Goal: Contribute content: Contribute content

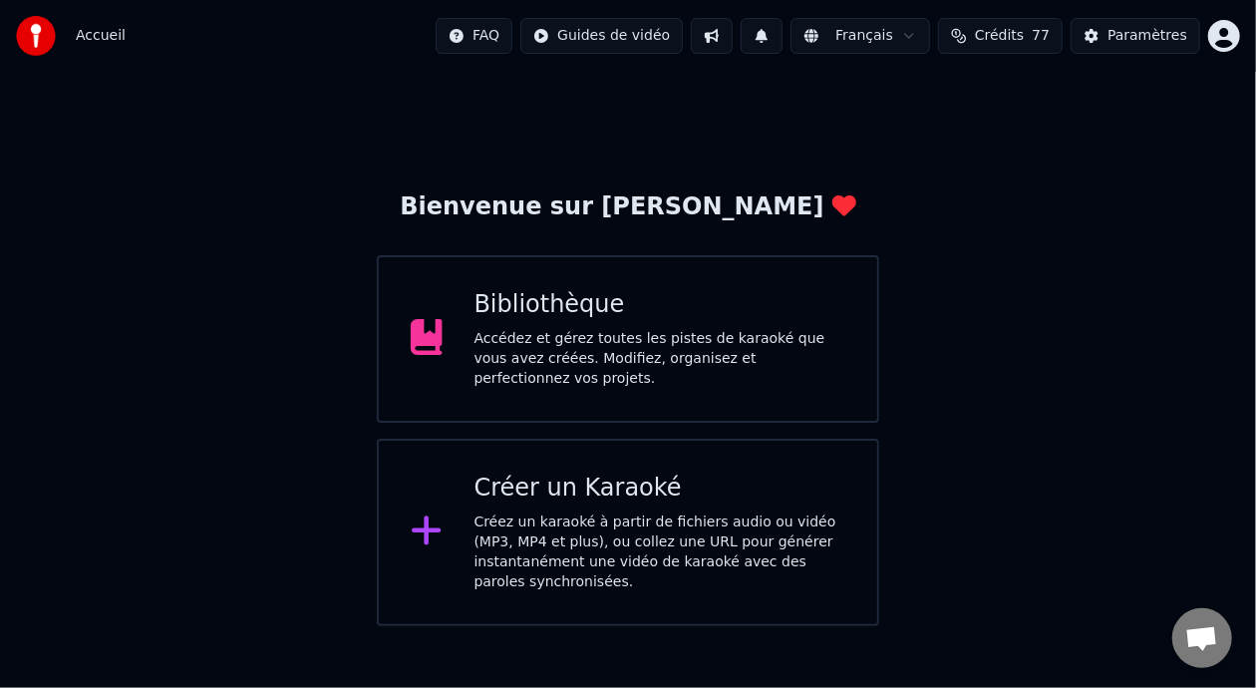
click at [673, 335] on div "Accédez et gérez toutes les pistes de karaoké que vous avez créées. Modifiez, o…" at bounding box center [661, 359] width 372 height 60
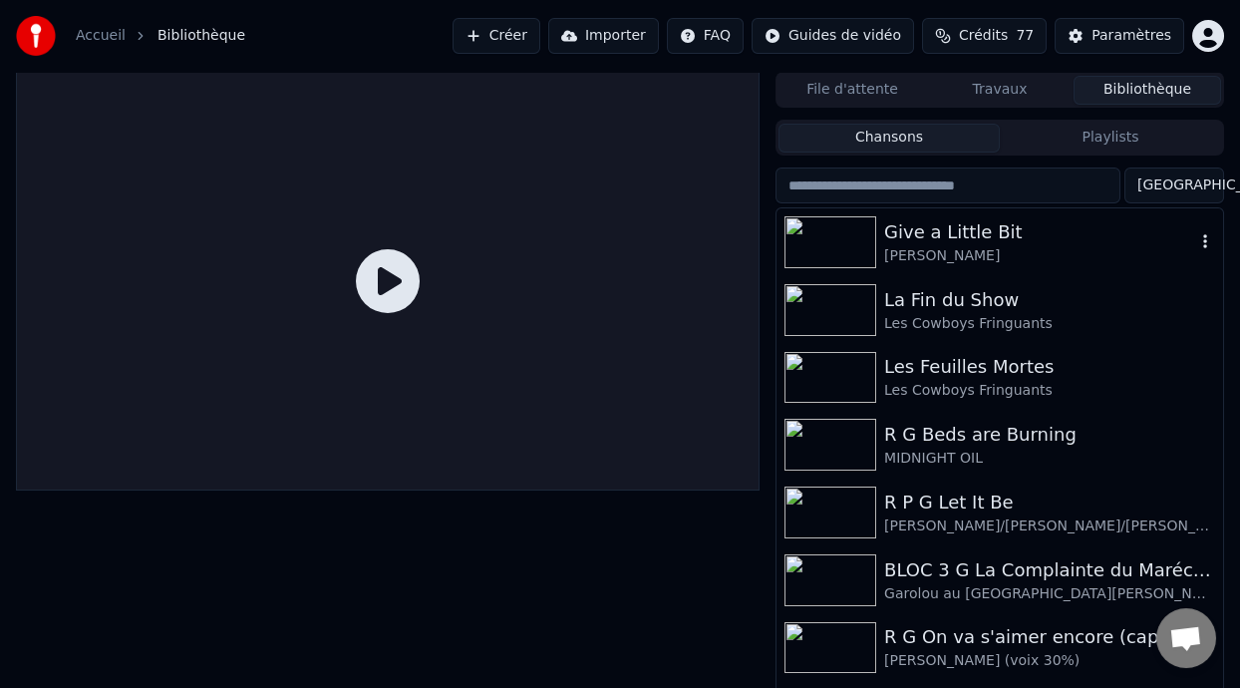
click at [995, 231] on div "Give a Little Bit" at bounding box center [1039, 232] width 311 height 28
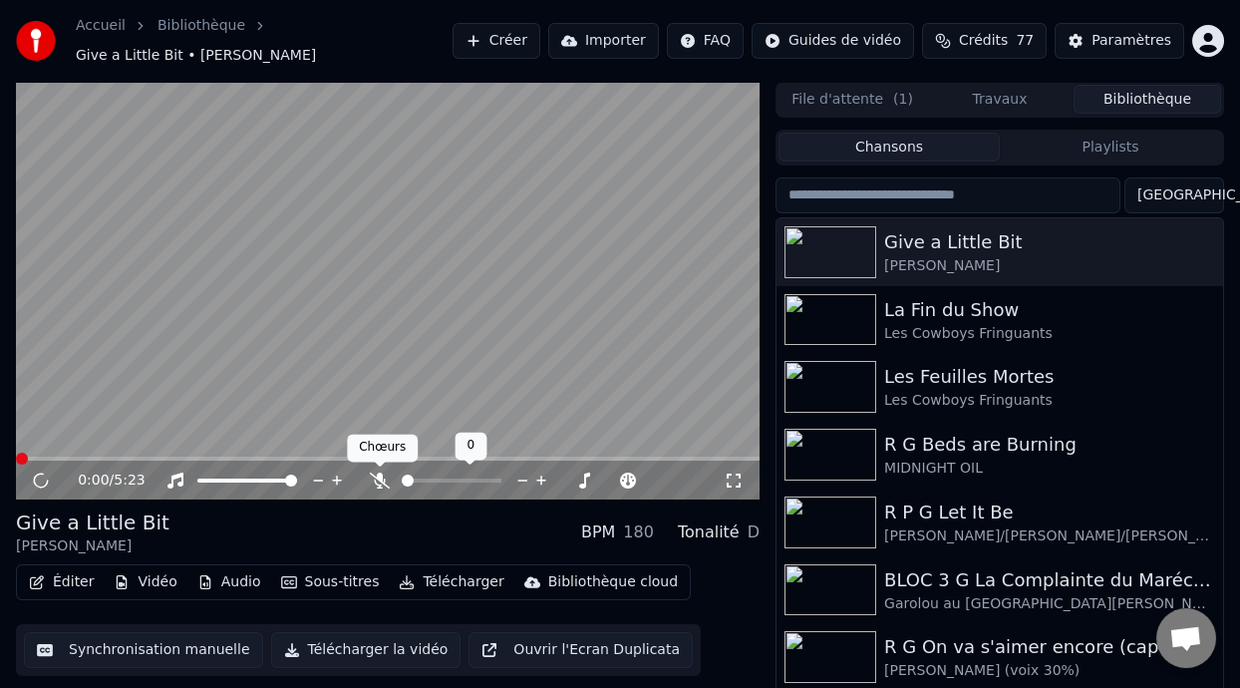
click at [381, 480] on icon at bounding box center [380, 481] width 20 height 16
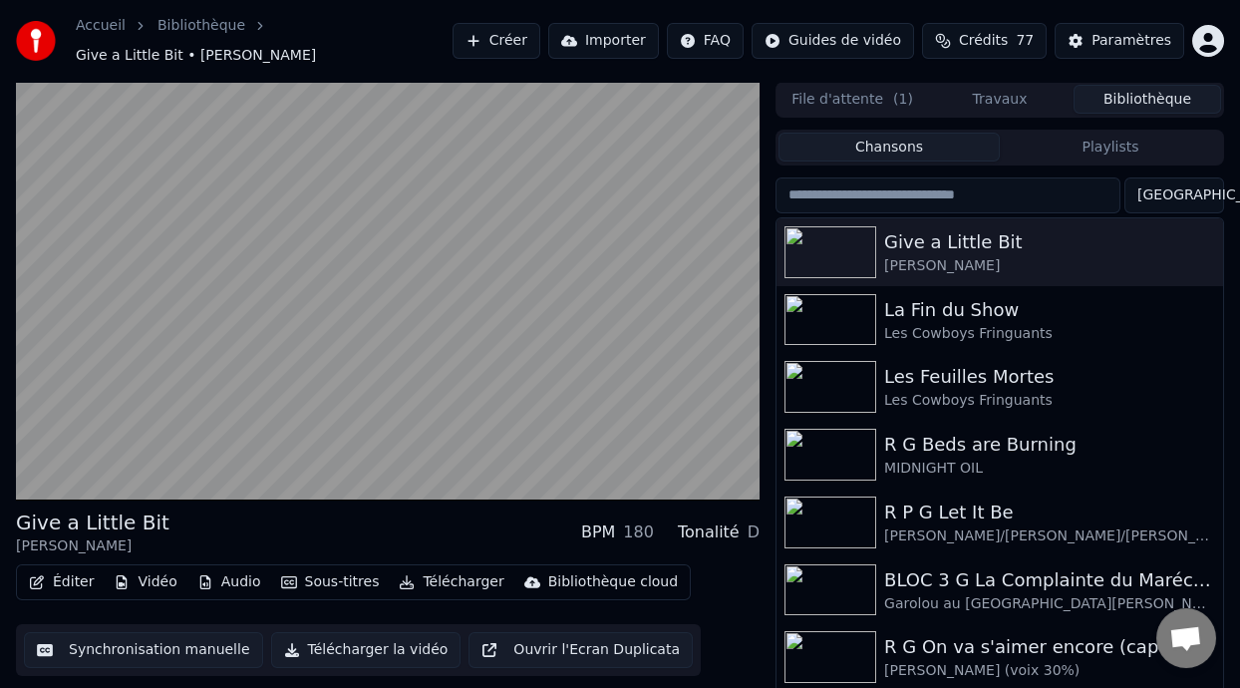
click at [158, 581] on button "Vidéo" at bounding box center [145, 582] width 79 height 28
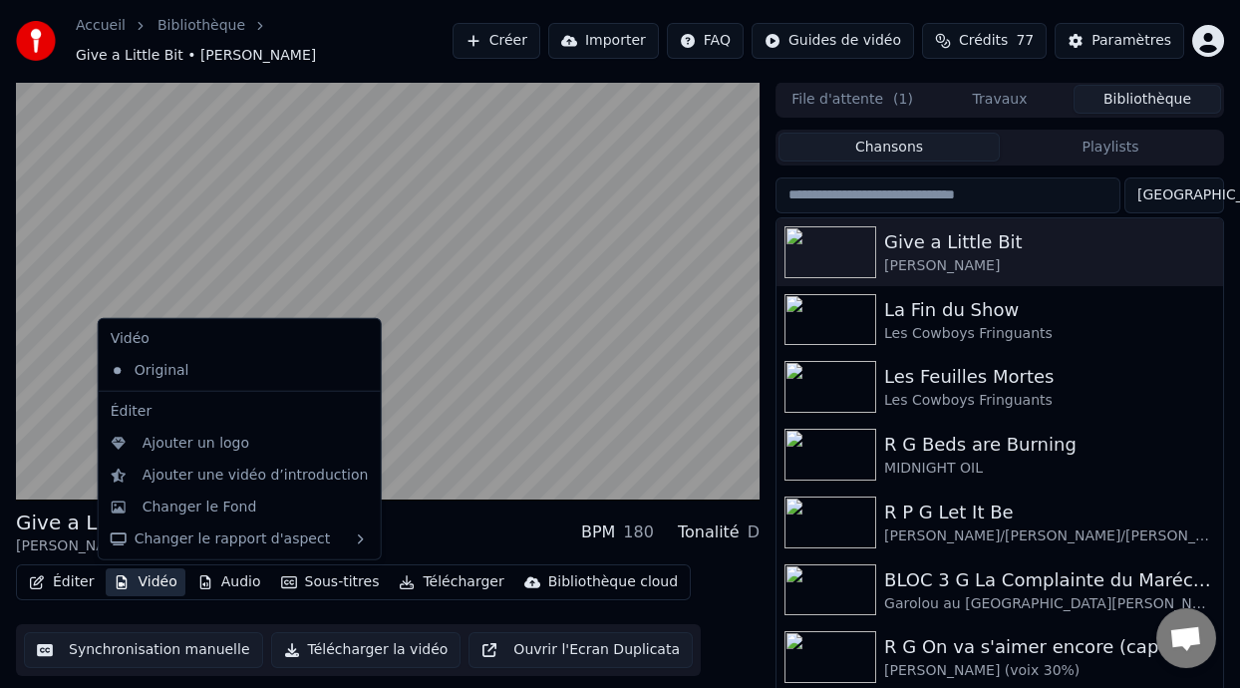
click at [158, 582] on button "Vidéo" at bounding box center [145, 582] width 79 height 28
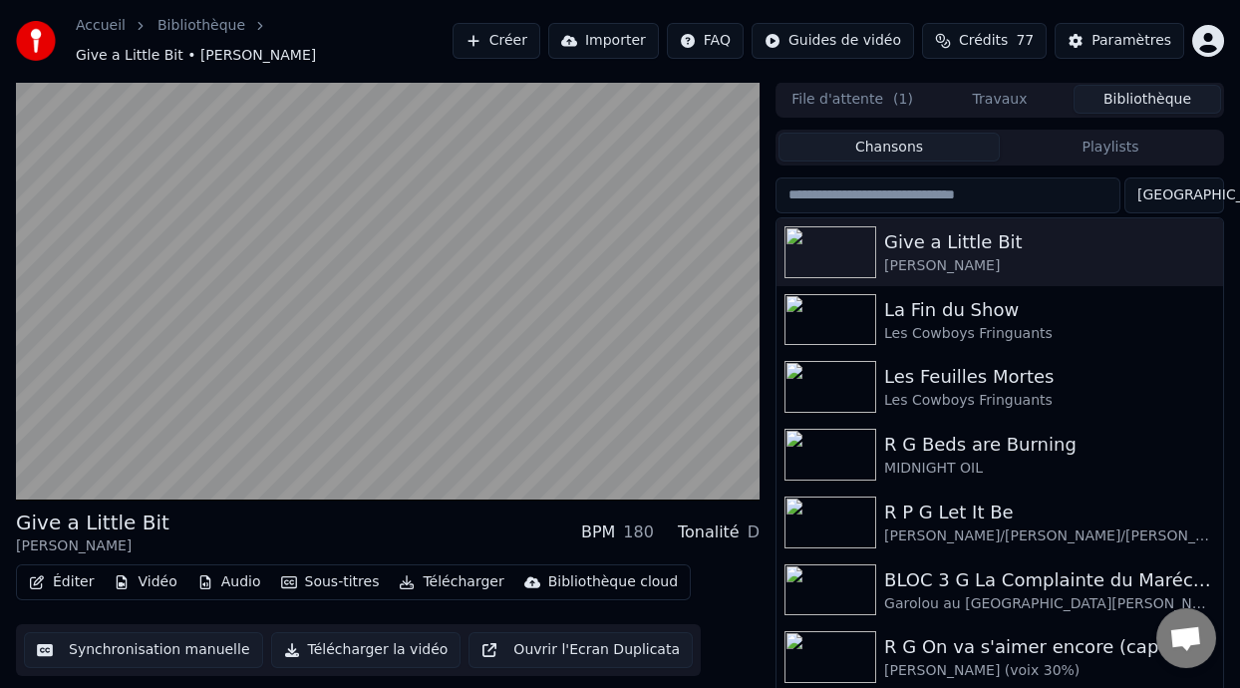
click at [158, 582] on button "Vidéo" at bounding box center [145, 582] width 79 height 28
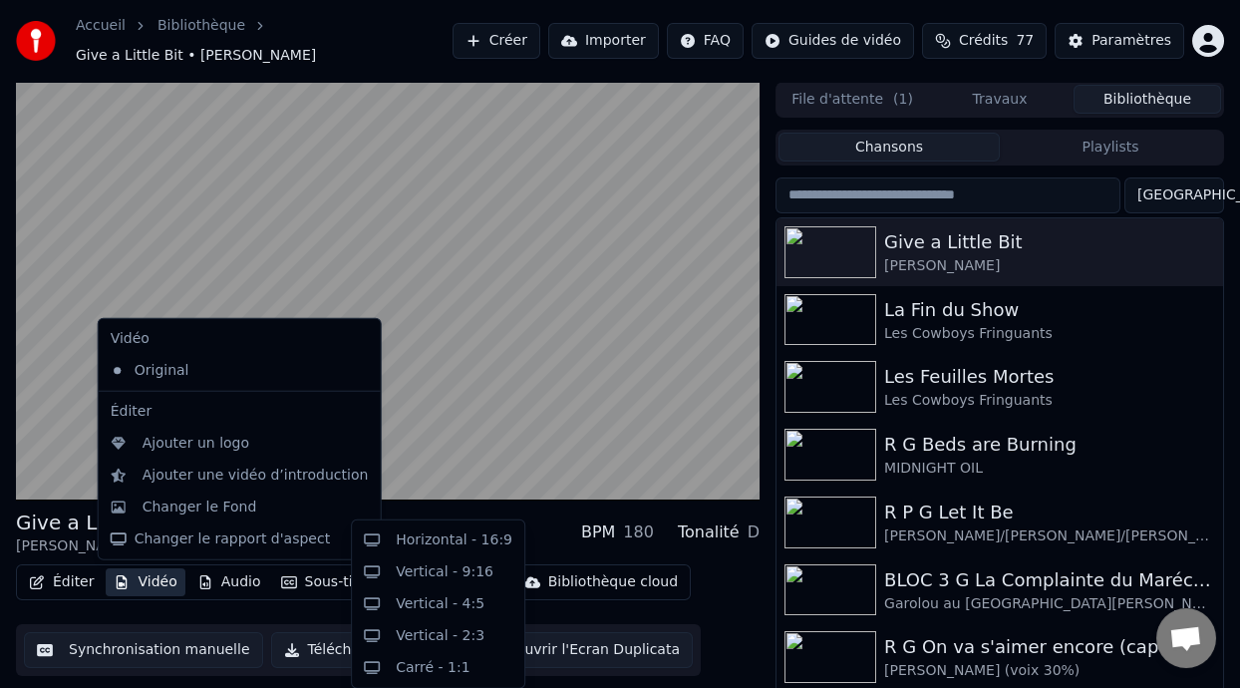
click at [157, 574] on button "Vidéo" at bounding box center [145, 582] width 79 height 28
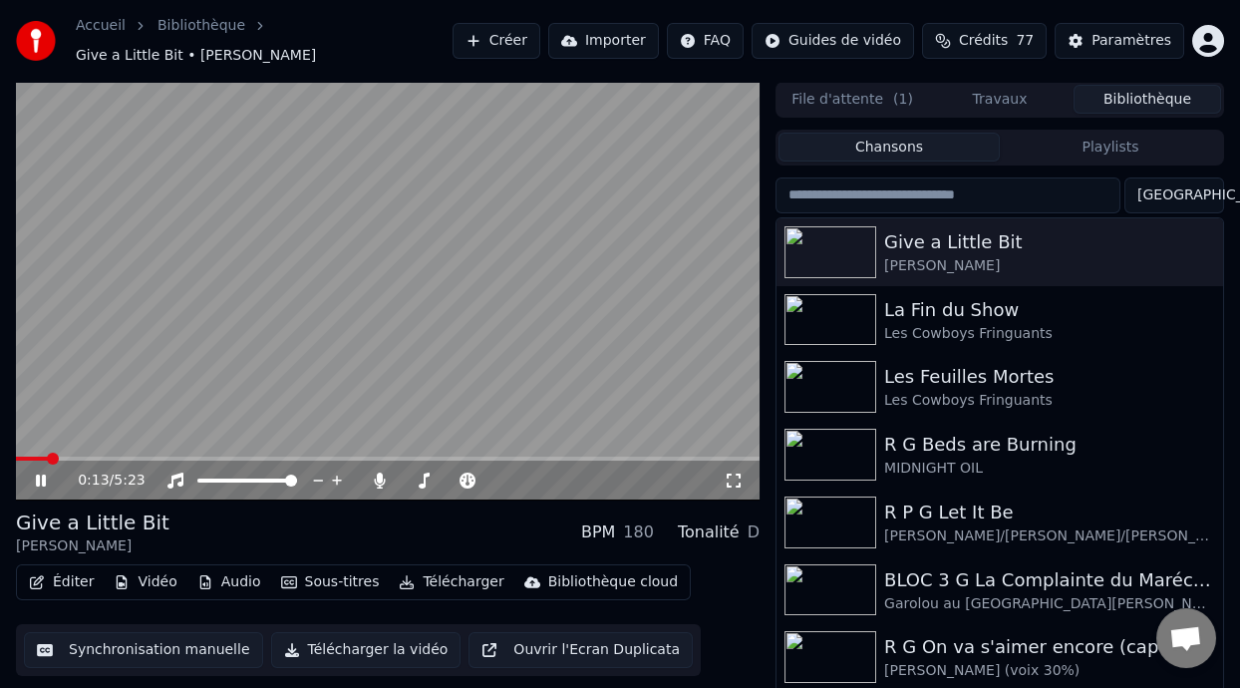
click at [703, 592] on div "Éditer Vidéo Audio Sous-titres Télécharger Bibliothèque cloud Synchronisation m…" at bounding box center [388, 620] width 744 height 112
click at [43, 473] on icon at bounding box center [55, 481] width 46 height 16
click at [172, 532] on div "Give a Little Bit [PERSON_NAME] BPM 180 Tonalité D" at bounding box center [388, 532] width 744 height 48
click at [74, 578] on button "Éditer" at bounding box center [61, 582] width 81 height 28
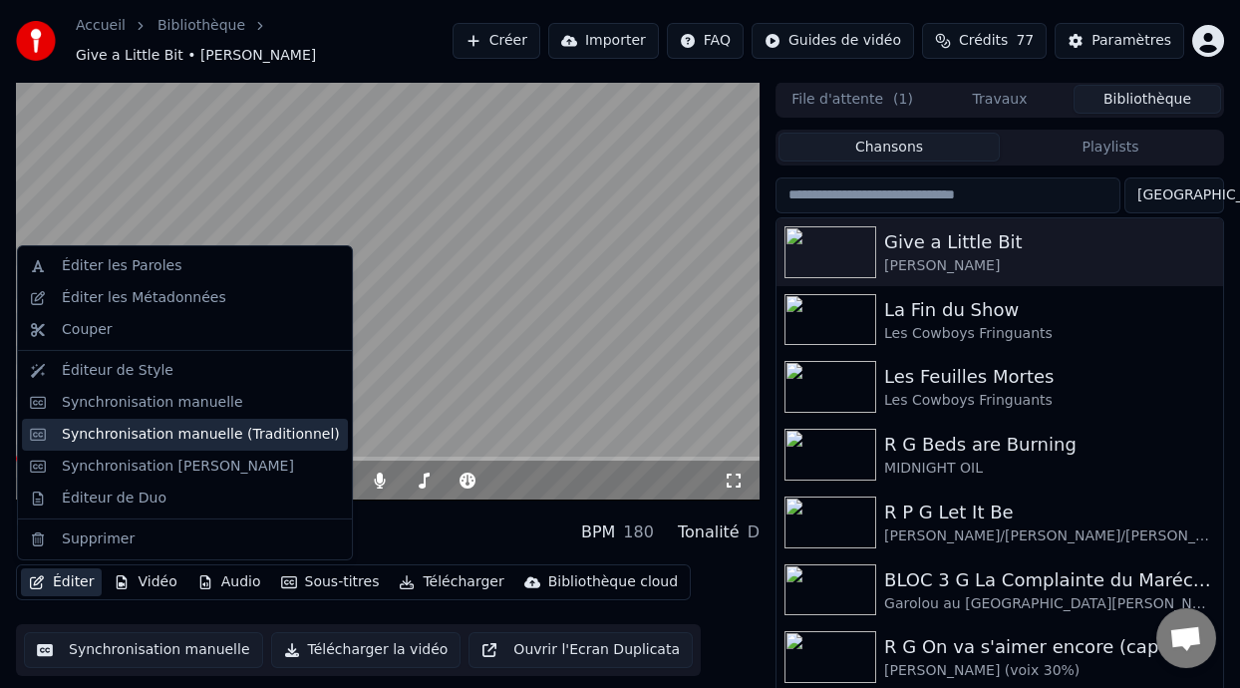
click at [286, 430] on div "Synchronisation manuelle (Traditionnel)" at bounding box center [201, 435] width 278 height 20
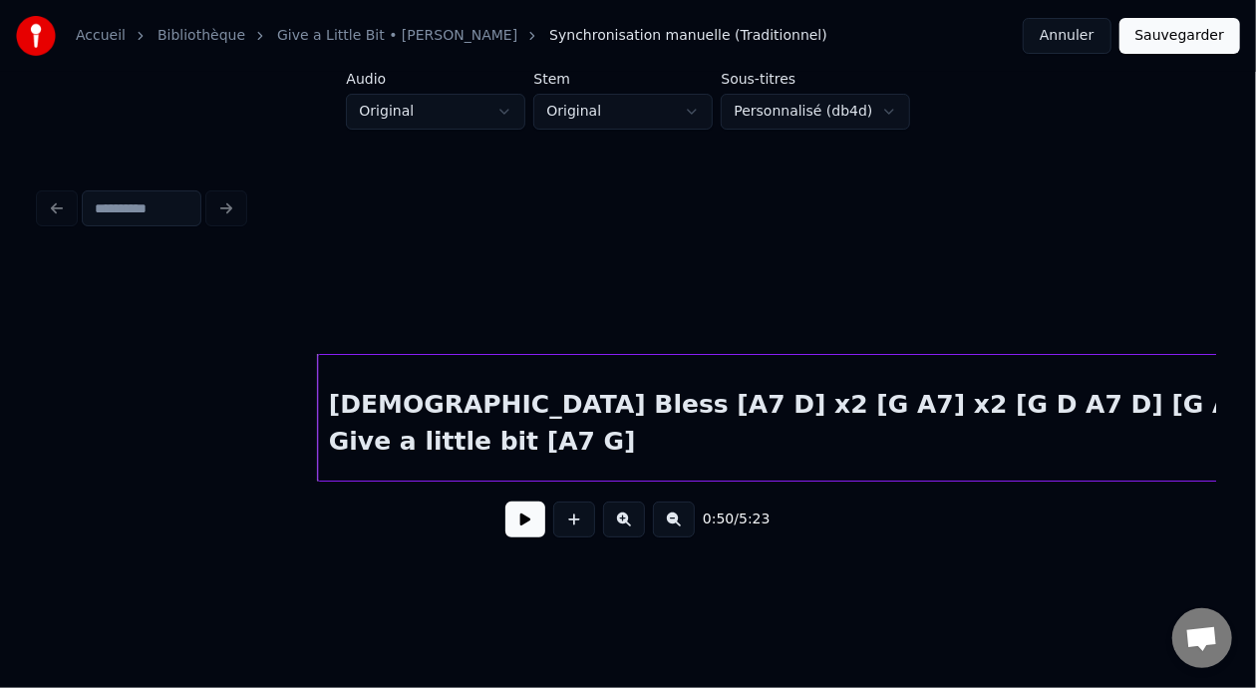
scroll to position [0, 2068]
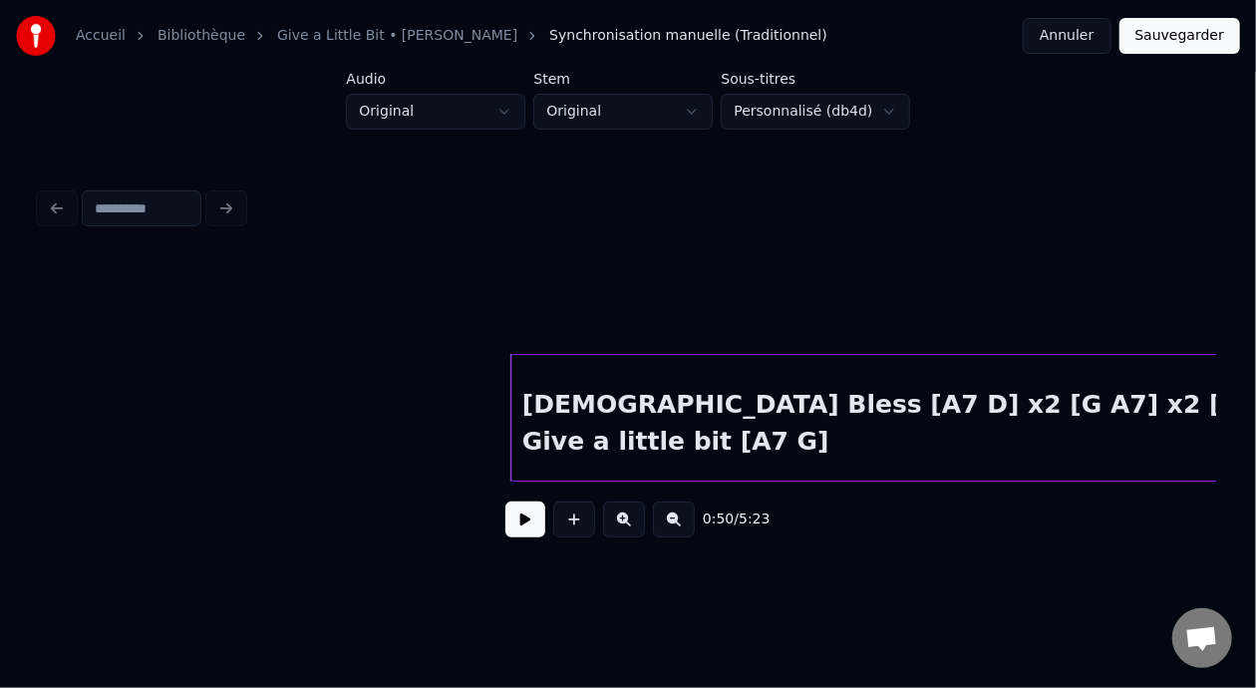
click at [510, 526] on button at bounding box center [525, 519] width 40 height 36
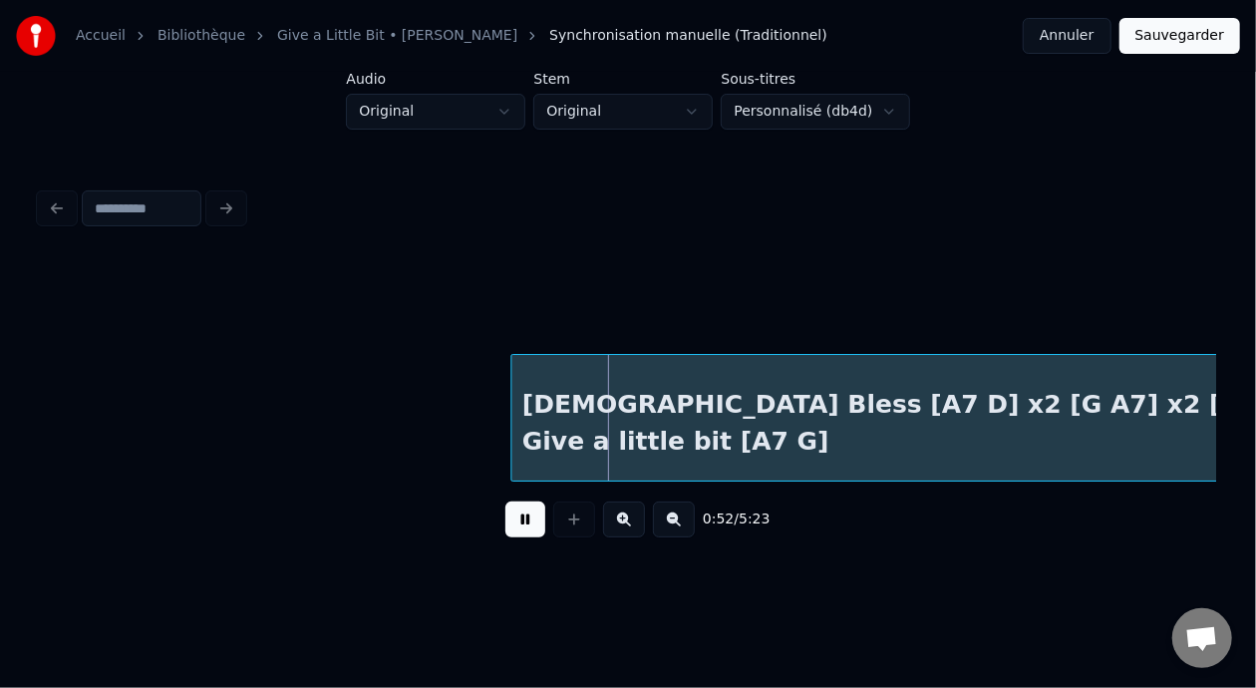
click at [517, 526] on button at bounding box center [525, 519] width 40 height 36
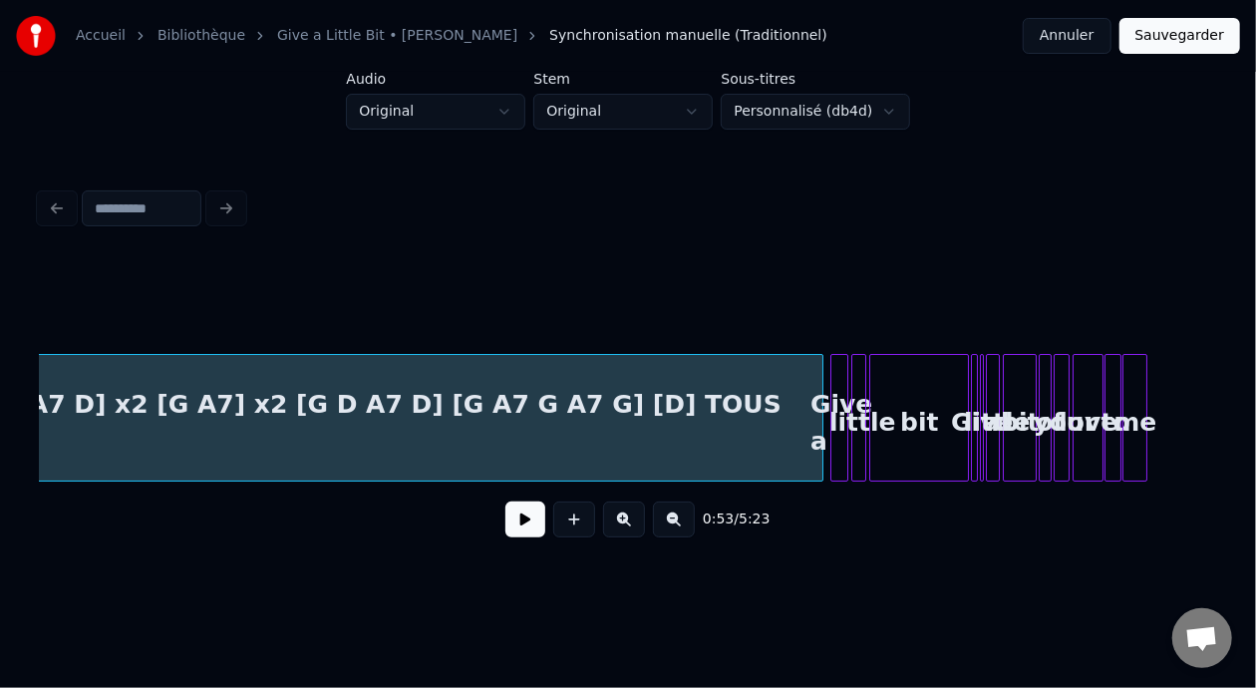
scroll to position [0, 3006]
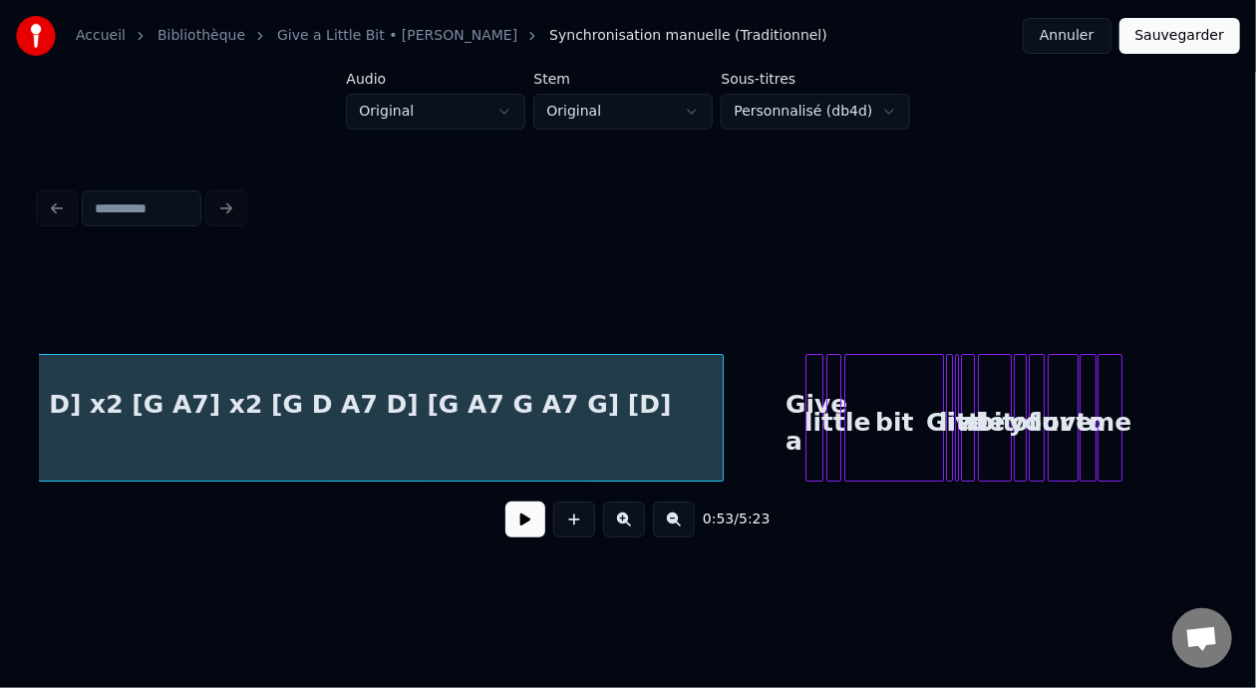
click at [719, 423] on div at bounding box center [720, 418] width 6 height 126
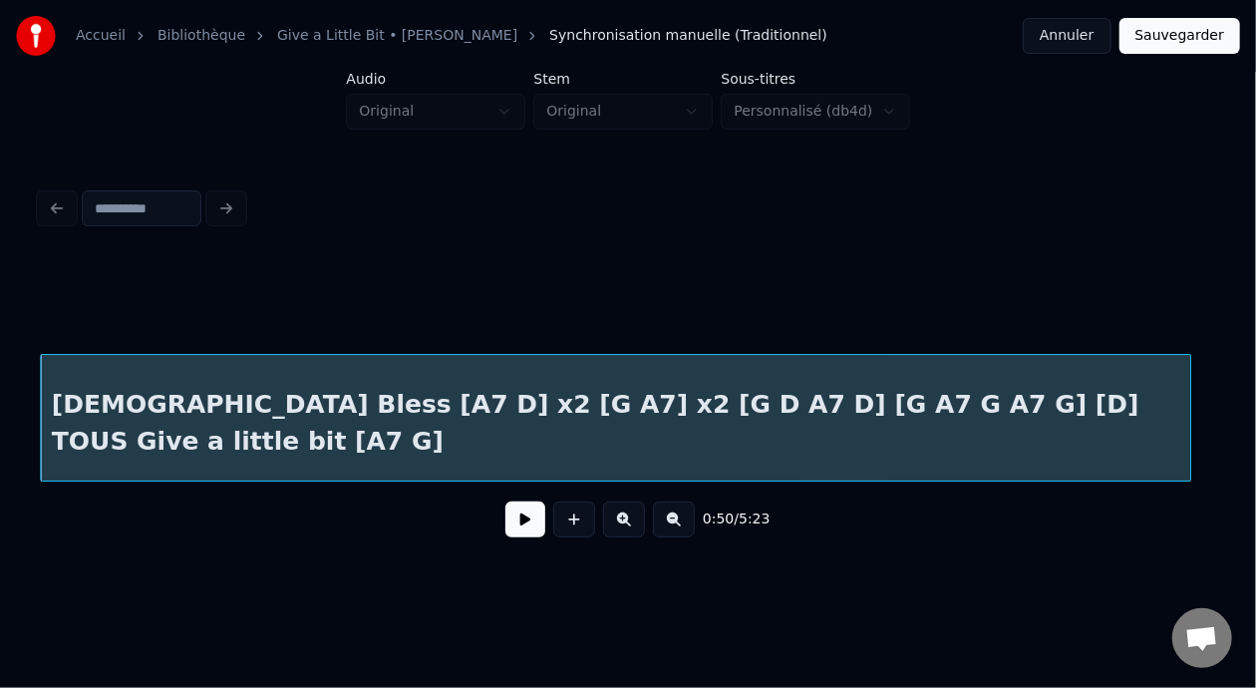
click at [311, 419] on div "[DEMOGRAPHIC_DATA] Bless [A7 D] x2 [G A7] x2 [G D A7 D] [G A7 G A7 G] [D] TOUS …" at bounding box center [615, 423] width 1148 height 136
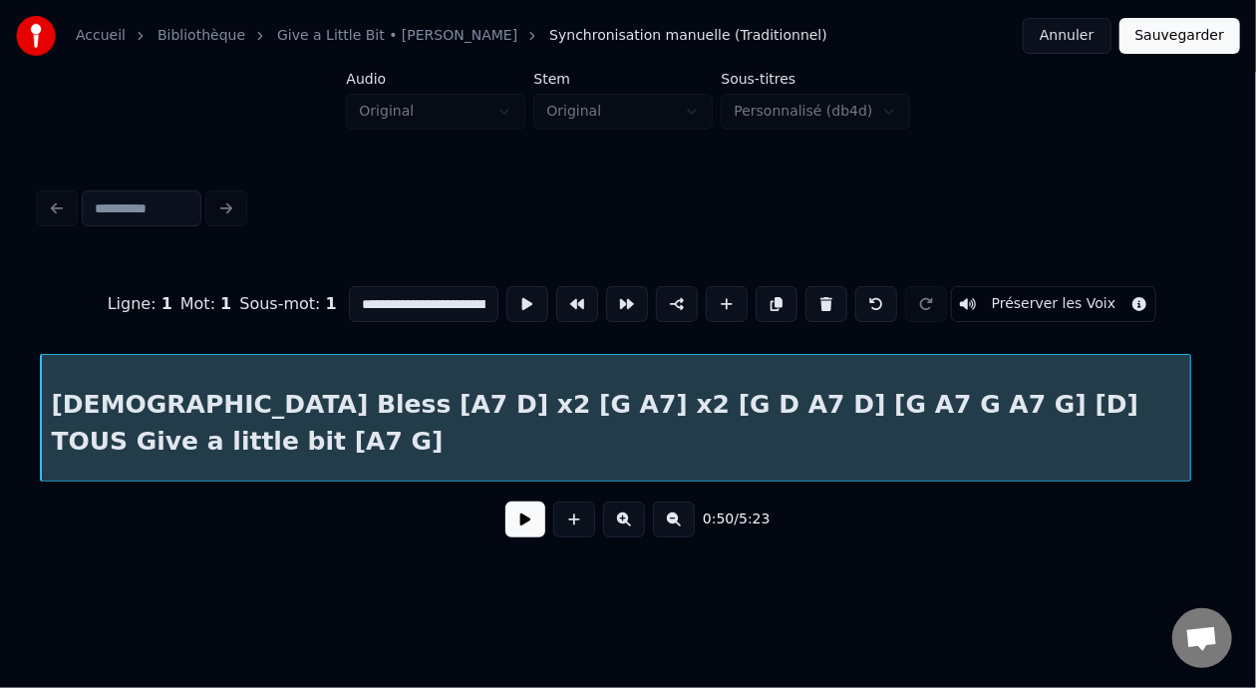
click at [510, 525] on button at bounding box center [525, 519] width 40 height 36
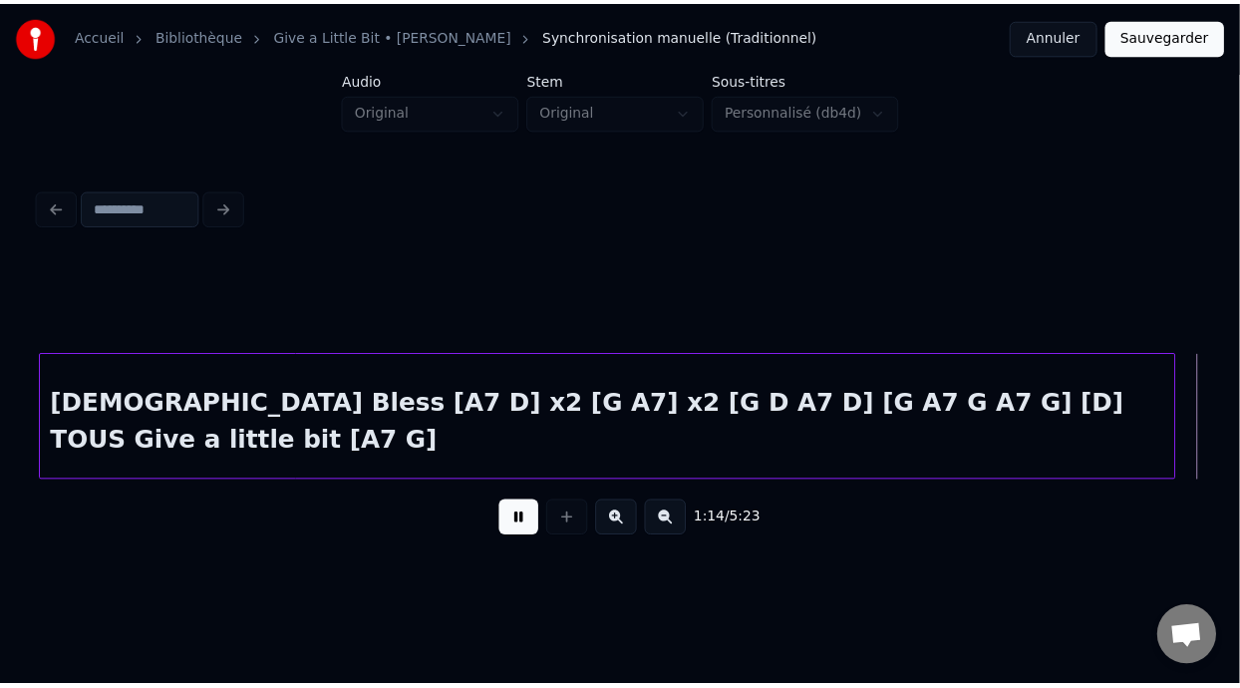
scroll to position [0, 3714]
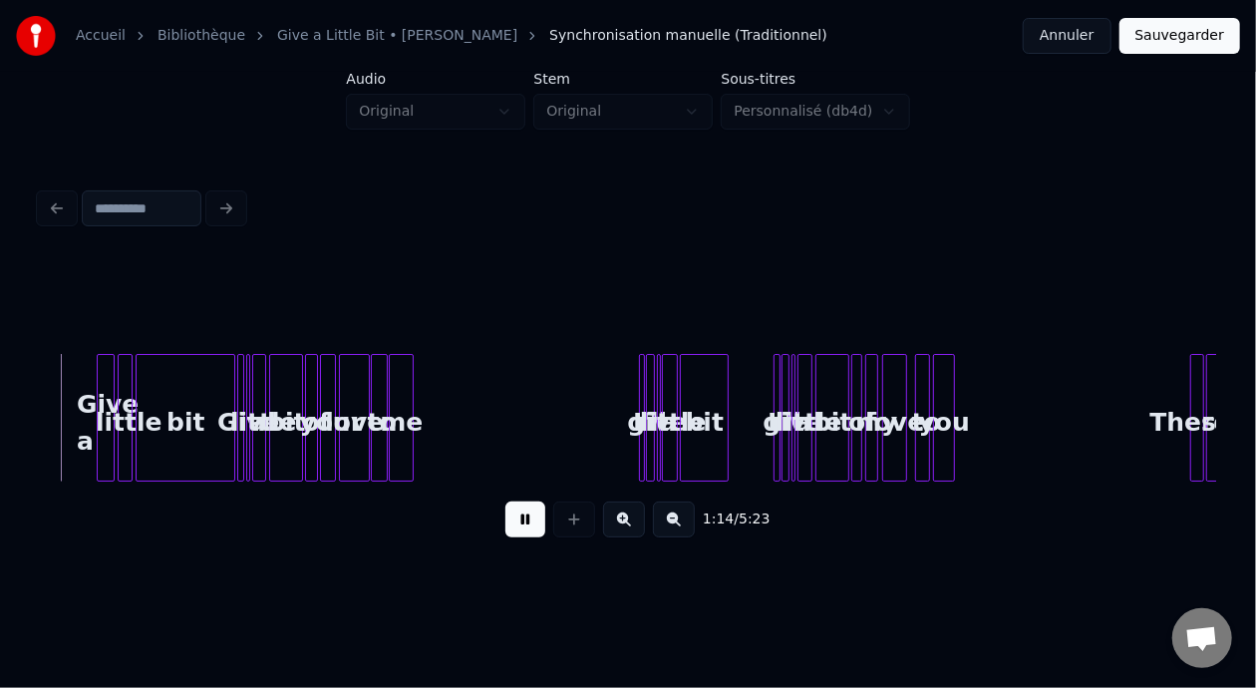
click at [512, 527] on button at bounding box center [525, 519] width 40 height 36
click at [511, 530] on button at bounding box center [525, 519] width 40 height 36
click at [511, 532] on button at bounding box center [525, 519] width 40 height 36
click at [511, 533] on button at bounding box center [525, 519] width 40 height 36
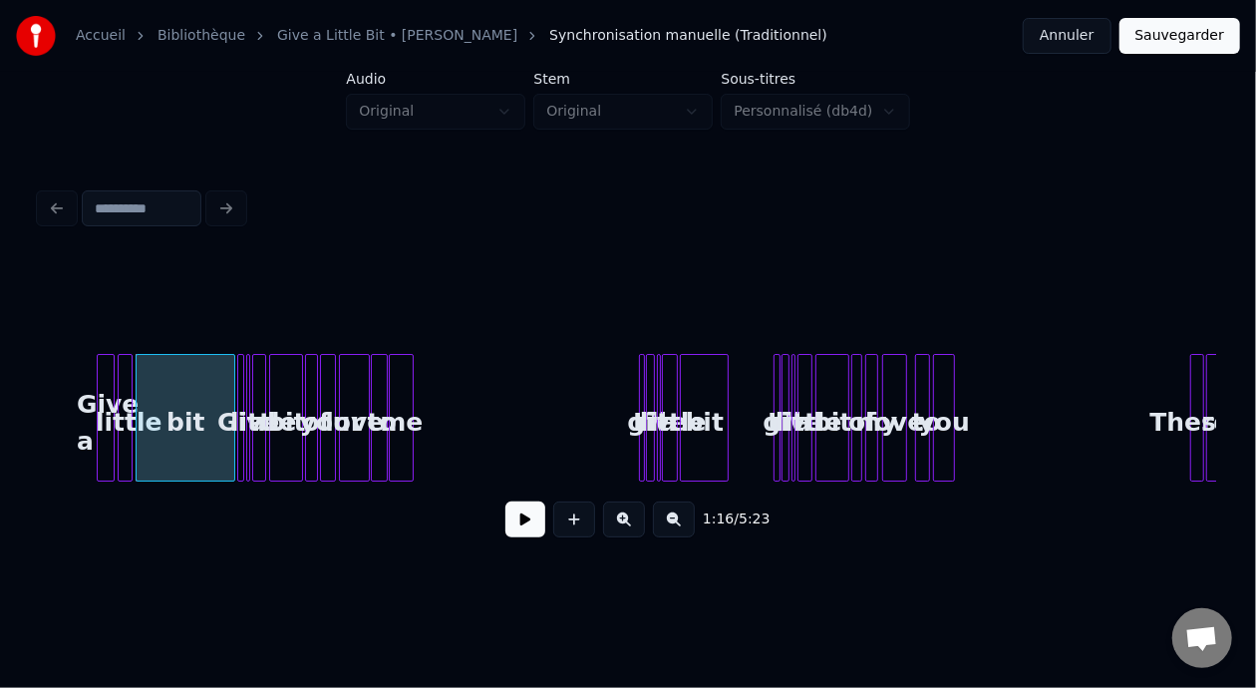
click at [1179, 33] on button "Sauvegarder" at bounding box center [1180, 36] width 121 height 36
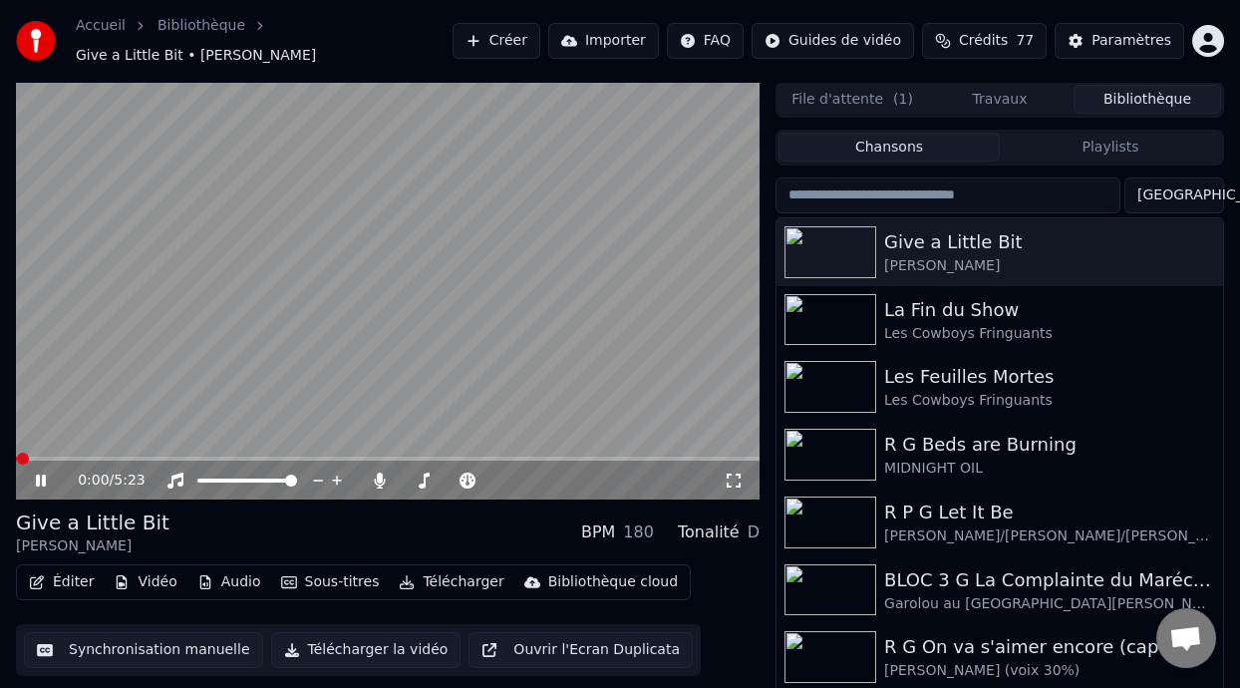
click at [160, 461] on div "0:00 / 5:23" at bounding box center [388, 481] width 744 height 40
click at [157, 457] on span at bounding box center [388, 459] width 744 height 4
click at [114, 457] on span at bounding box center [86, 459] width 141 height 4
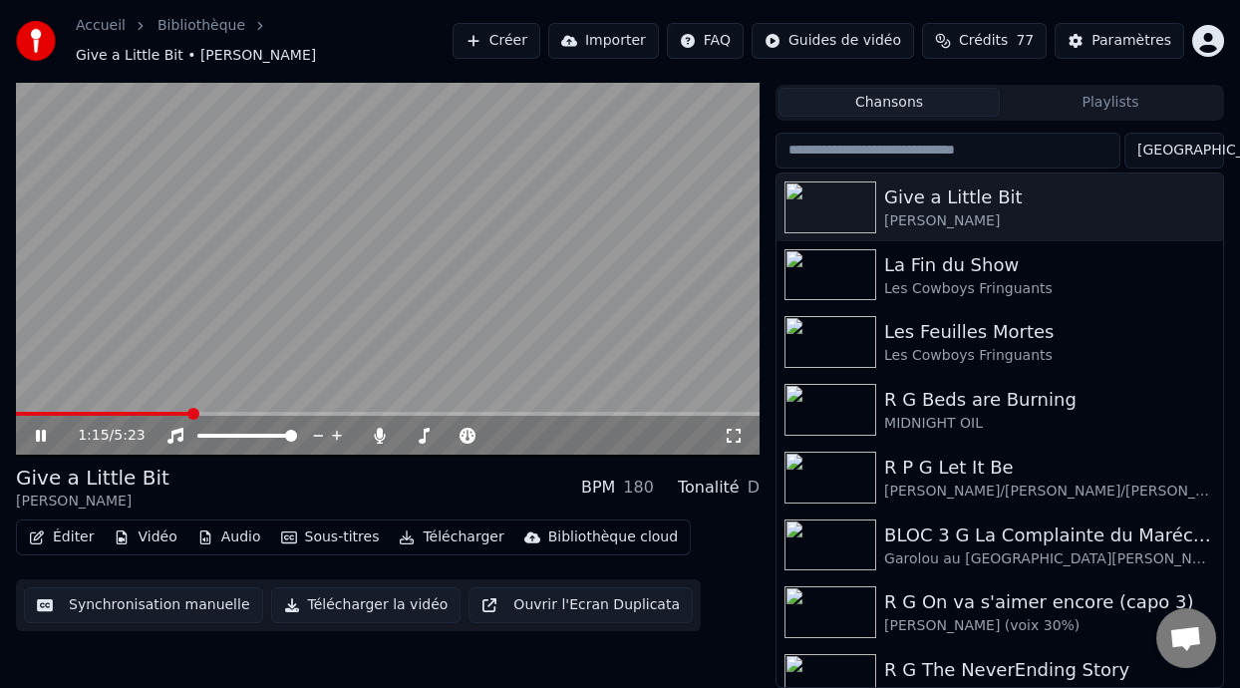
click at [38, 429] on icon at bounding box center [55, 436] width 46 height 16
click at [76, 538] on button "Éditer" at bounding box center [61, 537] width 81 height 28
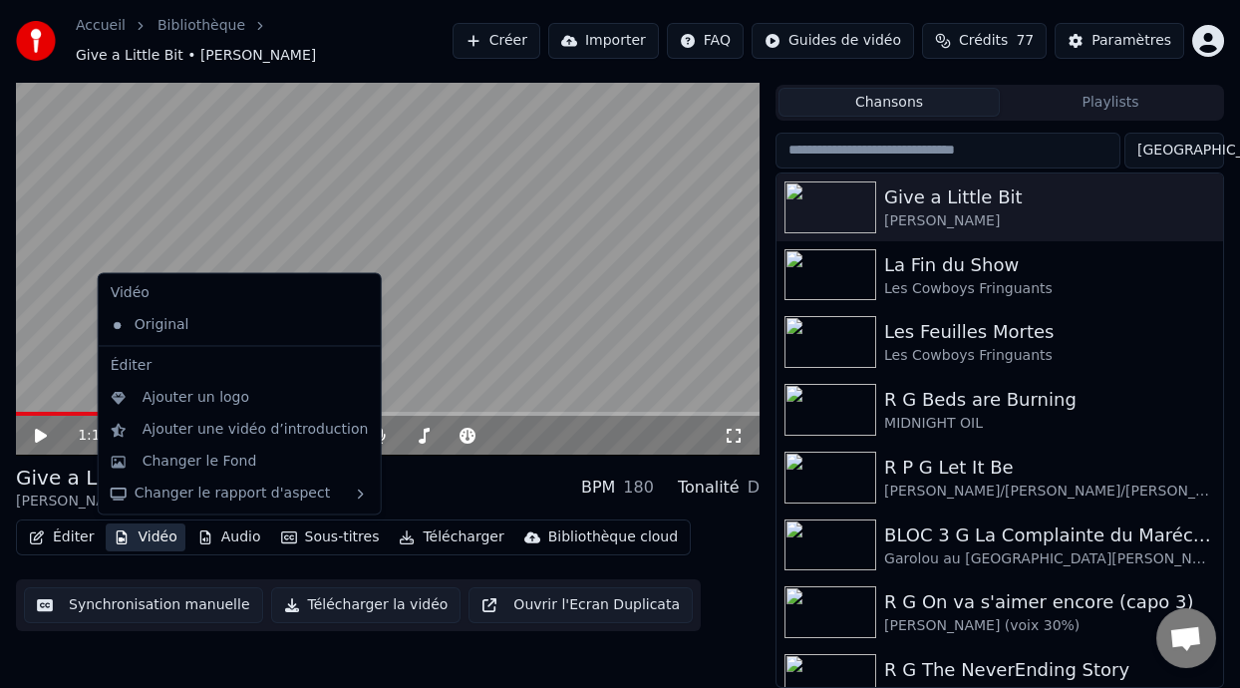
click at [135, 534] on button "Vidéo" at bounding box center [145, 537] width 79 height 28
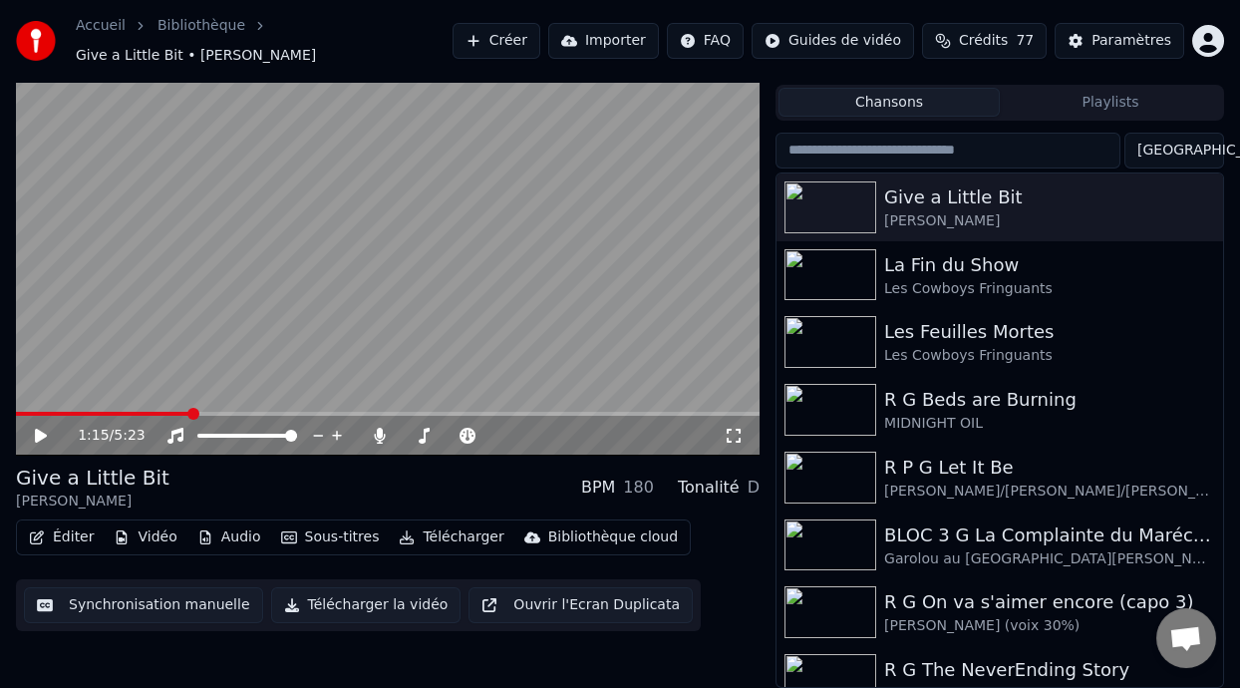
click at [135, 533] on button "Vidéo" at bounding box center [145, 537] width 79 height 28
click at [68, 535] on button "Éditer" at bounding box center [61, 537] width 81 height 28
click at [224, 538] on button "Audio" at bounding box center [229, 537] width 80 height 28
click at [577, 534] on div "Bibliothèque cloud" at bounding box center [613, 537] width 130 height 20
click at [577, 536] on div "Bibliothèque cloud" at bounding box center [613, 537] width 130 height 20
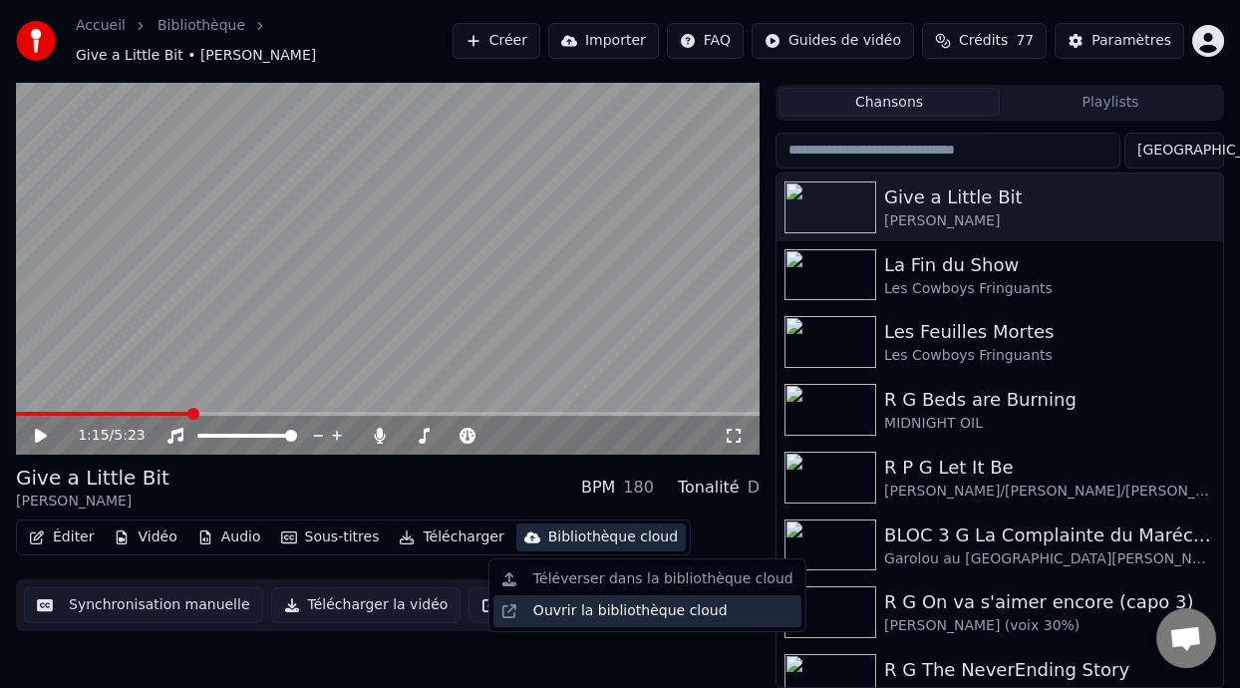
click at [596, 611] on div "Ouvrir la bibliothèque cloud" at bounding box center [630, 611] width 194 height 20
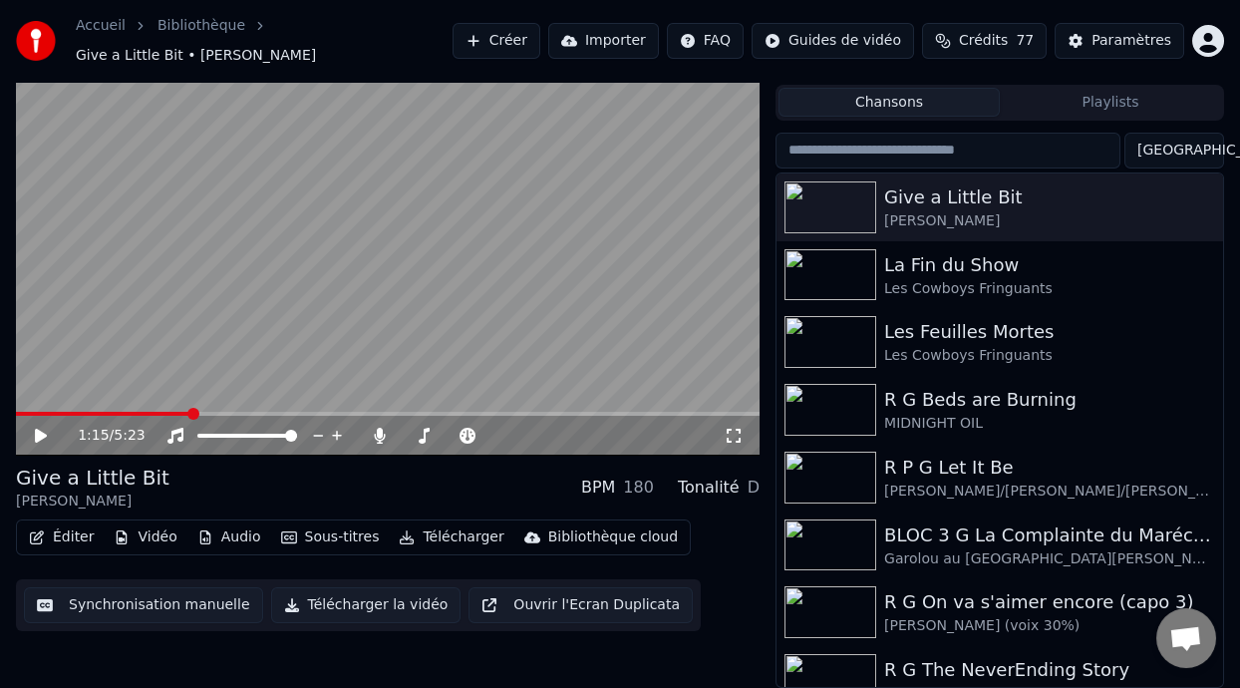
click at [36, 433] on icon at bounding box center [41, 436] width 12 height 14
click at [26, 412] on span at bounding box center [134, 414] width 236 height 4
click at [26, 412] on span at bounding box center [153, 414] width 274 height 4
click at [30, 412] on span at bounding box center [33, 414] width 12 height 12
click at [43, 433] on icon at bounding box center [41, 436] width 12 height 14
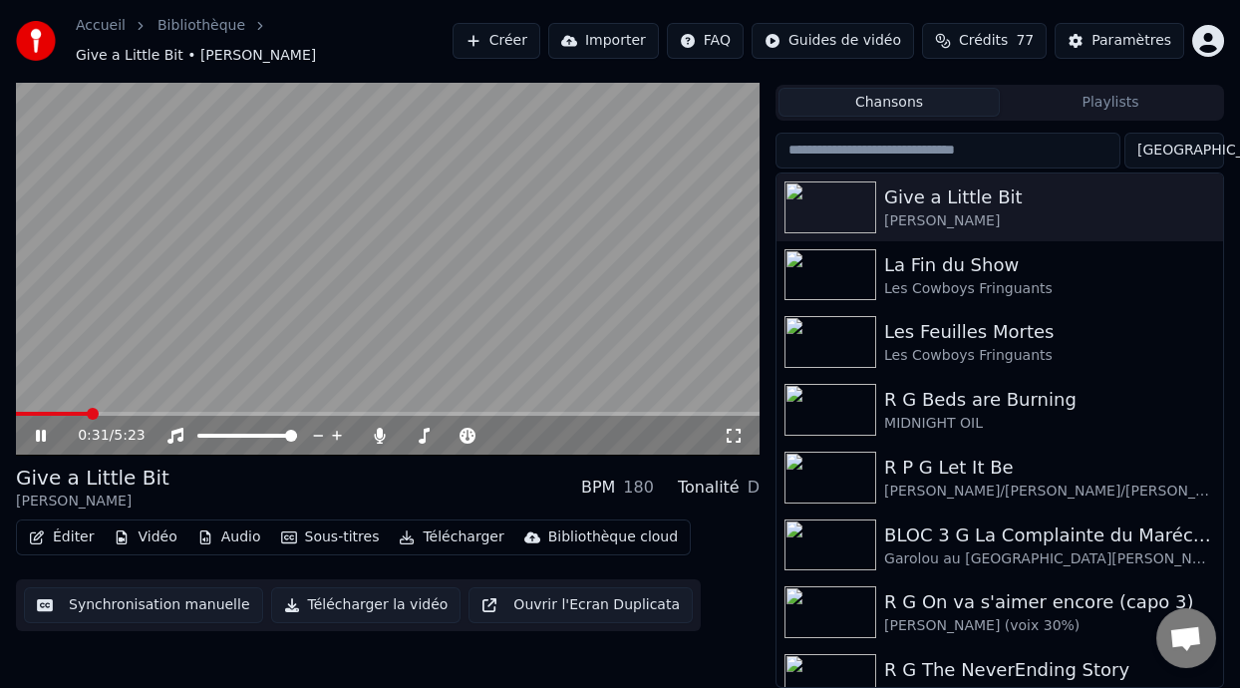
click at [40, 432] on icon at bounding box center [55, 436] width 46 height 16
click at [39, 431] on icon at bounding box center [41, 436] width 12 height 14
click at [41, 428] on icon at bounding box center [55, 436] width 46 height 16
click at [22, 414] on span at bounding box center [19, 414] width 7 height 4
click at [71, 535] on button "Éditer" at bounding box center [61, 537] width 81 height 28
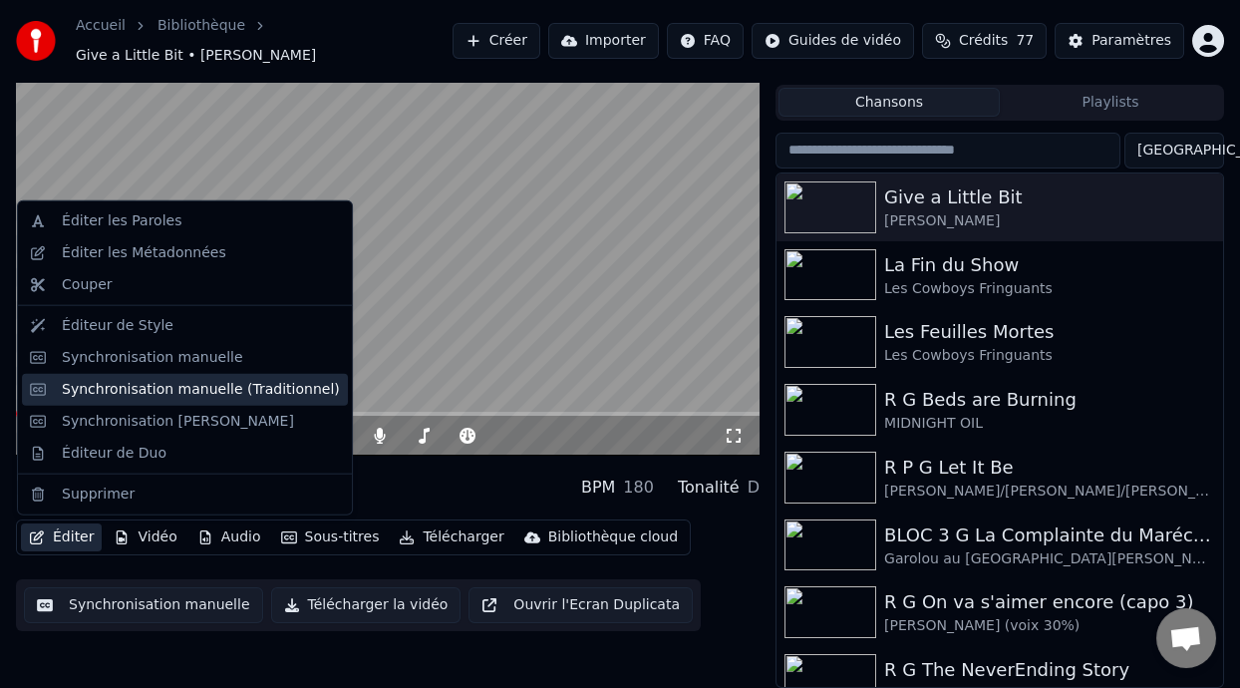
click at [221, 387] on div "Synchronisation manuelle (Traditionnel)" at bounding box center [201, 390] width 278 height 20
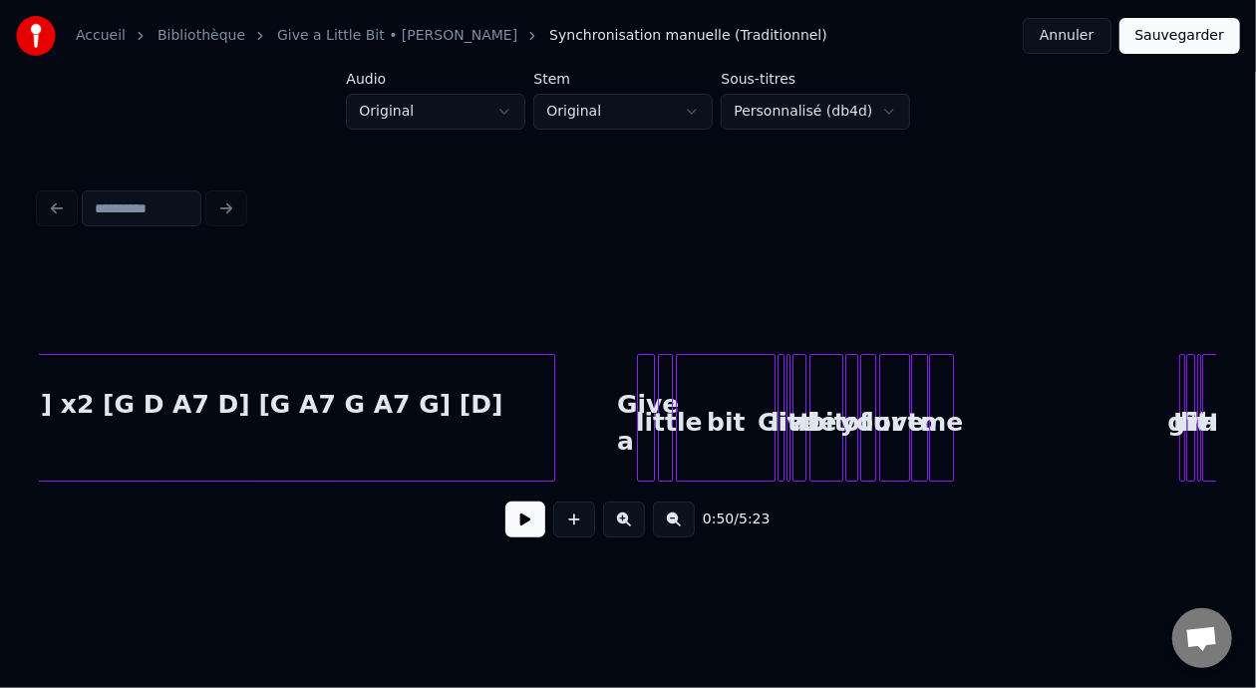
scroll to position [0, 3210]
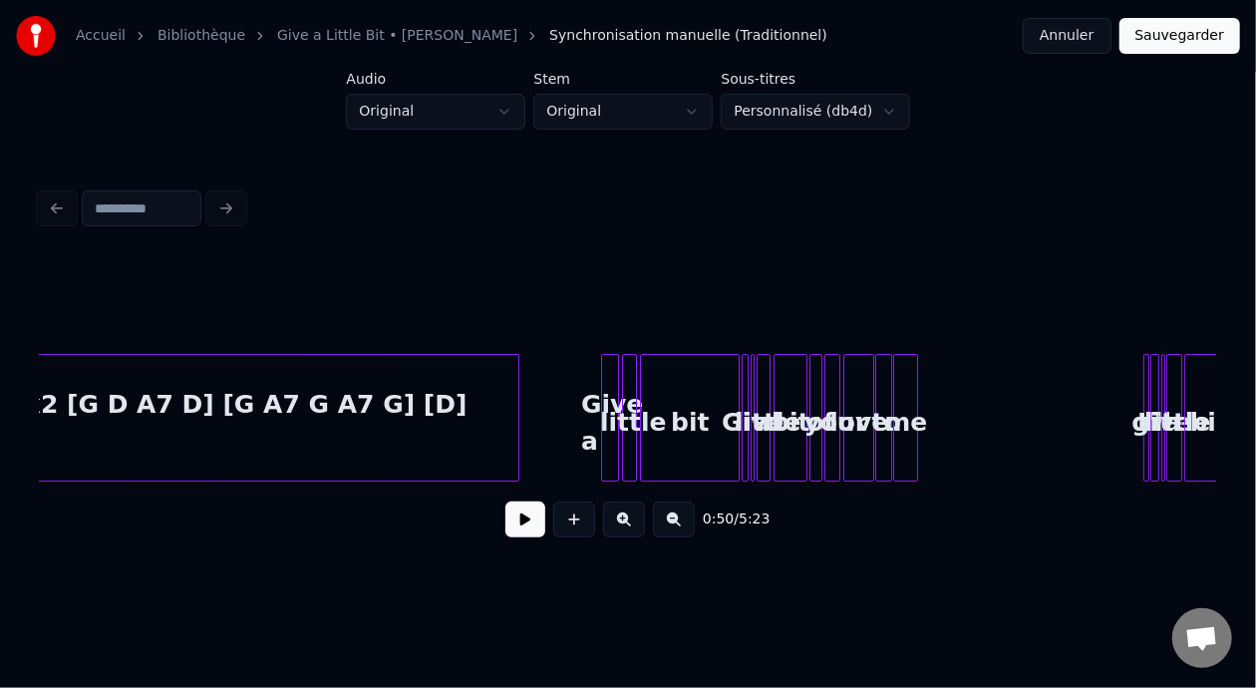
click at [637, 525] on button at bounding box center [624, 519] width 42 height 36
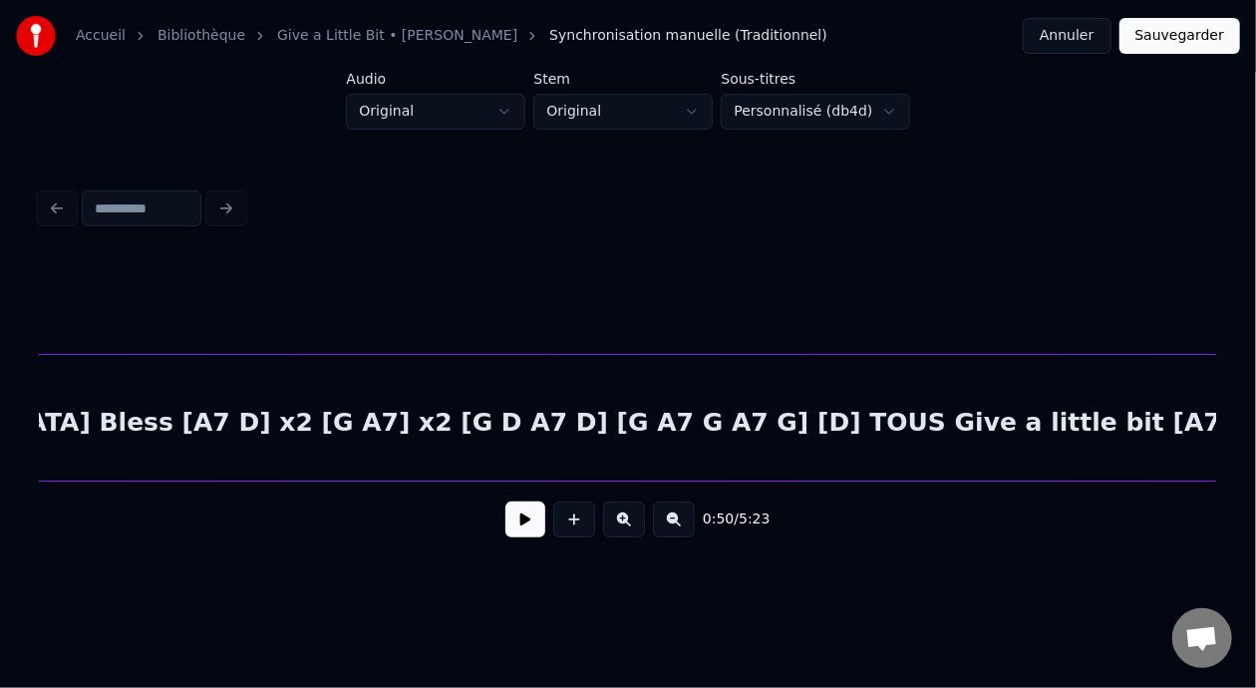
click at [637, 525] on button at bounding box center [624, 519] width 42 height 36
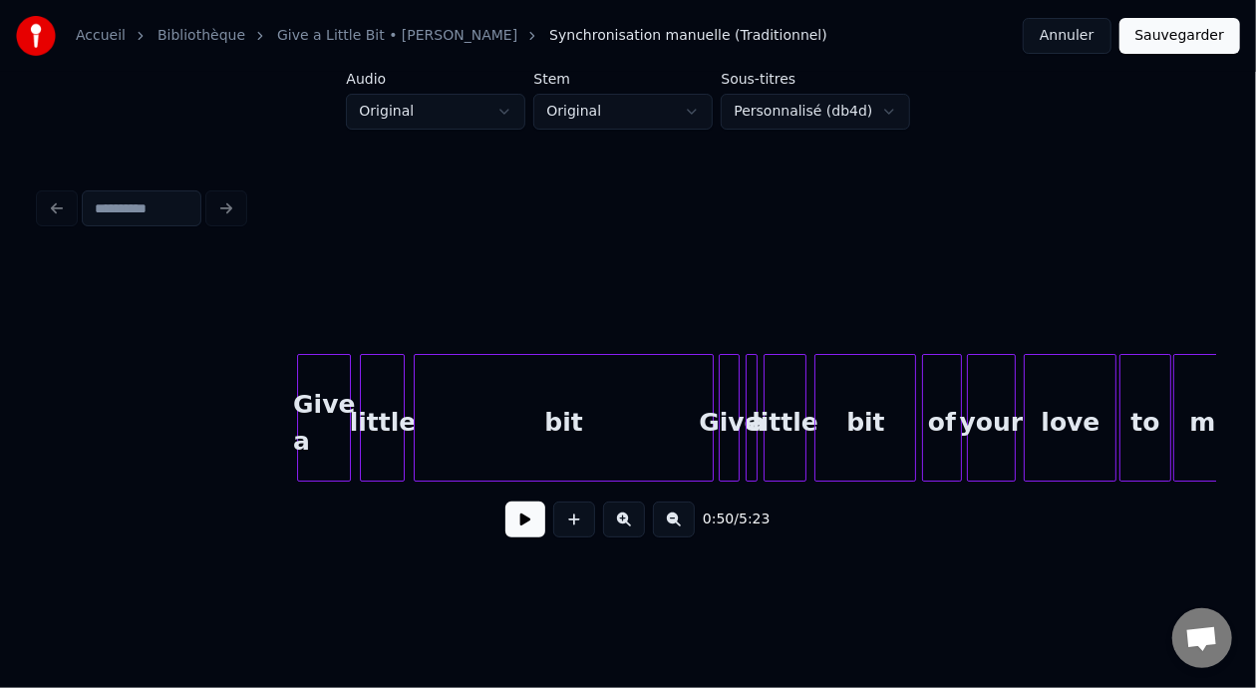
scroll to position [0, 11105]
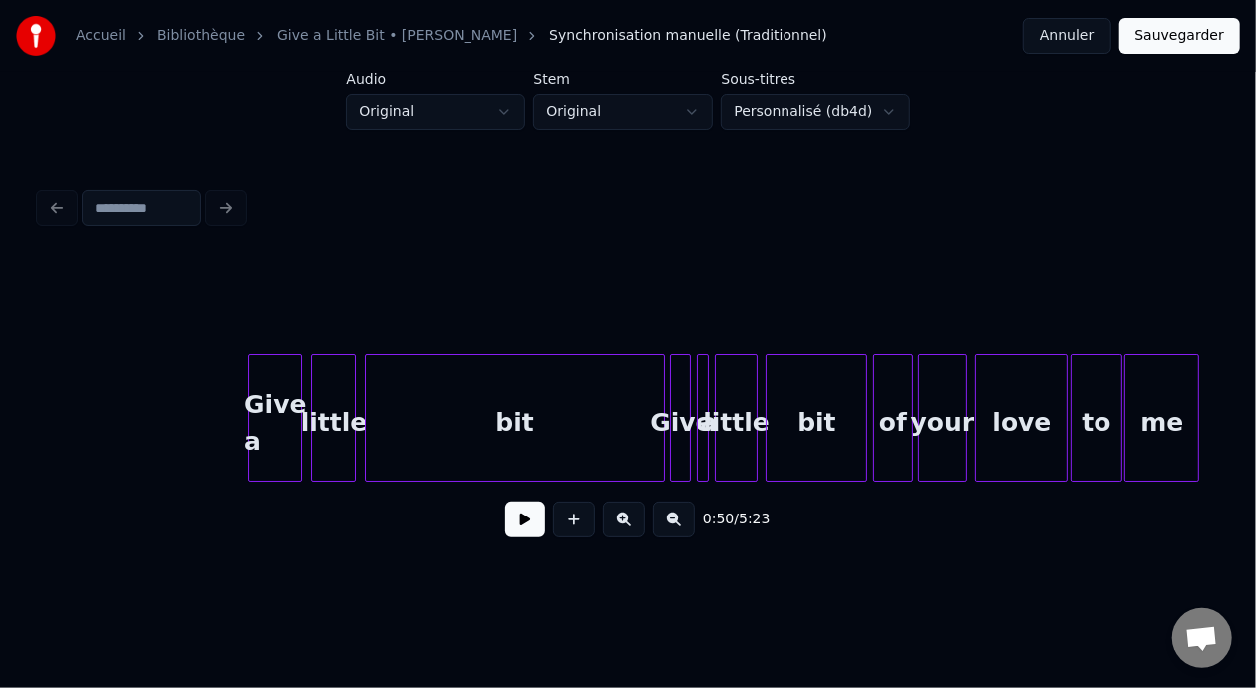
click at [271, 414] on div "Give a" at bounding box center [275, 423] width 53 height 136
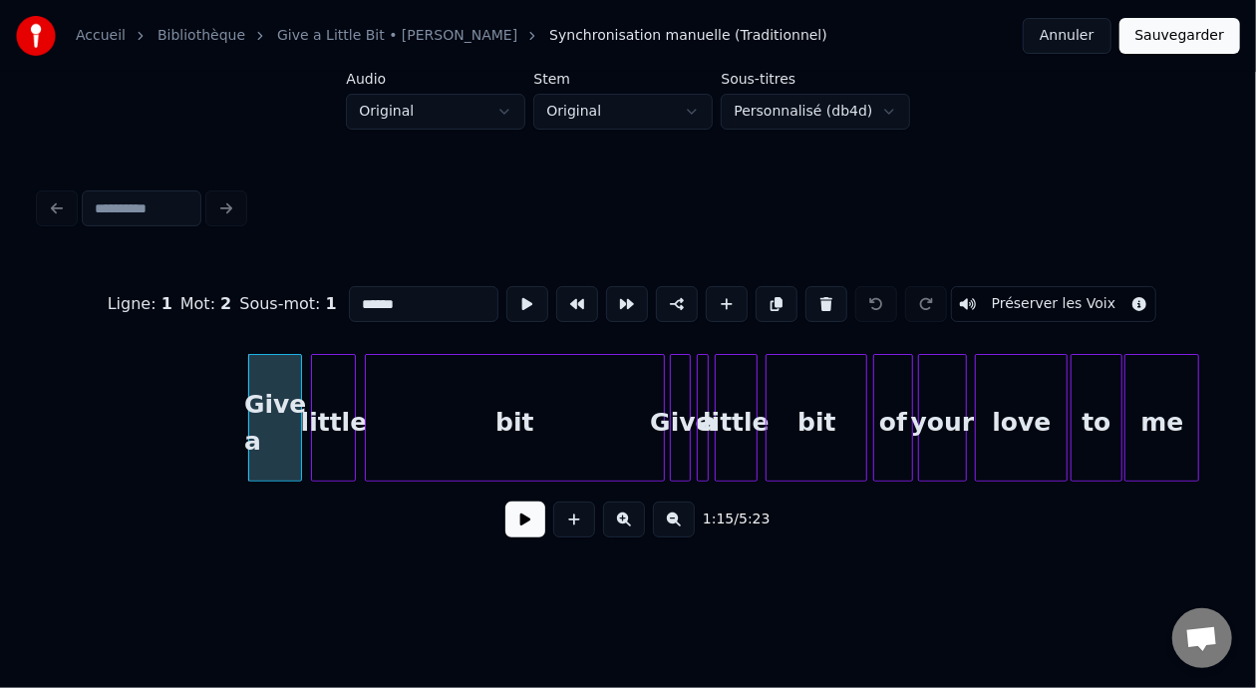
click at [349, 297] on input "******" at bounding box center [424, 304] width 150 height 36
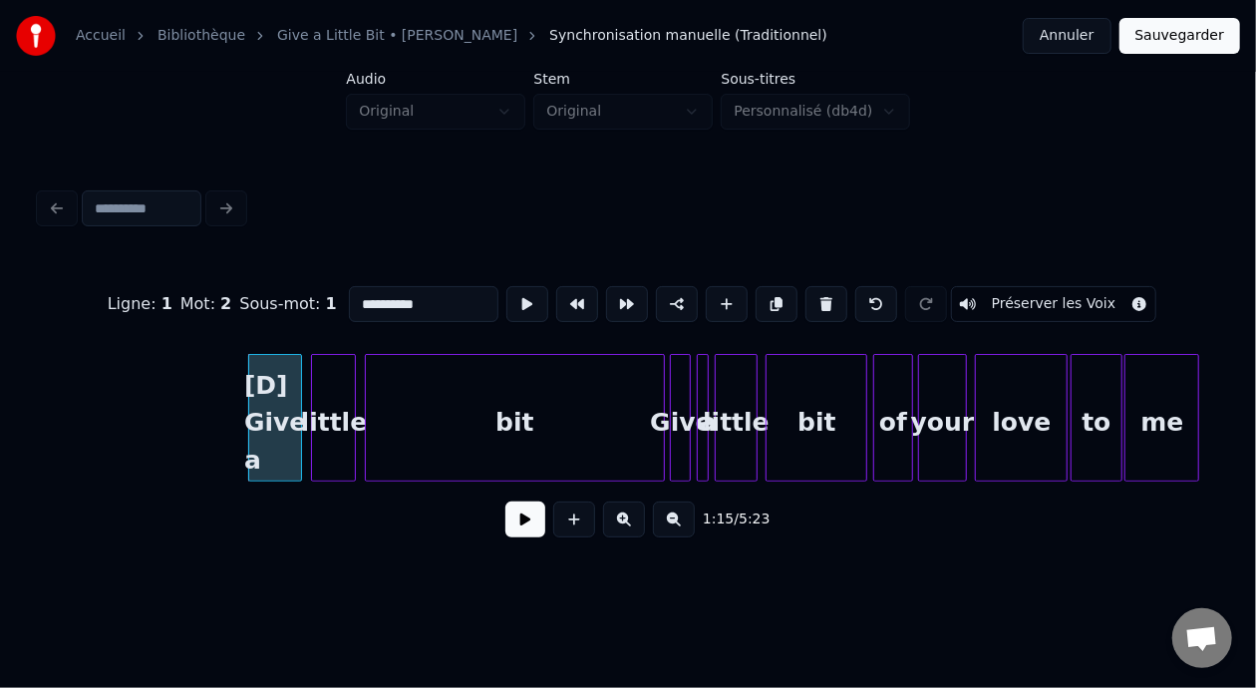
click at [536, 421] on div "bit" at bounding box center [514, 423] width 297 height 136
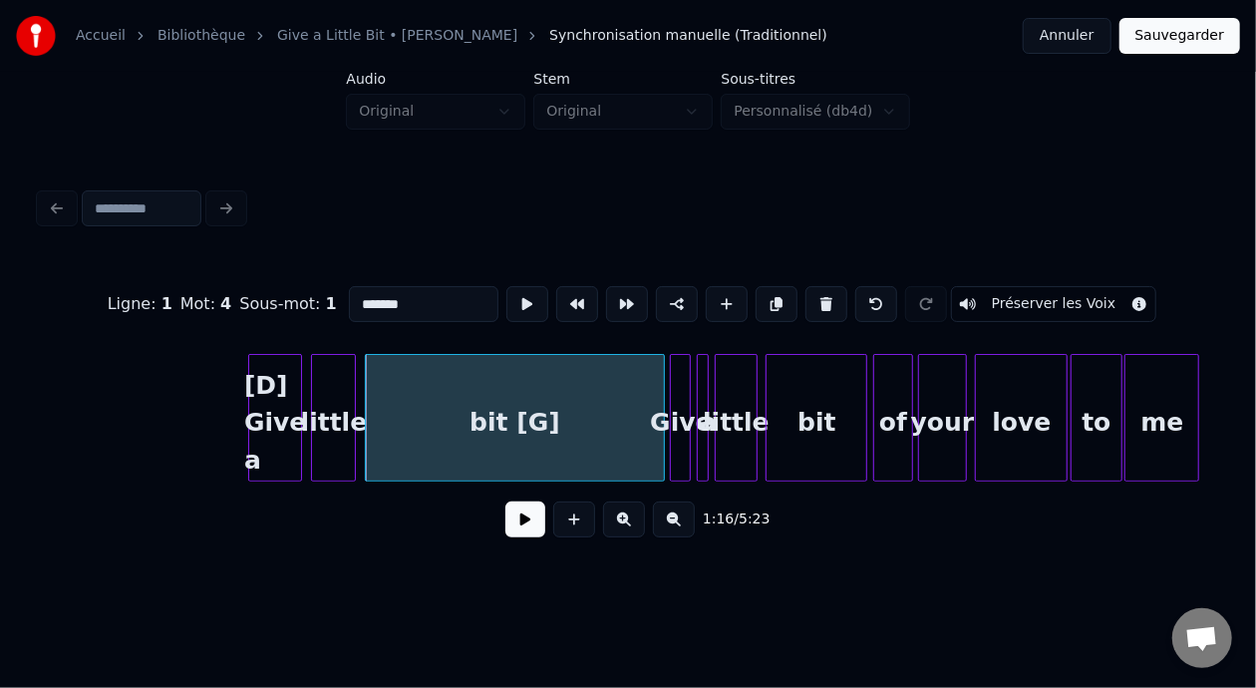
type input "*******"
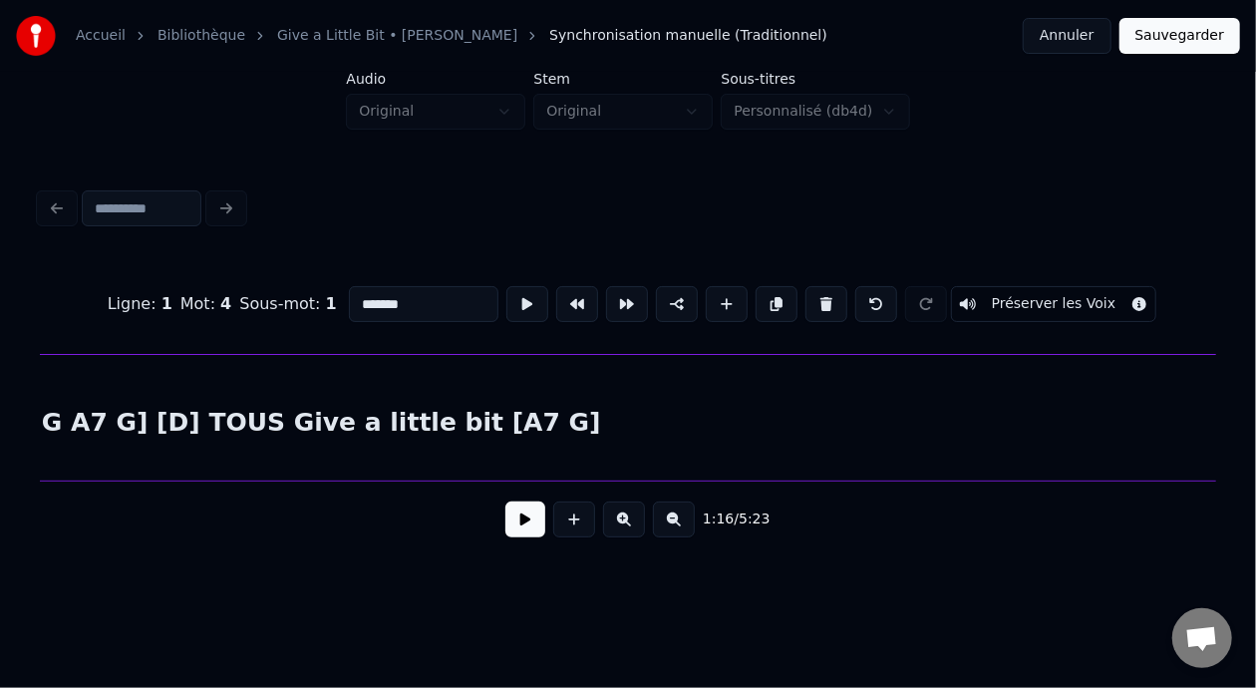
scroll to position [0, 9376]
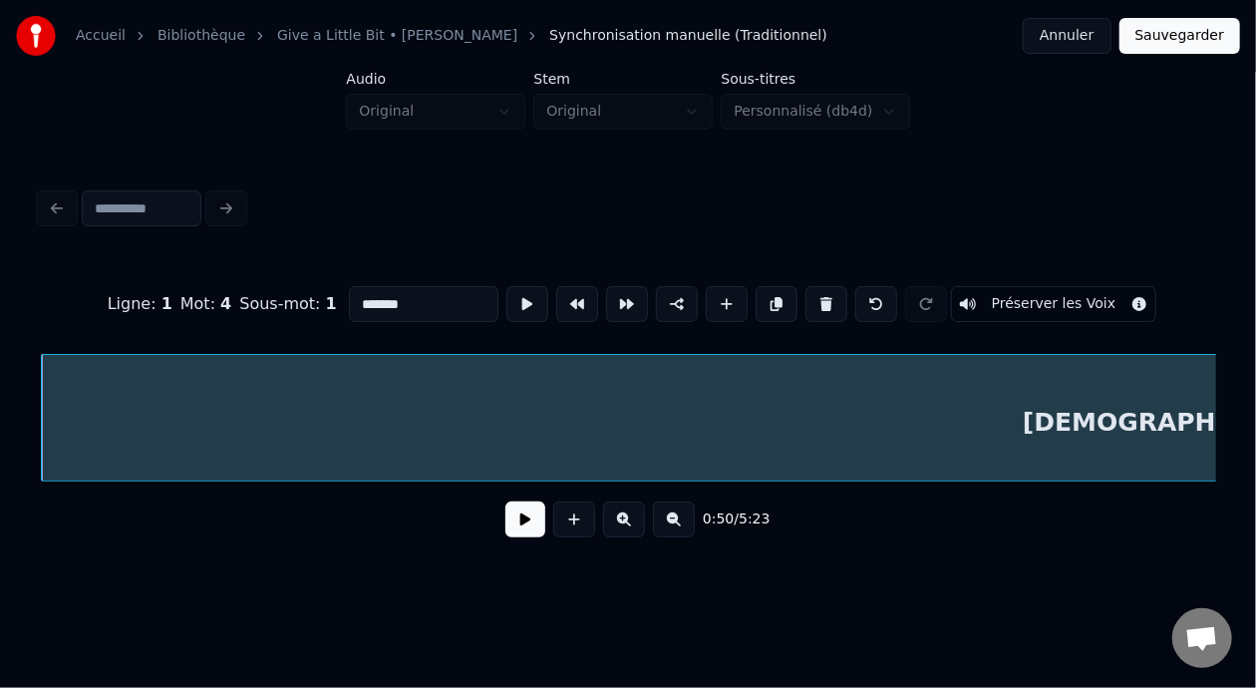
click at [512, 523] on button at bounding box center [525, 519] width 40 height 36
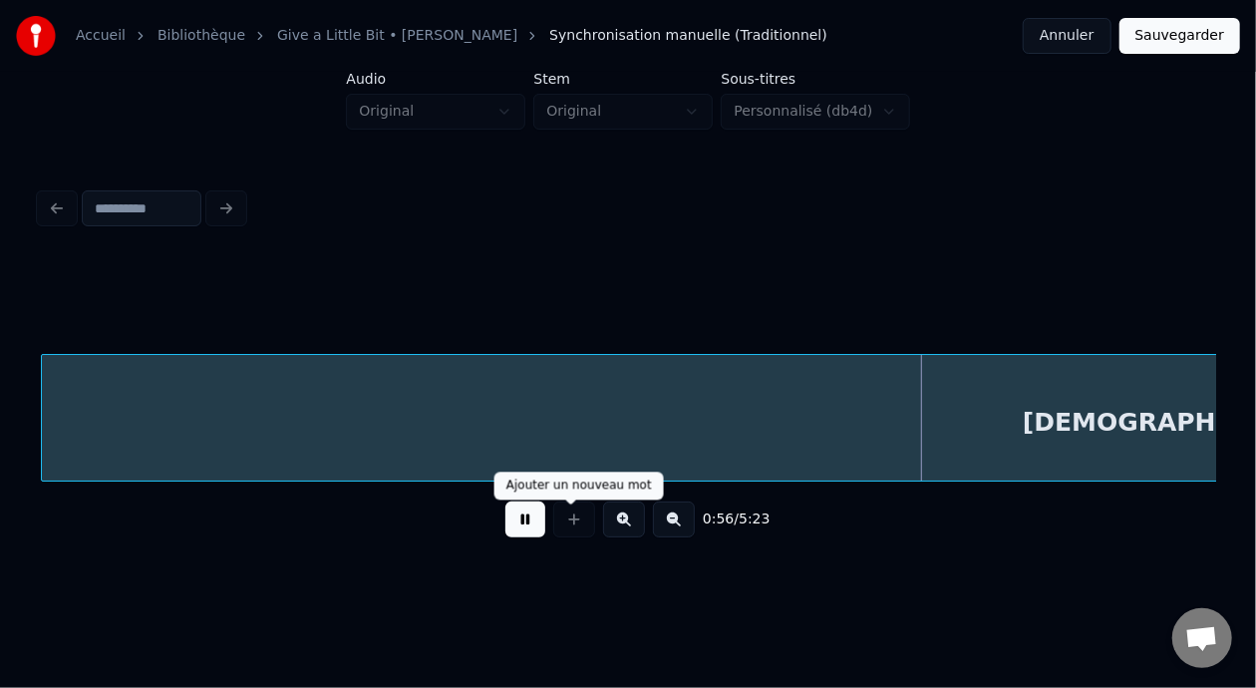
click at [508, 536] on button at bounding box center [525, 519] width 40 height 36
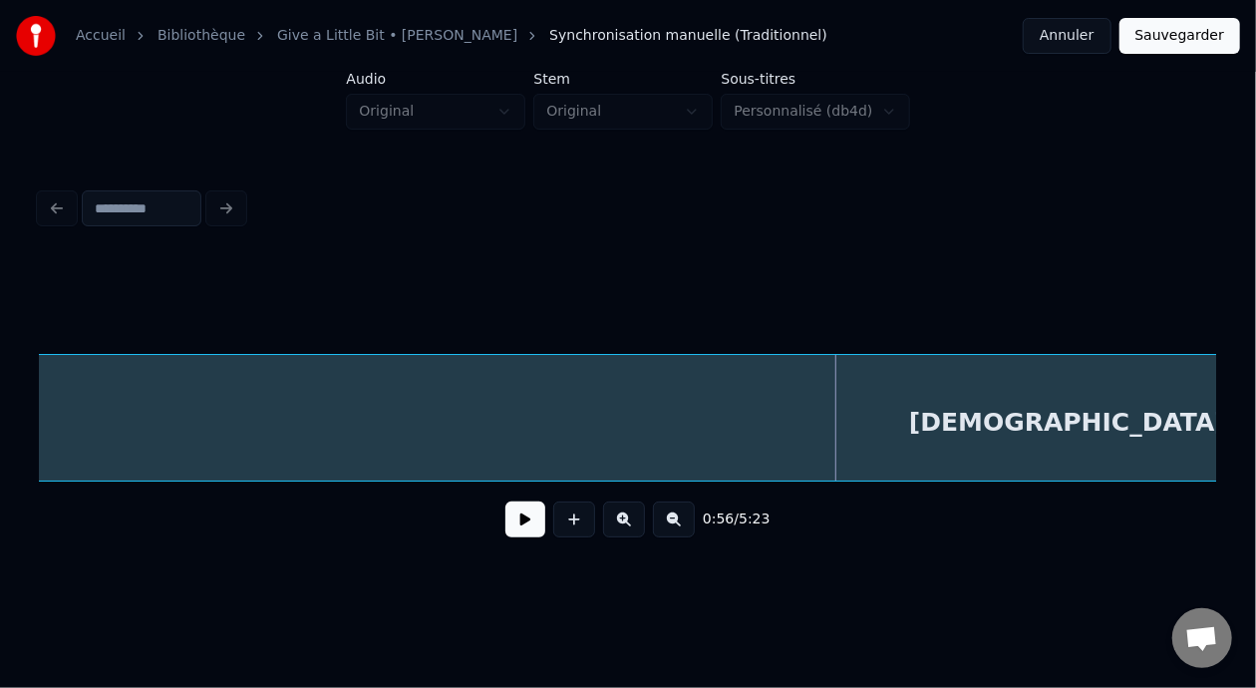
scroll to position [0, 7138]
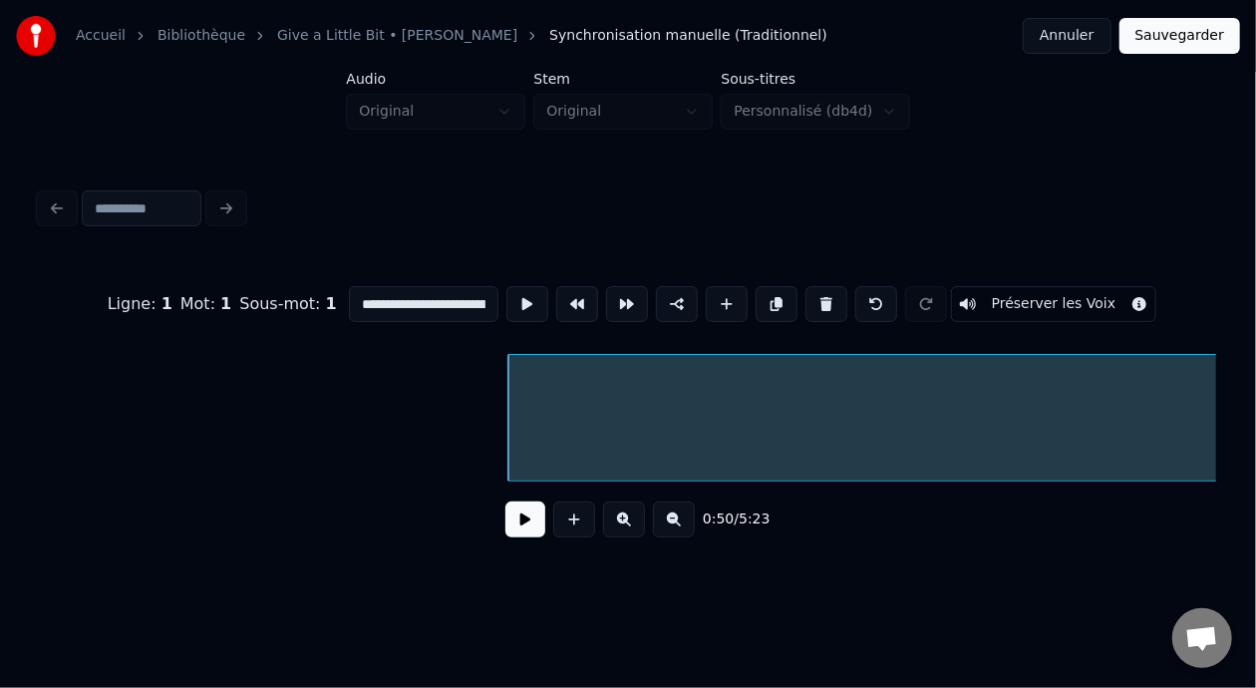
click at [512, 537] on button at bounding box center [525, 519] width 40 height 36
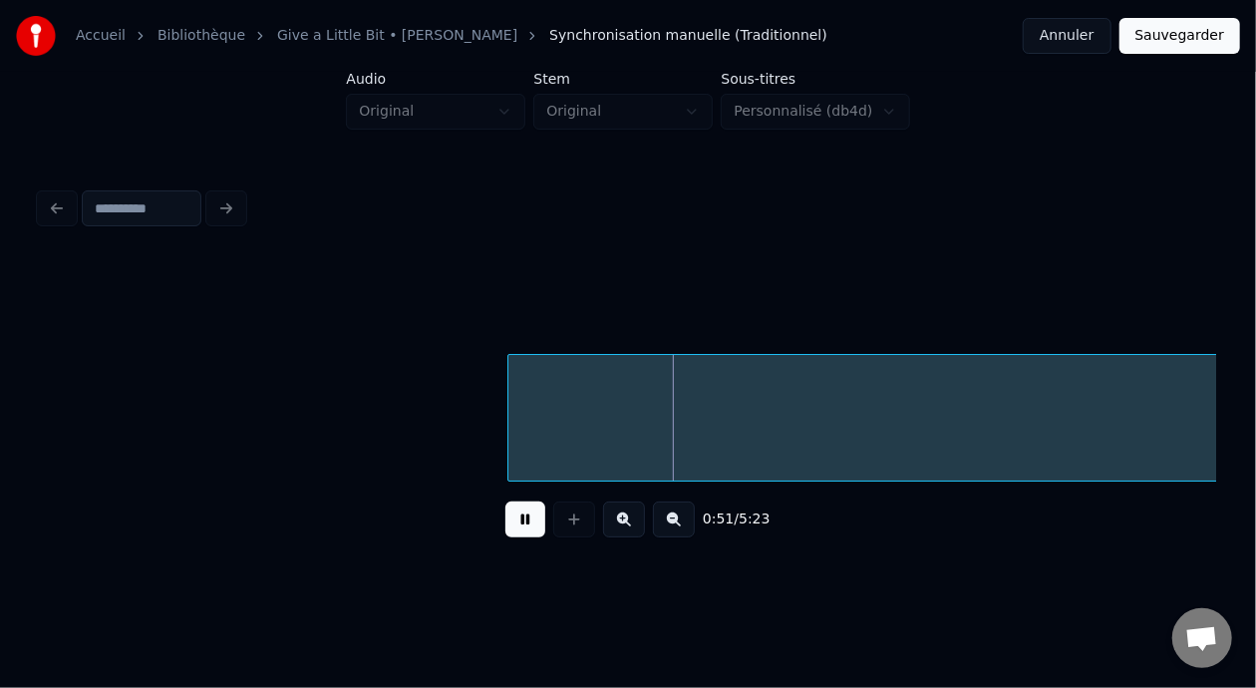
drag, startPoint x: 552, startPoint y: 492, endPoint x: 540, endPoint y: 494, distance: 12.1
click at [550, 492] on div "0:51 / 5:23" at bounding box center [628, 519] width 1176 height 76
click at [519, 521] on button at bounding box center [525, 519] width 40 height 36
click at [508, 408] on div at bounding box center [511, 418] width 6 height 126
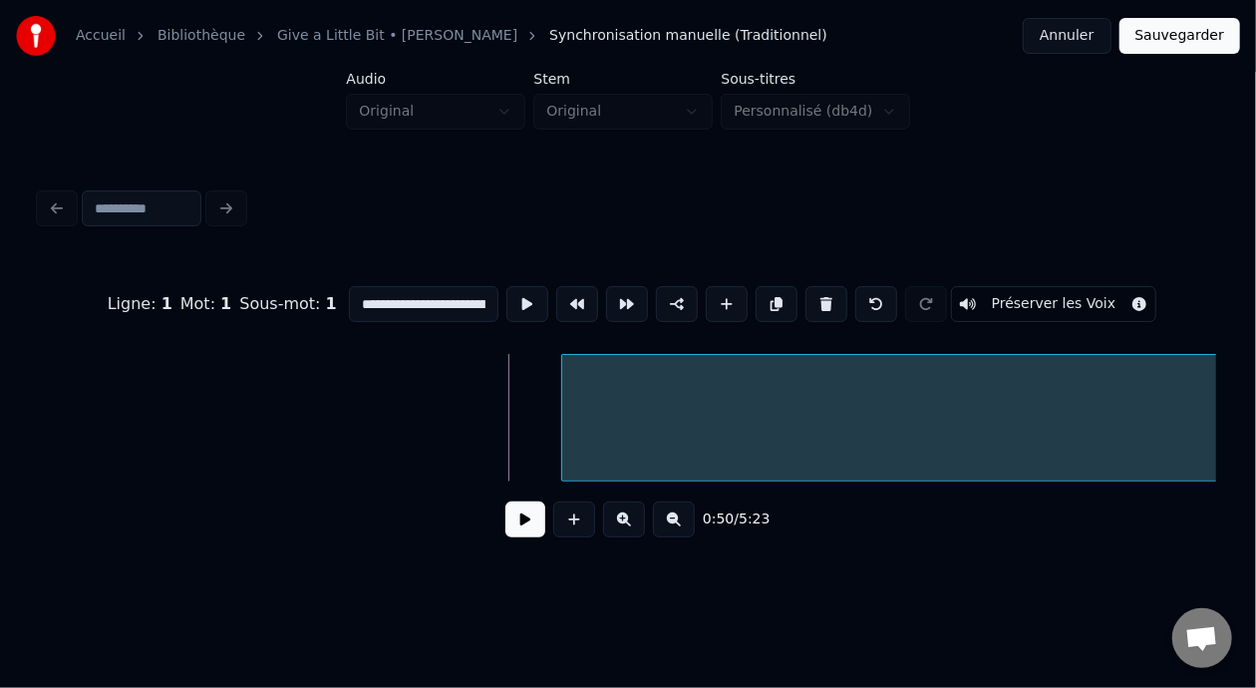
click at [565, 419] on div at bounding box center [565, 418] width 6 height 126
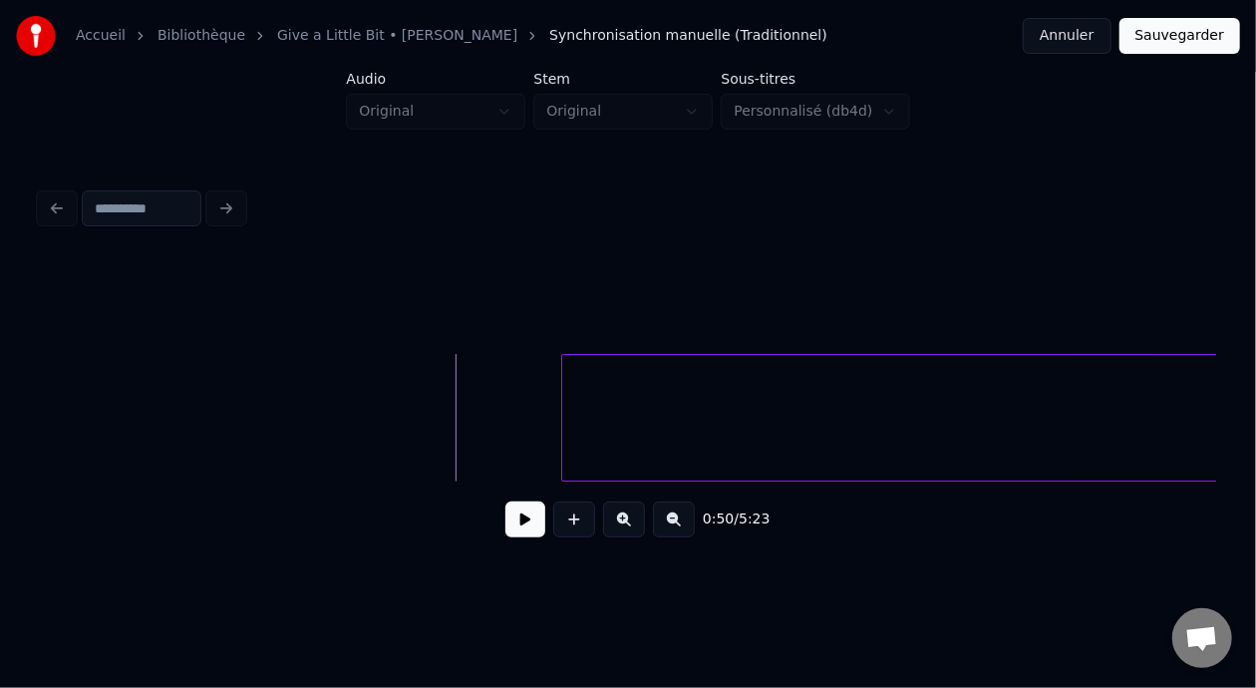
click at [505, 530] on button at bounding box center [525, 519] width 40 height 36
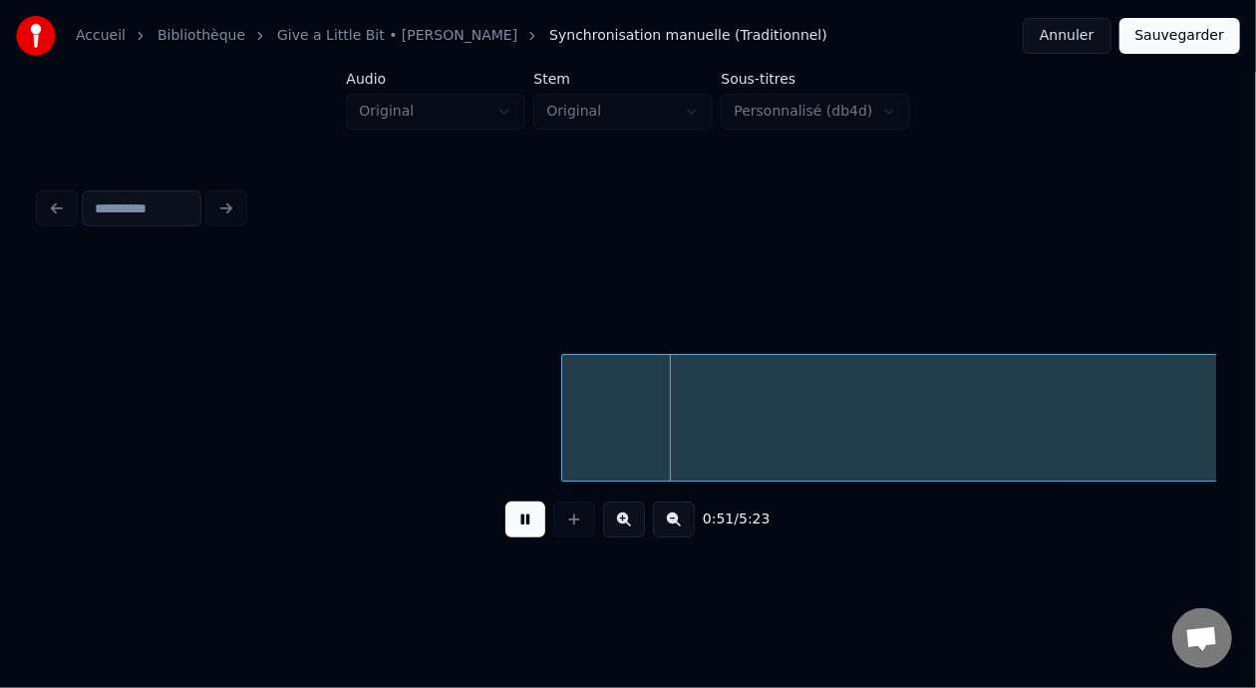
click at [508, 525] on button at bounding box center [525, 519] width 40 height 36
click at [508, 521] on button at bounding box center [525, 519] width 40 height 36
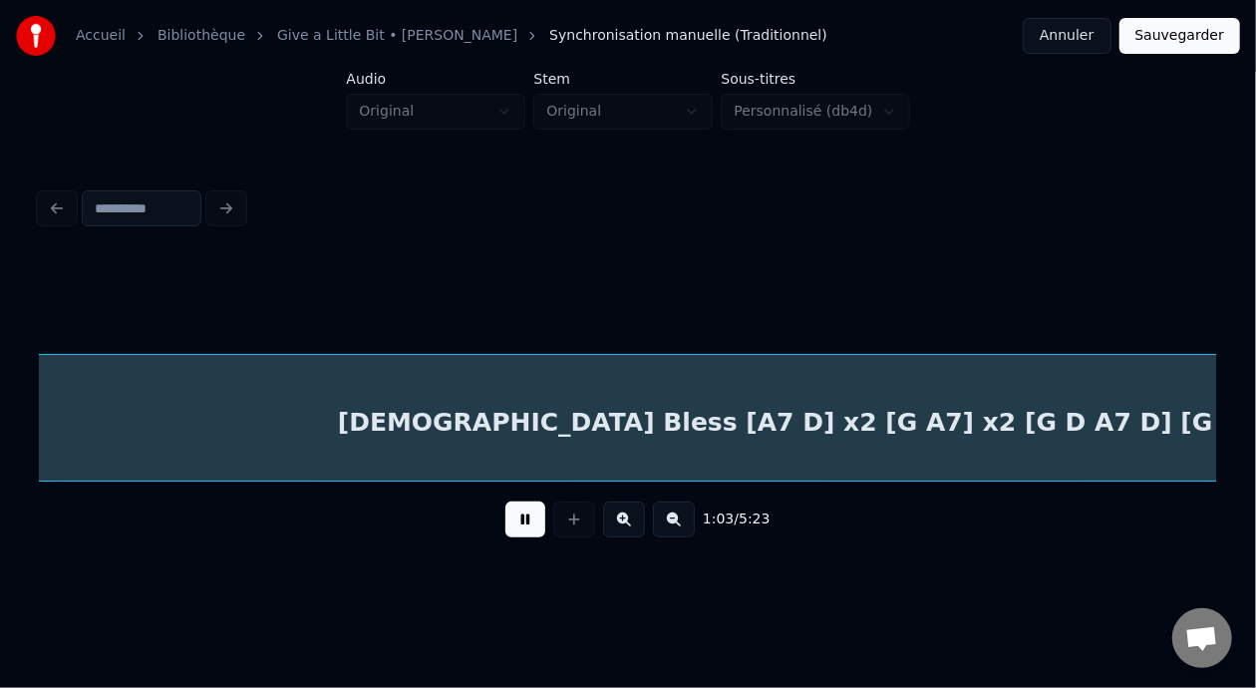
scroll to position [0, 9493]
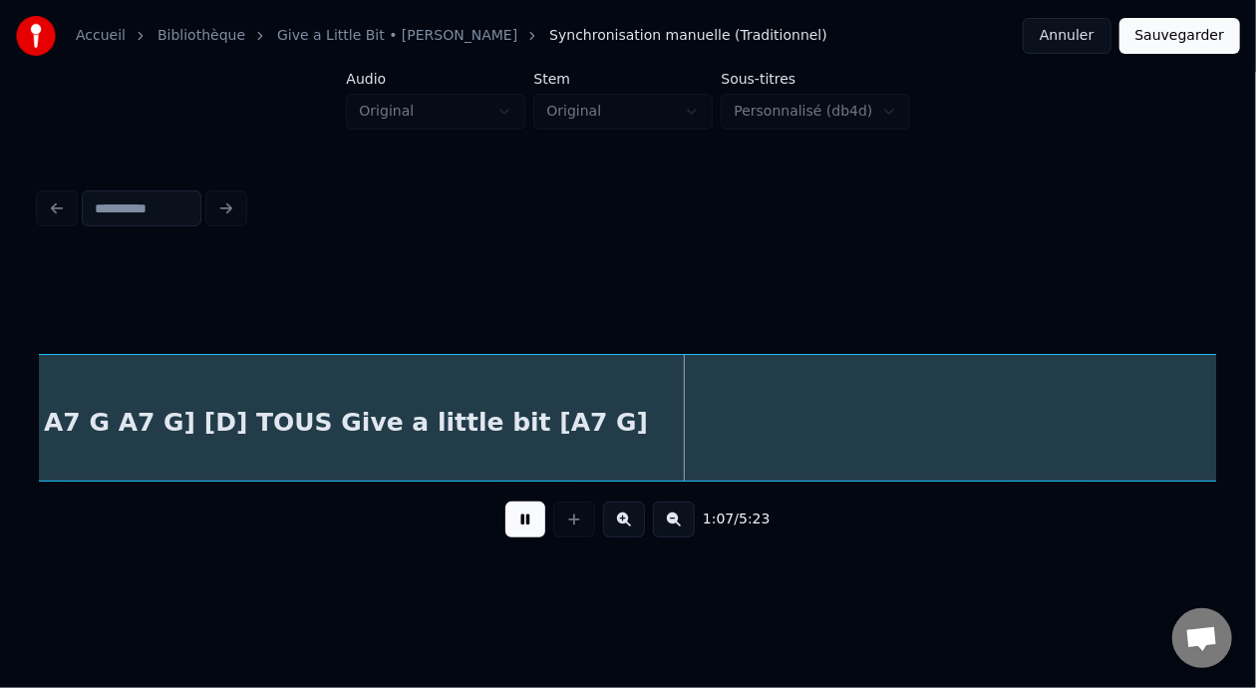
click at [524, 524] on button at bounding box center [525, 519] width 40 height 36
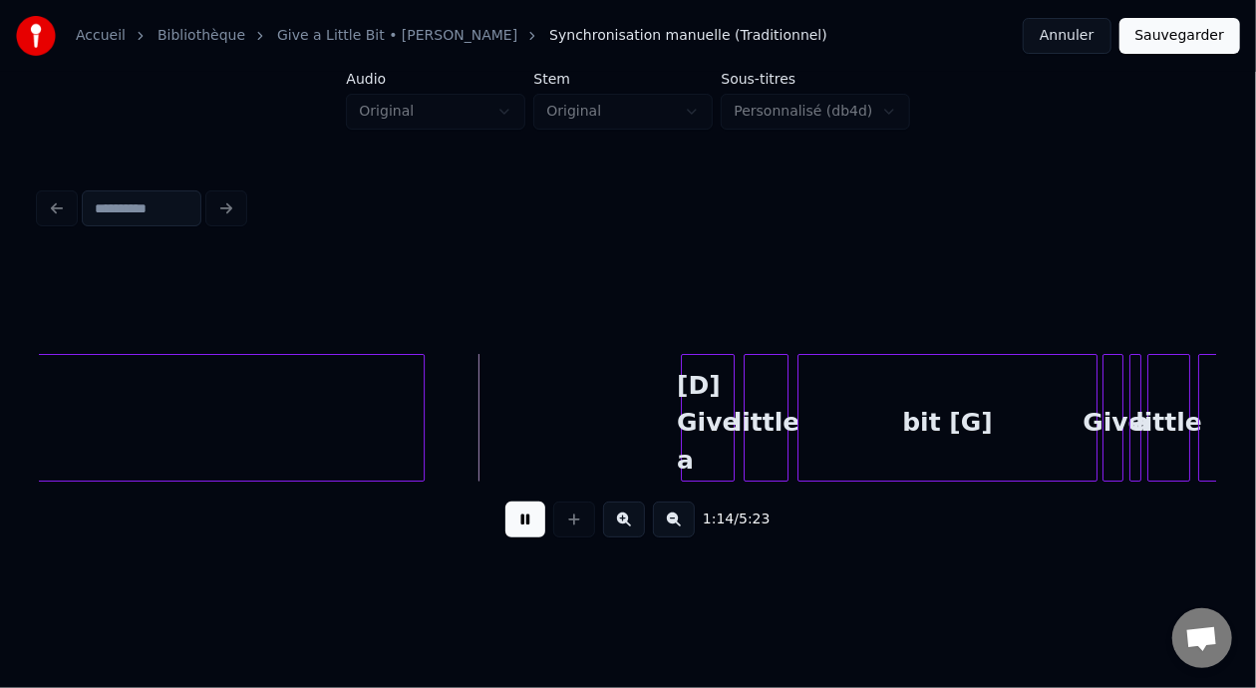
click at [524, 524] on button at bounding box center [525, 519] width 40 height 36
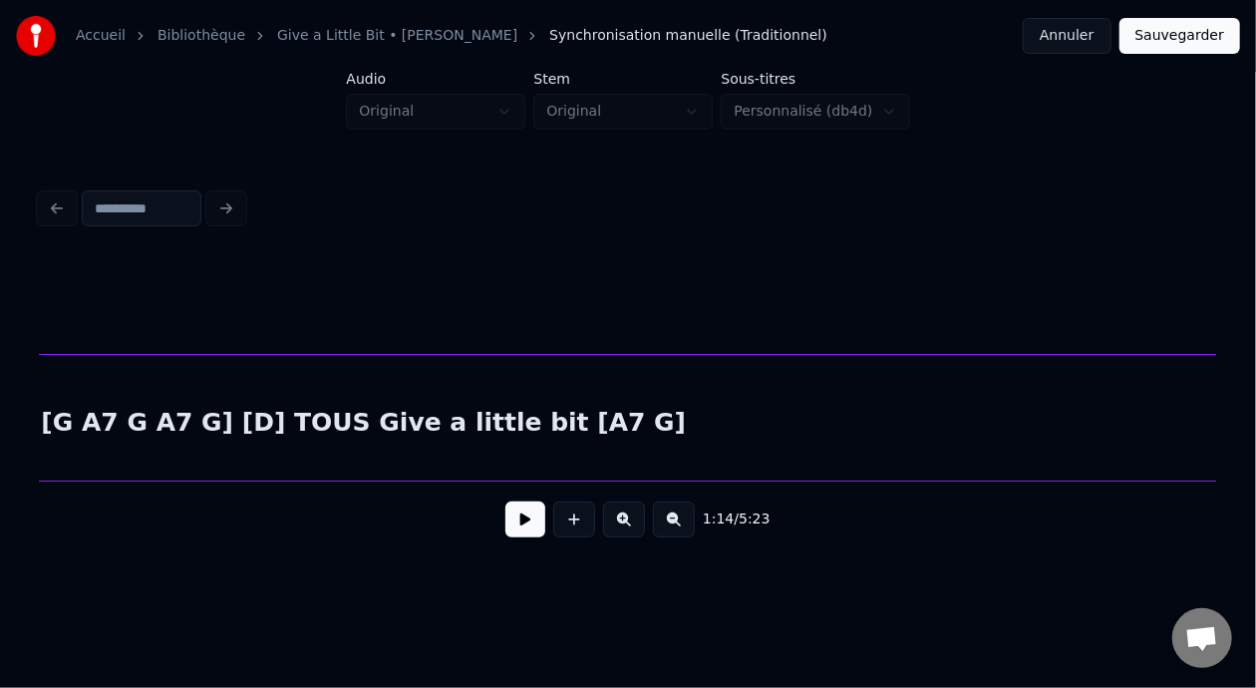
scroll to position [0, 9263]
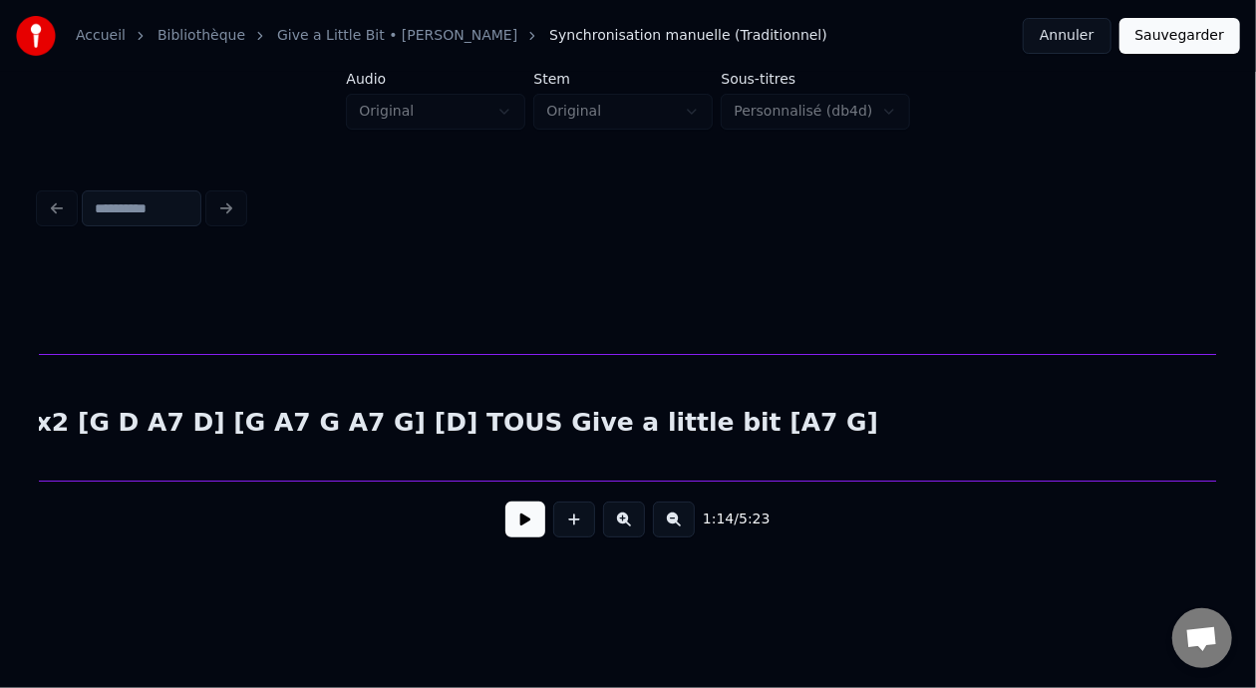
click at [595, 418] on div "[DEMOGRAPHIC_DATA] Bless [A7 D] x2 [G A7] x2 [G D A7 D] [G A7 G A7 G] [D] TOUS …" at bounding box center [134, 423] width 3395 height 136
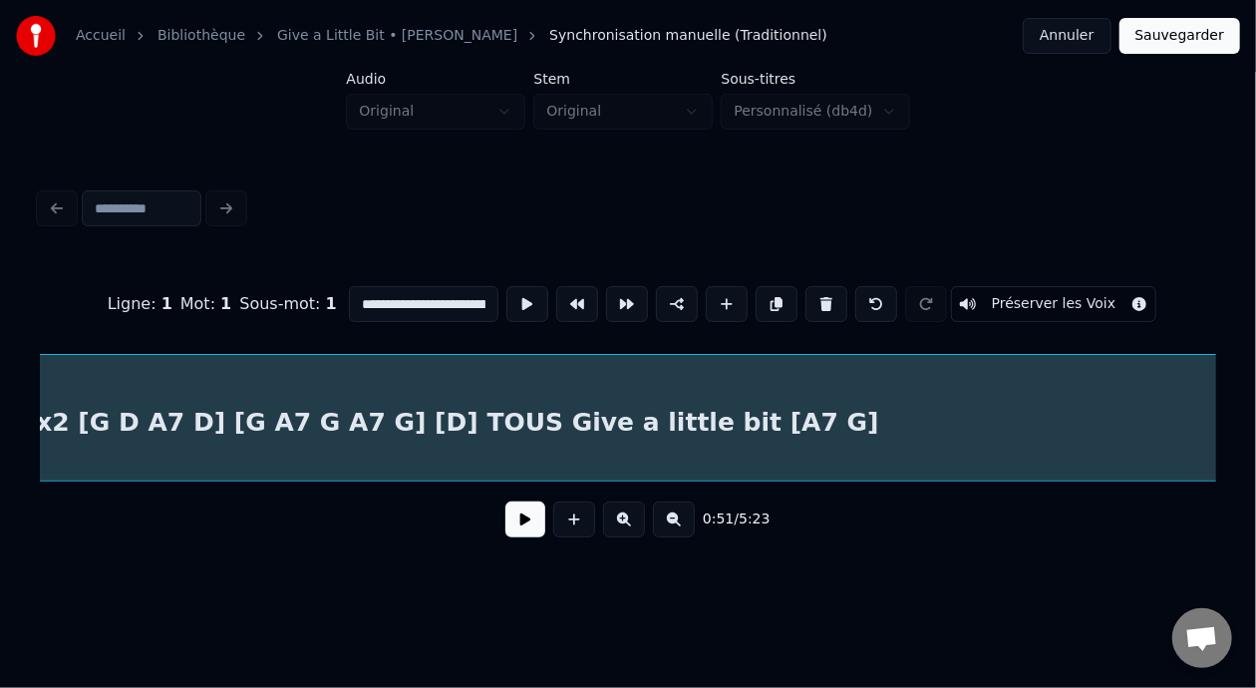
scroll to position [0, 7659]
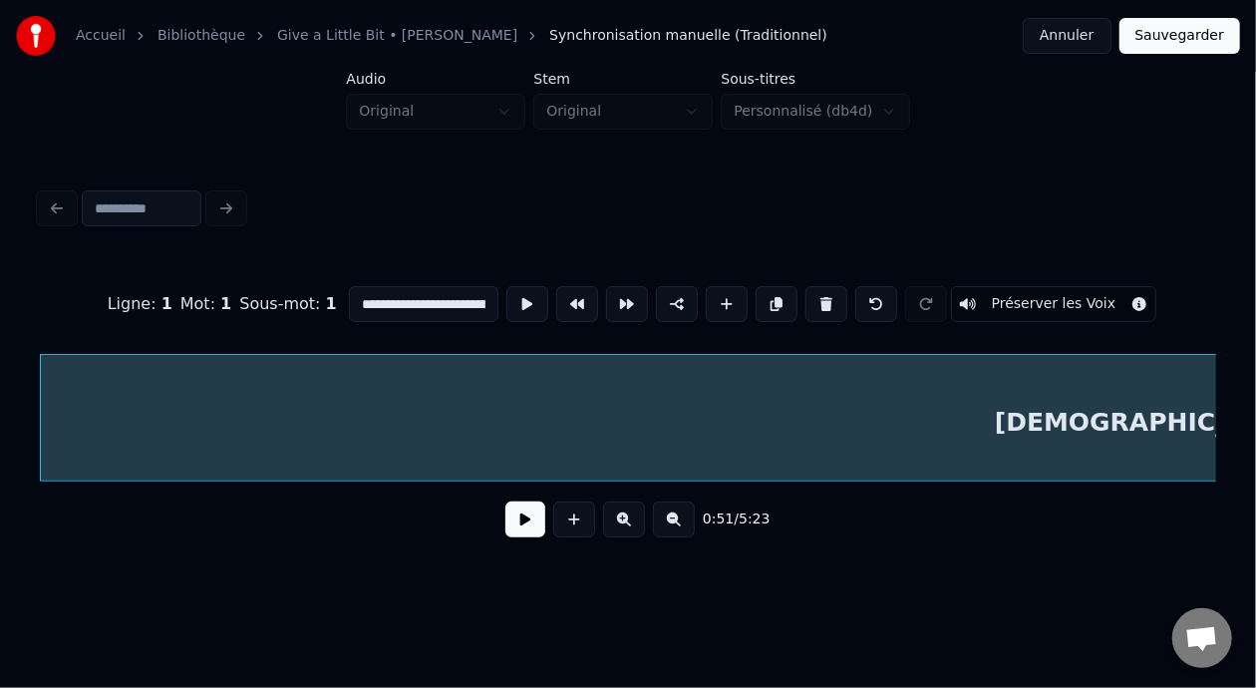
click at [416, 295] on input "**********" at bounding box center [424, 304] width 150 height 36
click at [450, 293] on input "**********" at bounding box center [424, 304] width 150 height 36
type input "**********"
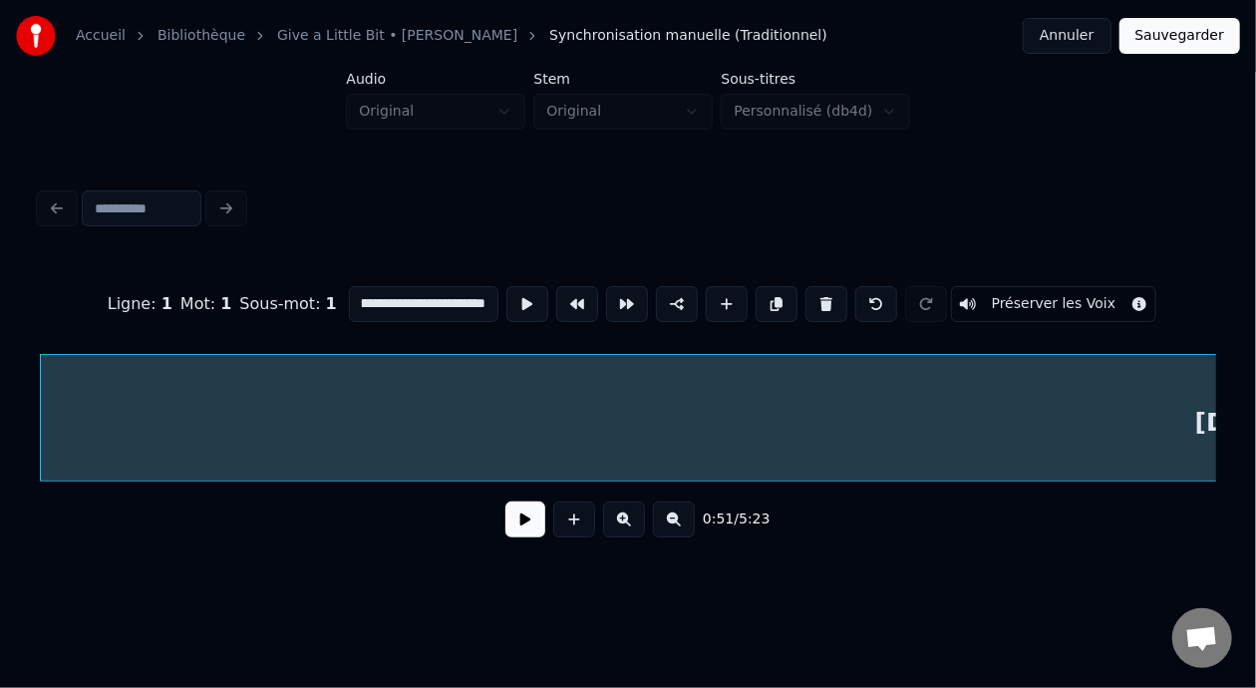
scroll to position [0, 0]
click at [1192, 30] on button "Sauvegarder" at bounding box center [1180, 36] width 121 height 36
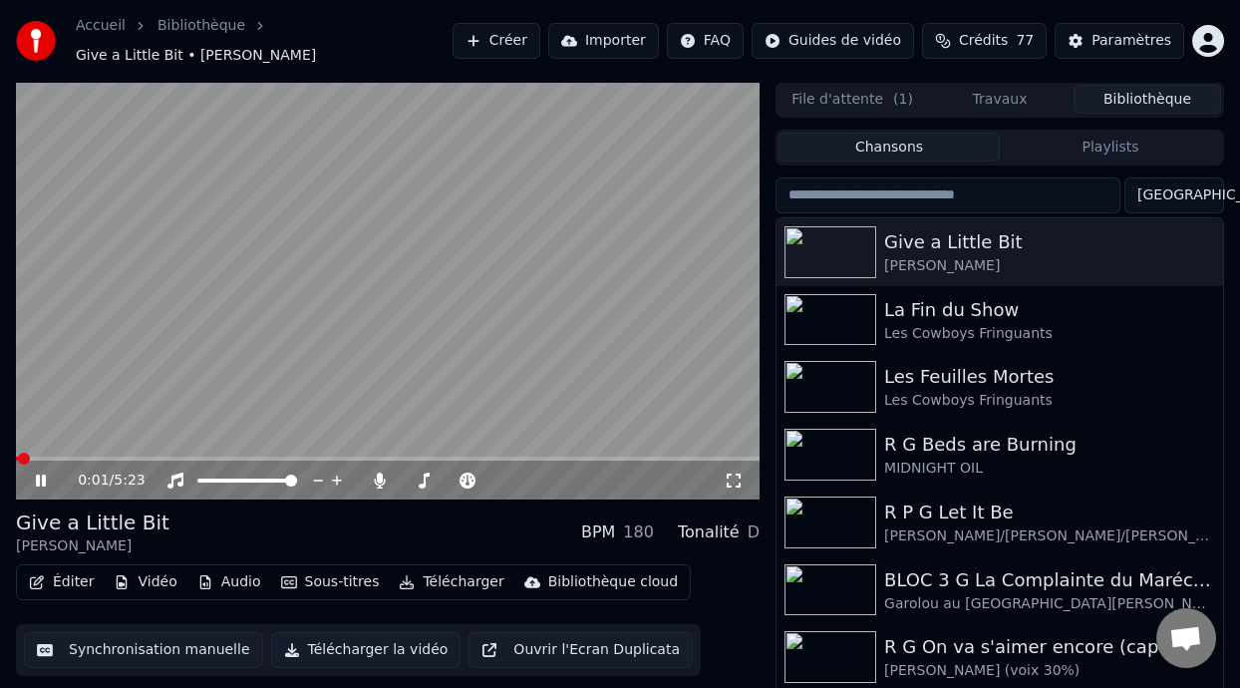
click at [39, 473] on icon at bounding box center [55, 481] width 46 height 16
click at [61, 582] on button "Éditer" at bounding box center [61, 582] width 81 height 28
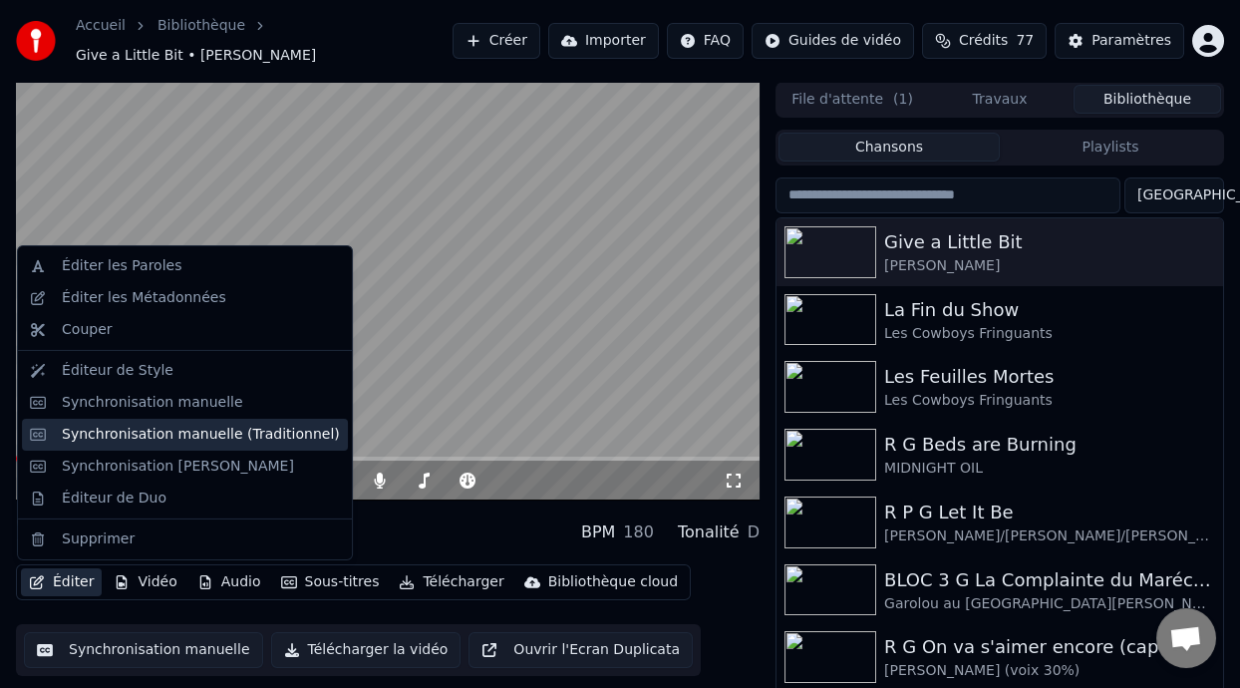
click at [231, 438] on div "Synchronisation manuelle (Traditionnel)" at bounding box center [201, 435] width 278 height 20
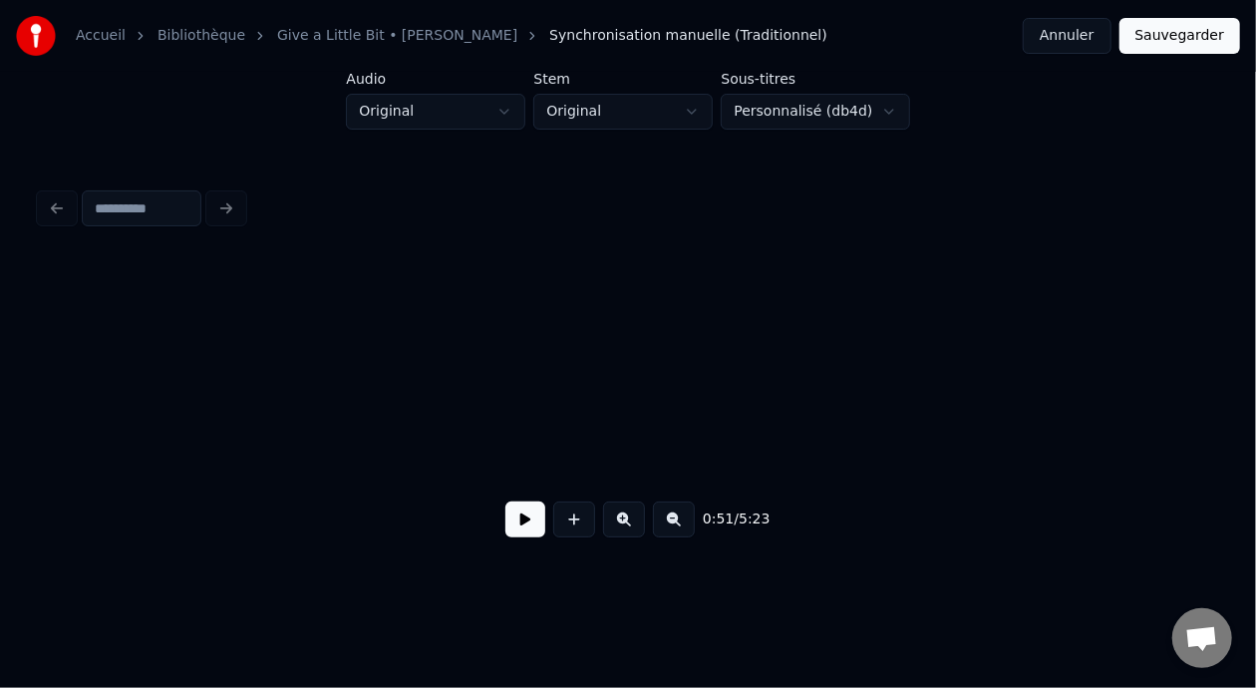
scroll to position [0, 7658]
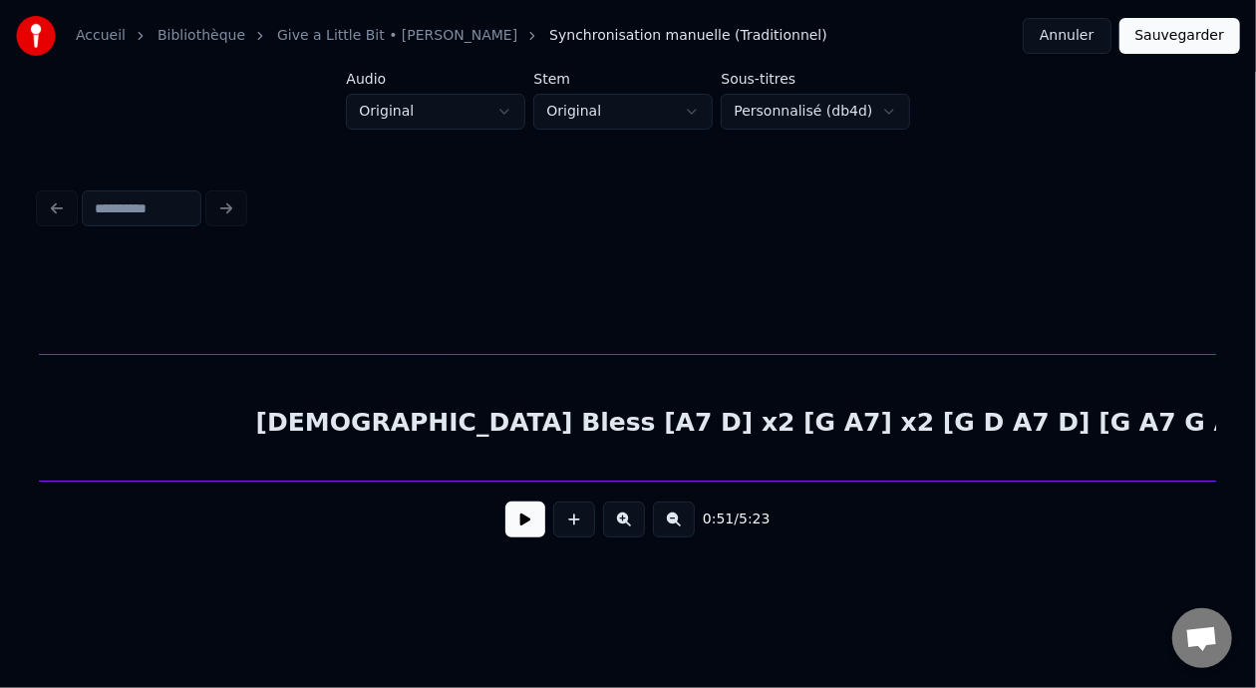
click at [395, 429] on div "[DEMOGRAPHIC_DATA] Bless [A7 D] x2 [G A7] x2 [G D A7 D] [G A7 G A7 G] [D]" at bounding box center [799, 423] width 3395 height 136
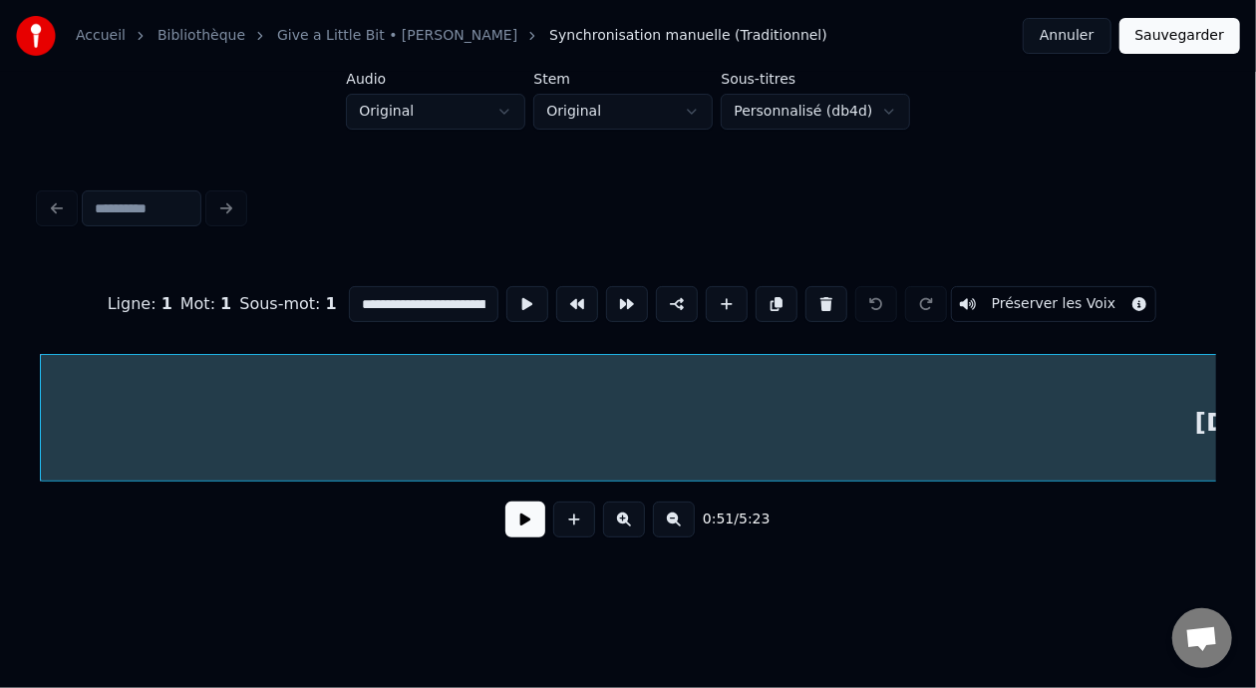
click at [514, 527] on button at bounding box center [525, 519] width 40 height 36
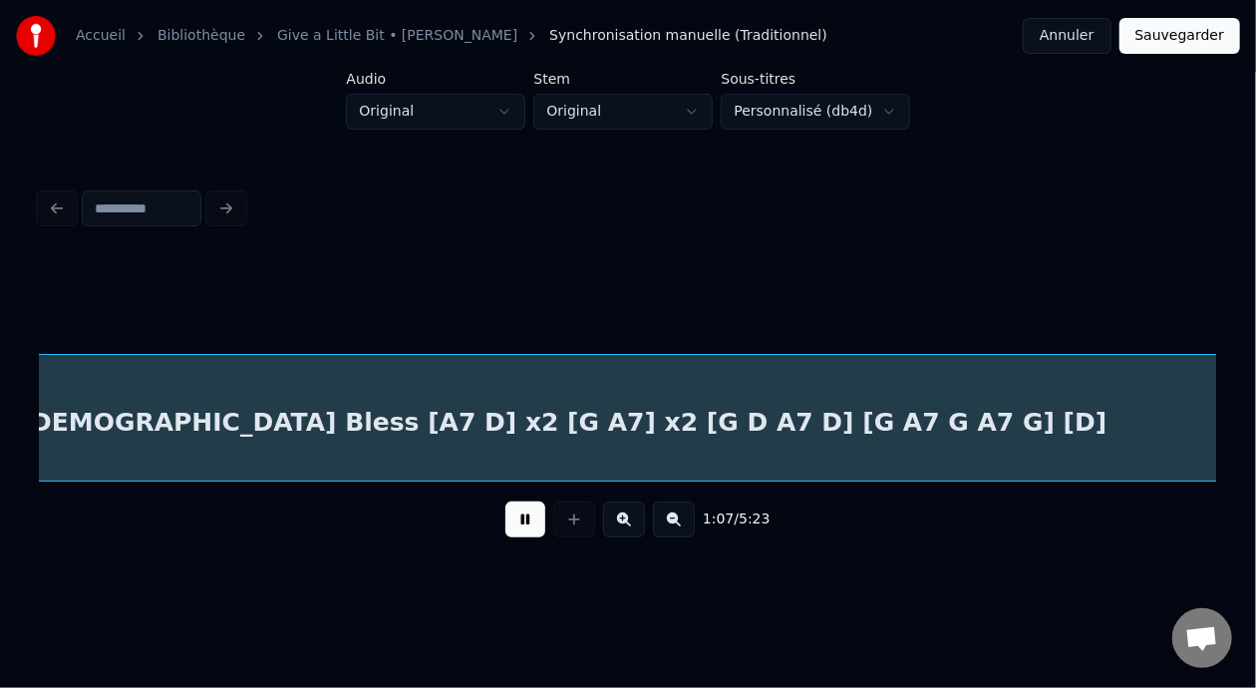
scroll to position [0, 10013]
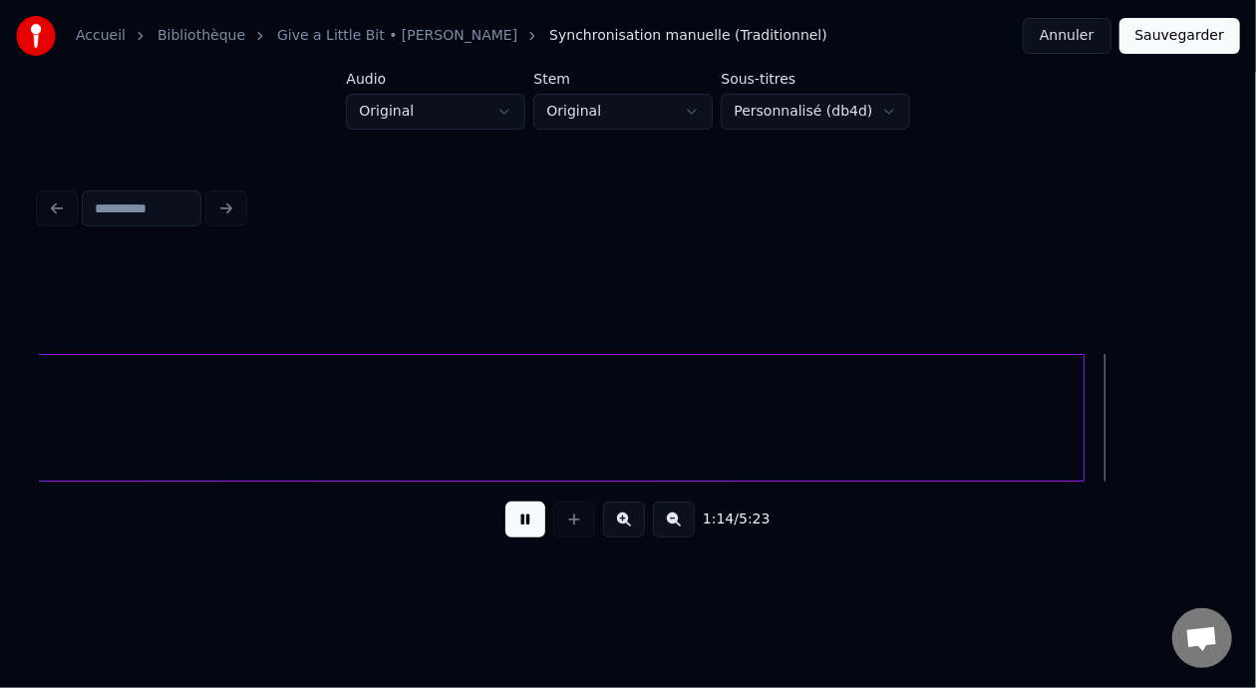
click at [523, 535] on button at bounding box center [525, 519] width 40 height 36
click at [522, 537] on button at bounding box center [525, 519] width 40 height 36
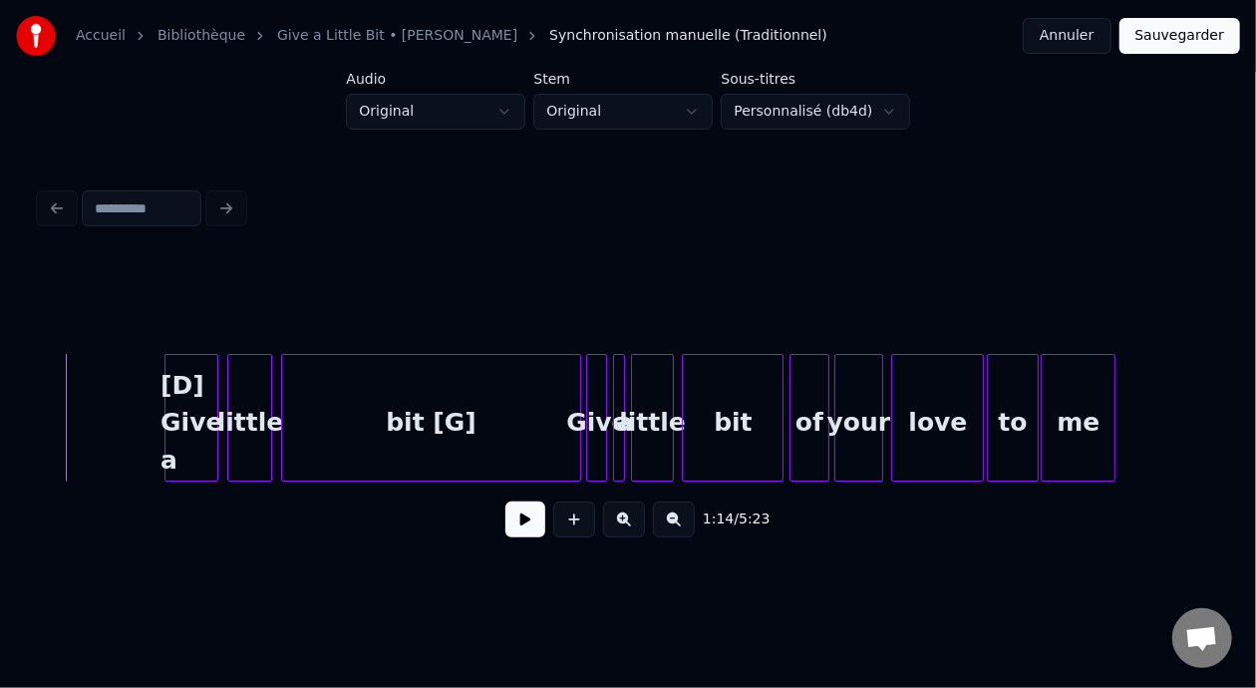
click at [522, 537] on button at bounding box center [525, 519] width 40 height 36
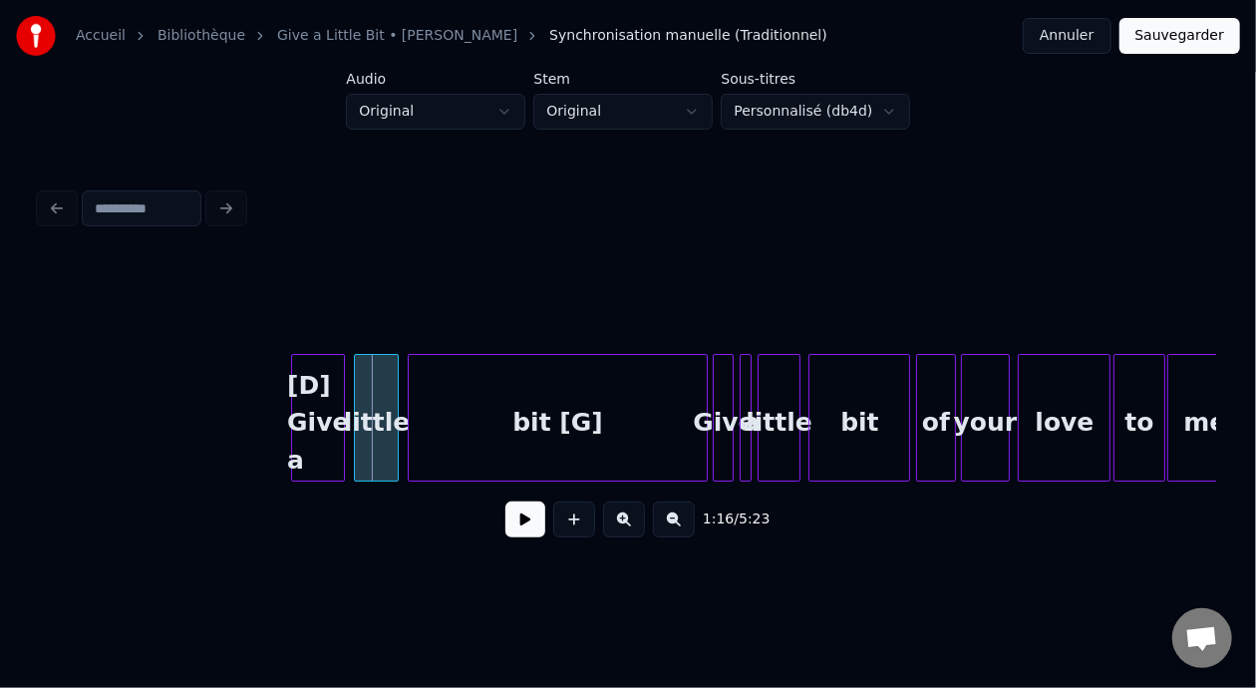
scroll to position [0, 10975]
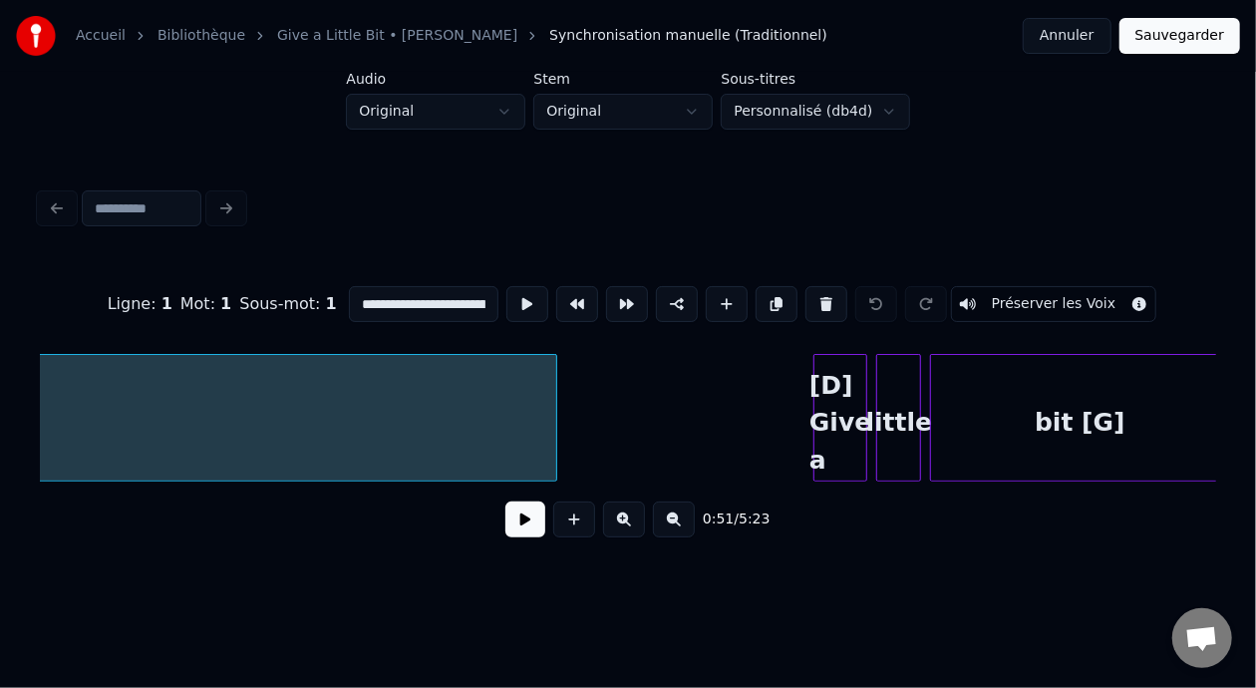
scroll to position [0, 10577]
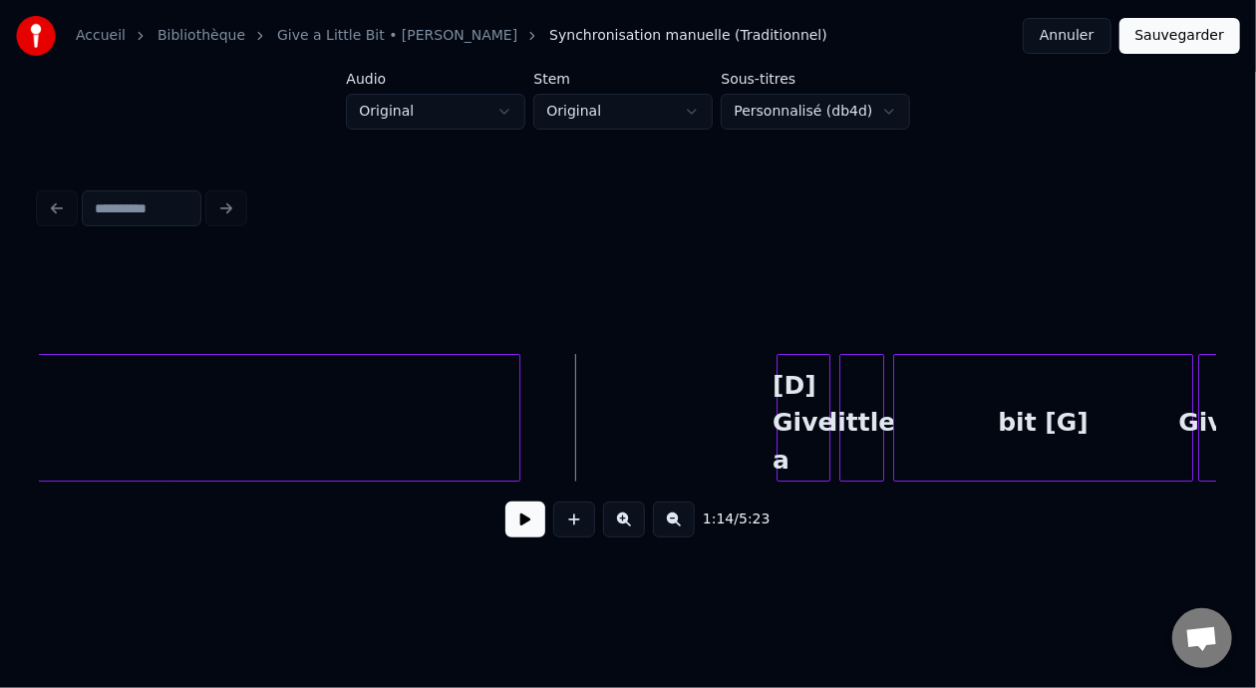
click at [523, 529] on button at bounding box center [525, 519] width 40 height 36
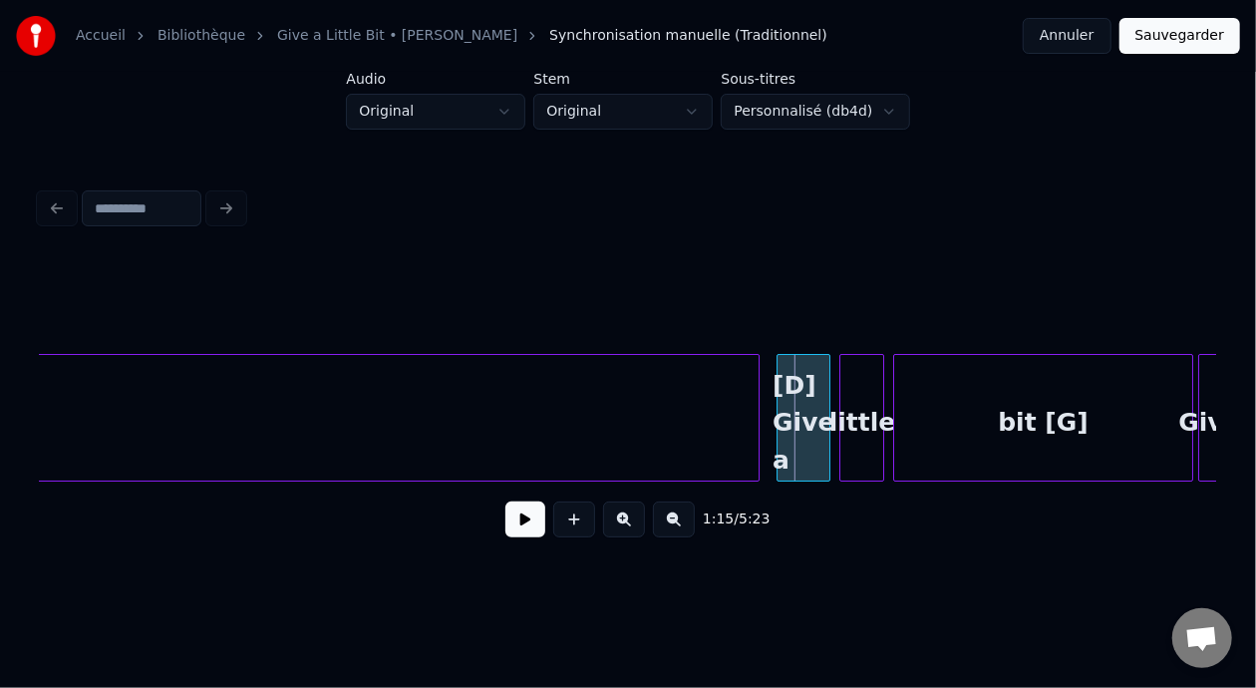
click at [756, 412] on div at bounding box center [756, 418] width 6 height 126
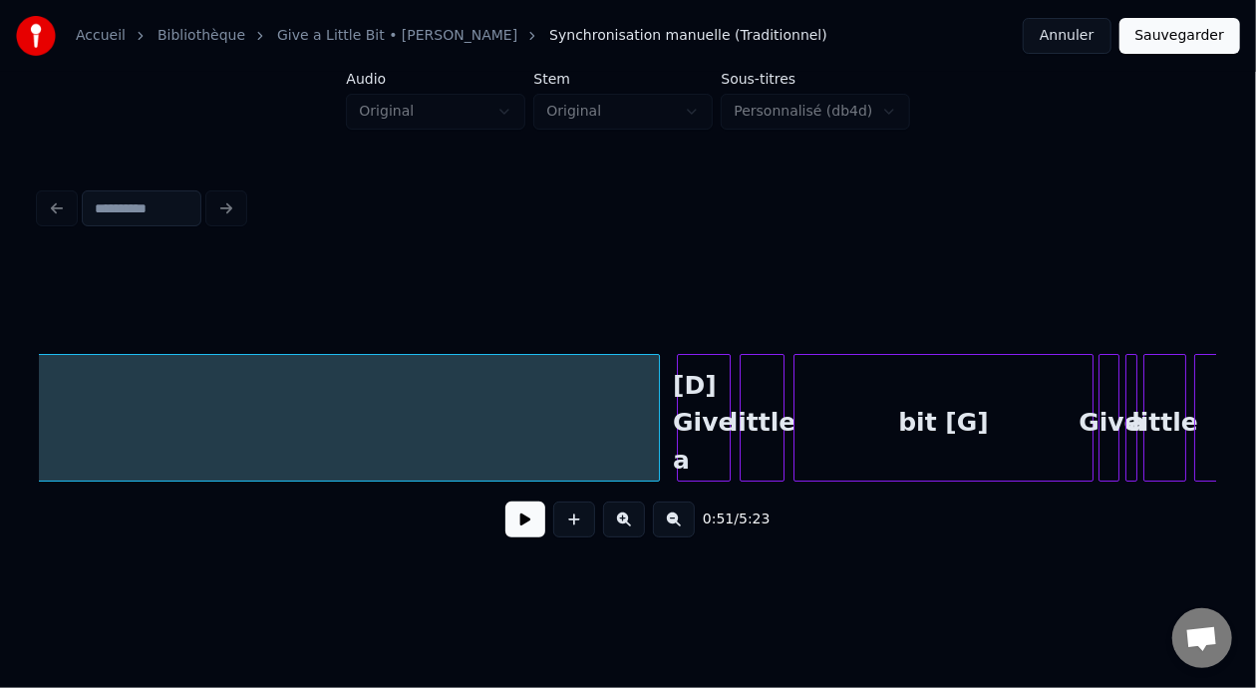
scroll to position [0, 10826]
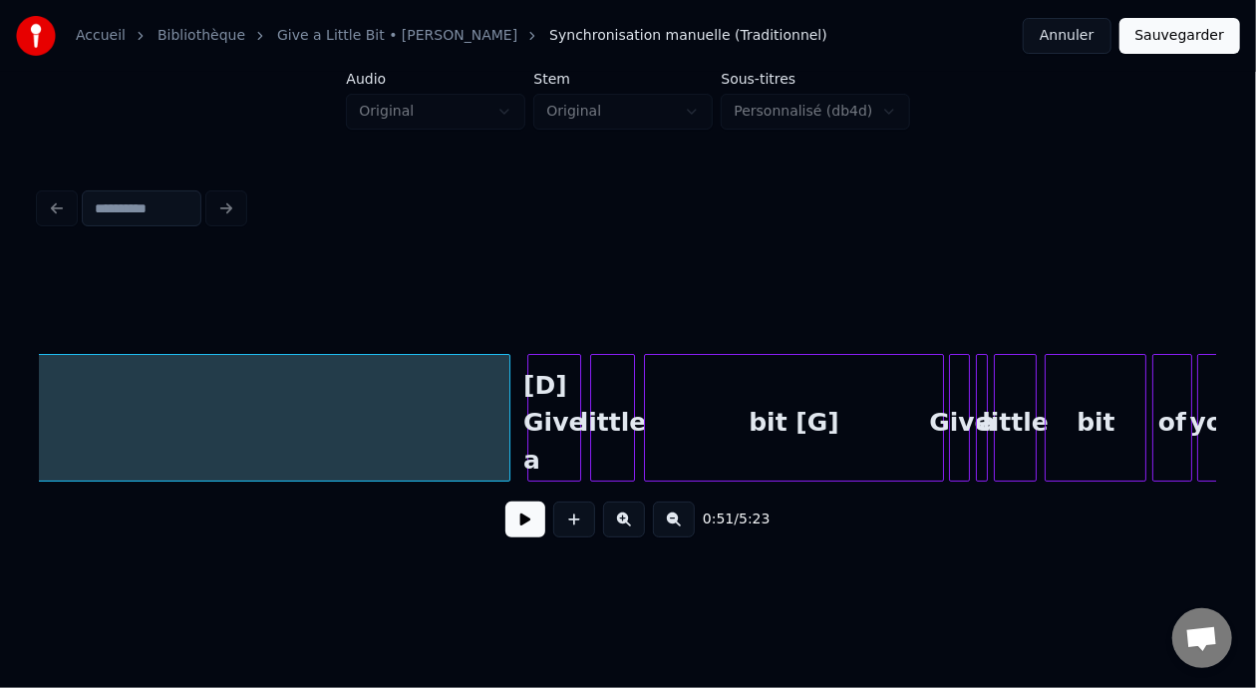
click at [556, 403] on div "[D] Give a" at bounding box center [554, 423] width 53 height 136
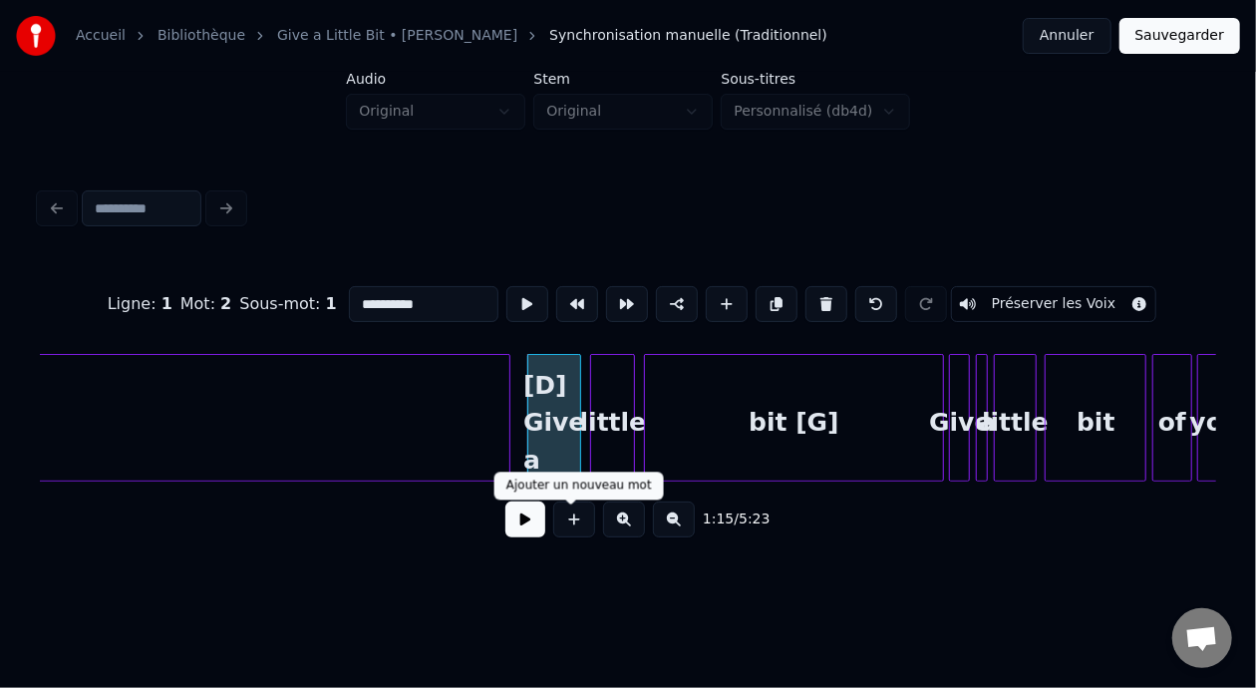
click at [523, 519] on button at bounding box center [525, 519] width 40 height 36
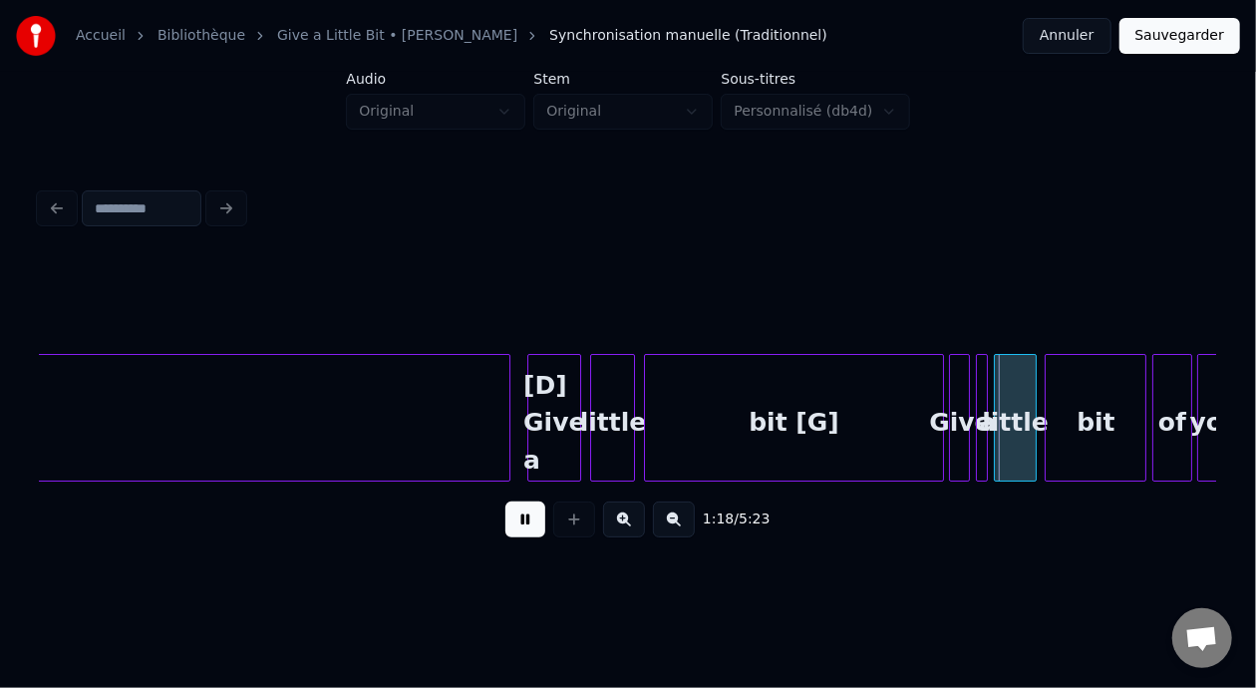
click at [523, 516] on button at bounding box center [525, 519] width 40 height 36
click at [554, 381] on div "[D] Give a" at bounding box center [554, 423] width 53 height 136
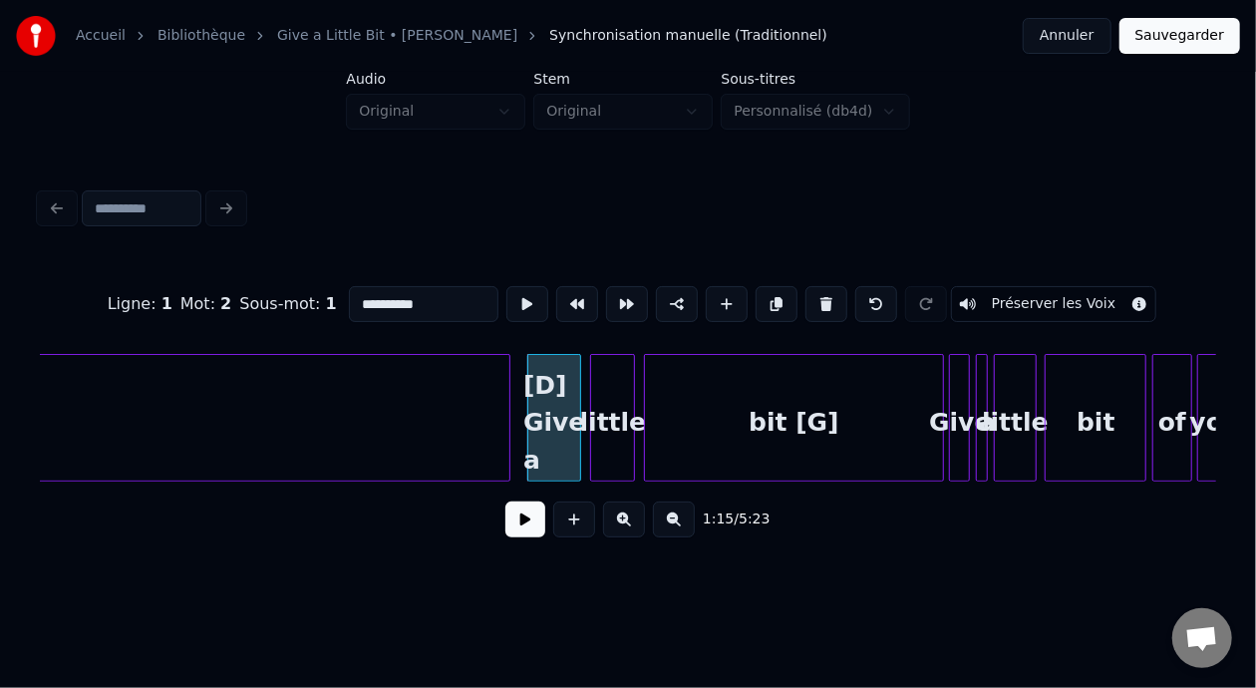
click at [349, 292] on input "**********" at bounding box center [424, 304] width 150 height 36
click at [812, 416] on div "bit [G]" at bounding box center [793, 423] width 297 height 136
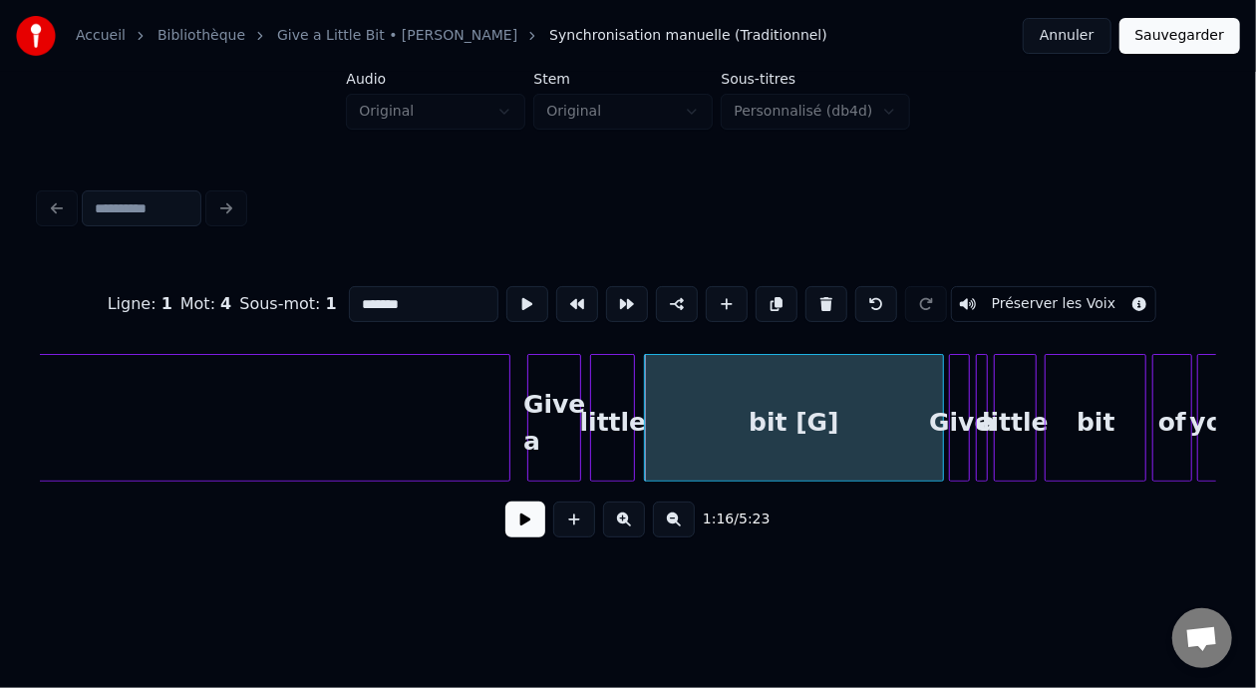
click at [351, 297] on input "*******" at bounding box center [424, 304] width 150 height 36
type input "**********"
click at [924, 393] on div at bounding box center [923, 418] width 6 height 126
click at [758, 398] on div "bit [A7 D]" at bounding box center [785, 423] width 281 height 136
click at [505, 529] on button at bounding box center [525, 519] width 40 height 36
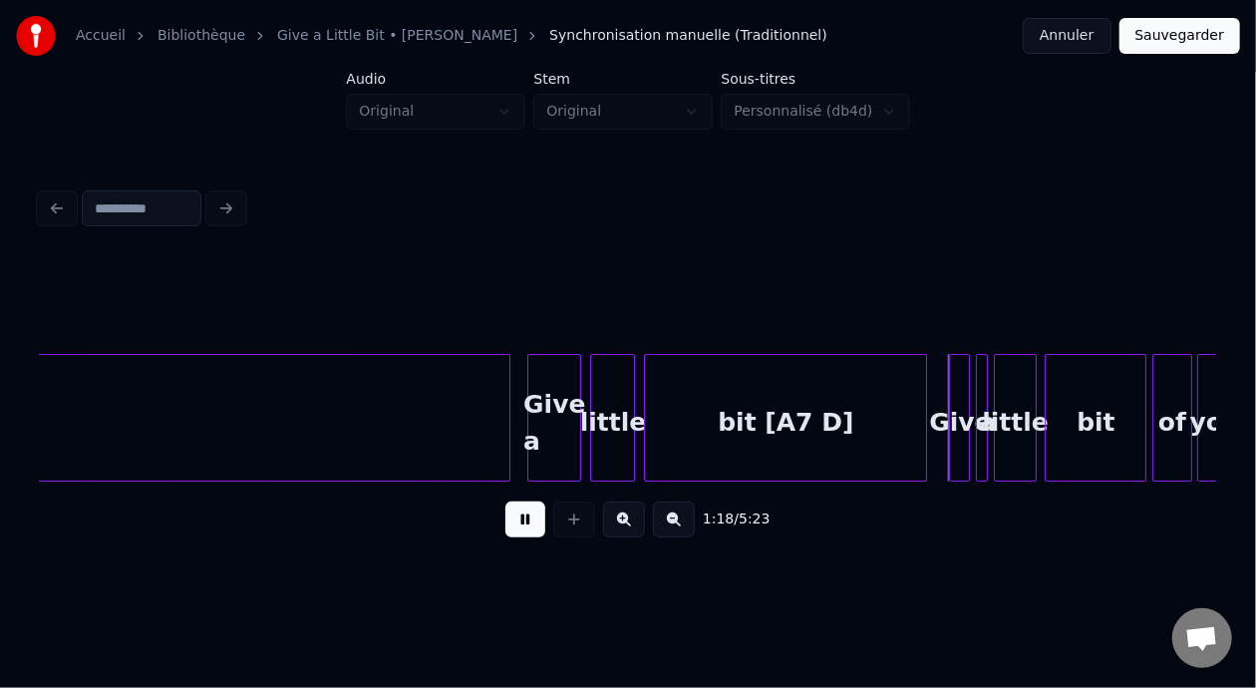
click at [505, 523] on button at bounding box center [525, 519] width 40 height 36
click at [959, 403] on div "Give" at bounding box center [960, 423] width 20 height 136
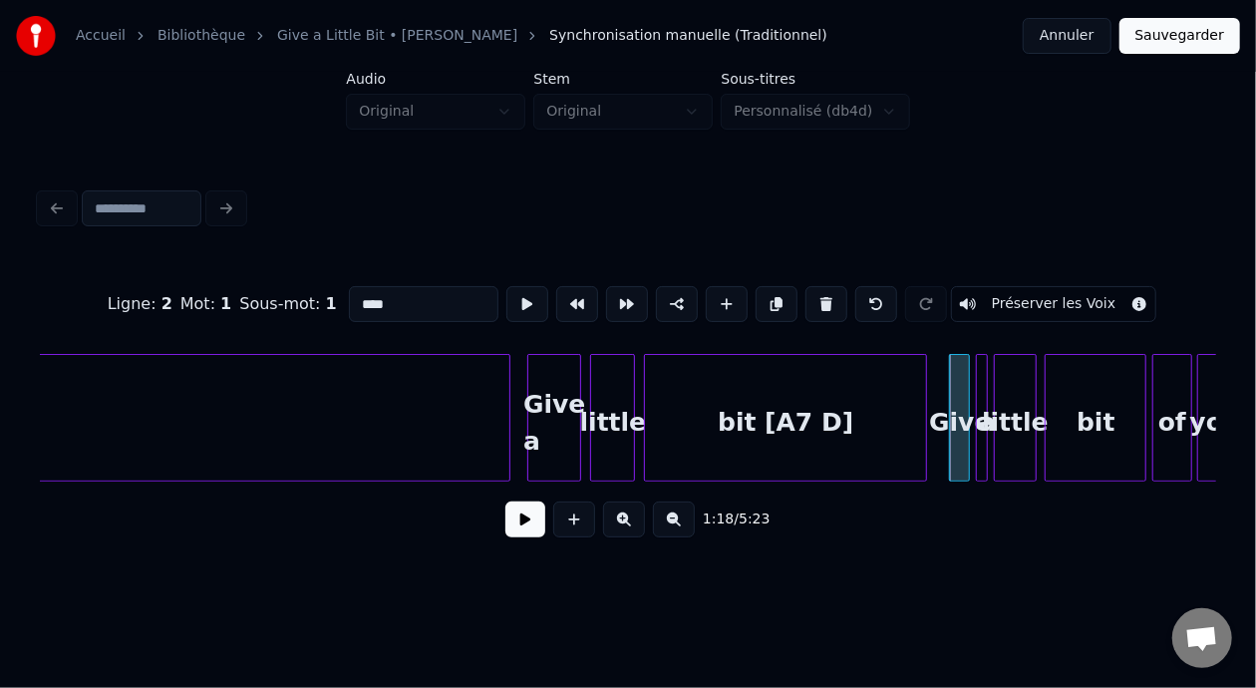
click at [349, 297] on input "****" at bounding box center [424, 304] width 150 height 36
click at [1089, 412] on div "bit" at bounding box center [1096, 423] width 100 height 136
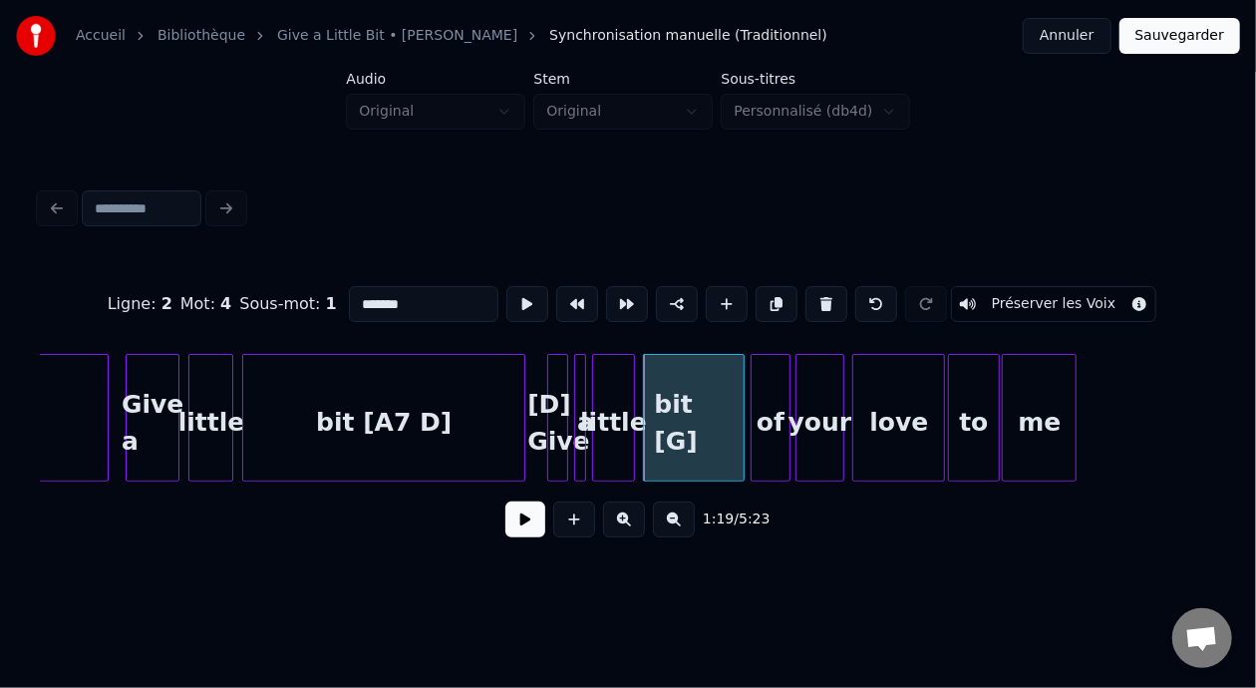
scroll to position [0, 11278]
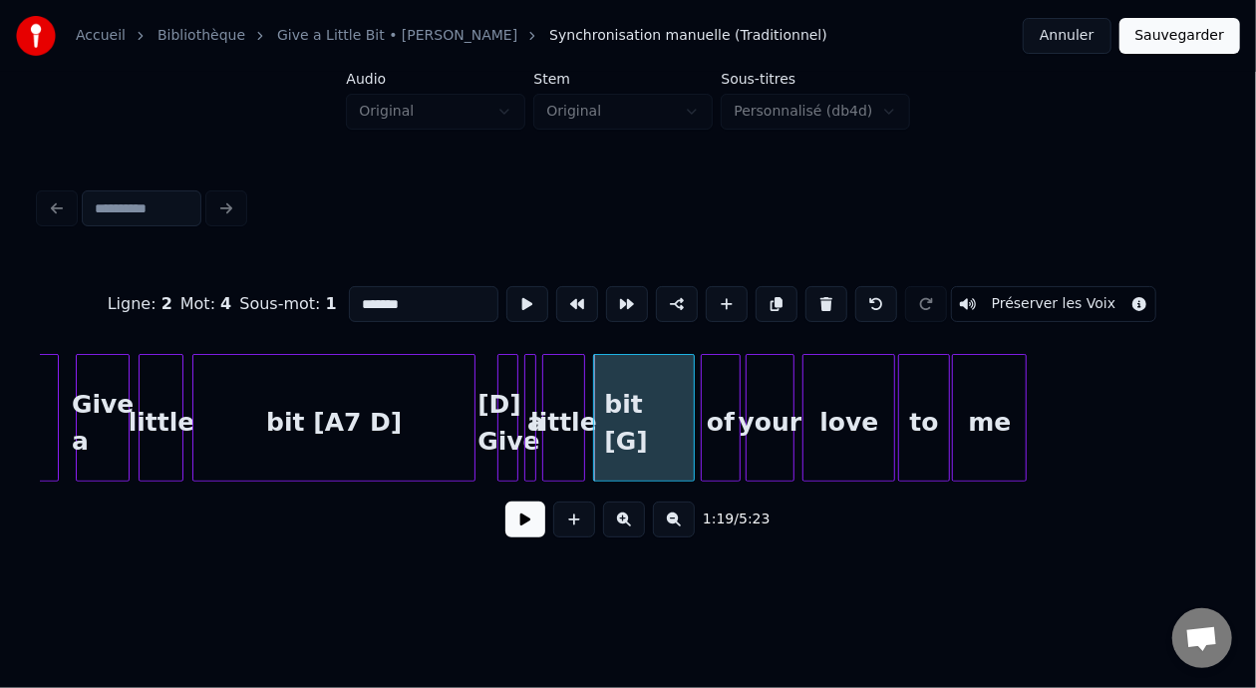
click at [778, 406] on div "your" at bounding box center [770, 423] width 46 height 136
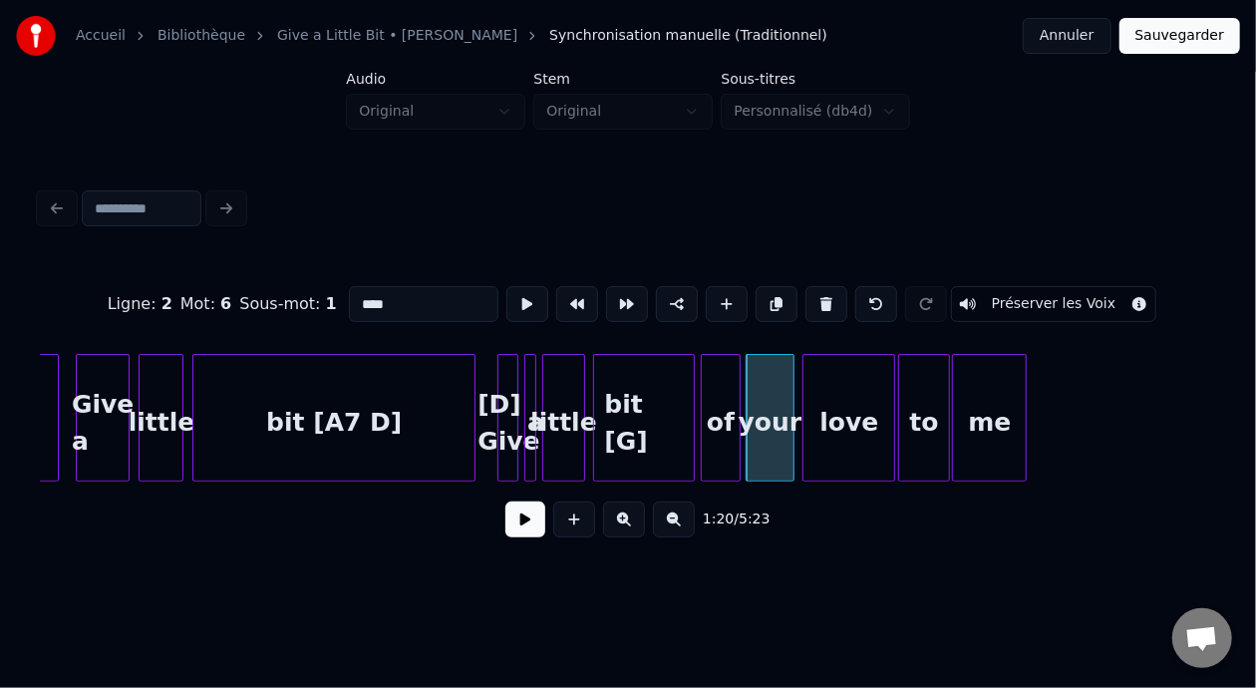
click at [349, 299] on input "****" at bounding box center [424, 304] width 150 height 36
click at [349, 302] on input "*********" at bounding box center [424, 304] width 150 height 36
click at [995, 416] on div "me" at bounding box center [989, 423] width 73 height 136
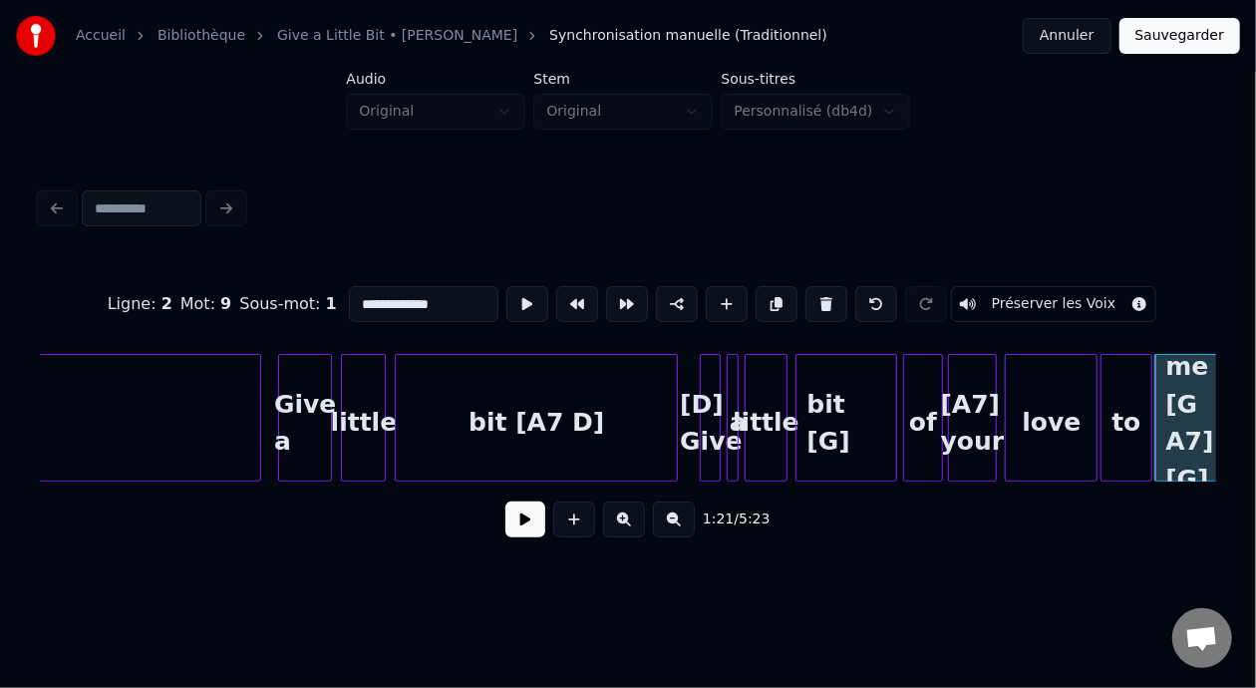
scroll to position [0, 11051]
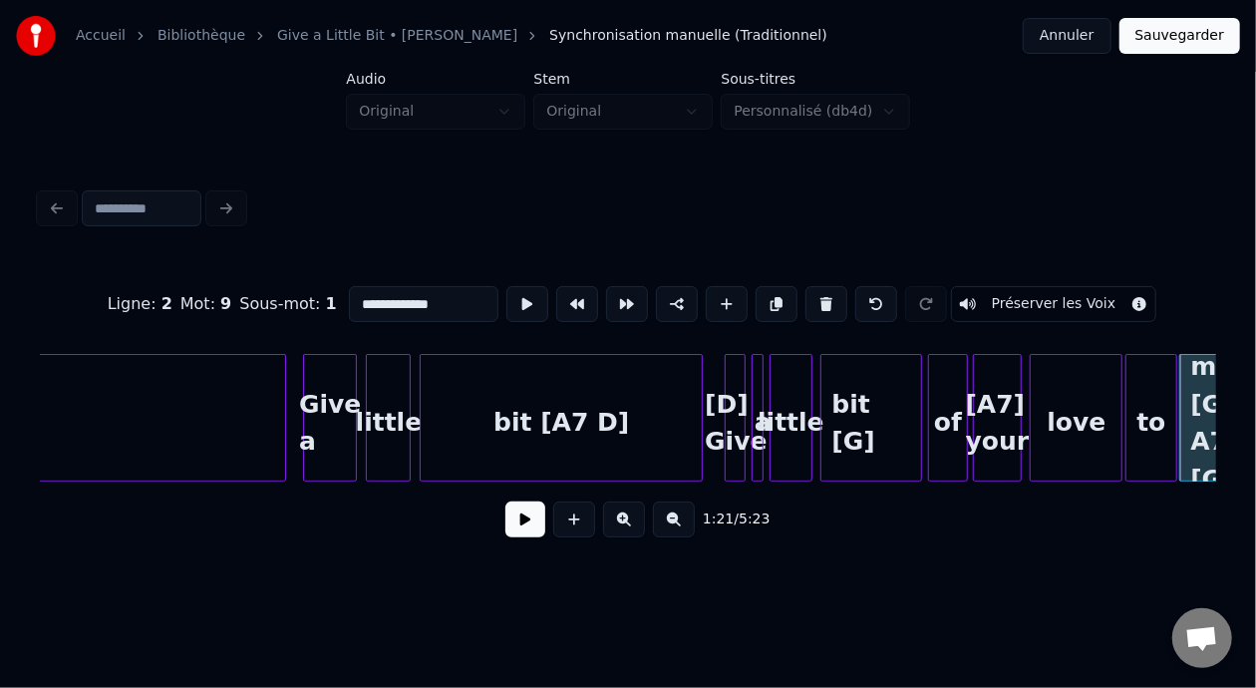
click at [333, 403] on div "Give a" at bounding box center [330, 423] width 53 height 136
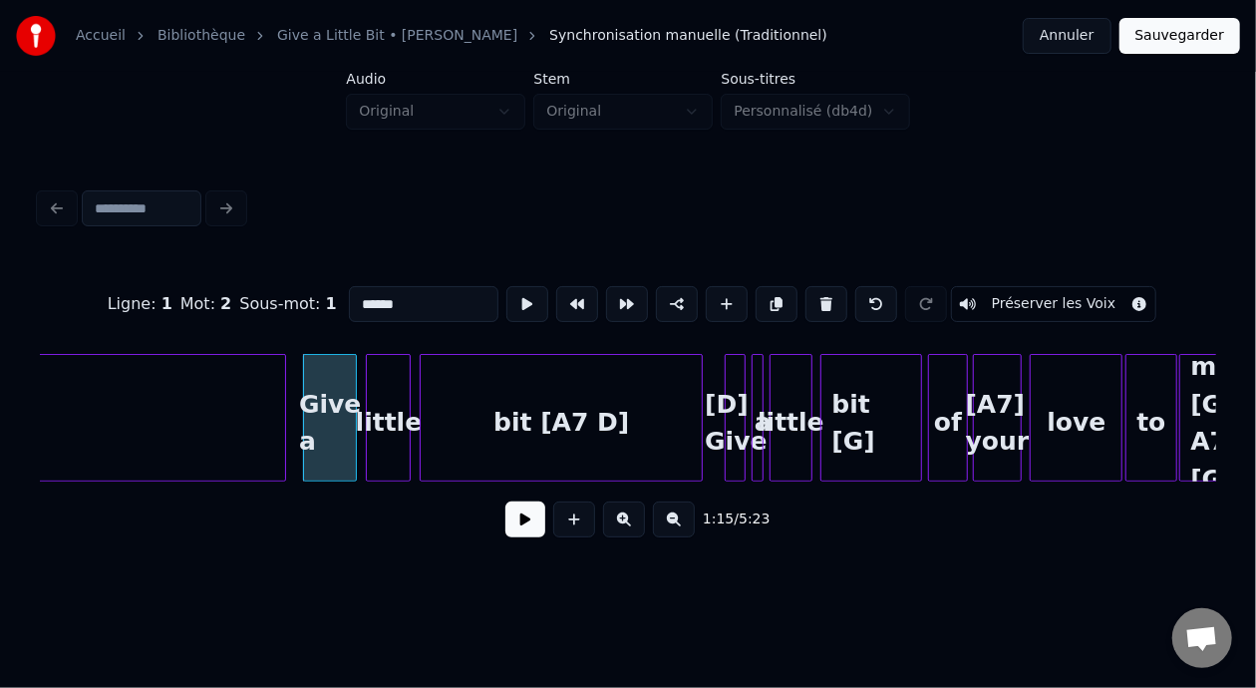
type input "******"
click at [514, 517] on button at bounding box center [525, 519] width 40 height 36
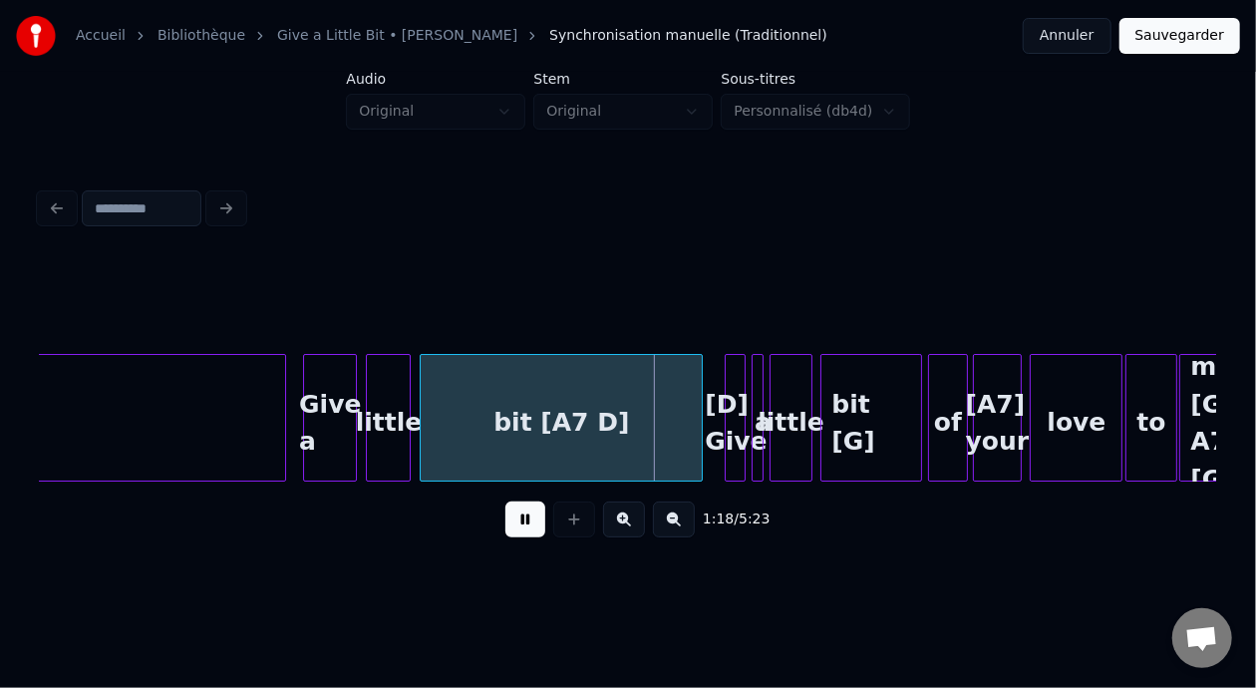
click at [522, 513] on button at bounding box center [525, 519] width 40 height 36
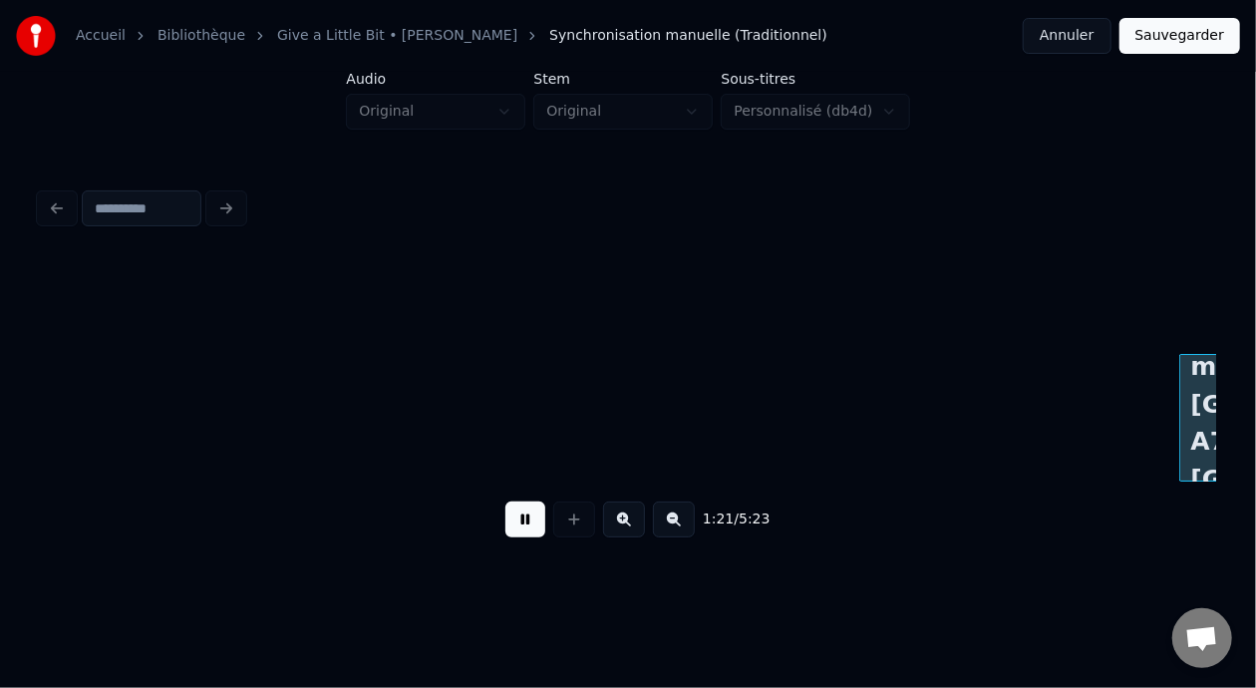
scroll to position [0, 12230]
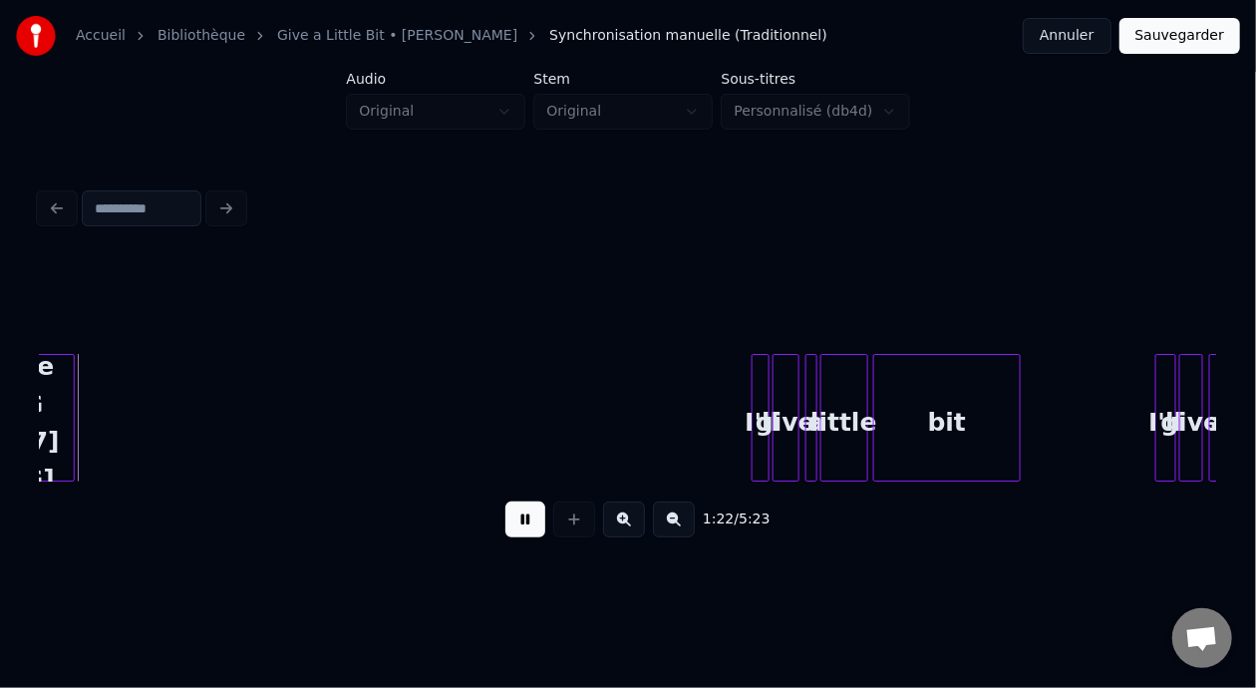
click at [522, 513] on button at bounding box center [525, 519] width 40 height 36
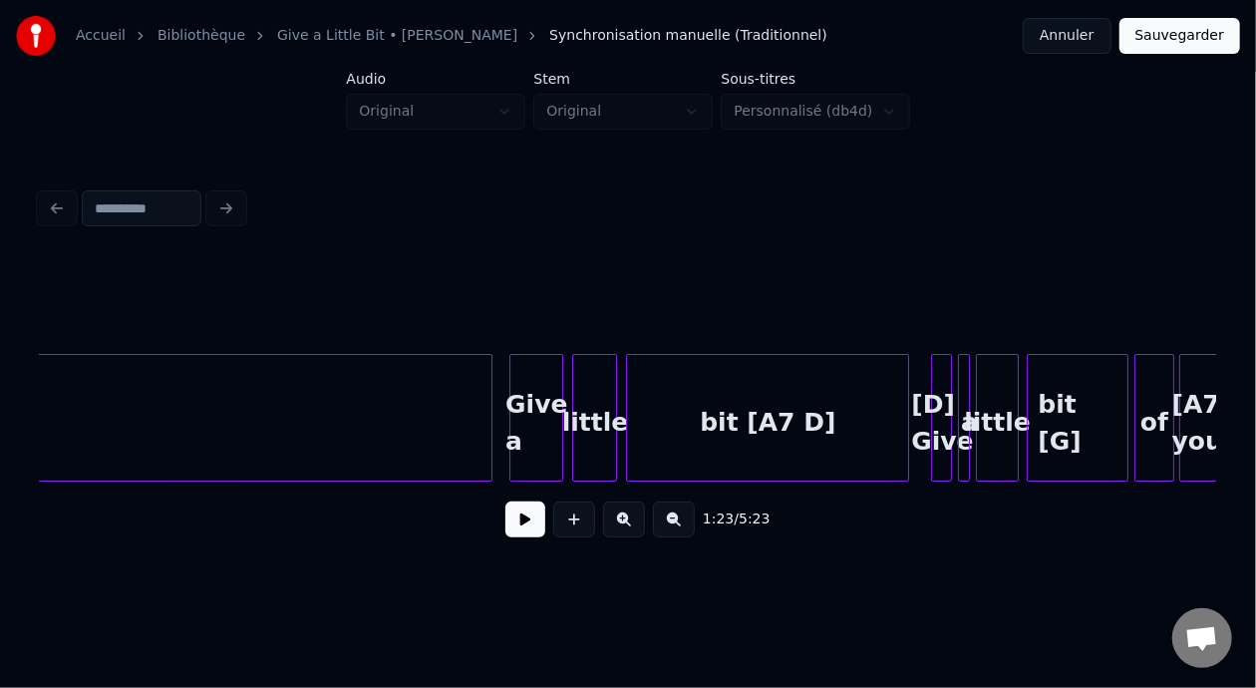
scroll to position [0, 10944]
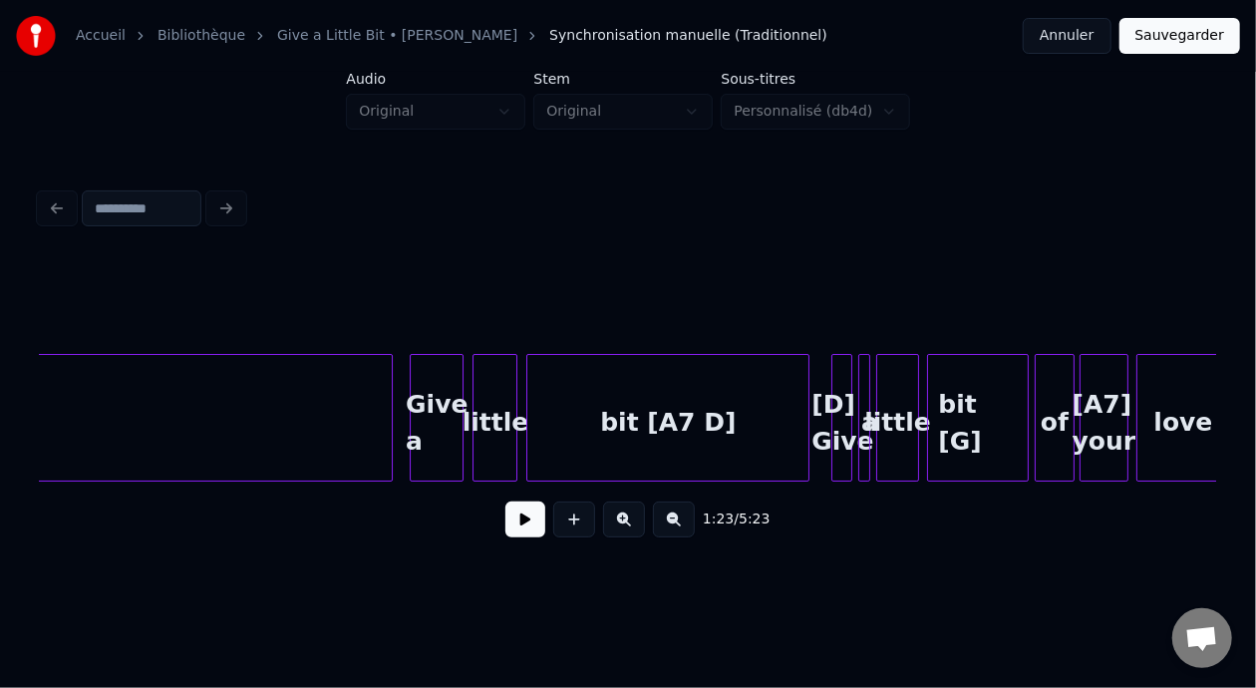
click at [1002, 425] on div "bit [G]" at bounding box center [978, 423] width 100 height 136
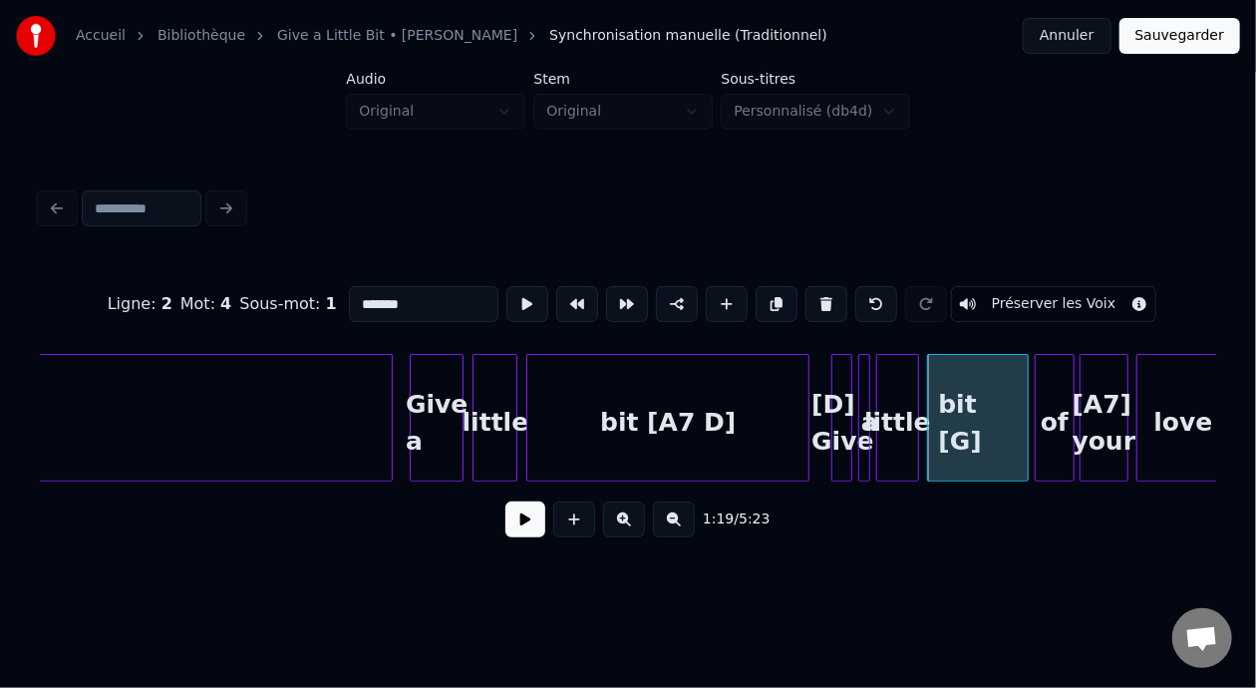
click at [985, 416] on div "bit [G]" at bounding box center [978, 423] width 100 height 136
click at [384, 291] on input "*******" at bounding box center [424, 304] width 150 height 36
click at [1054, 420] on div "of" at bounding box center [1054, 423] width 37 height 136
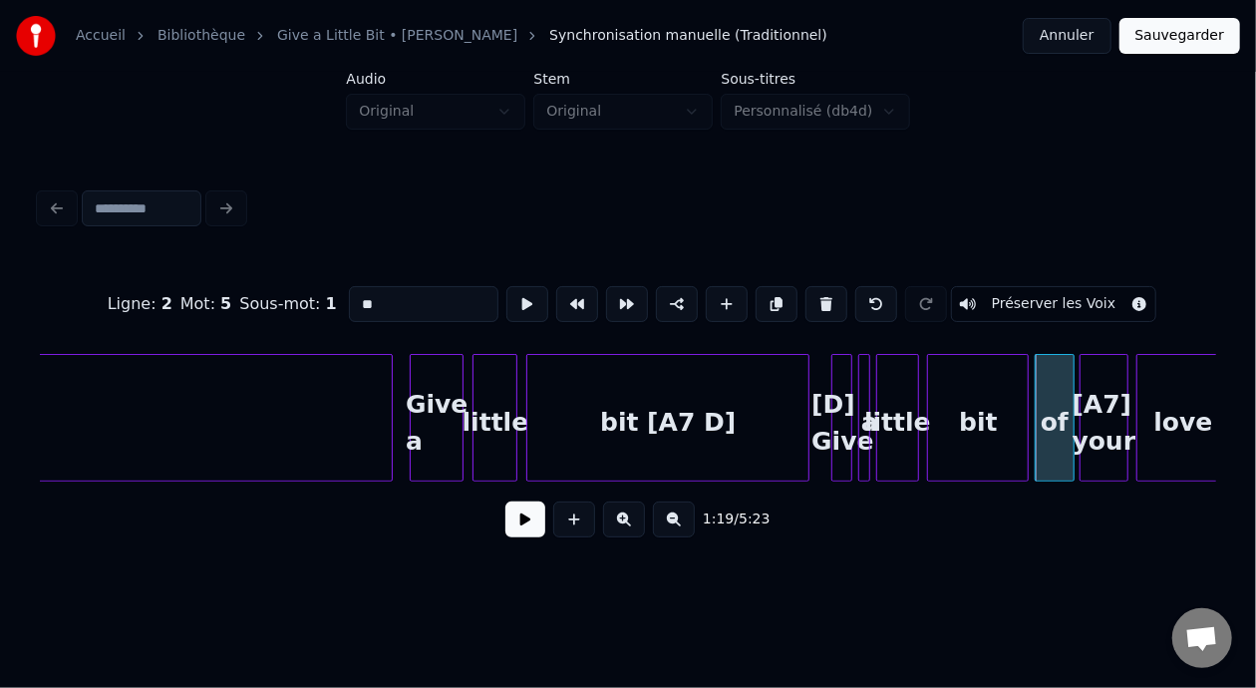
click at [1099, 409] on div "[A7] your" at bounding box center [1104, 423] width 46 height 136
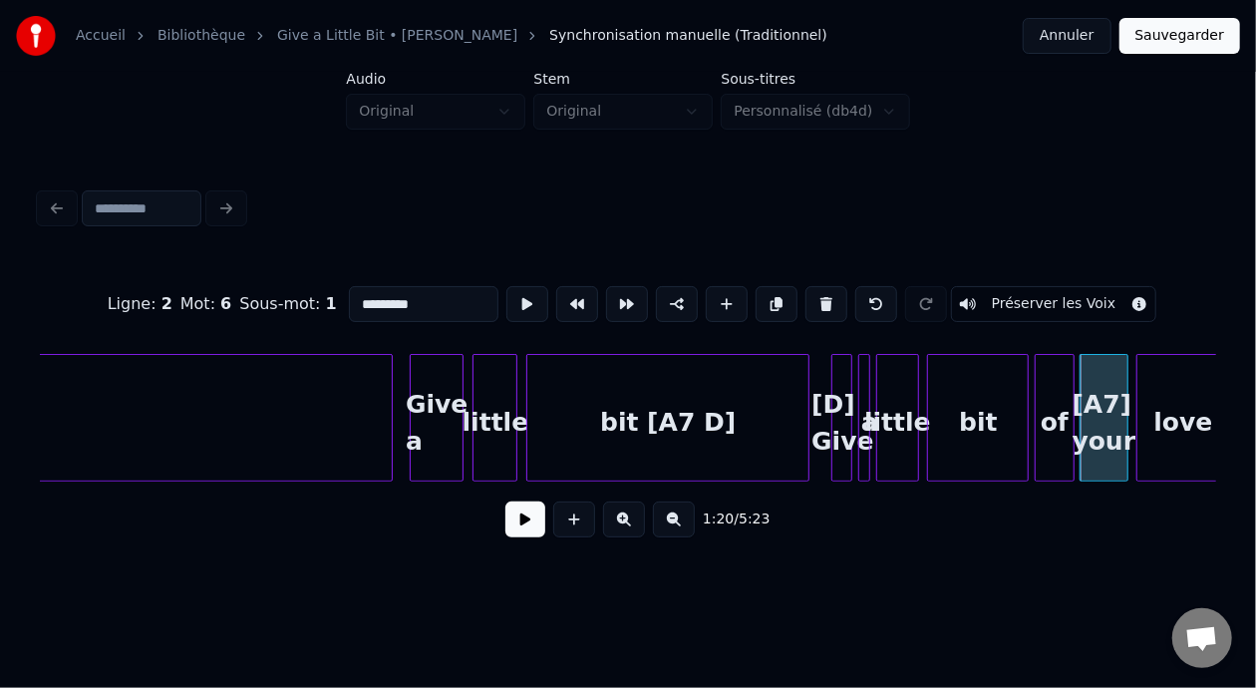
click at [349, 294] on input "*********" at bounding box center [424, 304] width 150 height 36
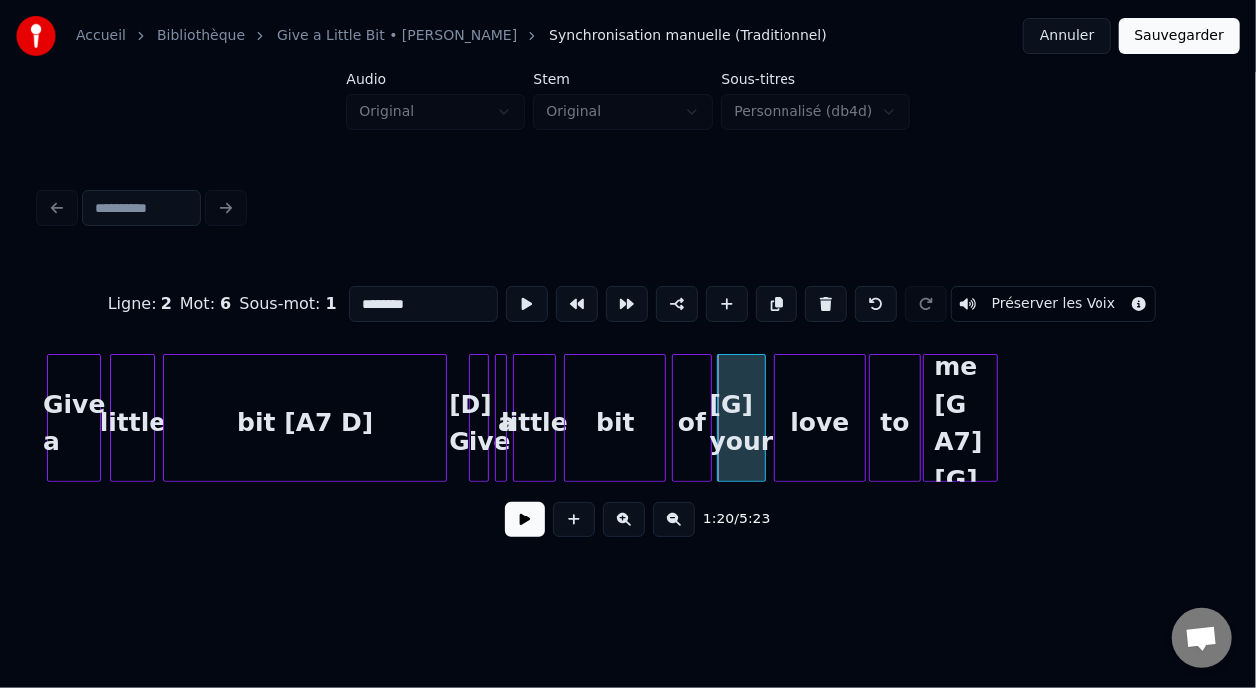
scroll to position [0, 11358]
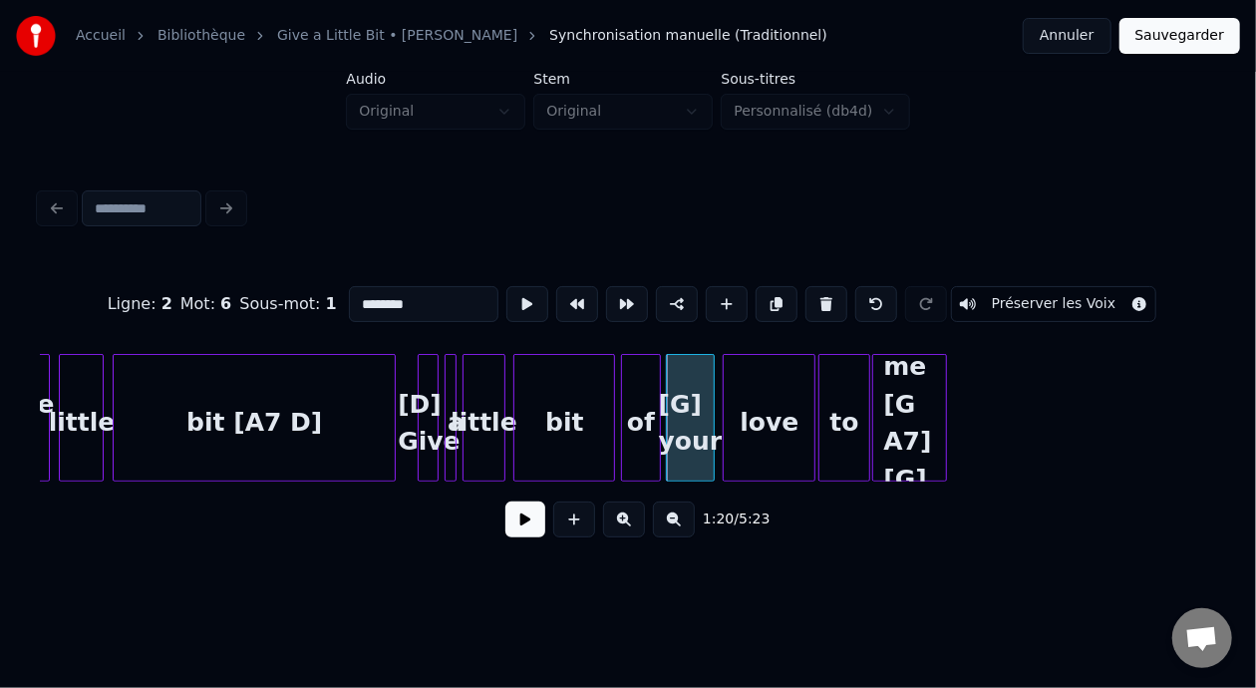
click at [788, 422] on div "love" at bounding box center [769, 423] width 91 height 136
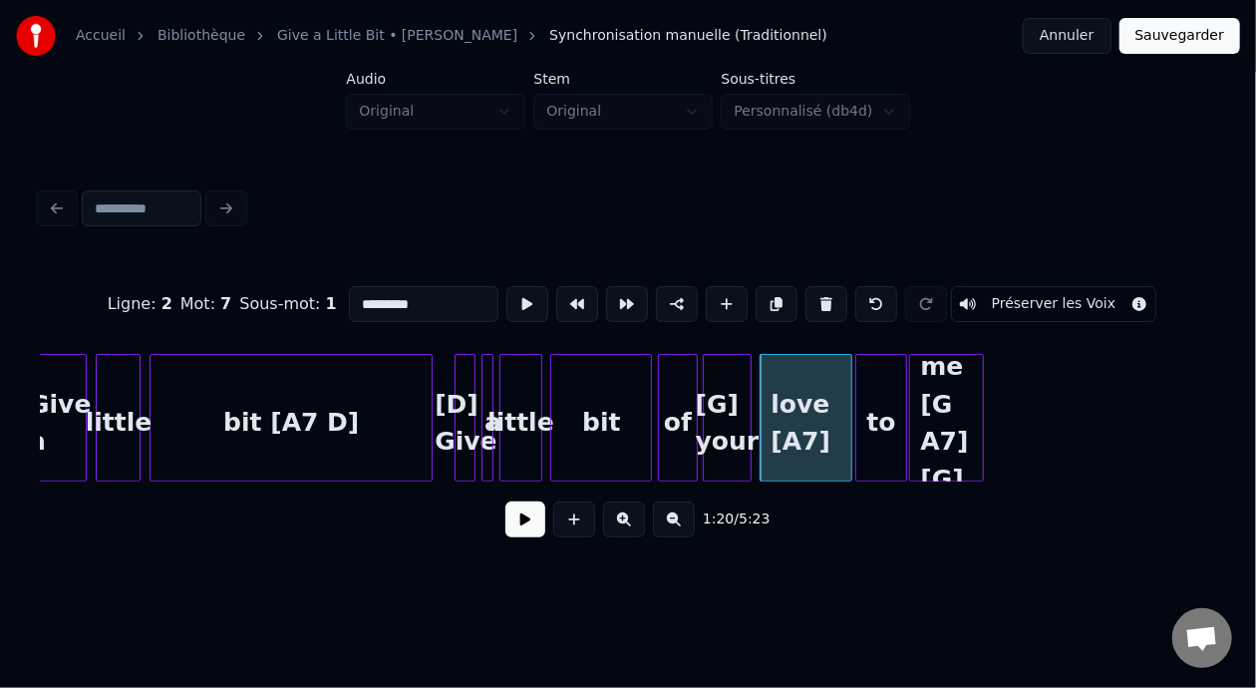
scroll to position [0, 11283]
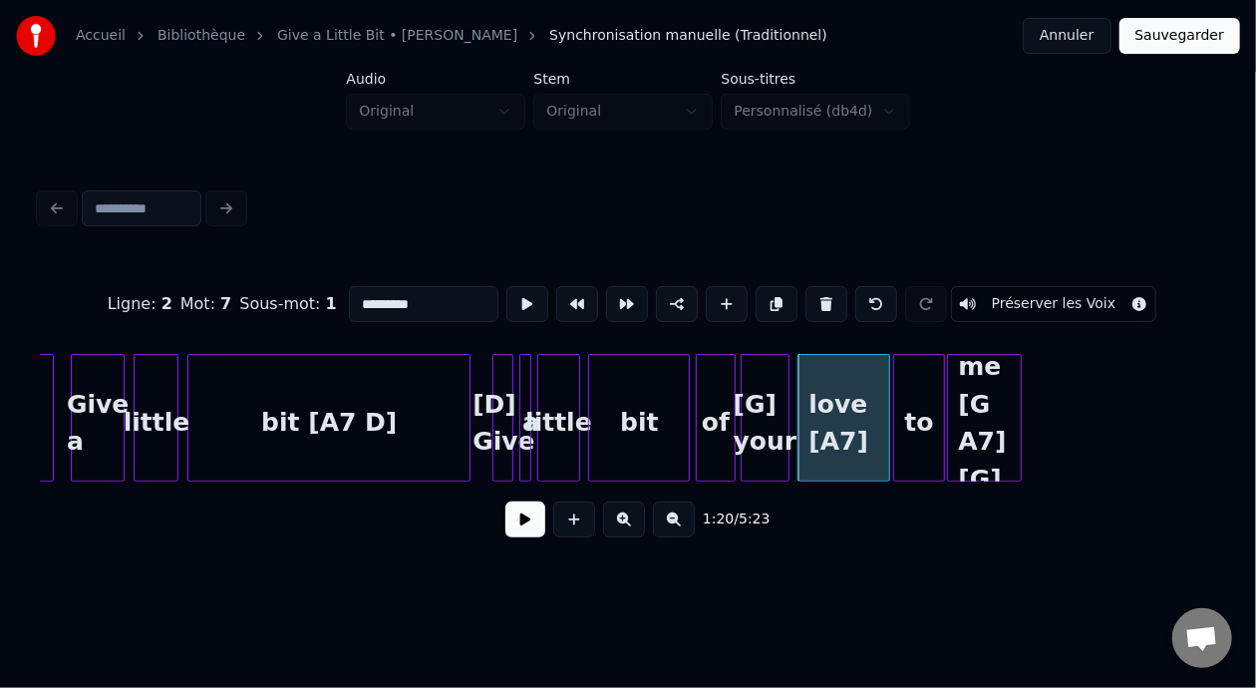
click at [301, 415] on div "bit [A7 D]" at bounding box center [328, 423] width 281 height 136
type input "**********"
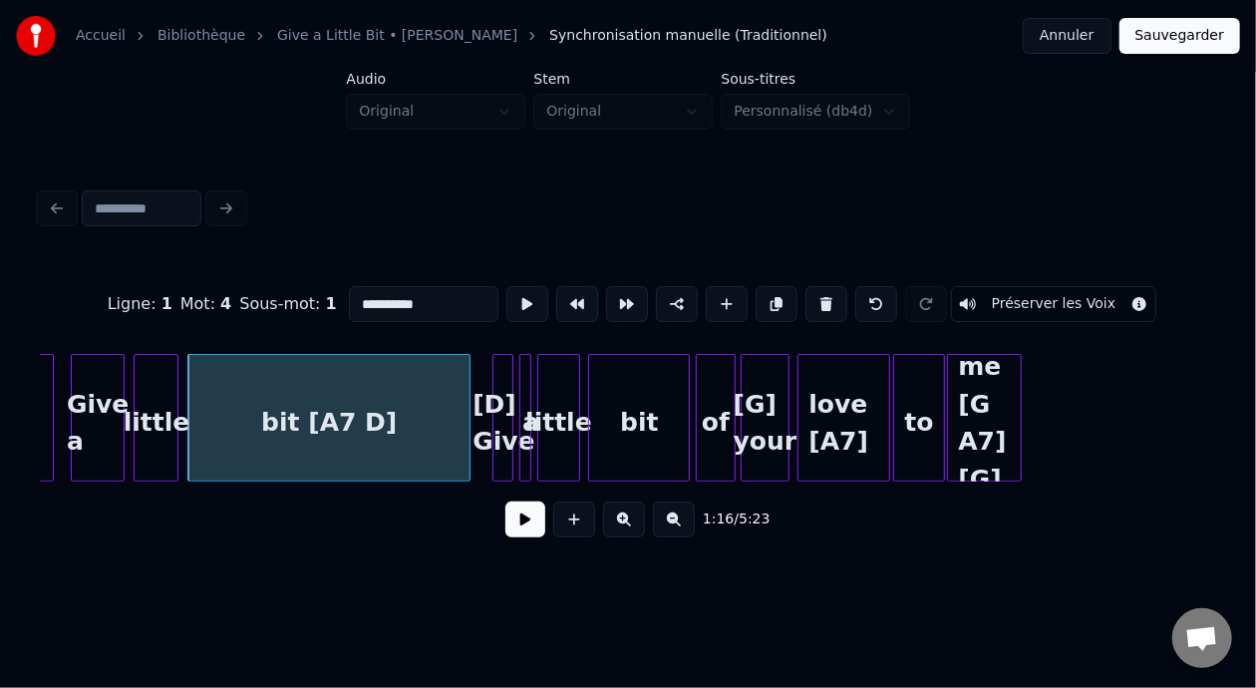
click at [529, 537] on button at bounding box center [525, 519] width 40 height 36
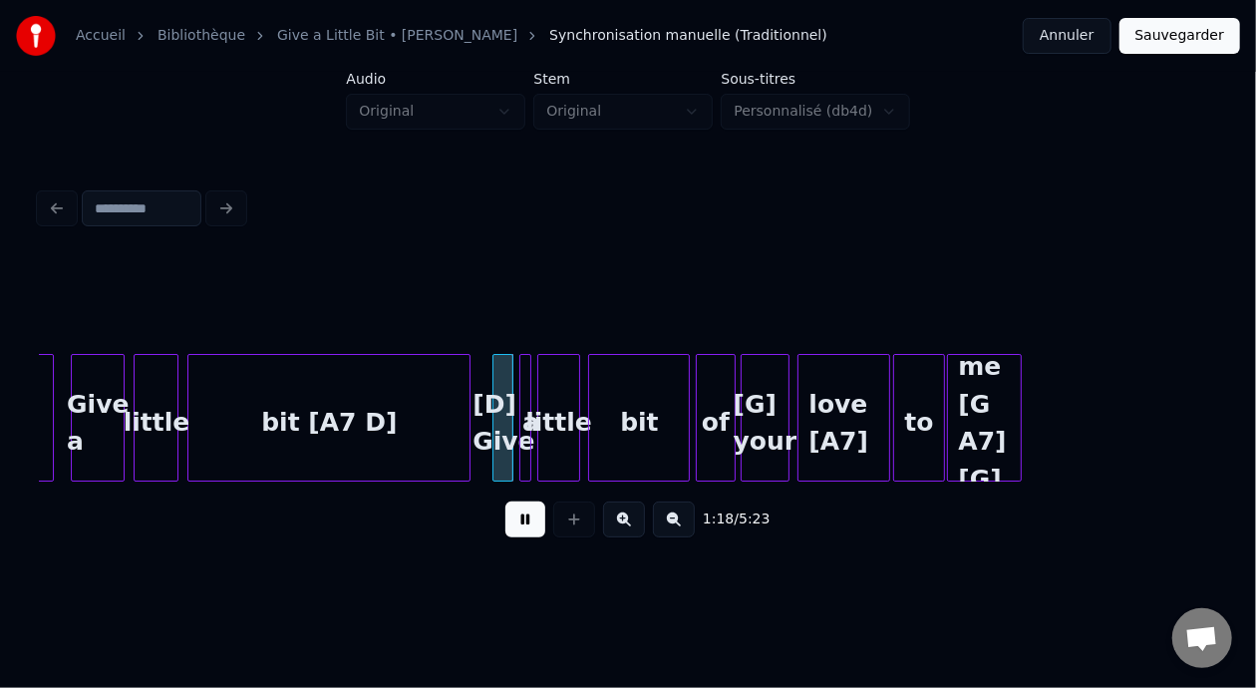
click at [528, 537] on button at bounding box center [525, 519] width 40 height 36
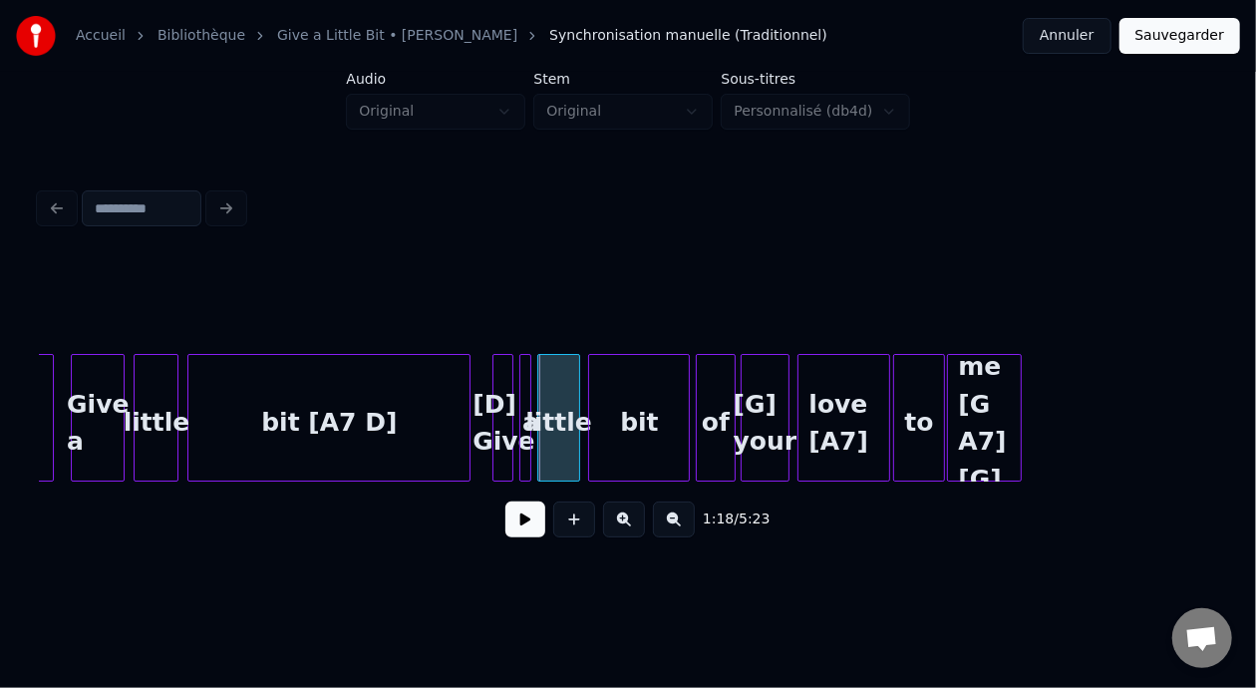
click at [528, 537] on button at bounding box center [525, 519] width 40 height 36
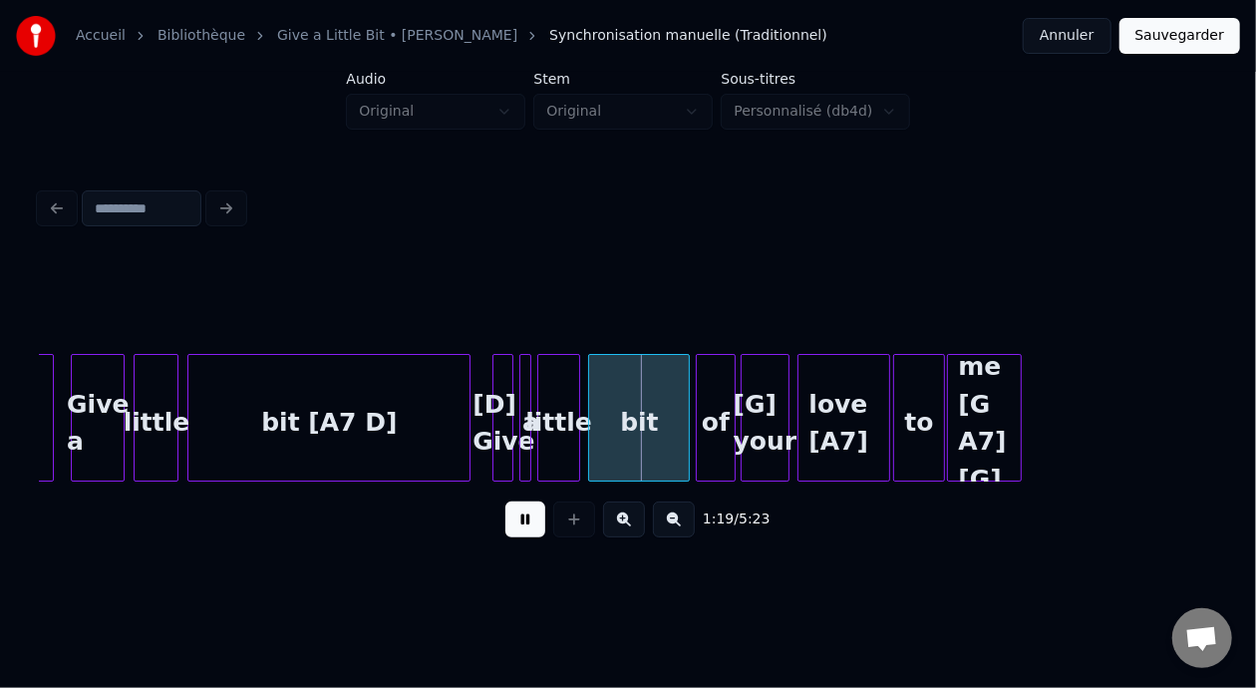
click at [528, 537] on button at bounding box center [525, 519] width 40 height 36
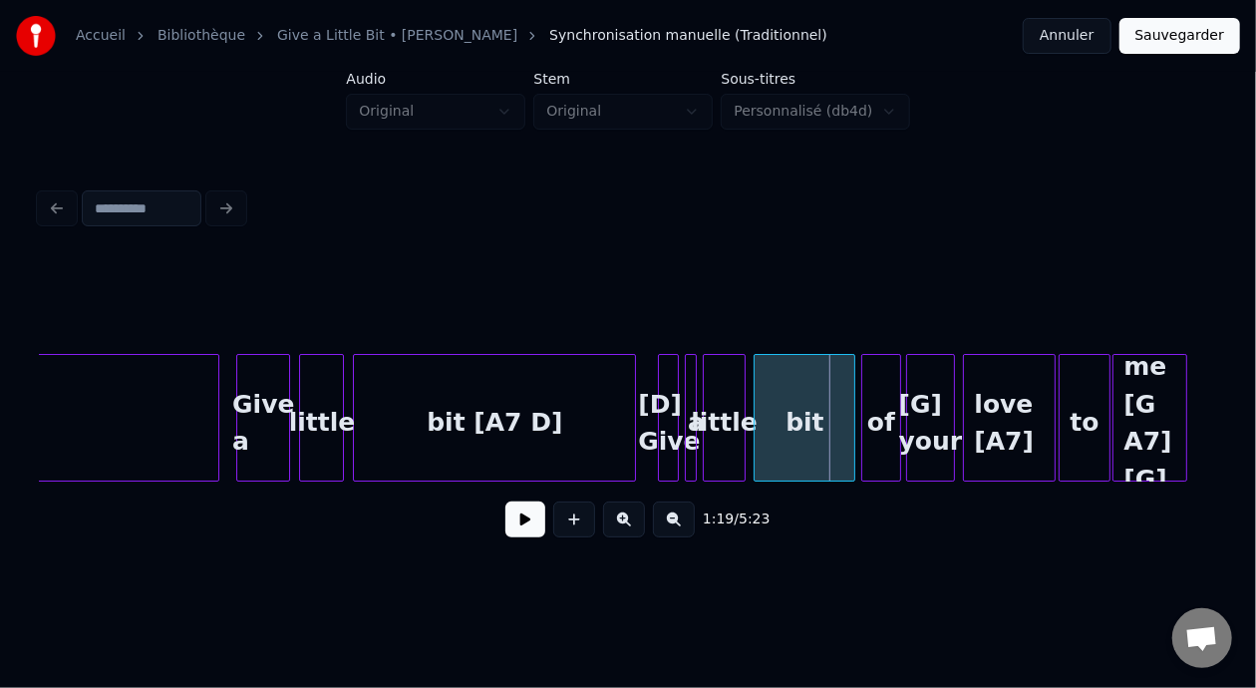
scroll to position [0, 11144]
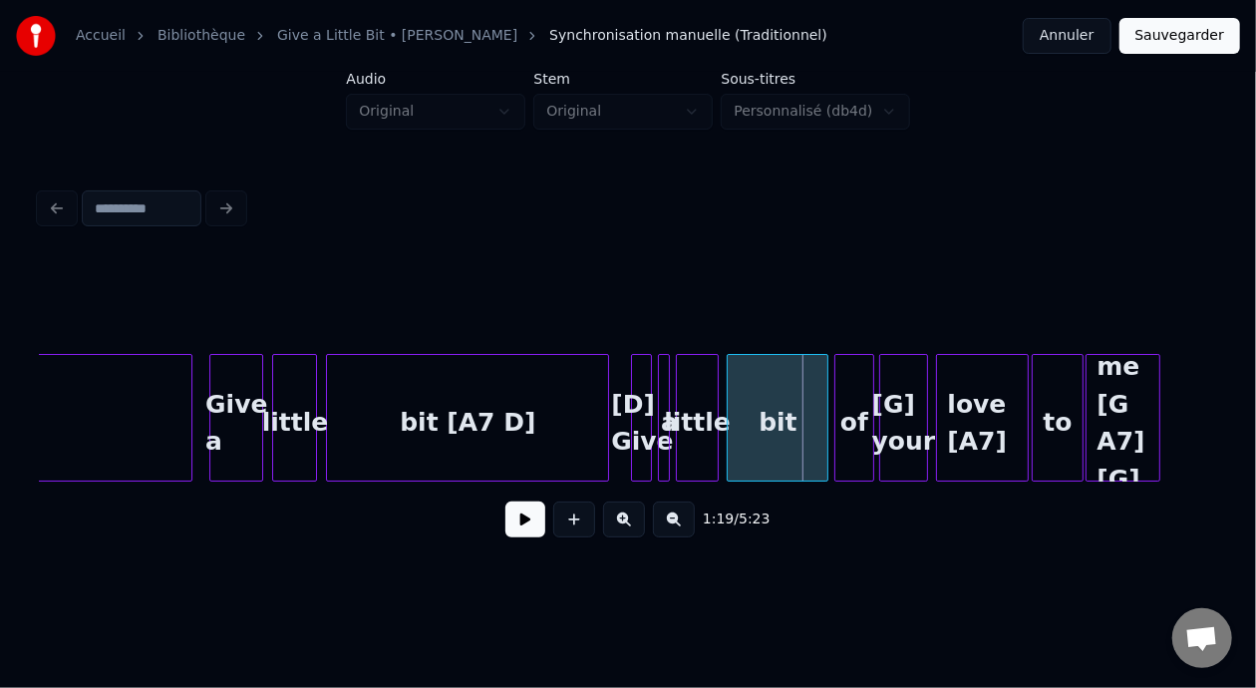
click at [230, 406] on div "Give a" at bounding box center [236, 423] width 53 height 136
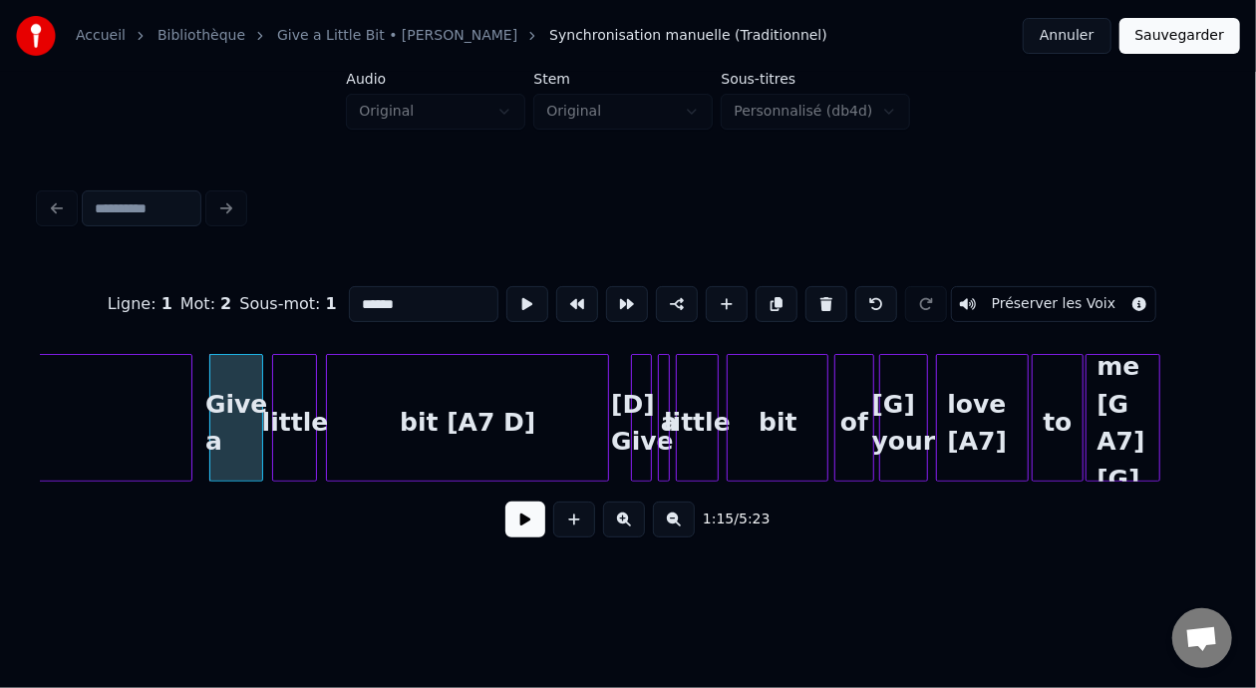
click at [349, 297] on input "******" at bounding box center [424, 304] width 150 height 36
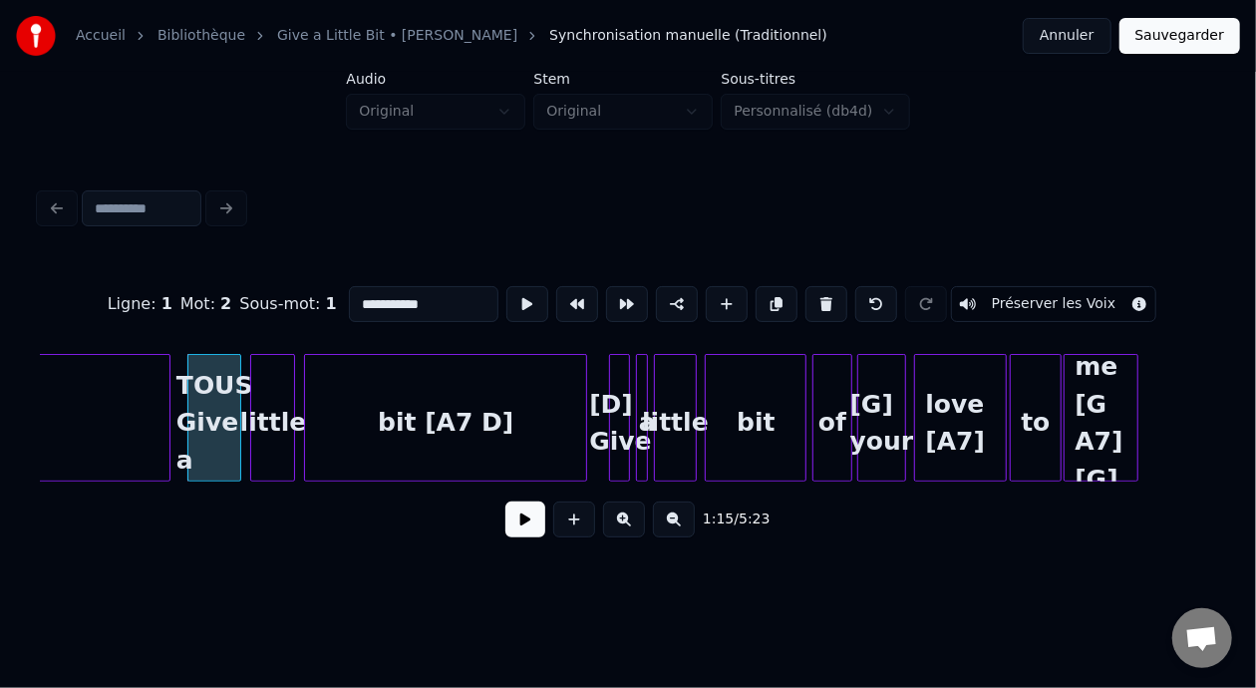
scroll to position [0, 11342]
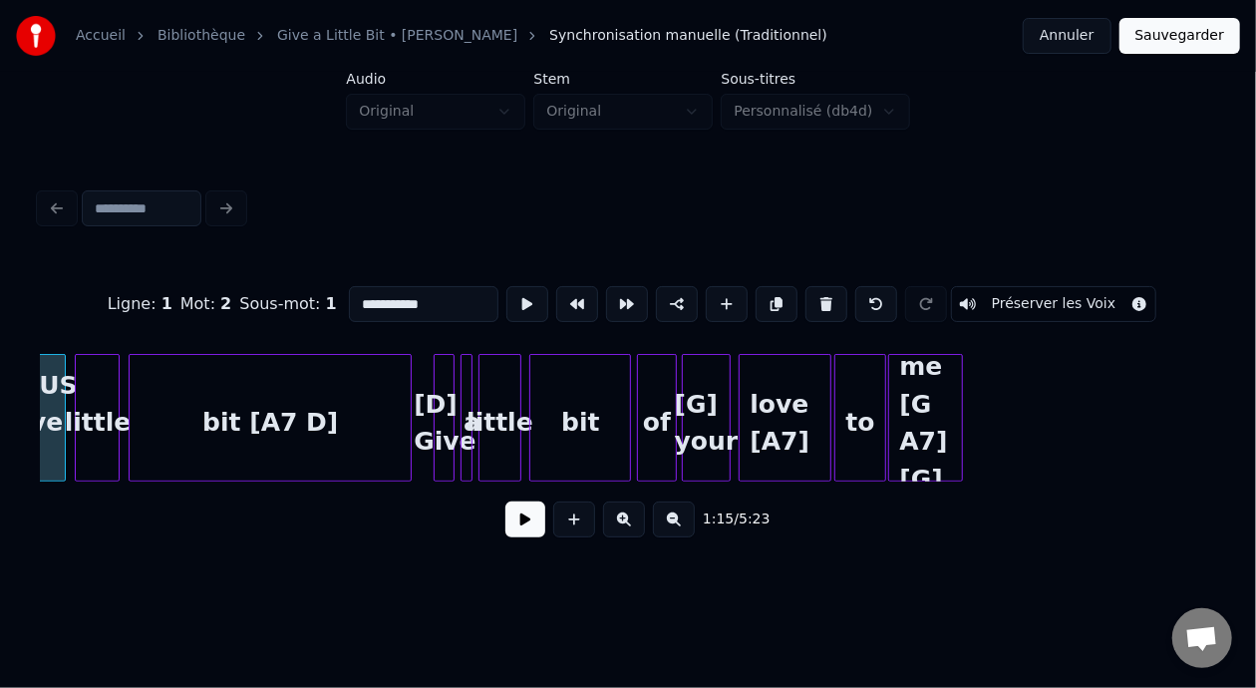
click at [903, 393] on div "me [G A7] [G]" at bounding box center [925, 423] width 73 height 136
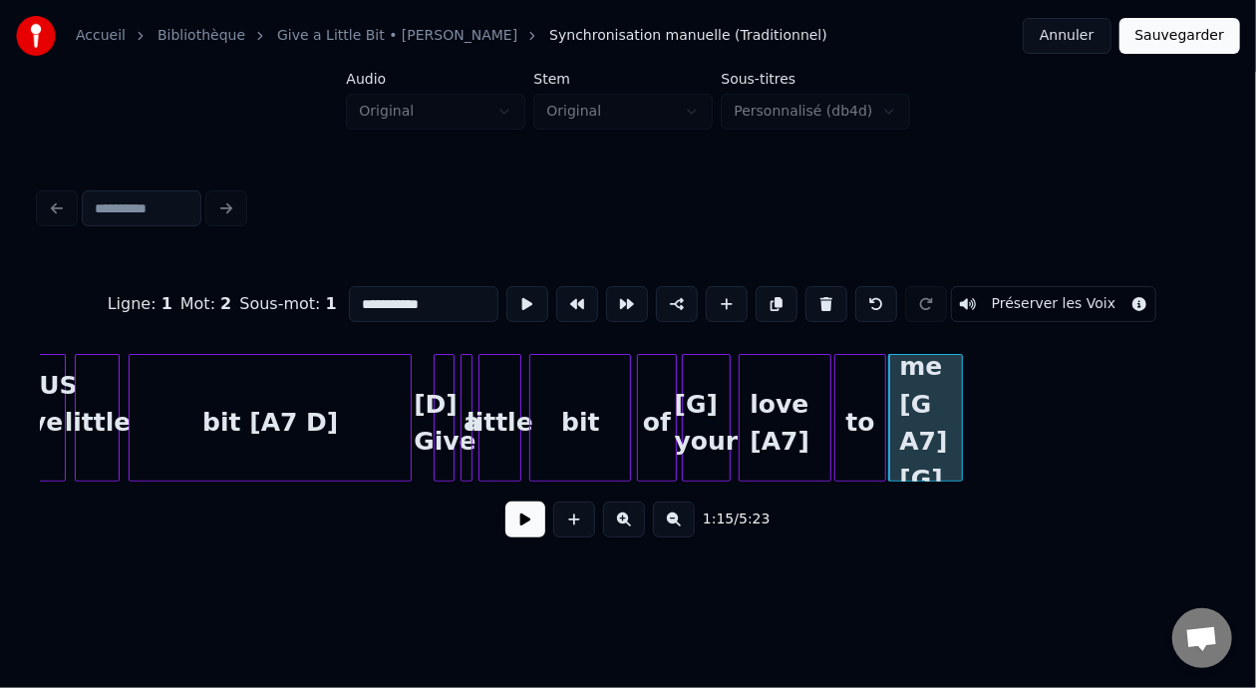
type input "**********"
click at [519, 525] on button at bounding box center [525, 519] width 40 height 36
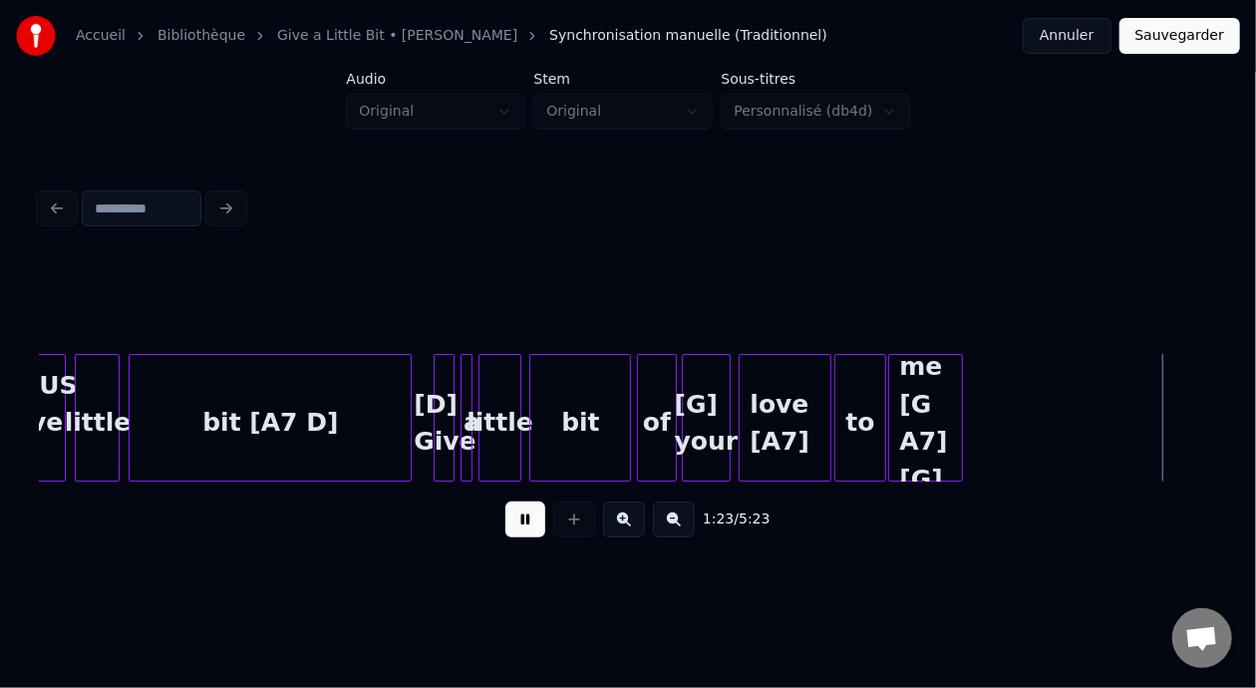
click at [519, 525] on button at bounding box center [525, 519] width 40 height 36
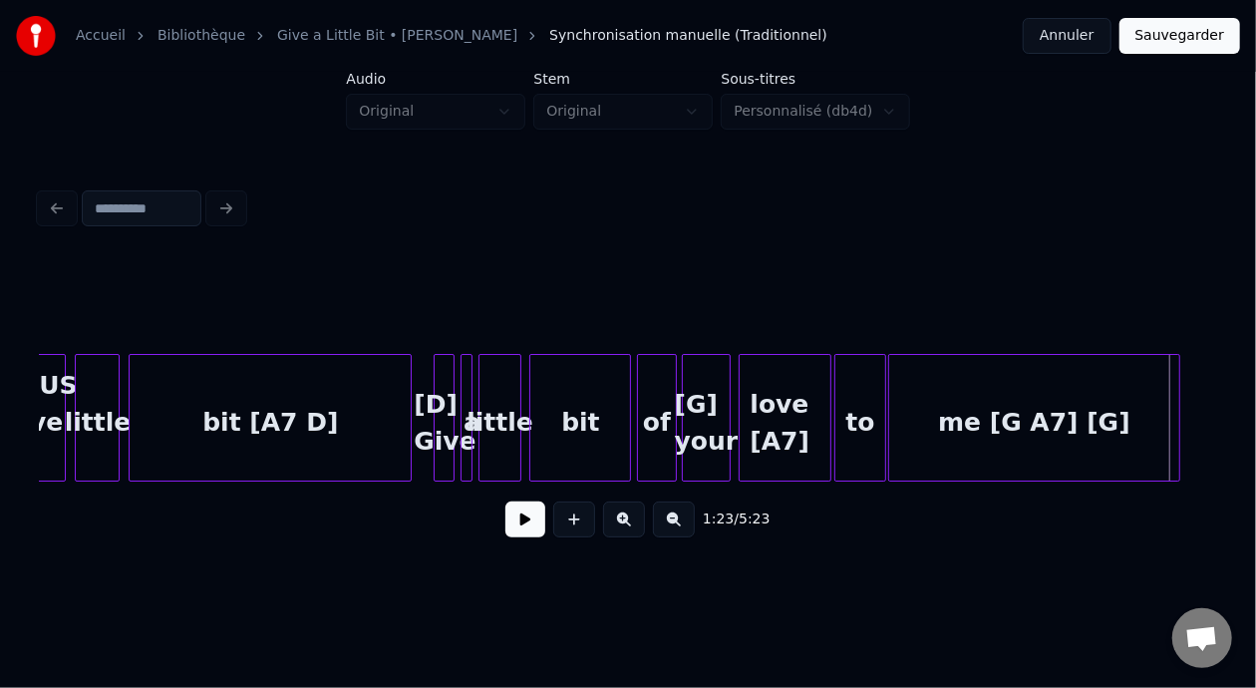
click at [1177, 435] on div at bounding box center [1176, 418] width 6 height 126
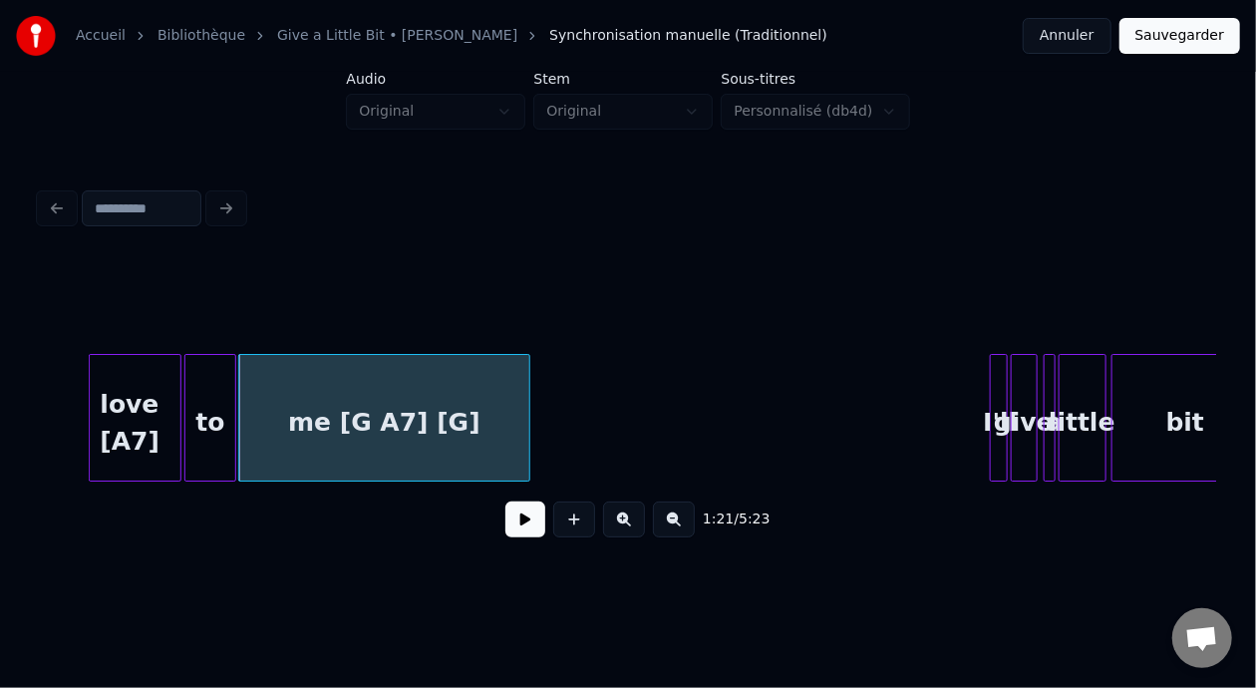
scroll to position [0, 12053]
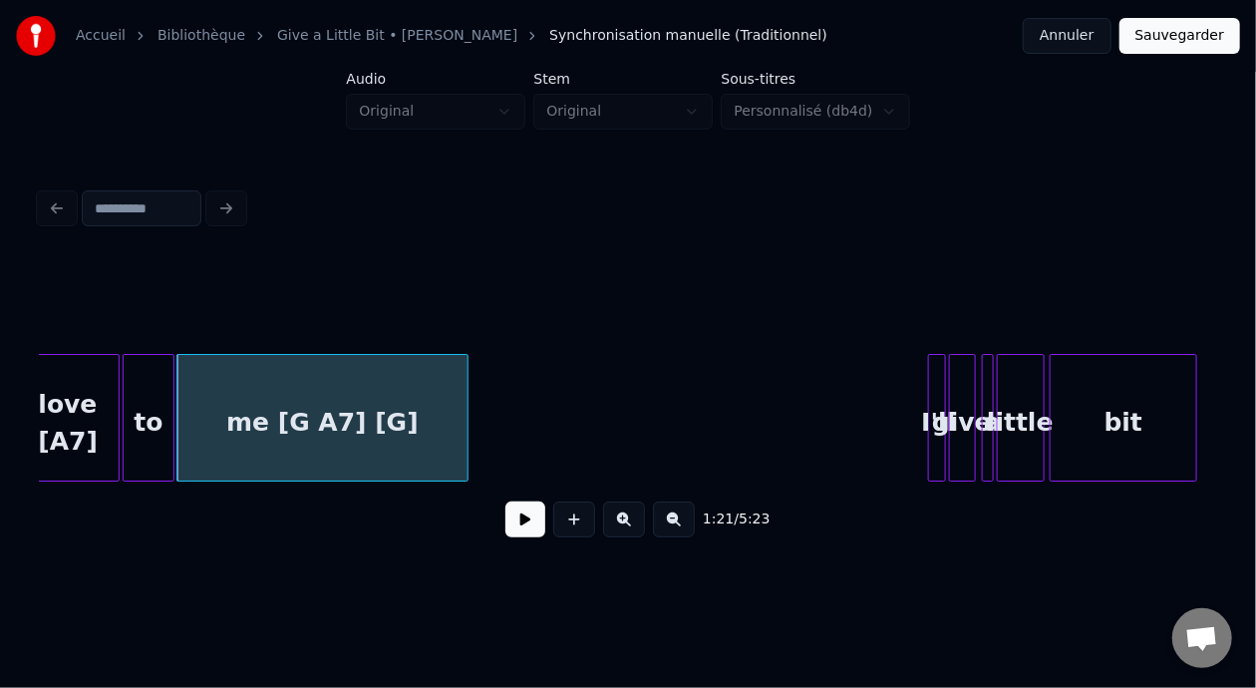
click at [353, 436] on div "me [G A7] [G]" at bounding box center [321, 423] width 289 height 136
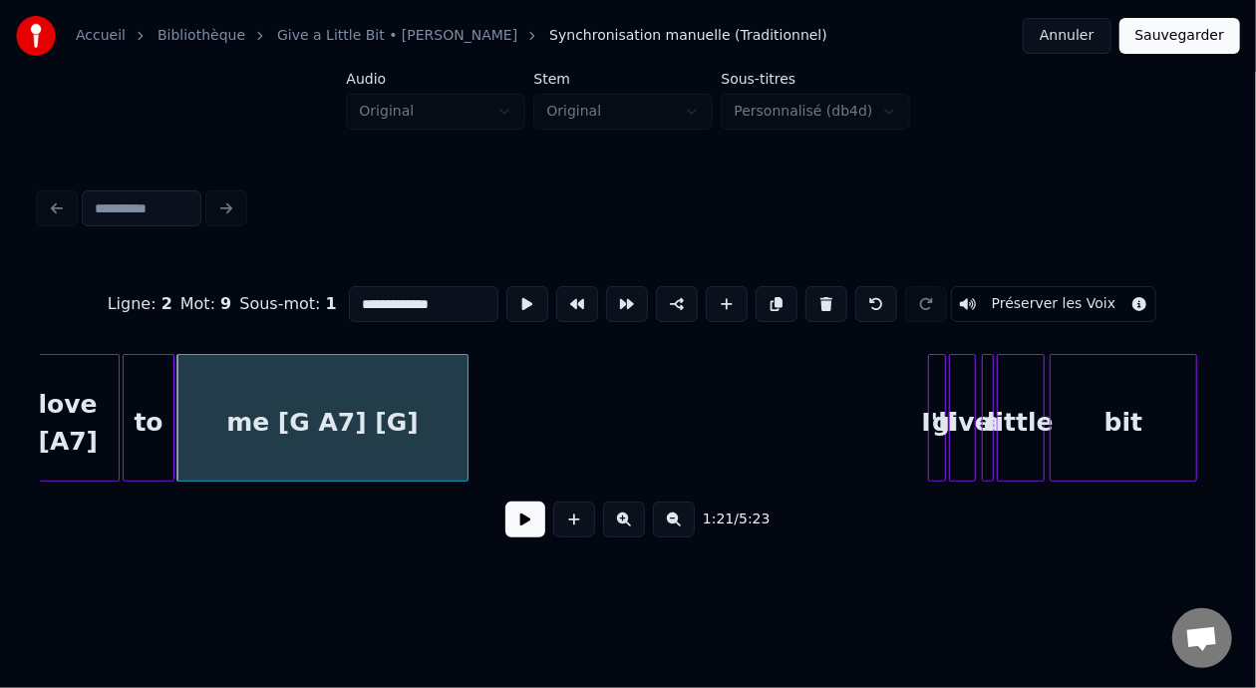
click at [505, 535] on button at bounding box center [525, 519] width 40 height 36
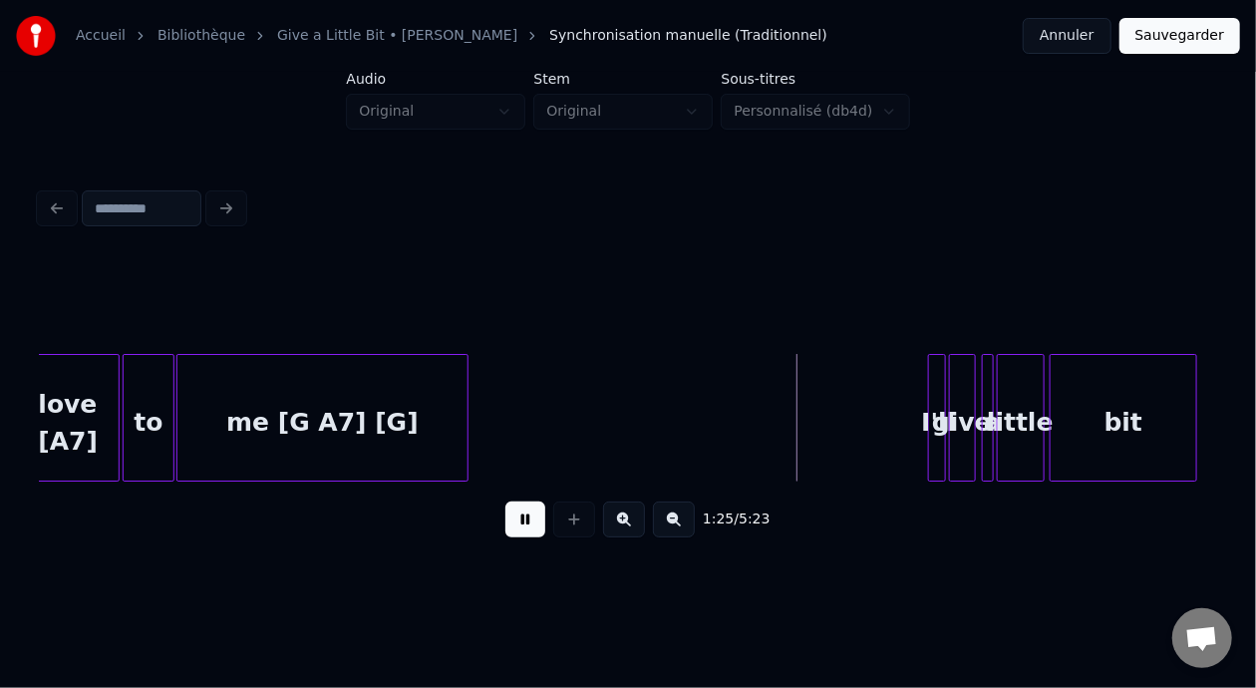
click at [505, 533] on button at bounding box center [525, 519] width 40 height 36
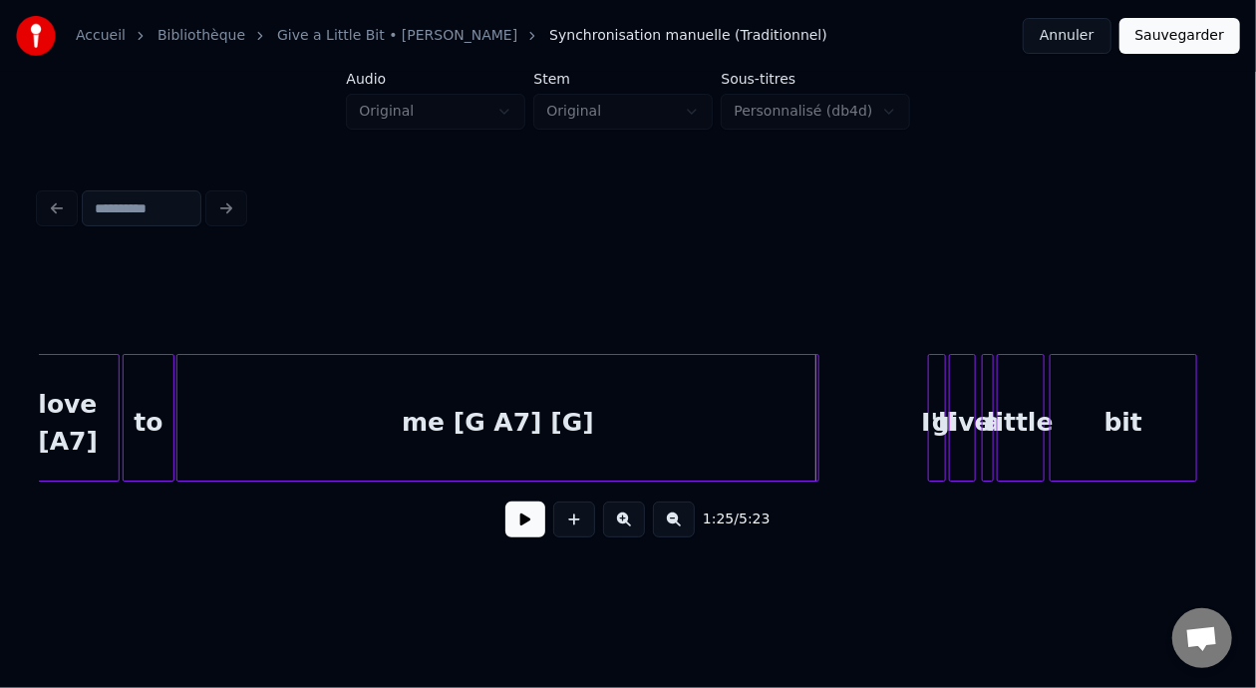
click at [816, 452] on div at bounding box center [815, 418] width 6 height 126
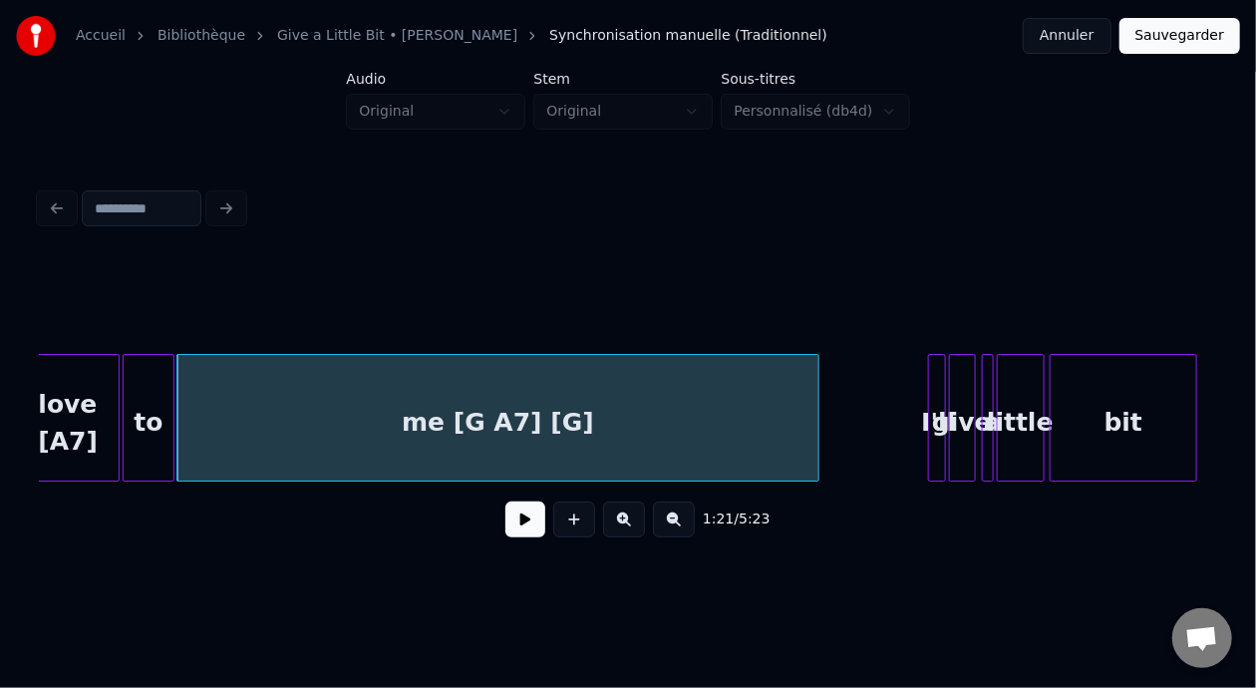
click at [510, 525] on button at bounding box center [525, 519] width 40 height 36
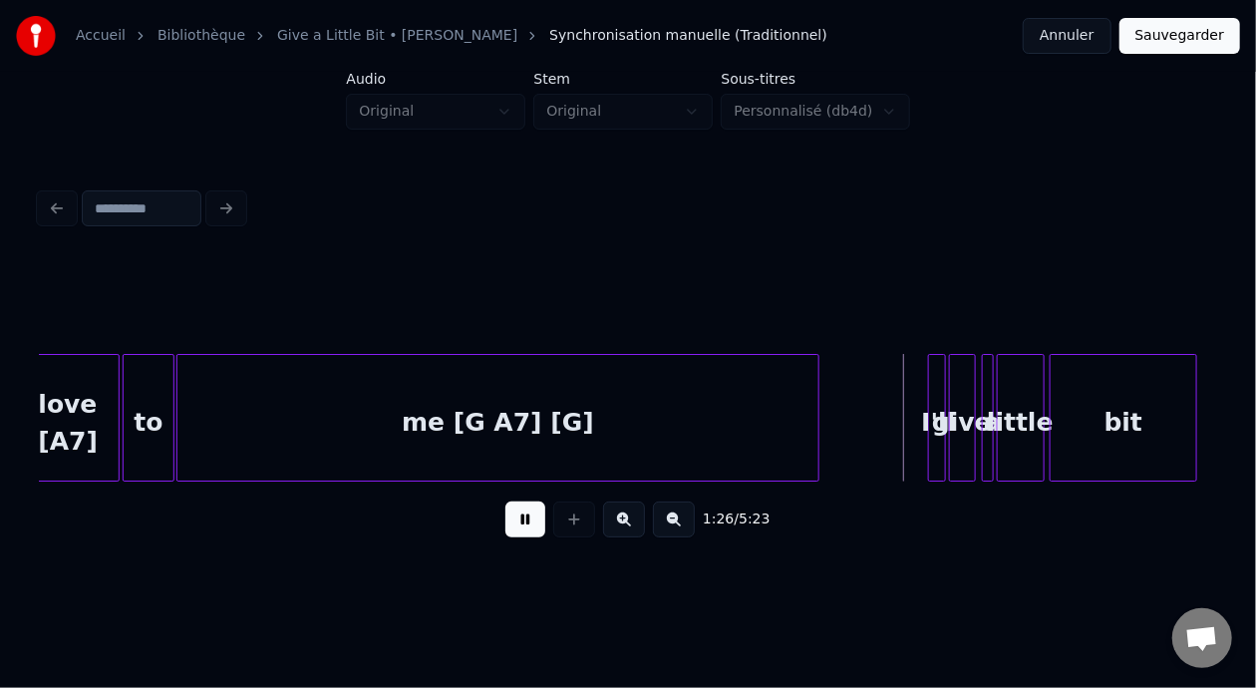
click at [510, 525] on button at bounding box center [525, 519] width 40 height 36
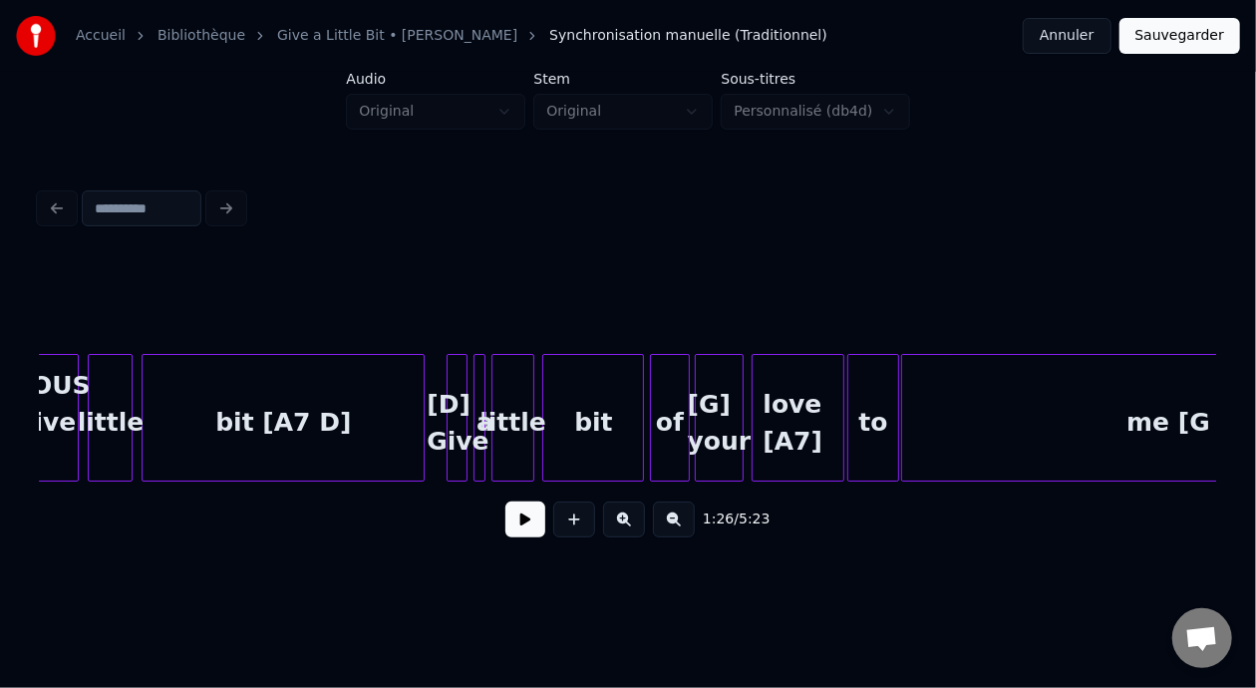
scroll to position [0, 11254]
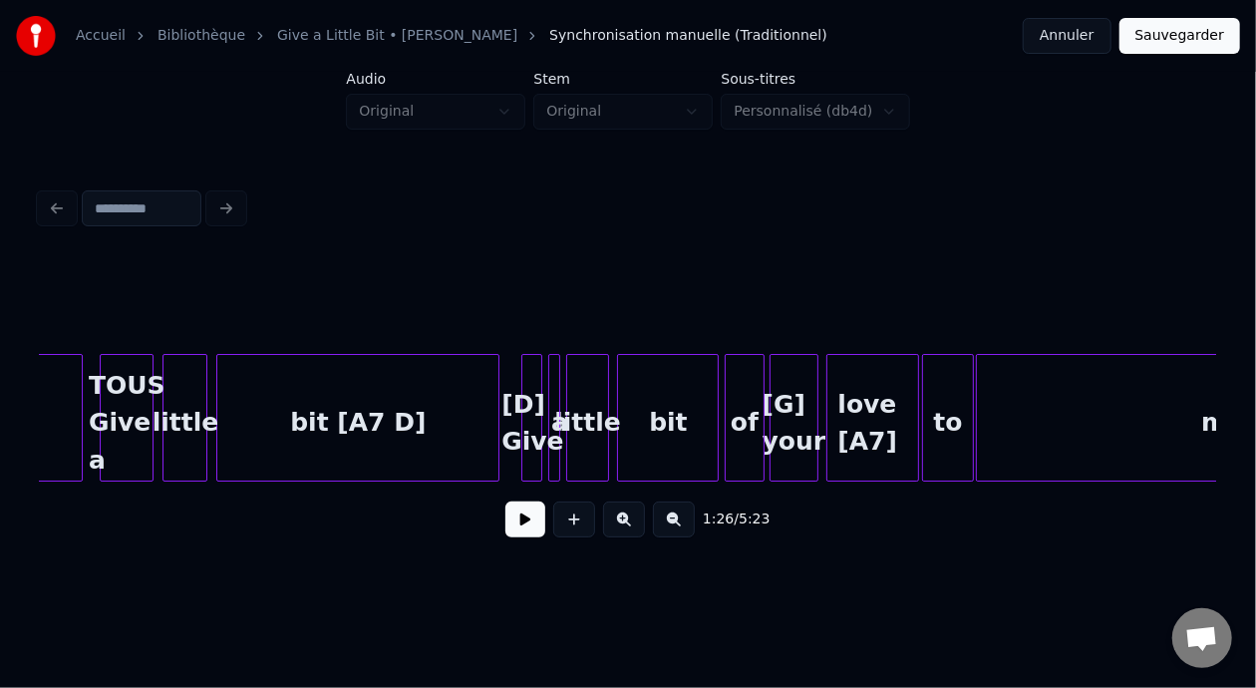
click at [135, 419] on div "TOUS Give a" at bounding box center [127, 423] width 53 height 136
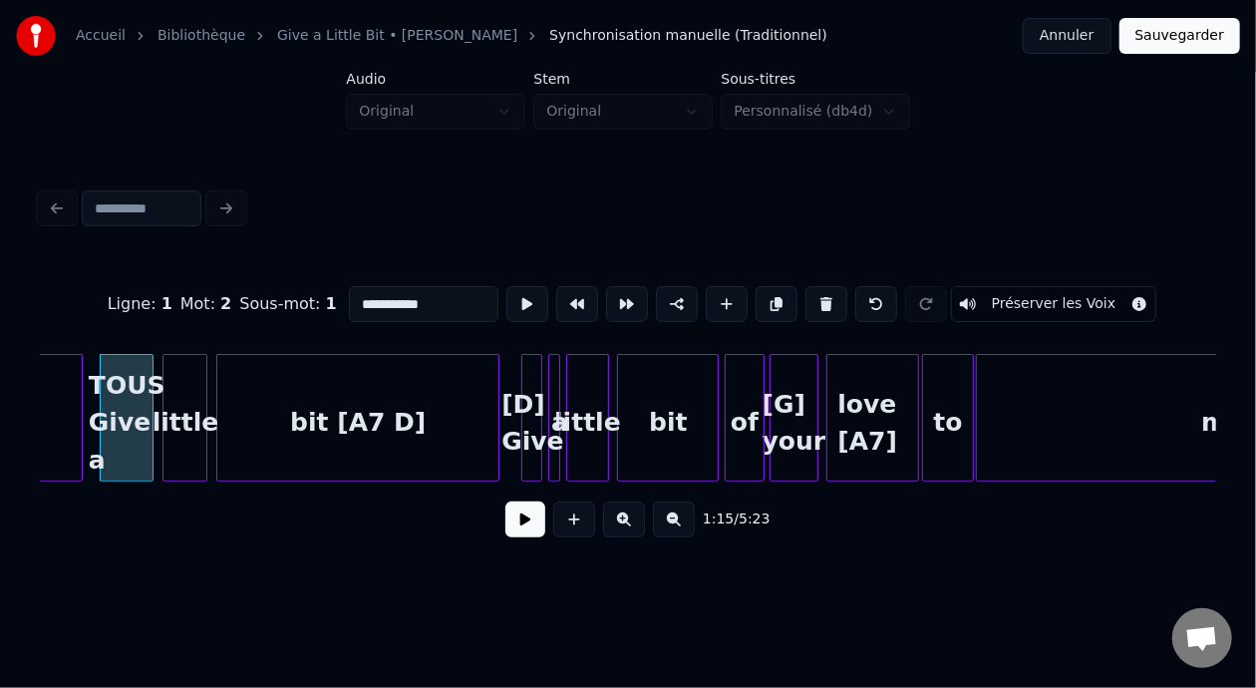
click at [523, 531] on button at bounding box center [525, 519] width 40 height 36
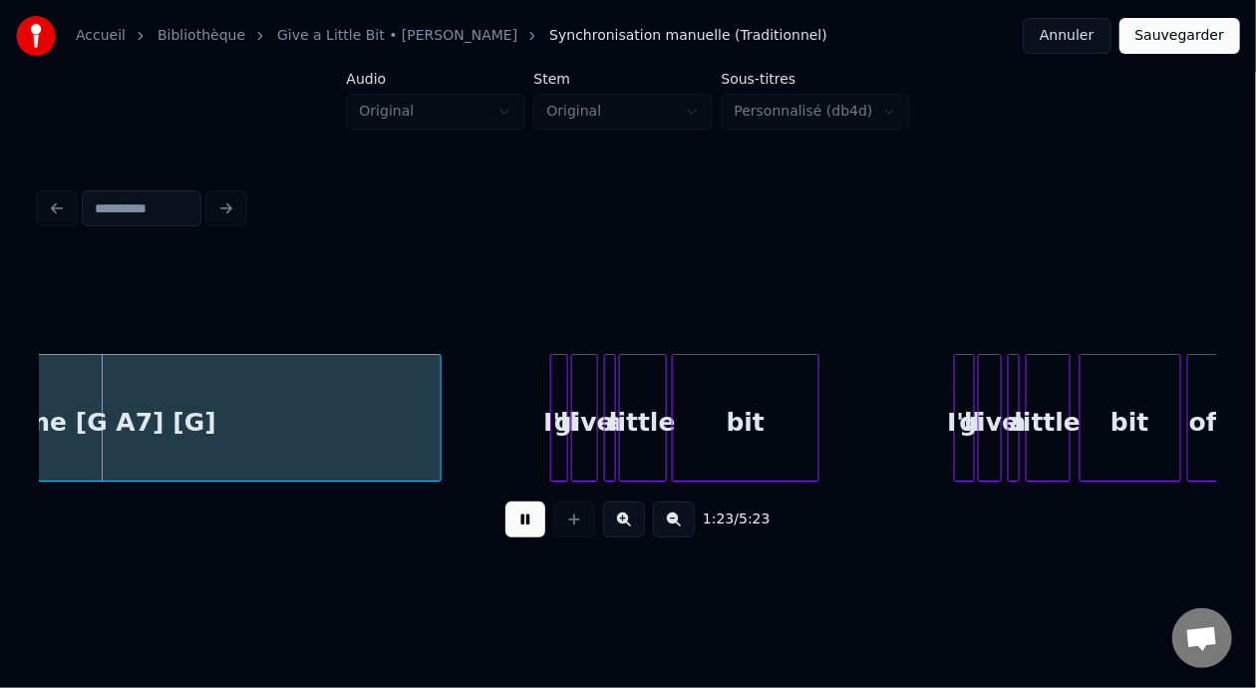
scroll to position [0, 12471]
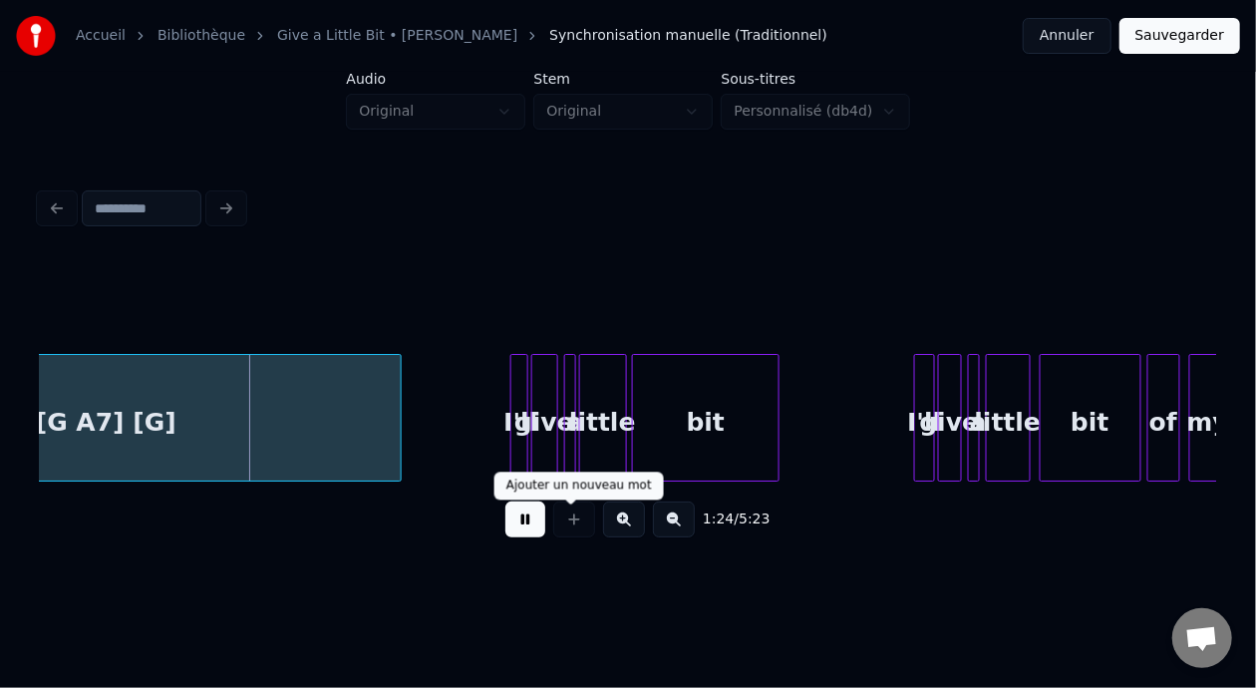
click at [519, 517] on button at bounding box center [525, 519] width 40 height 36
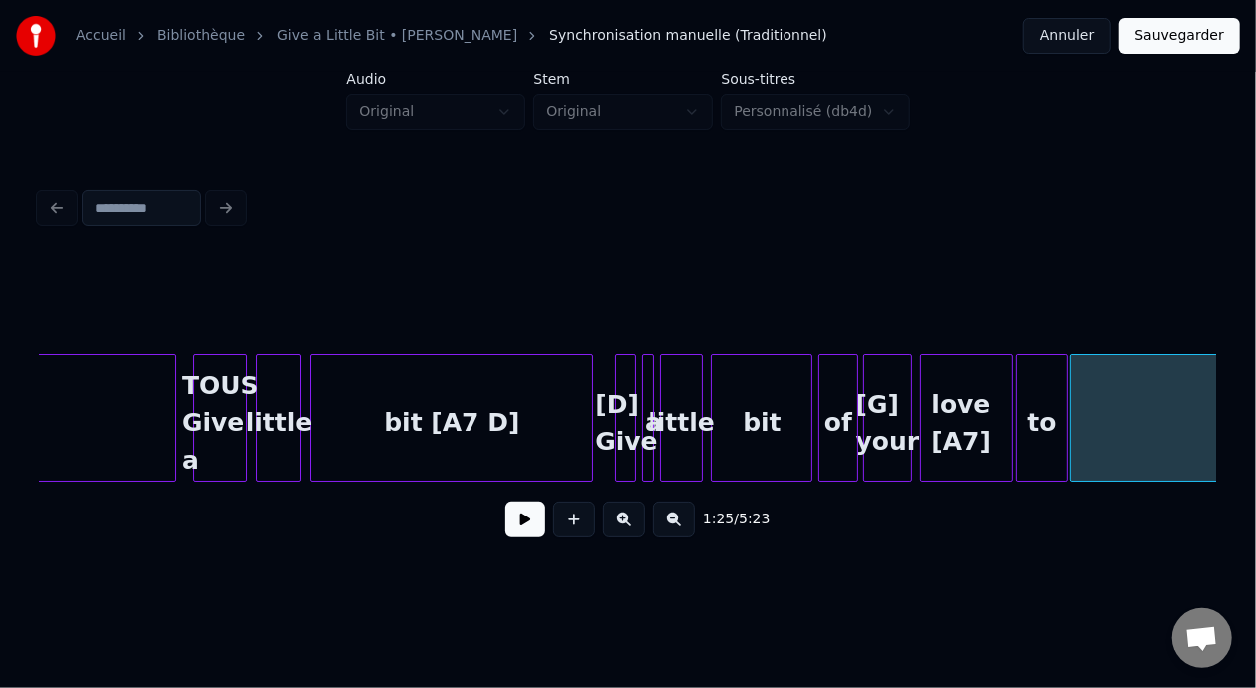
scroll to position [0, 11123]
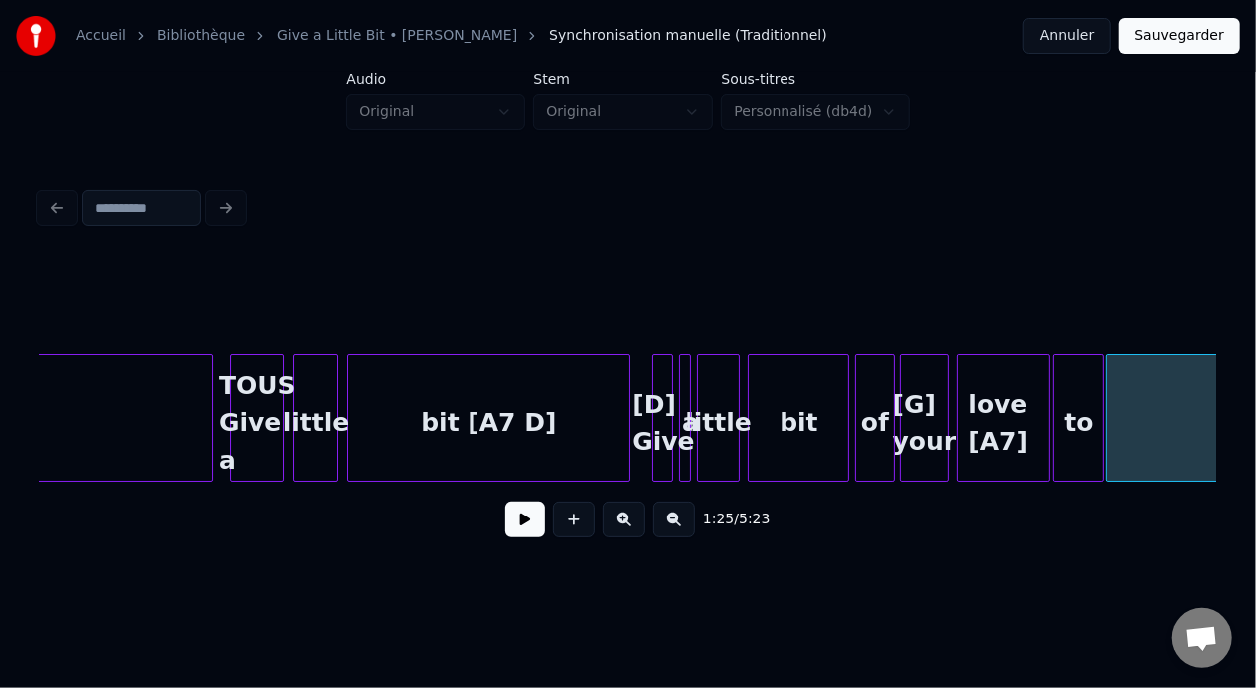
click at [272, 423] on div "TOUS Give a" at bounding box center [257, 423] width 53 height 136
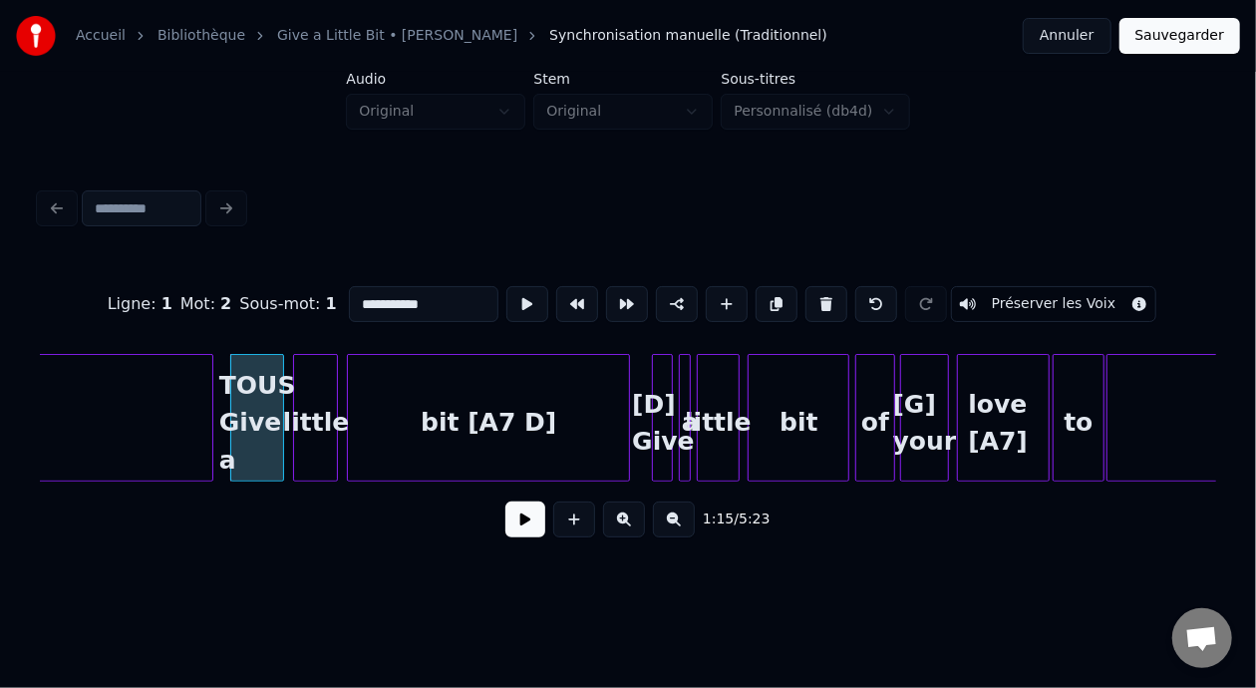
click at [527, 532] on button at bounding box center [525, 519] width 40 height 36
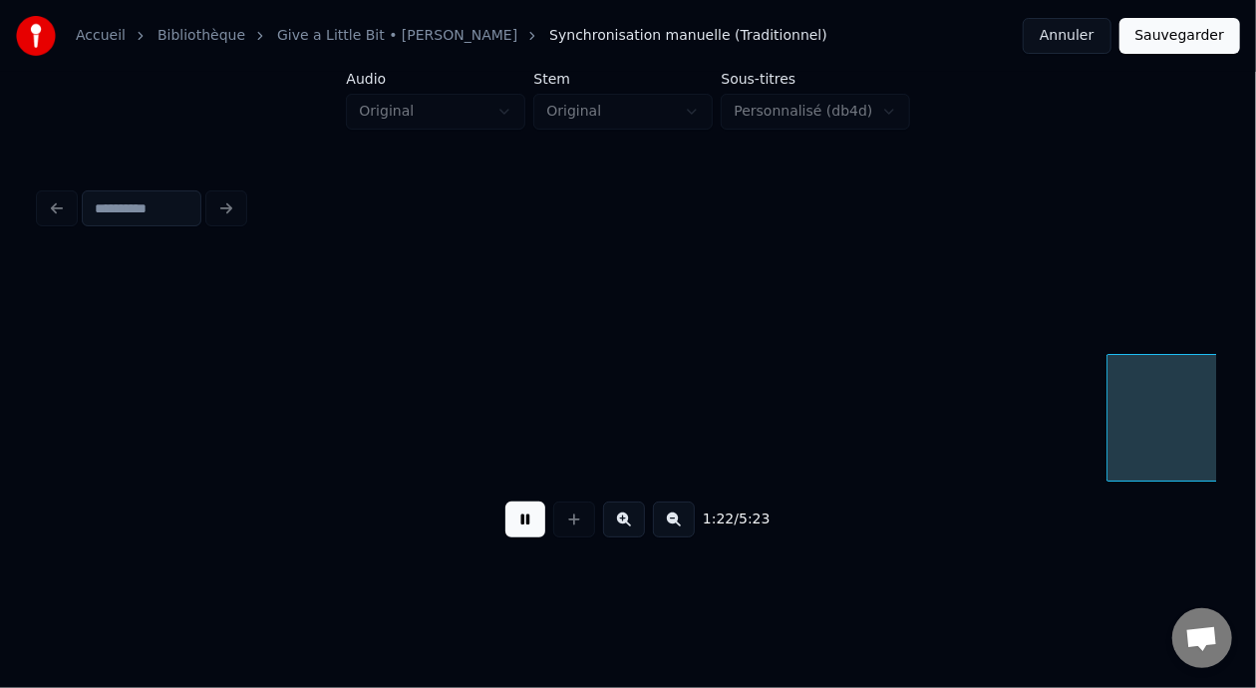
scroll to position [0, 12300]
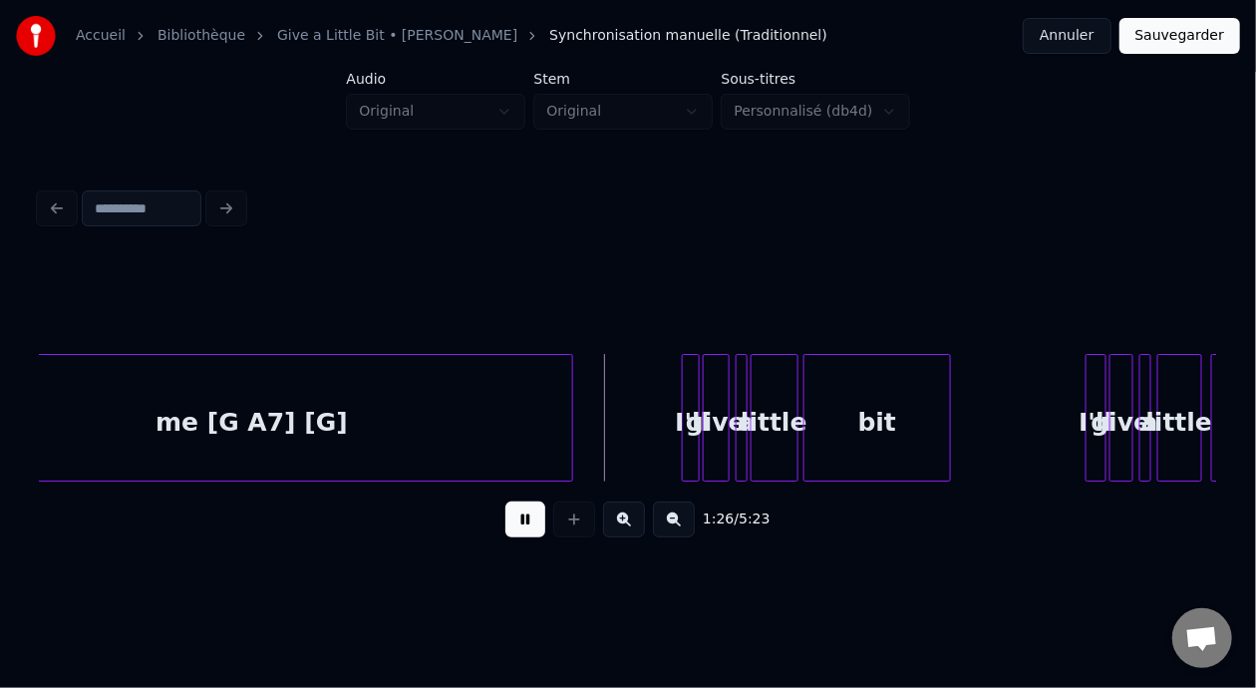
click at [529, 531] on button at bounding box center [525, 519] width 40 height 36
click at [687, 400] on div at bounding box center [686, 418] width 6 height 126
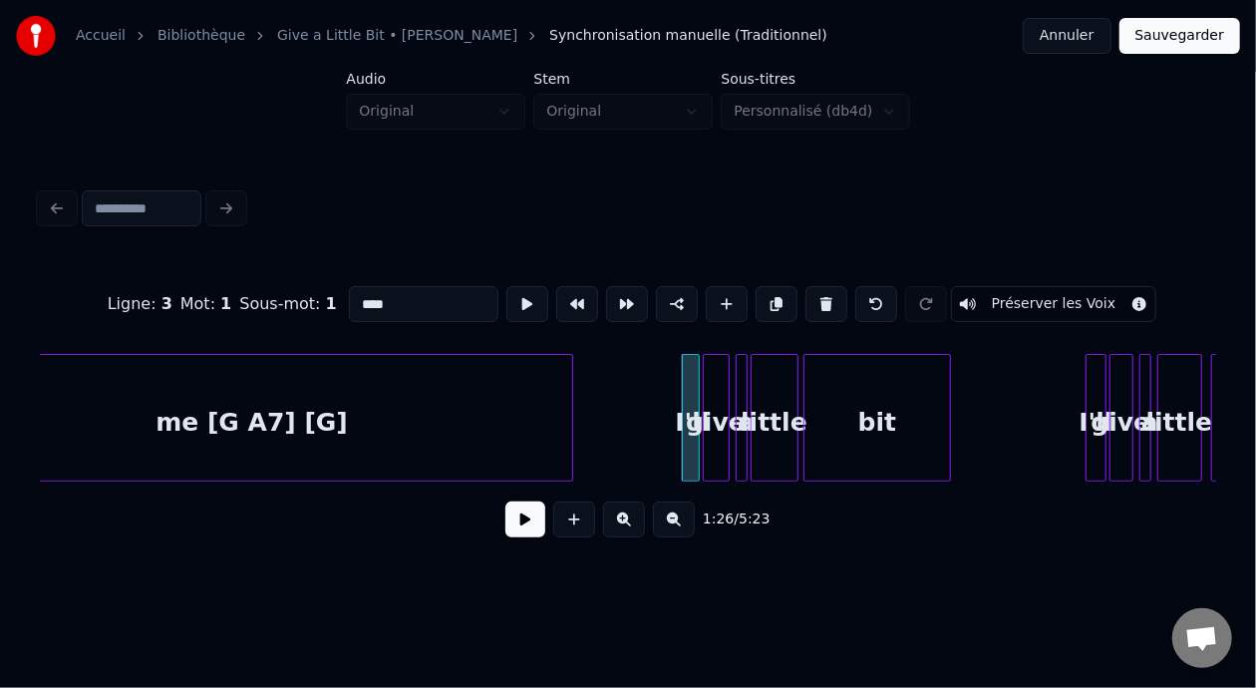
click at [349, 294] on input "****" at bounding box center [424, 304] width 150 height 36
click at [885, 420] on div "bit" at bounding box center [876, 423] width 145 height 136
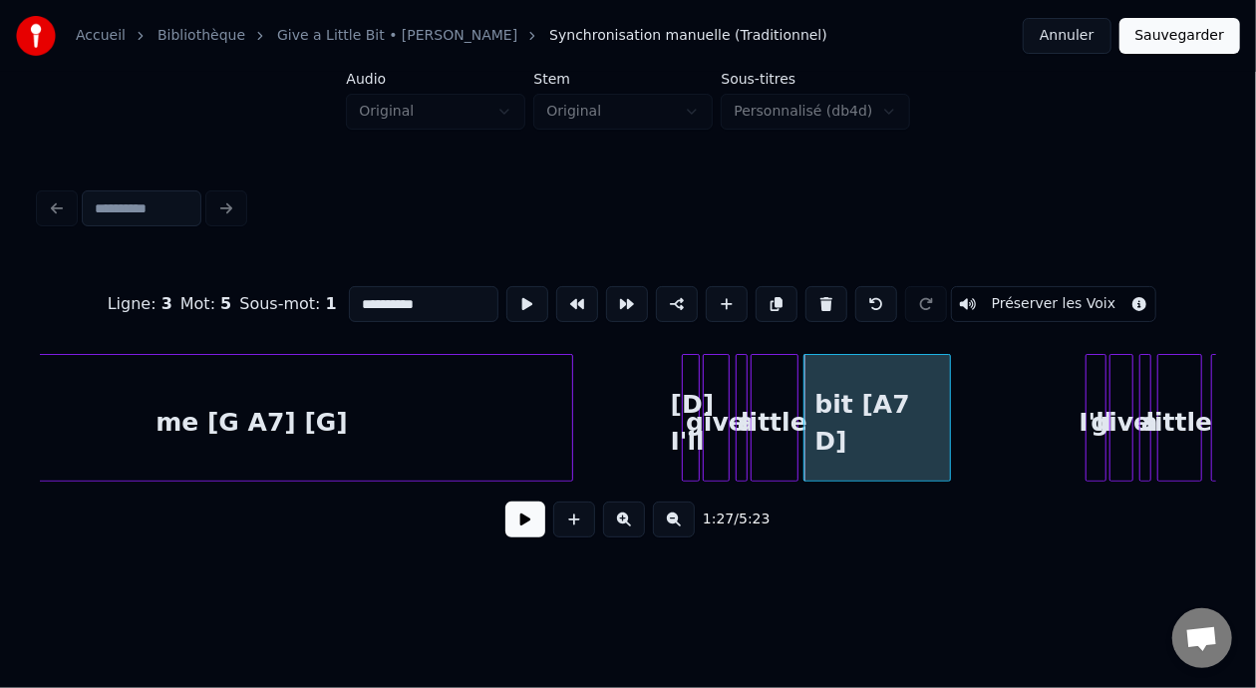
type input "**********"
click at [521, 523] on button at bounding box center [525, 519] width 40 height 36
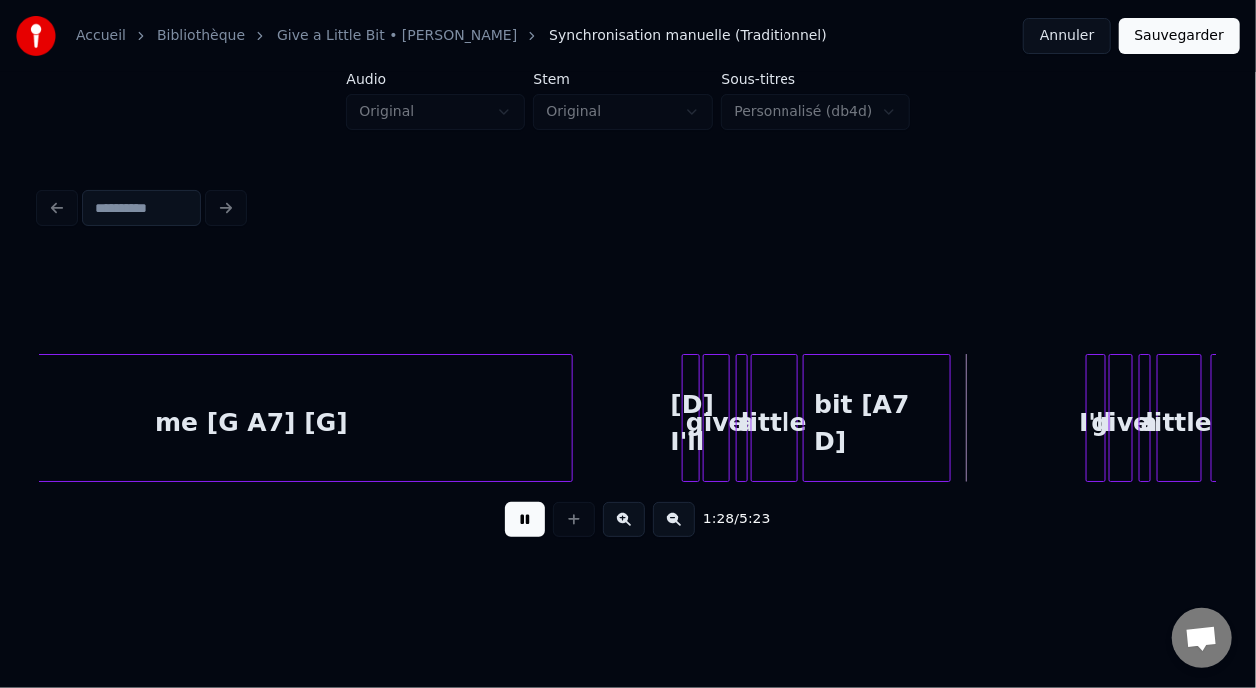
click at [517, 535] on button at bounding box center [525, 519] width 40 height 36
click at [516, 533] on button at bounding box center [525, 519] width 40 height 36
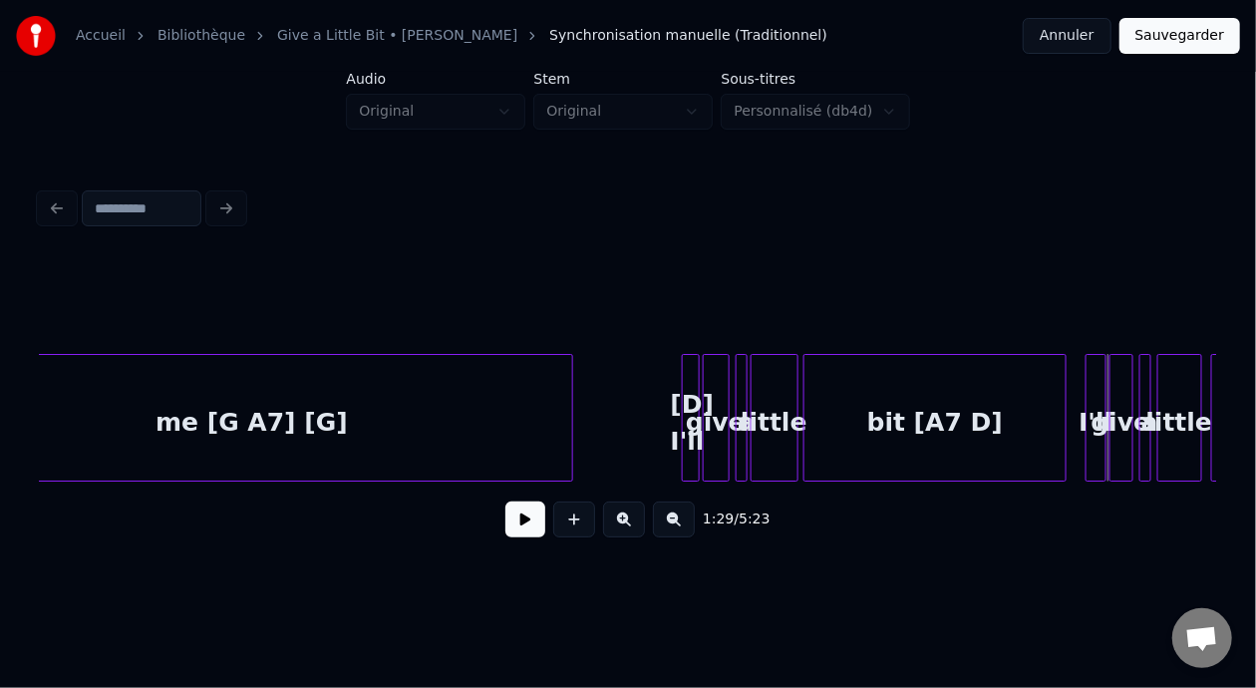
click at [1064, 416] on div at bounding box center [1063, 418] width 6 height 126
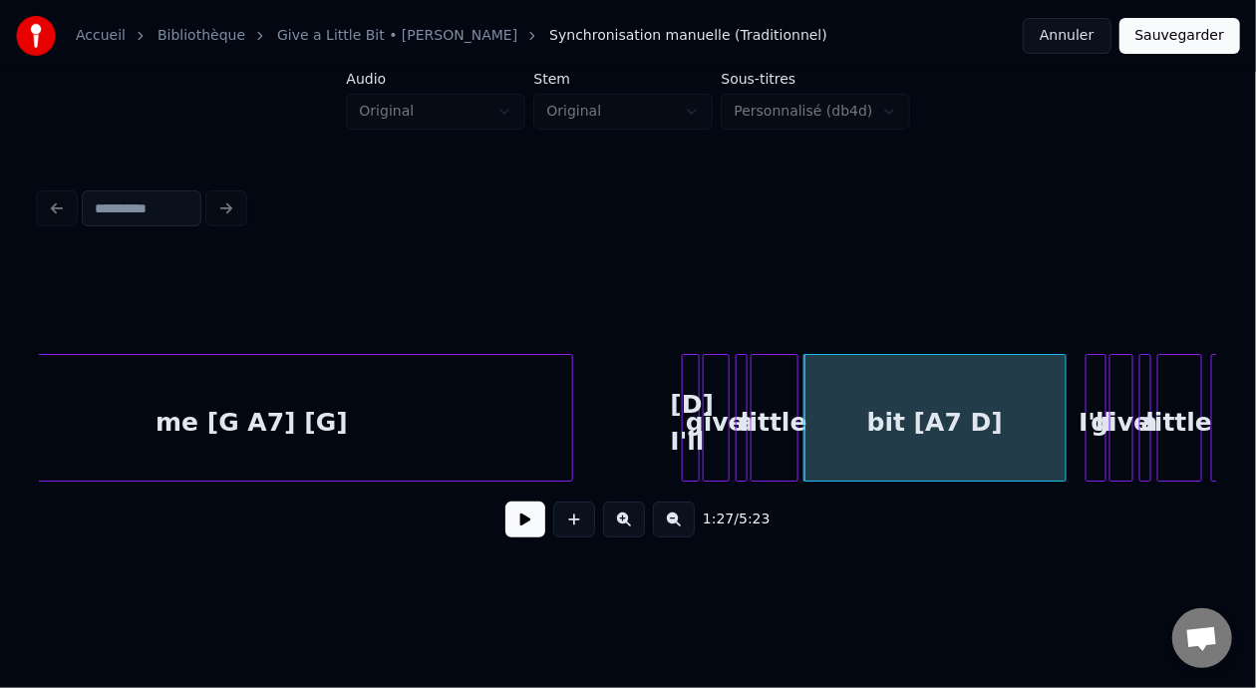
click at [1100, 416] on div at bounding box center [1103, 418] width 6 height 126
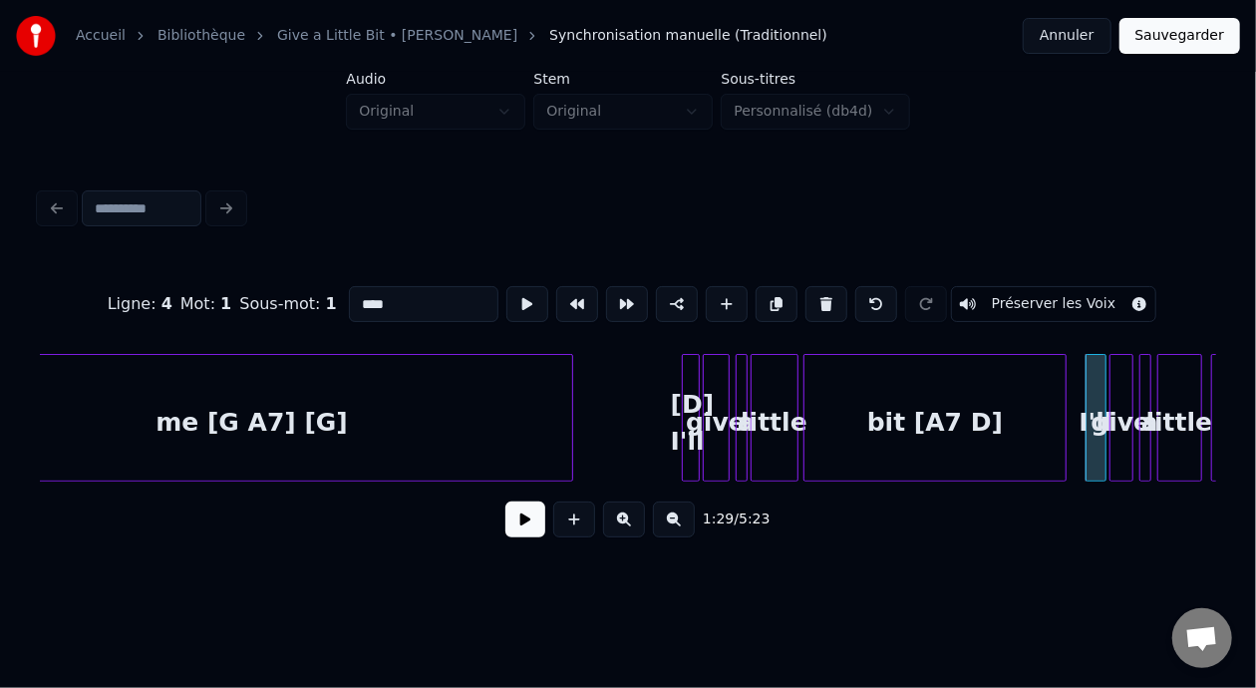
click at [349, 299] on input "****" at bounding box center [424, 304] width 150 height 36
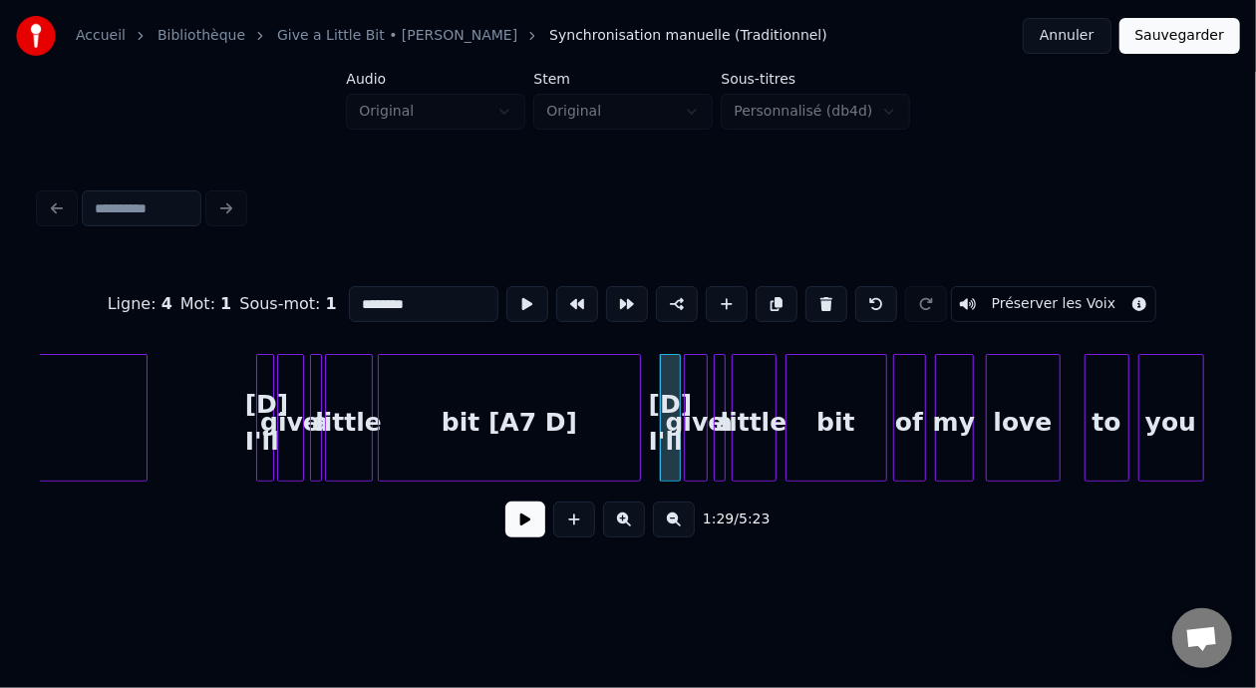
scroll to position [0, 12738]
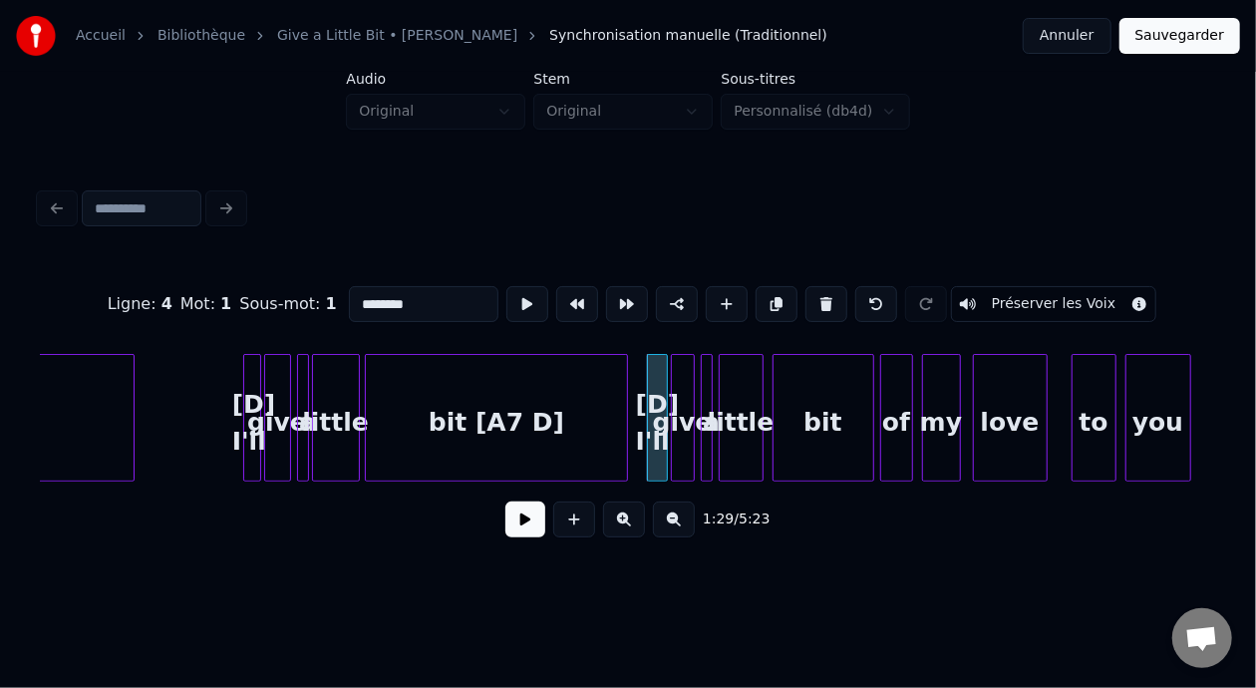
click at [816, 419] on div "bit" at bounding box center [824, 423] width 100 height 136
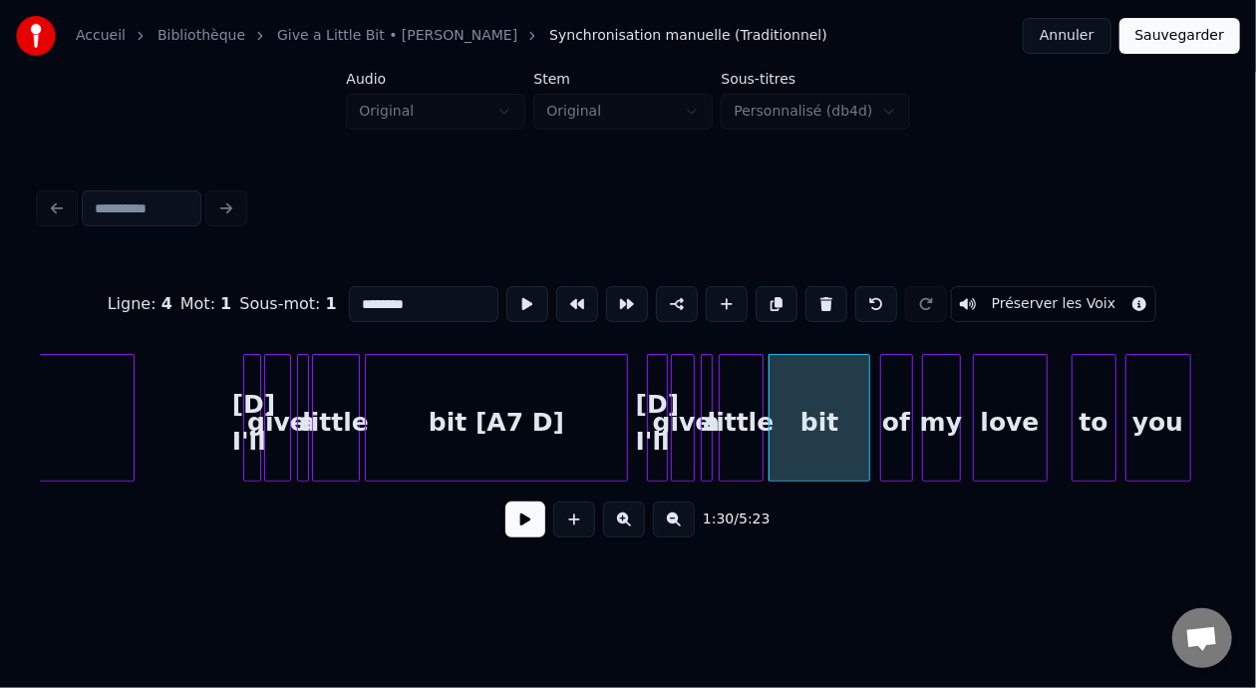
click at [662, 400] on div at bounding box center [664, 418] width 6 height 126
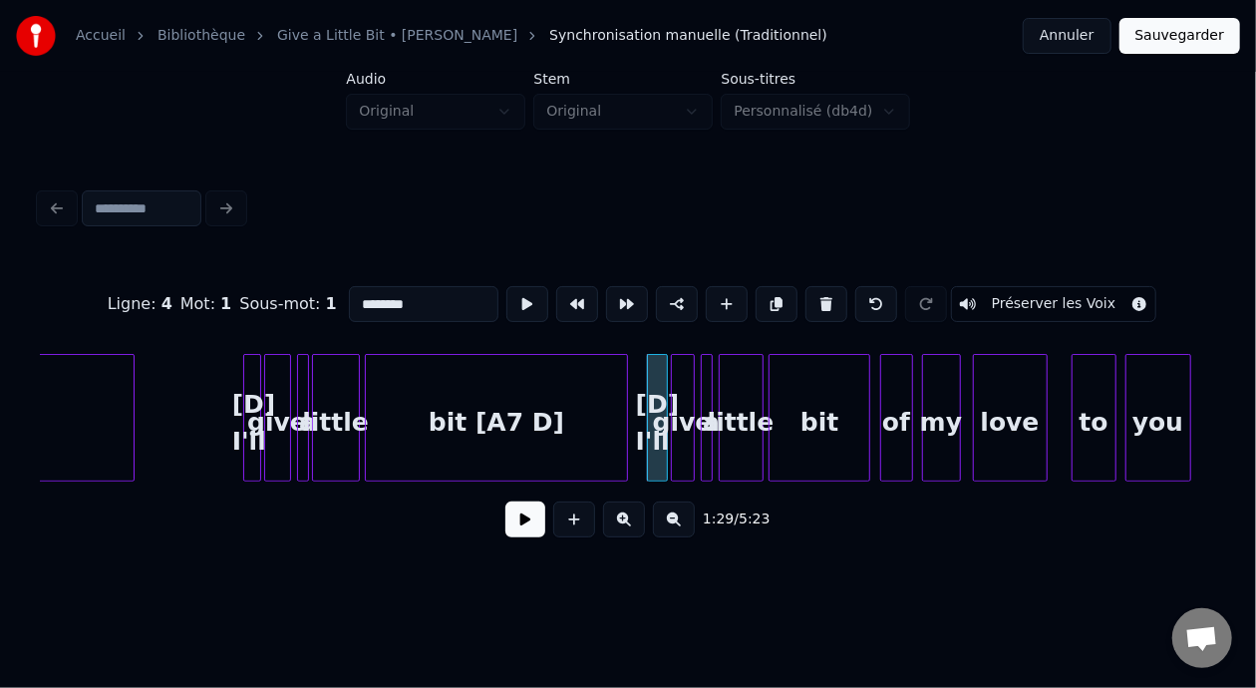
click at [826, 408] on div "bit" at bounding box center [820, 423] width 100 height 136
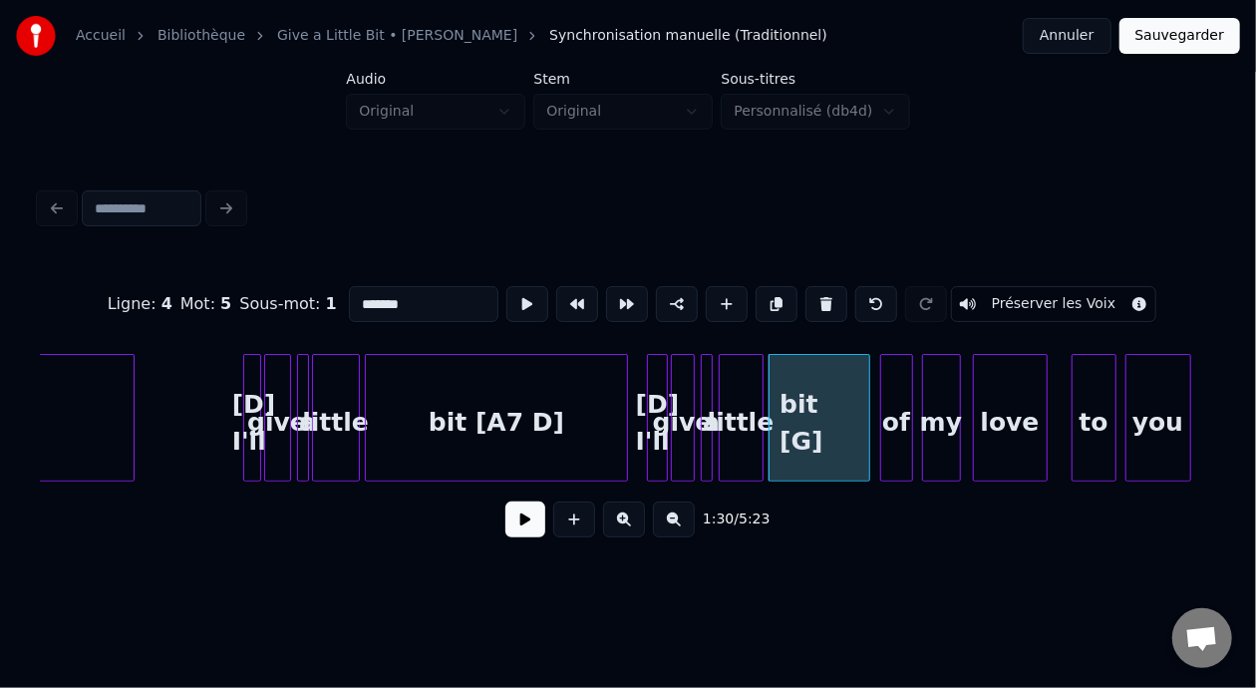
click at [424, 418] on div "bit [A7 D]" at bounding box center [496, 423] width 260 height 136
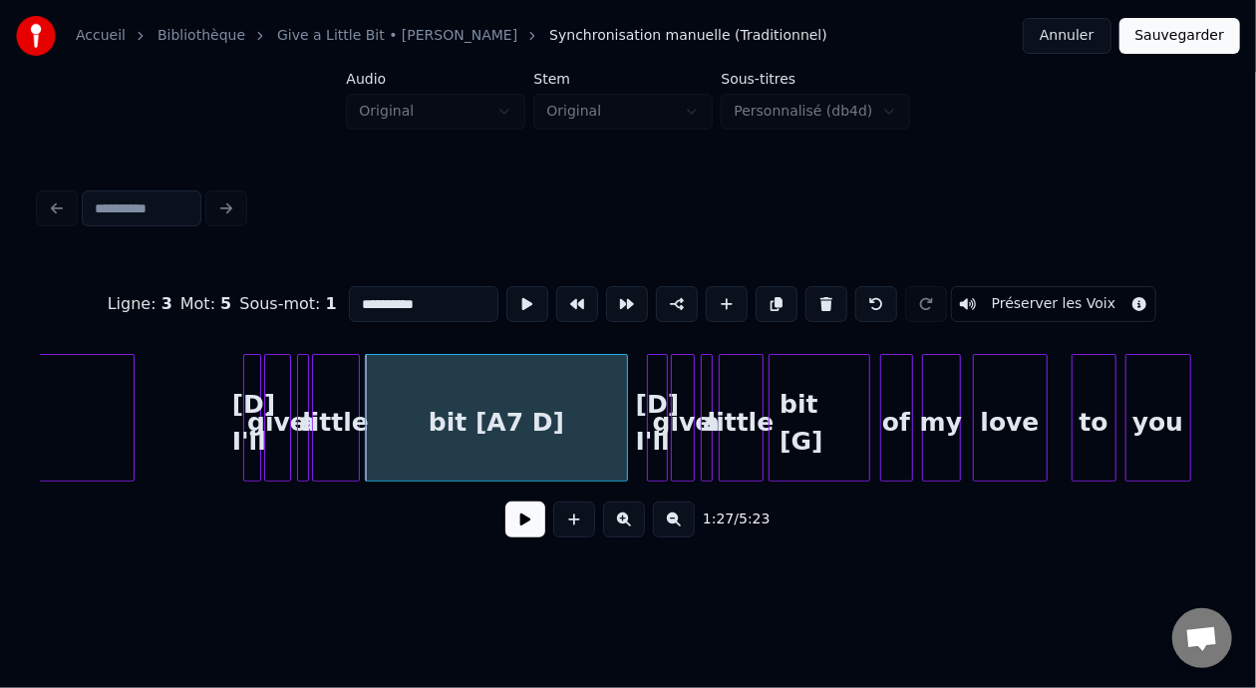
type input "**********"
click at [512, 530] on button at bounding box center [525, 519] width 40 height 36
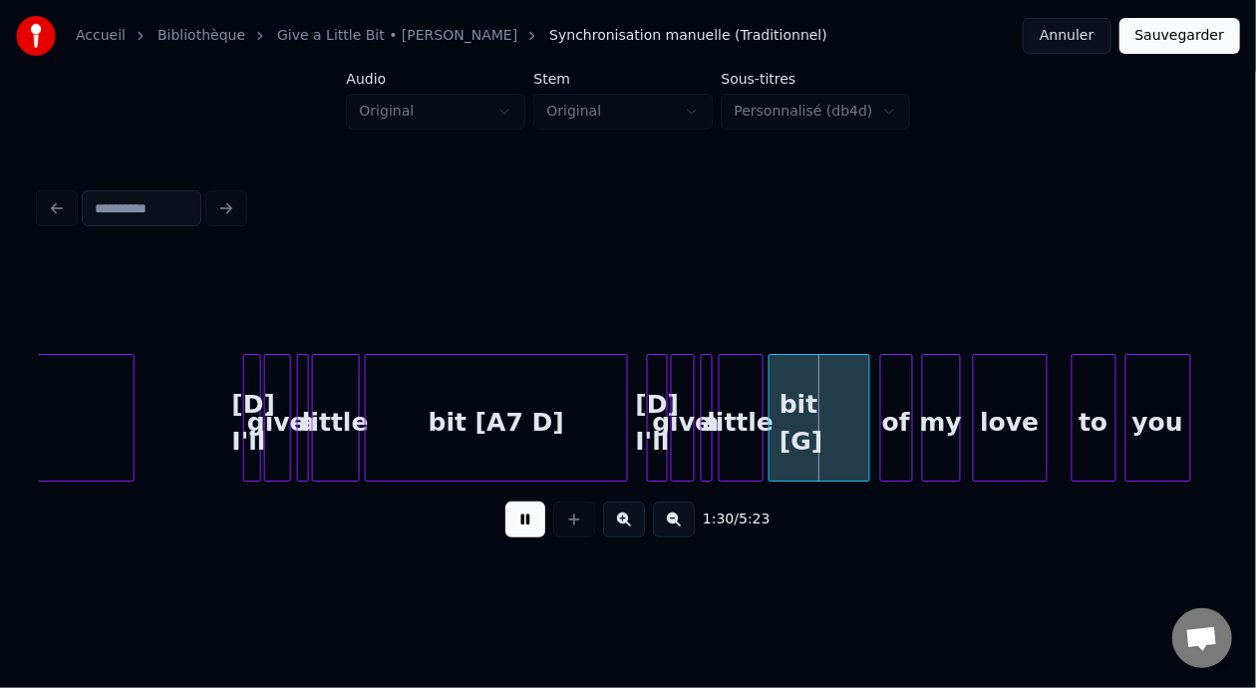
click at [516, 529] on button at bounding box center [525, 519] width 40 height 36
click at [935, 424] on div "my" at bounding box center [941, 423] width 37 height 136
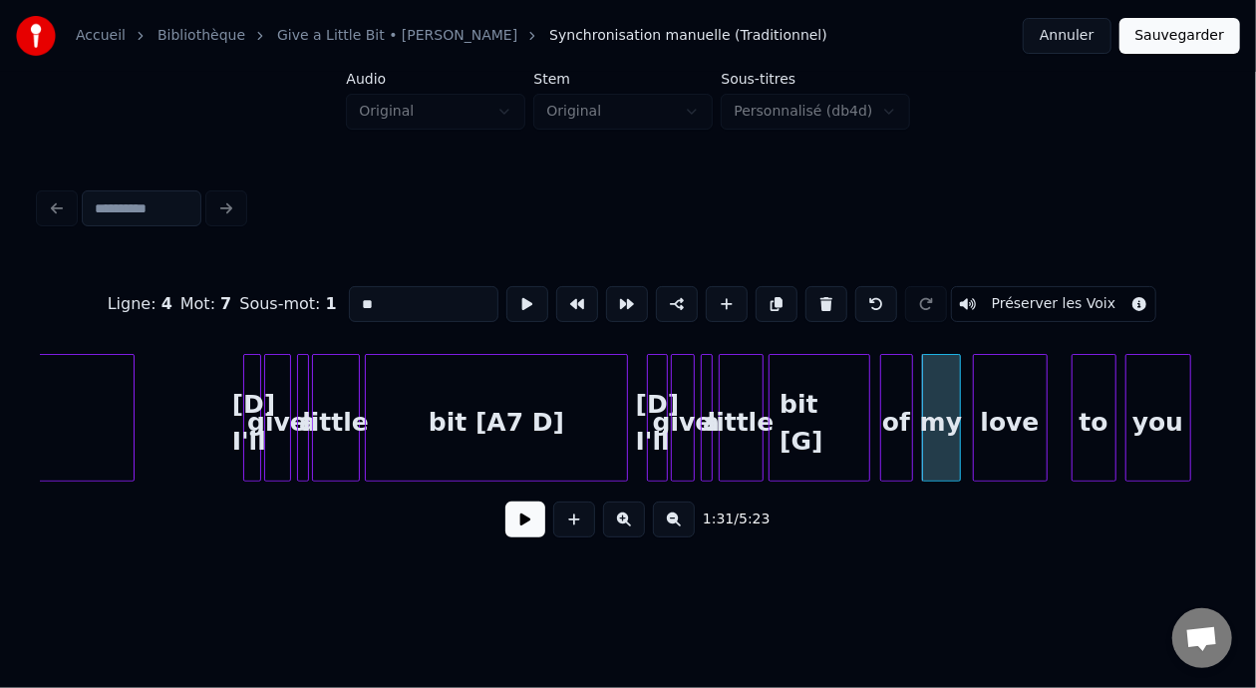
click at [349, 290] on input "**" at bounding box center [424, 304] width 150 height 36
click at [1169, 438] on div "you" at bounding box center [1158, 423] width 64 height 136
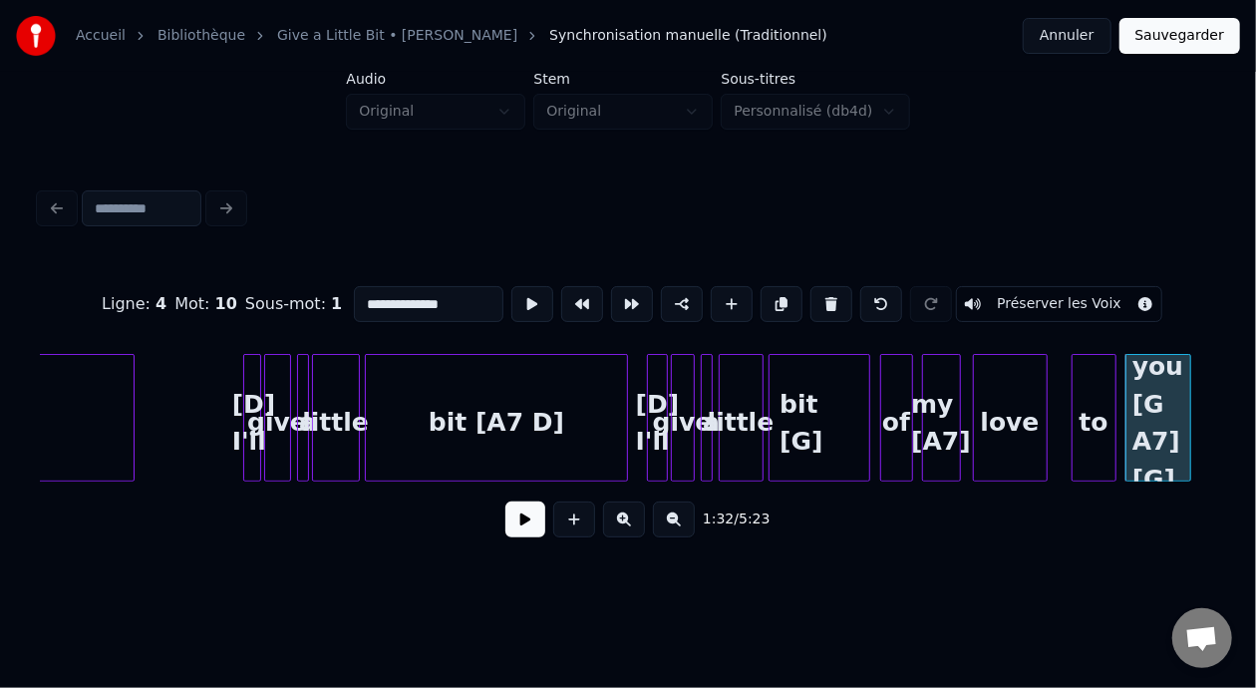
click at [512, 425] on div "bit [A7 D]" at bounding box center [496, 423] width 260 height 136
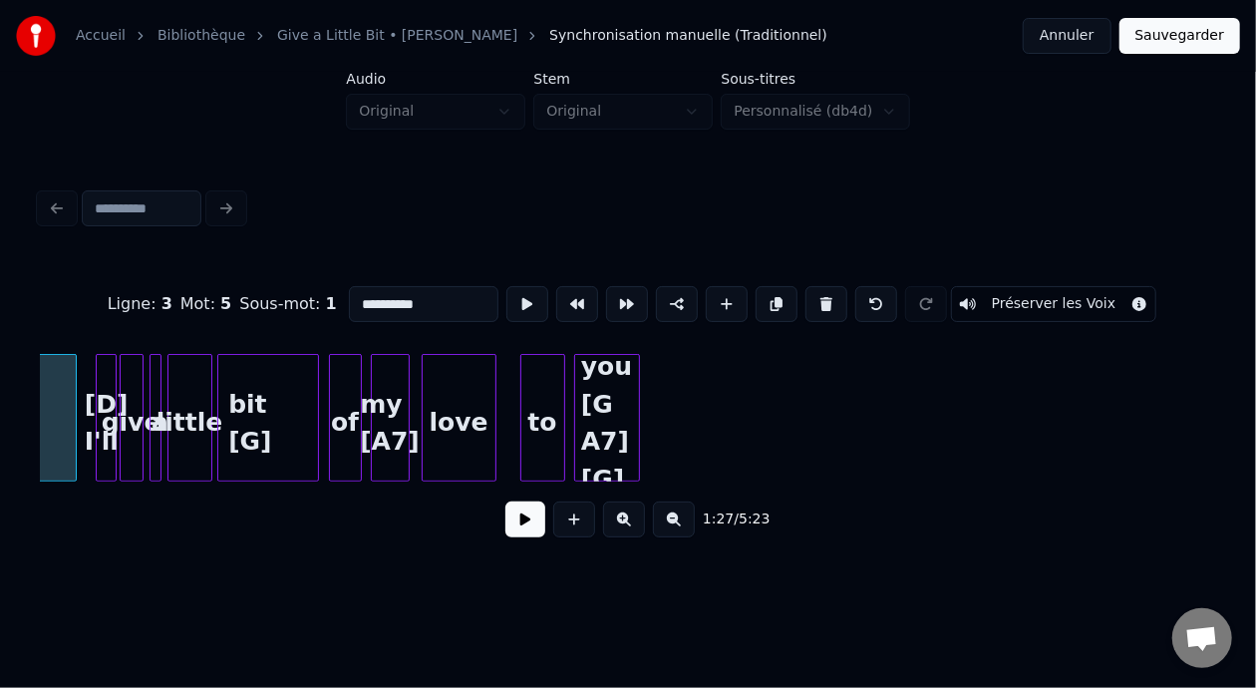
scroll to position [0, 13315]
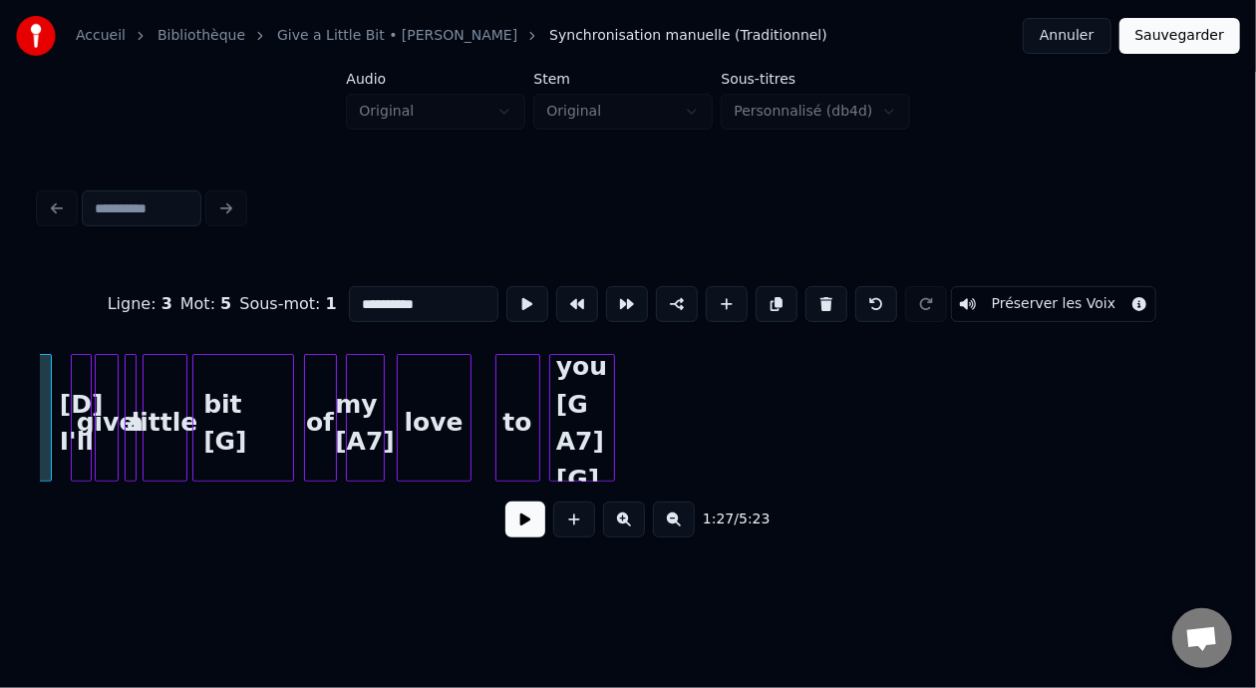
click at [513, 419] on div "to" at bounding box center [517, 423] width 43 height 136
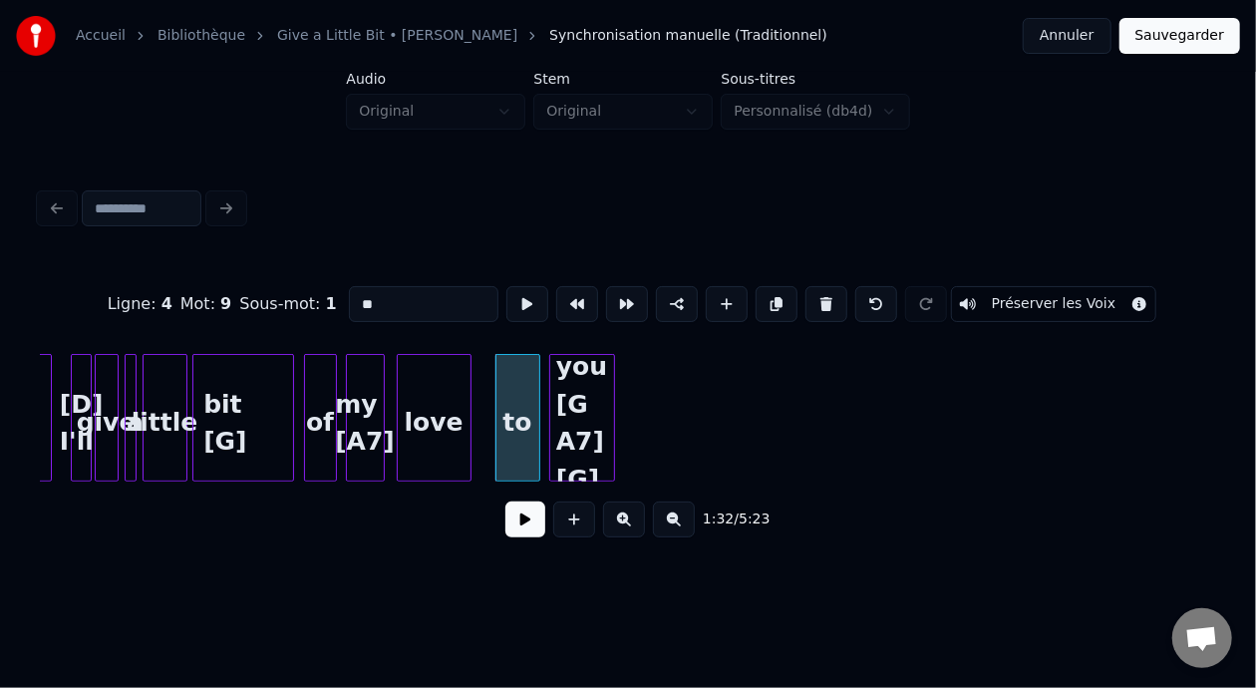
type input "**"
click at [505, 533] on button at bounding box center [525, 519] width 40 height 36
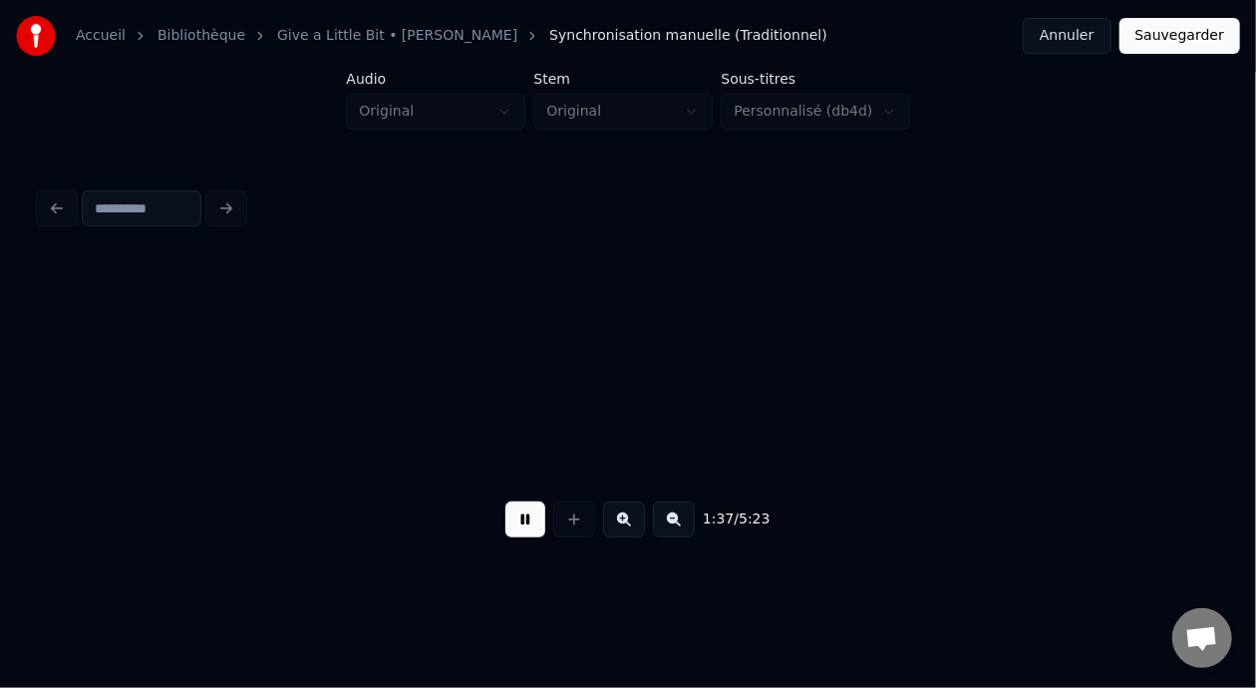
click at [512, 522] on button at bounding box center [525, 519] width 40 height 36
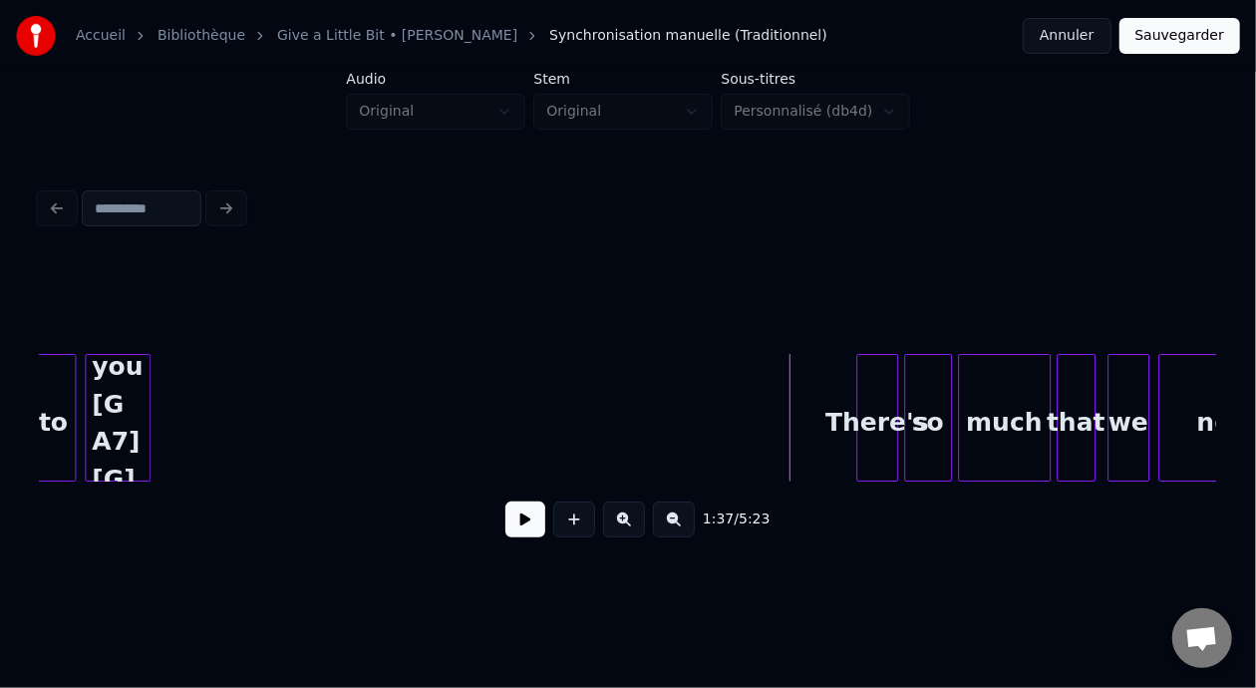
scroll to position [0, 13655]
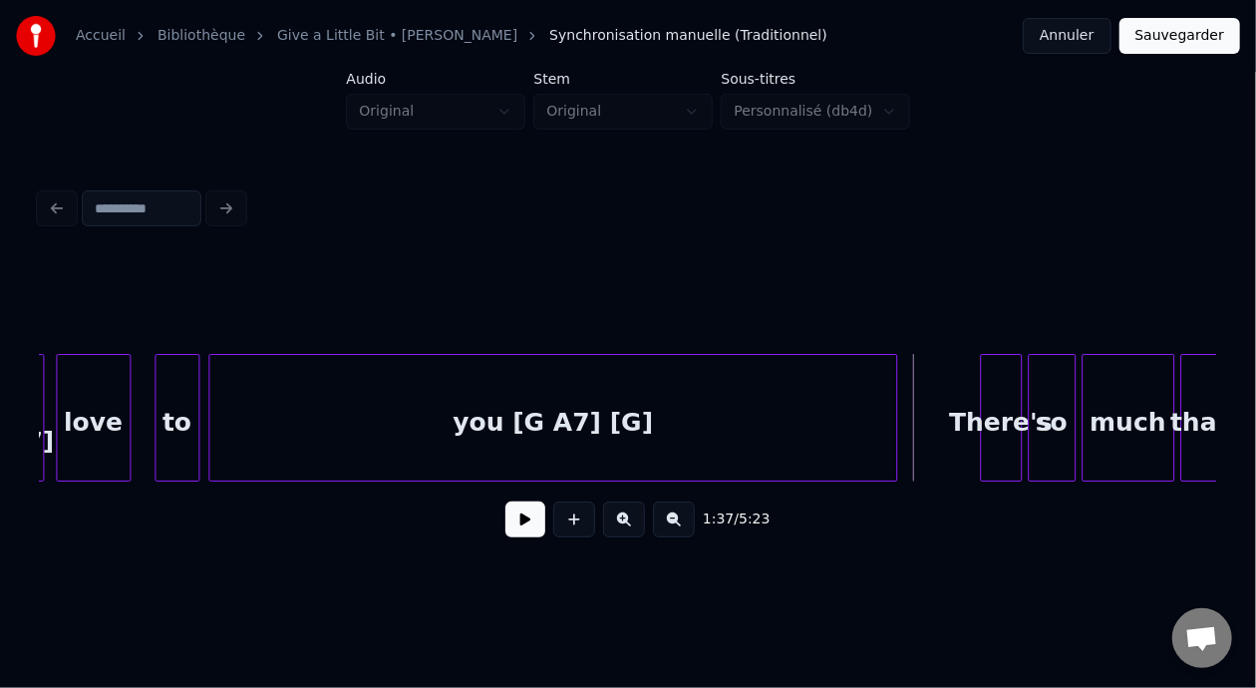
click at [894, 412] on div at bounding box center [893, 418] width 6 height 126
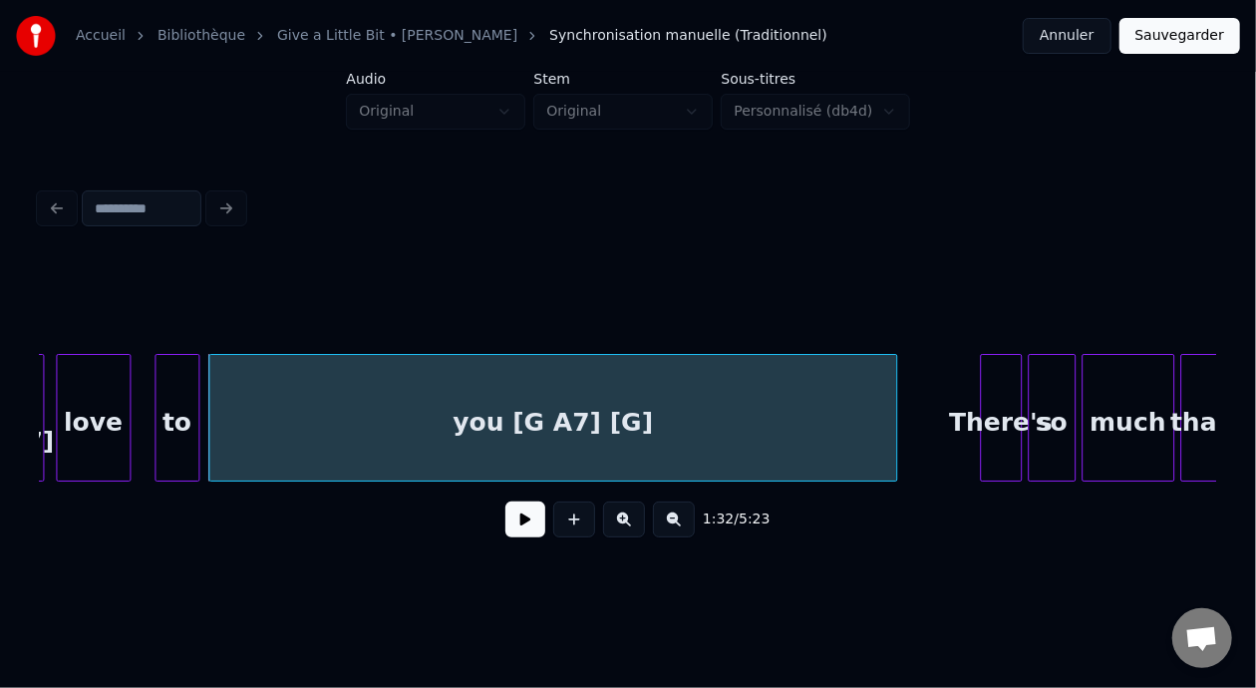
click at [422, 433] on div "you [G A7] [G]" at bounding box center [553, 423] width 688 height 136
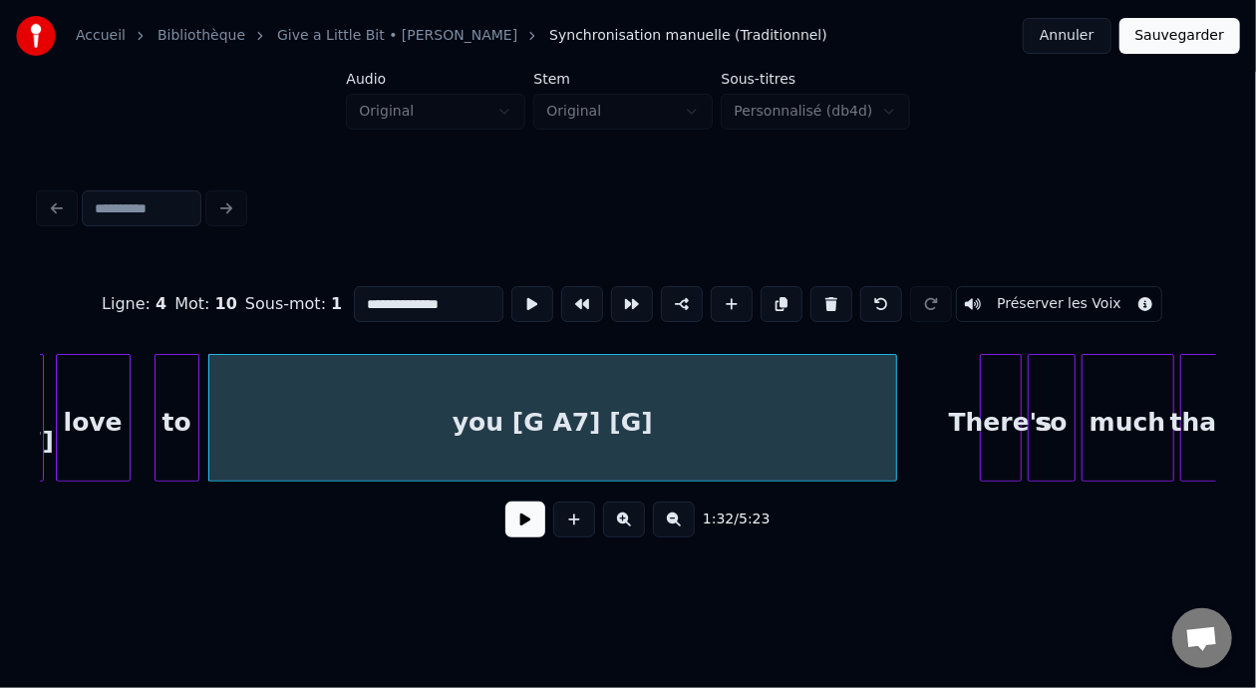
click at [510, 535] on button at bounding box center [525, 519] width 40 height 36
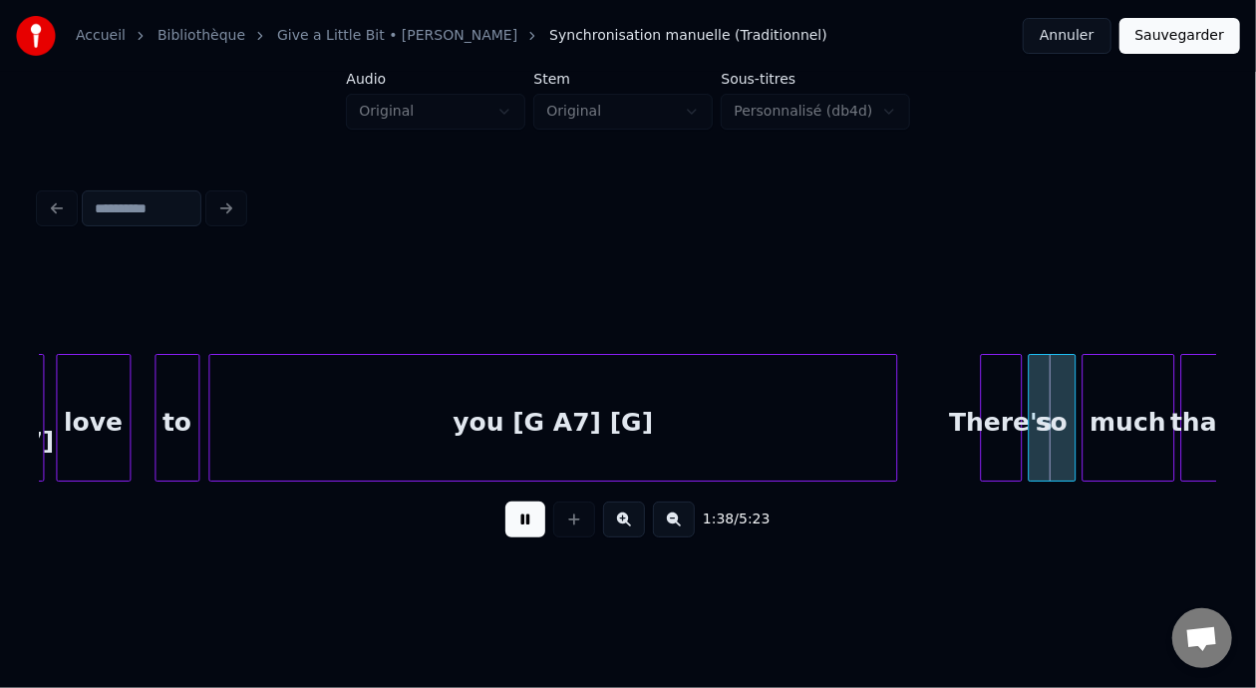
click at [525, 525] on button at bounding box center [525, 519] width 40 height 36
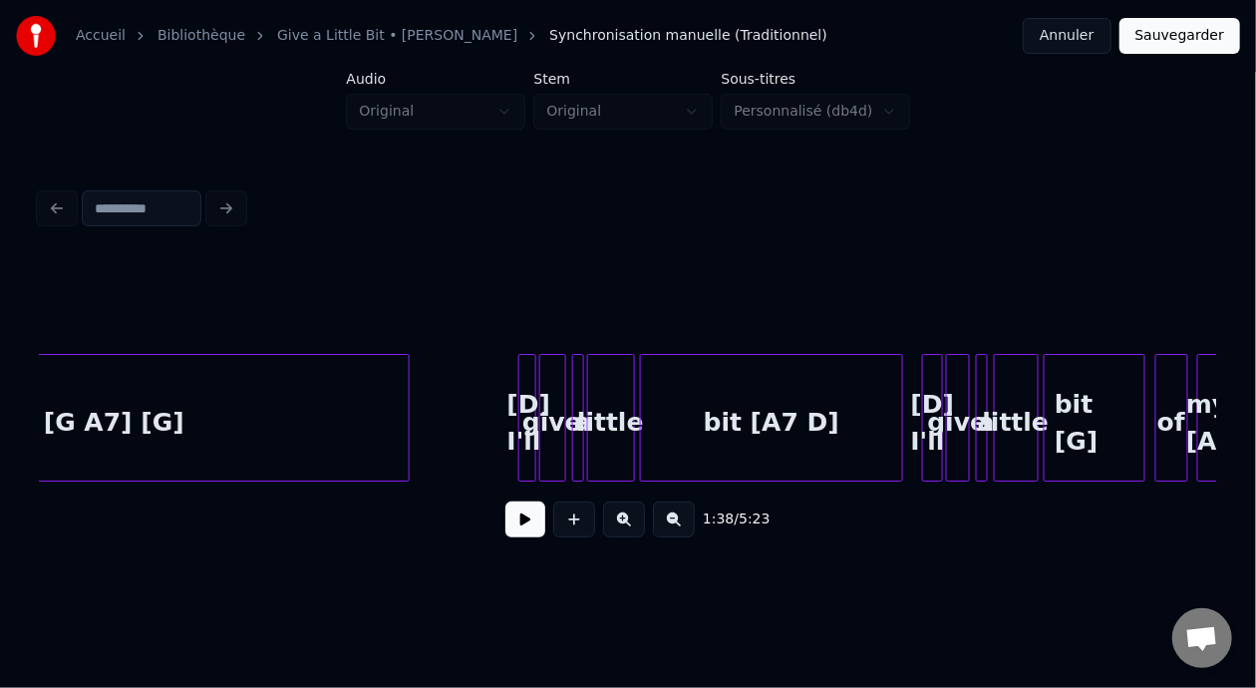
scroll to position [0, 12519]
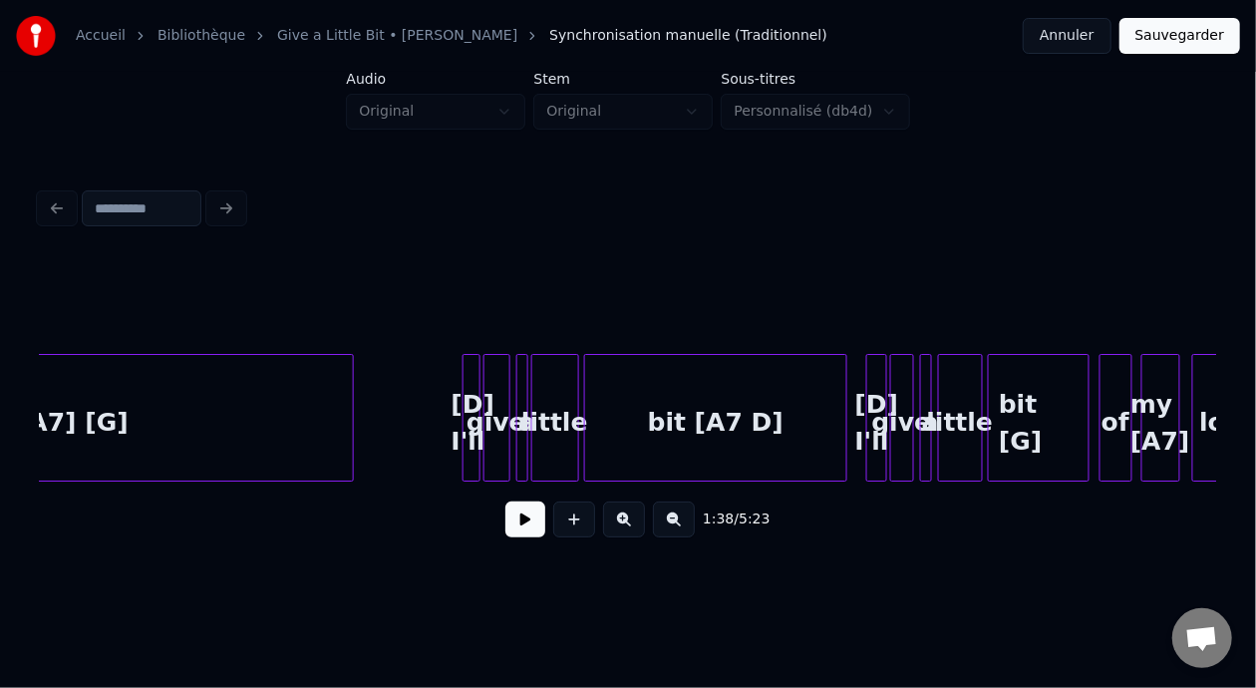
click at [474, 418] on div at bounding box center [477, 418] width 6 height 126
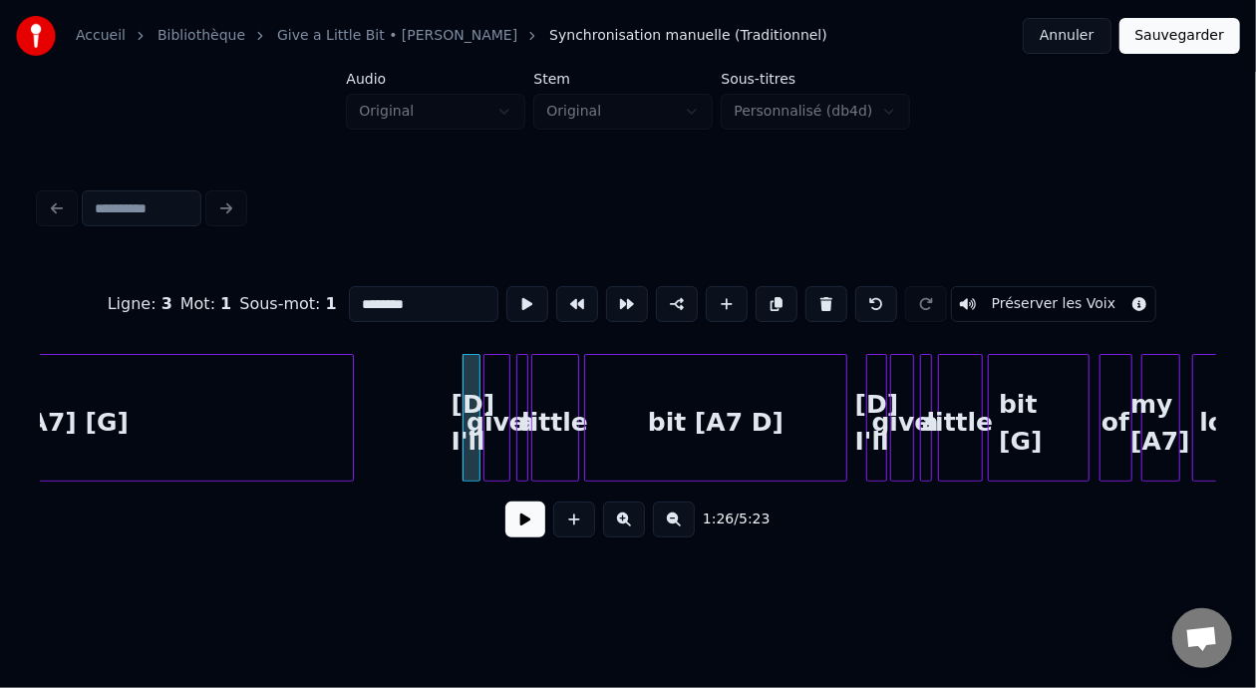
click at [357, 296] on input "********" at bounding box center [424, 304] width 150 height 36
type input "*"
click at [474, 401] on div at bounding box center [477, 418] width 6 height 126
click at [837, 294] on button at bounding box center [826, 304] width 42 height 36
click at [458, 402] on div at bounding box center [459, 418] width 6 height 126
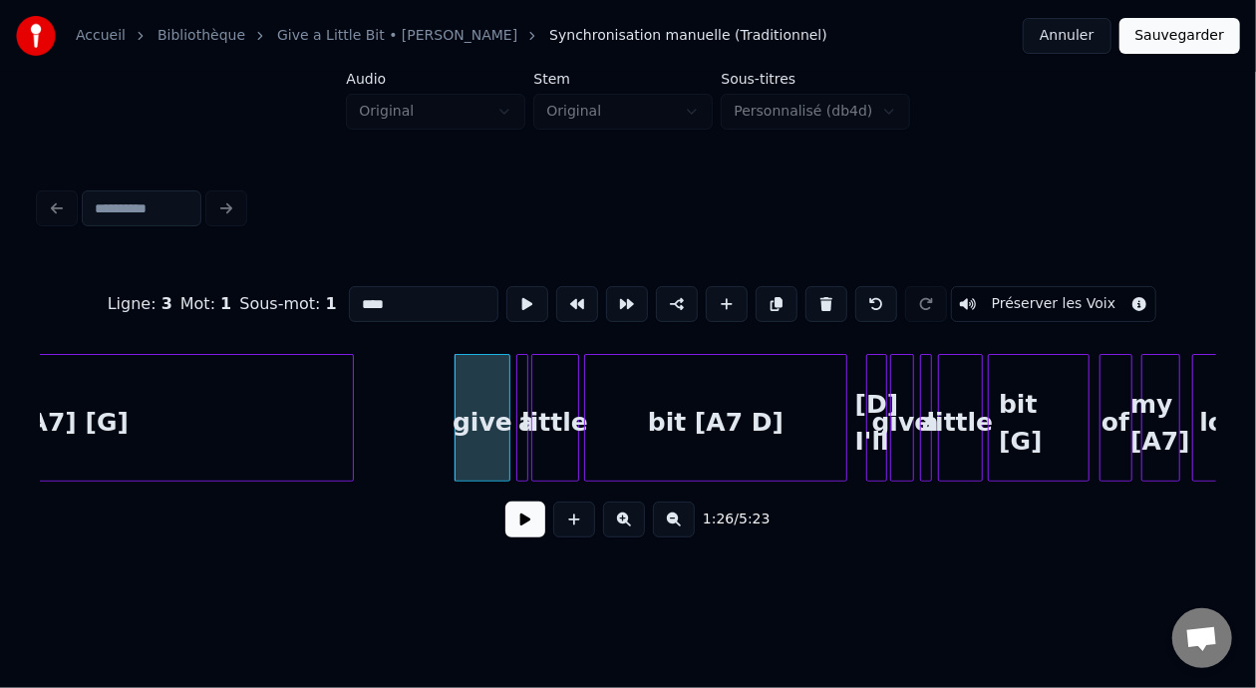
click at [473, 411] on div "give" at bounding box center [482, 423] width 53 height 136
click at [349, 299] on input "****" at bounding box center [424, 304] width 150 height 36
click at [349, 301] on input "****" at bounding box center [424, 304] width 150 height 36
click at [349, 299] on input "*******" at bounding box center [424, 304] width 150 height 36
type input "********"
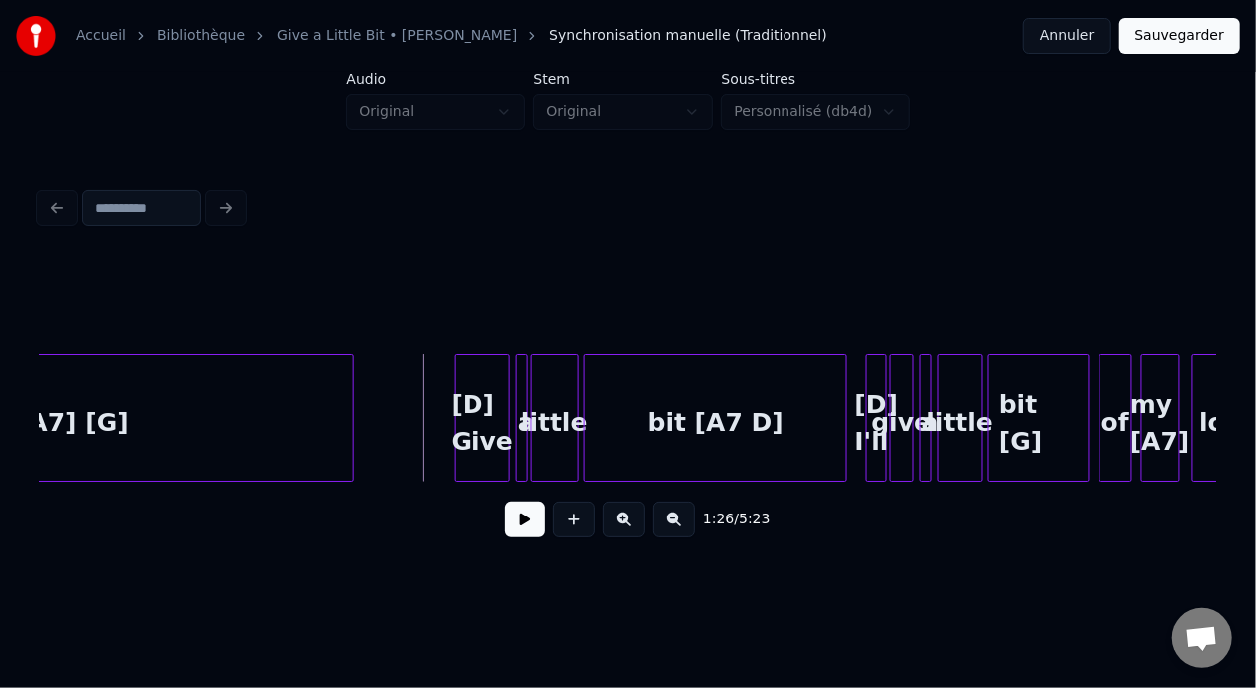
click at [525, 525] on button at bounding box center [525, 519] width 40 height 36
click at [525, 523] on button at bounding box center [525, 519] width 40 height 36
click at [508, 531] on button at bounding box center [525, 519] width 40 height 36
click at [510, 529] on button at bounding box center [525, 519] width 40 height 36
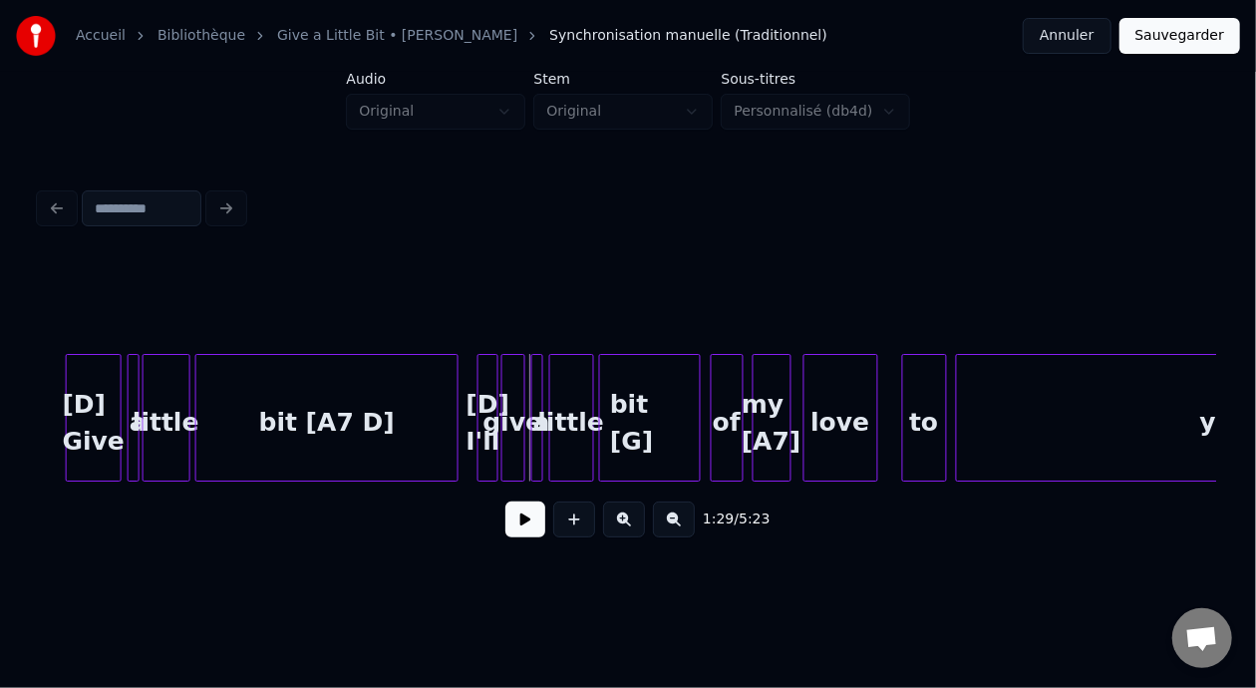
scroll to position [0, 12945]
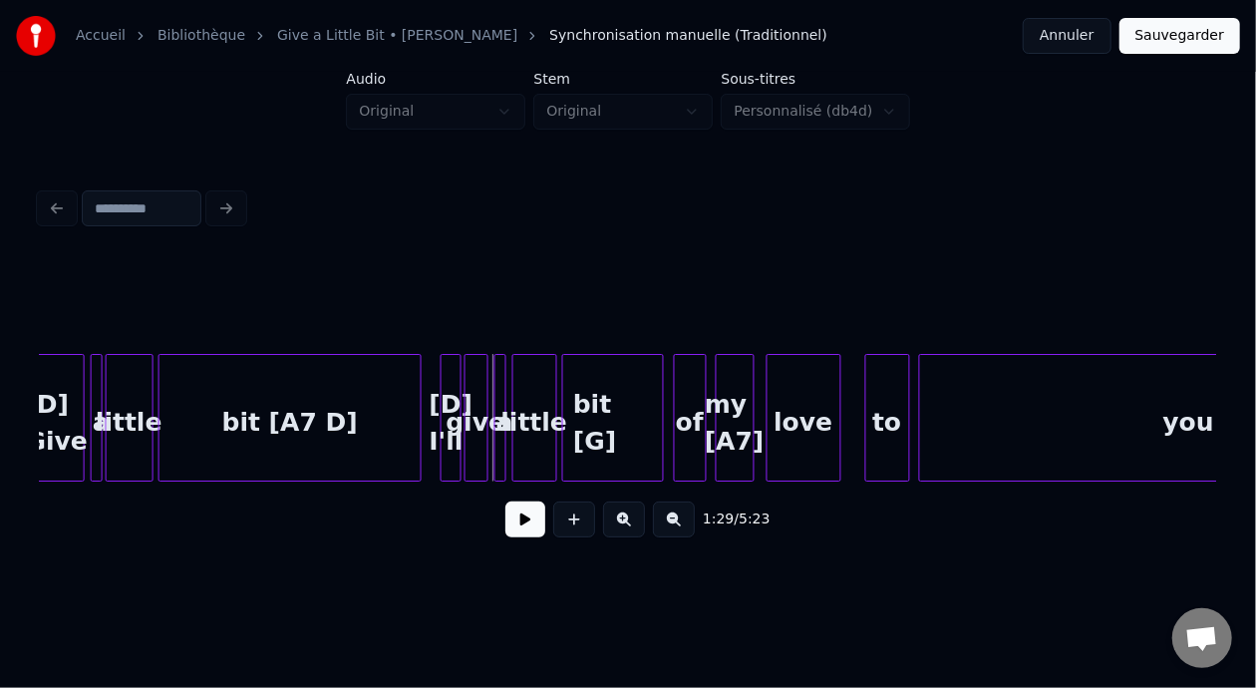
click at [457, 423] on div at bounding box center [458, 418] width 6 height 126
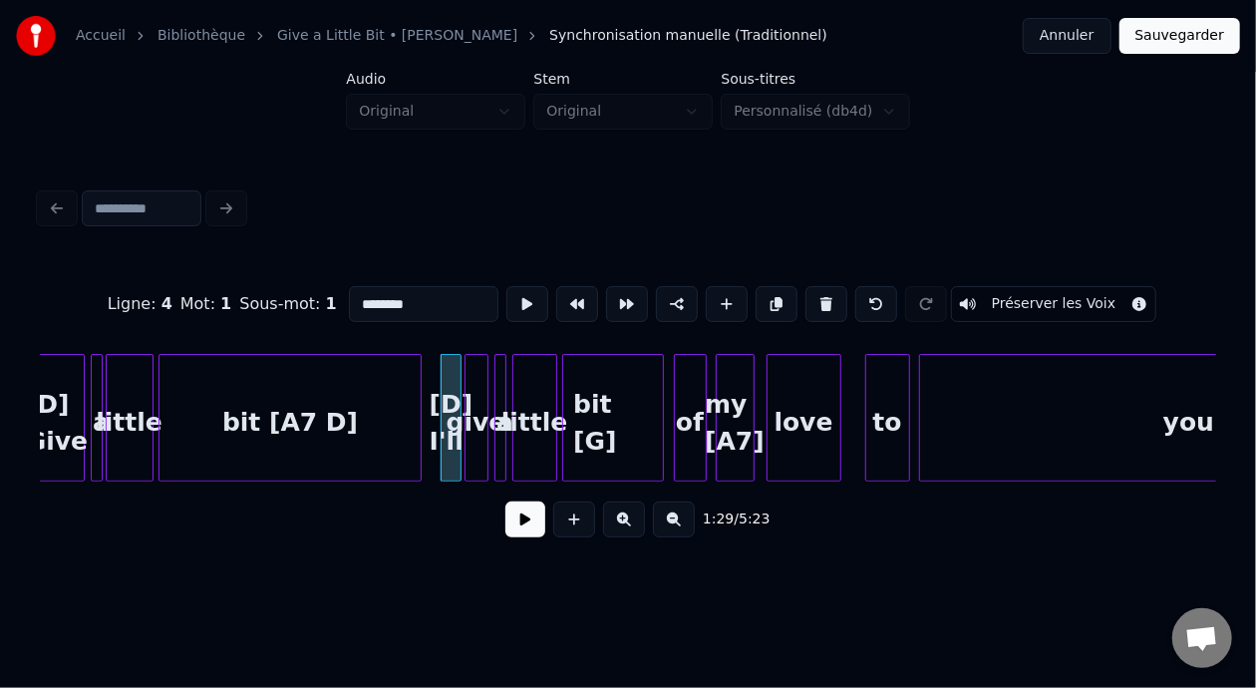
click at [377, 294] on input "********" at bounding box center [424, 304] width 150 height 36
type input "*"
click at [448, 406] on div at bounding box center [452, 423] width 20 height 136
click at [835, 296] on button at bounding box center [826, 304] width 42 height 36
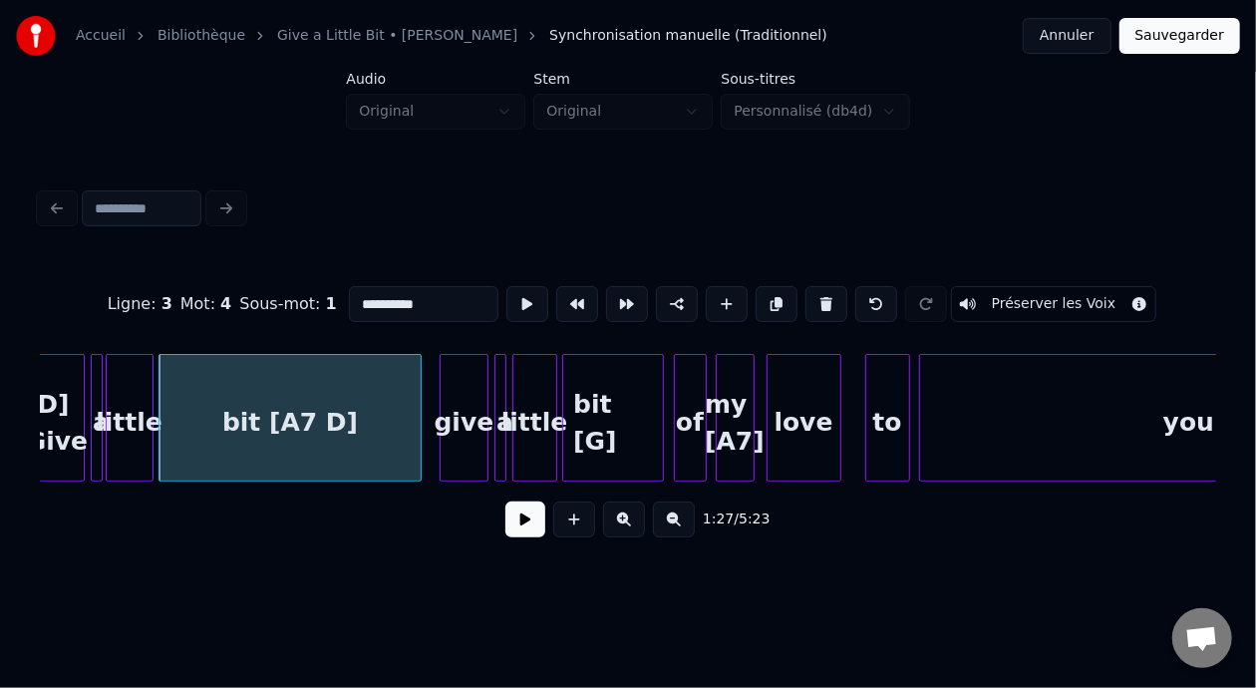
click at [441, 409] on div at bounding box center [444, 418] width 6 height 126
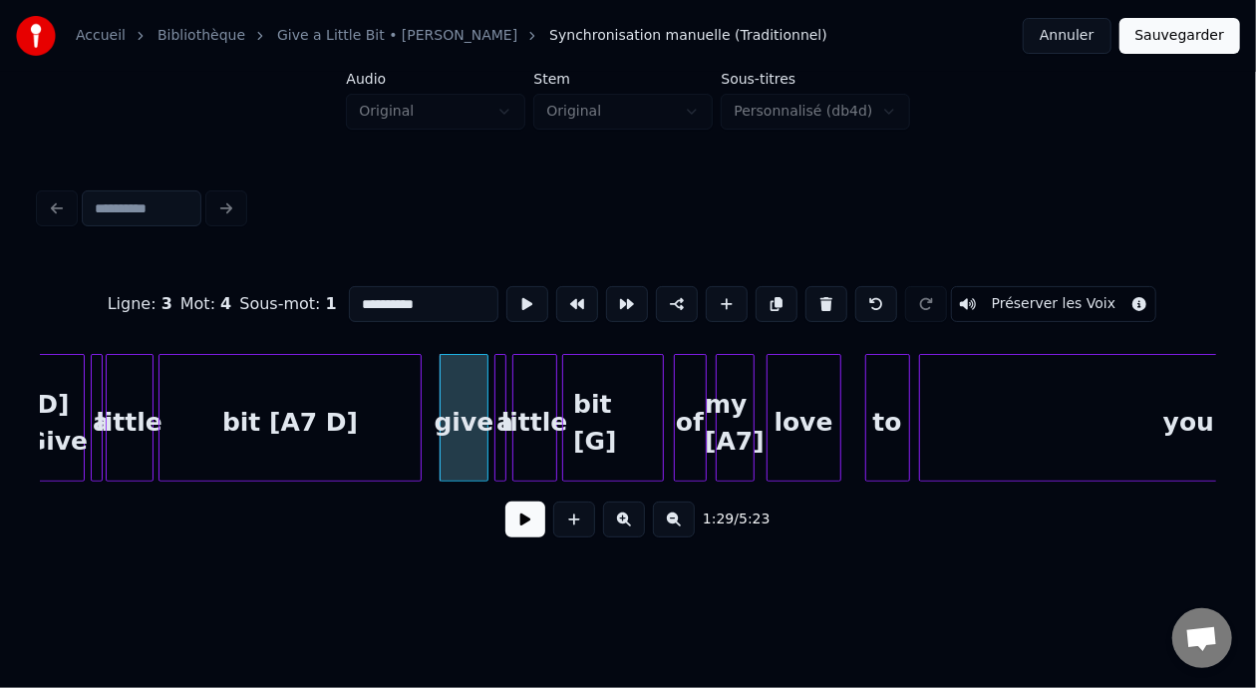
click at [453, 424] on div "give" at bounding box center [464, 423] width 46 height 136
click at [349, 298] on input "****" at bounding box center [424, 304] width 150 height 36
type input "********"
click at [505, 535] on button at bounding box center [525, 519] width 40 height 36
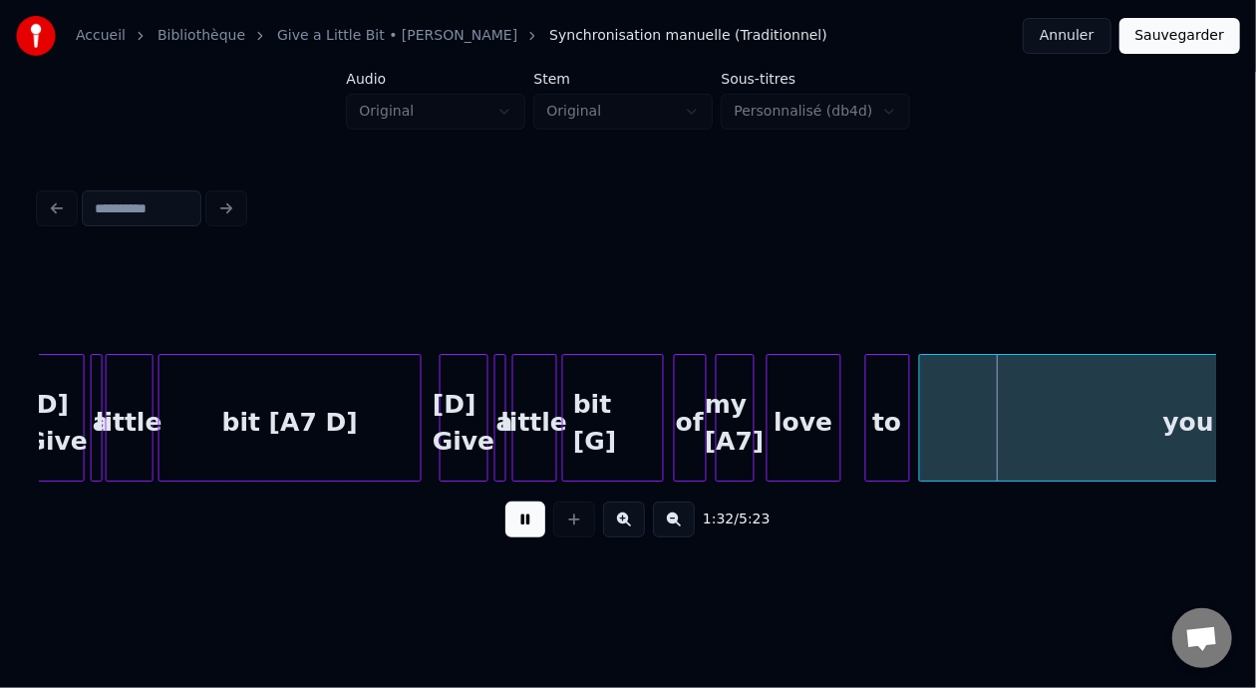
click at [508, 535] on button at bounding box center [525, 519] width 40 height 36
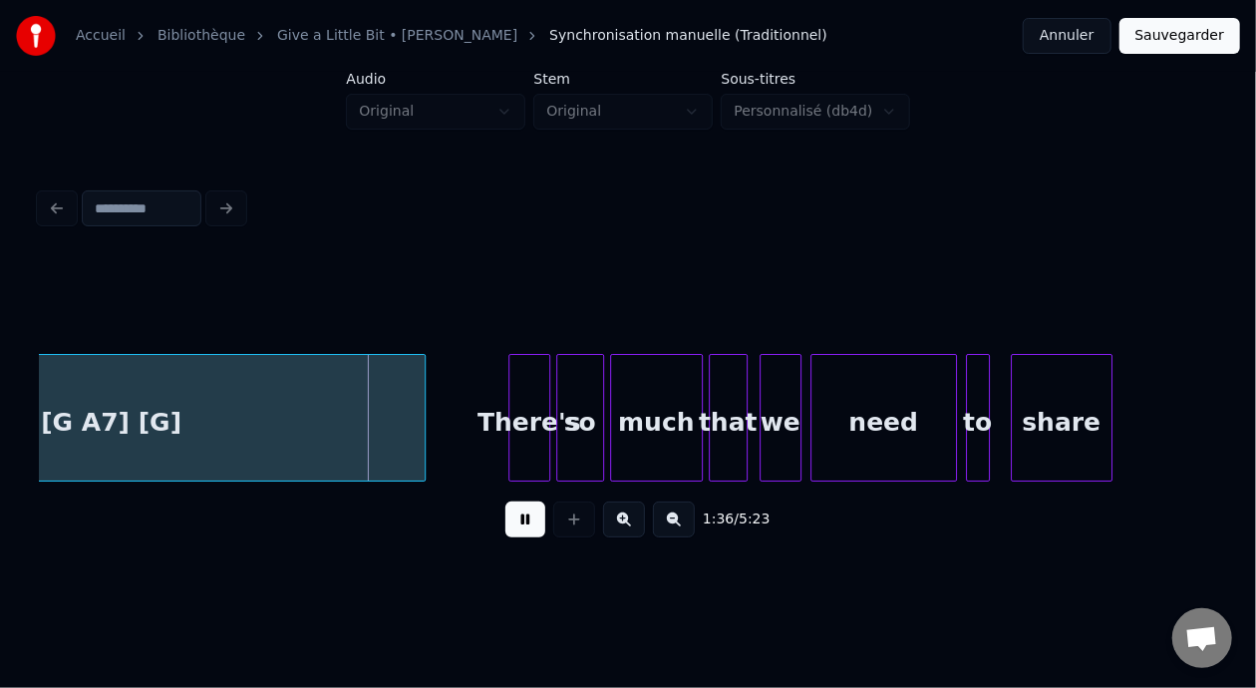
click at [508, 535] on button at bounding box center [525, 519] width 40 height 36
click at [522, 410] on div "There's" at bounding box center [529, 423] width 40 height 136
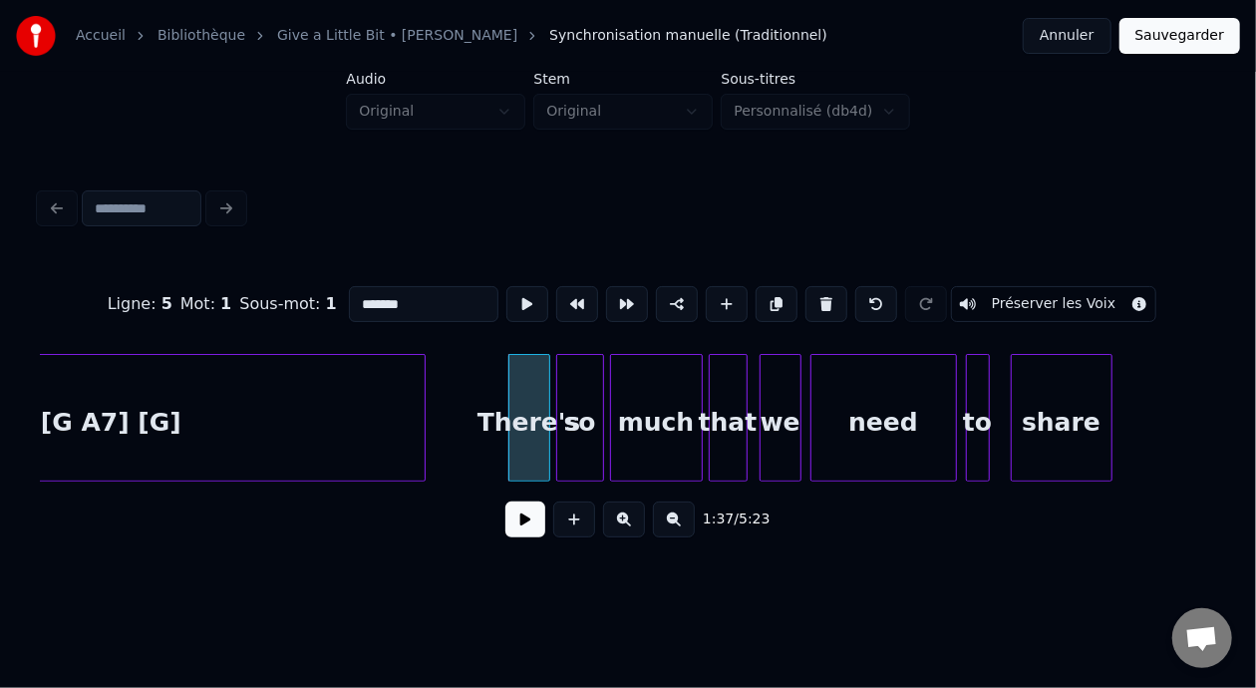
click at [349, 294] on input "*******" at bounding box center [424, 304] width 150 height 36
click at [902, 425] on div "need" at bounding box center [883, 423] width 145 height 136
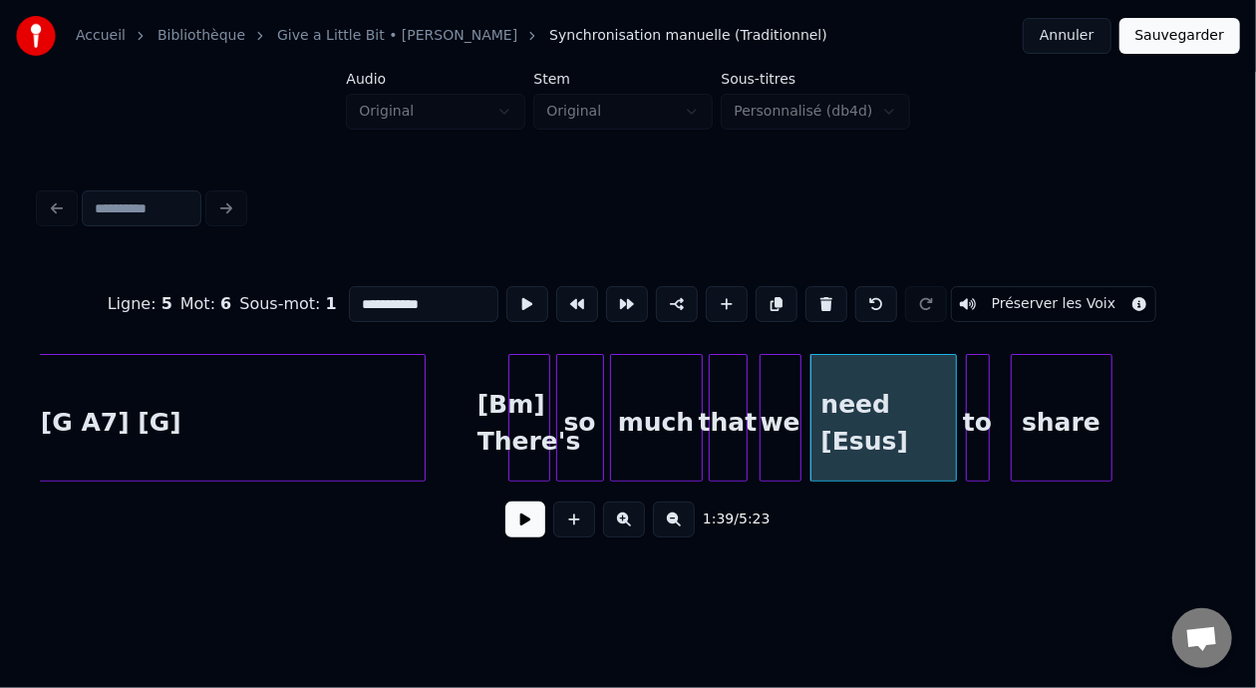
click at [1084, 423] on div "share" at bounding box center [1062, 423] width 100 height 136
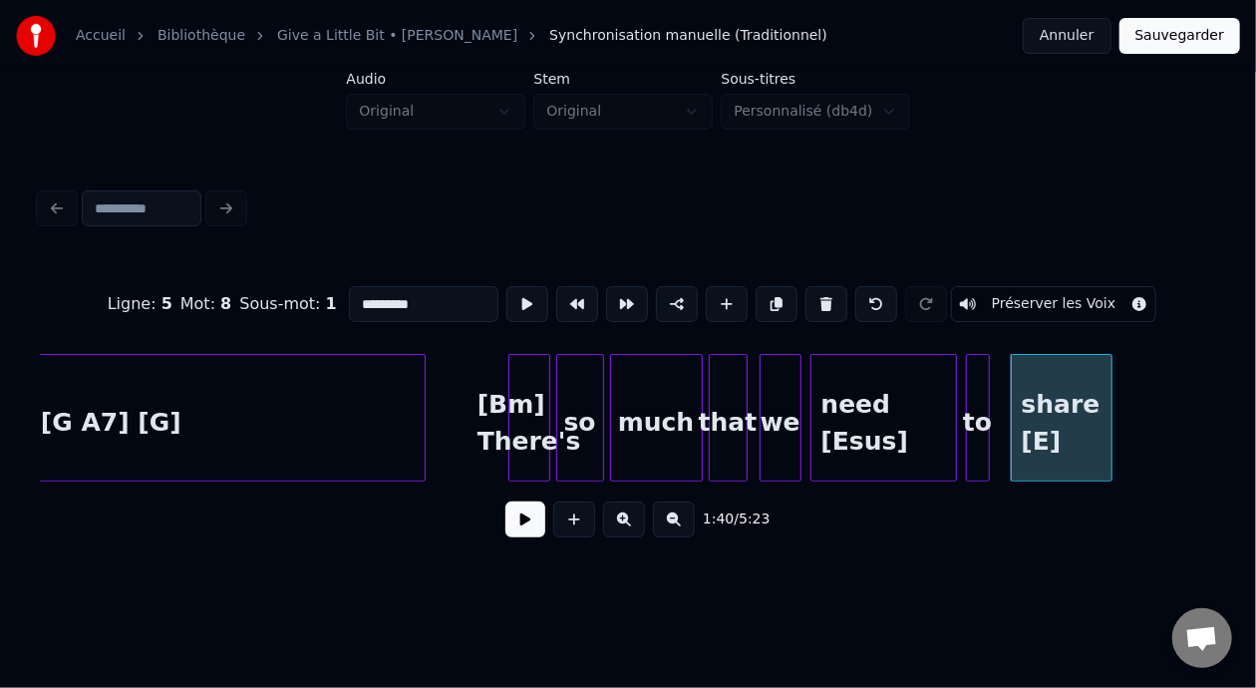
click at [522, 412] on div "[Bm] There's" at bounding box center [529, 423] width 40 height 136
type input "**********"
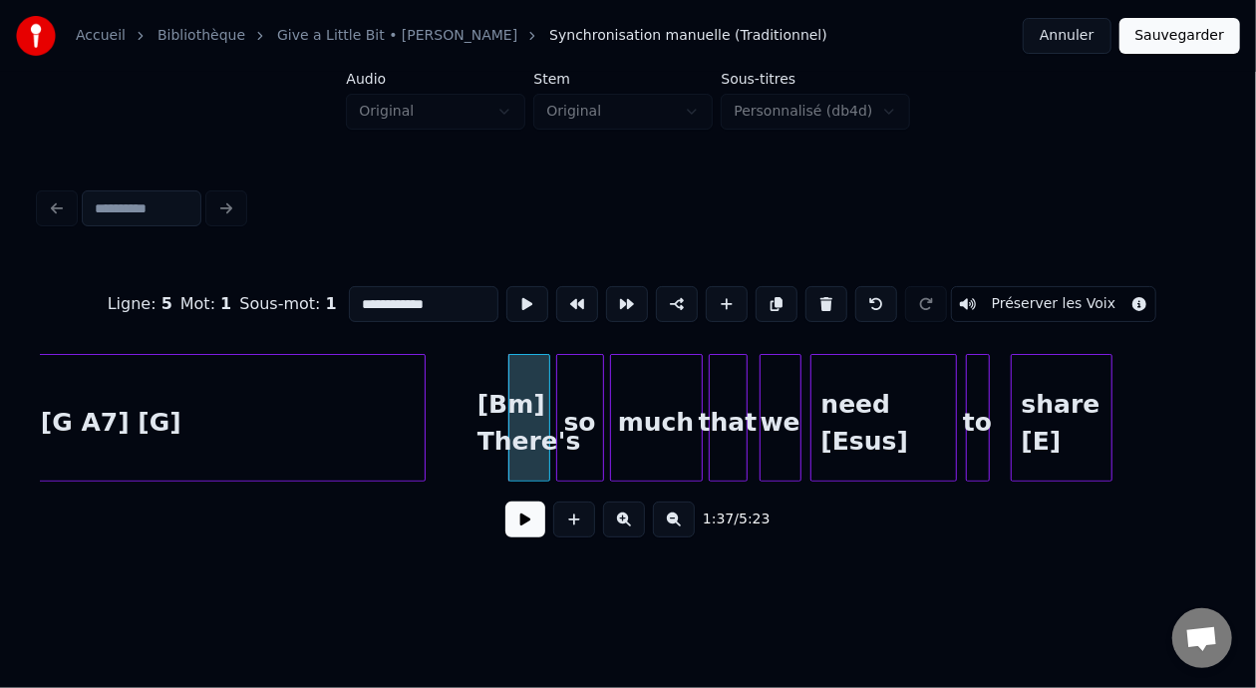
click at [525, 521] on button at bounding box center [525, 519] width 40 height 36
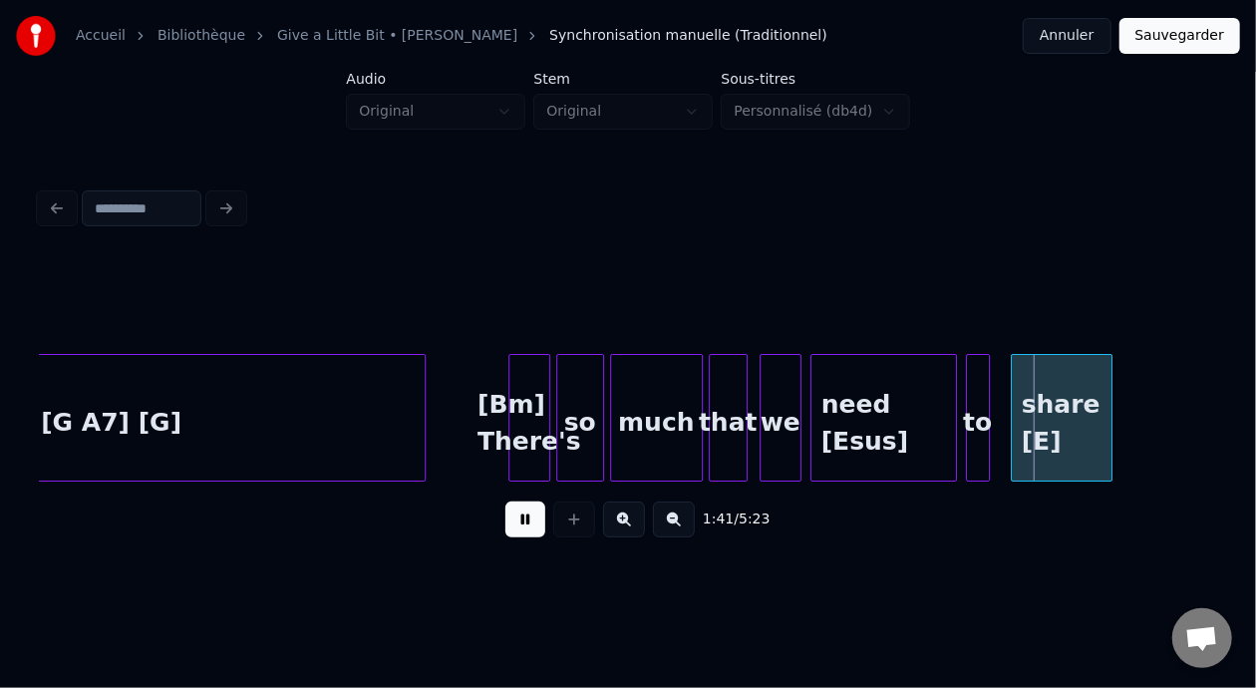
click at [519, 531] on button at bounding box center [525, 519] width 40 height 36
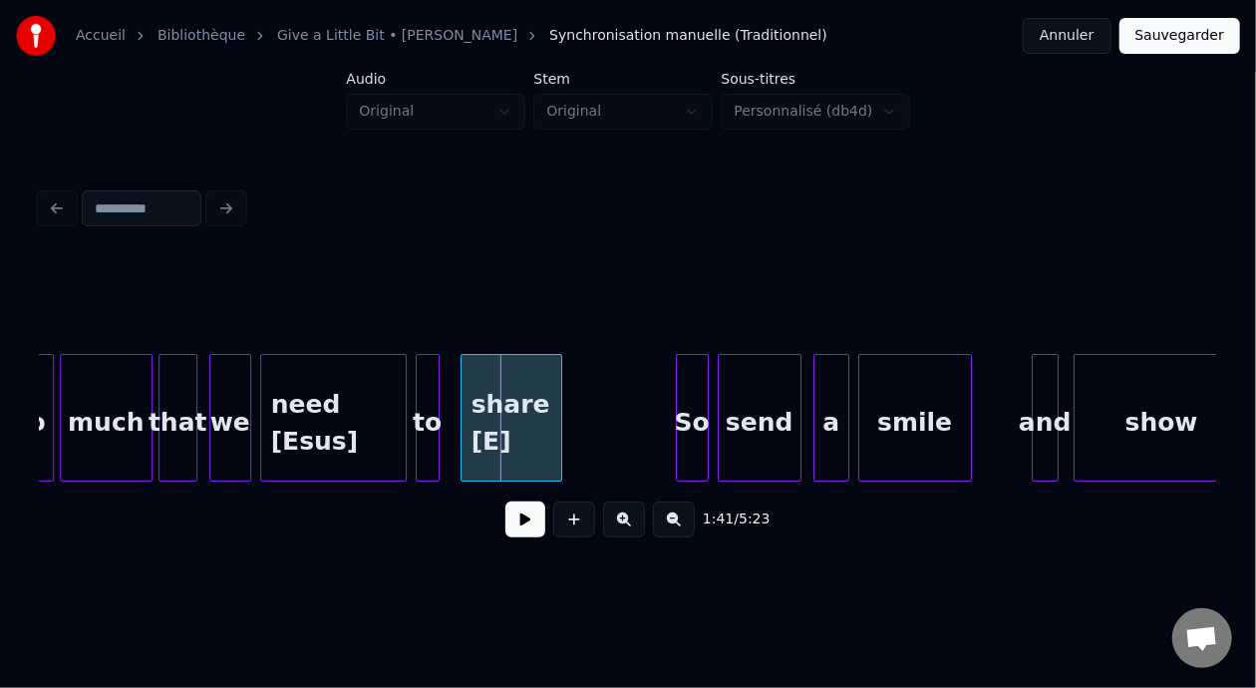
scroll to position [0, 14690]
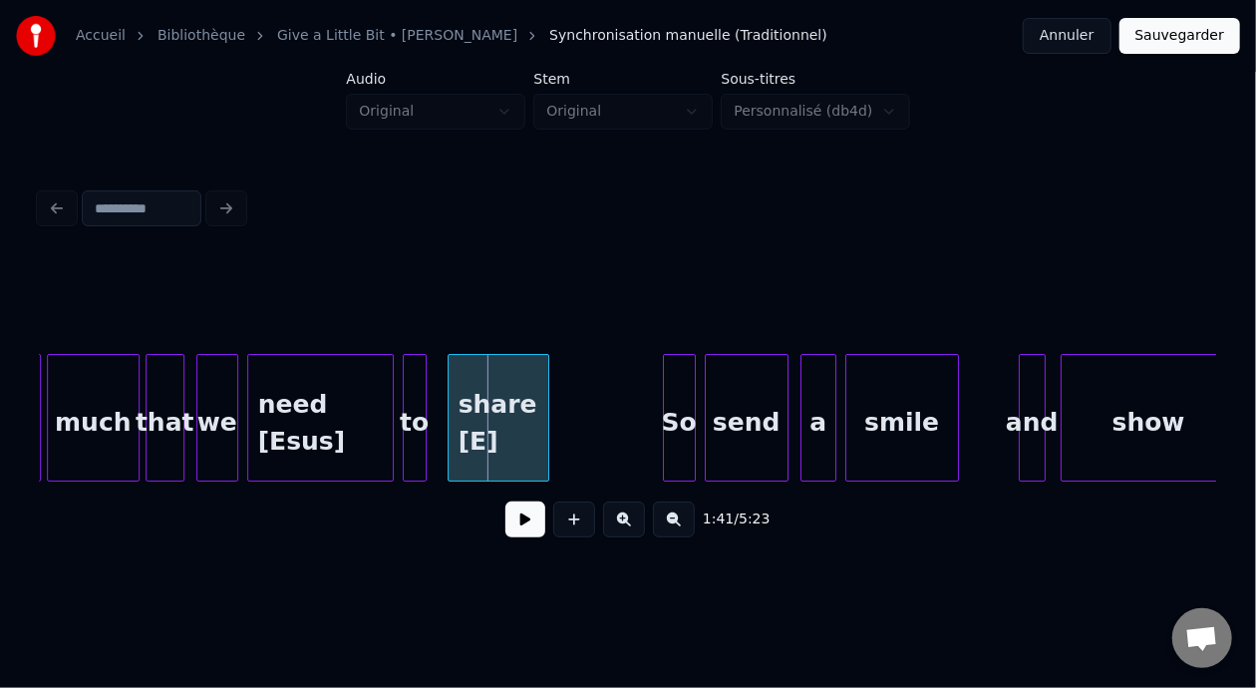
click at [737, 425] on div "send" at bounding box center [747, 423] width 82 height 136
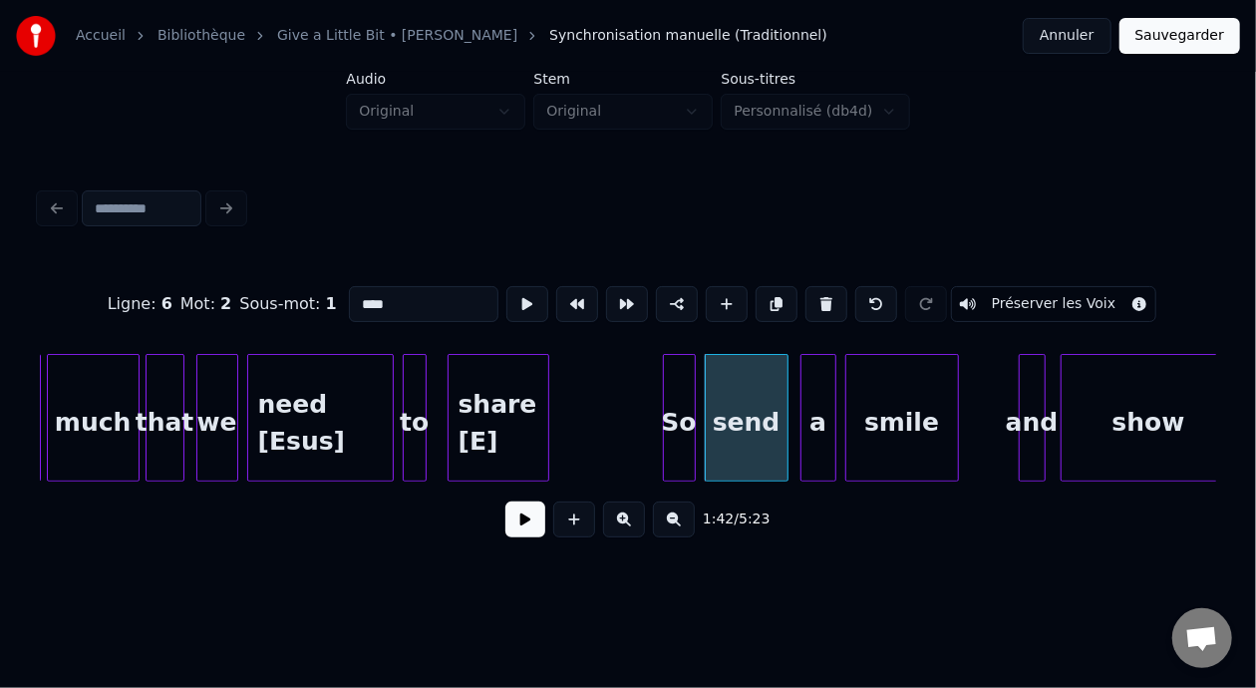
click at [349, 299] on input "****" at bounding box center [424, 304] width 150 height 36
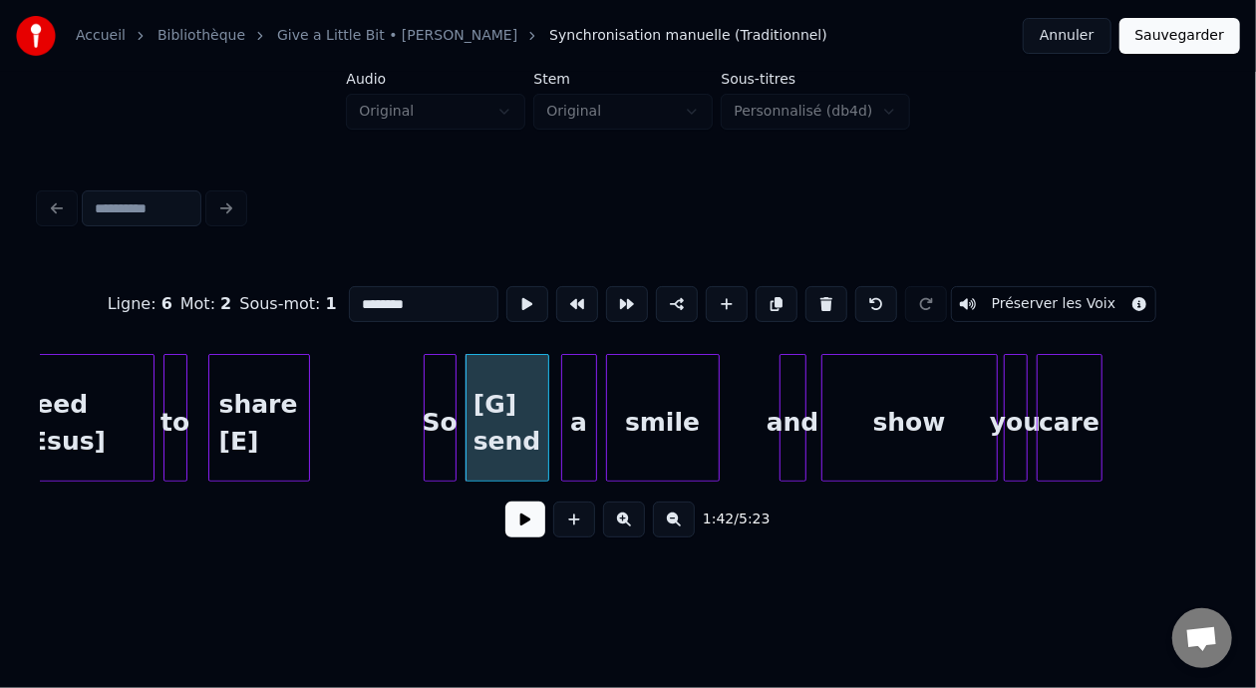
scroll to position [0, 14954]
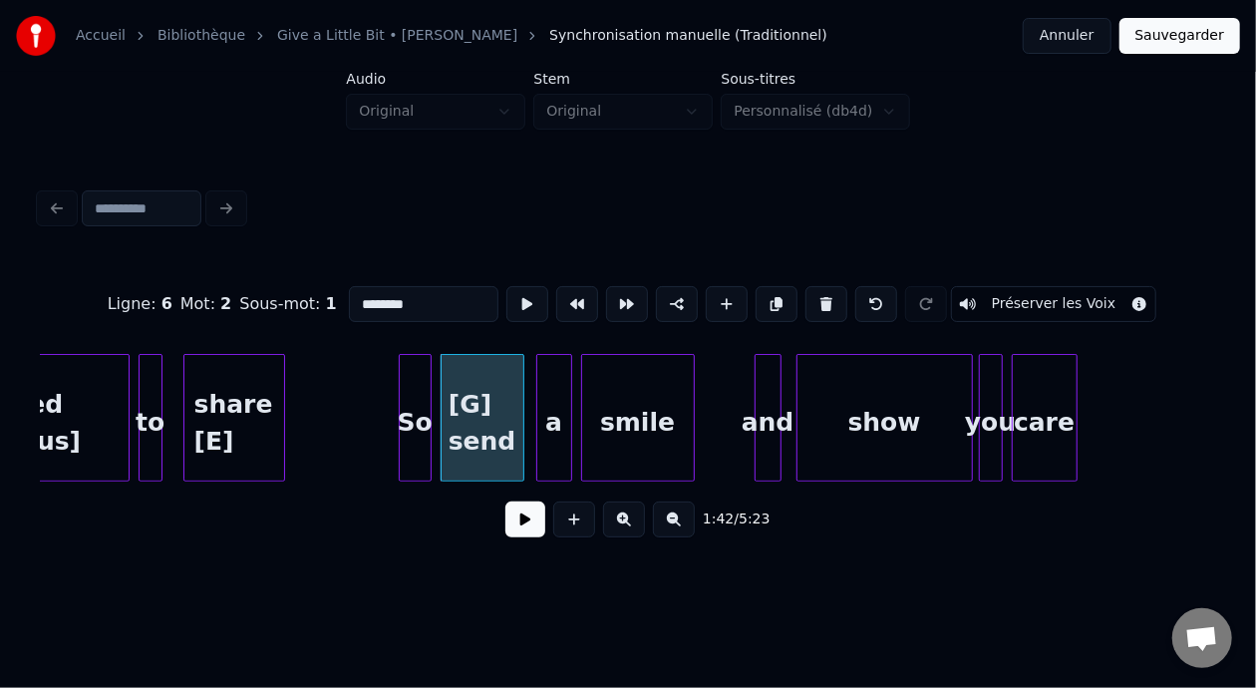
click at [913, 426] on div "show" at bounding box center [885, 423] width 174 height 136
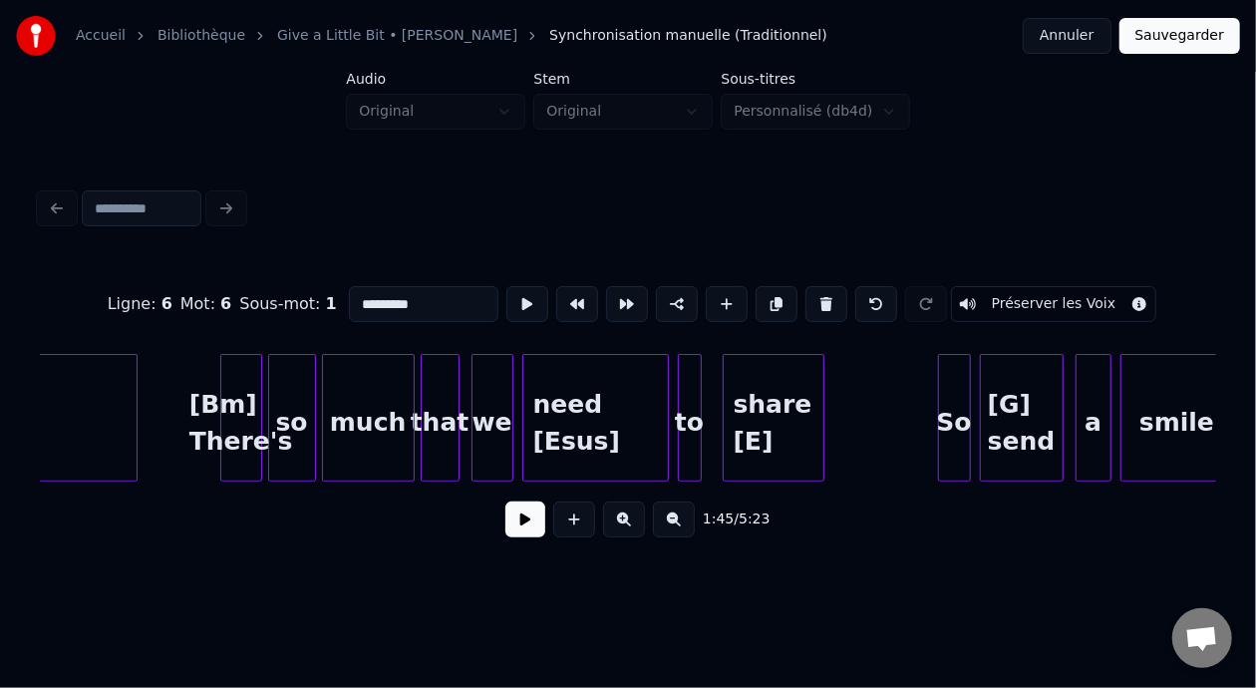
scroll to position [0, 14291]
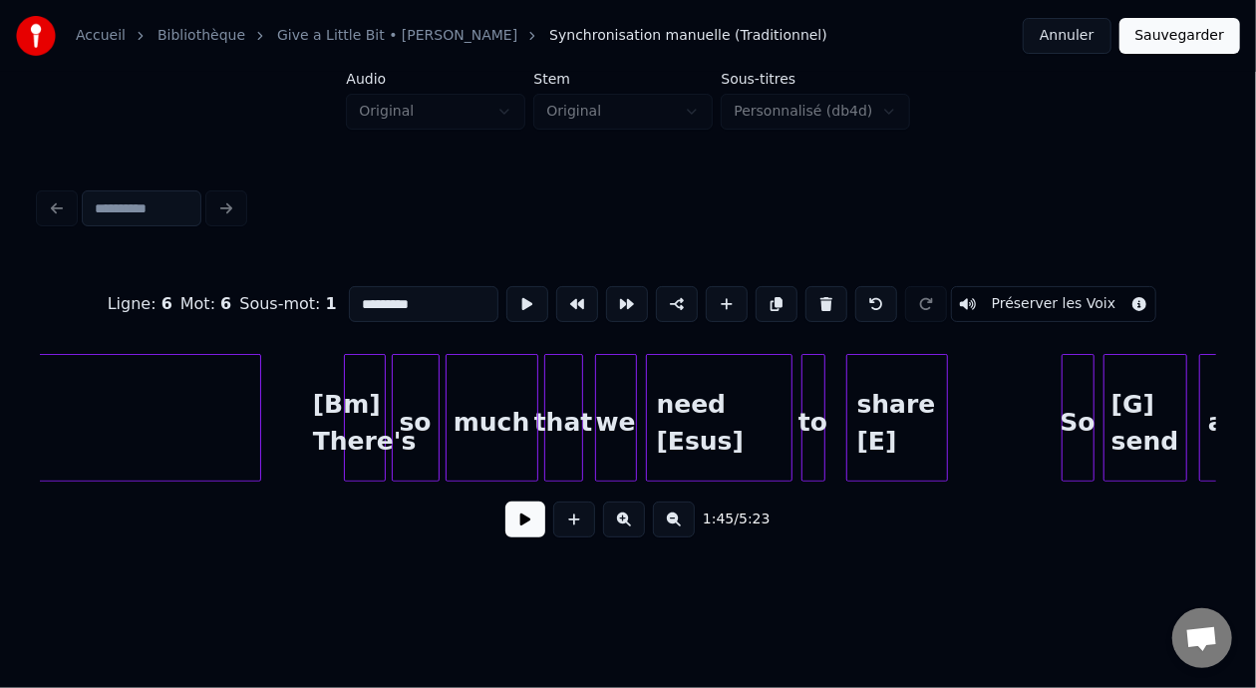
click at [349, 414] on div at bounding box center [348, 418] width 6 height 126
type input "**********"
click at [525, 525] on button at bounding box center [525, 519] width 40 height 36
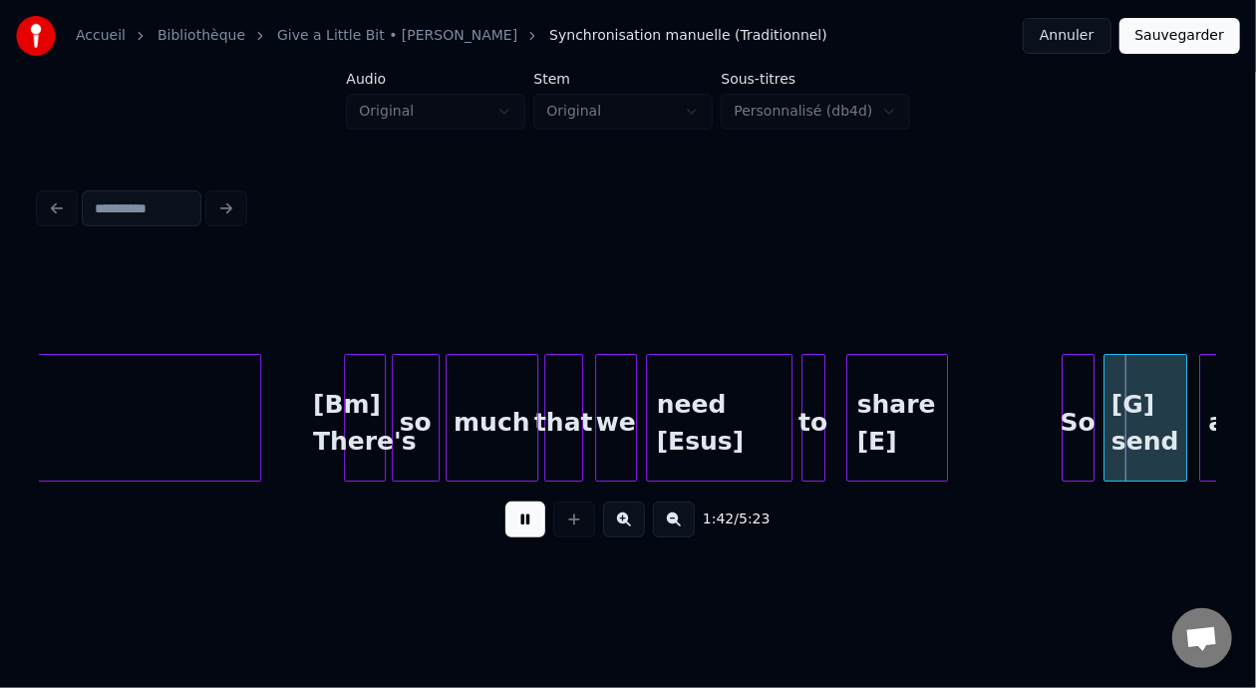
click at [509, 533] on button at bounding box center [525, 519] width 40 height 36
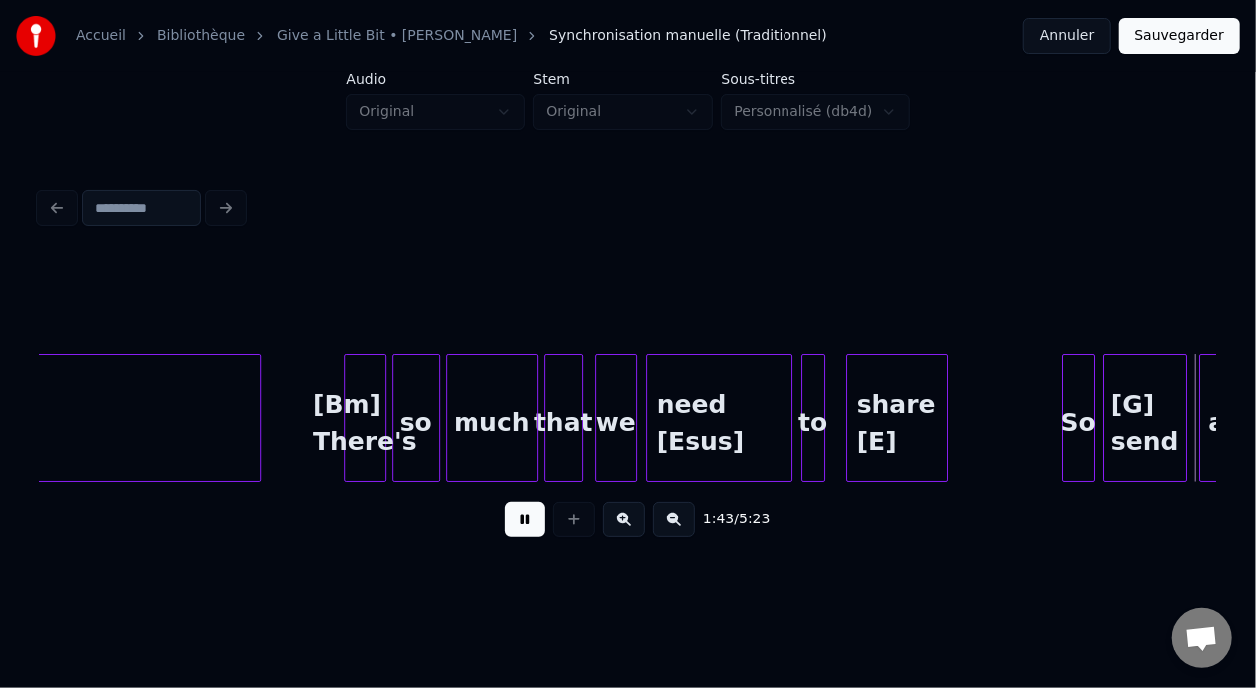
scroll to position [0, 15468]
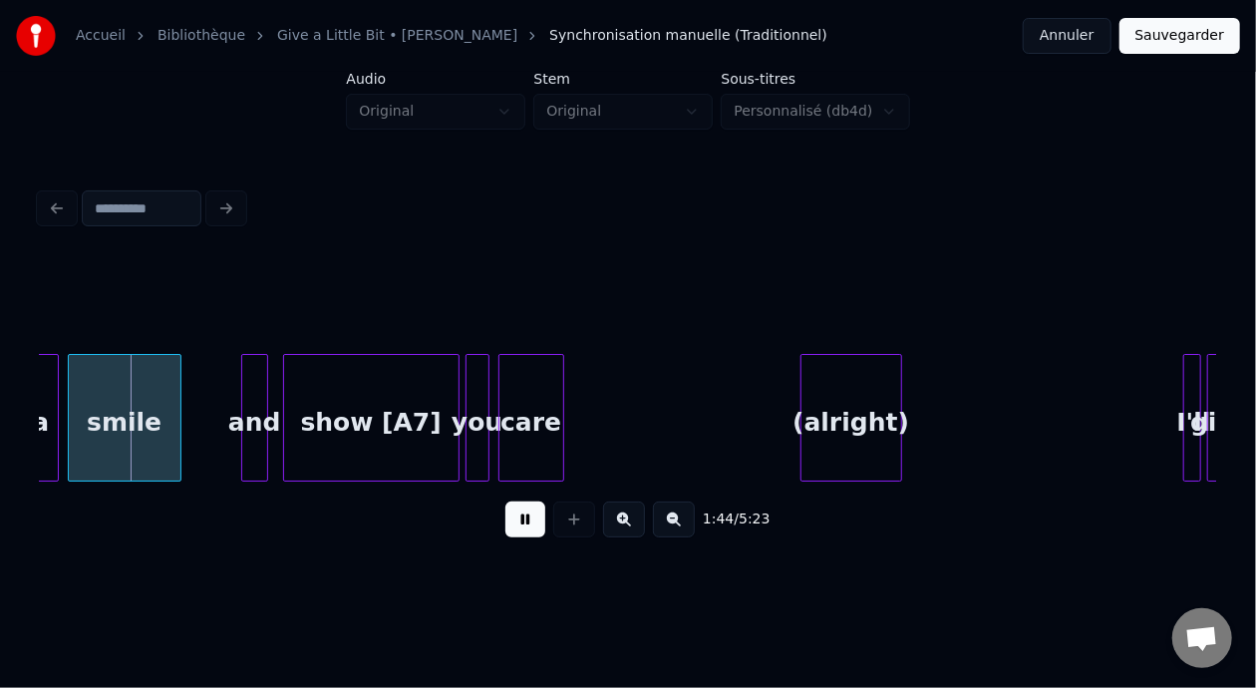
click at [509, 533] on button at bounding box center [525, 519] width 40 height 36
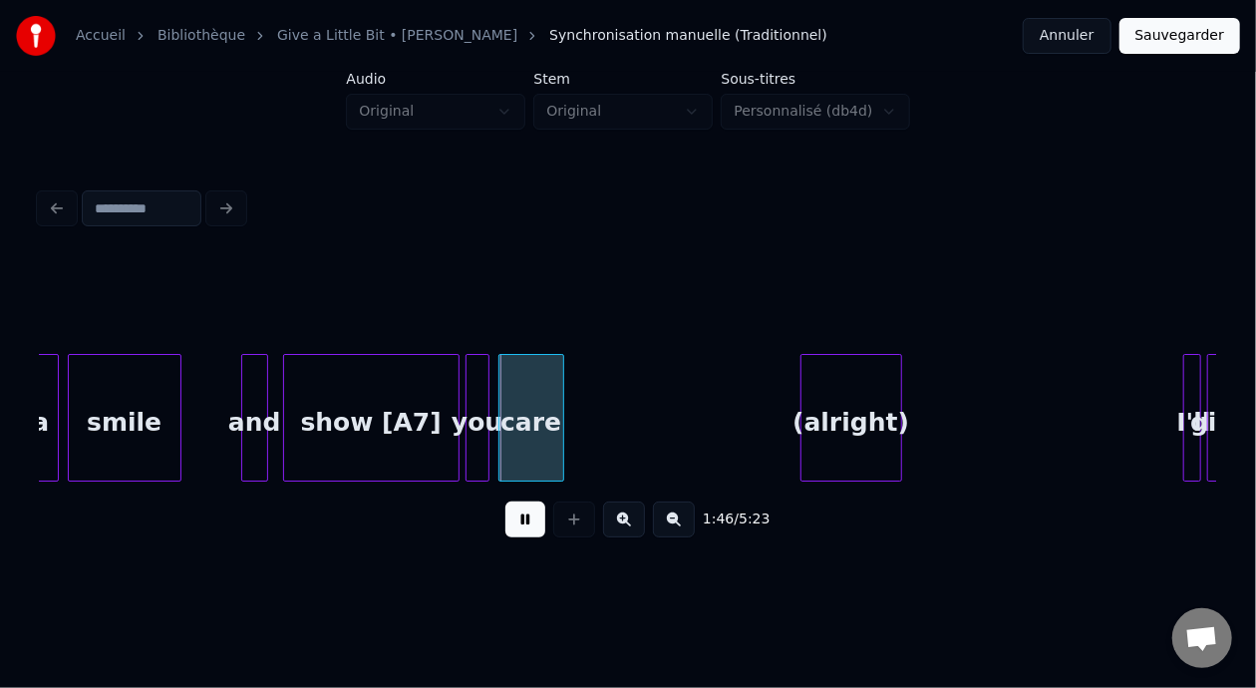
click at [509, 533] on button at bounding box center [525, 519] width 40 height 36
click at [441, 422] on div "show [A7]" at bounding box center [371, 423] width 174 height 136
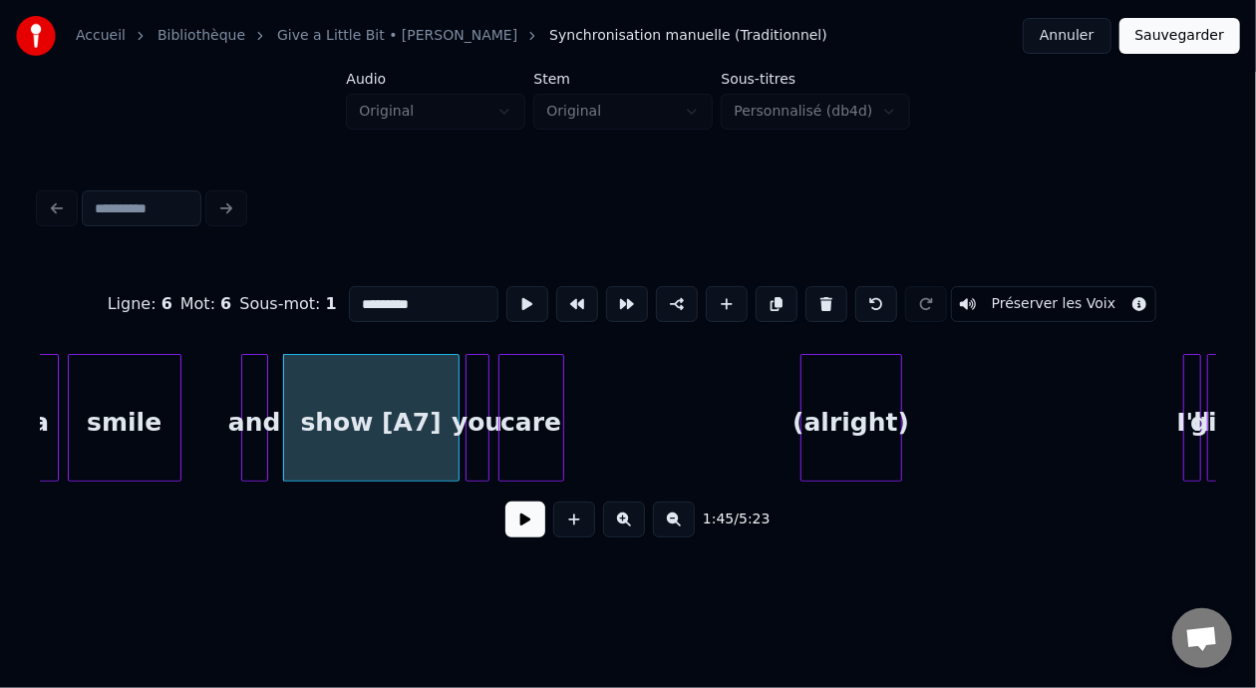
click at [445, 423] on div "show [A7]" at bounding box center [371, 423] width 174 height 136
click at [478, 420] on div "you" at bounding box center [478, 423] width 22 height 136
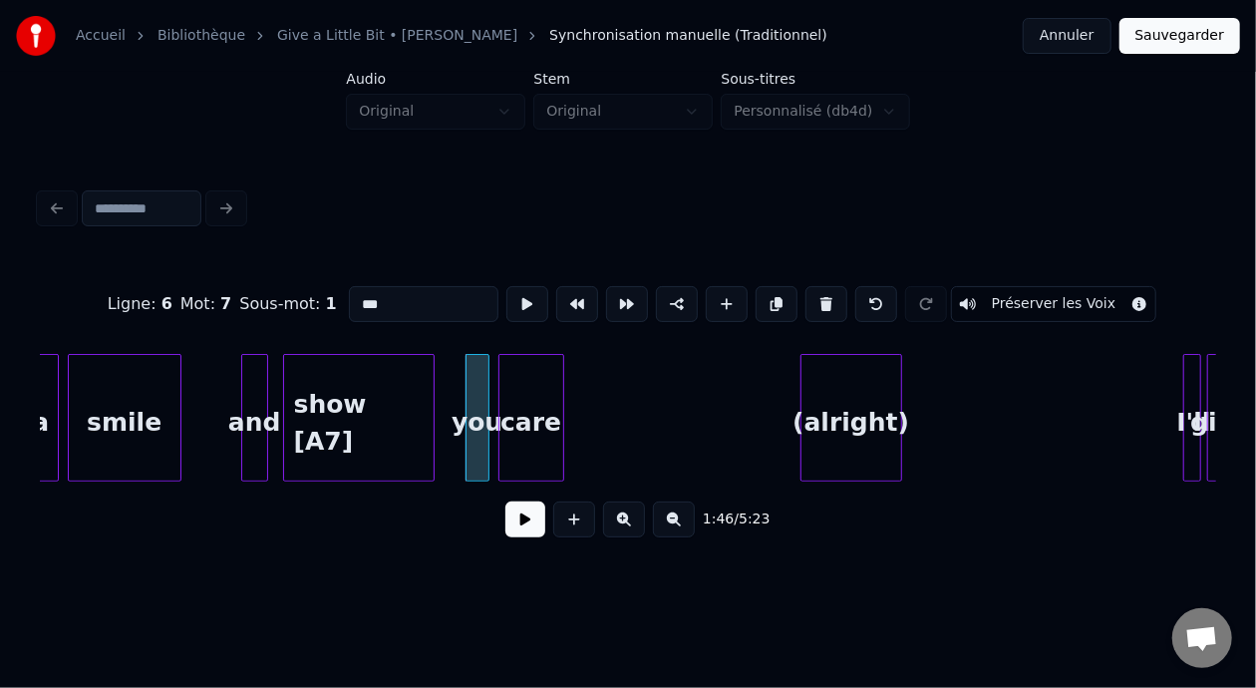
click at [432, 425] on div at bounding box center [431, 418] width 6 height 126
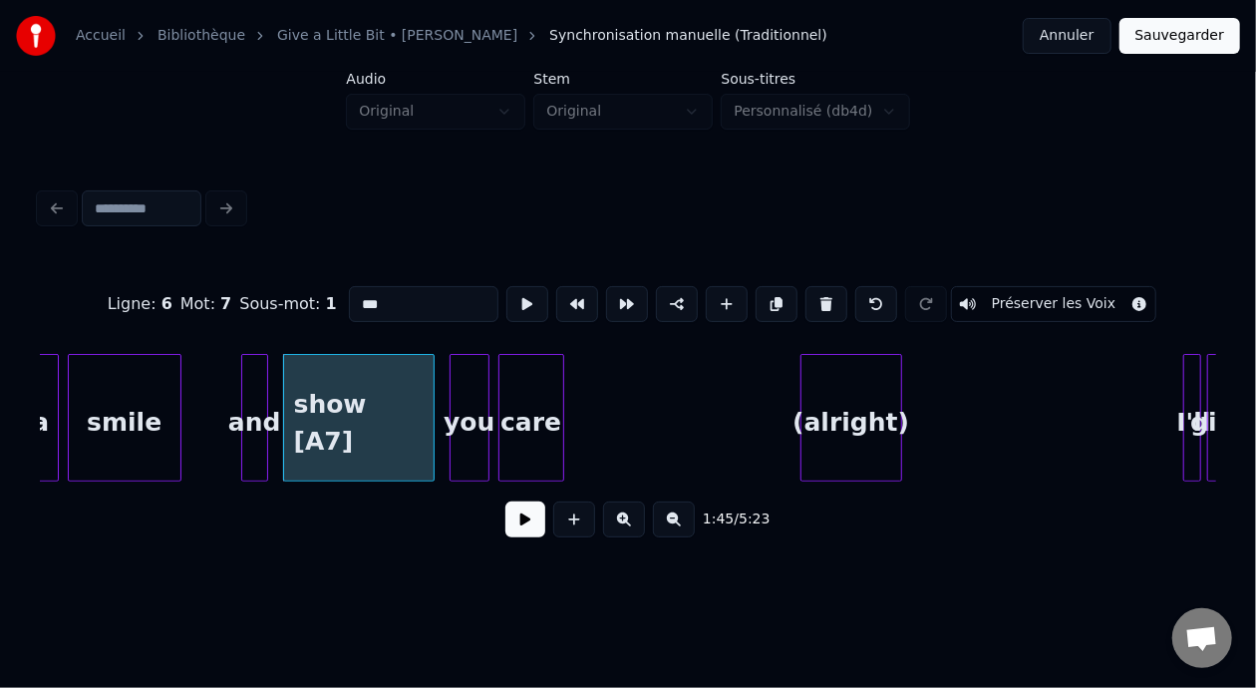
click at [451, 419] on div at bounding box center [454, 418] width 6 height 126
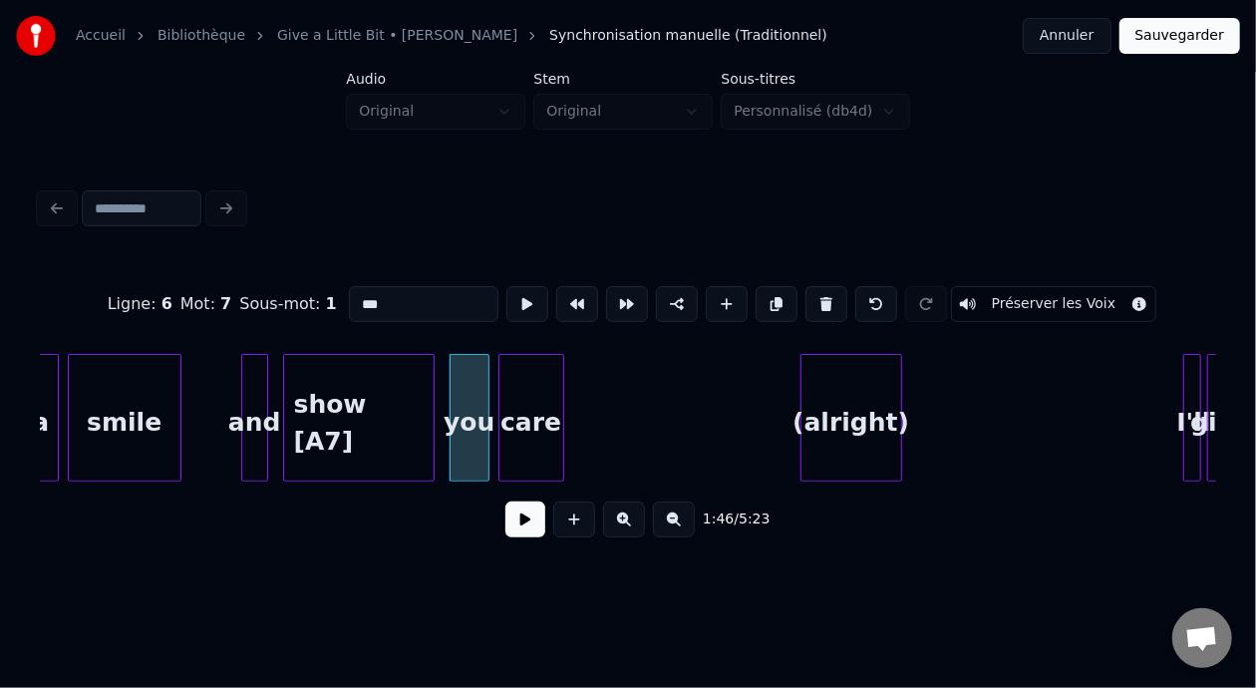
click at [349, 298] on input "***" at bounding box center [424, 304] width 150 height 36
click at [261, 409] on div at bounding box center [264, 418] width 6 height 126
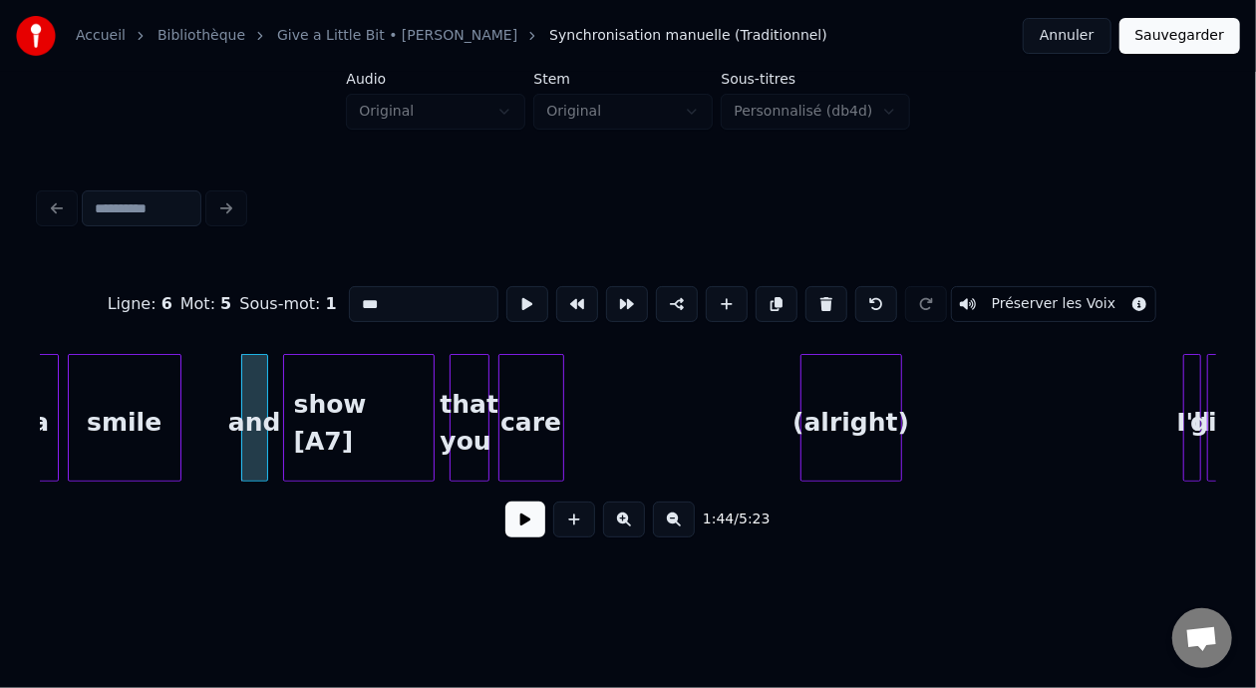
type input "***"
click at [515, 523] on button at bounding box center [525, 519] width 40 height 36
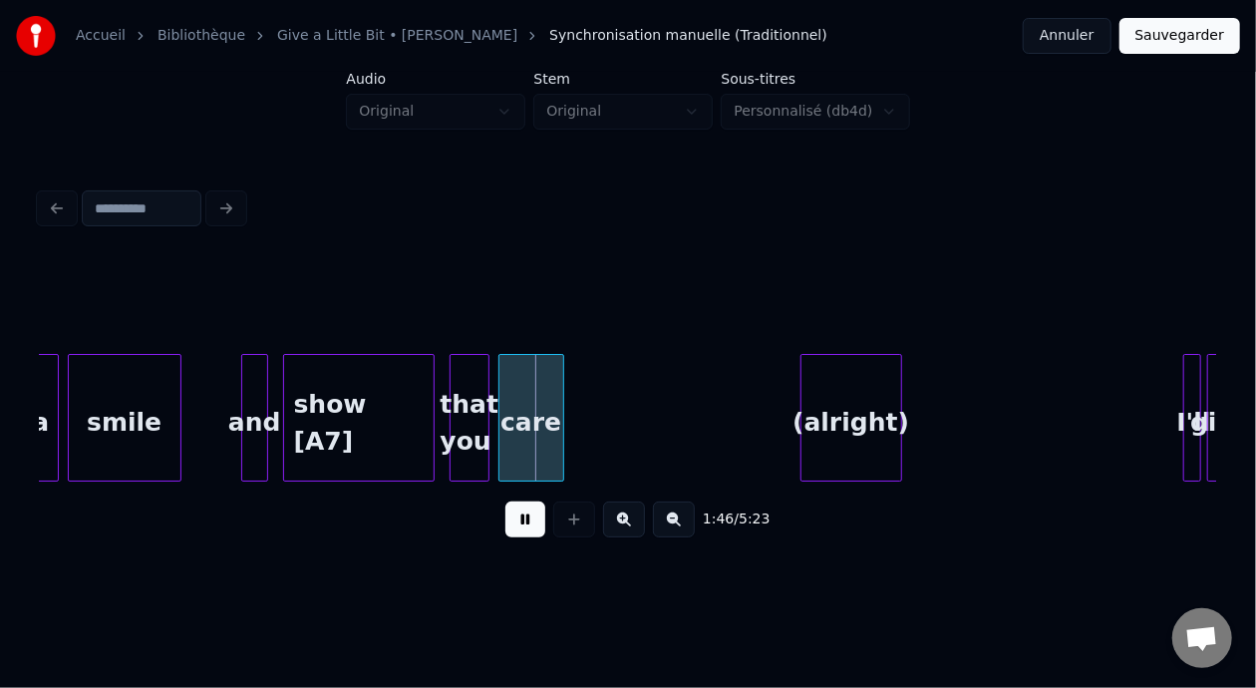
click at [516, 525] on button at bounding box center [525, 519] width 40 height 36
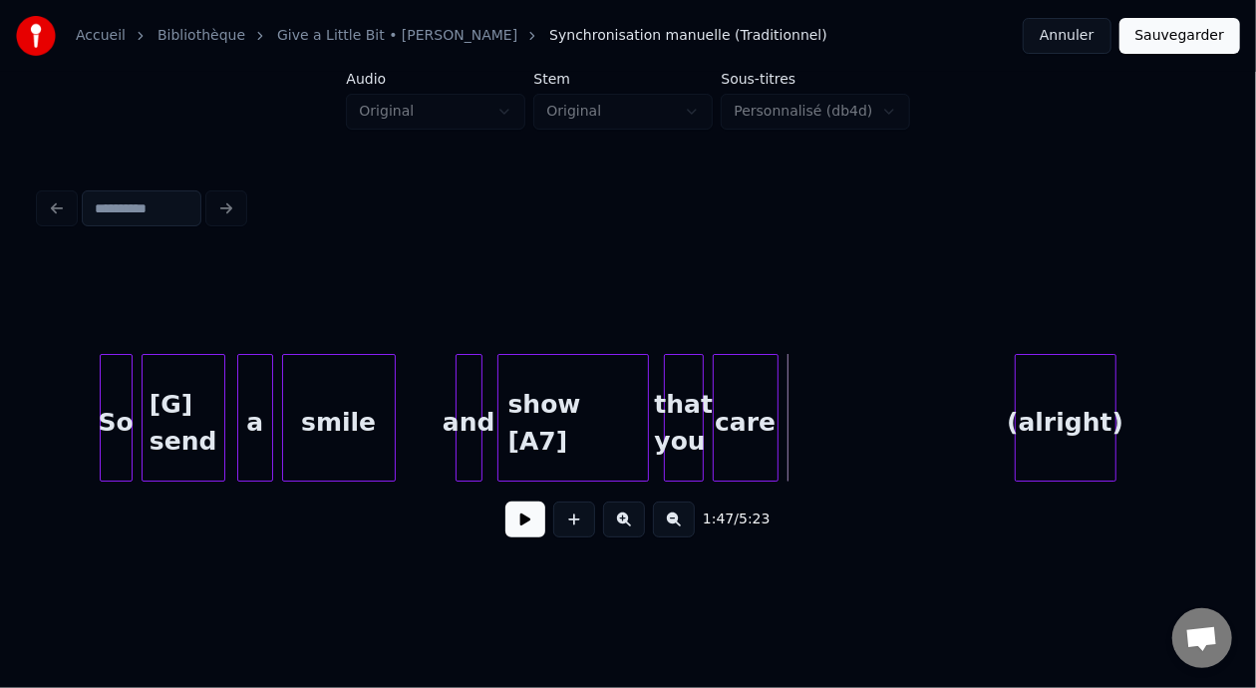
scroll to position [0, 15141]
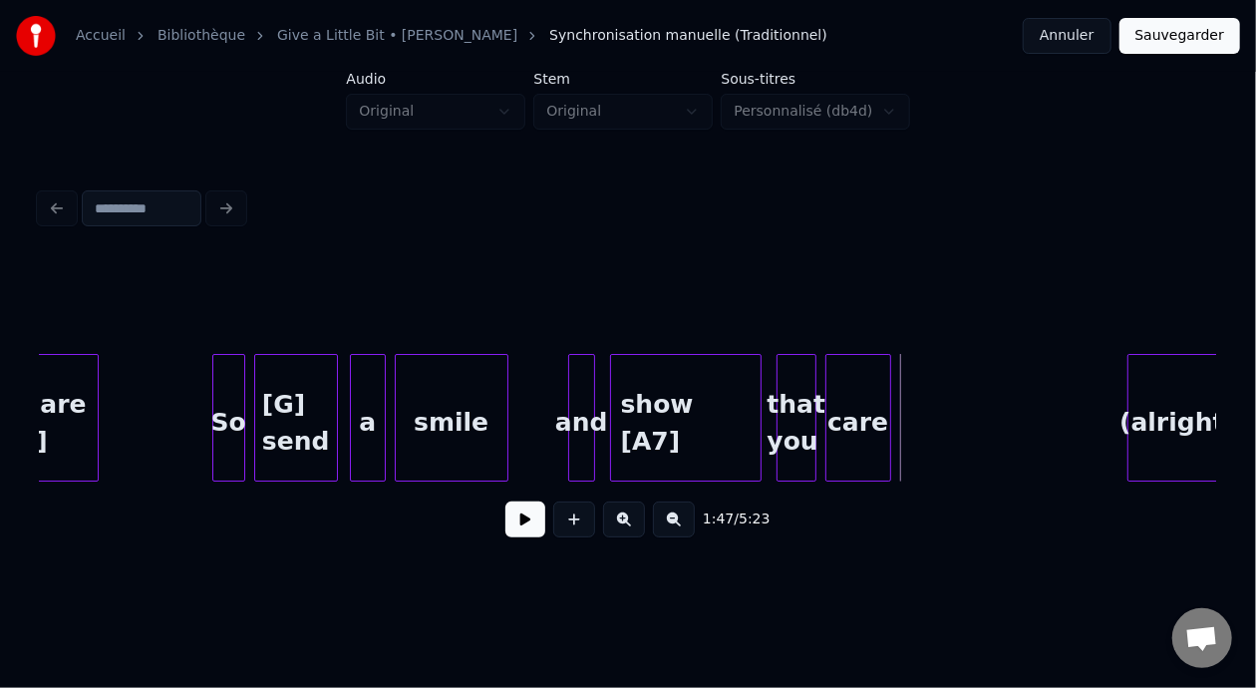
click at [731, 429] on div "show [A7]" at bounding box center [686, 423] width 151 height 136
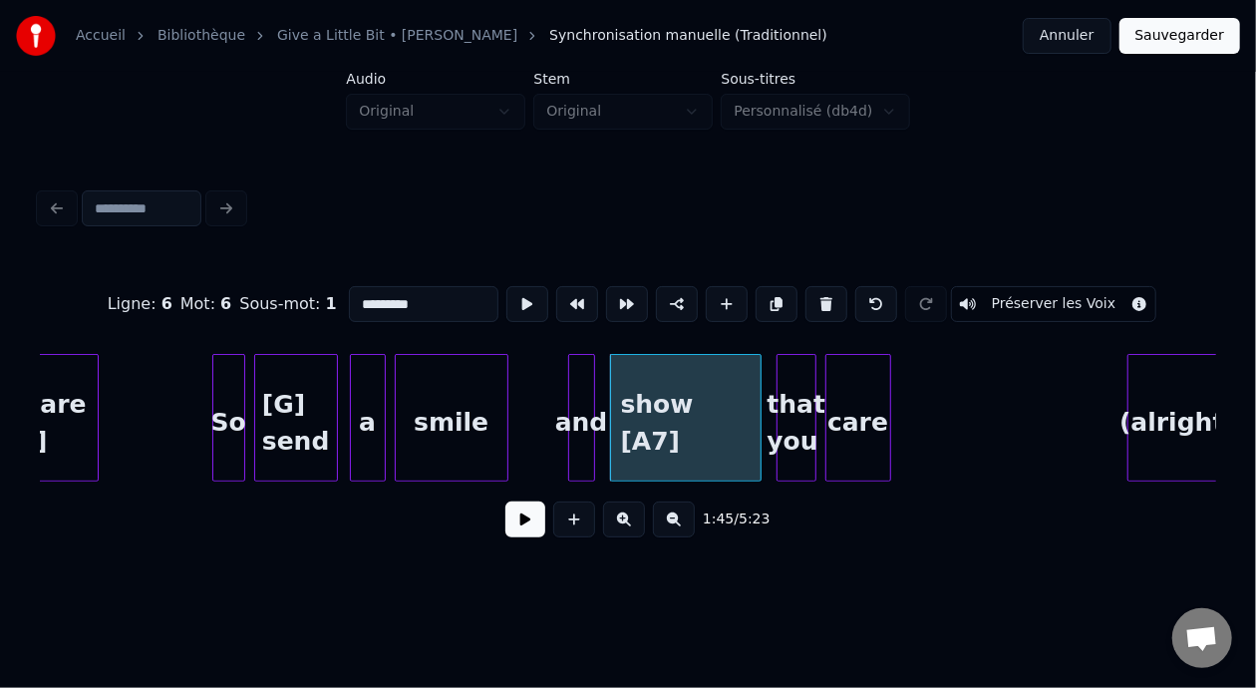
click at [404, 293] on input "*********" at bounding box center [424, 304] width 150 height 36
click at [840, 425] on div "care" at bounding box center [858, 423] width 64 height 136
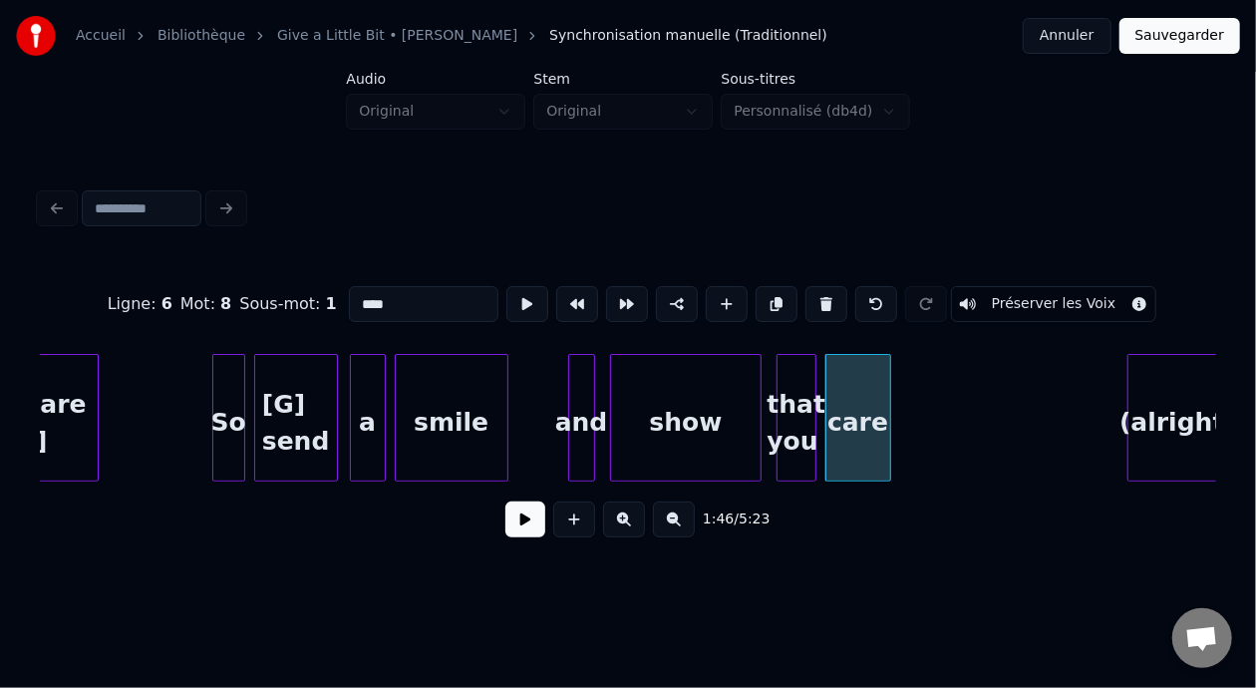
click at [349, 294] on input "****" at bounding box center [424, 304] width 150 height 36
click at [799, 404] on div "that you" at bounding box center [797, 423] width 38 height 136
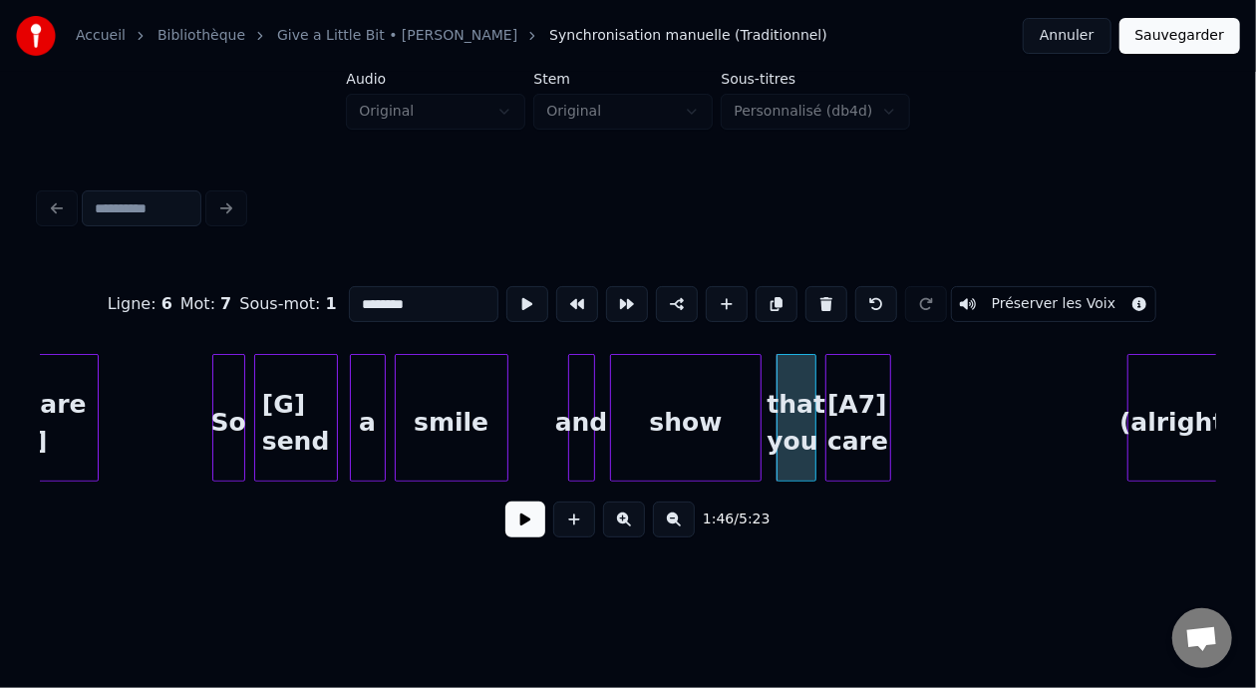
click at [349, 297] on input "********" at bounding box center [424, 304] width 150 height 36
click at [349, 302] on input "********" at bounding box center [424, 304] width 150 height 36
click at [846, 425] on div "[A7] care" at bounding box center [858, 423] width 64 height 136
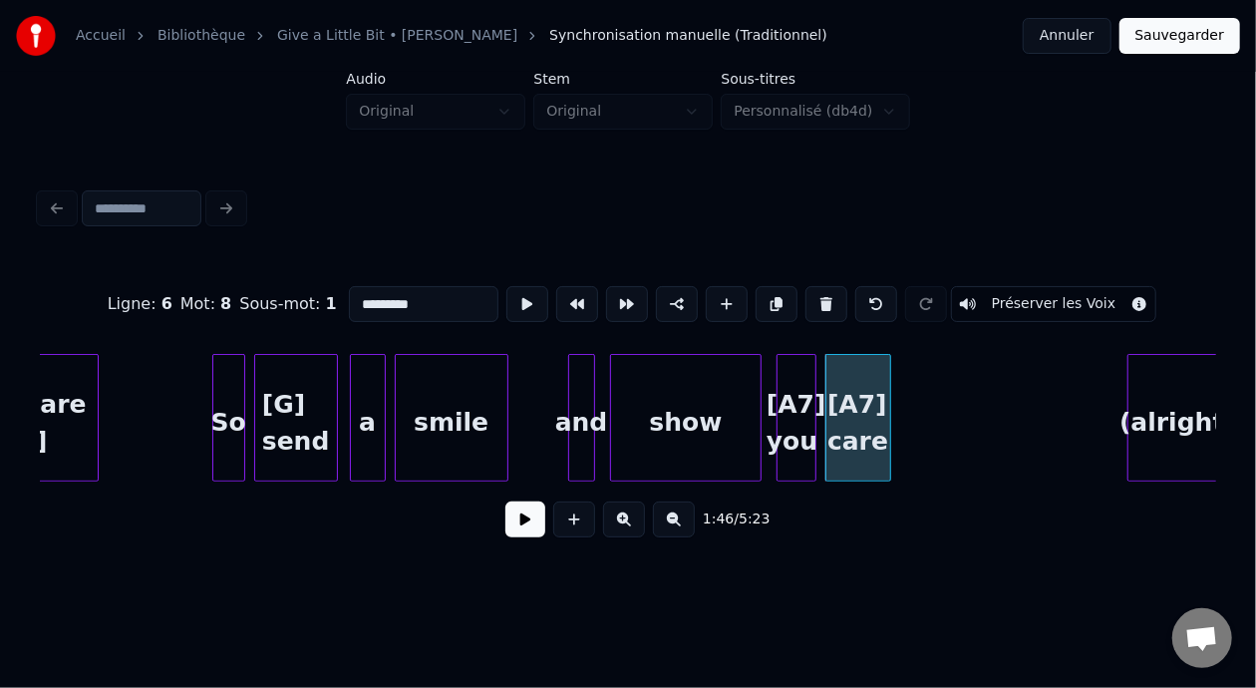
click at [349, 298] on input "*********" at bounding box center [424, 304] width 150 height 36
click at [317, 423] on div "[G] send" at bounding box center [296, 423] width 82 height 136
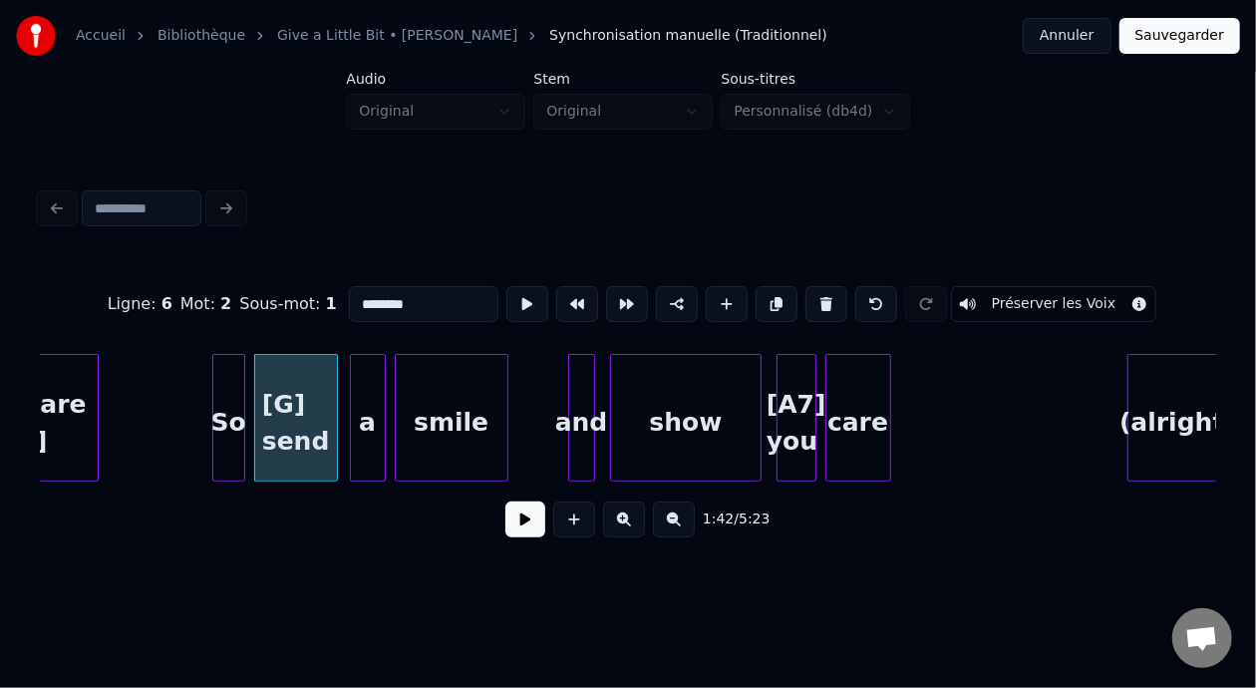
type input "********"
click at [515, 526] on button at bounding box center [525, 519] width 40 height 36
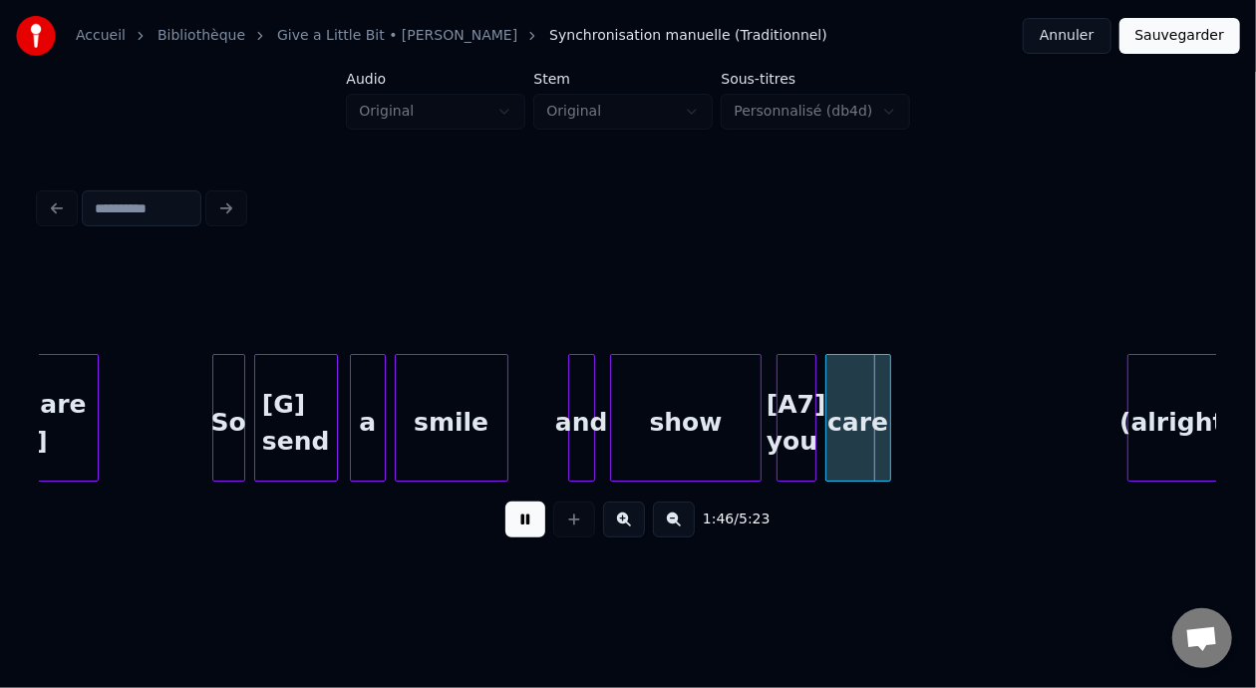
click at [521, 528] on button at bounding box center [525, 519] width 40 height 36
click at [799, 430] on div "[A7] you" at bounding box center [797, 423] width 38 height 136
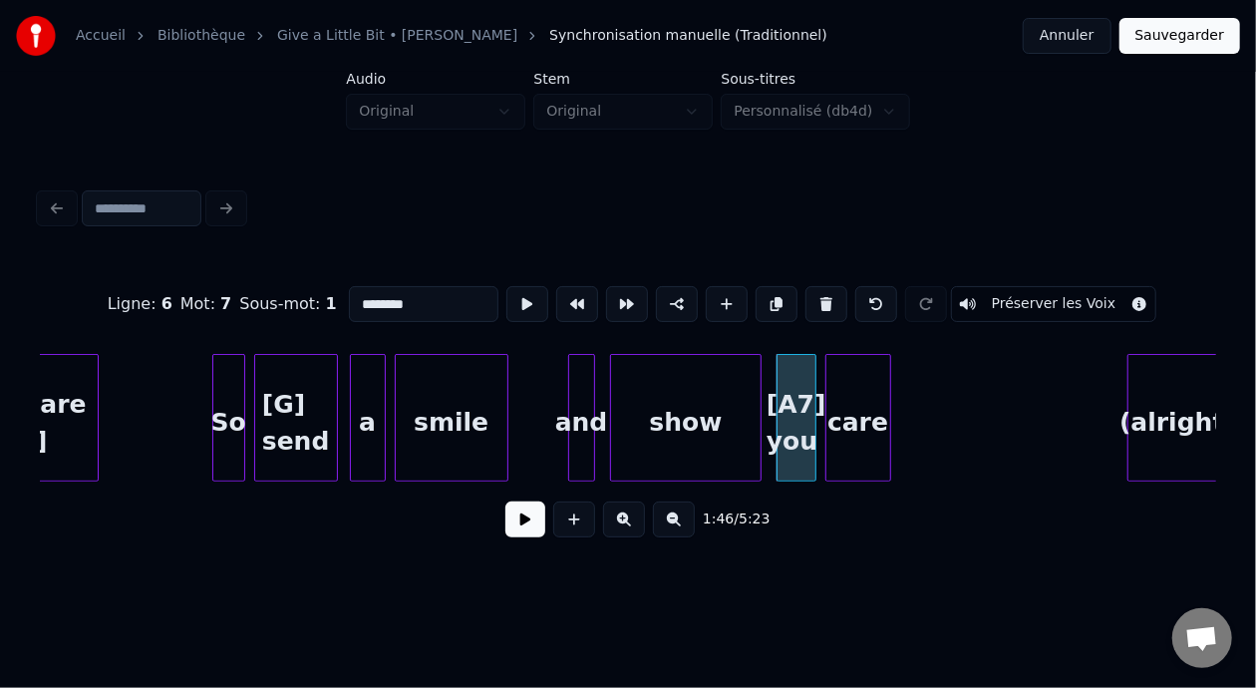
click at [349, 296] on input "********" at bounding box center [424, 304] width 150 height 36
type input "**********"
click at [513, 533] on button at bounding box center [525, 519] width 40 height 36
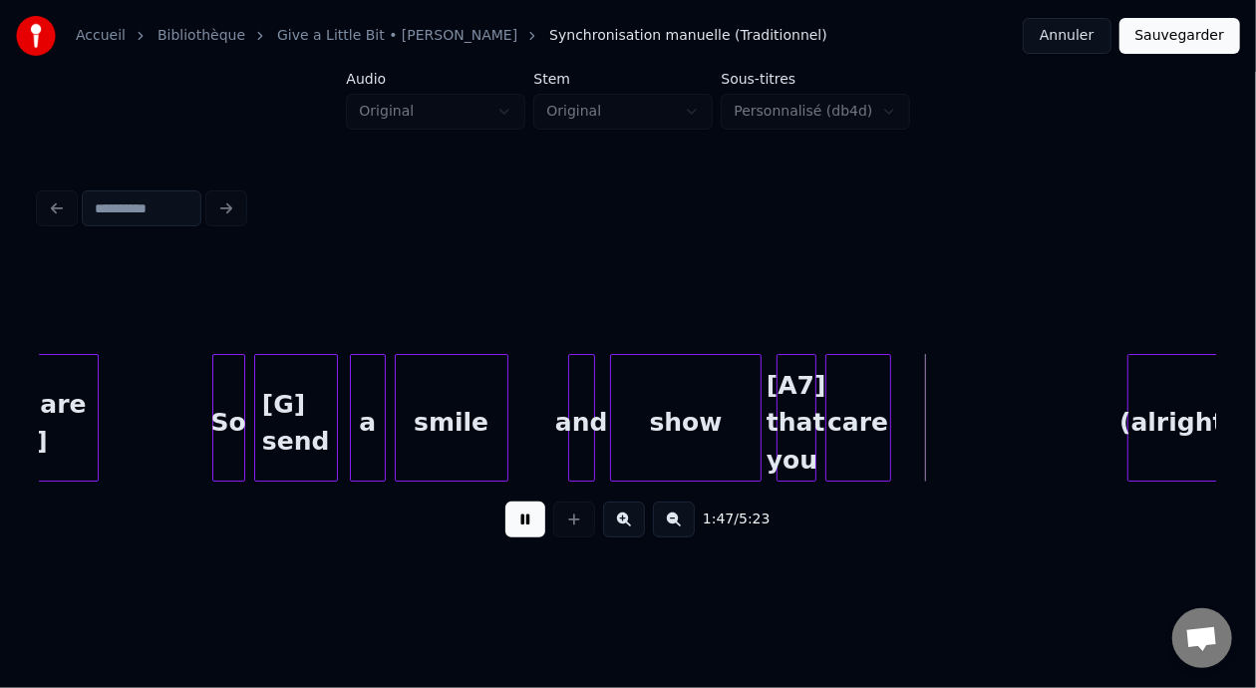
click at [514, 530] on button at bounding box center [525, 519] width 40 height 36
click at [512, 530] on button at bounding box center [525, 519] width 40 height 36
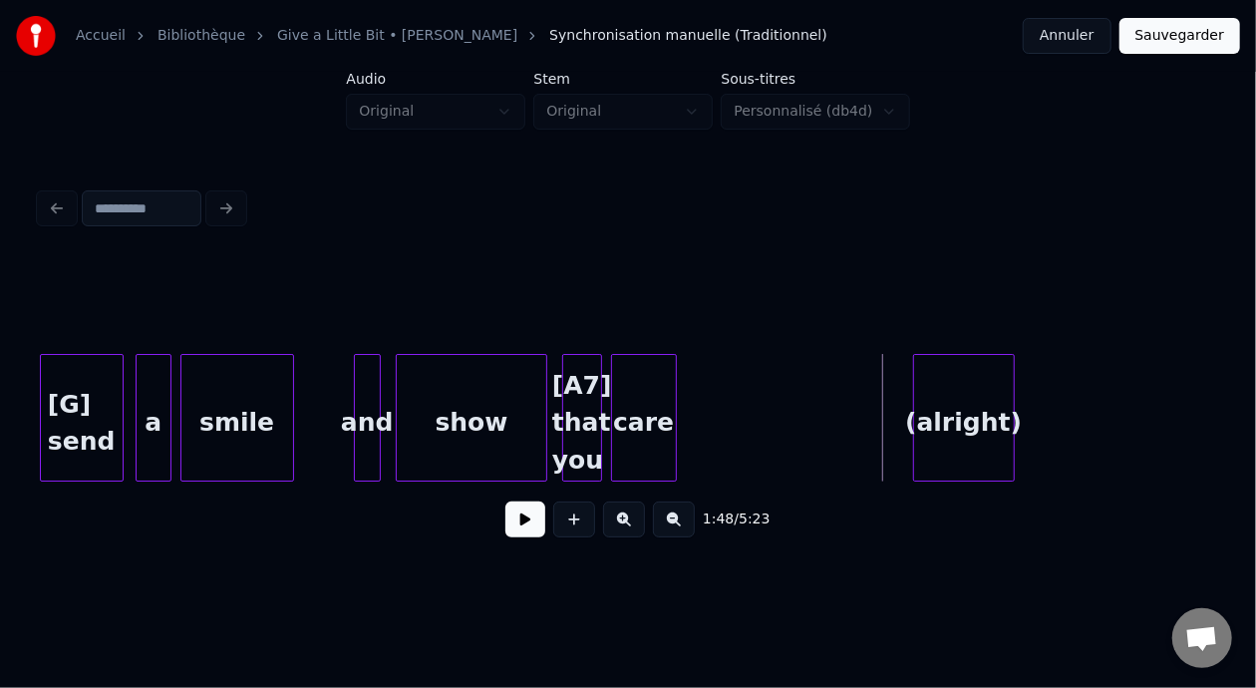
scroll to position [0, 15418]
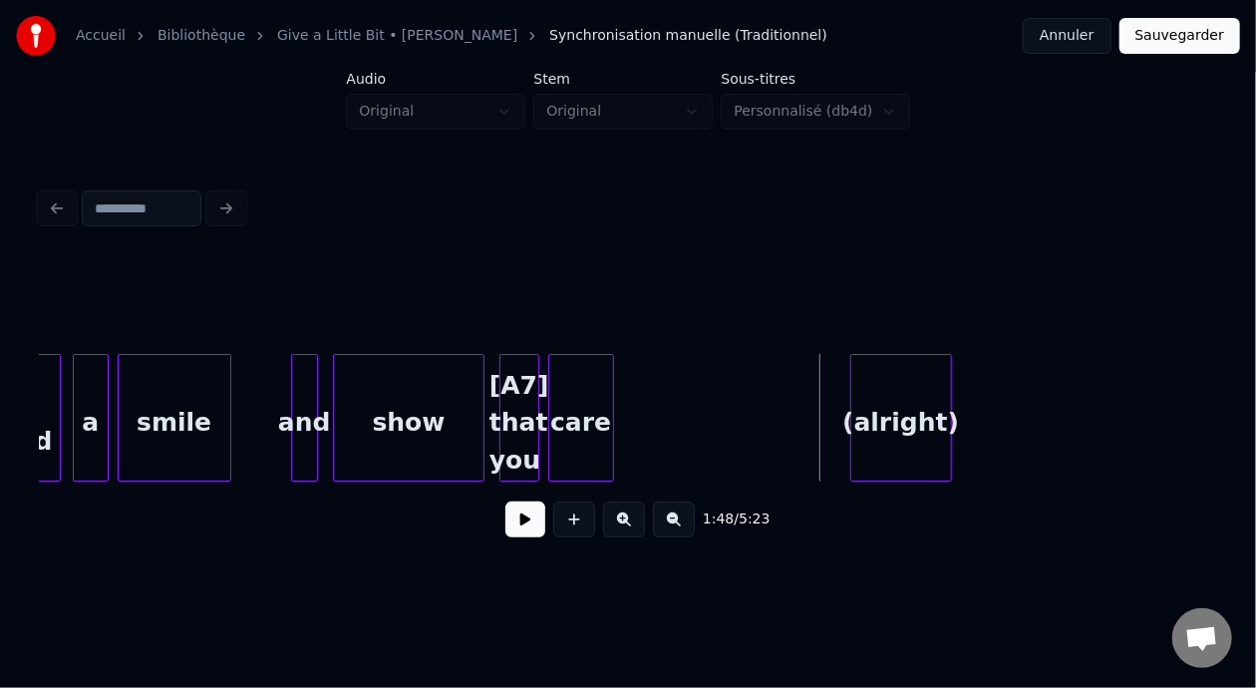
click at [895, 412] on div "(alright)" at bounding box center [901, 423] width 100 height 136
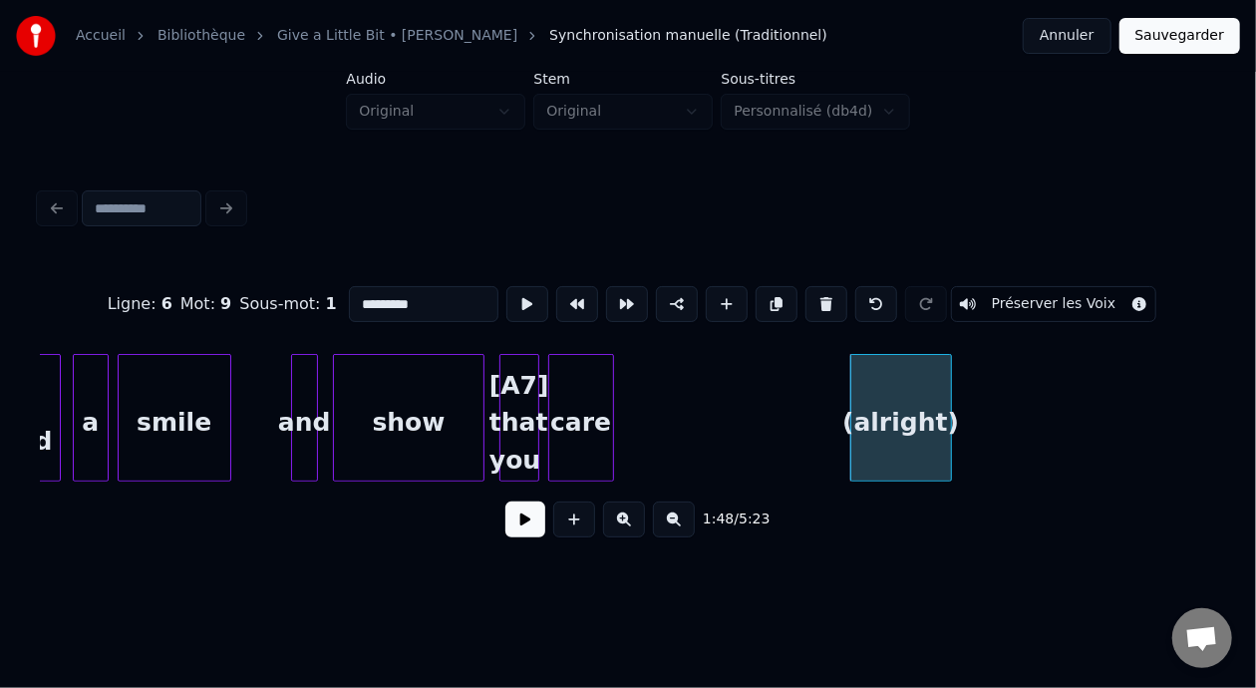
click at [387, 294] on input "*********" at bounding box center [424, 304] width 150 height 36
type input "*"
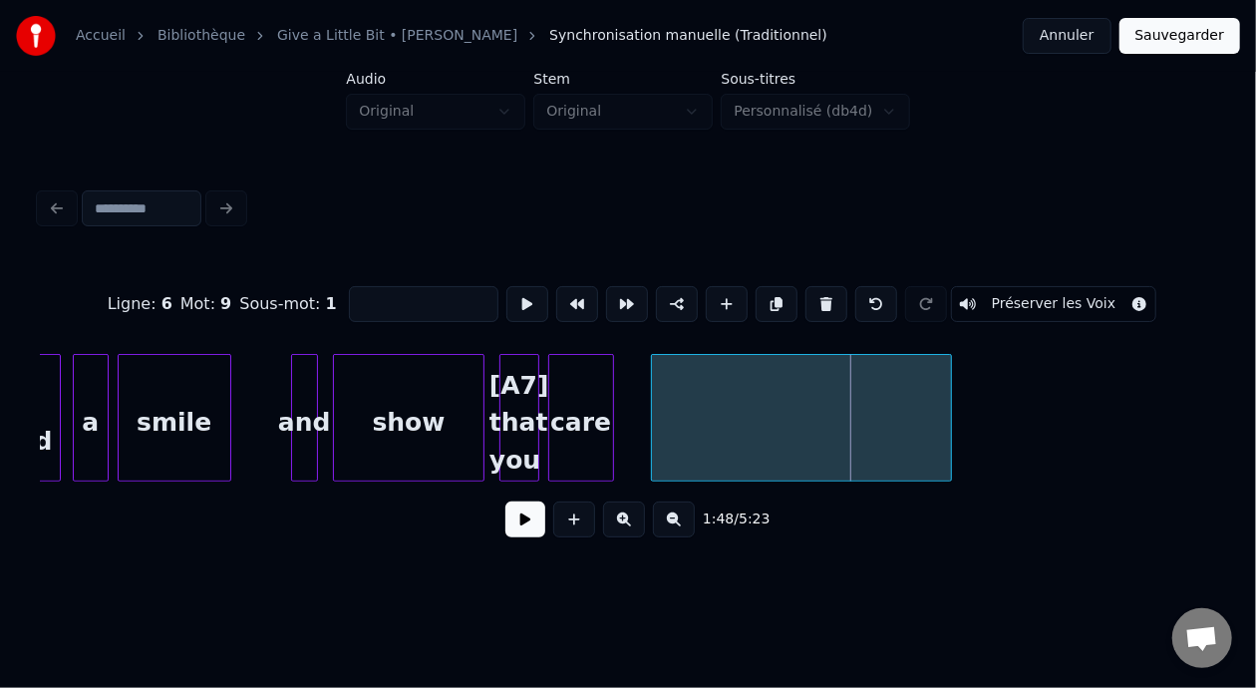
click at [653, 403] on div at bounding box center [655, 418] width 6 height 126
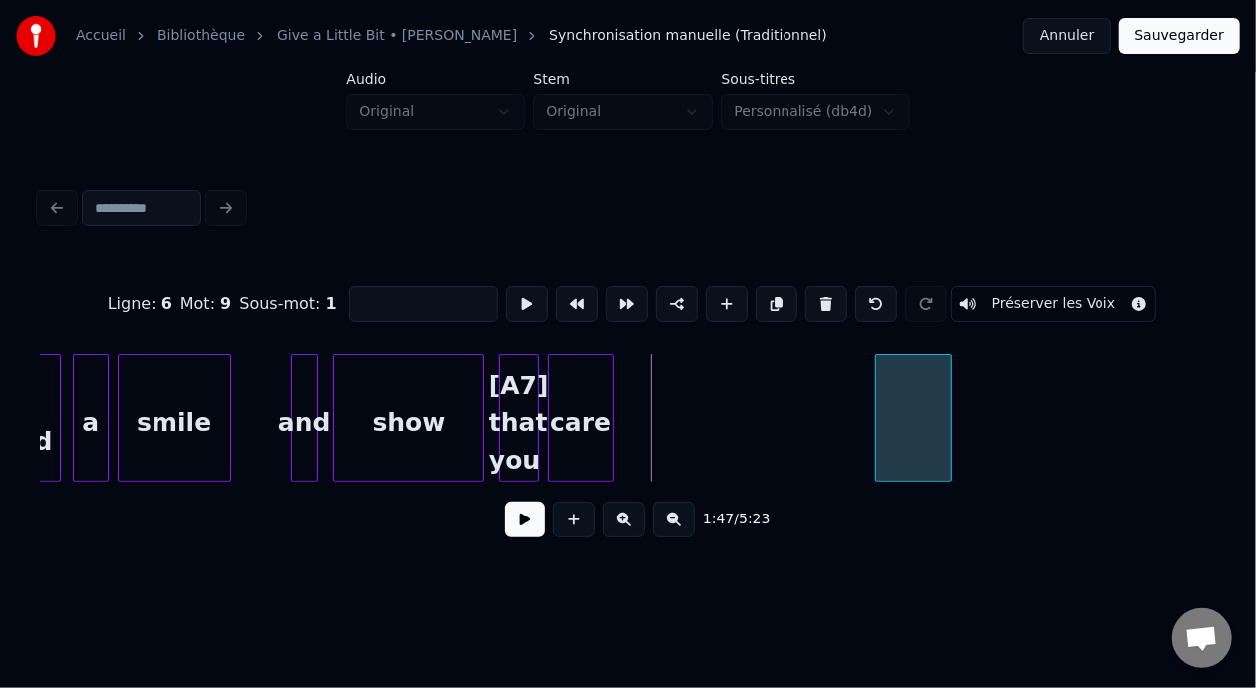
click at [926, 431] on div at bounding box center [913, 418] width 76 height 128
click at [833, 412] on div at bounding box center [832, 418] width 6 height 126
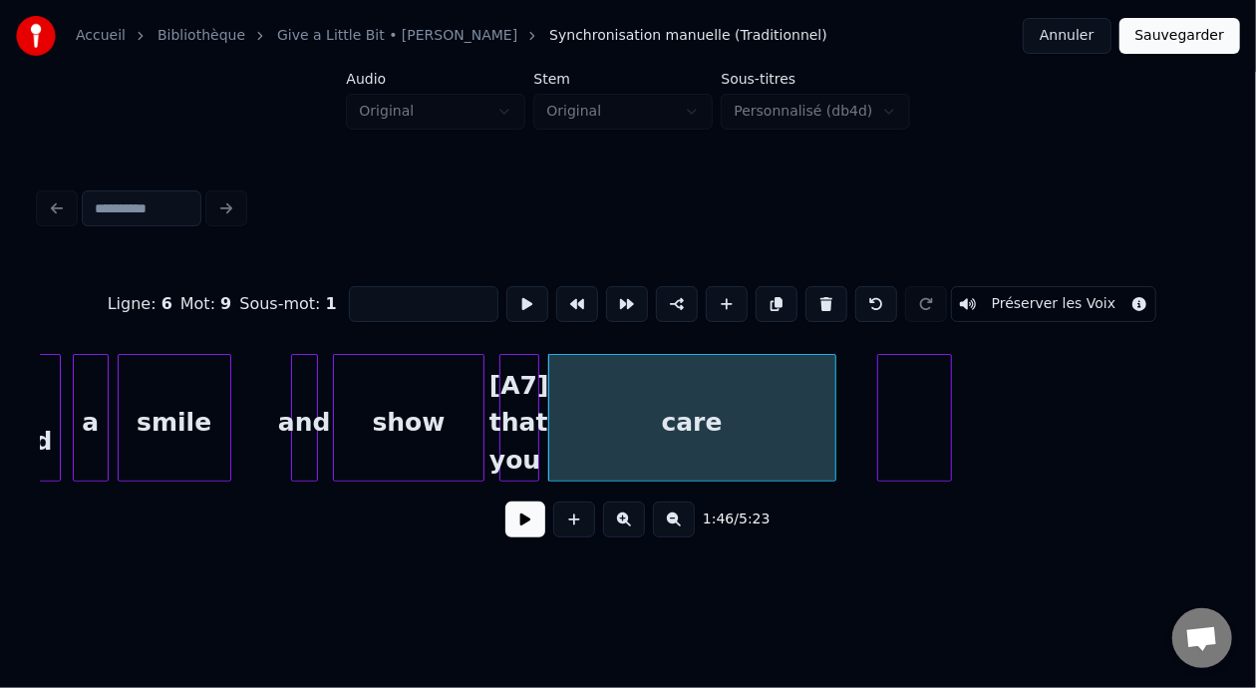
click at [518, 413] on div "[A7] that you" at bounding box center [519, 423] width 38 height 136
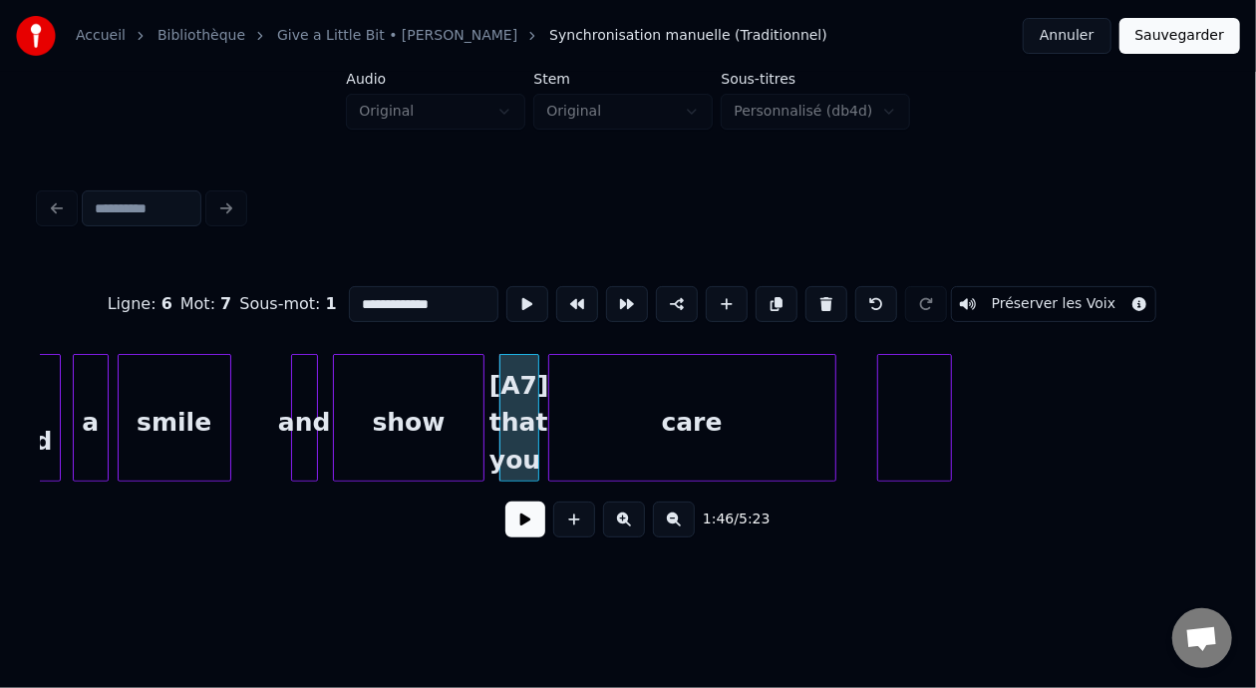
type input "**********"
click at [524, 531] on button at bounding box center [525, 519] width 40 height 36
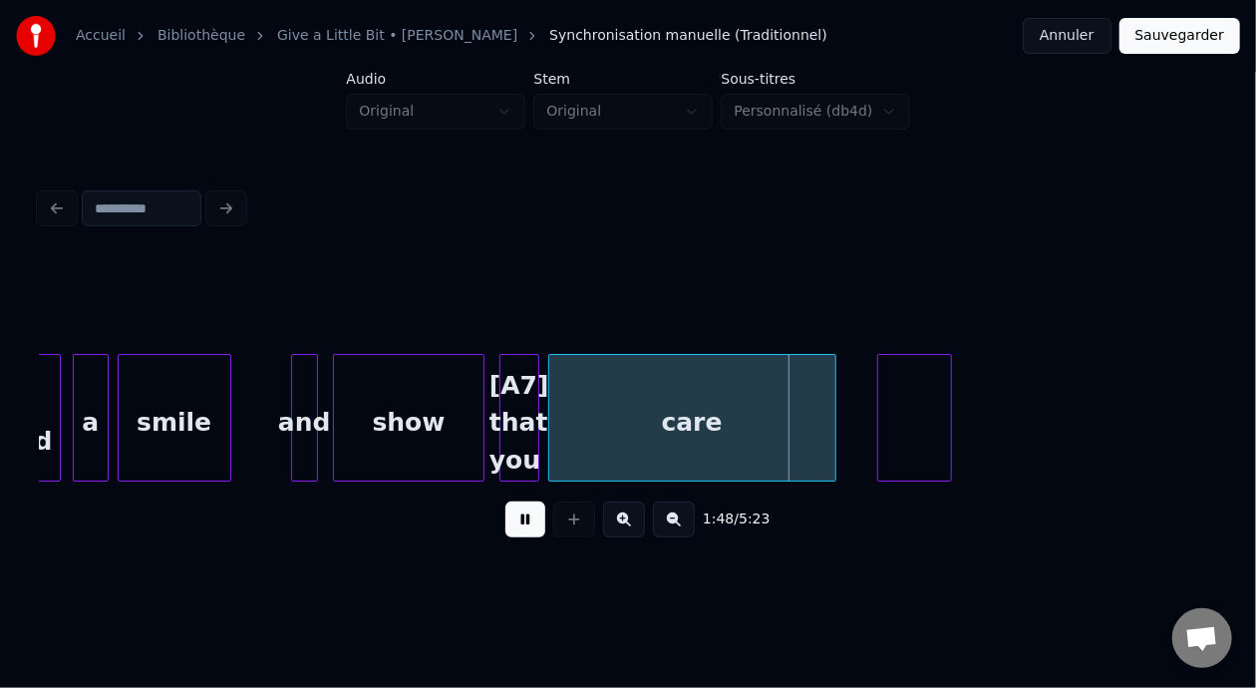
click at [524, 529] on button at bounding box center [525, 519] width 40 height 36
click at [718, 421] on div "care" at bounding box center [692, 423] width 286 height 136
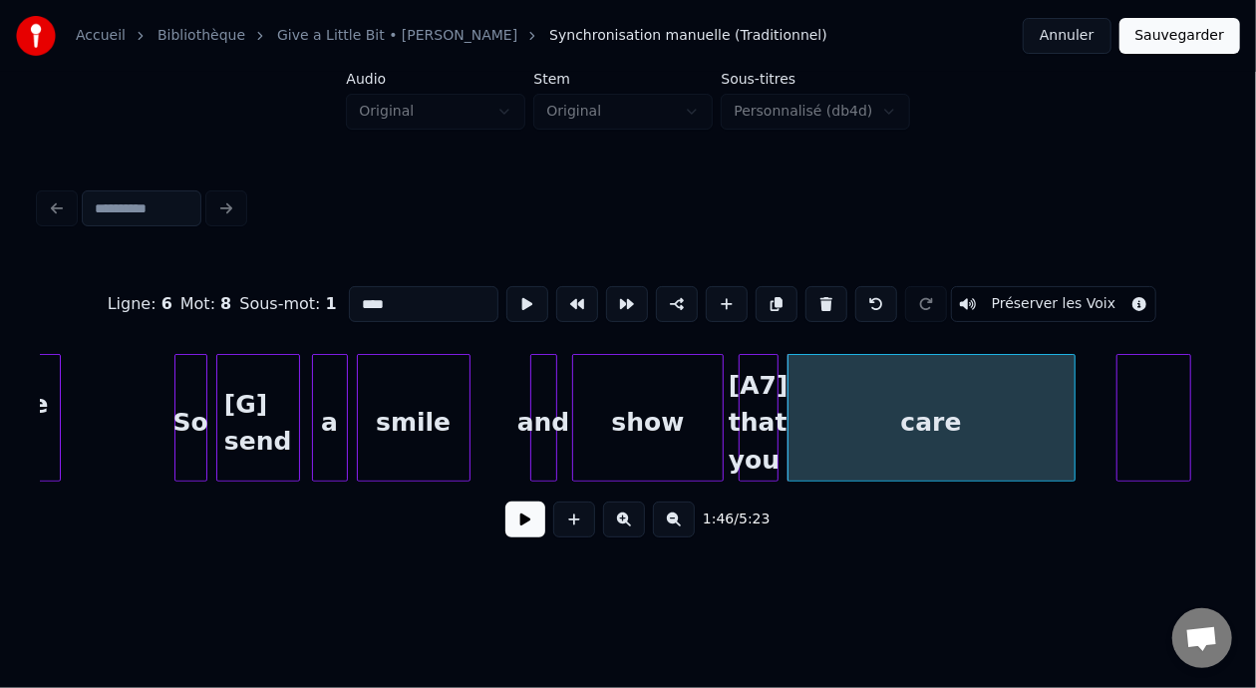
scroll to position [0, 15154]
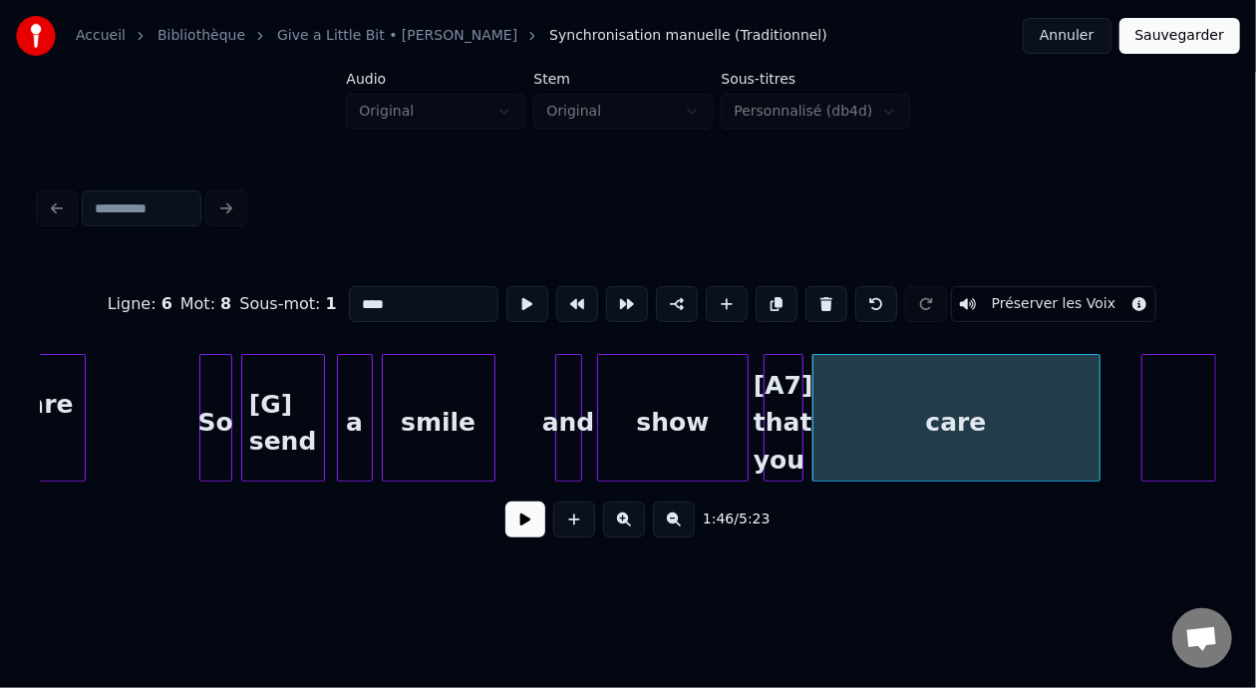
click at [785, 407] on div "[A7] that you" at bounding box center [784, 423] width 38 height 136
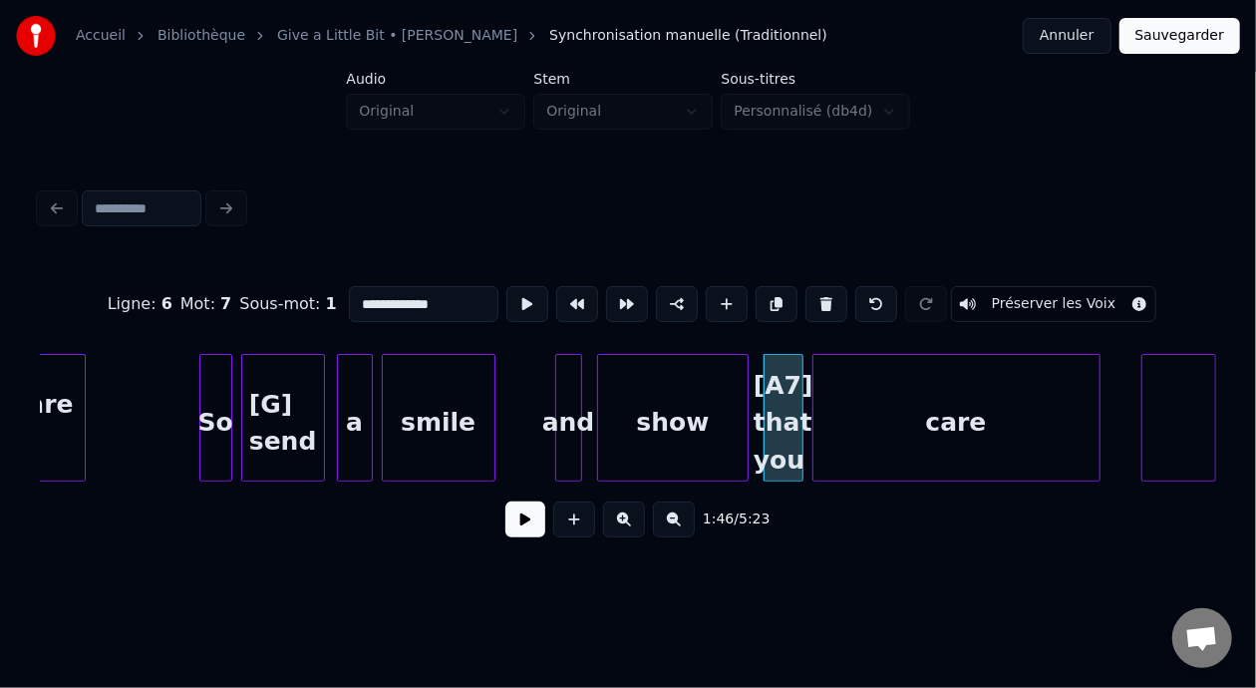
click at [349, 292] on input "**********" at bounding box center [424, 304] width 150 height 36
click at [789, 412] on div "[A7sus4] that you" at bounding box center [784, 423] width 38 height 136
click at [702, 442] on div "show" at bounding box center [673, 423] width 151 height 136
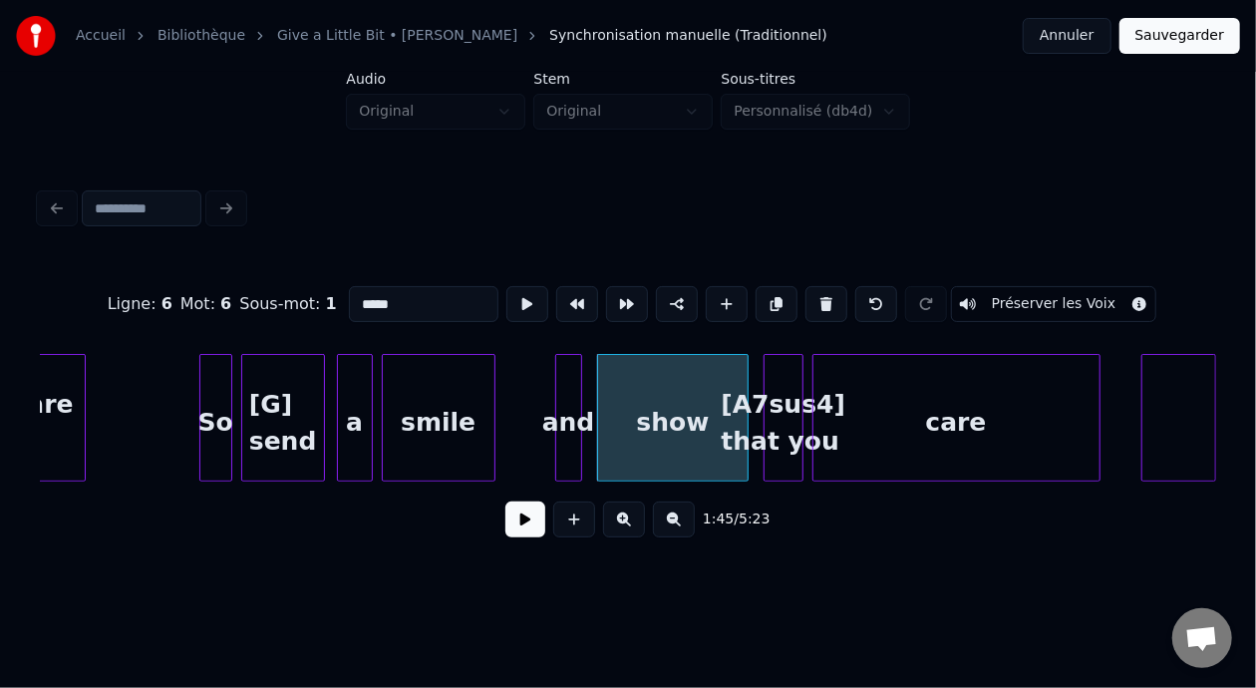
click at [786, 412] on div "[A7sus4] that you" at bounding box center [784, 423] width 38 height 136
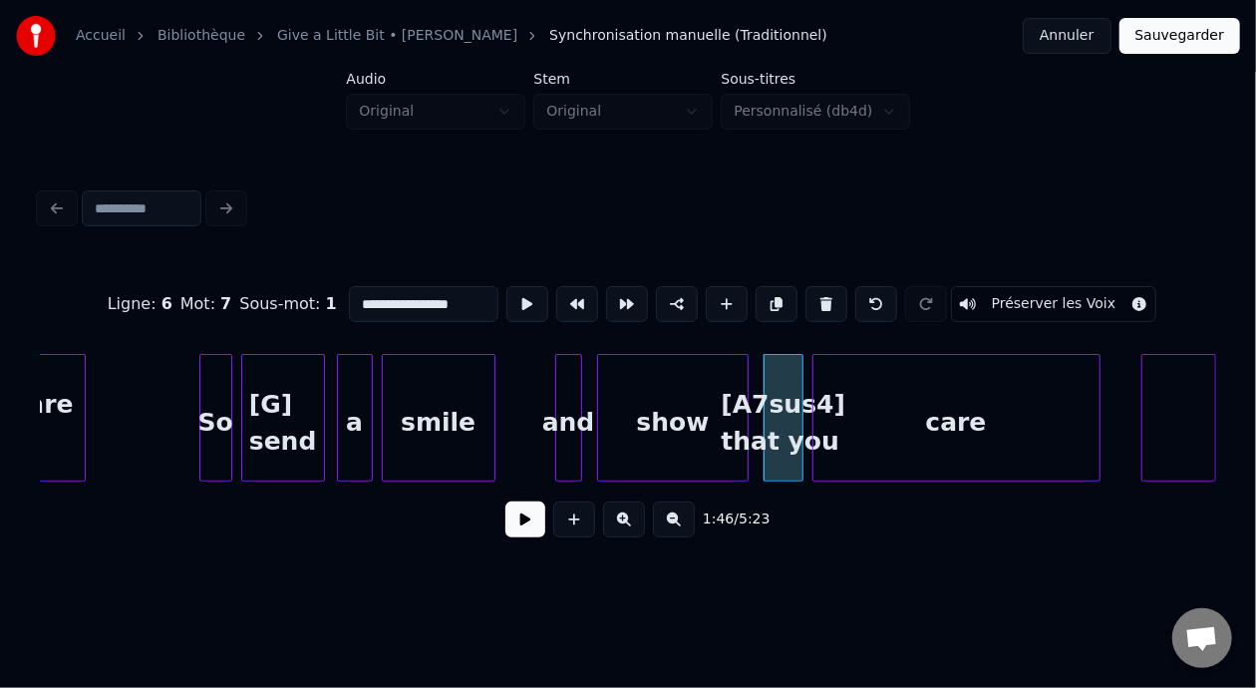
click at [376, 299] on input "**********" at bounding box center [424, 304] width 150 height 36
click at [634, 423] on div "show" at bounding box center [673, 423] width 151 height 136
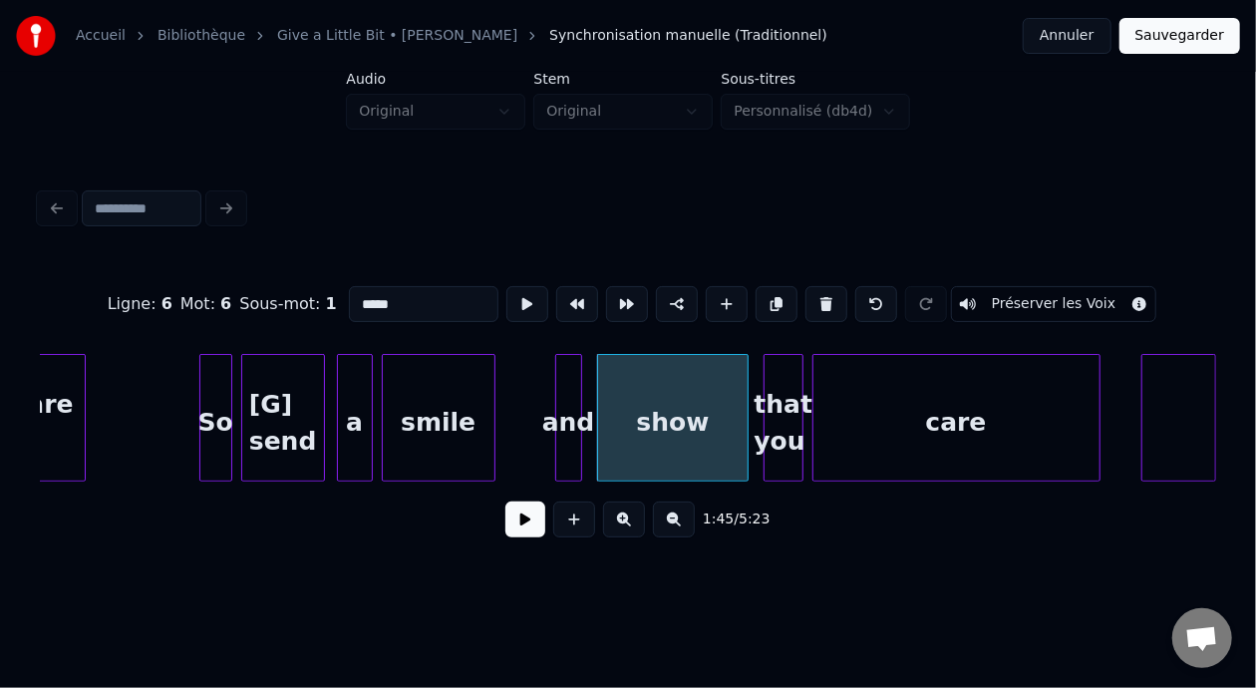
click at [349, 299] on input "****" at bounding box center [424, 304] width 150 height 36
click at [983, 423] on div "care" at bounding box center [956, 423] width 286 height 136
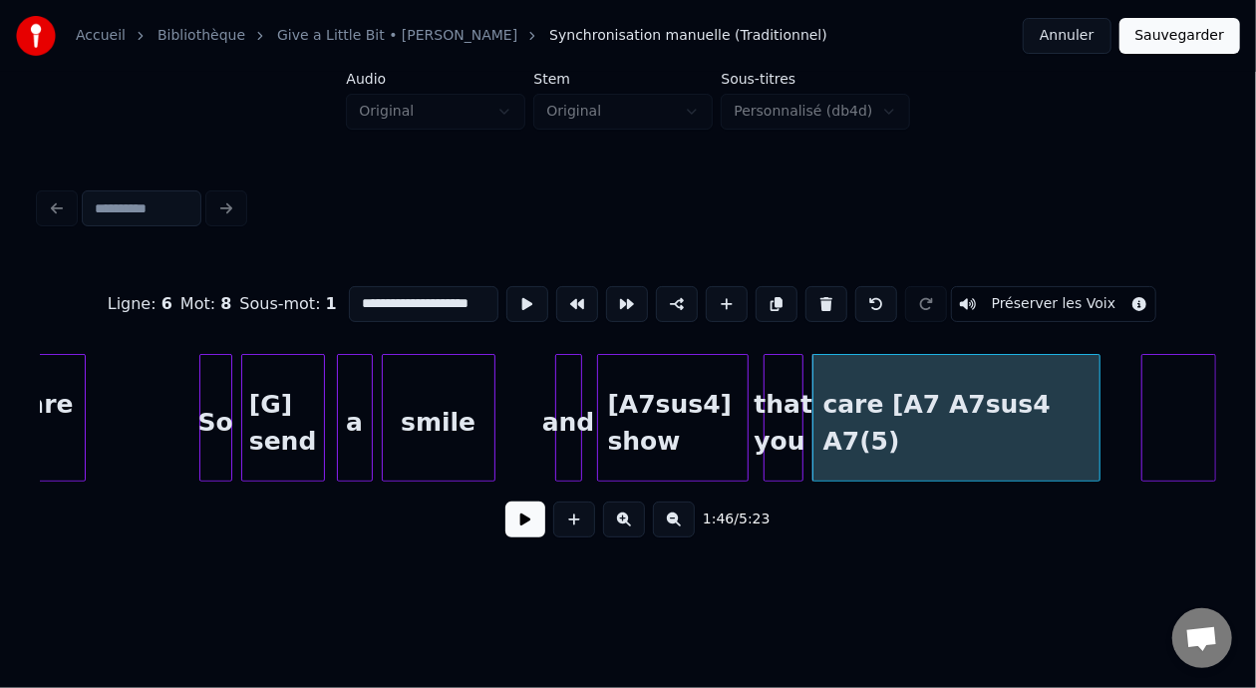
scroll to position [0, 0]
click at [998, 428] on div "care [A7 A7sus4 A7(5)" at bounding box center [956, 423] width 286 height 136
click at [433, 296] on input "**********" at bounding box center [424, 304] width 150 height 36
click at [444, 296] on input "**********" at bounding box center [424, 304] width 150 height 36
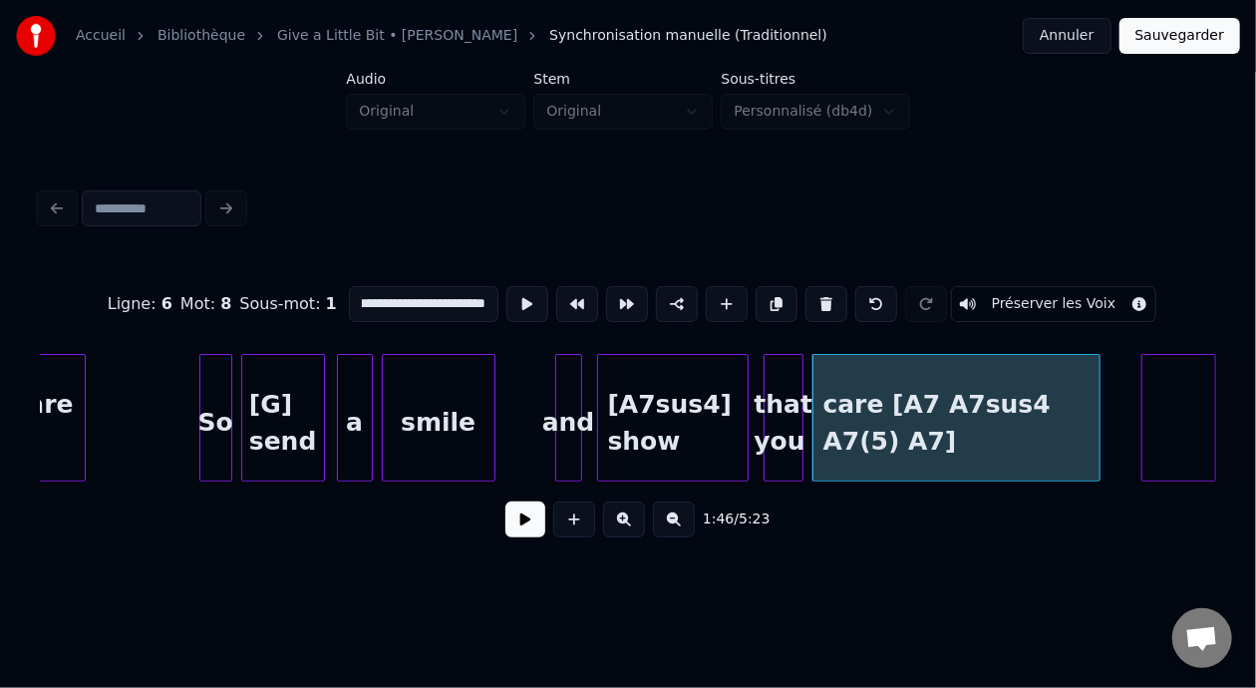
scroll to position [0, 34]
type input "**********"
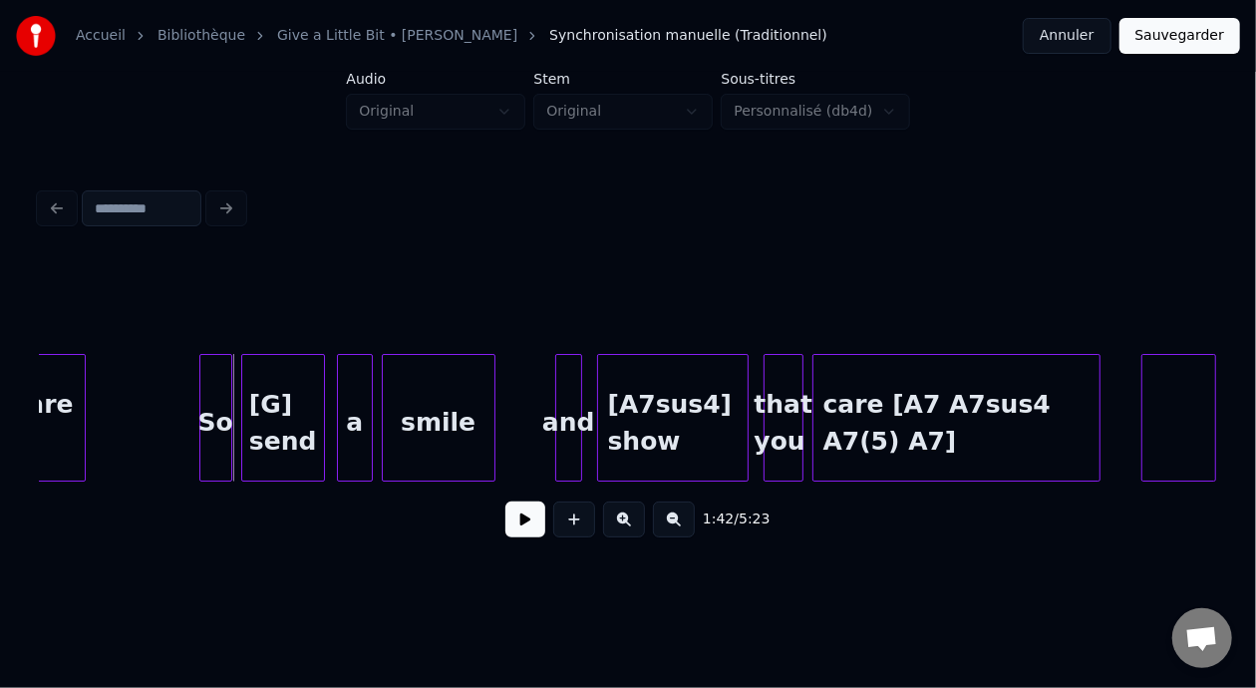
click at [516, 524] on button at bounding box center [525, 519] width 40 height 36
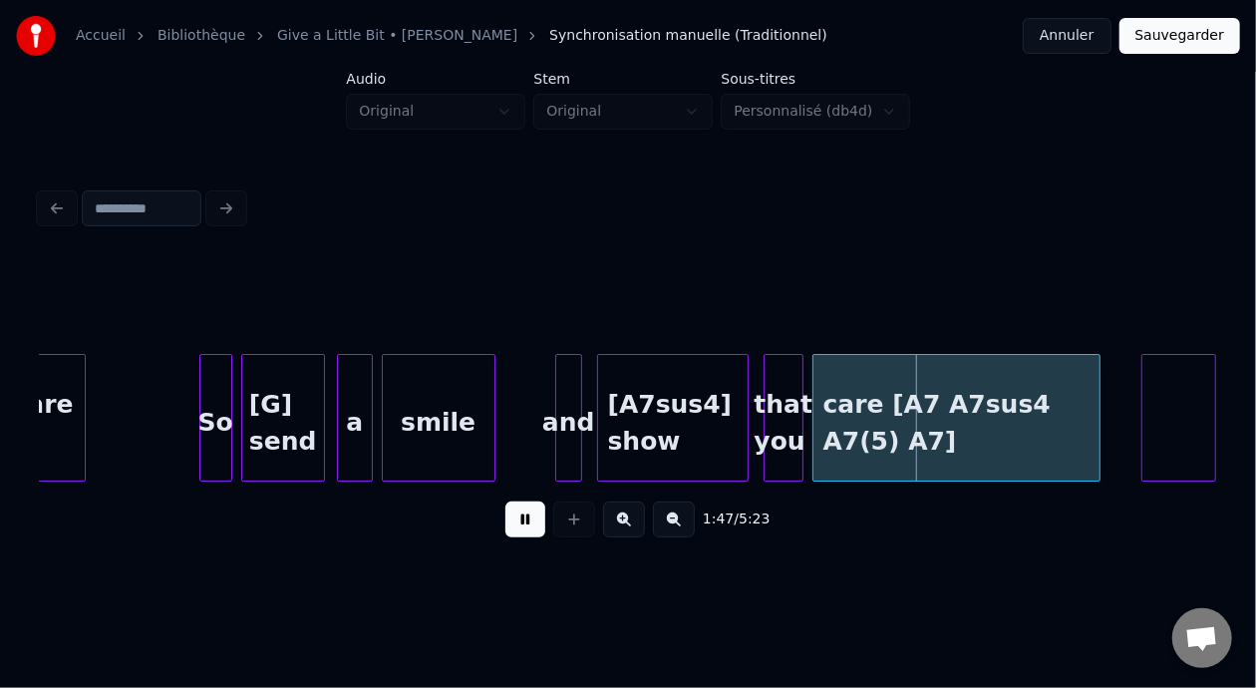
click at [518, 524] on button at bounding box center [525, 519] width 40 height 36
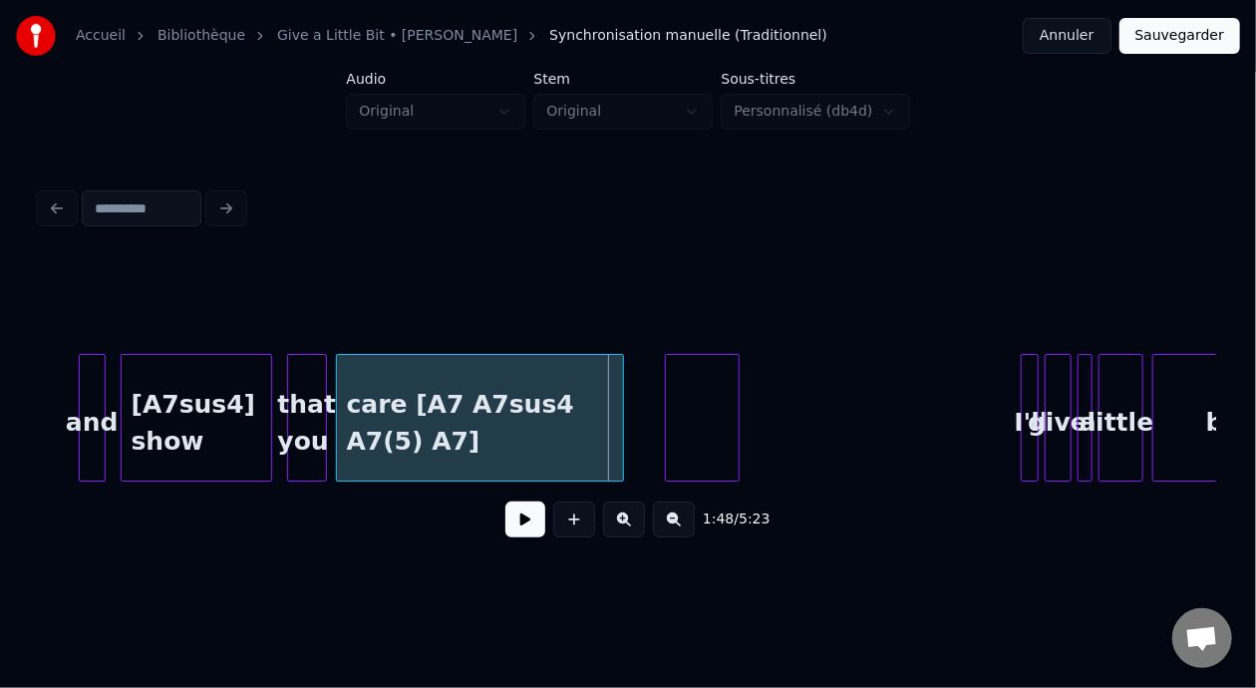
scroll to position [0, 15667]
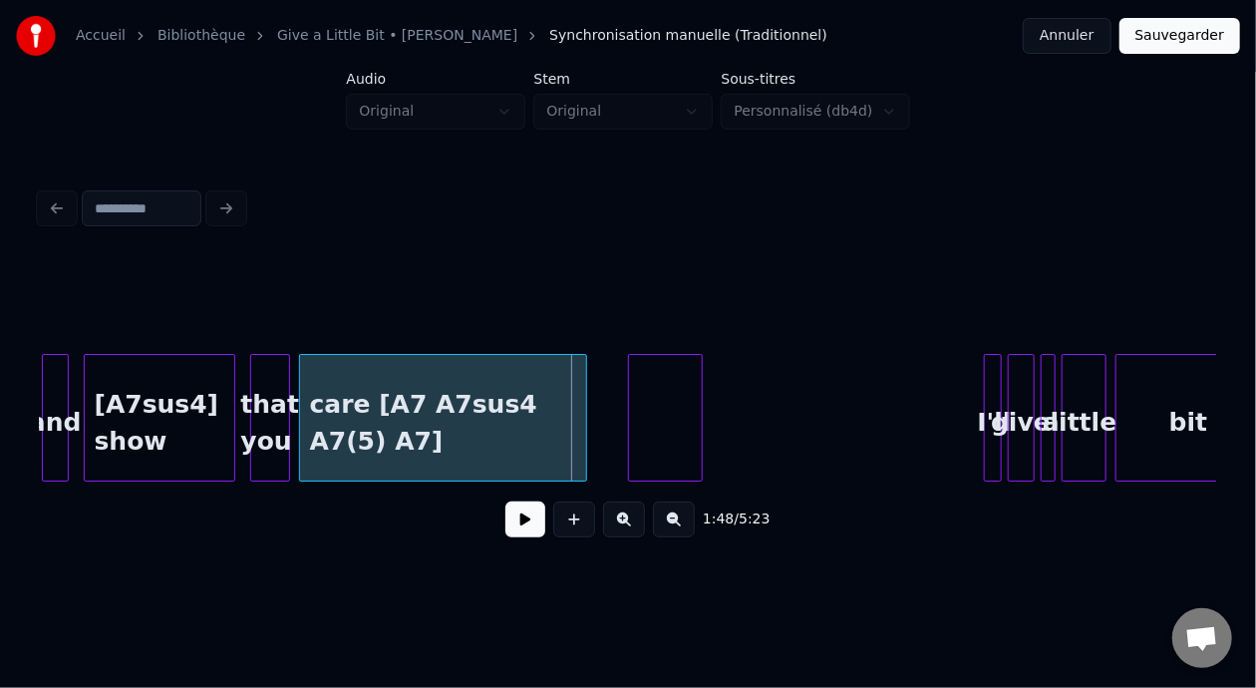
click at [469, 443] on div "care [A7 A7sus4 A7(5) A7]" at bounding box center [443, 423] width 286 height 136
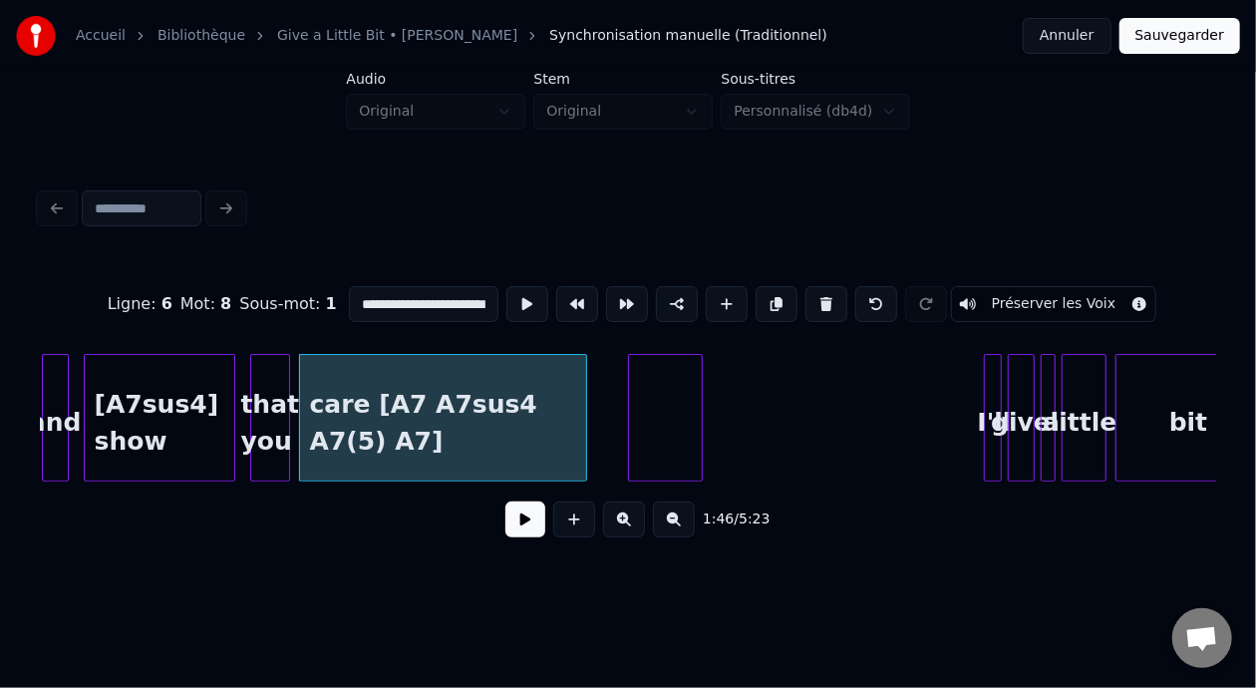
click at [513, 533] on button at bounding box center [525, 519] width 40 height 36
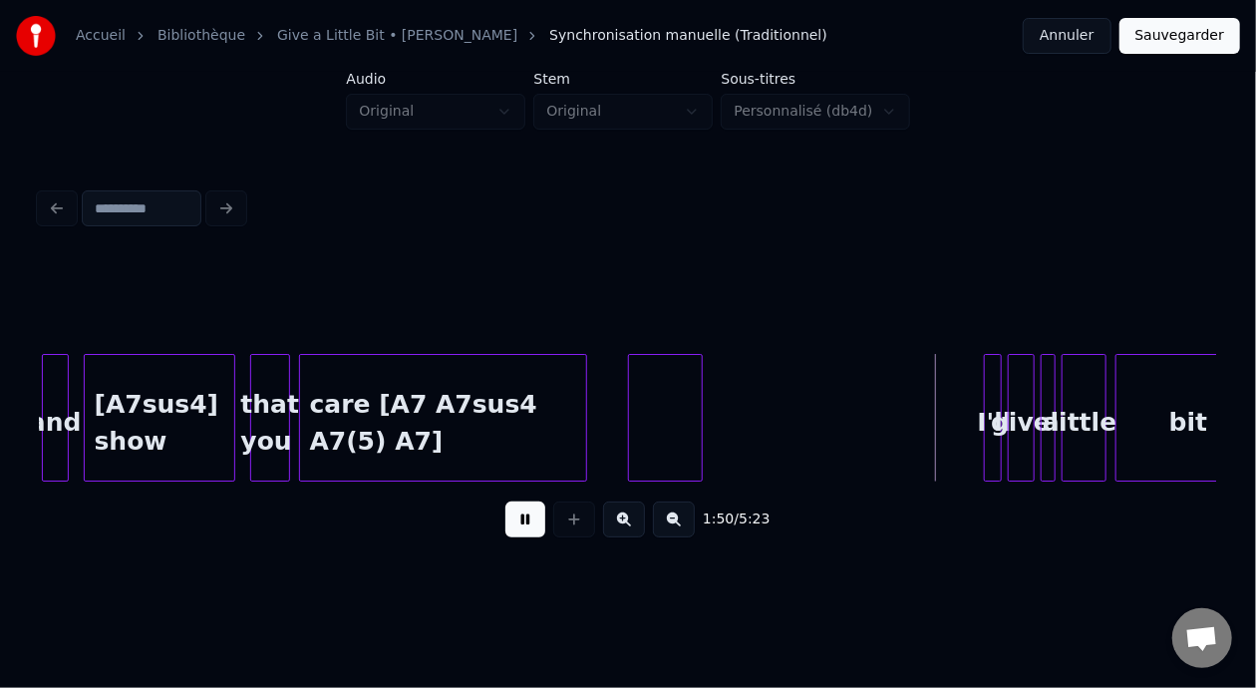
click at [513, 533] on button at bounding box center [525, 519] width 40 height 36
click at [661, 423] on div at bounding box center [665, 423] width 73 height 136
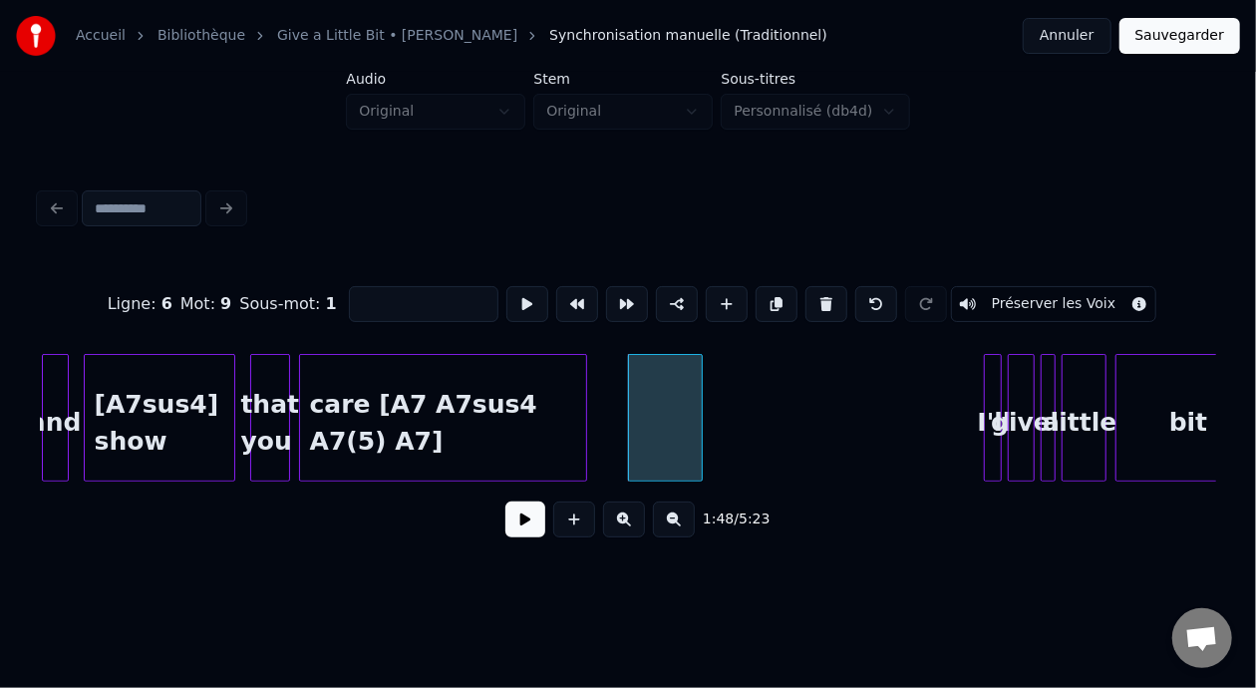
click at [829, 298] on button at bounding box center [826, 304] width 42 height 36
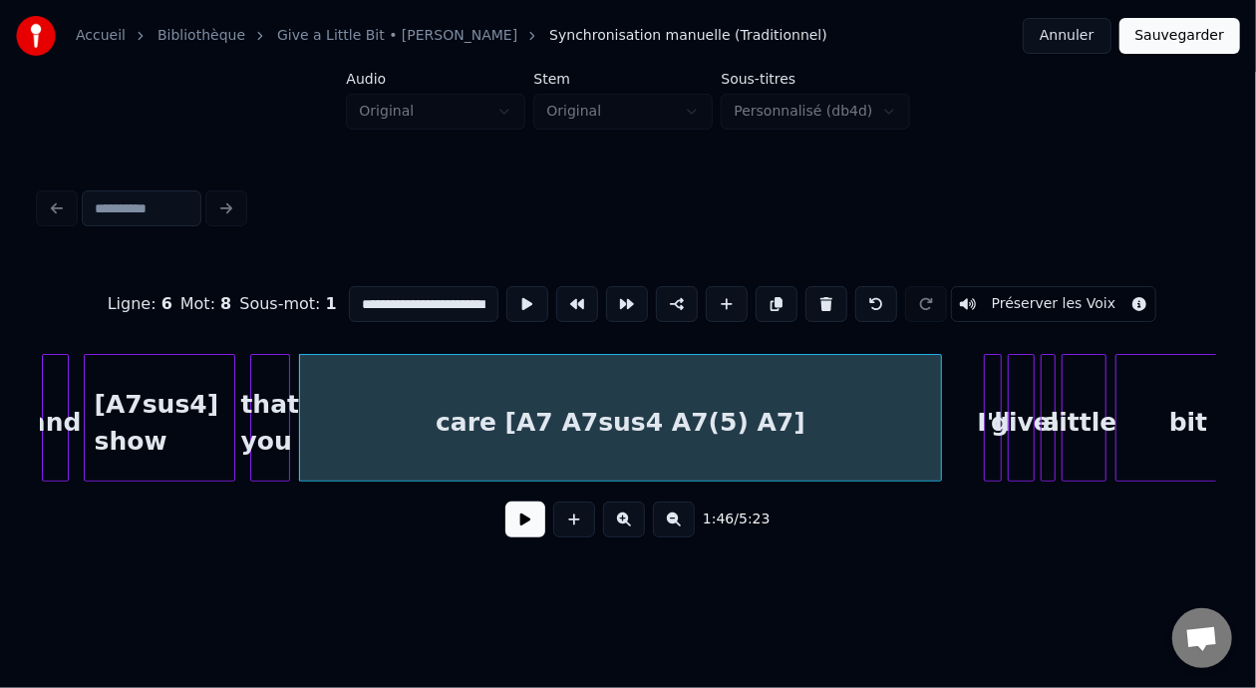
click at [939, 419] on div at bounding box center [938, 418] width 6 height 126
click at [273, 416] on div "that you" at bounding box center [270, 423] width 38 height 136
type input "********"
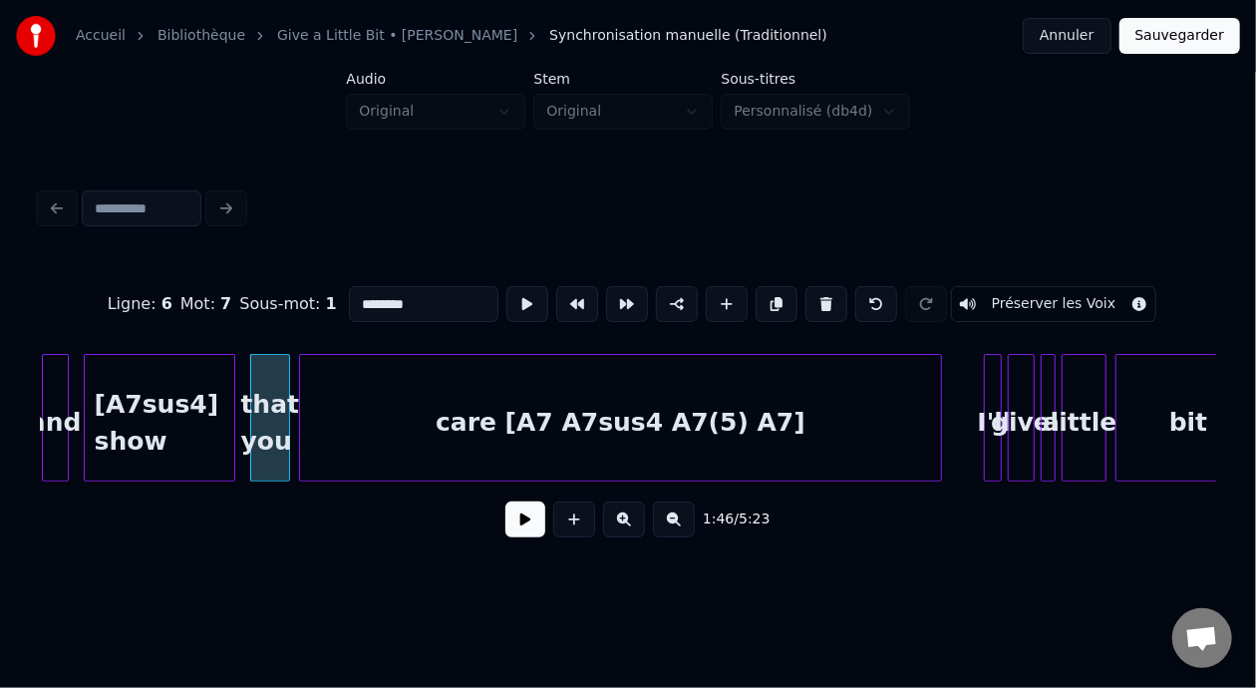
click at [517, 532] on button at bounding box center [525, 519] width 40 height 36
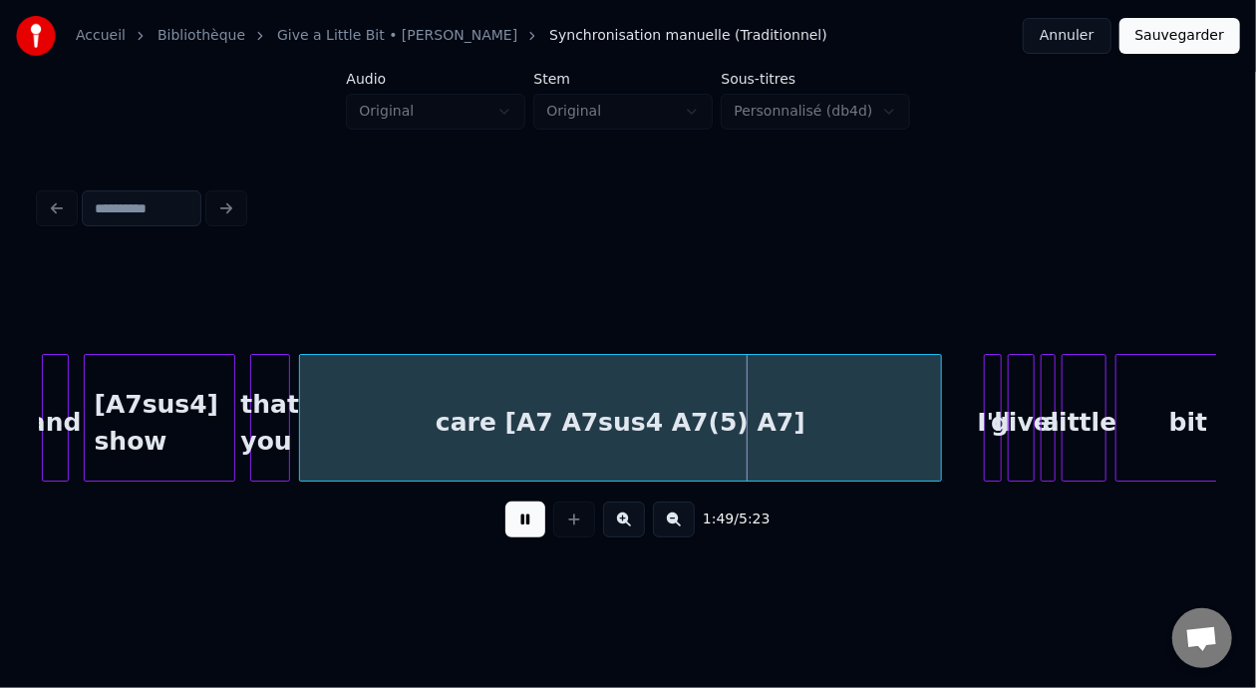
click at [517, 532] on button at bounding box center [525, 519] width 40 height 36
click at [158, 416] on div "[A7sus4] show" at bounding box center [160, 423] width 151 height 136
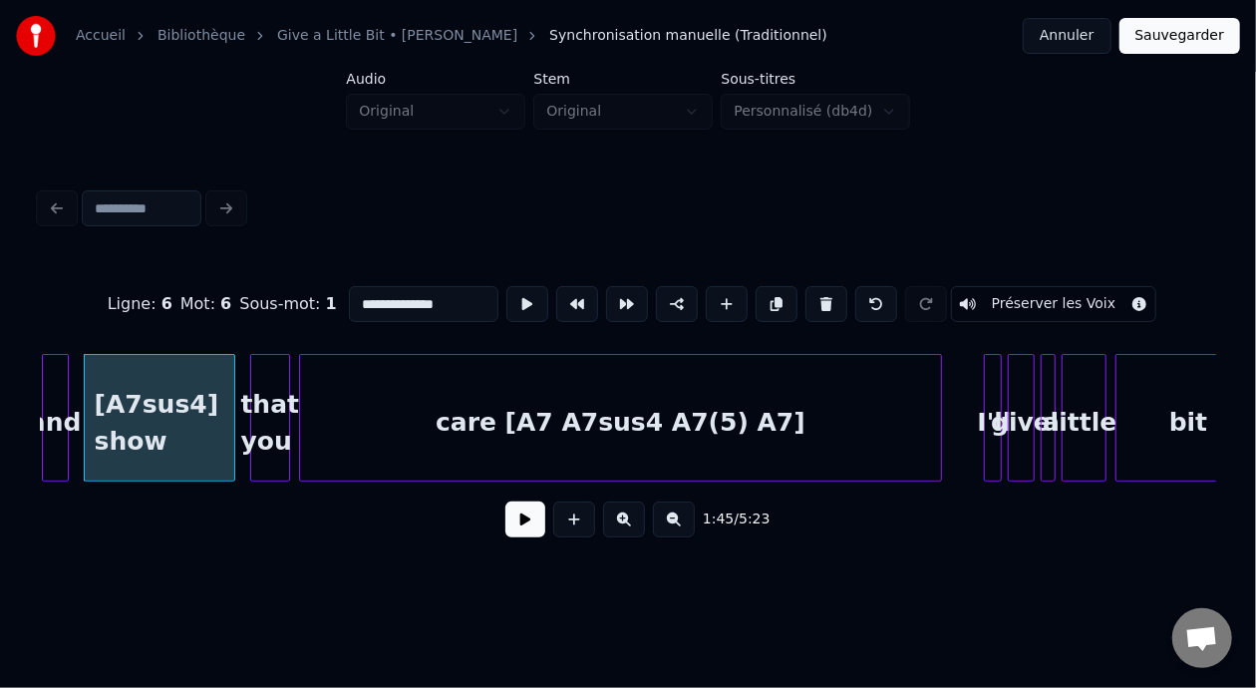
click at [517, 533] on button at bounding box center [525, 519] width 40 height 36
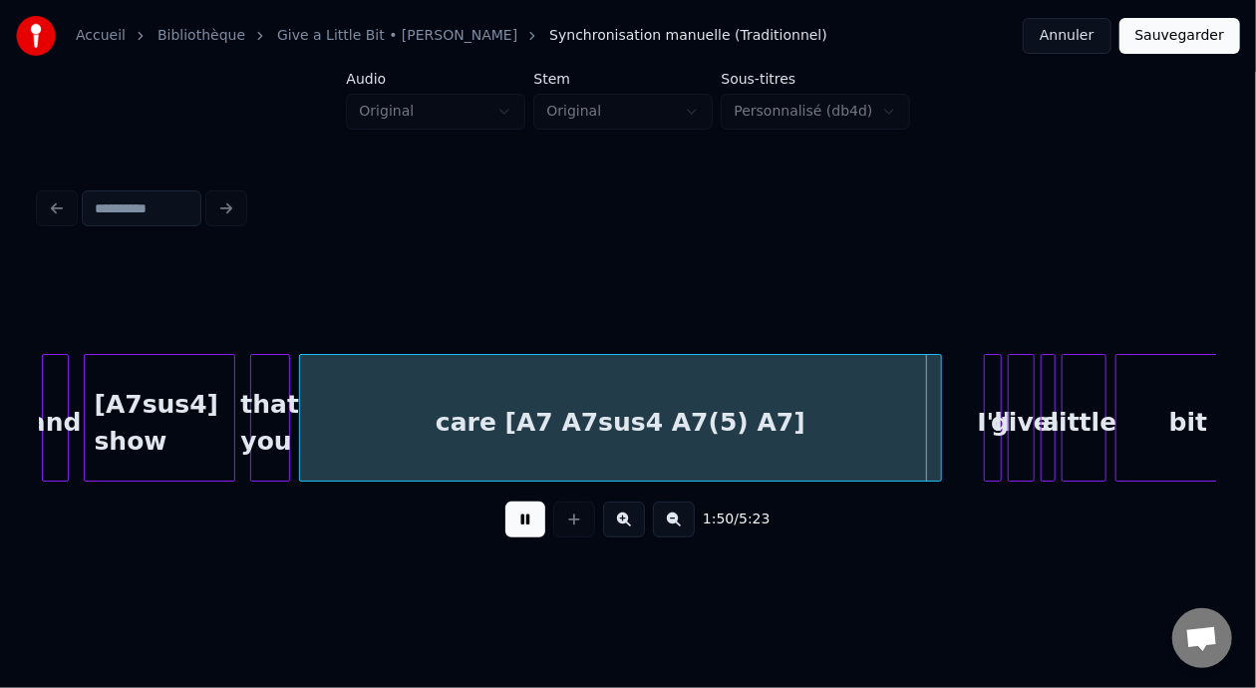
click at [514, 537] on button at bounding box center [525, 519] width 40 height 36
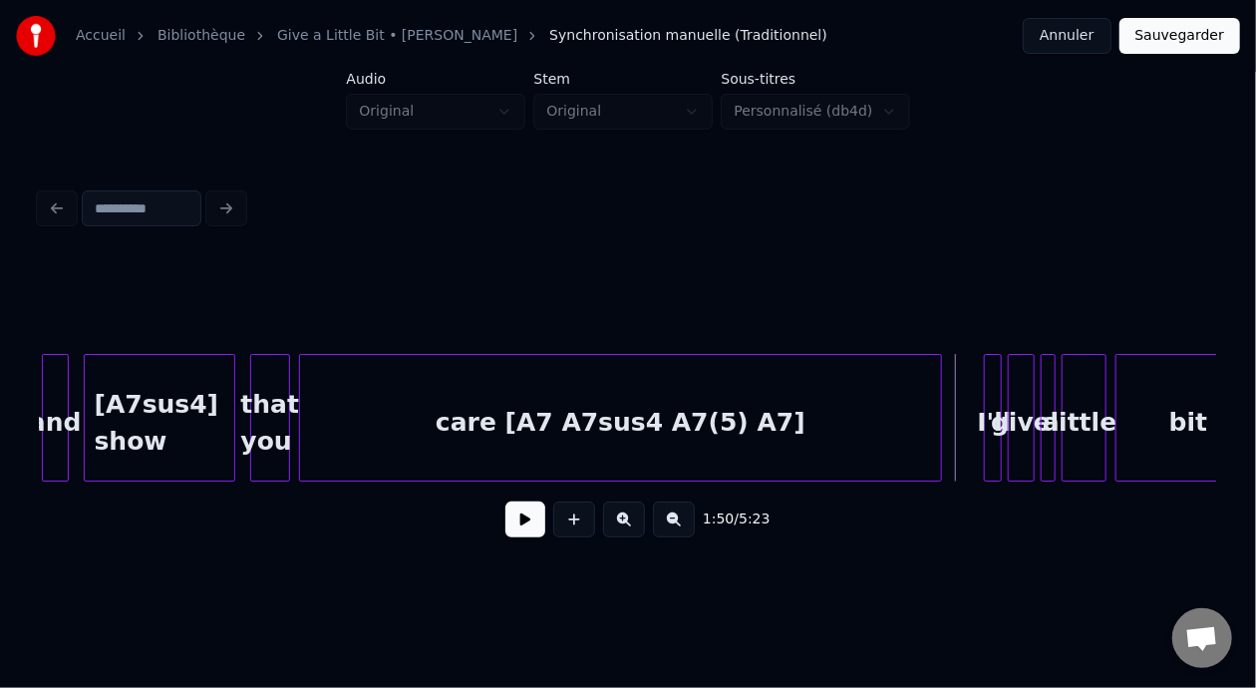
click at [521, 532] on button at bounding box center [525, 519] width 40 height 36
click at [521, 533] on button at bounding box center [525, 519] width 40 height 36
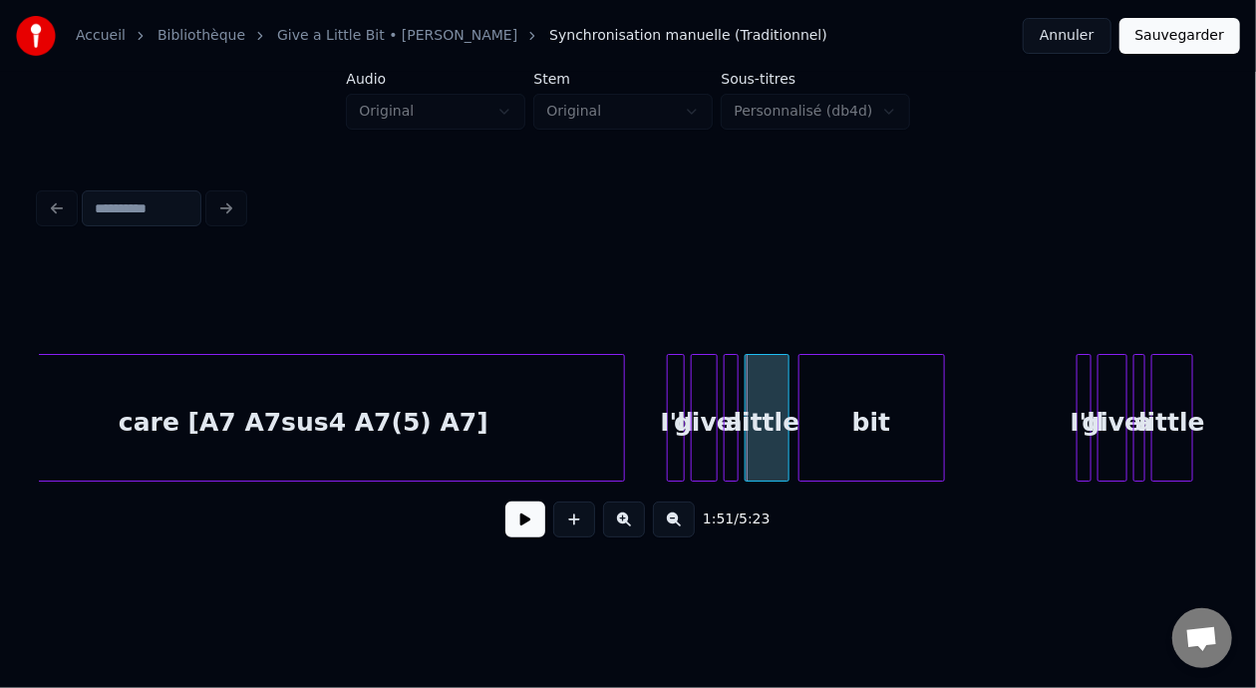
scroll to position [0, 16058]
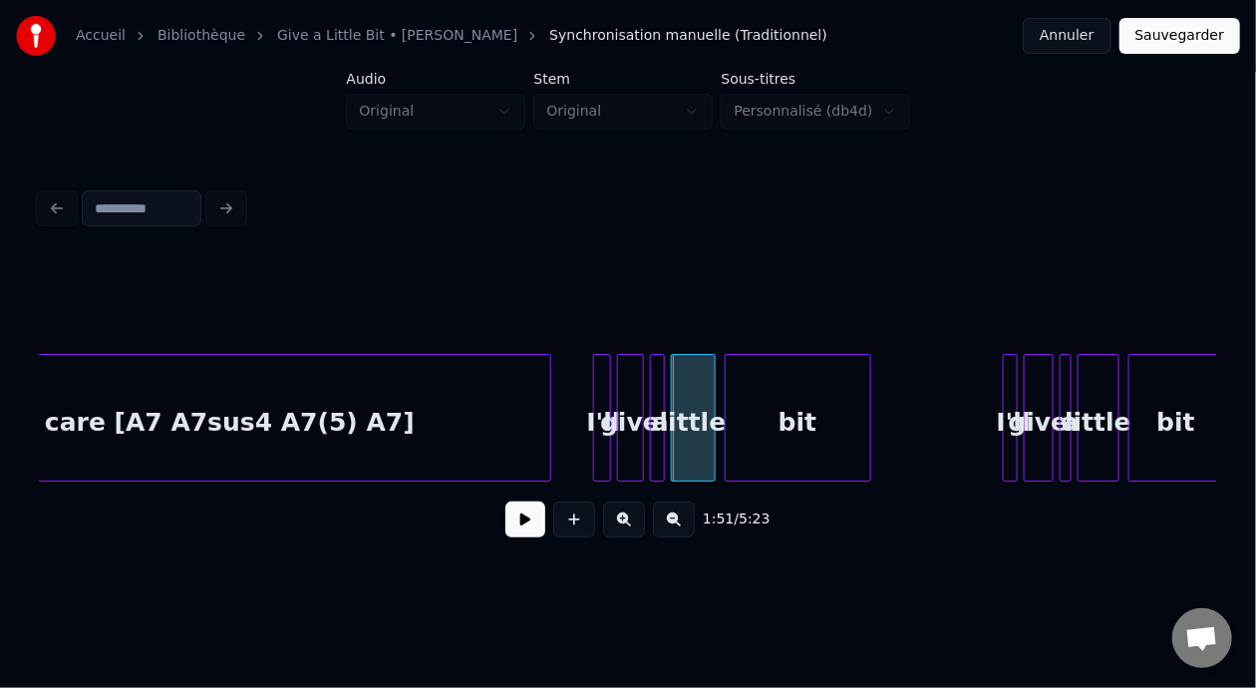
click at [601, 416] on div "I'll" at bounding box center [602, 418] width 18 height 128
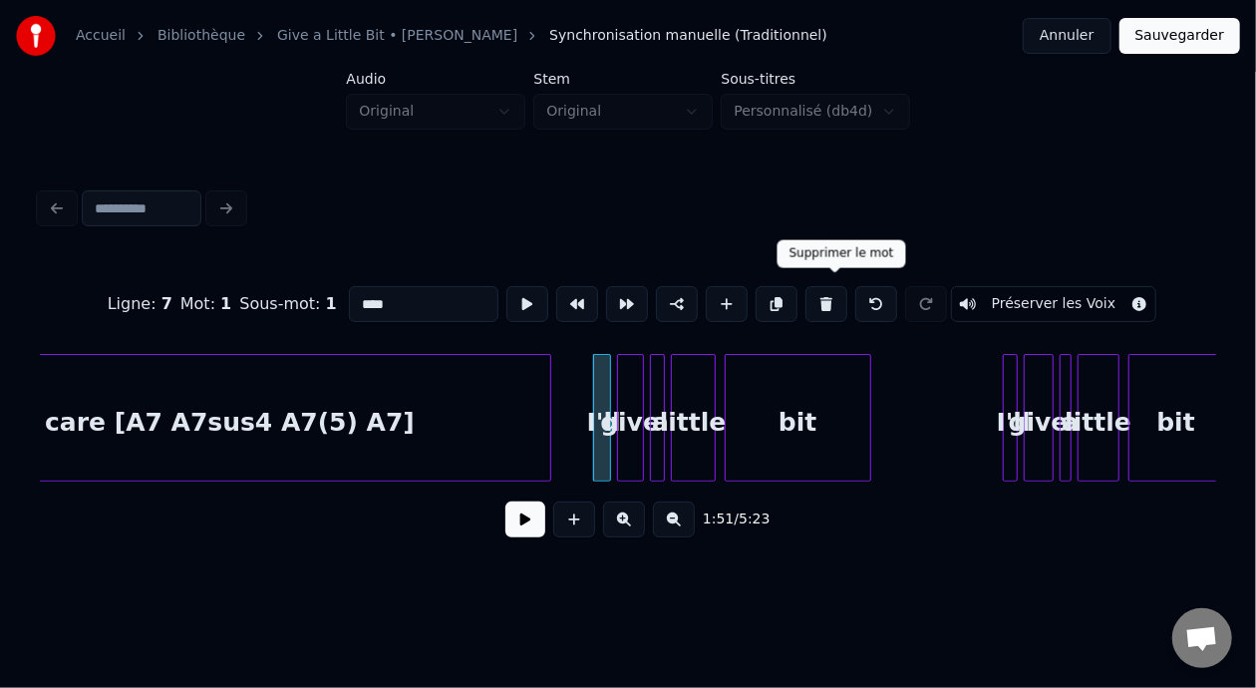
click at [833, 288] on button at bounding box center [826, 304] width 42 height 36
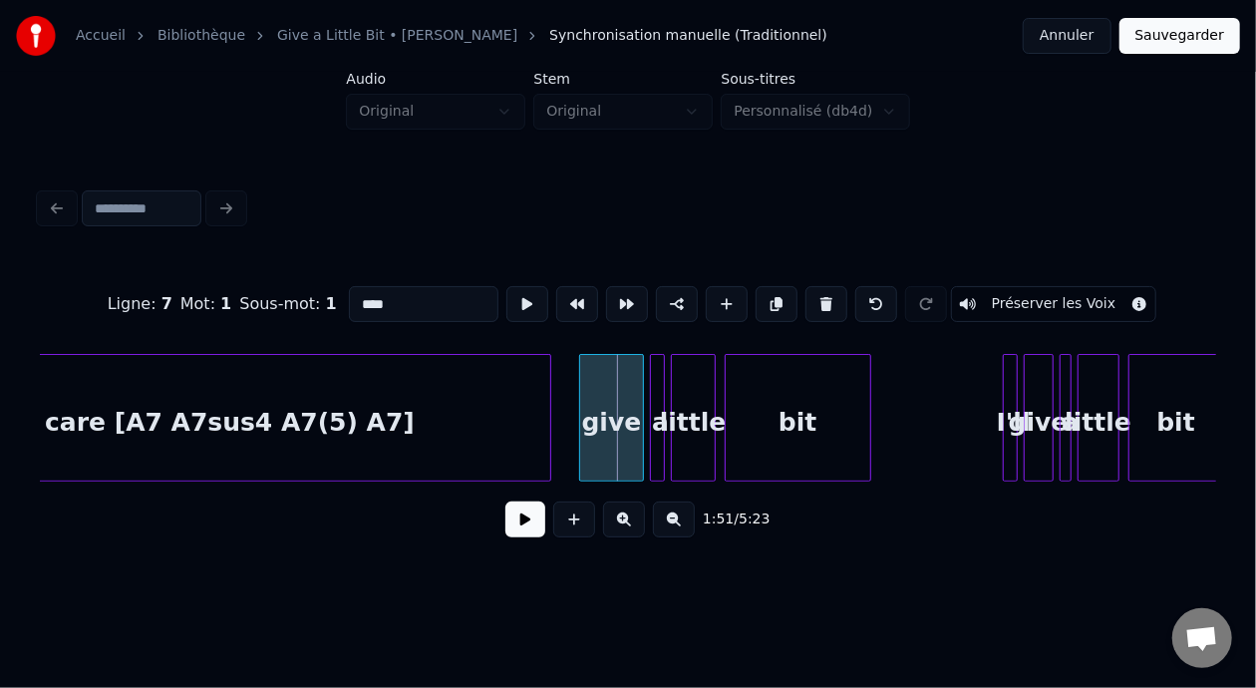
click at [580, 408] on div at bounding box center [583, 418] width 6 height 126
click at [349, 302] on input "****" at bounding box center [424, 304] width 150 height 36
type input "********"
click at [516, 537] on button at bounding box center [525, 519] width 40 height 36
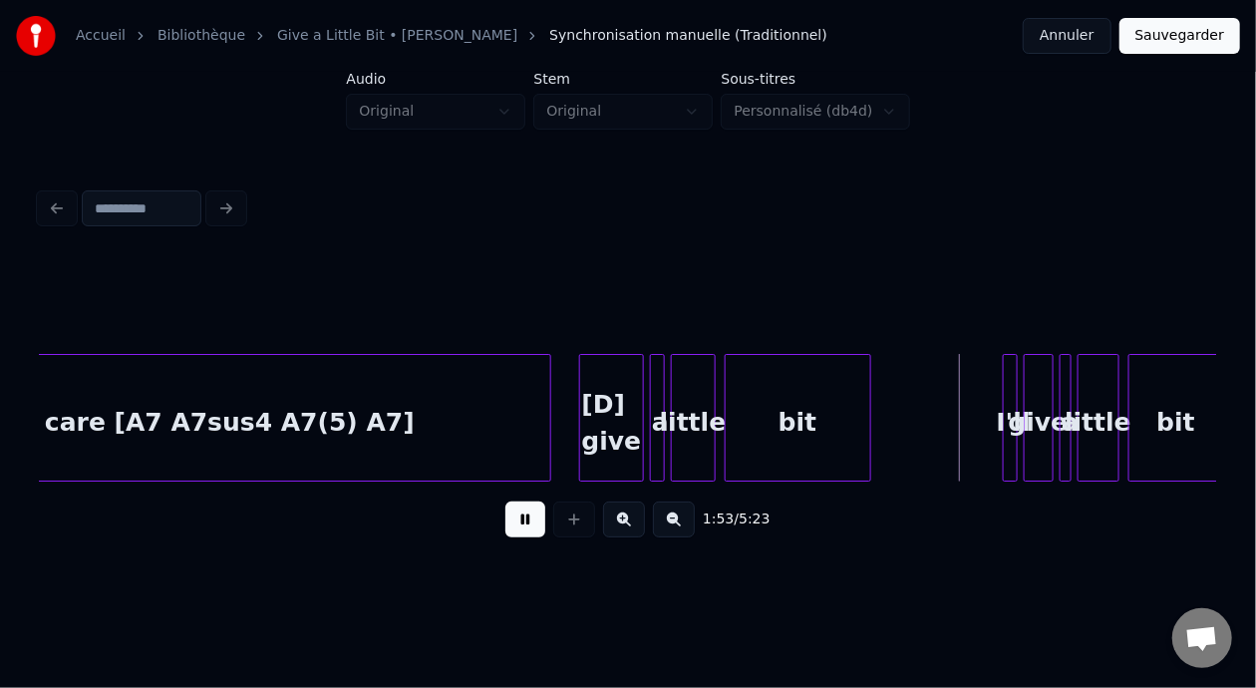
click at [505, 511] on button at bounding box center [525, 519] width 40 height 36
click at [619, 425] on div "[D] give" at bounding box center [611, 423] width 62 height 136
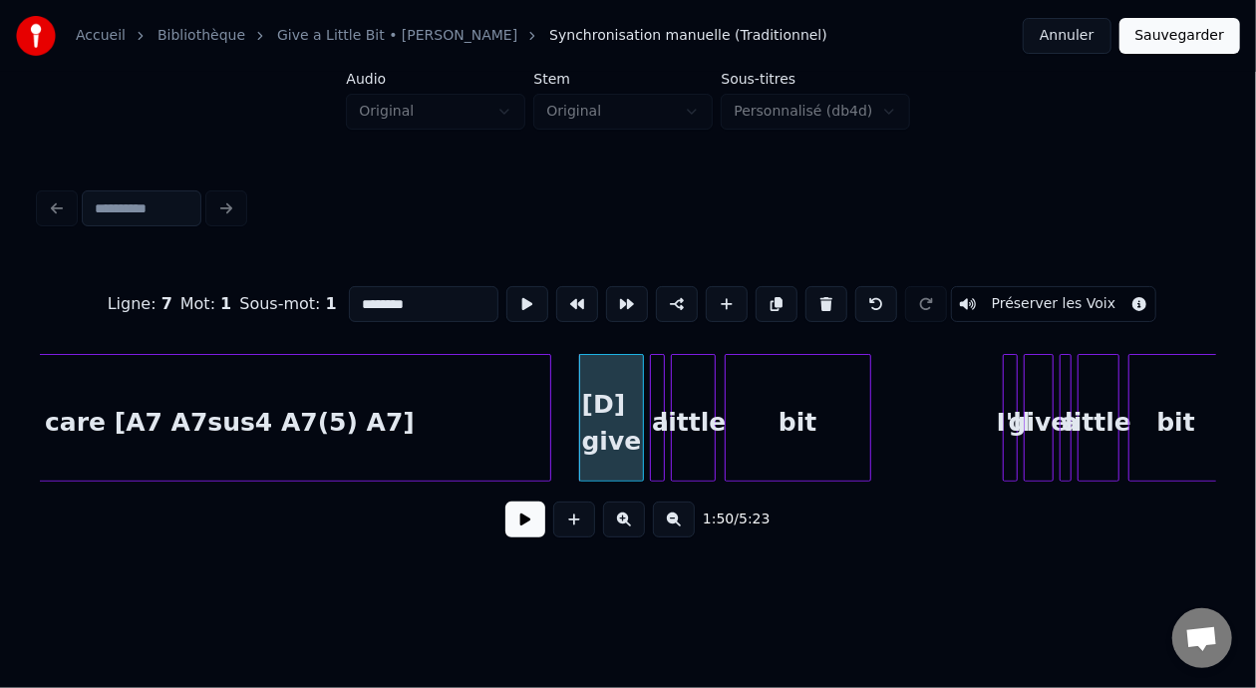
click at [349, 299] on input "********" at bounding box center [424, 304] width 150 height 36
click at [618, 430] on div "[D] Give" at bounding box center [611, 423] width 62 height 136
click at [349, 302] on input "********" at bounding box center [424, 304] width 150 height 36
type input "**********"
click at [519, 527] on button at bounding box center [525, 519] width 40 height 36
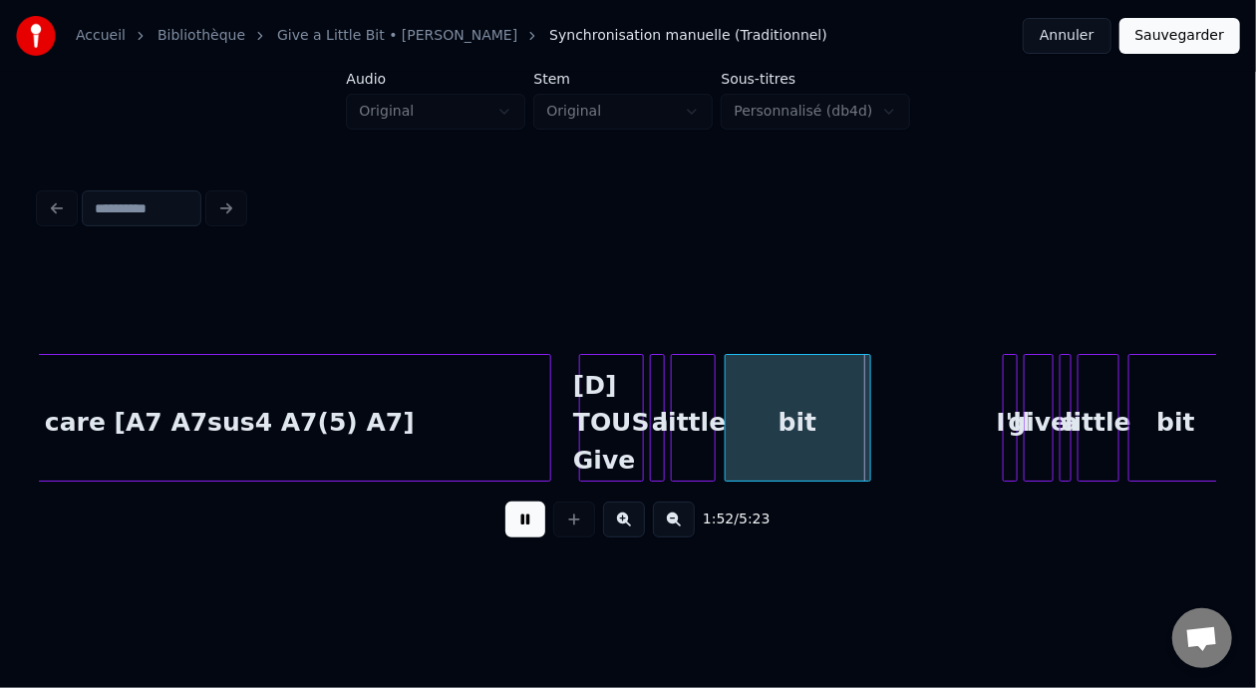
click at [527, 520] on button at bounding box center [525, 519] width 40 height 36
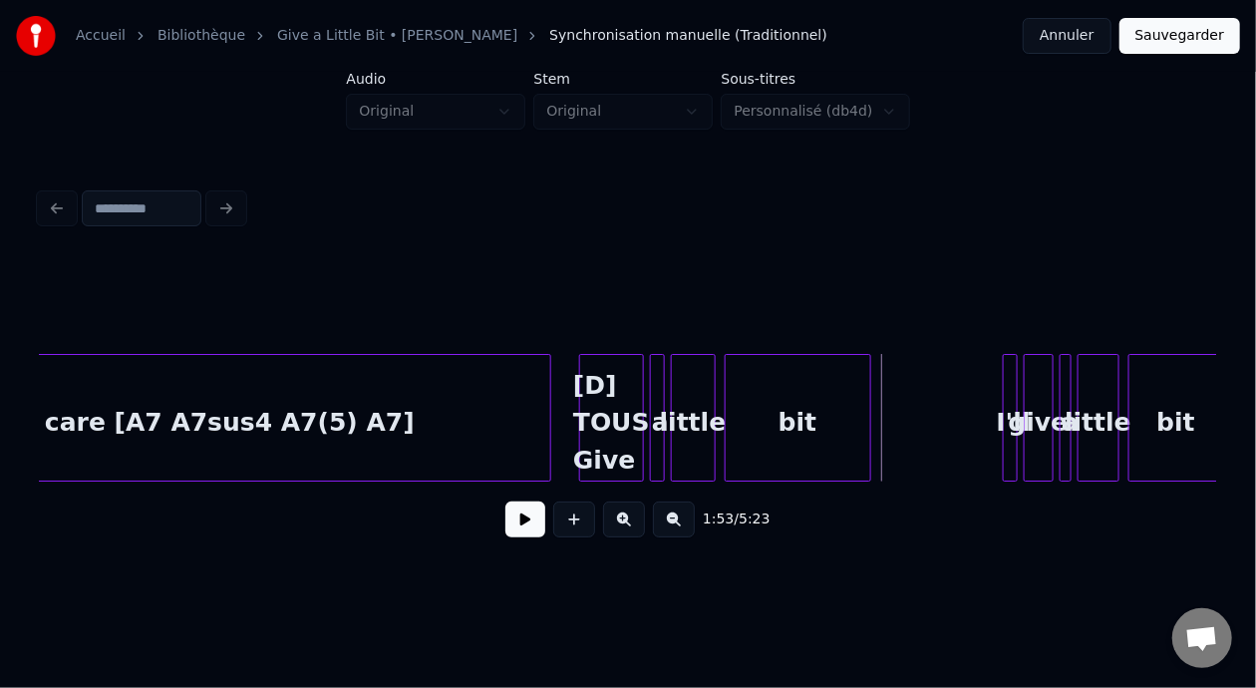
click at [527, 520] on button at bounding box center [525, 519] width 40 height 36
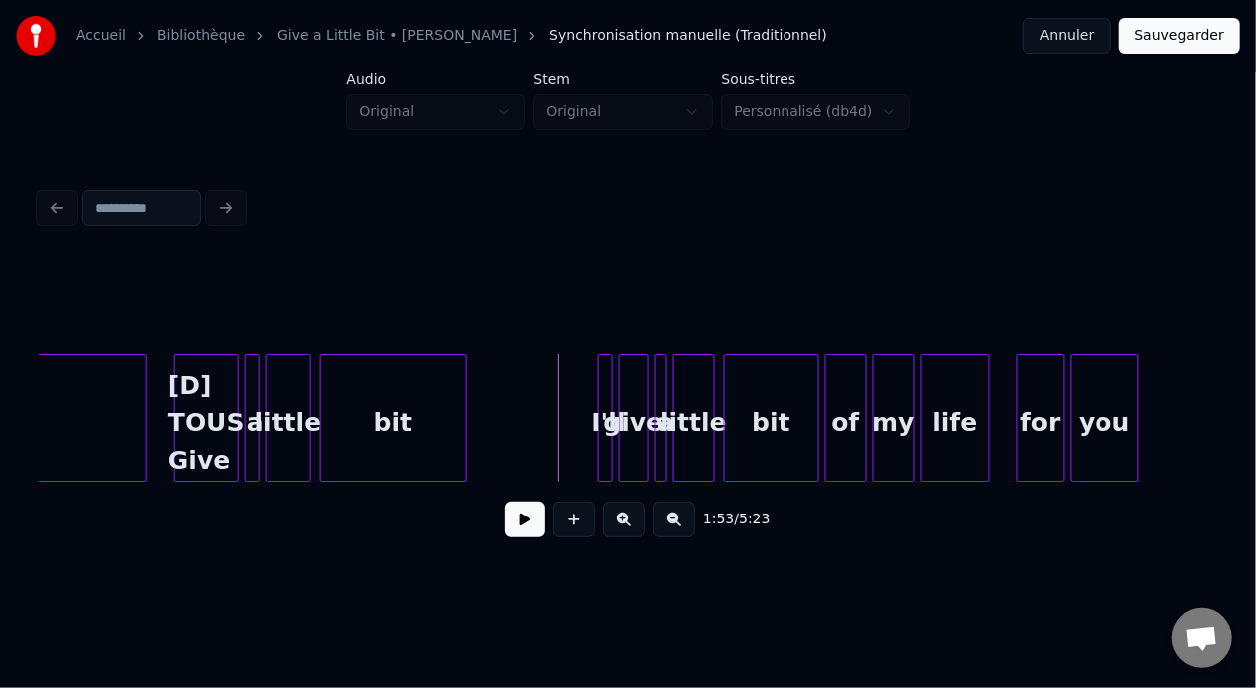
scroll to position [0, 16488]
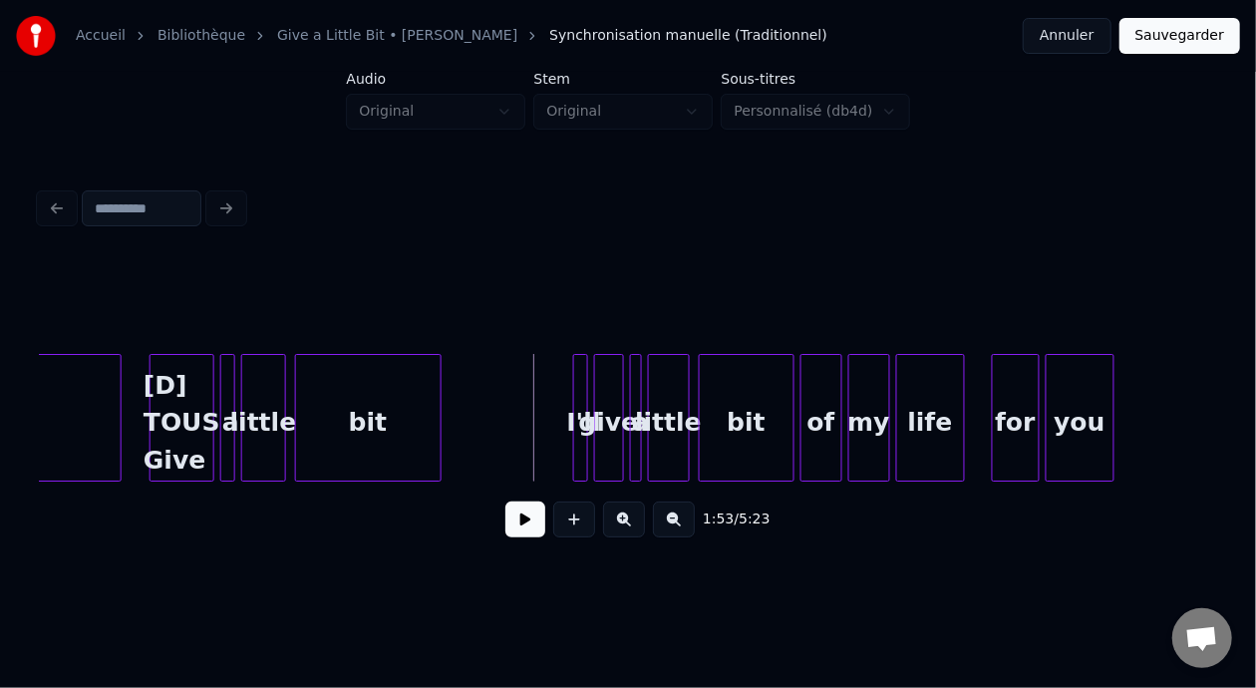
click at [578, 418] on div at bounding box center [577, 418] width 6 height 126
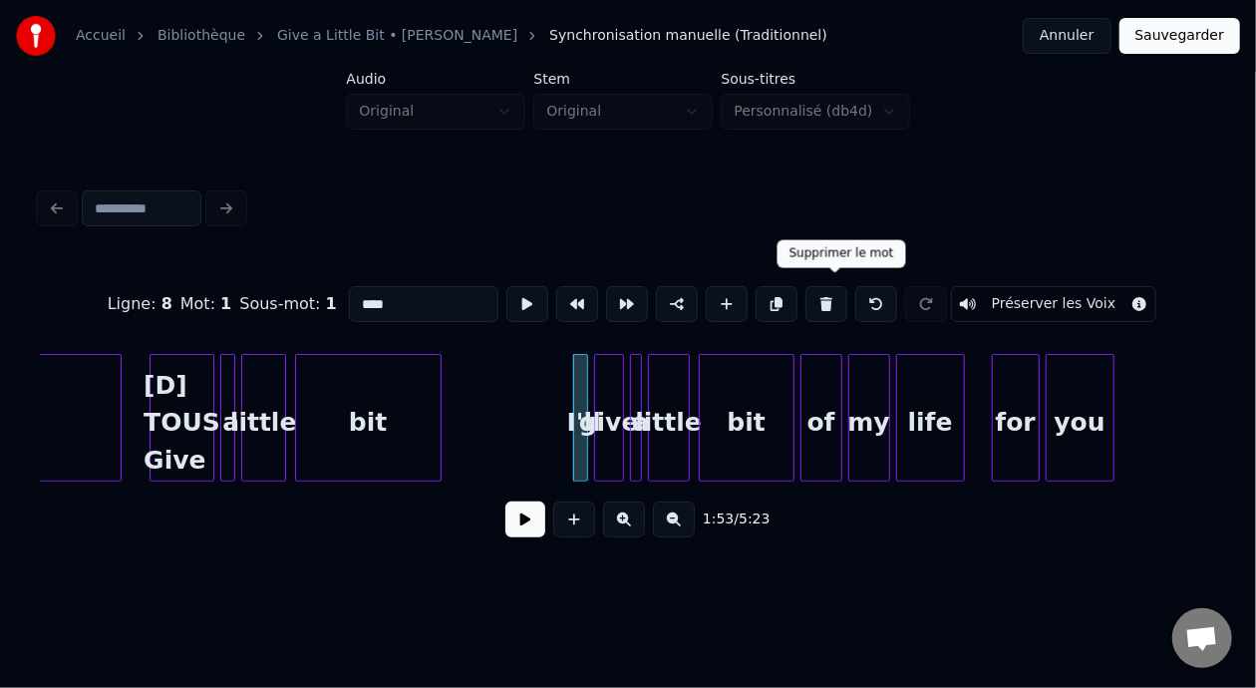
click at [834, 292] on button at bounding box center [826, 304] width 42 height 36
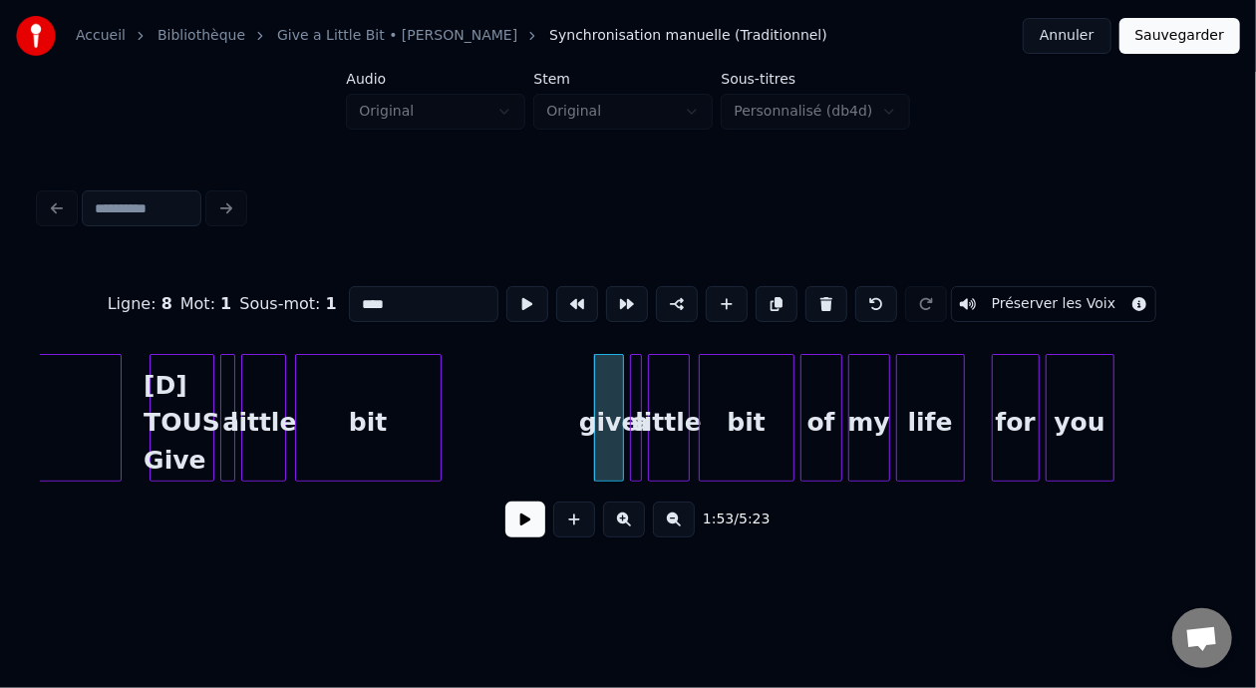
click at [595, 414] on div at bounding box center [598, 418] width 6 height 126
click at [566, 416] on div at bounding box center [568, 418] width 6 height 126
click at [385, 410] on div "bit" at bounding box center [368, 423] width 145 height 136
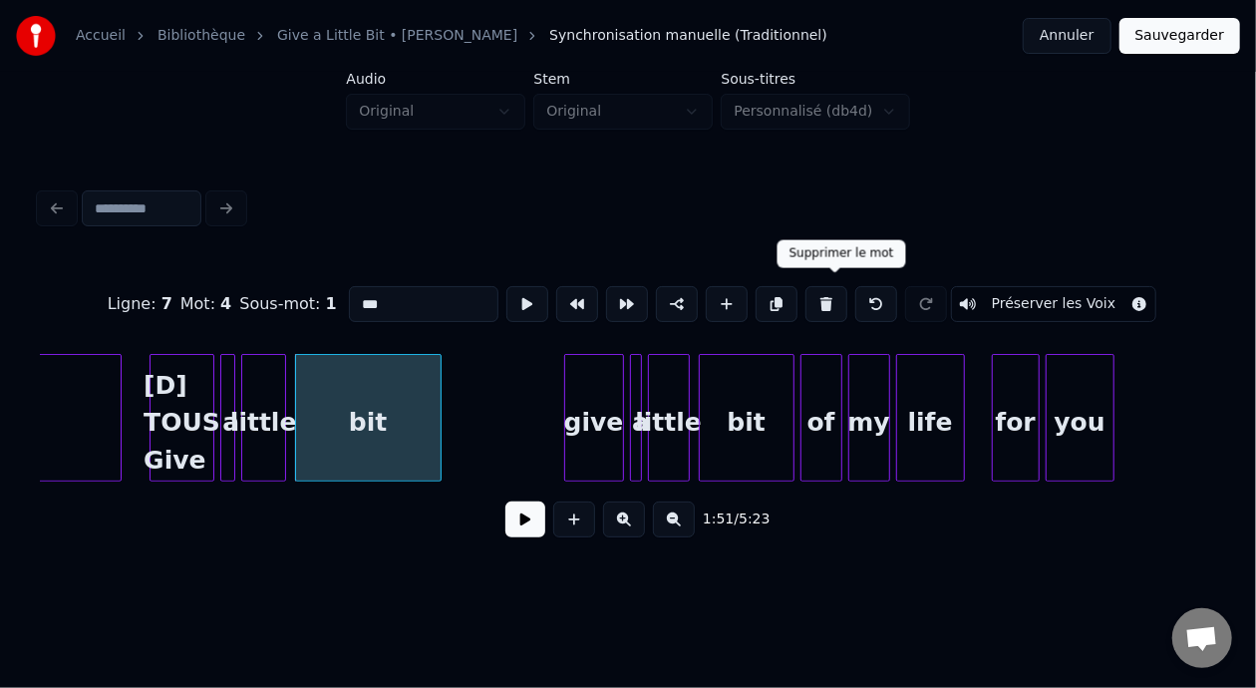
click at [364, 429] on div "bit" at bounding box center [368, 423] width 145 height 136
click at [349, 297] on input "***" at bounding box center [424, 304] width 150 height 36
click at [374, 395] on div "bit [A7 D]" at bounding box center [368, 423] width 145 height 136
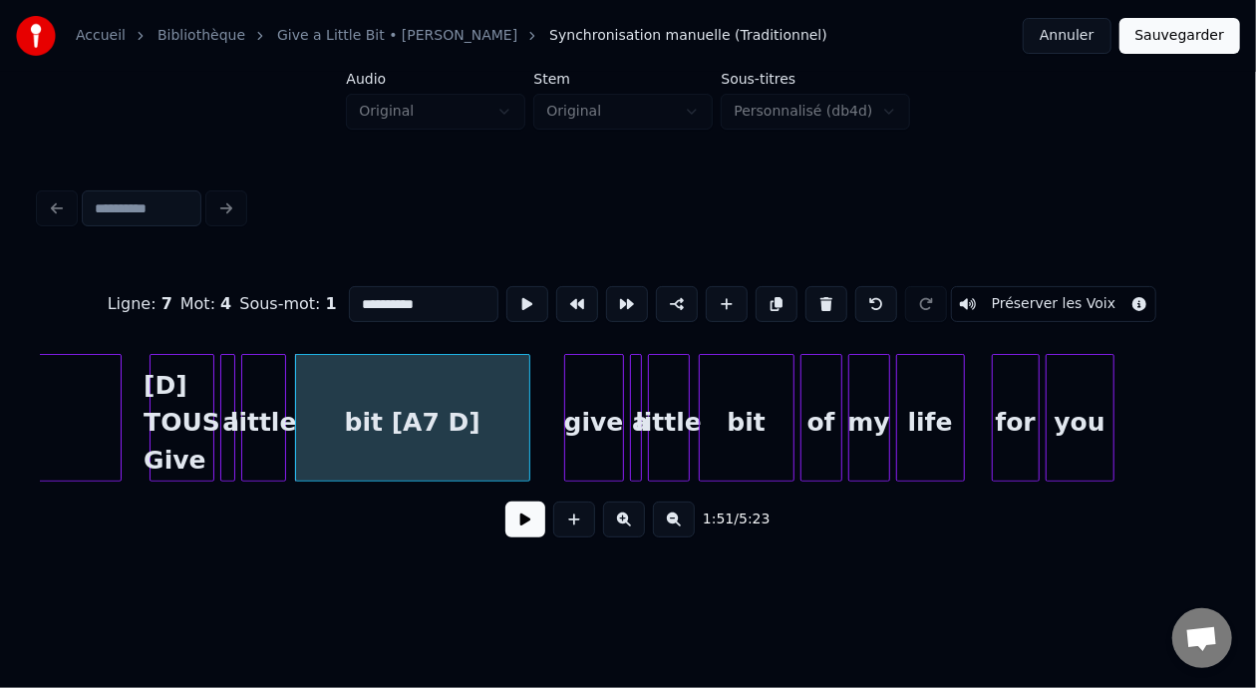
click at [526, 409] on div at bounding box center [526, 418] width 6 height 126
click at [338, 421] on div "bit [A7 D]" at bounding box center [412, 423] width 233 height 136
type input "**********"
click at [515, 537] on button at bounding box center [525, 519] width 40 height 36
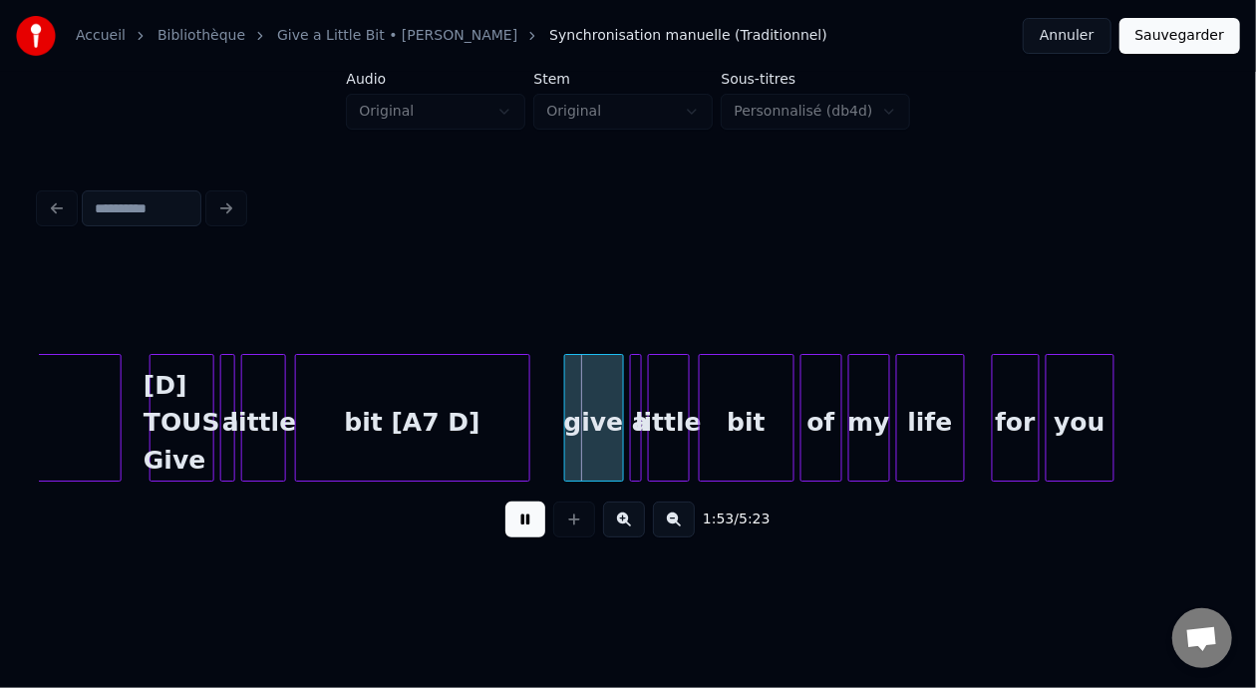
click at [518, 536] on button at bounding box center [525, 519] width 40 height 36
click at [587, 416] on div "give" at bounding box center [594, 423] width 58 height 136
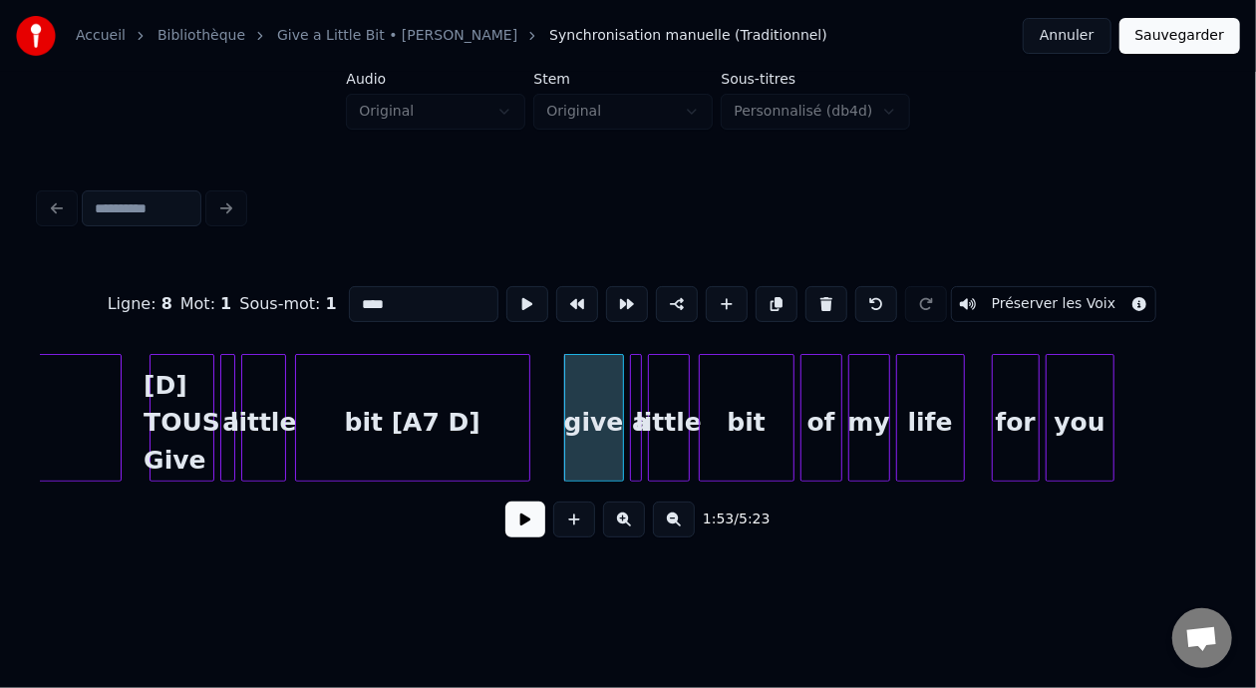
click at [349, 296] on input "****" at bounding box center [424, 304] width 150 height 36
click at [548, 410] on div at bounding box center [550, 418] width 6 height 126
click at [390, 421] on div "bit [A7 D]" at bounding box center [412, 423] width 233 height 136
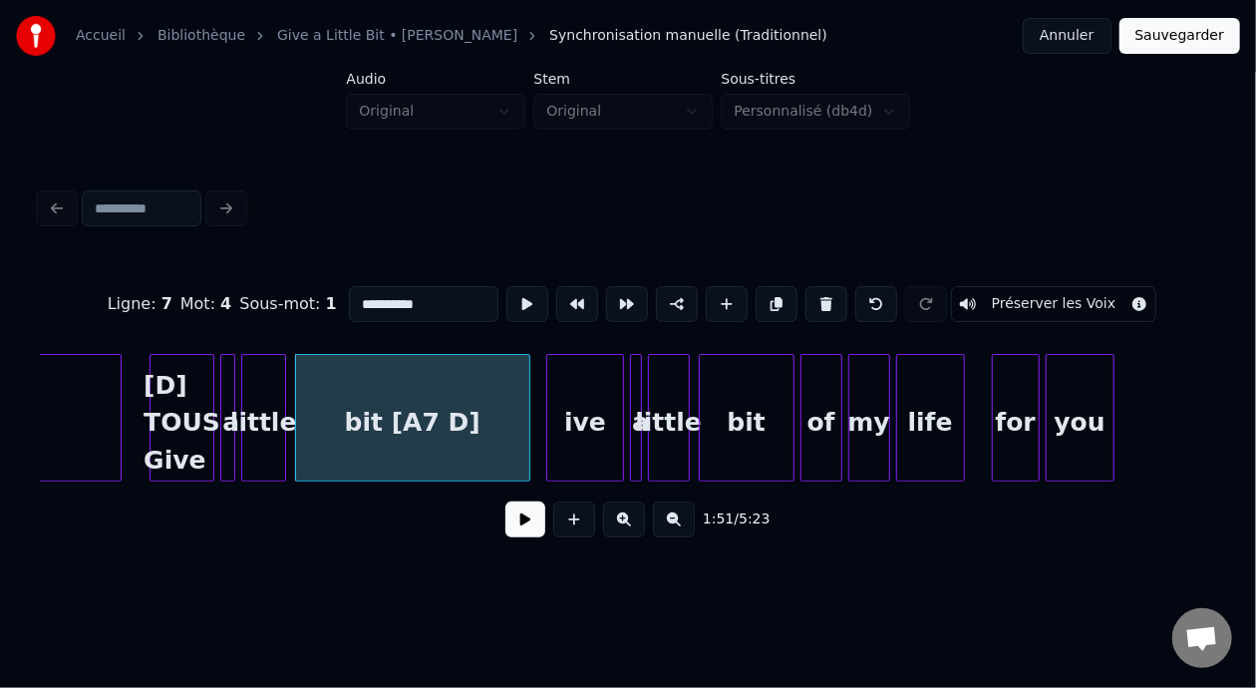
click at [575, 423] on div "ive" at bounding box center [584, 423] width 75 height 136
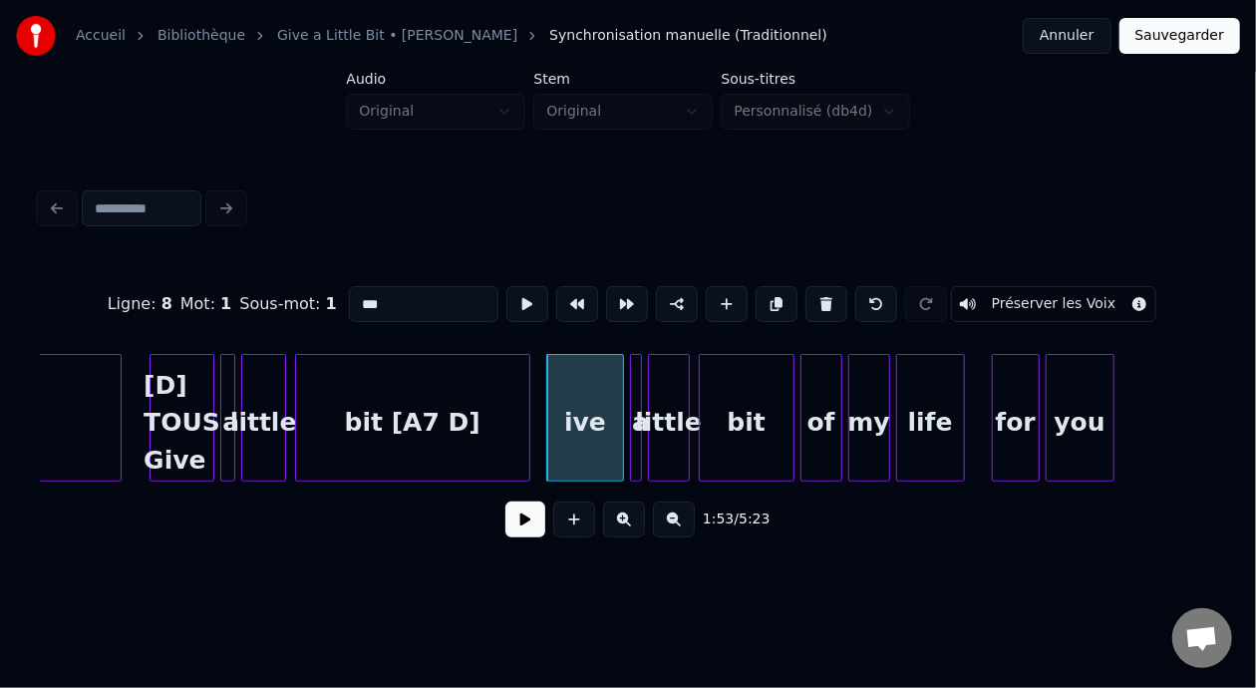
click at [349, 296] on input "***" at bounding box center [424, 304] width 150 height 36
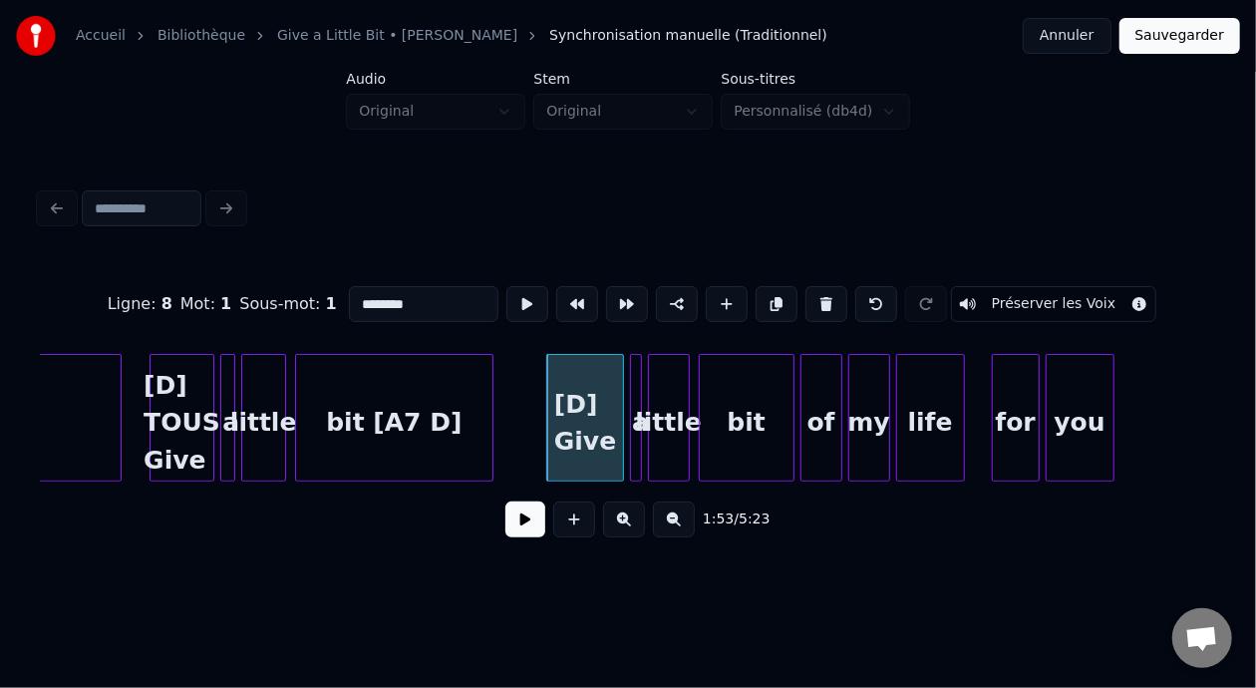
click at [491, 412] on div at bounding box center [489, 418] width 6 height 126
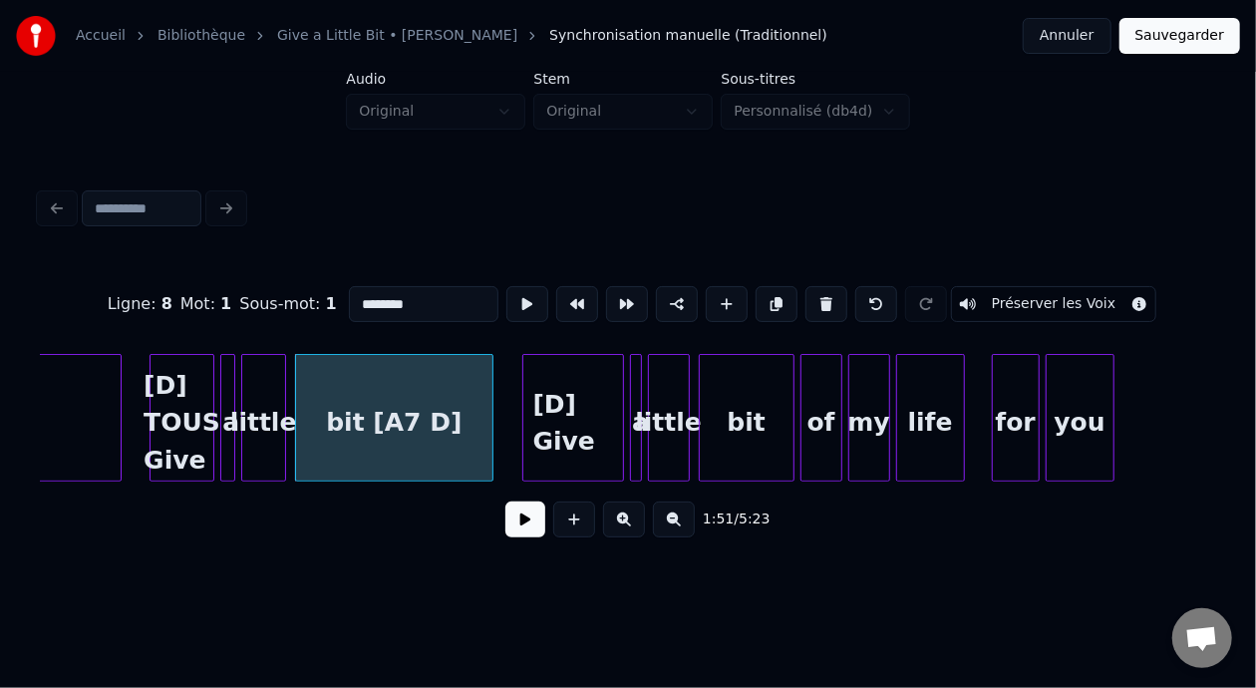
click at [523, 415] on div at bounding box center [526, 418] width 6 height 126
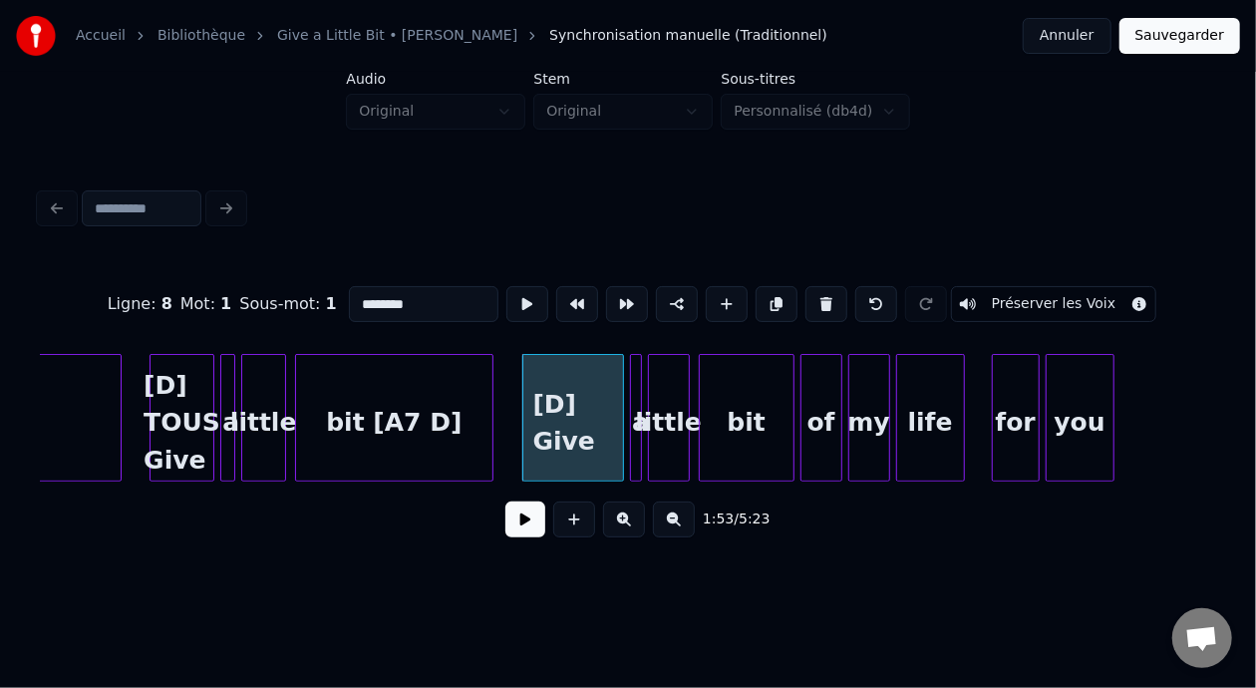
click at [384, 398] on div "bit [A7 D]" at bounding box center [394, 423] width 197 height 136
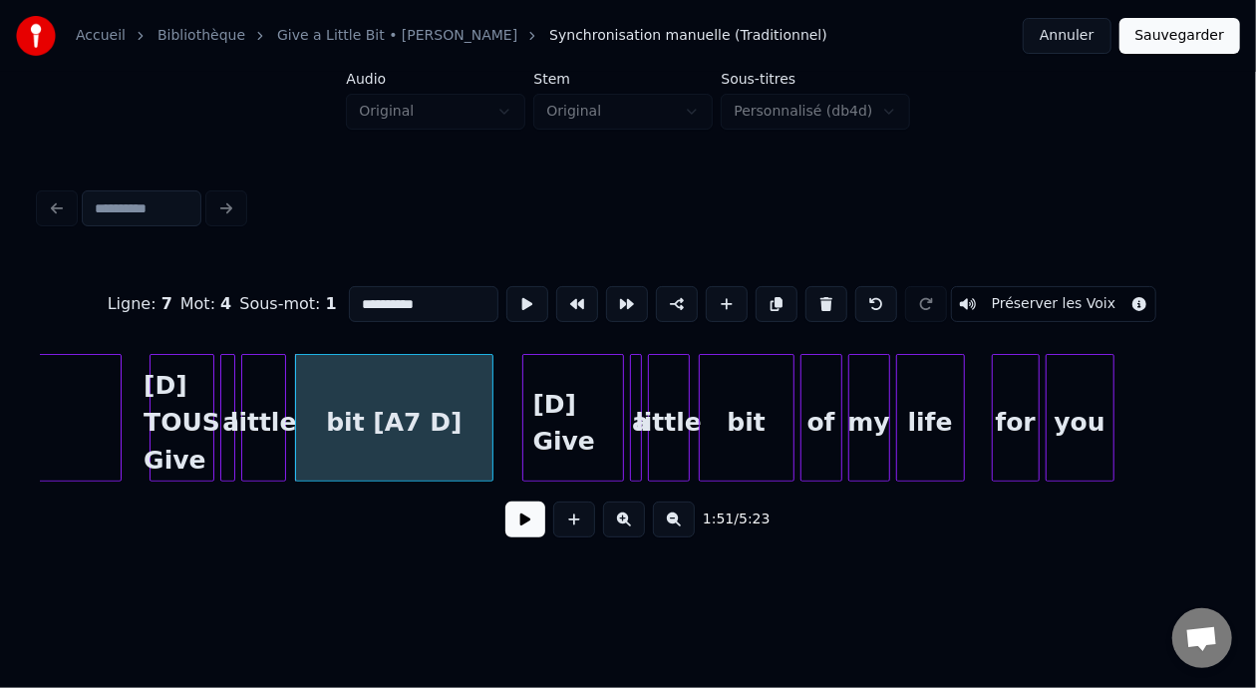
type input "**********"
click at [539, 508] on div "1:51 / 5:23" at bounding box center [628, 519] width 1144 height 44
click at [527, 518] on button at bounding box center [525, 519] width 40 height 36
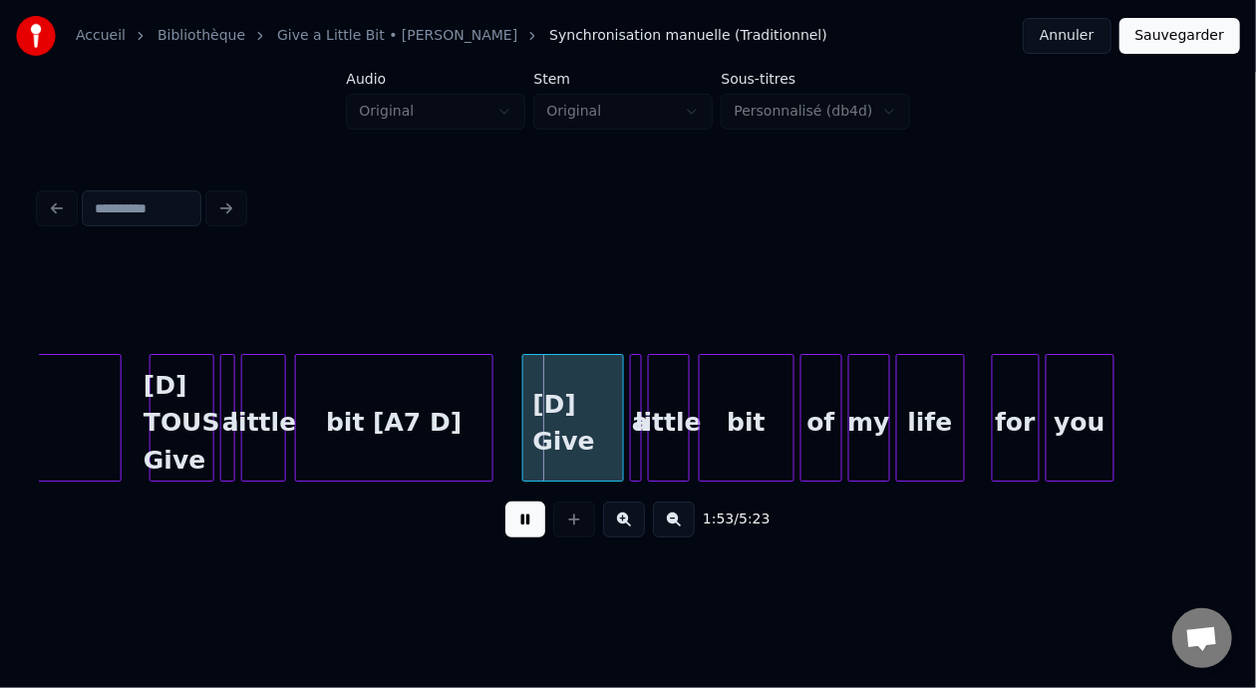
click at [529, 520] on button at bounding box center [525, 519] width 40 height 36
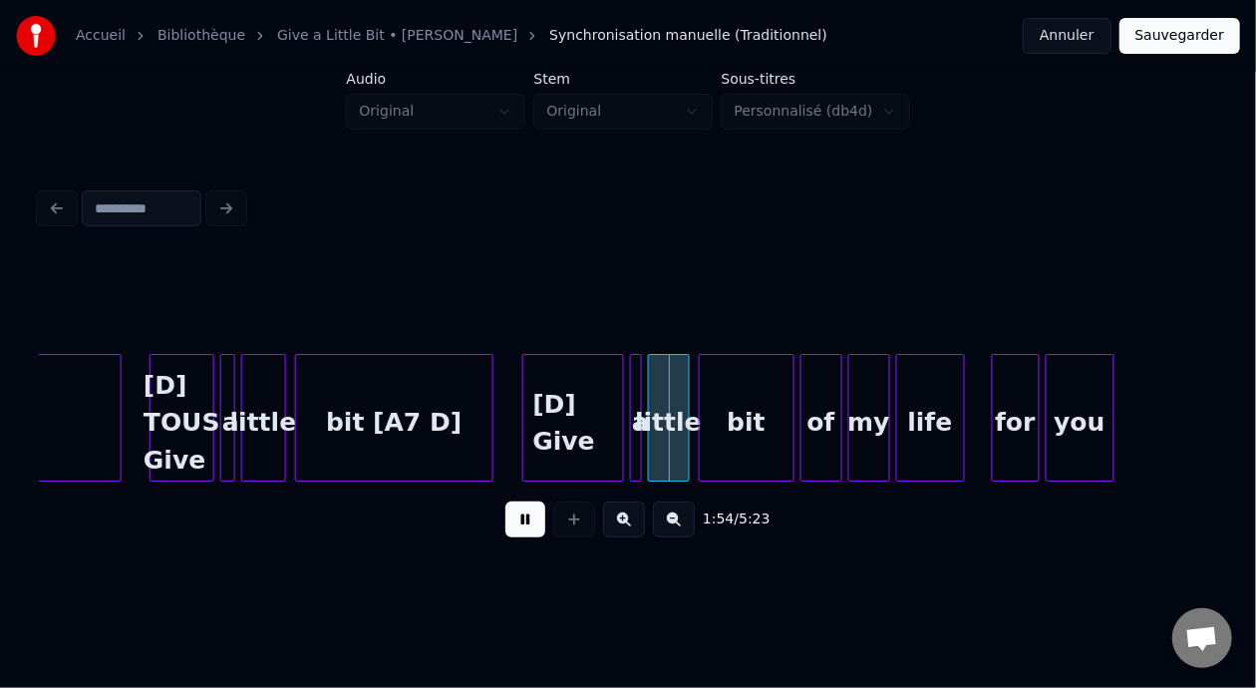
click at [529, 520] on button at bounding box center [525, 519] width 40 height 36
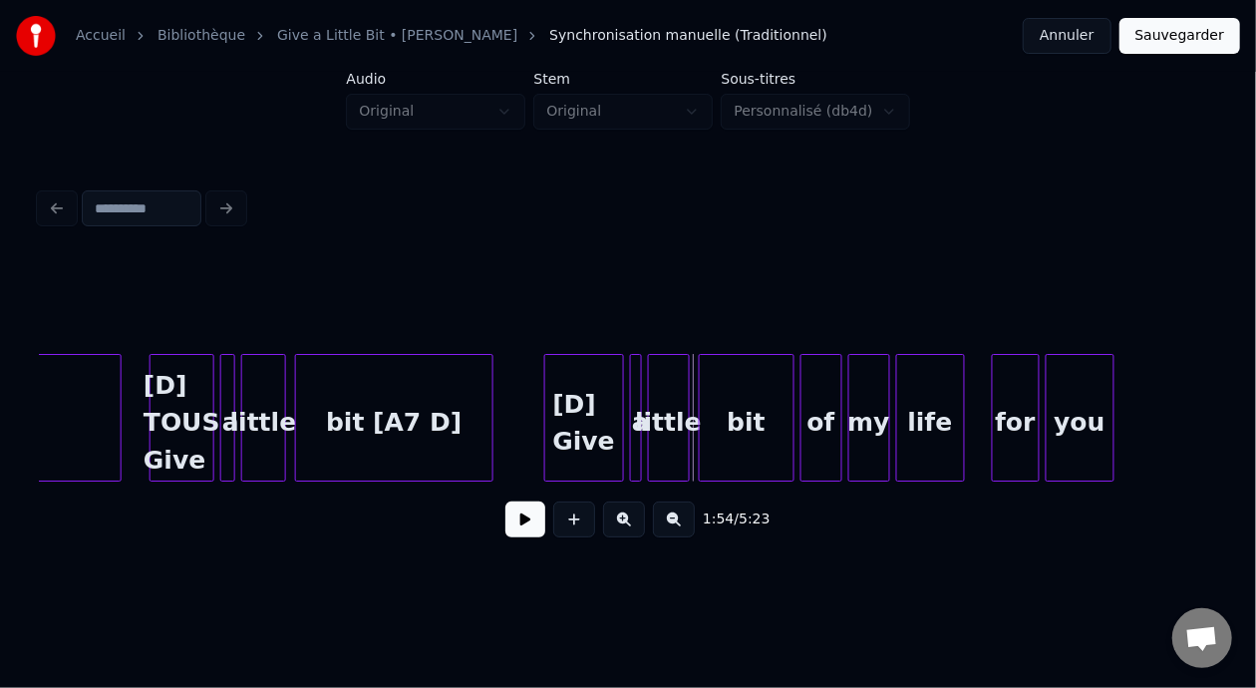
click at [545, 408] on div at bounding box center [548, 418] width 6 height 126
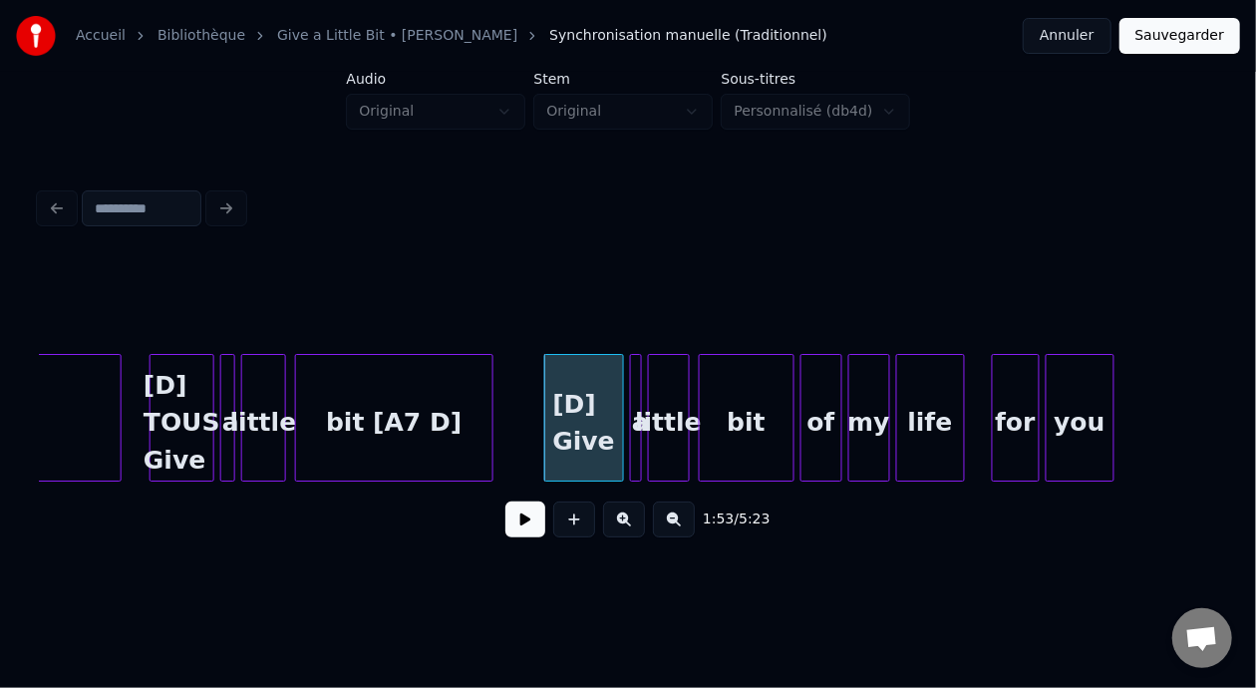
click at [513, 527] on button at bounding box center [525, 519] width 40 height 36
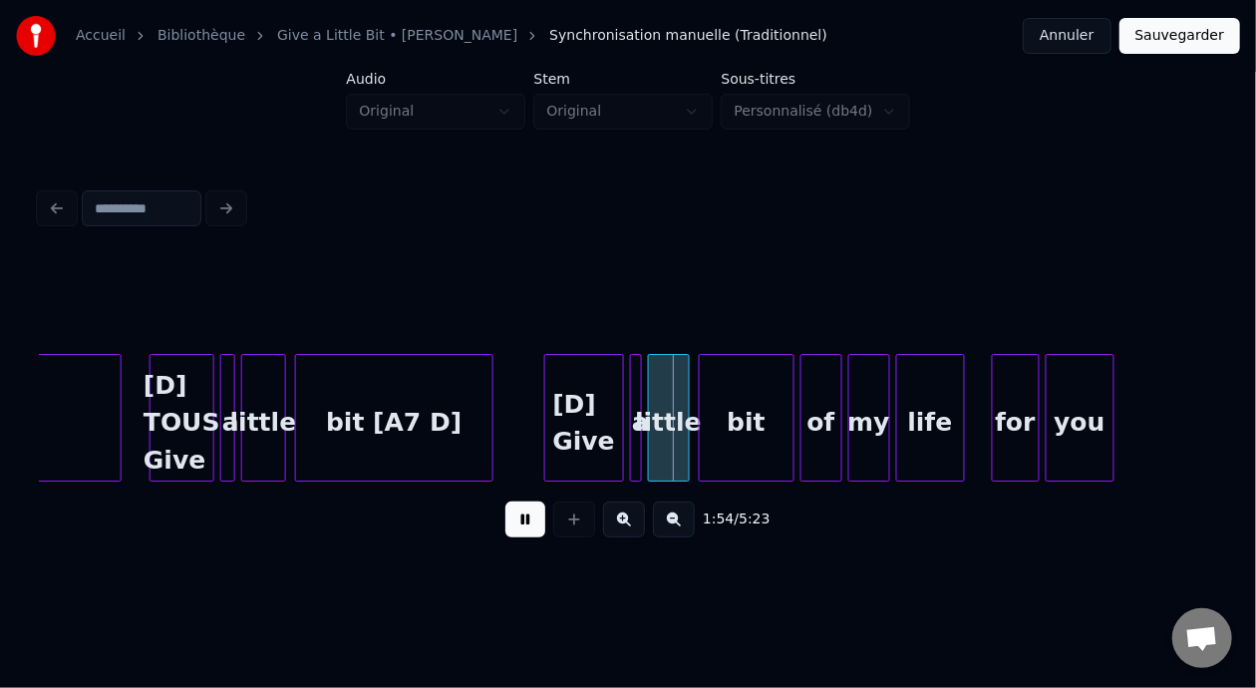
click at [513, 527] on button at bounding box center [525, 519] width 40 height 36
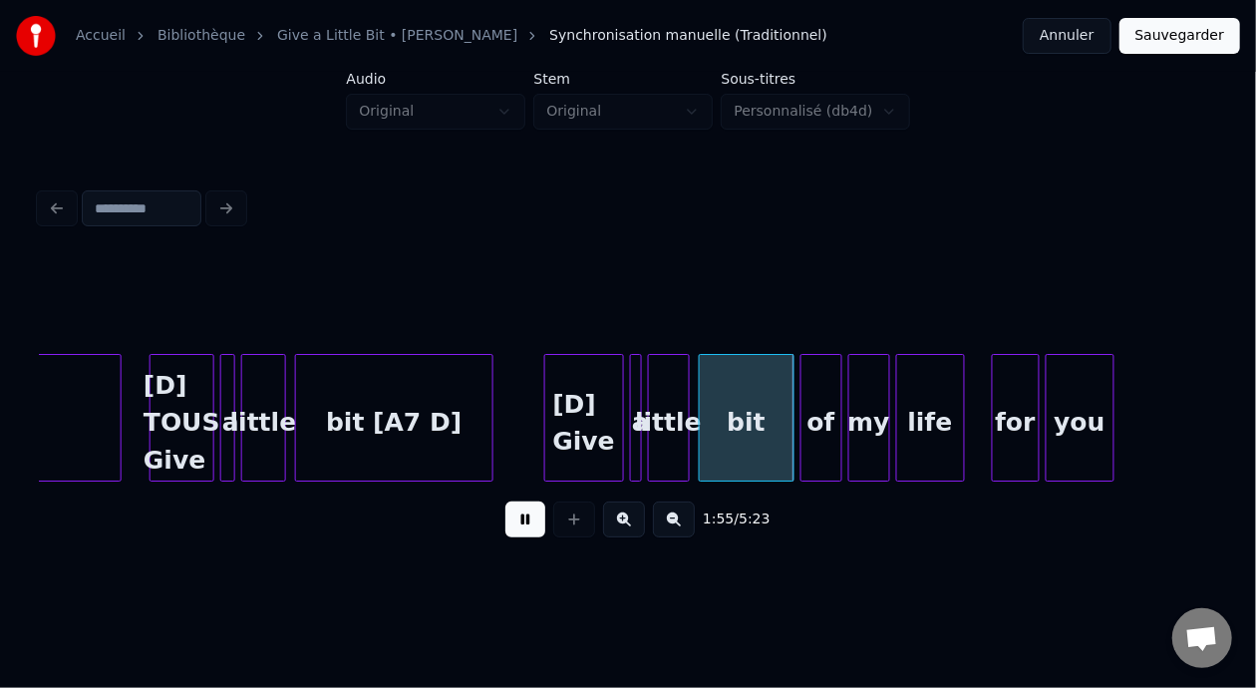
click at [516, 527] on button at bounding box center [525, 519] width 40 height 36
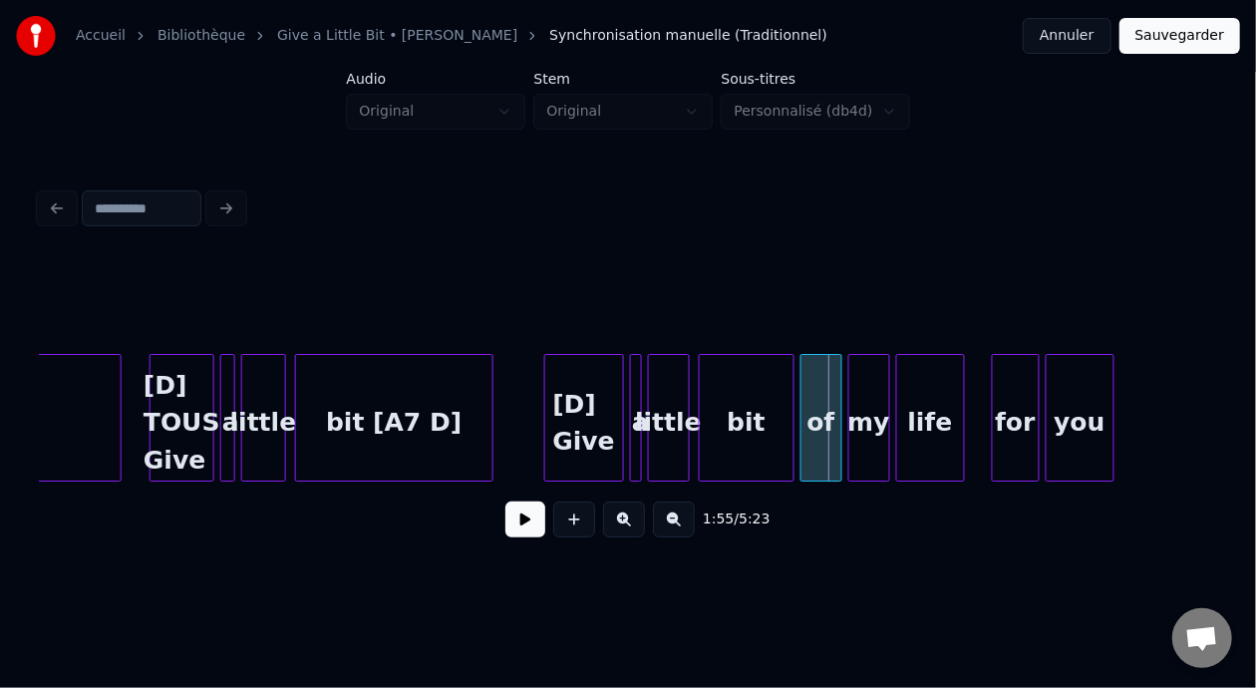
click at [761, 425] on div "bit" at bounding box center [747, 423] width 94 height 136
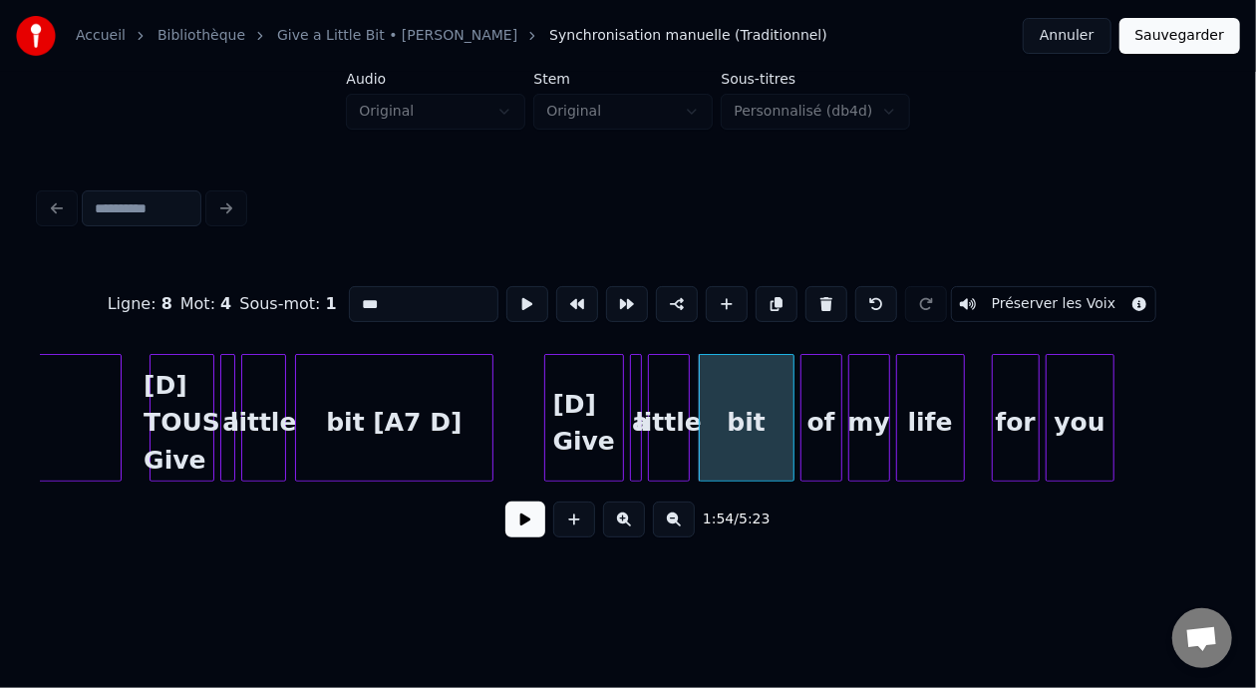
click at [359, 296] on input "***" at bounding box center [424, 304] width 150 height 36
click at [866, 419] on div "my" at bounding box center [869, 423] width 40 height 136
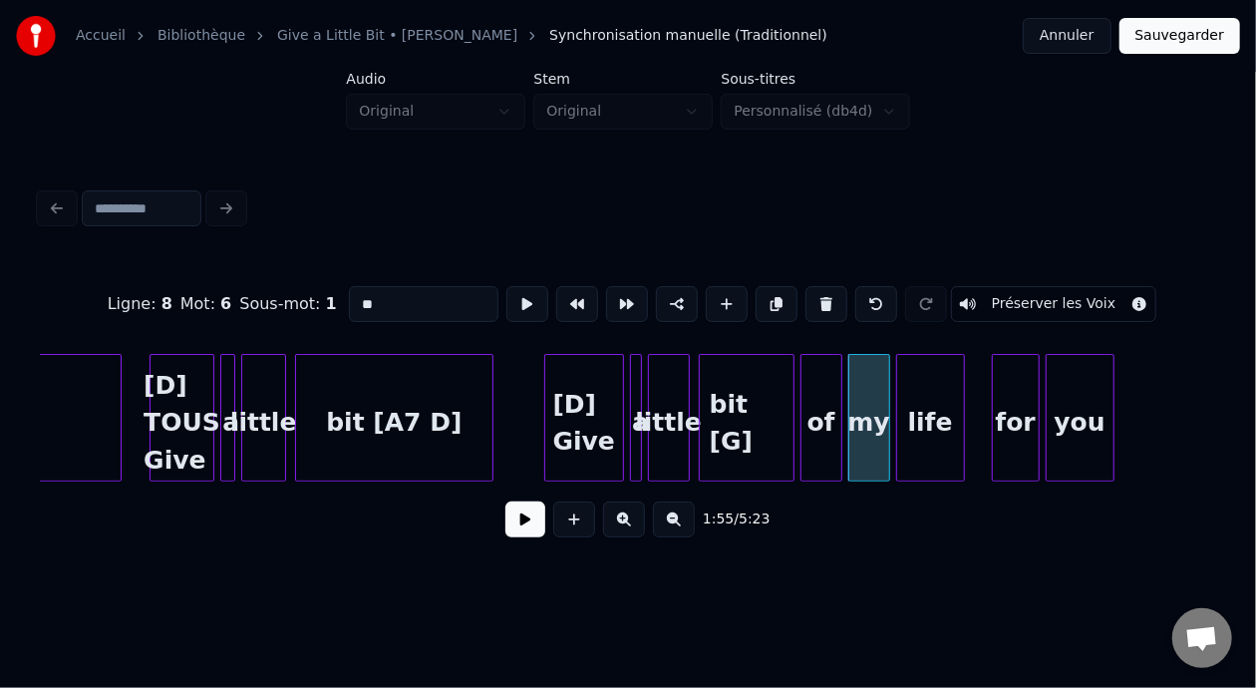
click at [349, 296] on input "**" at bounding box center [424, 304] width 150 height 36
click at [1102, 408] on div "you" at bounding box center [1080, 423] width 67 height 136
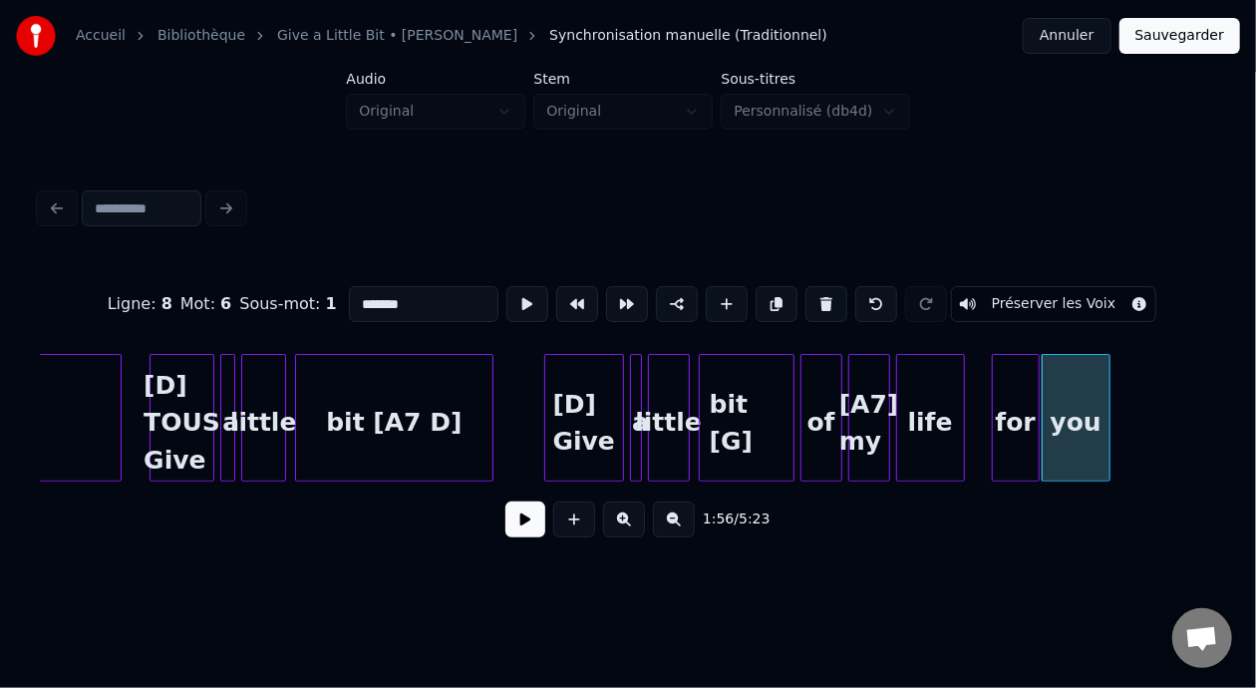
click at [376, 293] on input "*******" at bounding box center [424, 304] width 150 height 36
click at [1069, 414] on div "you" at bounding box center [1076, 423] width 67 height 136
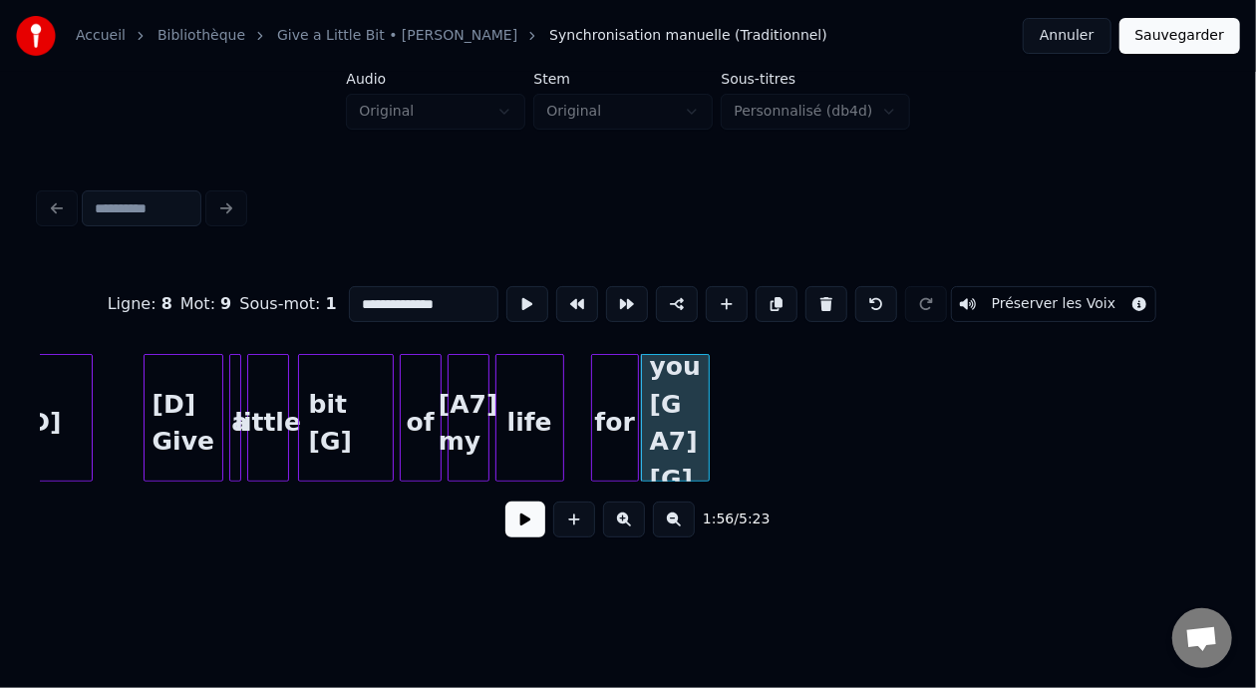
scroll to position [0, 17063]
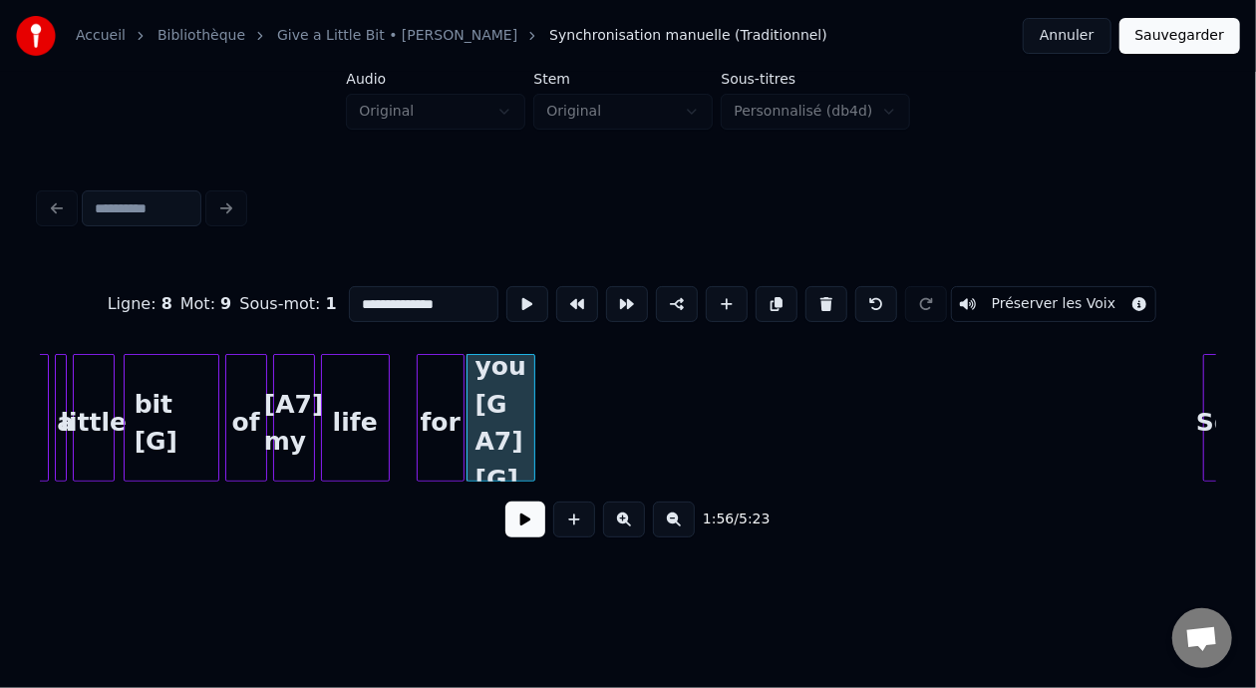
click at [442, 406] on div "for" at bounding box center [441, 423] width 46 height 136
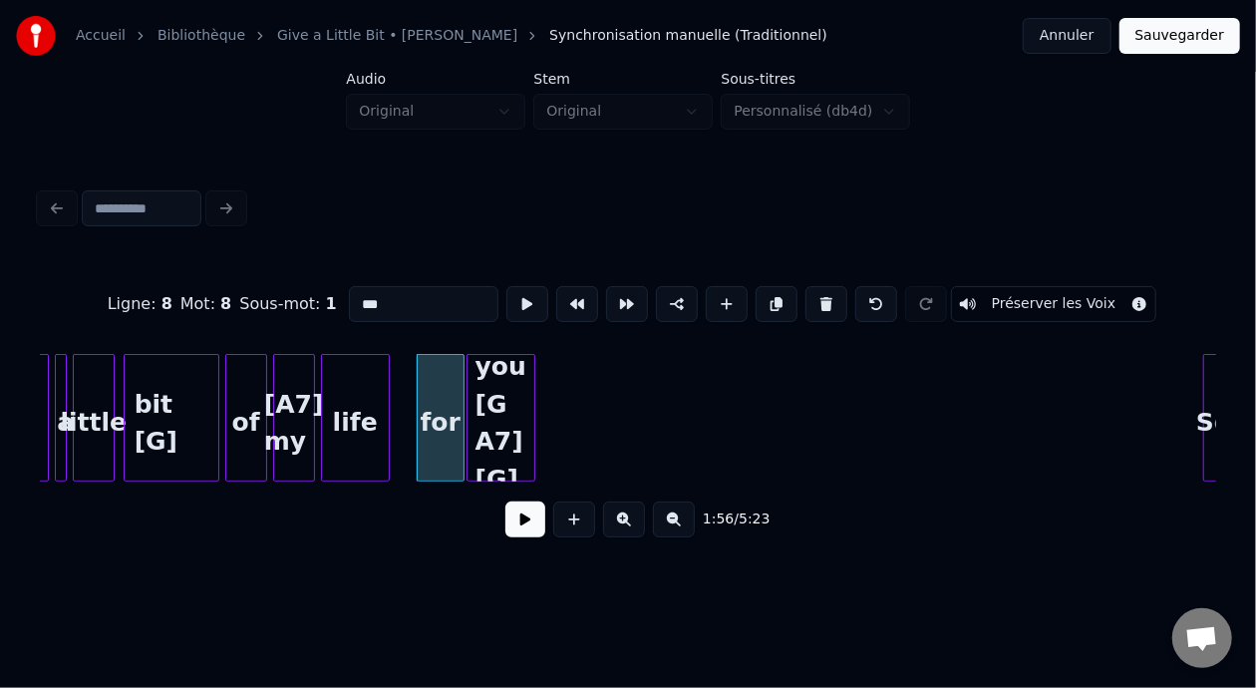
type input "***"
click at [514, 537] on button at bounding box center [525, 519] width 40 height 36
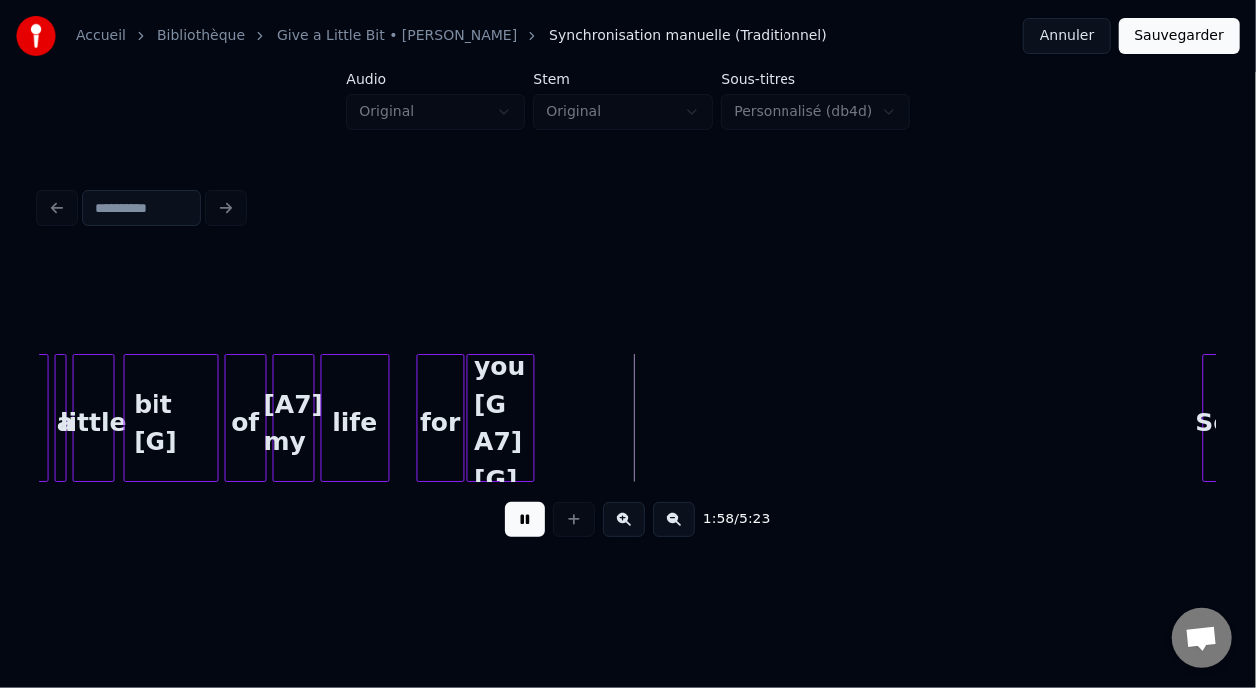
click at [533, 415] on div "you [G A7] [G]" at bounding box center [501, 418] width 69 height 128
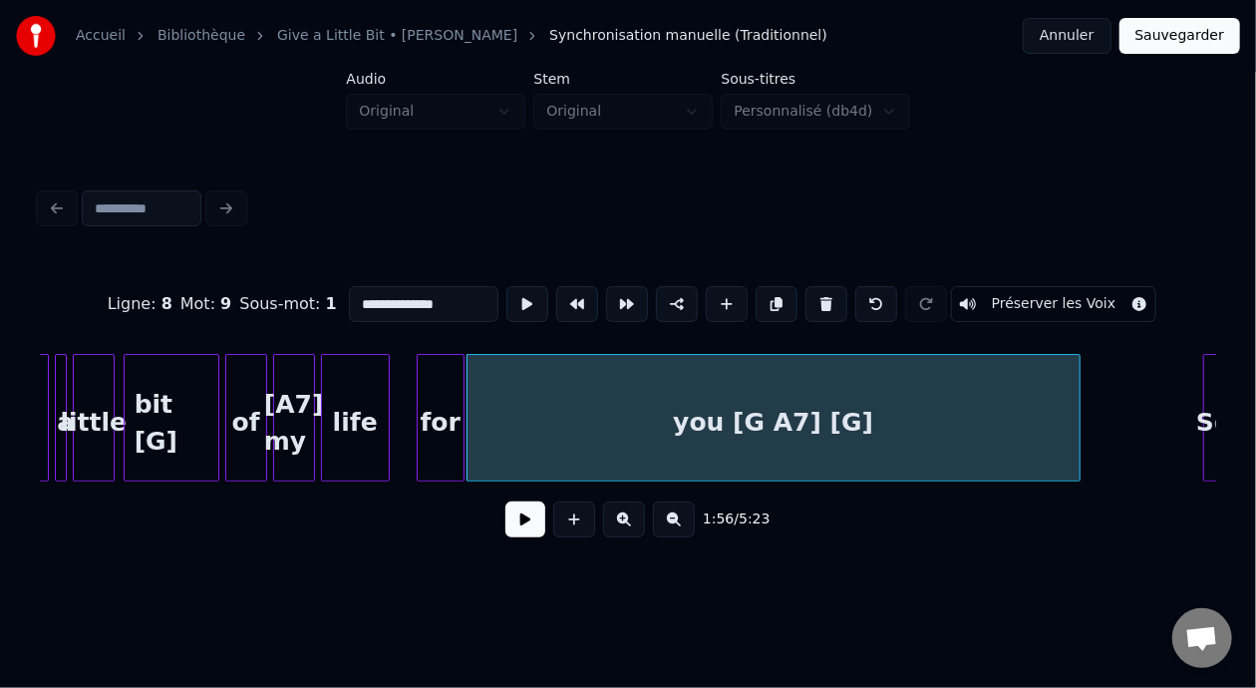
click at [1076, 420] on div at bounding box center [1077, 418] width 6 height 126
click at [450, 423] on div "for" at bounding box center [441, 423] width 46 height 136
type input "***"
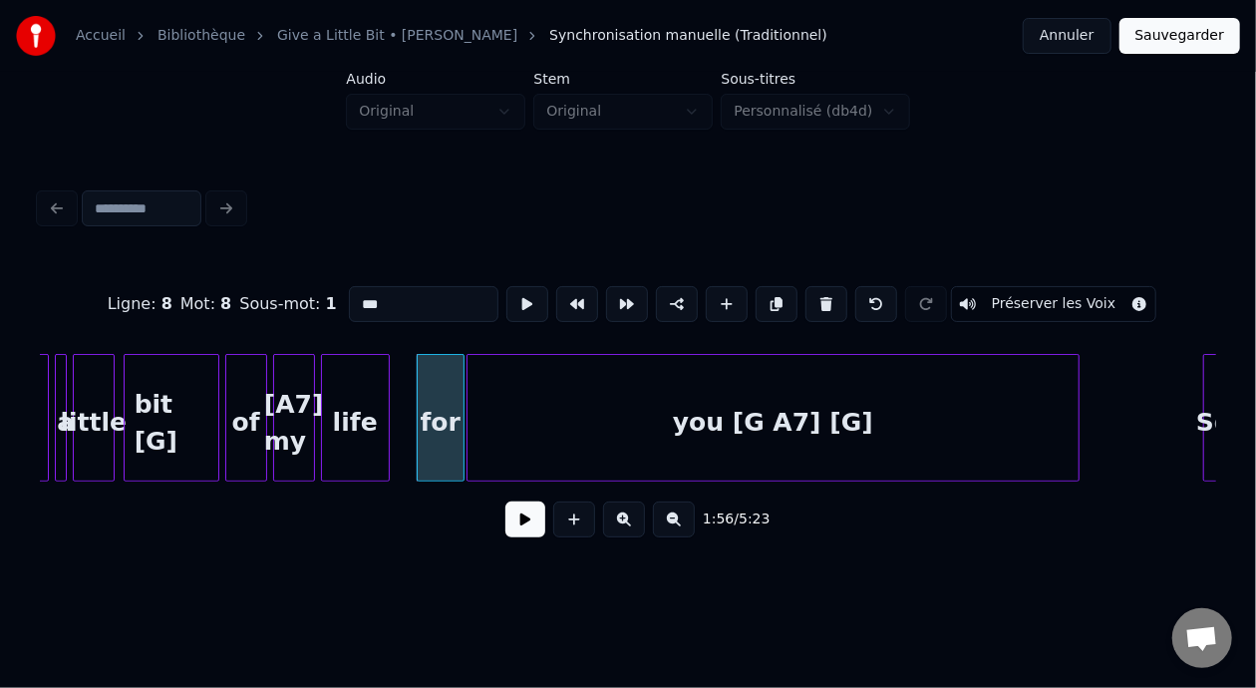
click at [510, 530] on button at bounding box center [525, 519] width 40 height 36
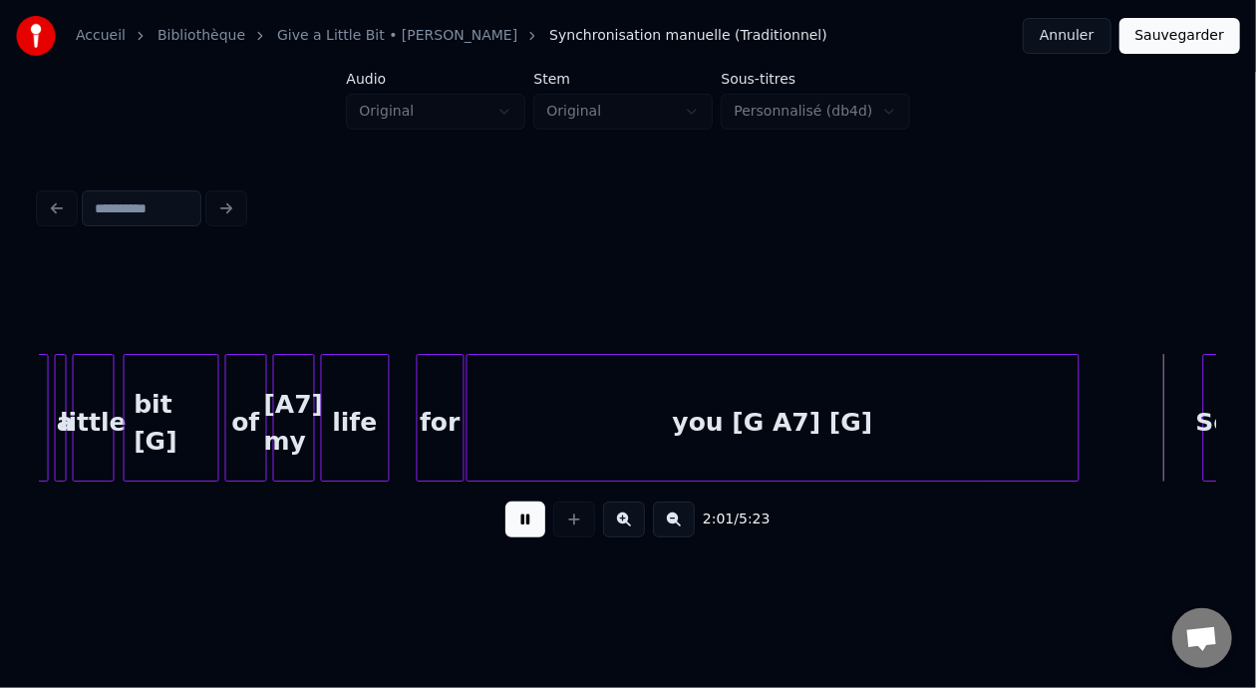
click at [653, 579] on html "Accueil Bibliothèque Give a Little Bit • [PERSON_NAME] Synchronisation manuelle…" at bounding box center [628, 303] width 1256 height 606
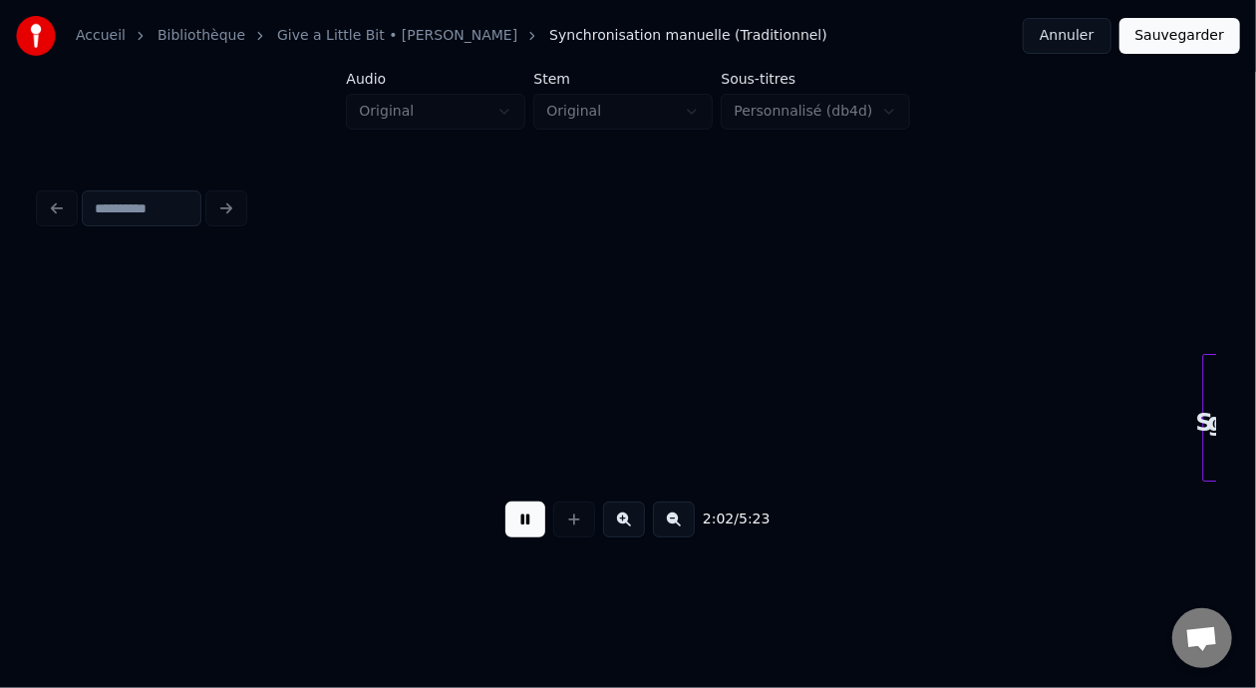
scroll to position [0, 18241]
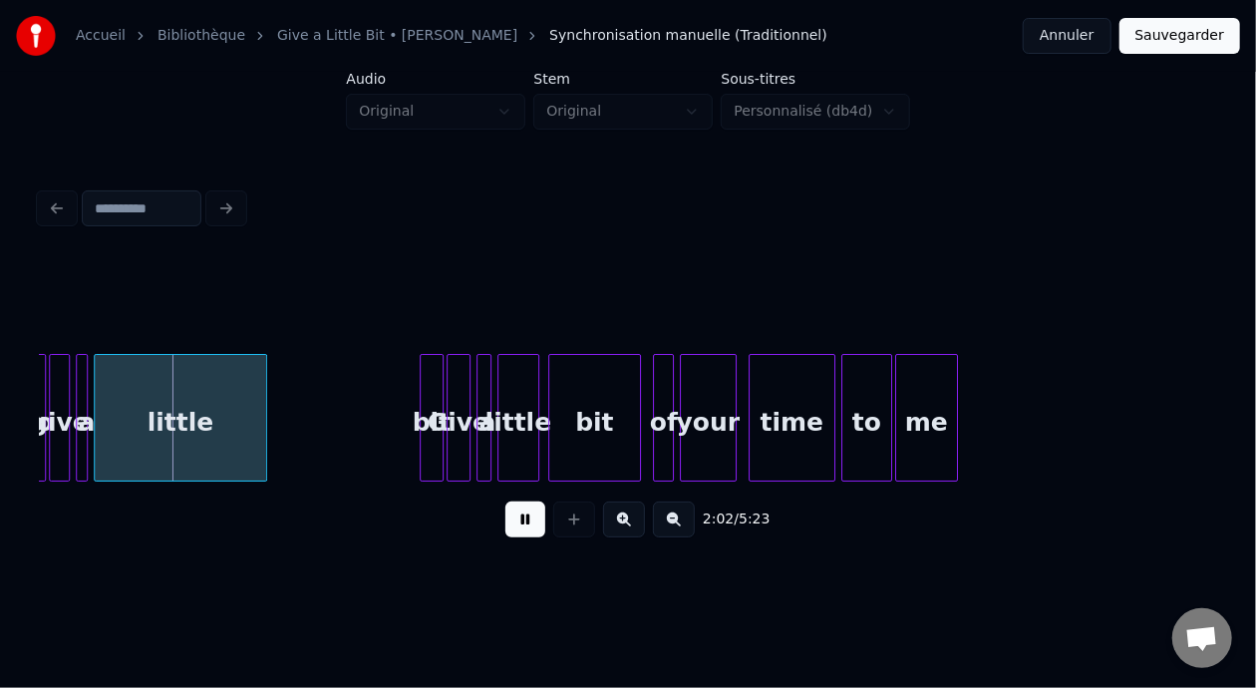
click at [517, 537] on button at bounding box center [525, 519] width 40 height 36
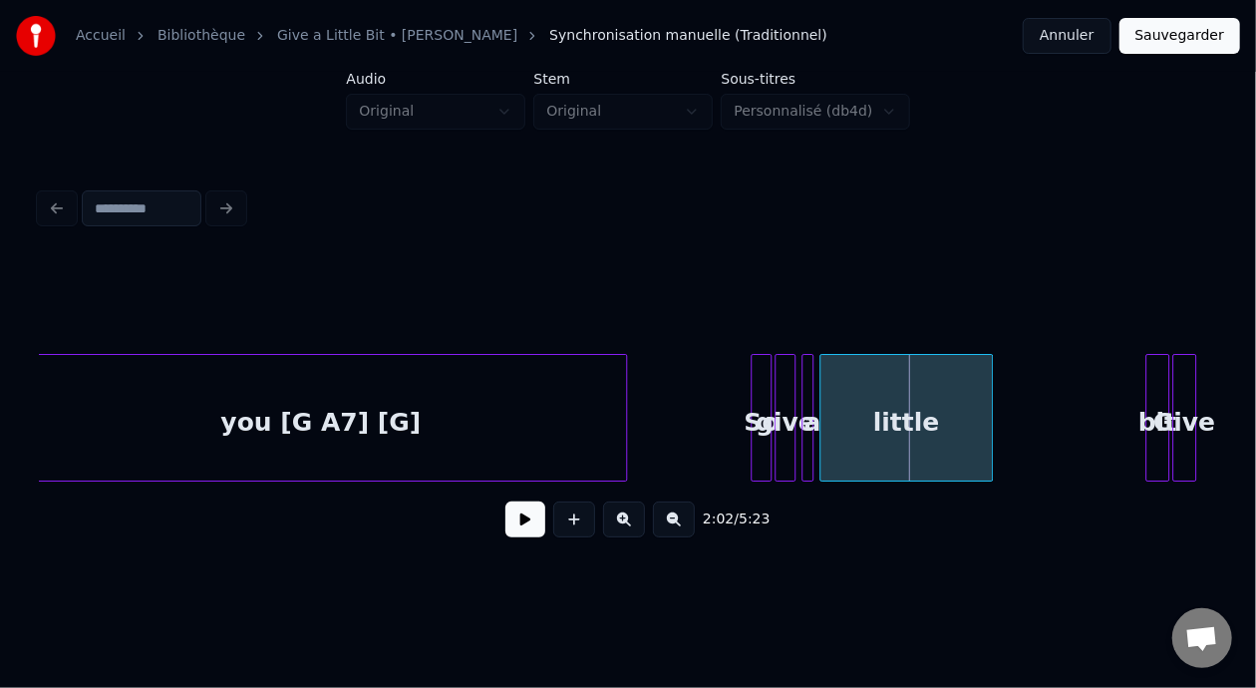
scroll to position [0, 17466]
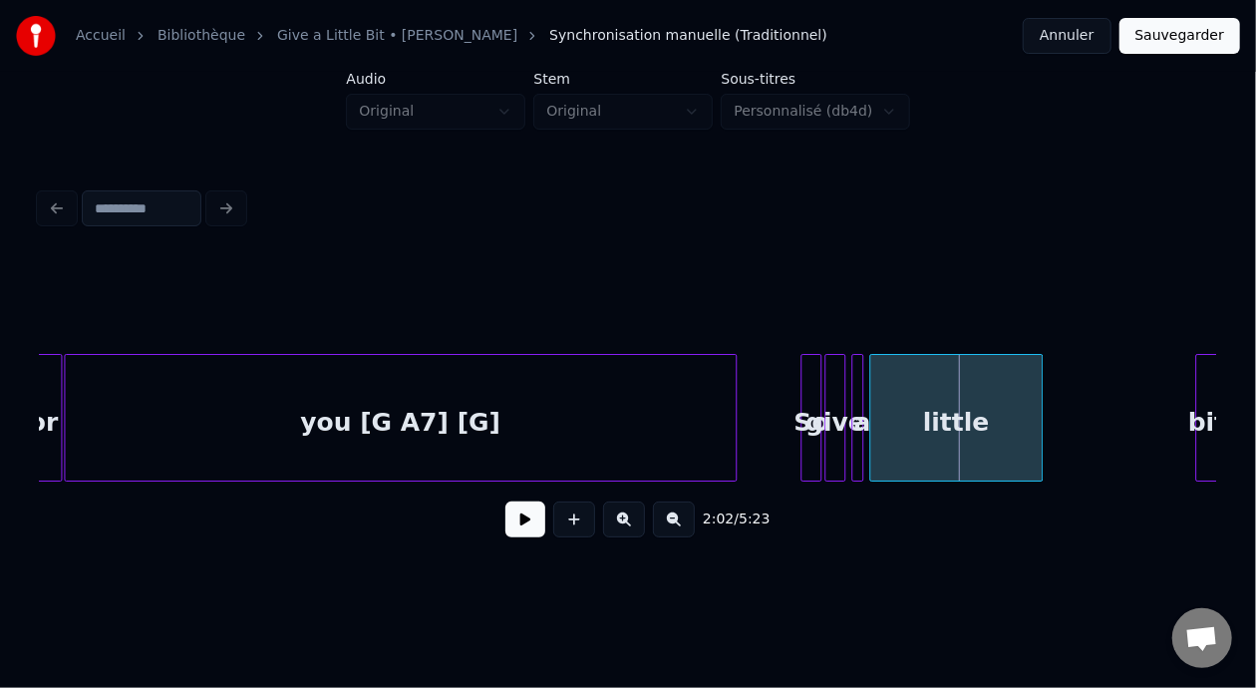
click at [735, 417] on div at bounding box center [733, 418] width 6 height 126
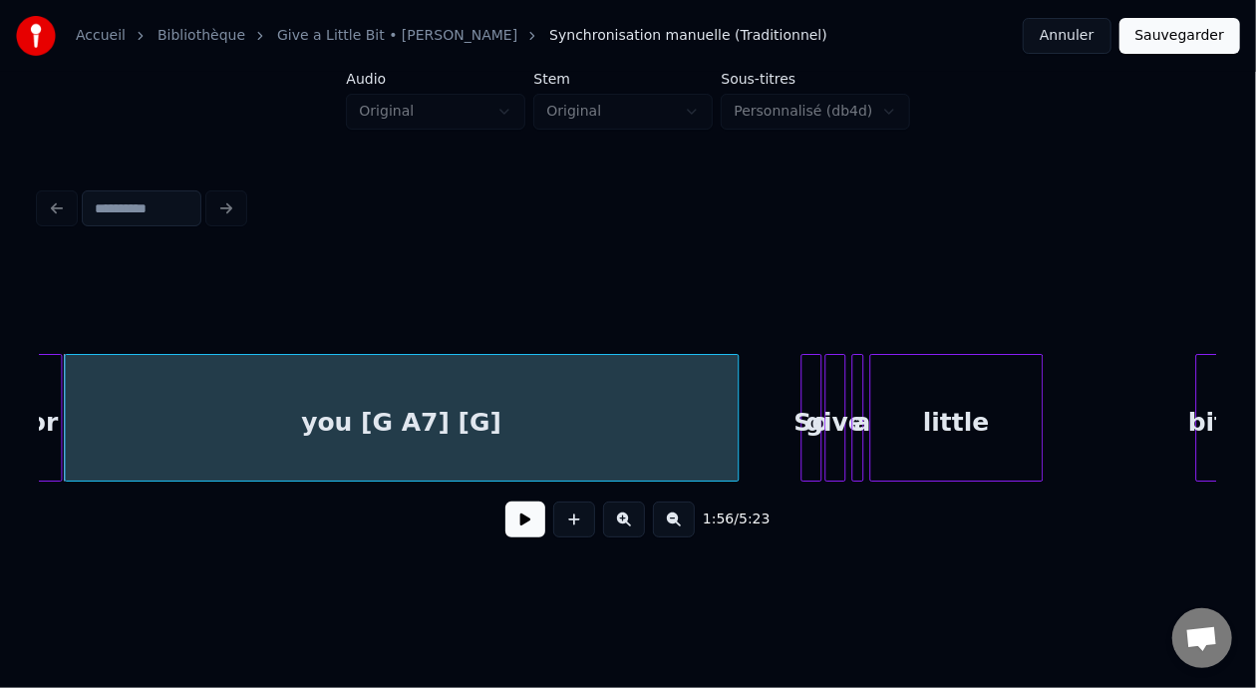
click at [806, 405] on div "So" at bounding box center [812, 423] width 20 height 136
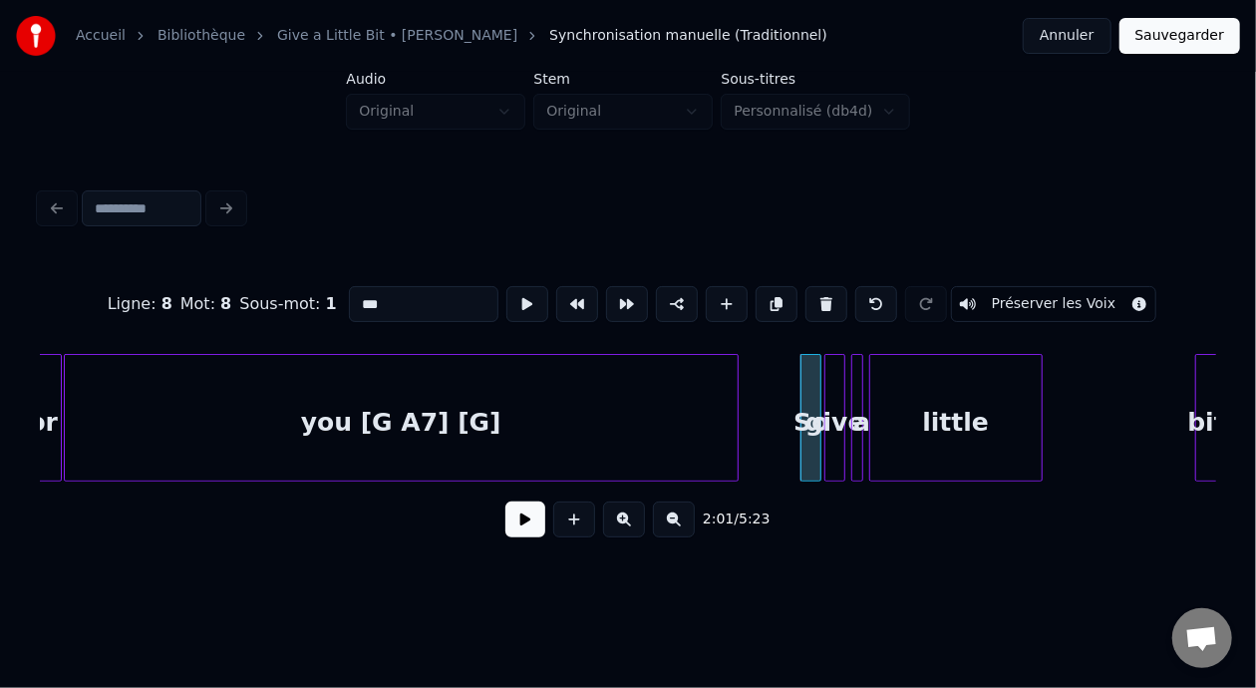
type input "**"
click at [491, 554] on div "2:01 / 5:23" at bounding box center [628, 519] width 1176 height 76
click at [507, 537] on button at bounding box center [525, 519] width 40 height 36
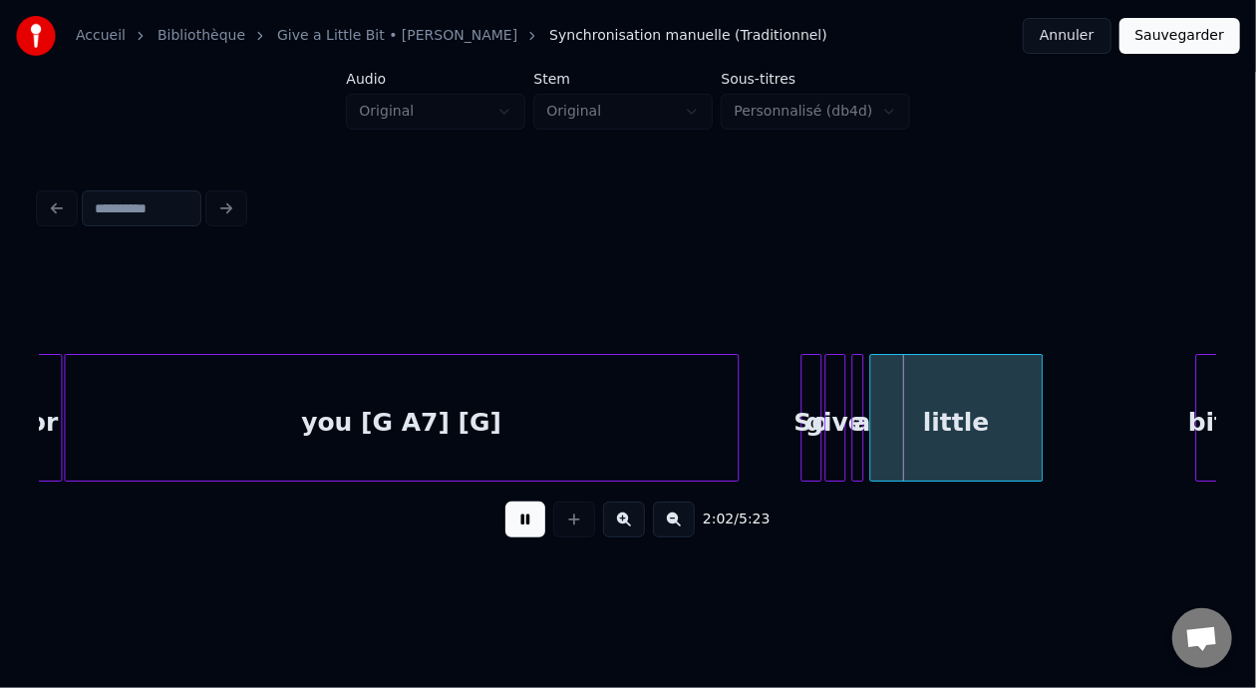
click at [508, 537] on button at bounding box center [525, 519] width 40 height 36
click at [781, 404] on div at bounding box center [784, 418] width 6 height 126
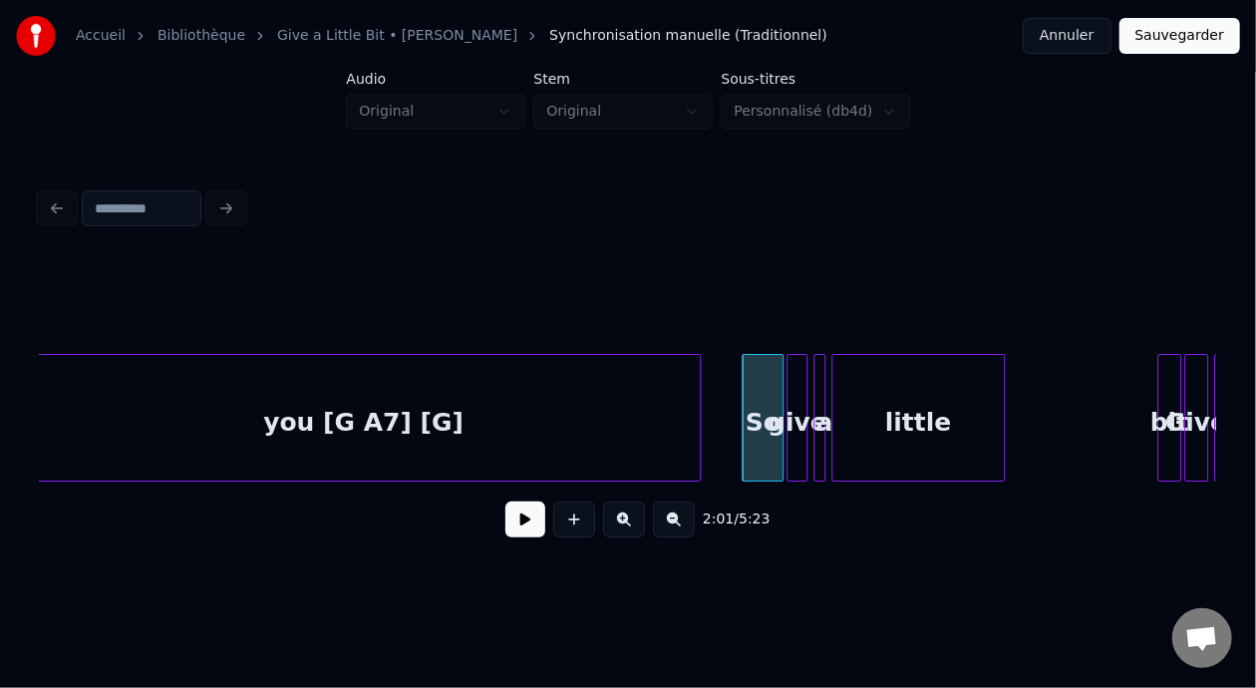
scroll to position [0, 17578]
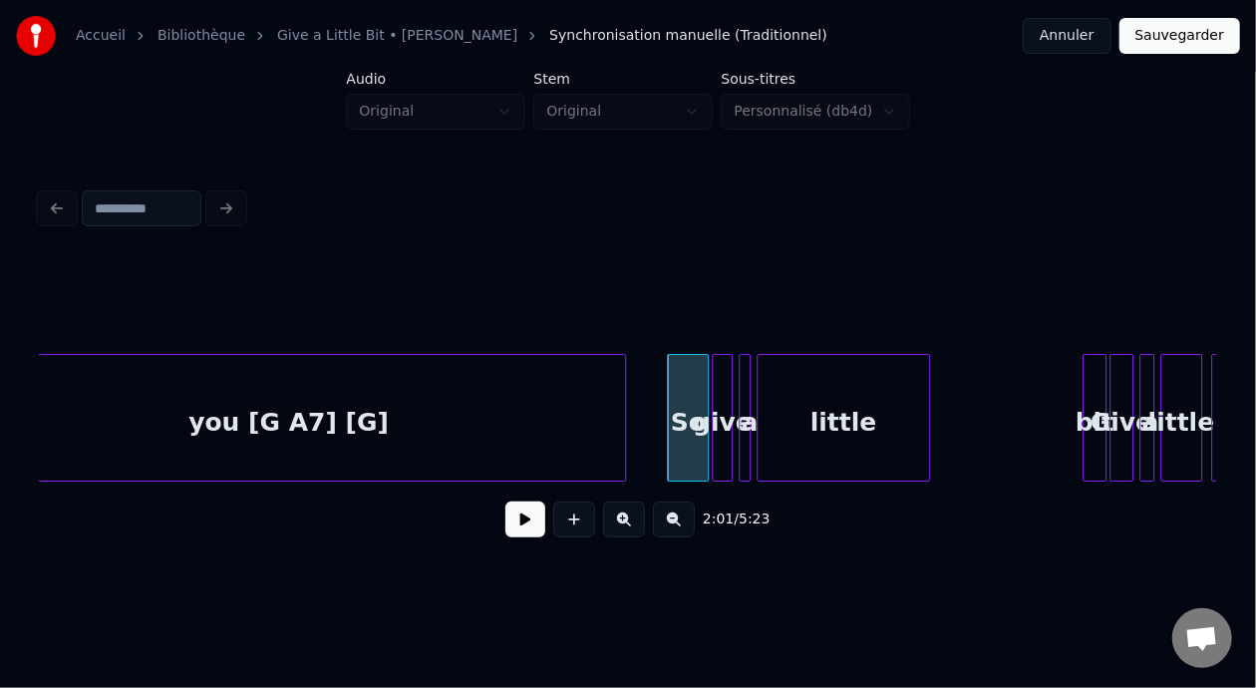
click at [686, 412] on div "So" at bounding box center [687, 423] width 39 height 136
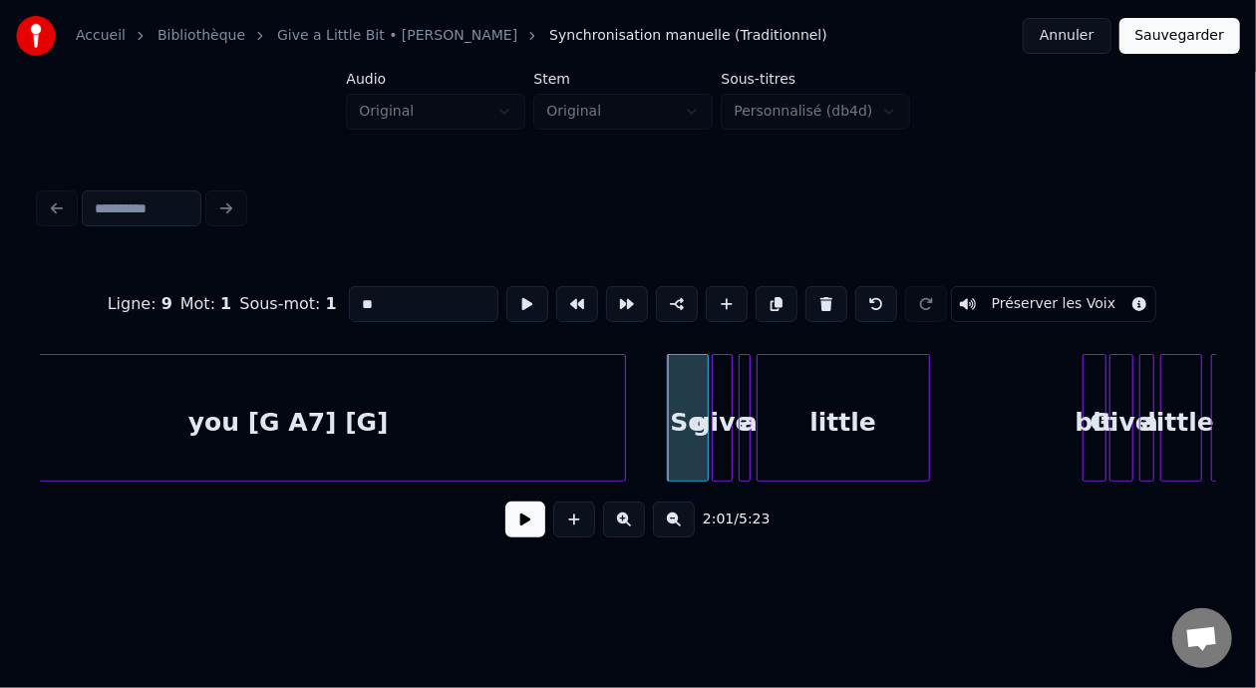
click at [349, 298] on input "**" at bounding box center [424, 304] width 150 height 36
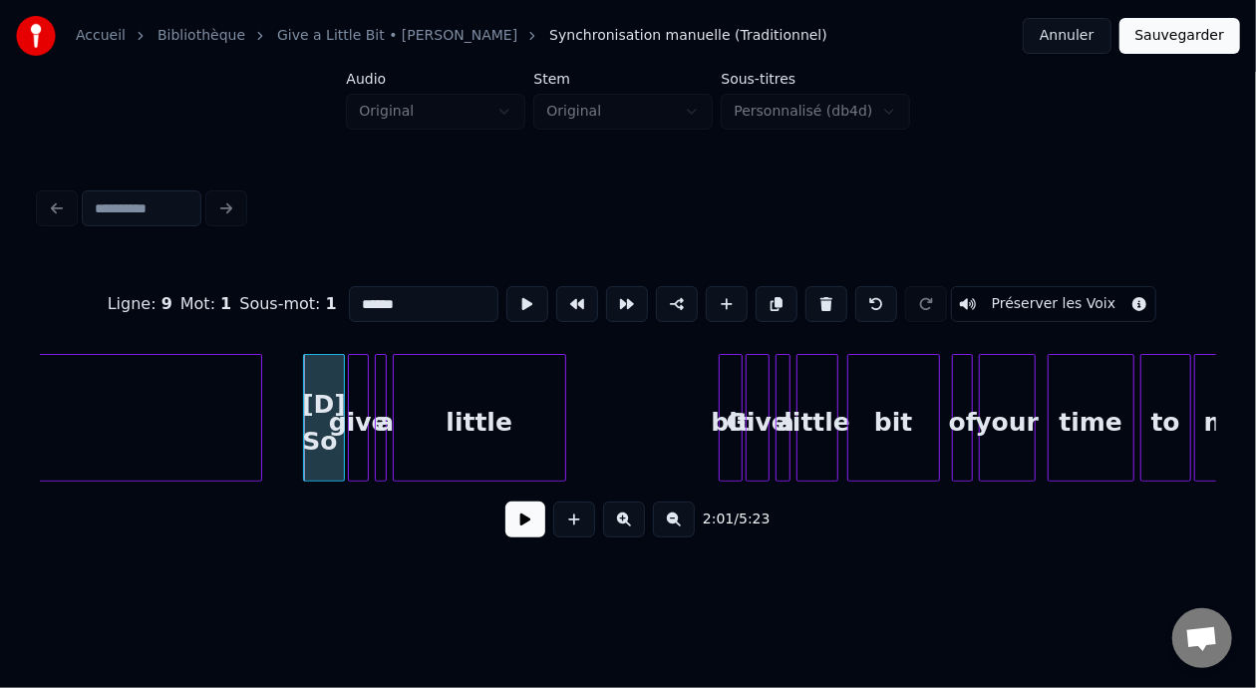
scroll to position [0, 17992]
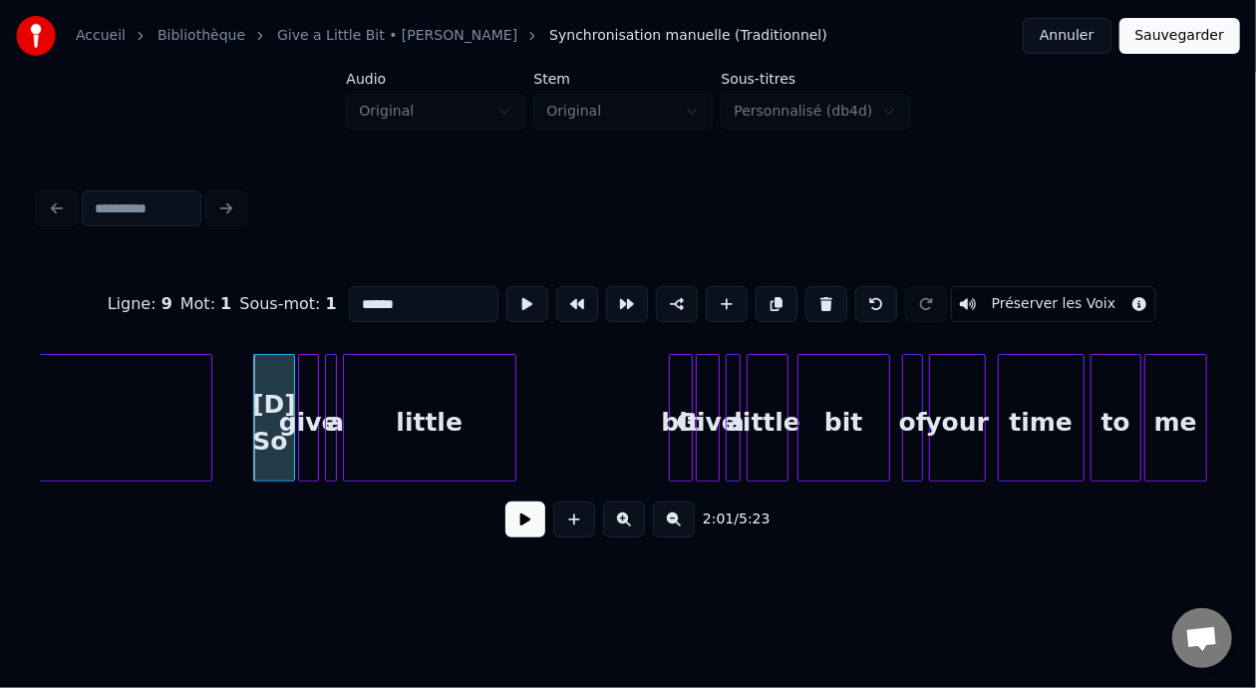
click at [419, 392] on div "little" at bounding box center [429, 423] width 171 height 136
type input "******"
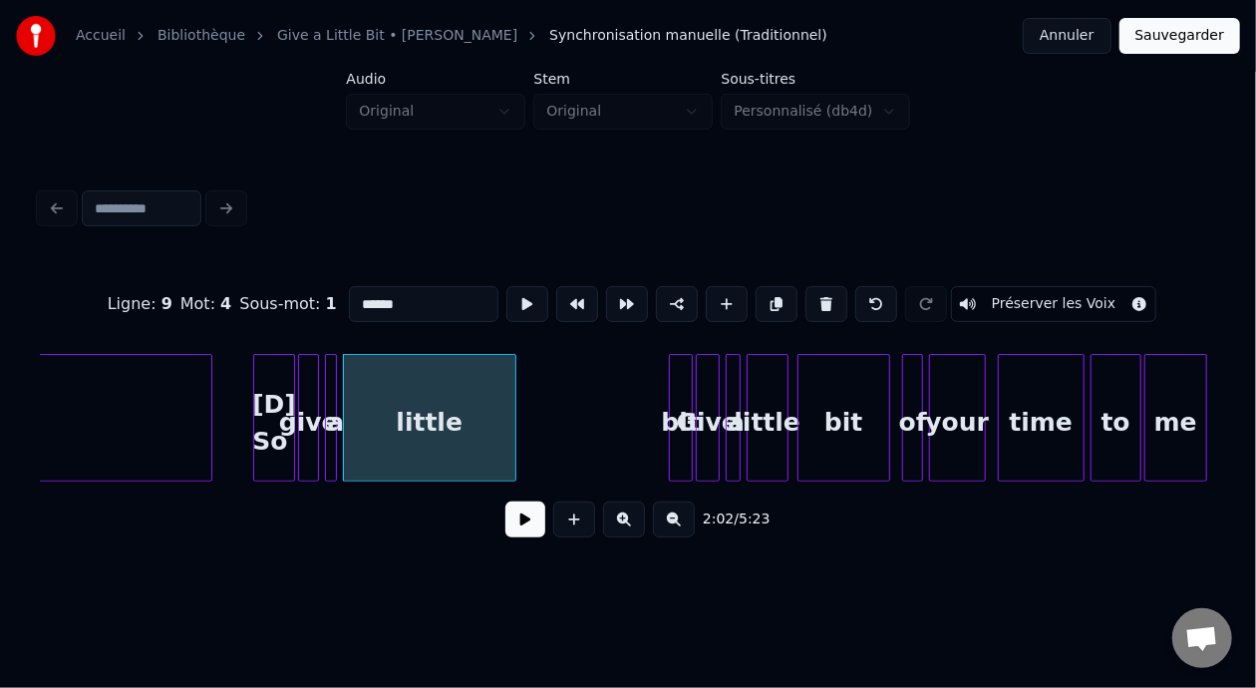
click at [505, 537] on button at bounding box center [525, 519] width 40 height 36
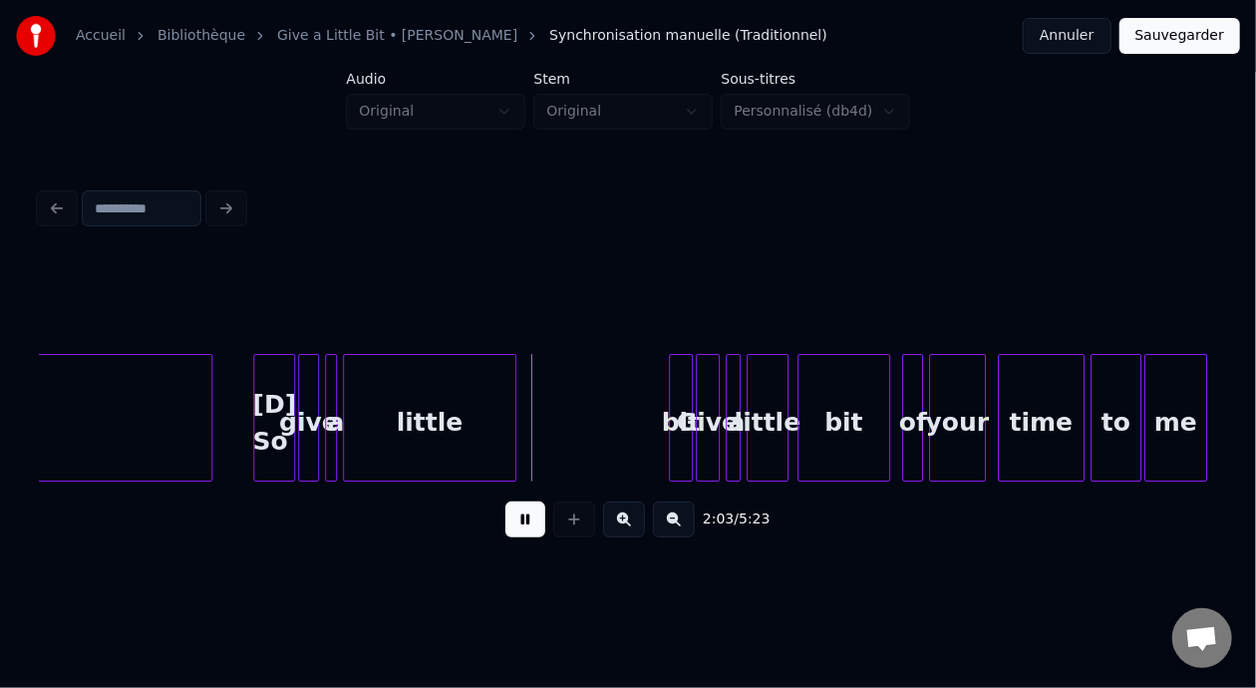
click at [505, 537] on button at bounding box center [525, 519] width 40 height 36
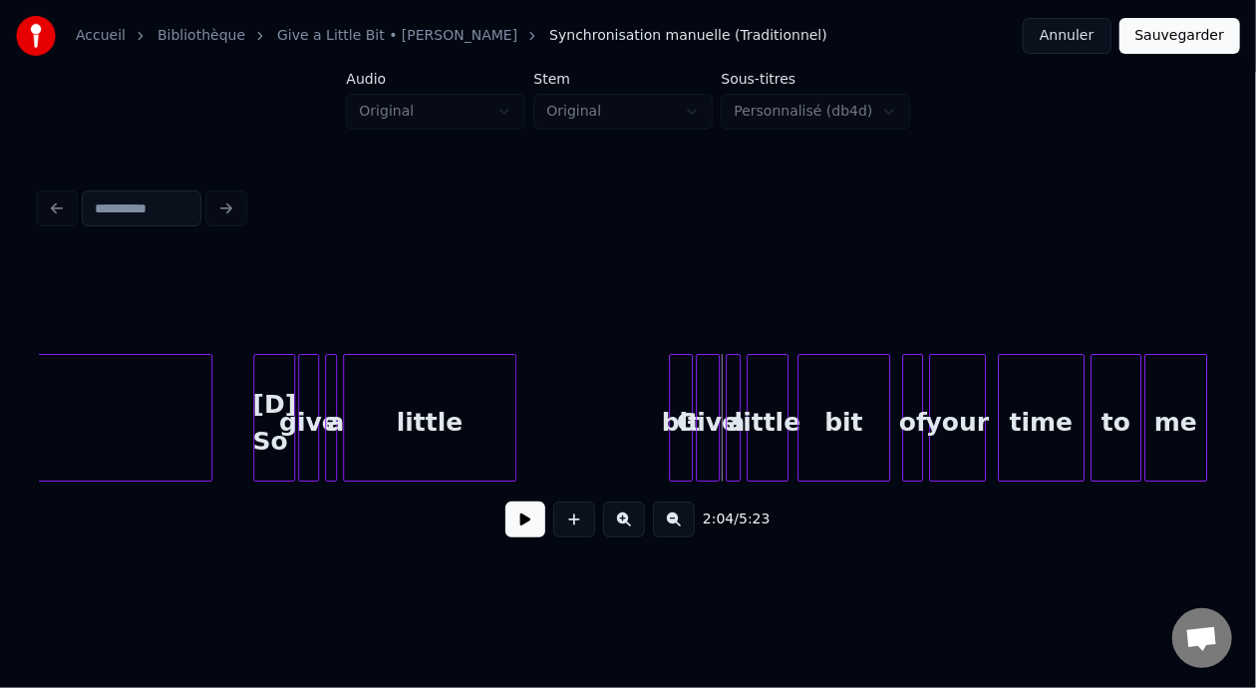
click at [463, 432] on div "little" at bounding box center [429, 423] width 171 height 136
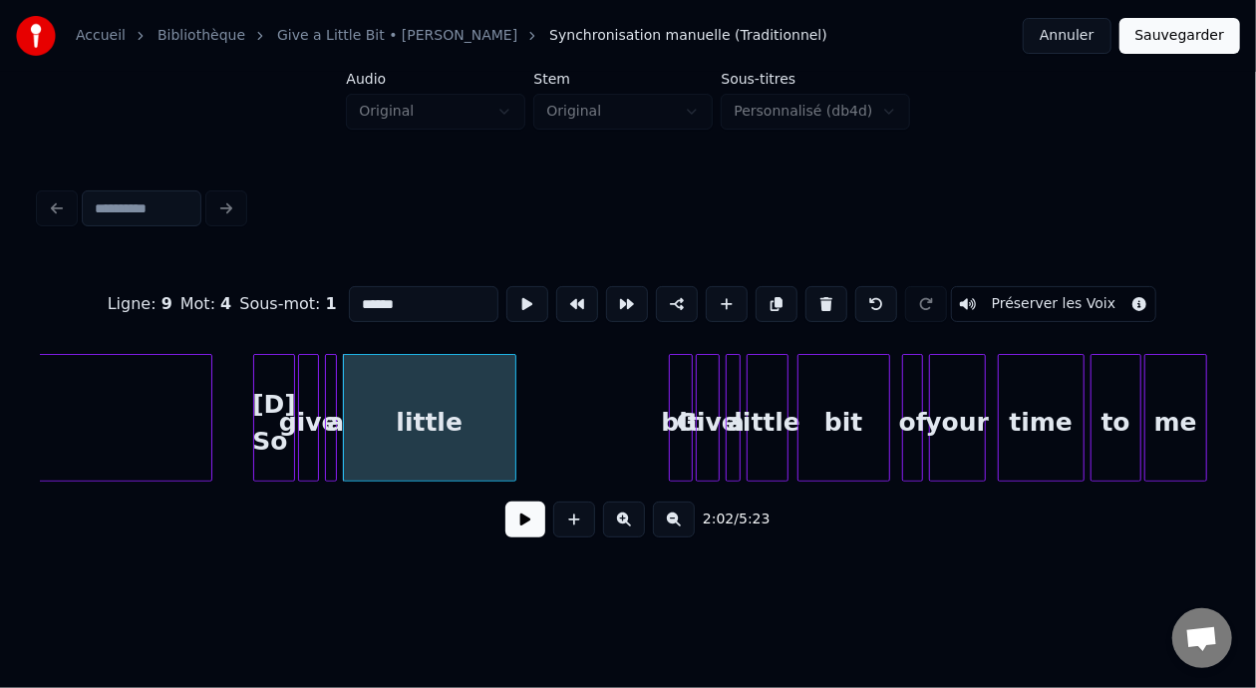
click at [354, 299] on input "******" at bounding box center [424, 304] width 150 height 36
click at [401, 293] on input "**********" at bounding box center [424, 304] width 150 height 36
click at [277, 418] on div "[D] So" at bounding box center [273, 423] width 39 height 136
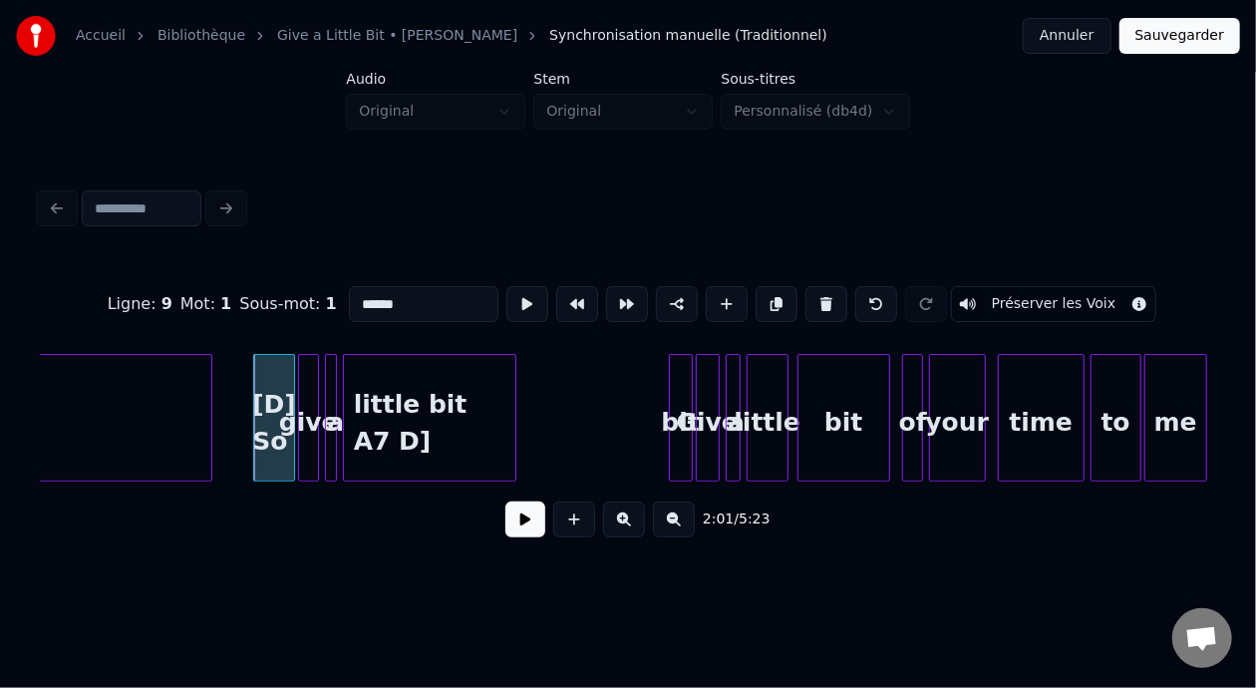
type input "******"
click at [518, 534] on button at bounding box center [525, 519] width 40 height 36
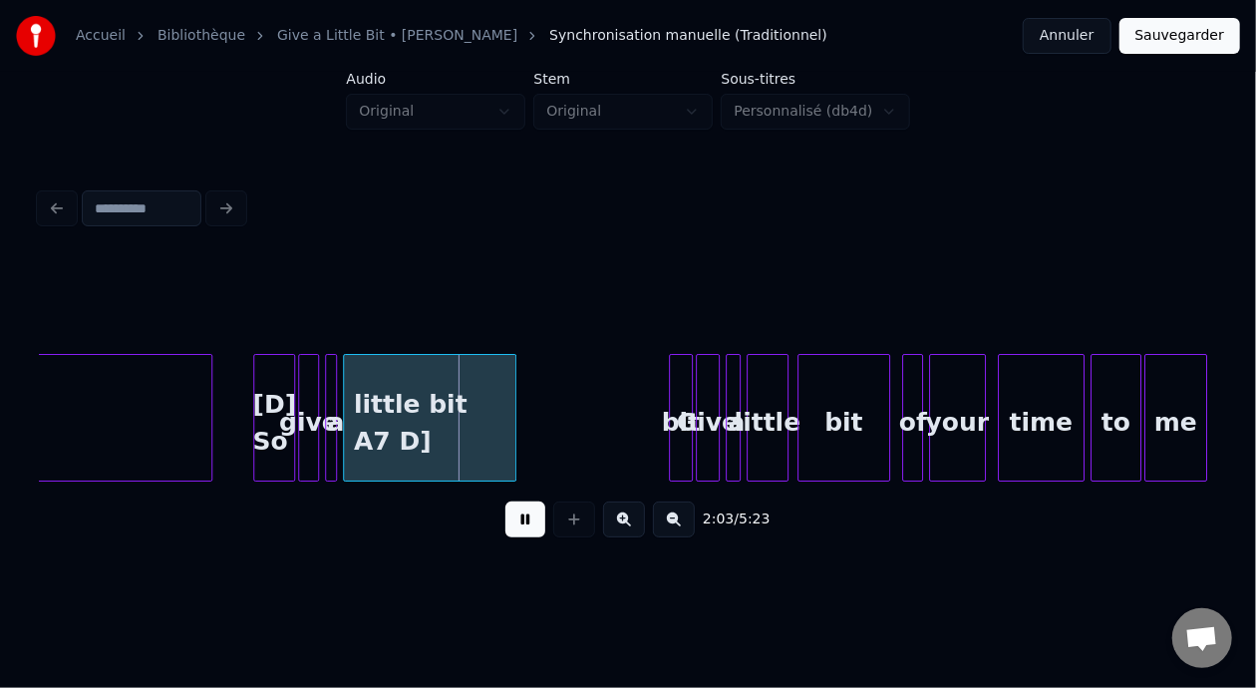
click at [519, 534] on button at bounding box center [525, 519] width 40 height 36
click at [520, 534] on button at bounding box center [525, 519] width 40 height 36
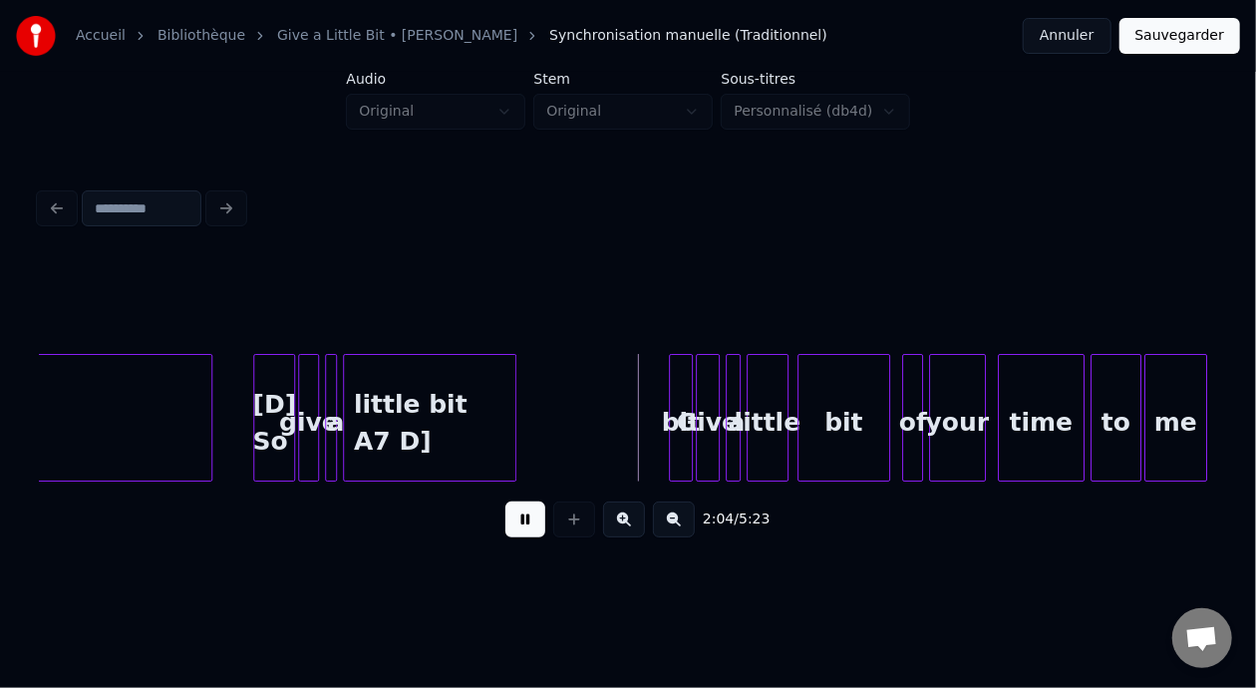
click at [520, 534] on button at bounding box center [525, 519] width 40 height 36
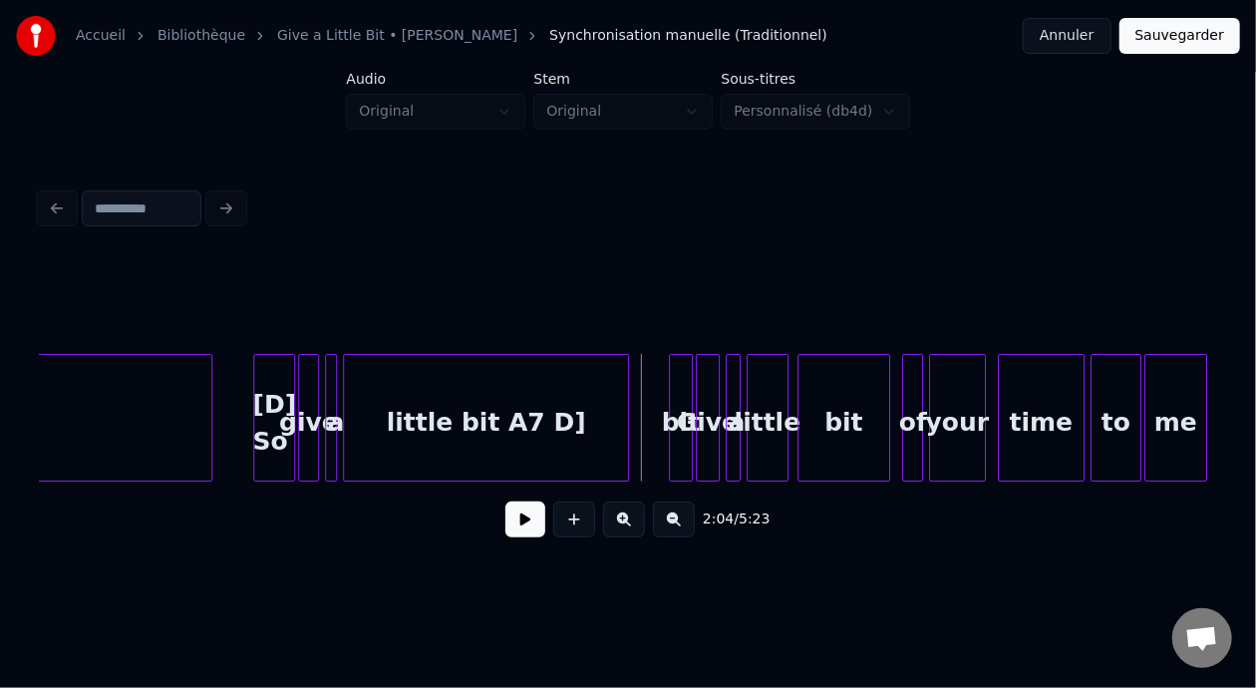
click at [624, 422] on div at bounding box center [625, 418] width 6 height 126
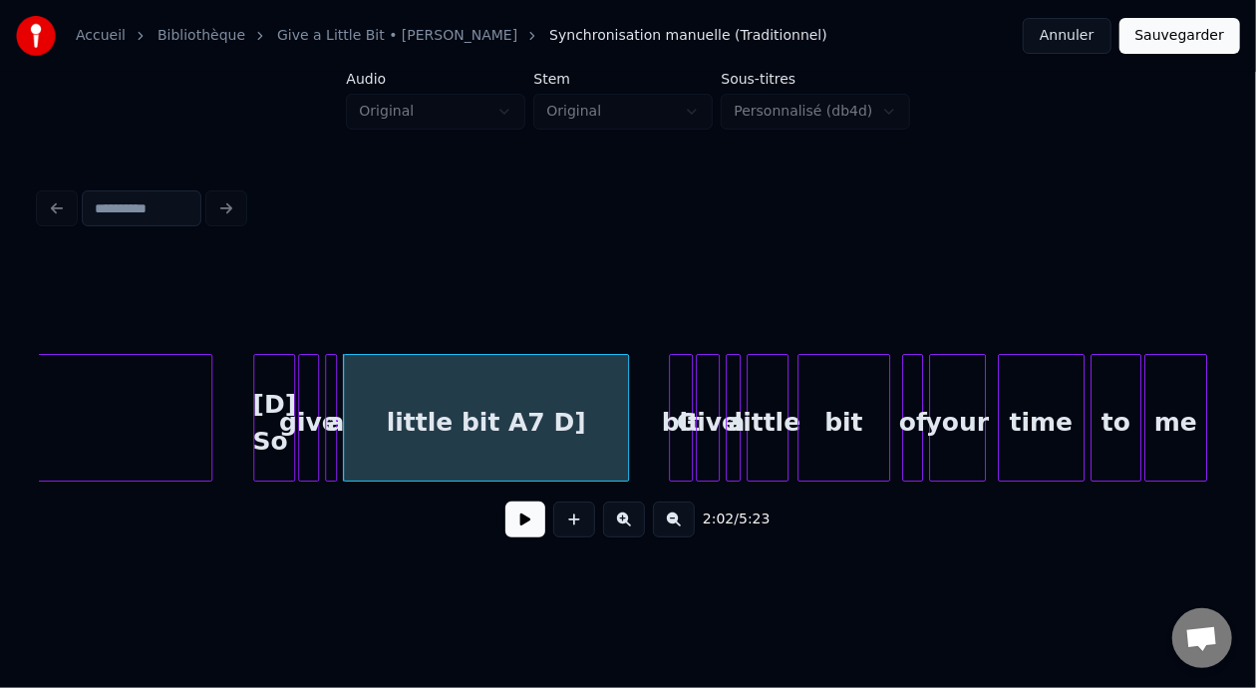
click at [632, 527] on button at bounding box center [624, 519] width 42 height 36
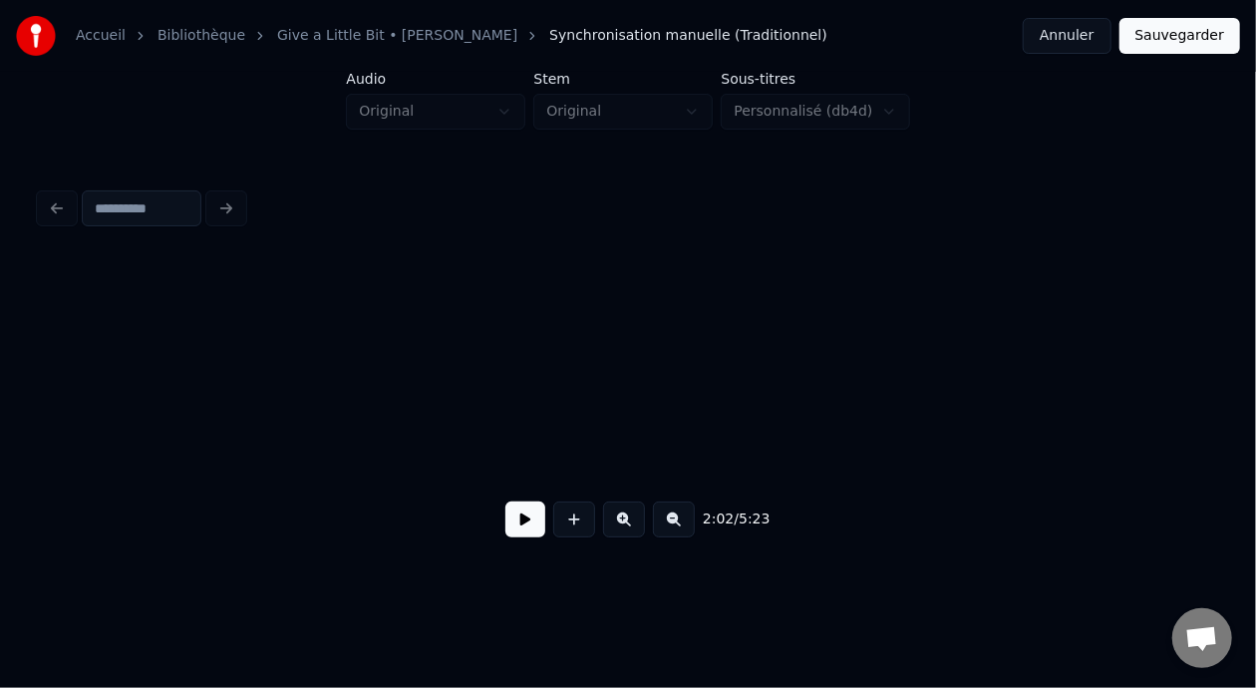
scroll to position [0, 24090]
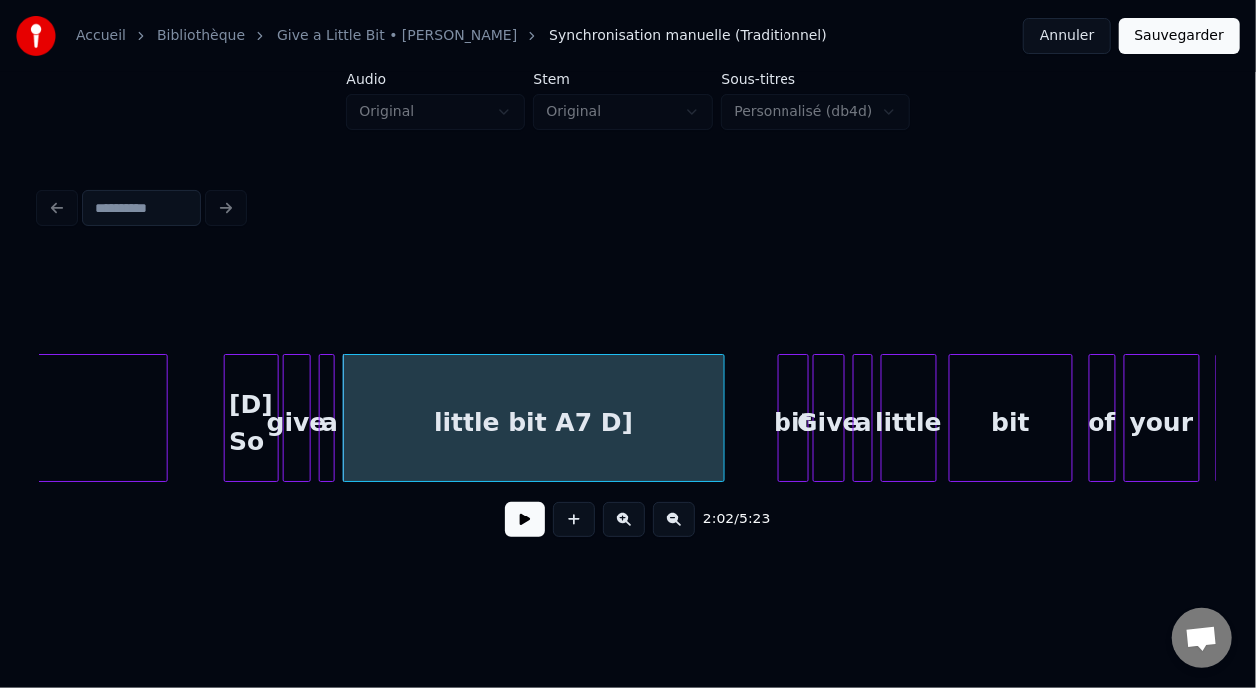
click at [781, 418] on div at bounding box center [782, 418] width 6 height 126
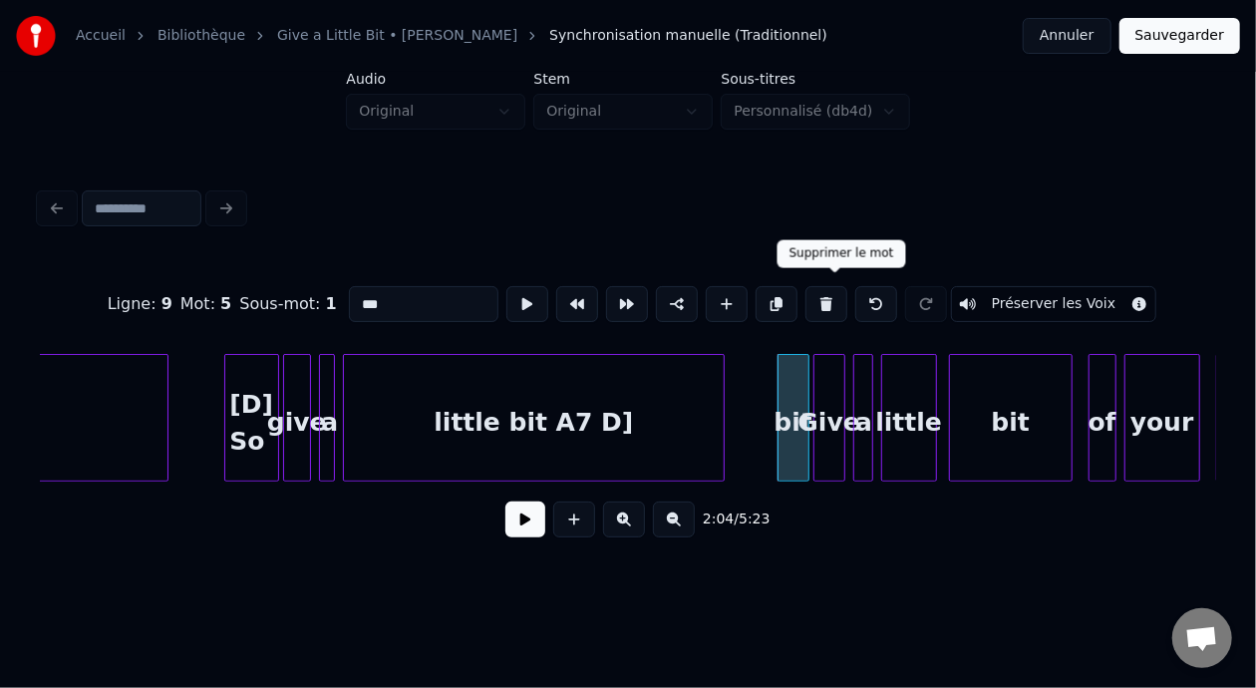
click at [831, 294] on button at bounding box center [826, 304] width 42 height 36
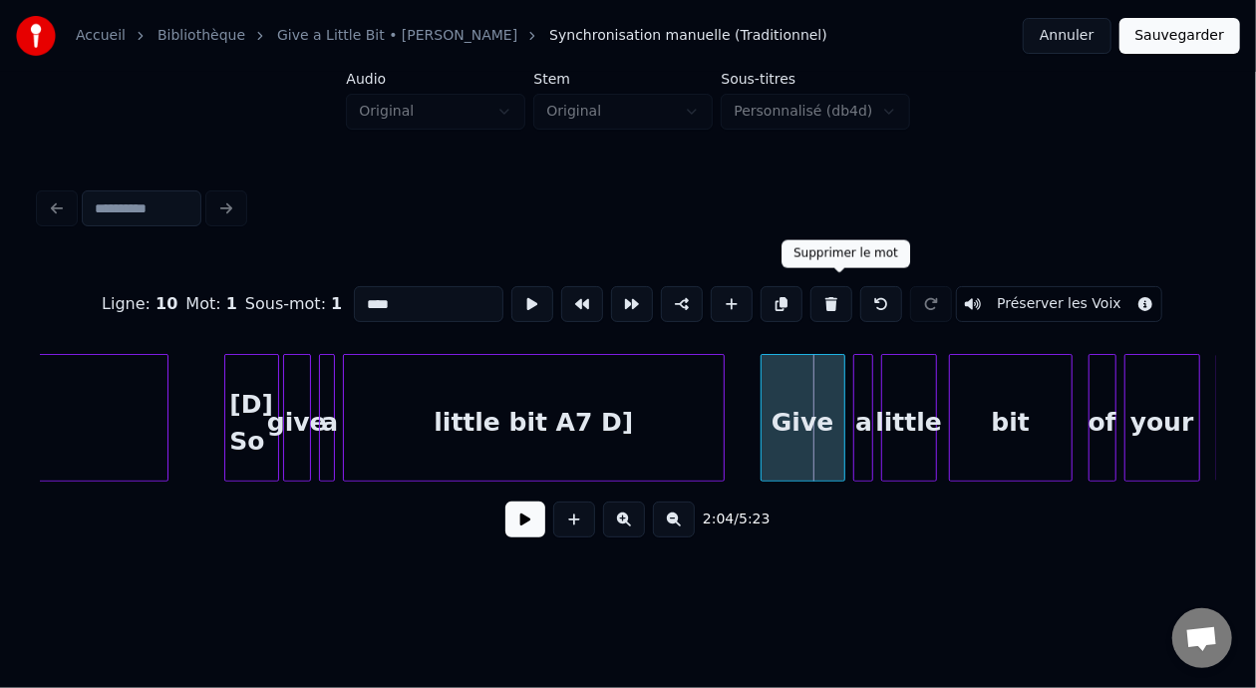
click at [763, 410] on div at bounding box center [765, 418] width 6 height 126
click at [799, 422] on div "Give" at bounding box center [803, 423] width 83 height 136
click at [354, 297] on input "****" at bounding box center [429, 304] width 150 height 36
click at [512, 433] on div "little bit A7 D]" at bounding box center [534, 423] width 380 height 136
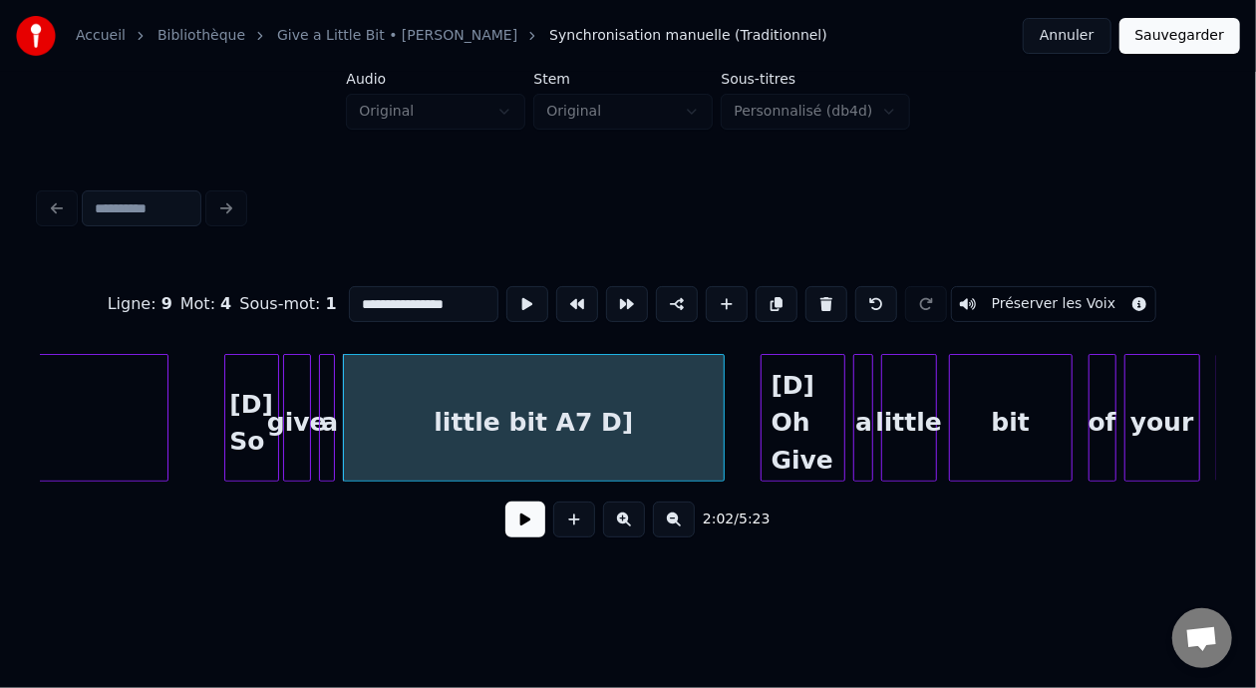
type input "**********"
click at [520, 537] on button at bounding box center [525, 519] width 40 height 36
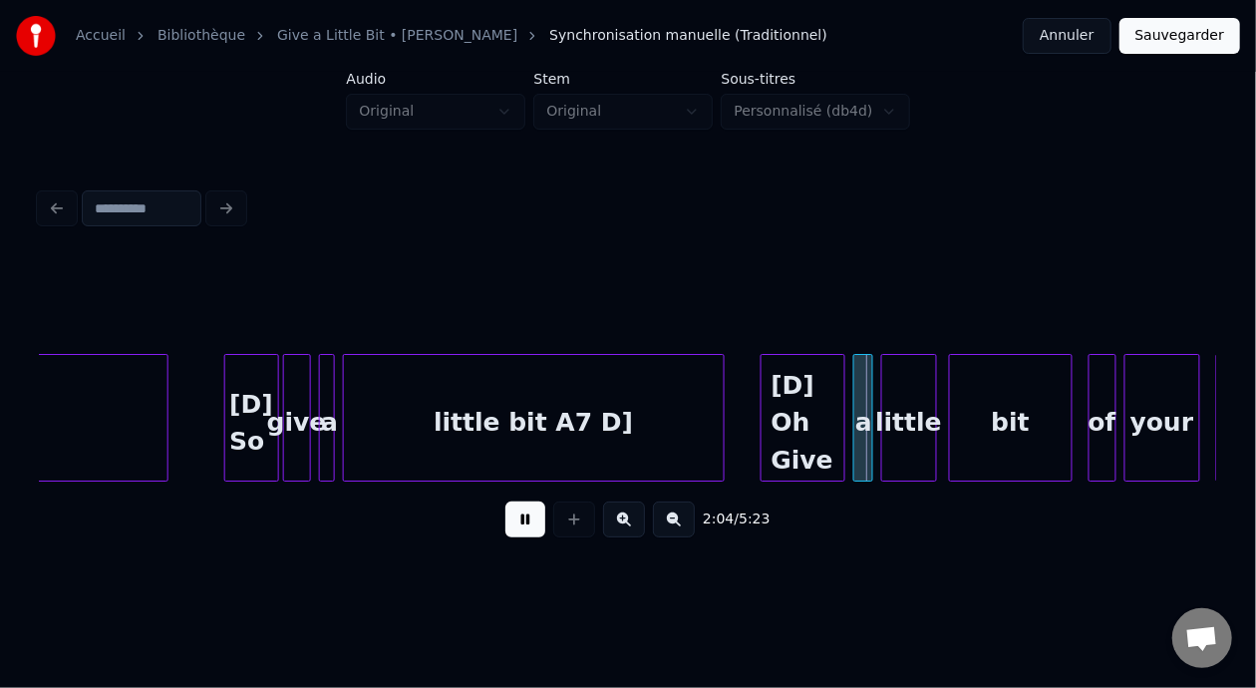
click at [523, 535] on button at bounding box center [525, 519] width 40 height 36
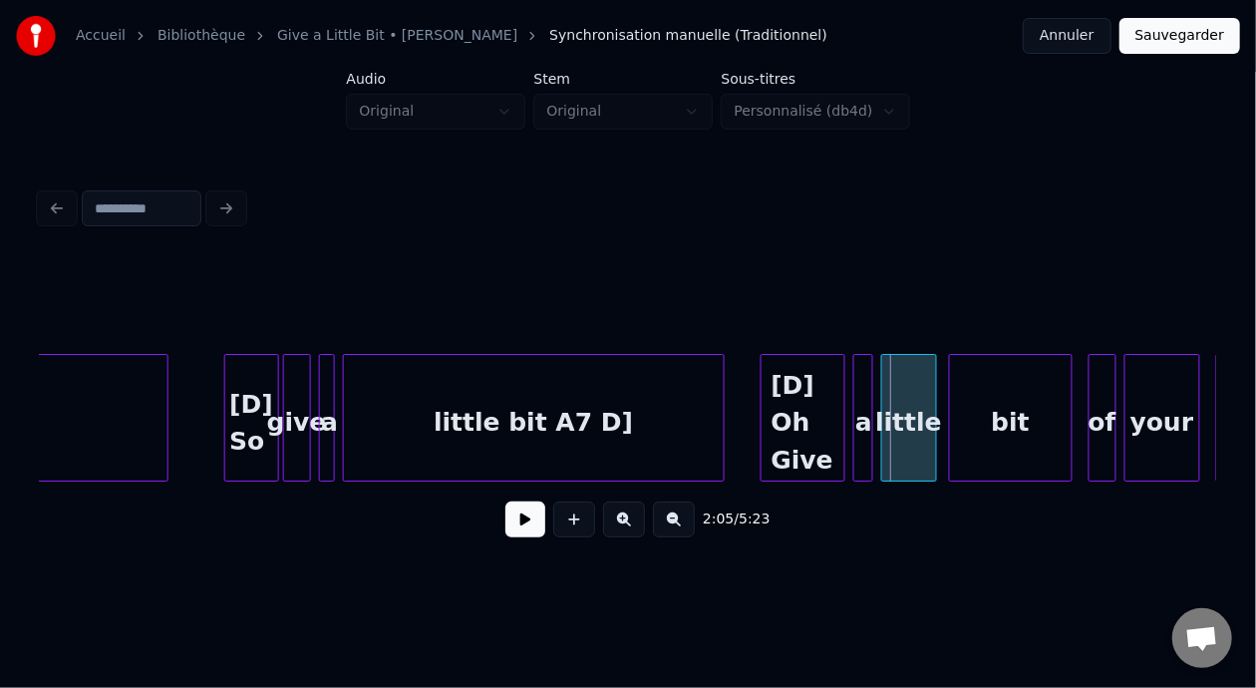
click at [1045, 414] on div "bit" at bounding box center [1011, 423] width 122 height 136
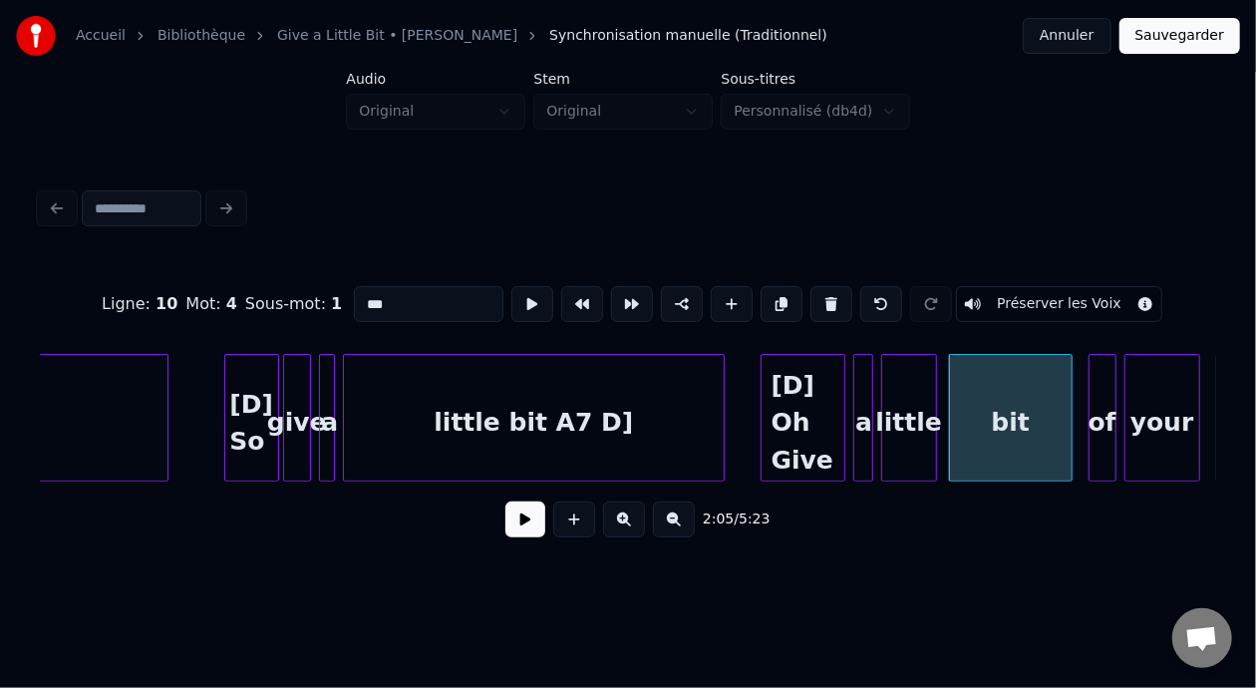
click at [367, 303] on input "***" at bounding box center [429, 304] width 150 height 36
click at [1174, 418] on div "your" at bounding box center [1162, 423] width 74 height 136
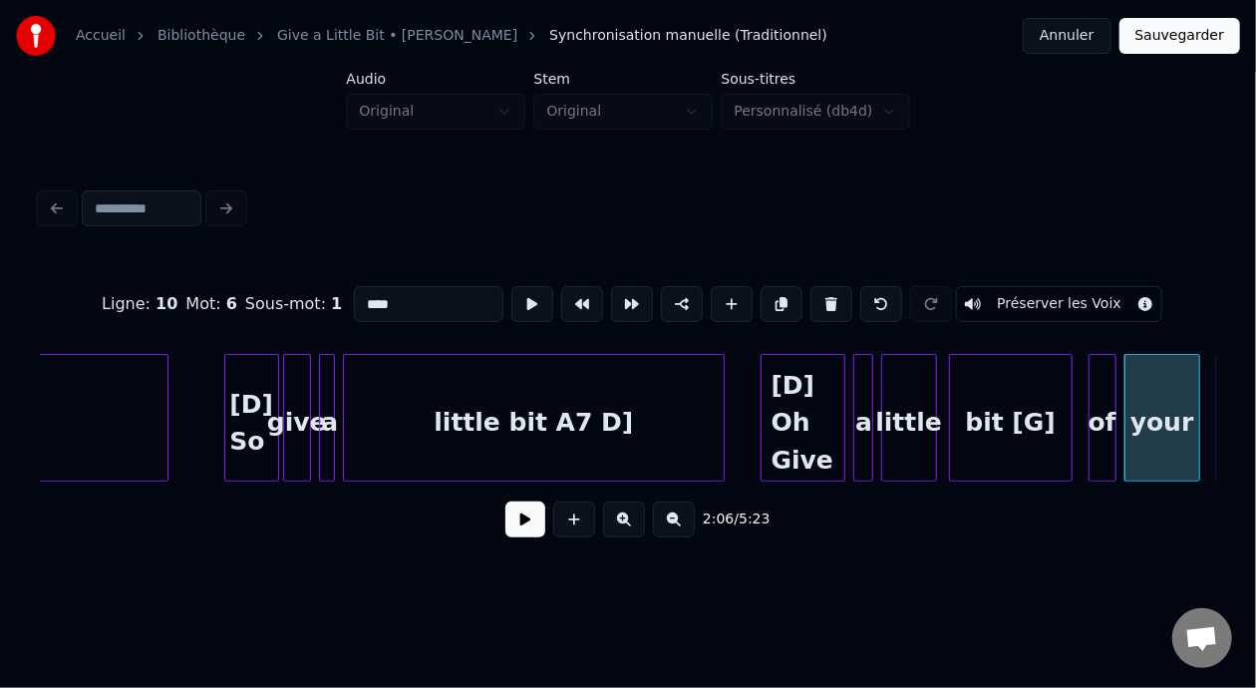
click at [354, 297] on input "****" at bounding box center [429, 304] width 150 height 36
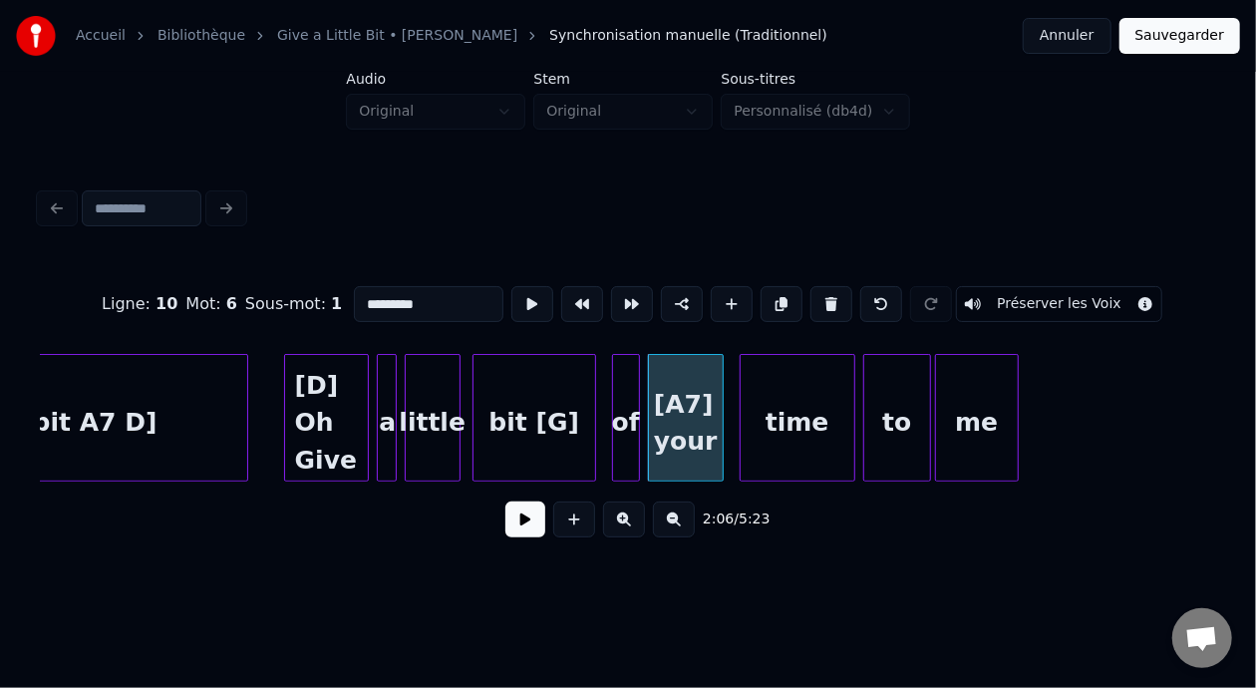
scroll to position [0, 24616]
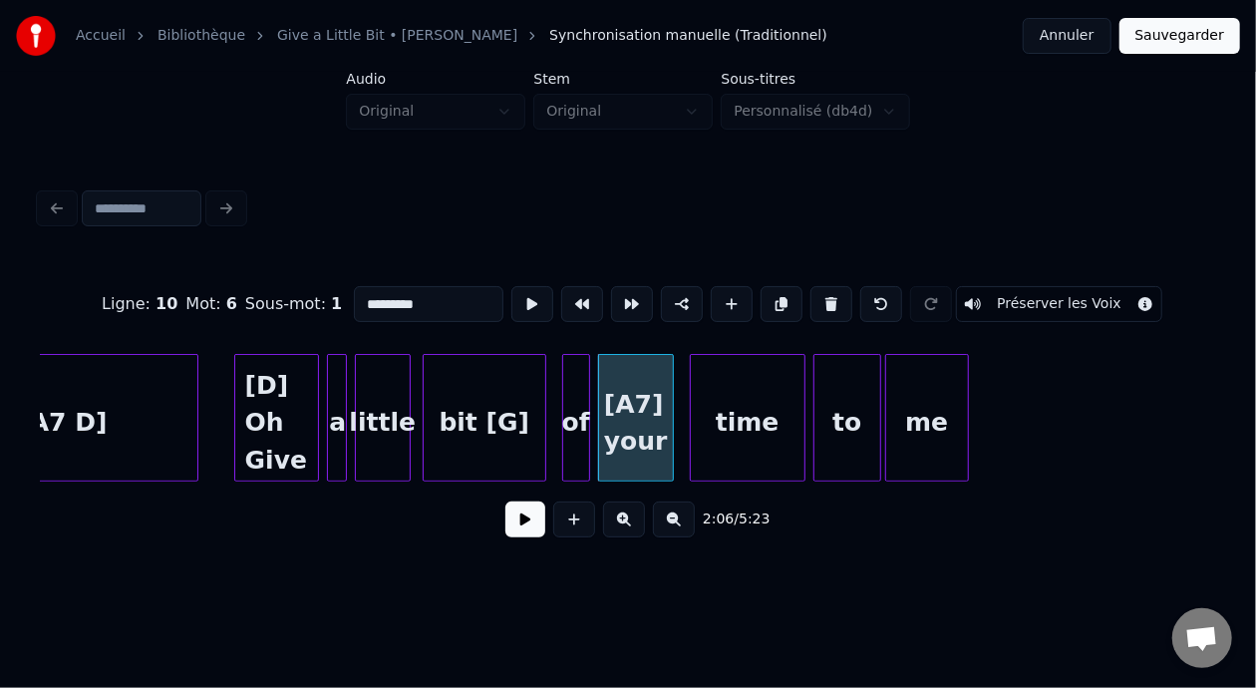
click at [943, 419] on div "me" at bounding box center [927, 423] width 82 height 136
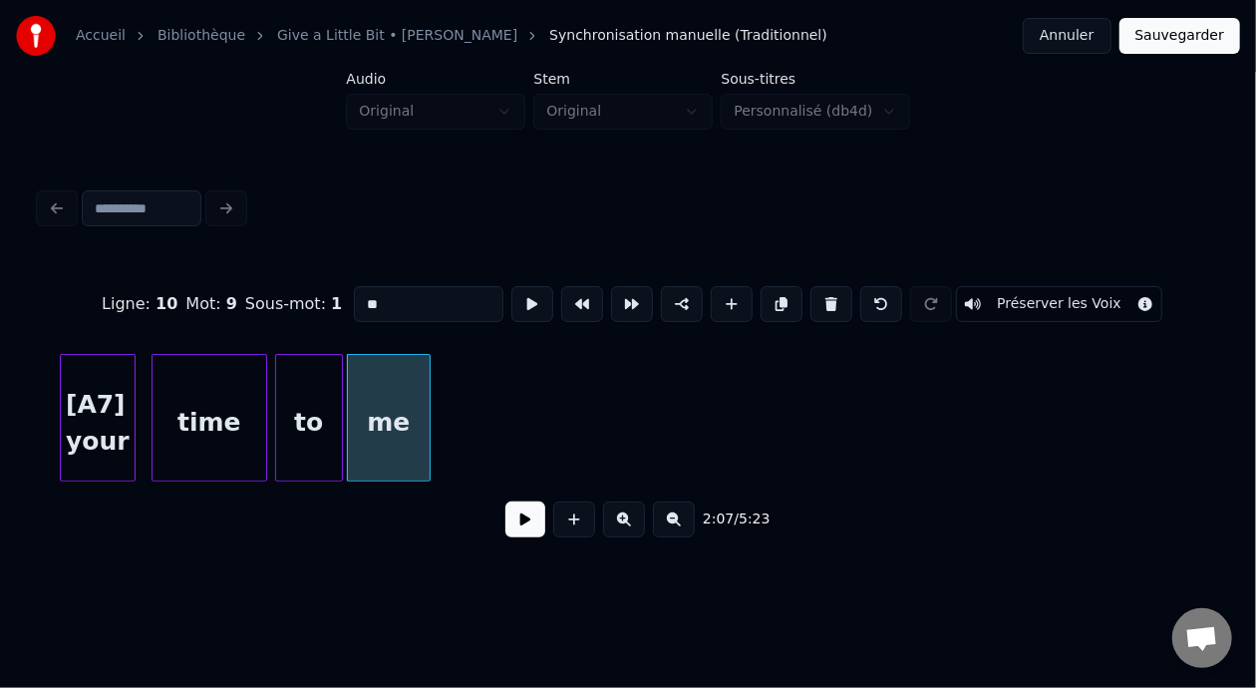
scroll to position [0, 25167]
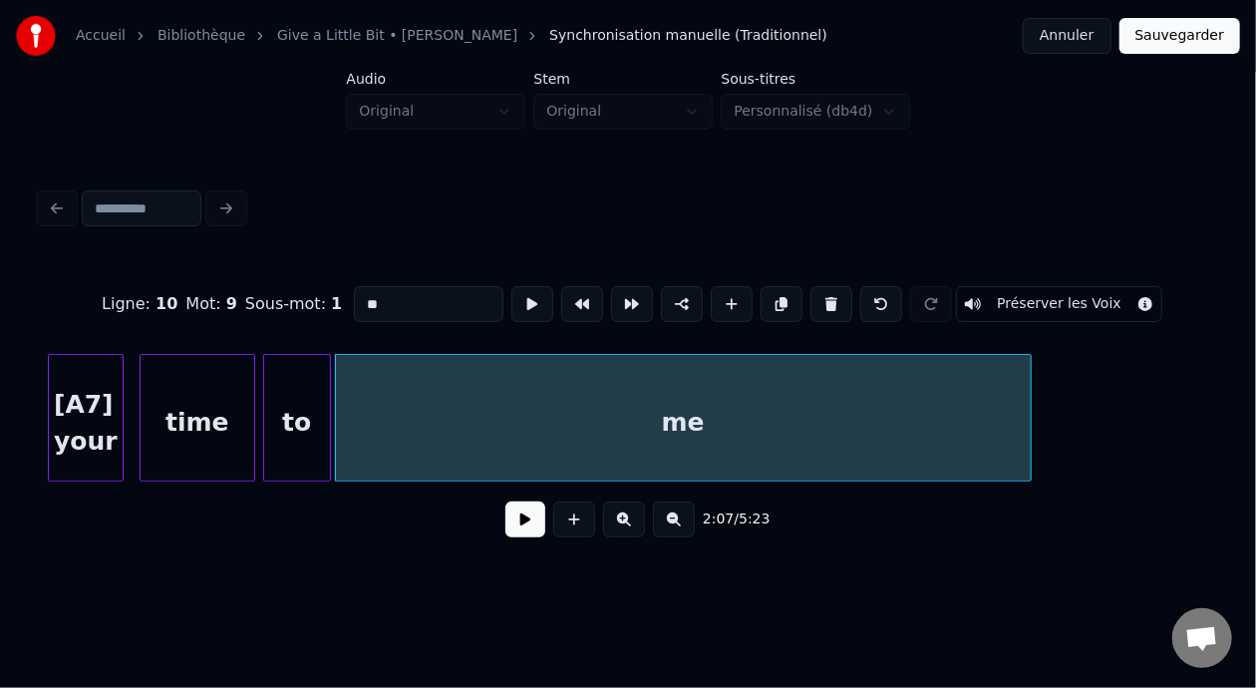
click at [1026, 437] on div at bounding box center [1028, 418] width 6 height 126
click at [618, 402] on div "me" at bounding box center [683, 423] width 694 height 136
click at [373, 290] on input "**" at bounding box center [429, 304] width 150 height 36
click at [218, 412] on div "time" at bounding box center [198, 423] width 114 height 136
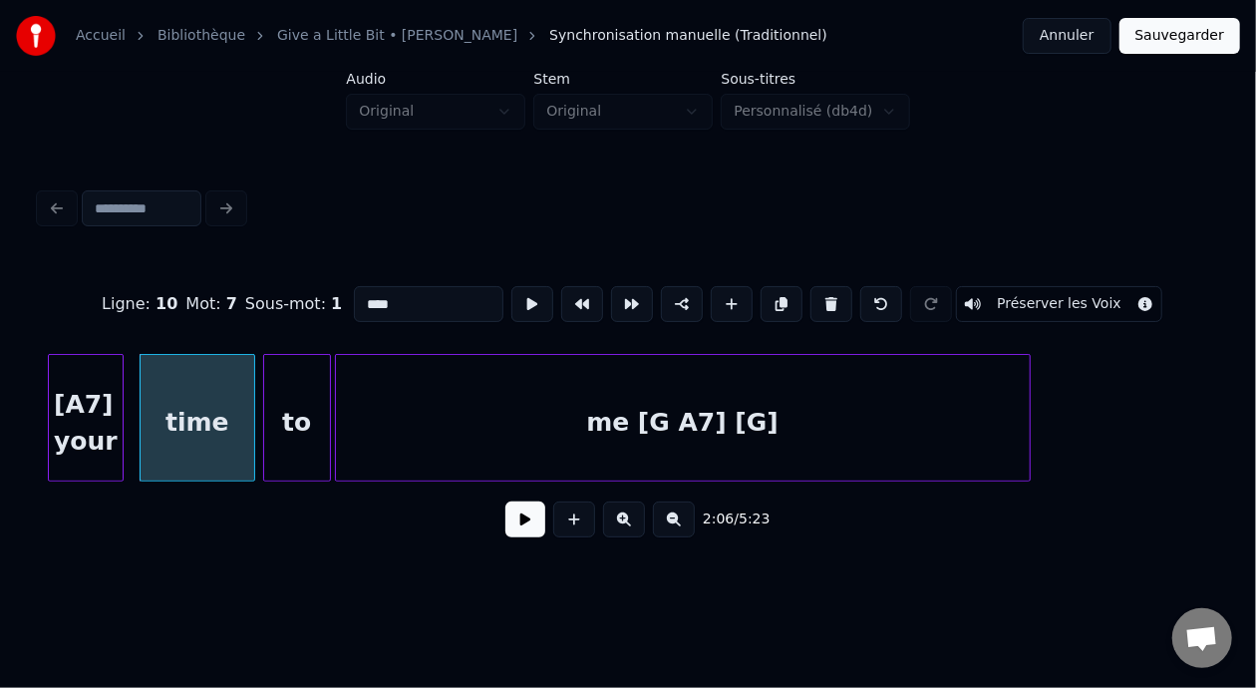
type input "****"
click at [508, 550] on div "2:06 / 5:23" at bounding box center [628, 519] width 1176 height 76
click at [520, 529] on button at bounding box center [525, 519] width 40 height 36
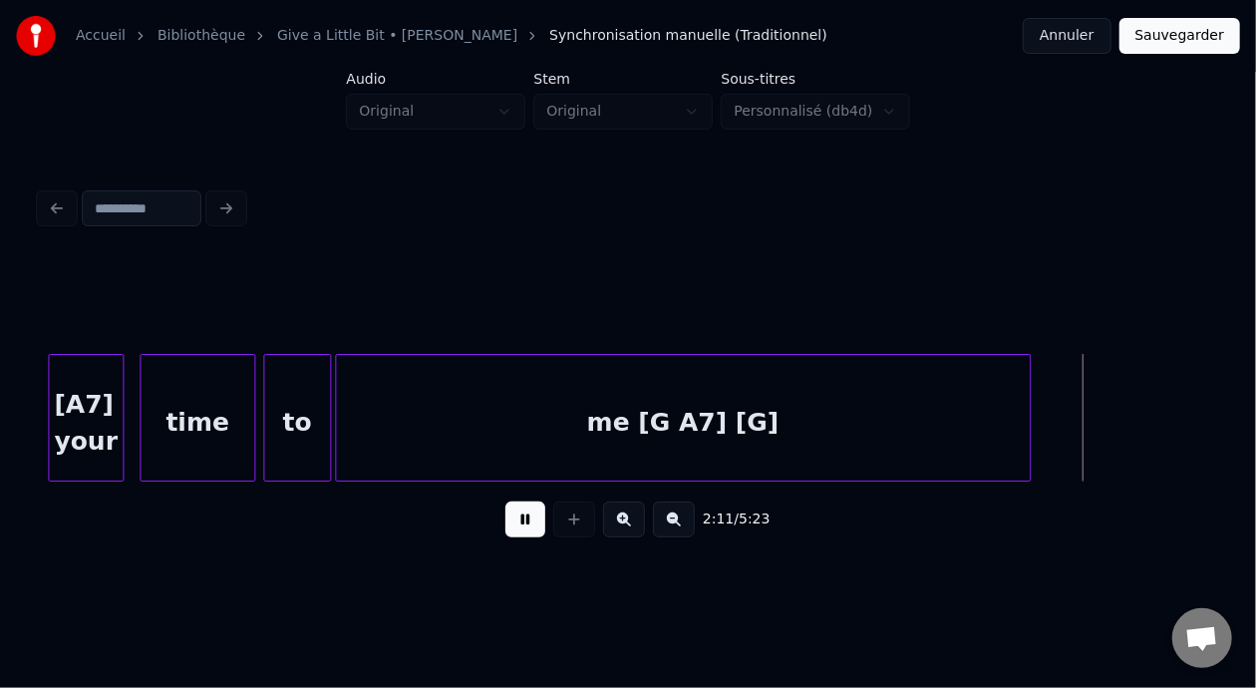
click at [513, 531] on button at bounding box center [525, 519] width 40 height 36
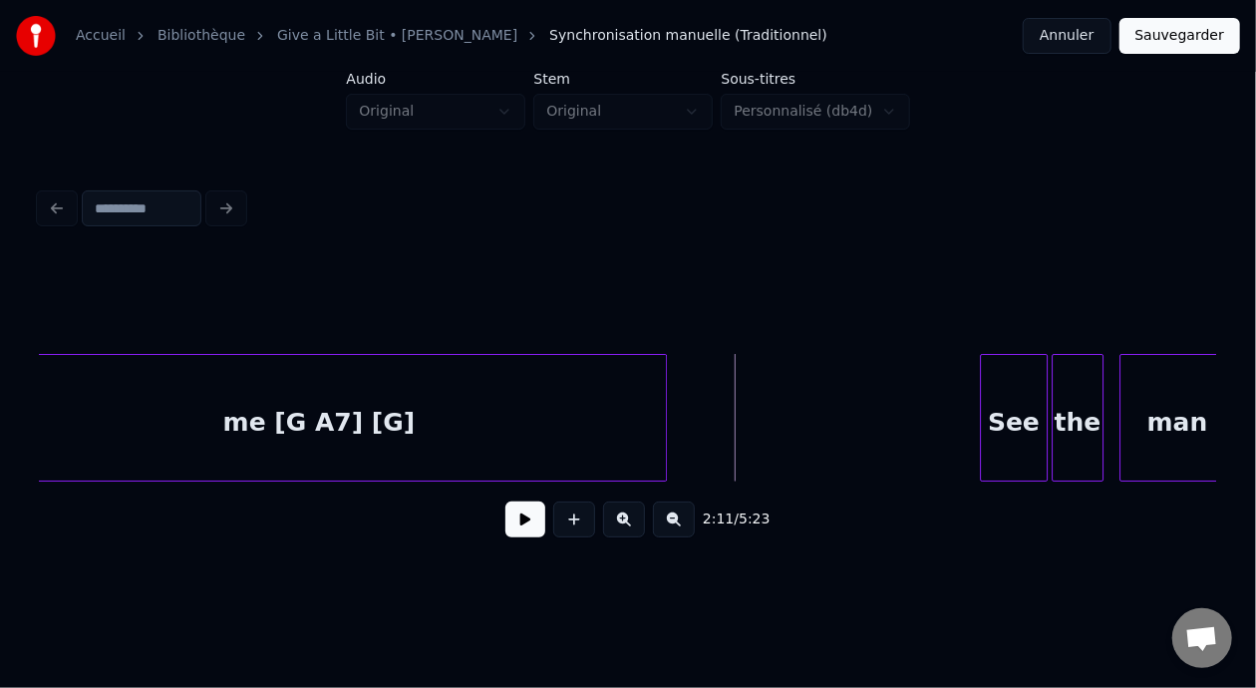
scroll to position [0, 25605]
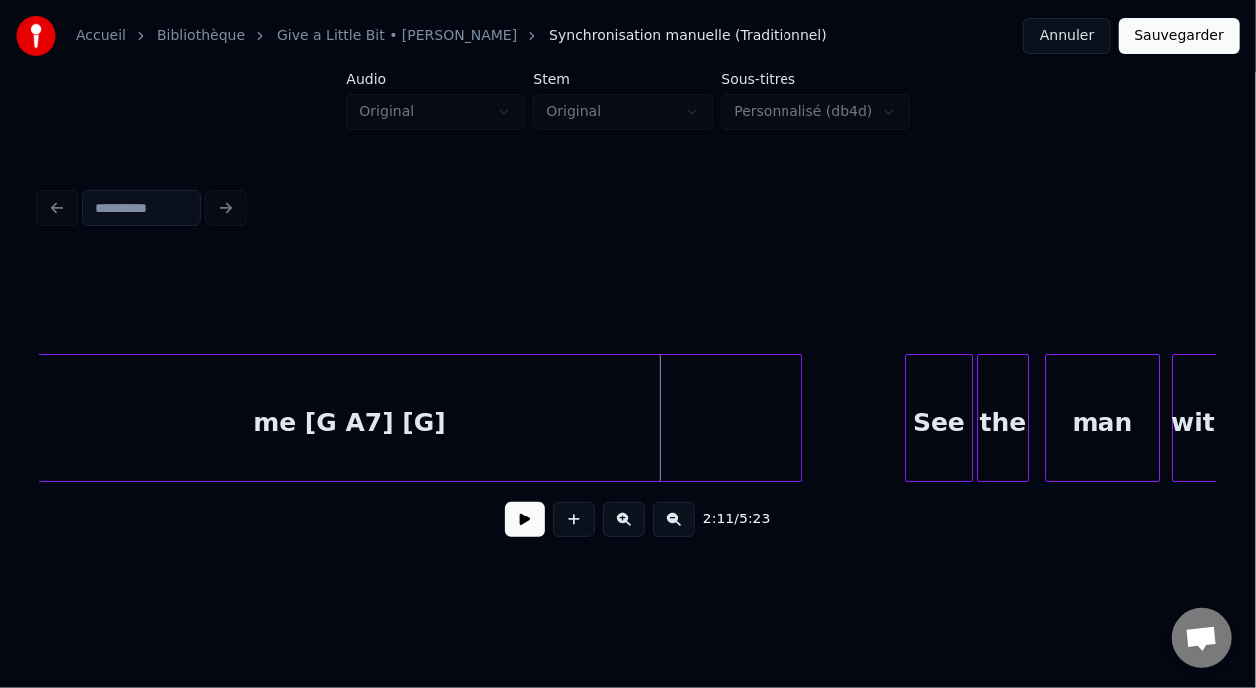
click at [798, 426] on div at bounding box center [799, 418] width 6 height 126
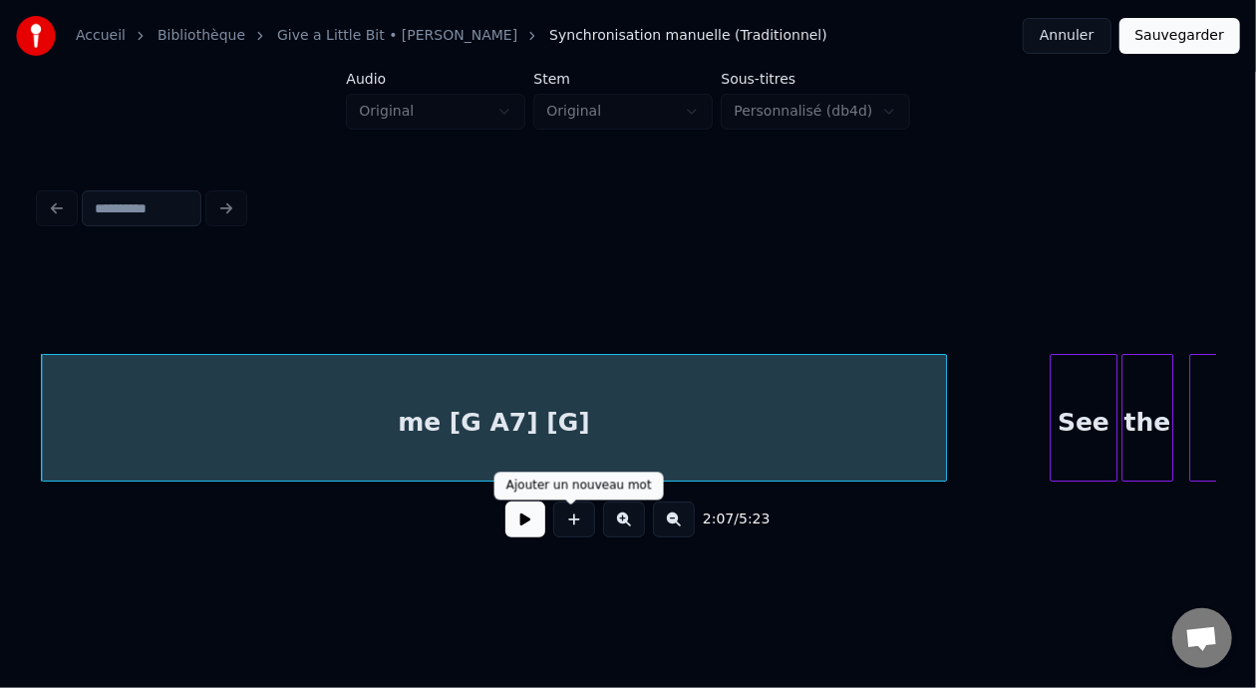
click at [516, 534] on button at bounding box center [525, 519] width 40 height 36
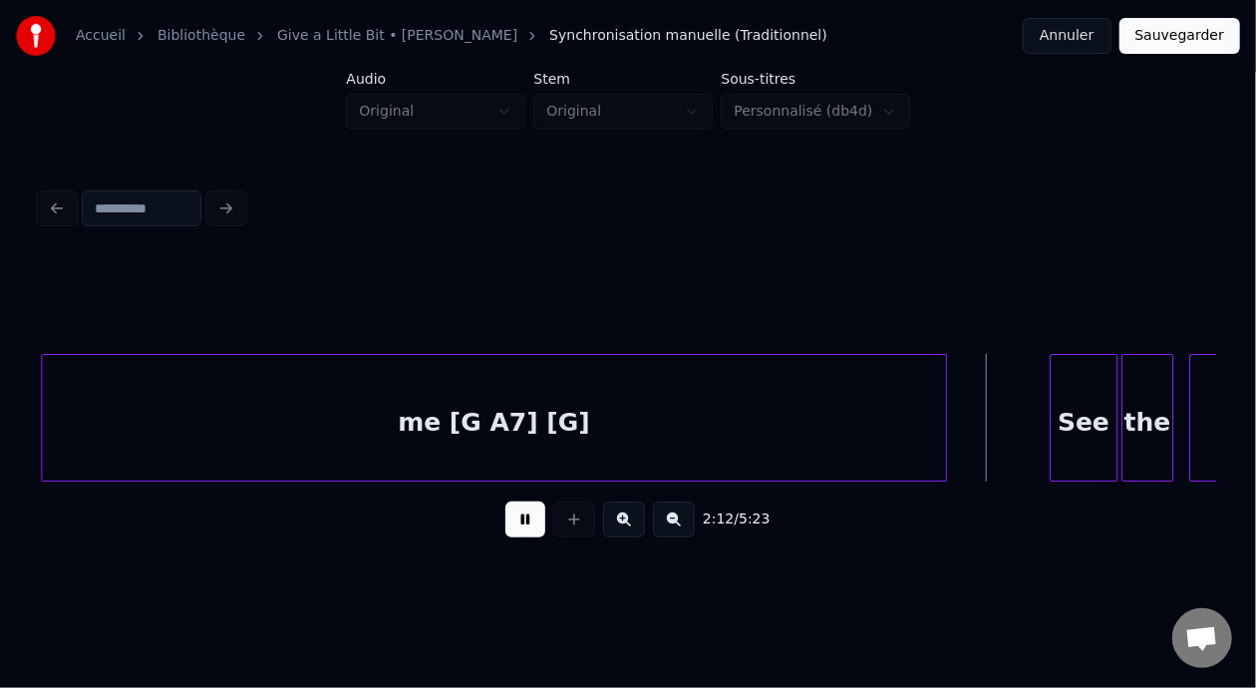
drag, startPoint x: 512, startPoint y: 529, endPoint x: 504, endPoint y: 539, distance: 12.8
click at [511, 529] on button at bounding box center [525, 519] width 40 height 36
click at [994, 419] on div at bounding box center [993, 418] width 6 height 126
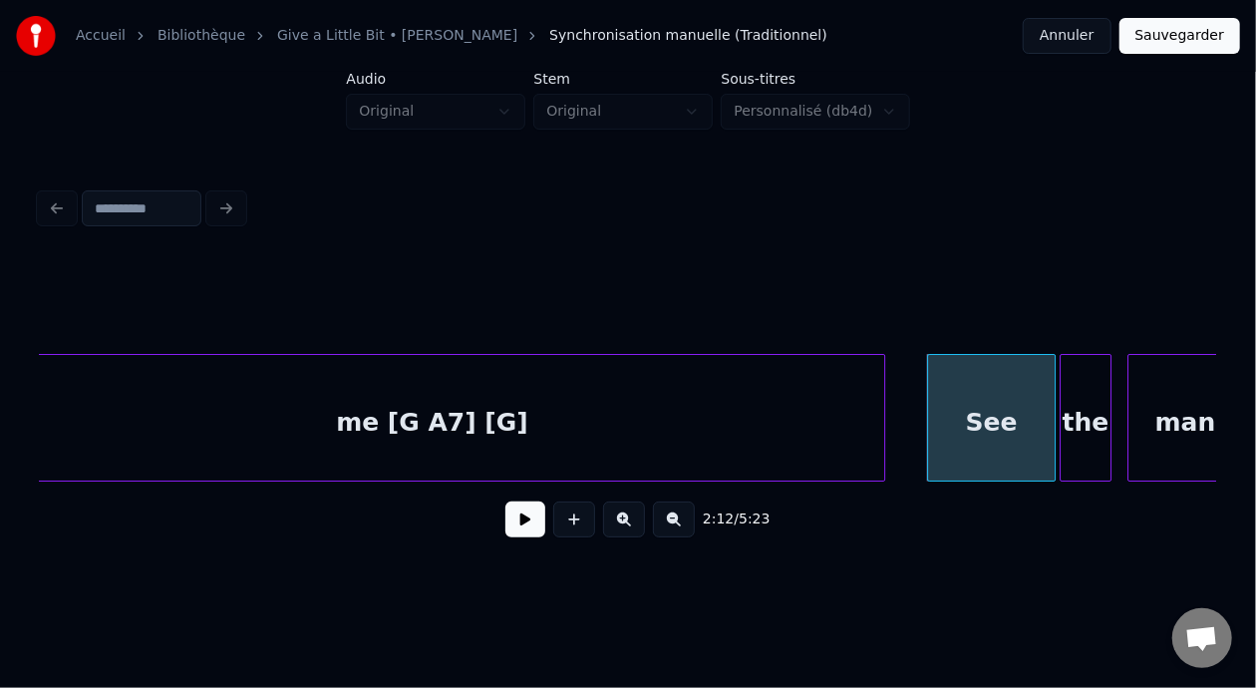
scroll to position [0, 25597]
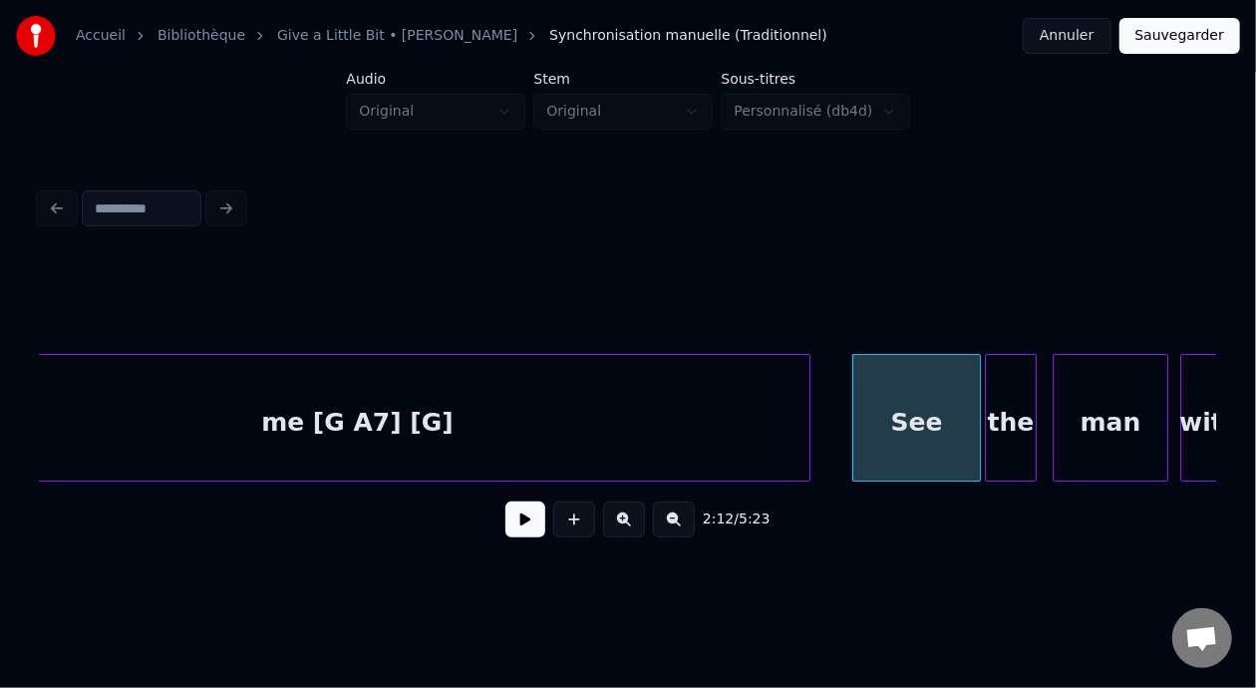
click at [909, 408] on div "See" at bounding box center [916, 423] width 127 height 136
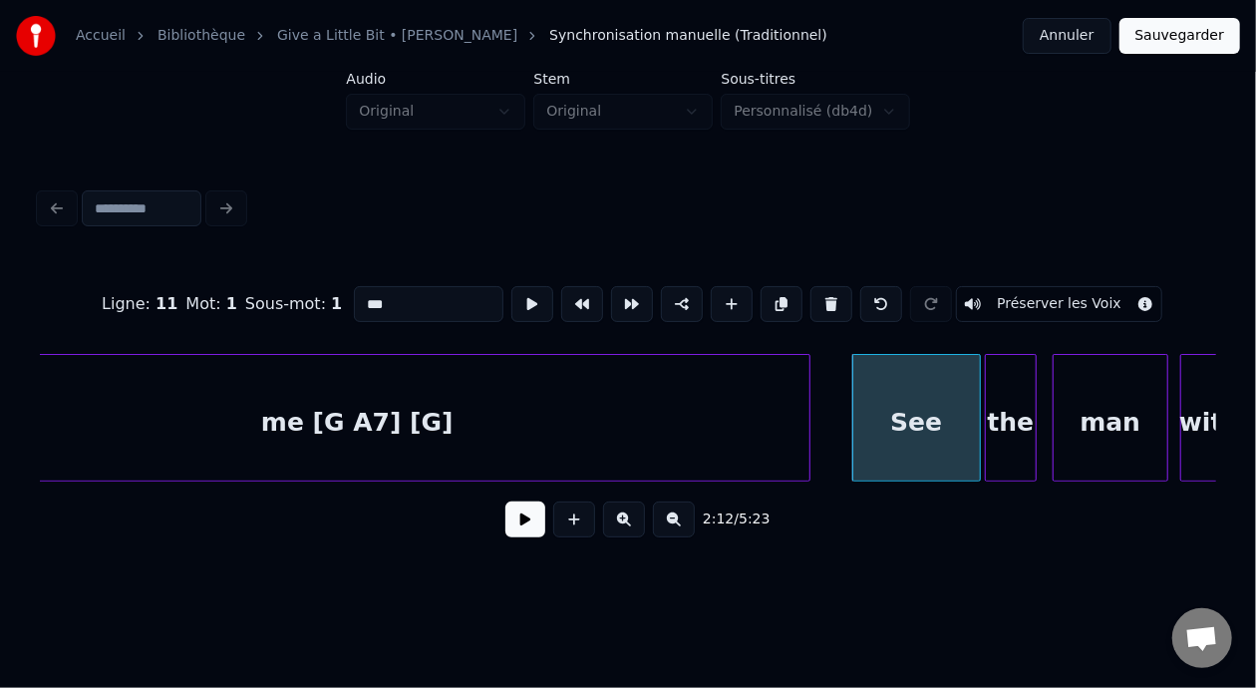
click at [354, 298] on input "***" at bounding box center [429, 304] width 150 height 36
click at [354, 298] on input "**********" at bounding box center [429, 304] width 150 height 36
type input "**********"
click at [521, 529] on button at bounding box center [525, 519] width 40 height 36
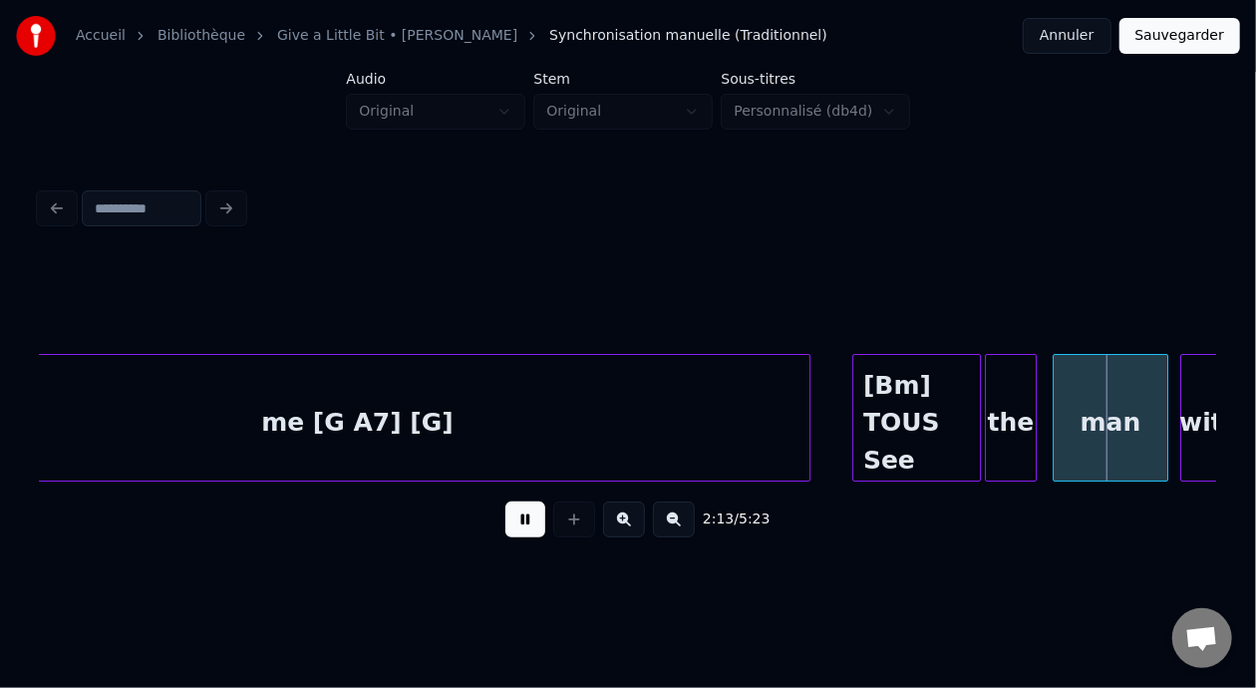
click at [521, 529] on button at bounding box center [525, 519] width 40 height 36
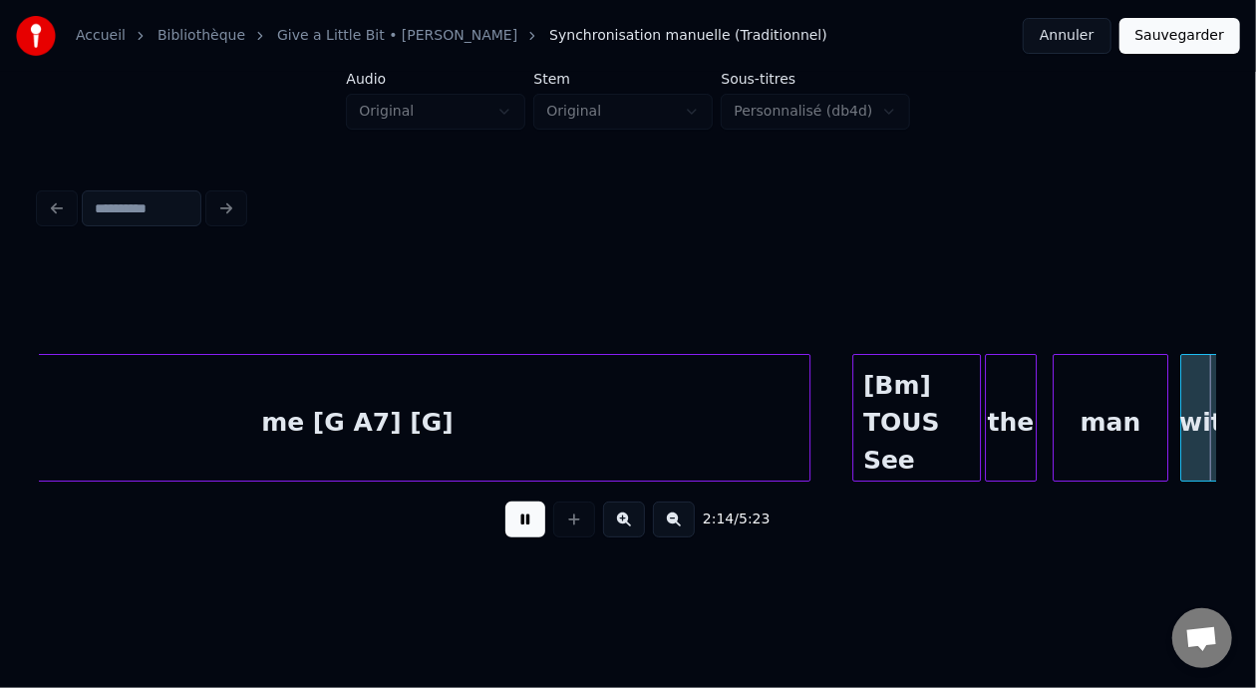
click at [521, 529] on button at bounding box center [525, 519] width 40 height 36
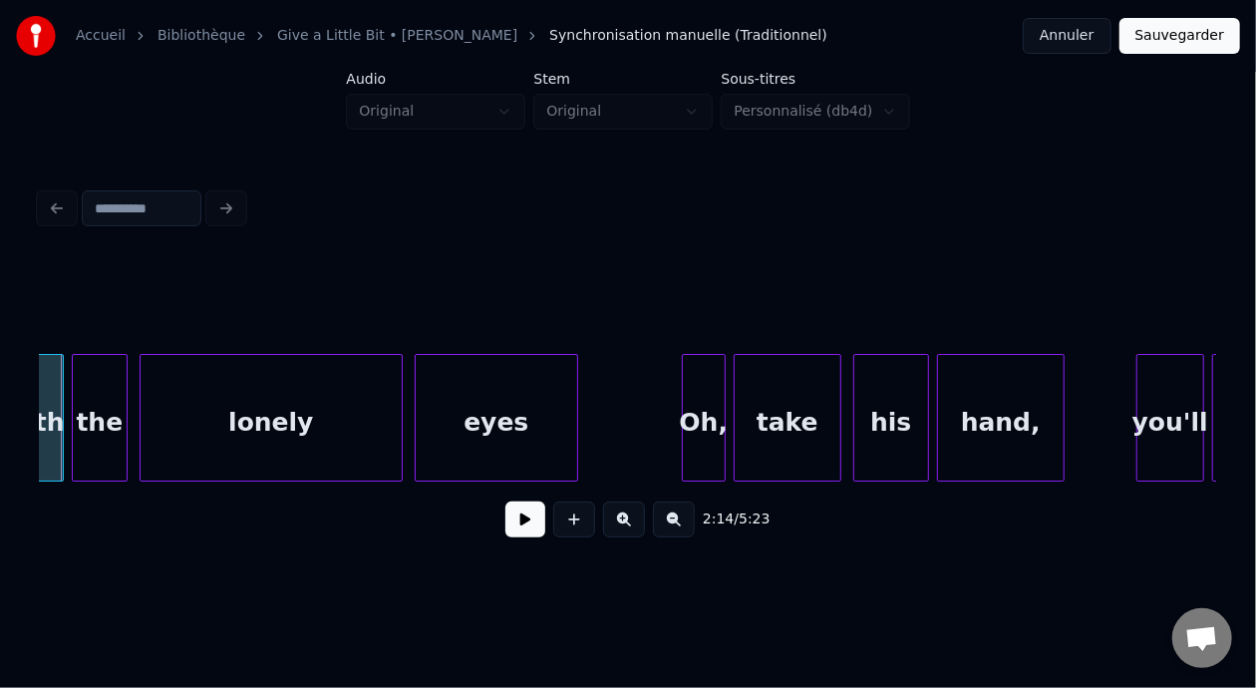
click at [99, 416] on div "the" at bounding box center [100, 423] width 54 height 136
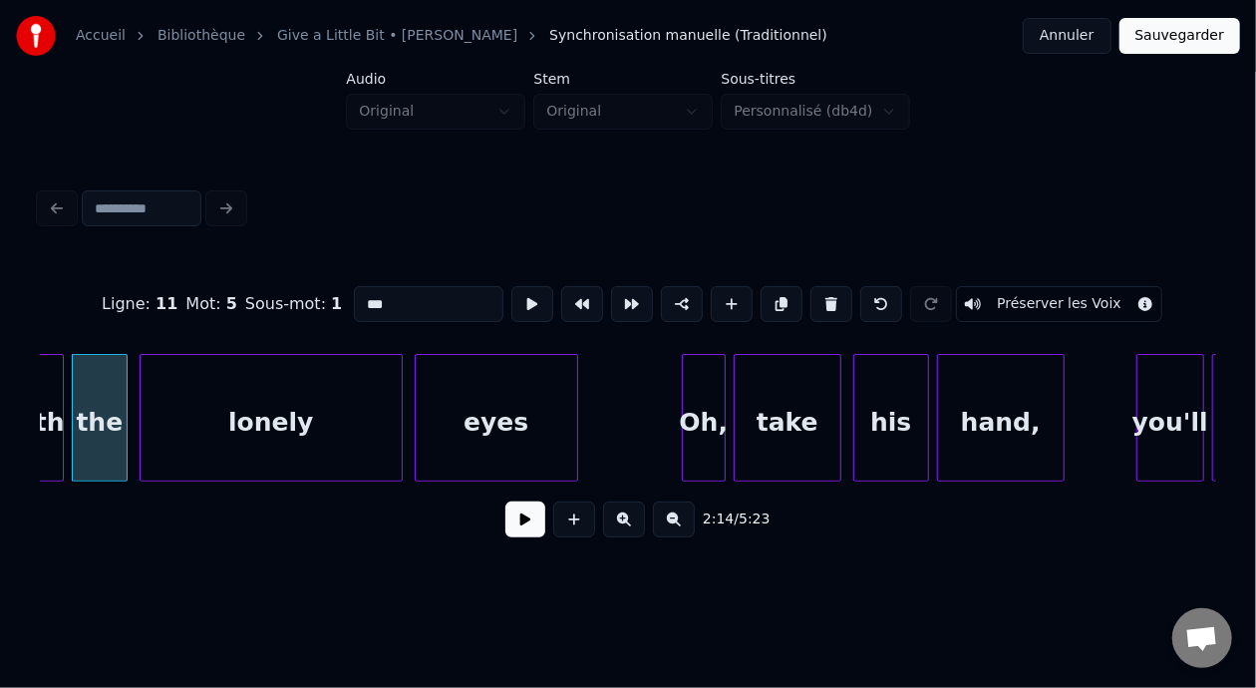
click at [369, 296] on input "***" at bounding box center [429, 304] width 150 height 36
type input "**********"
click at [100, 398] on div "the [Esus4]" at bounding box center [100, 423] width 54 height 136
click at [508, 529] on button at bounding box center [525, 519] width 40 height 36
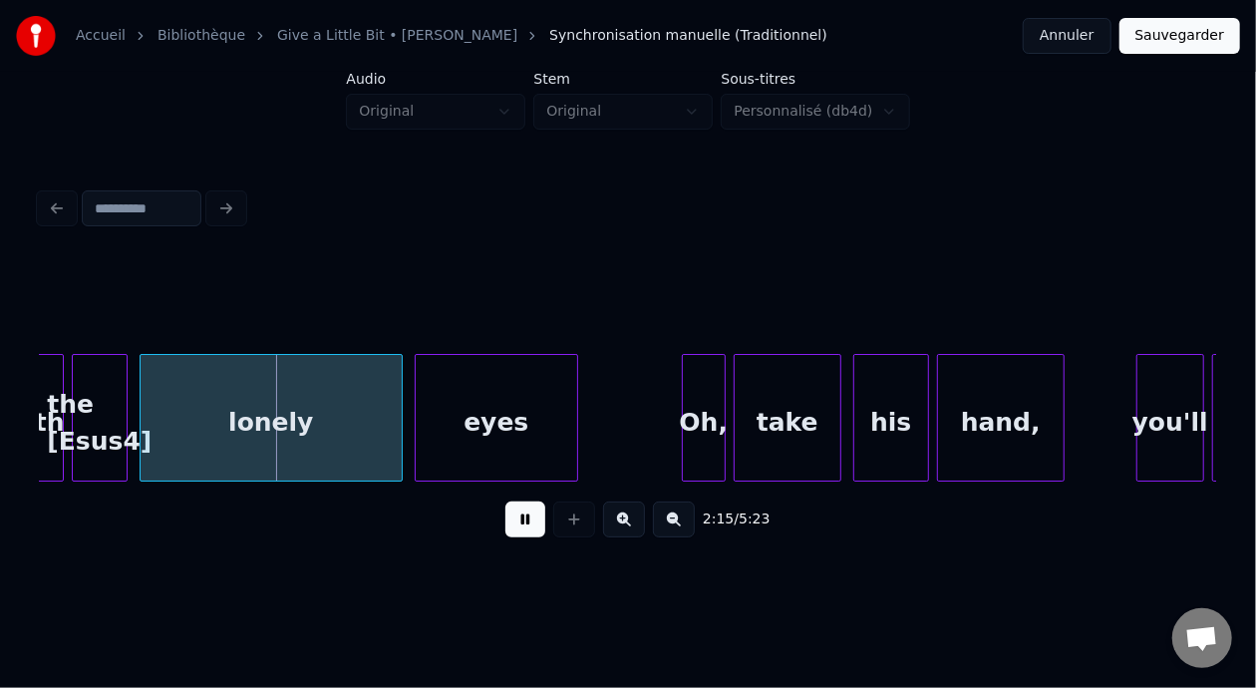
click at [511, 529] on button at bounding box center [525, 519] width 40 height 36
click at [536, 415] on div "eyes" at bounding box center [496, 423] width 161 height 136
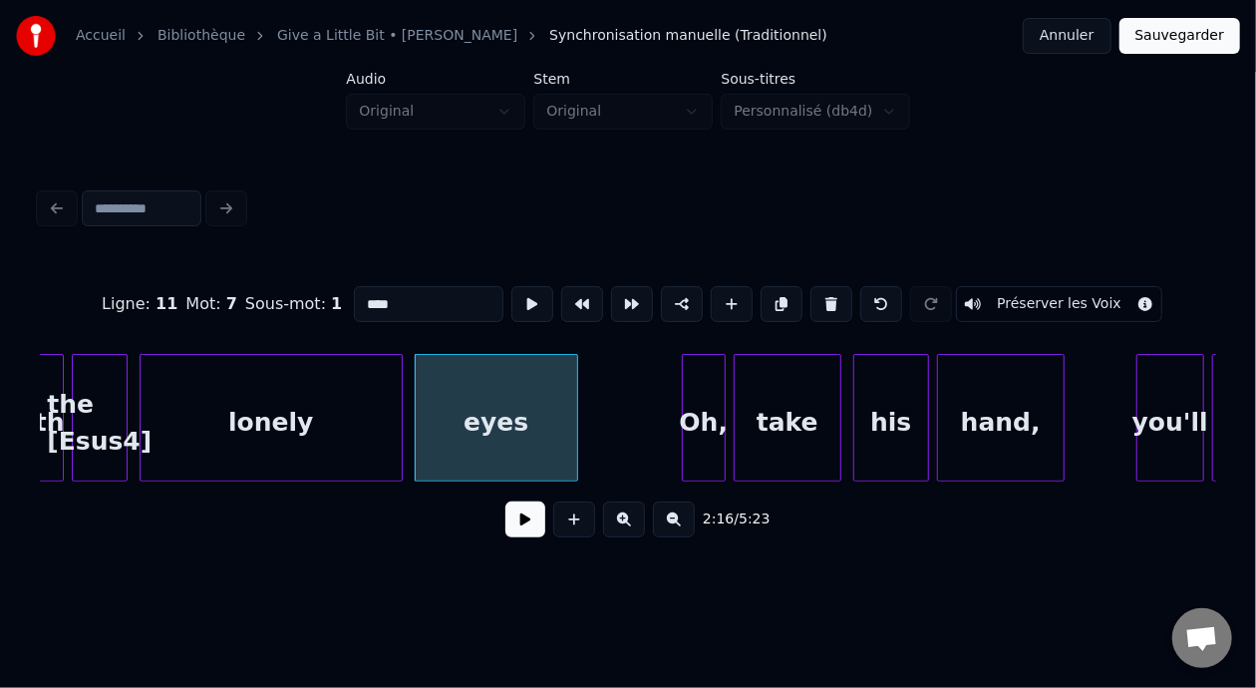
click at [385, 295] on input "****" at bounding box center [429, 304] width 150 height 36
type input "********"
click at [523, 533] on button at bounding box center [525, 519] width 40 height 36
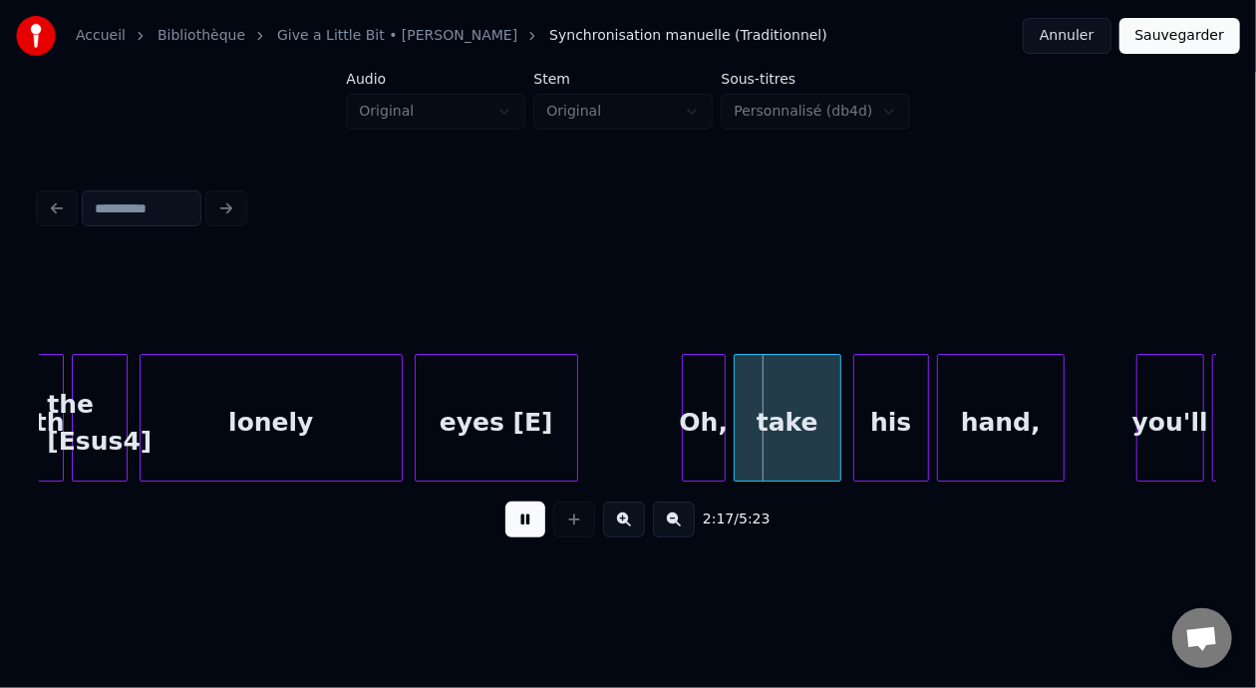
click at [523, 536] on button at bounding box center [525, 519] width 40 height 36
click at [707, 419] on div "Oh," at bounding box center [704, 423] width 42 height 136
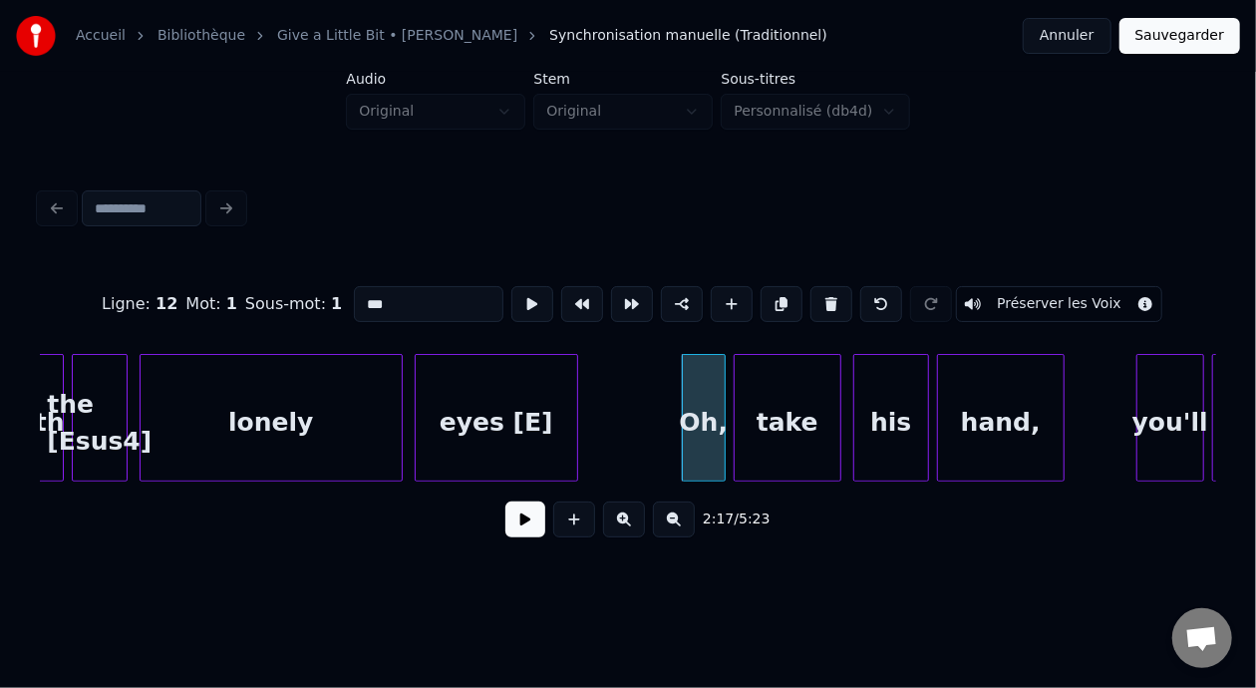
click at [354, 294] on input "***" at bounding box center [429, 304] width 150 height 36
type input "*******"
click at [511, 535] on button at bounding box center [525, 519] width 40 height 36
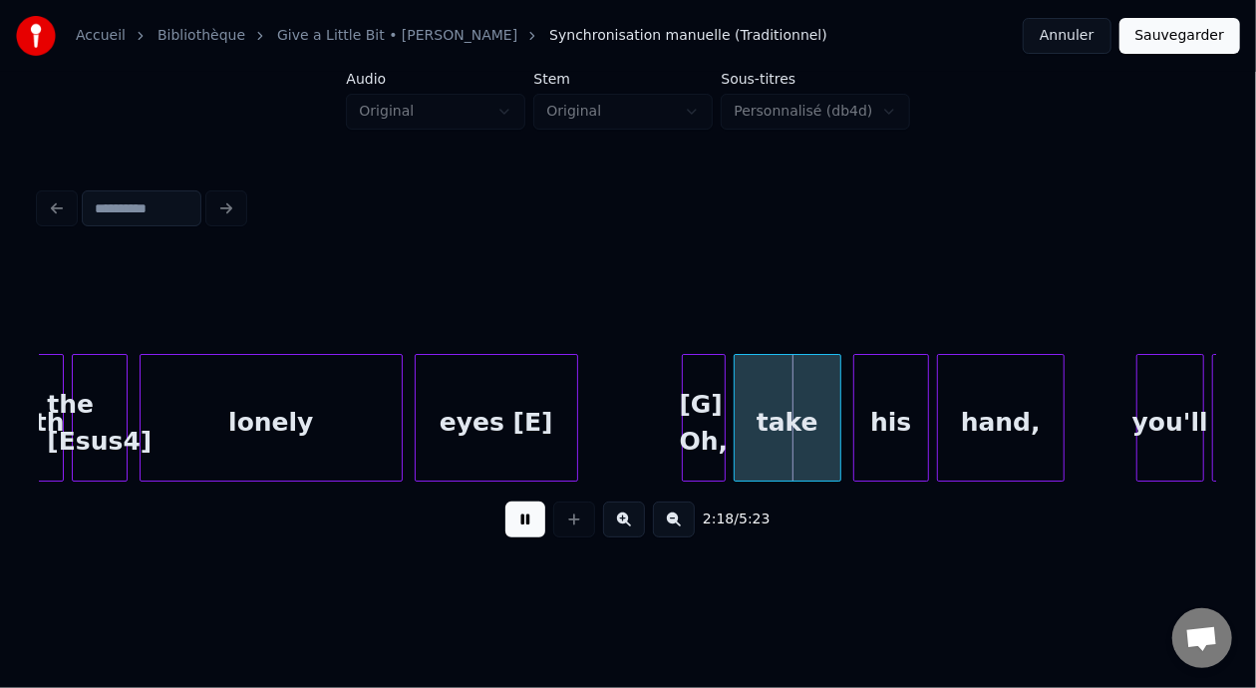
click at [512, 535] on button at bounding box center [525, 519] width 40 height 36
click at [641, 415] on div at bounding box center [642, 418] width 6 height 126
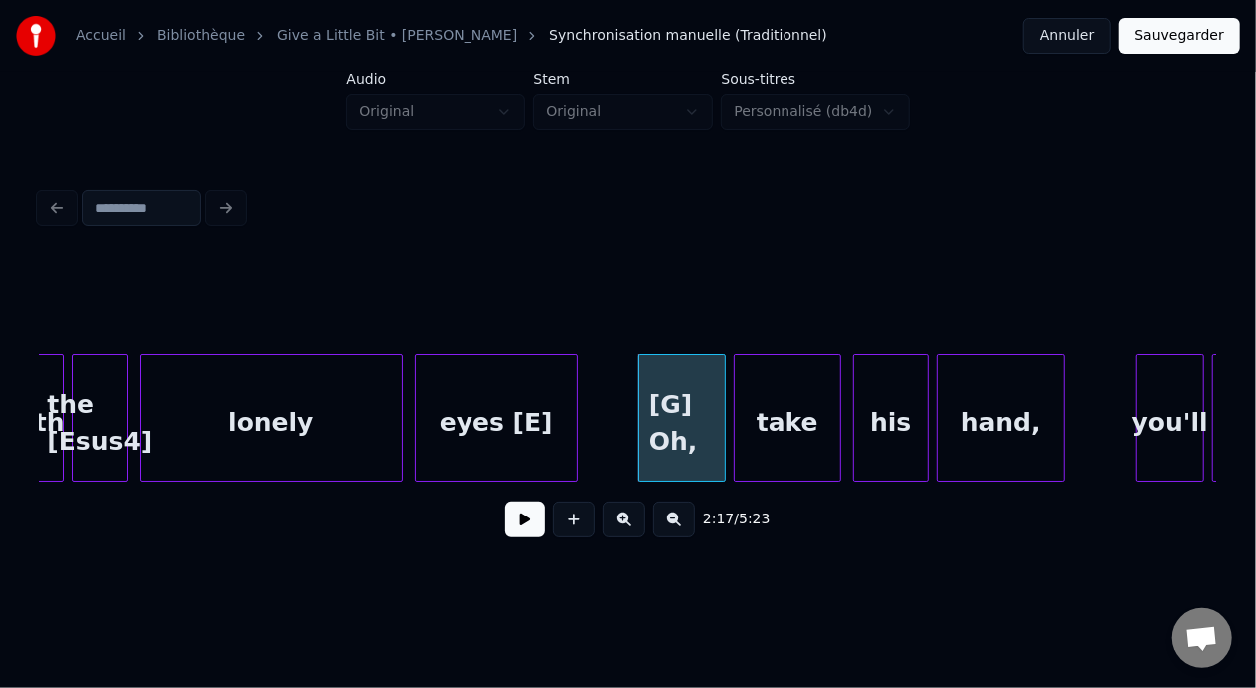
click at [512, 436] on div "eyes [E]" at bounding box center [496, 423] width 161 height 136
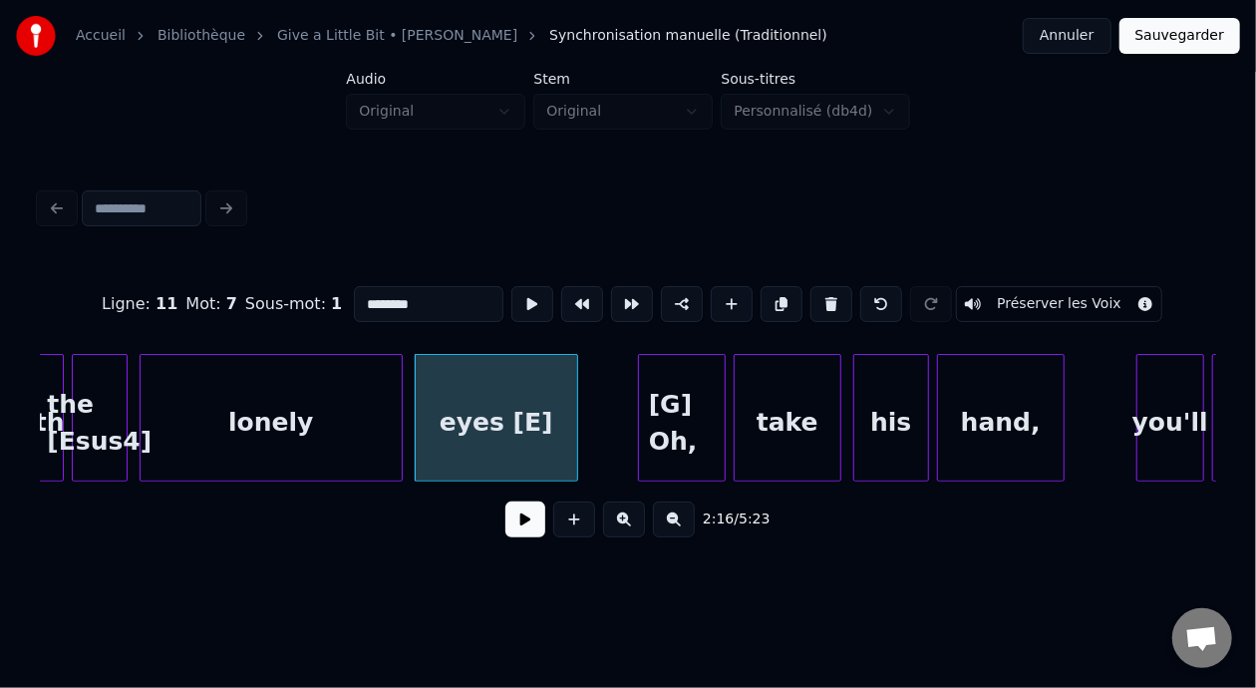
click at [519, 532] on button at bounding box center [525, 519] width 40 height 36
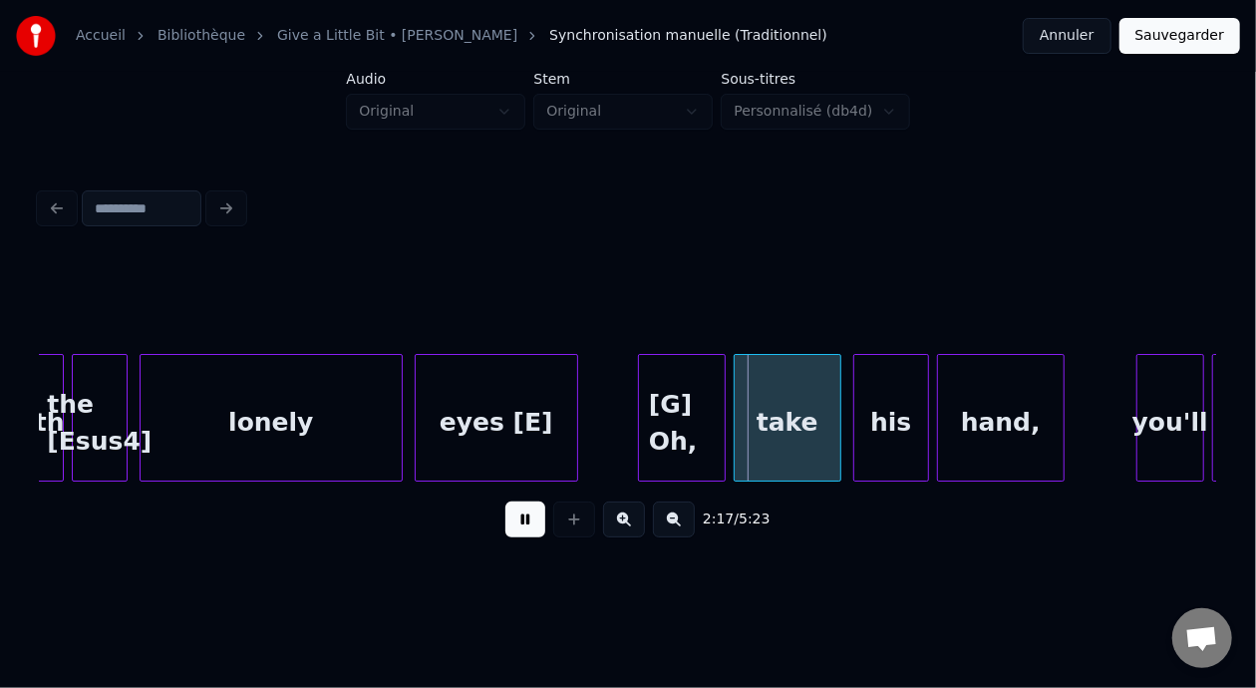
click at [519, 531] on button at bounding box center [525, 519] width 40 height 36
click at [689, 440] on div "[G] Oh," at bounding box center [682, 423] width 86 height 136
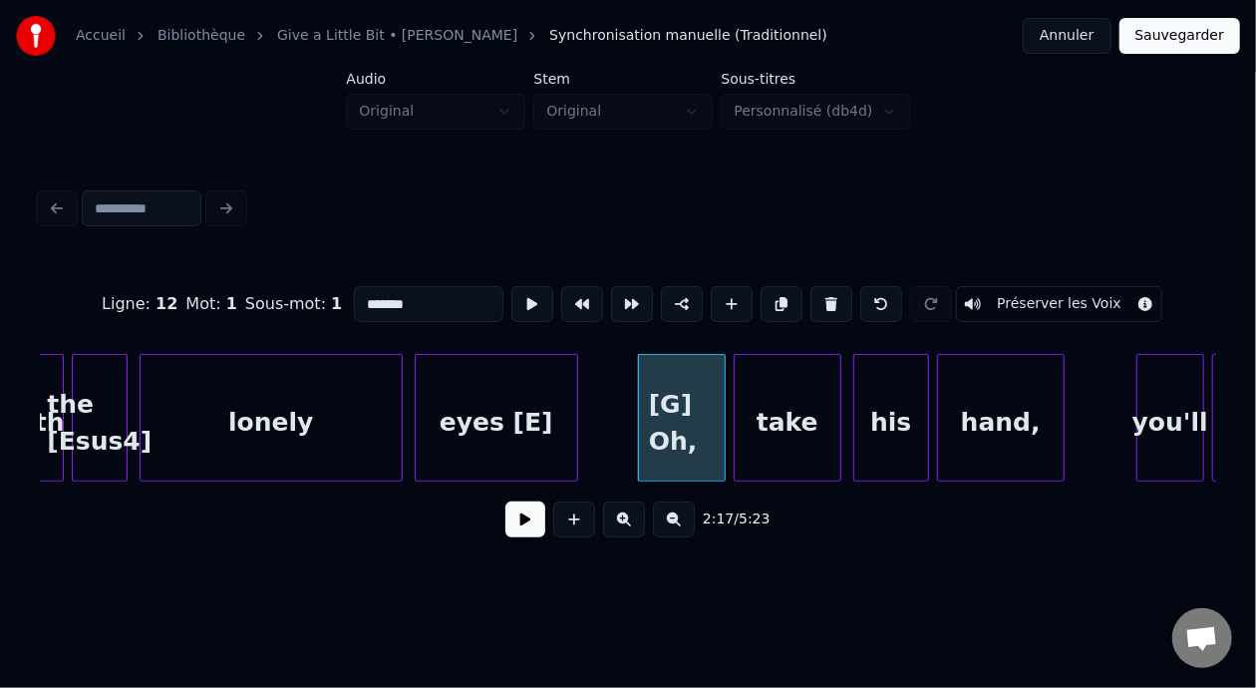
click at [366, 294] on input "*******" at bounding box center [429, 304] width 150 height 36
click at [1006, 426] on div "hand," at bounding box center [1001, 423] width 126 height 136
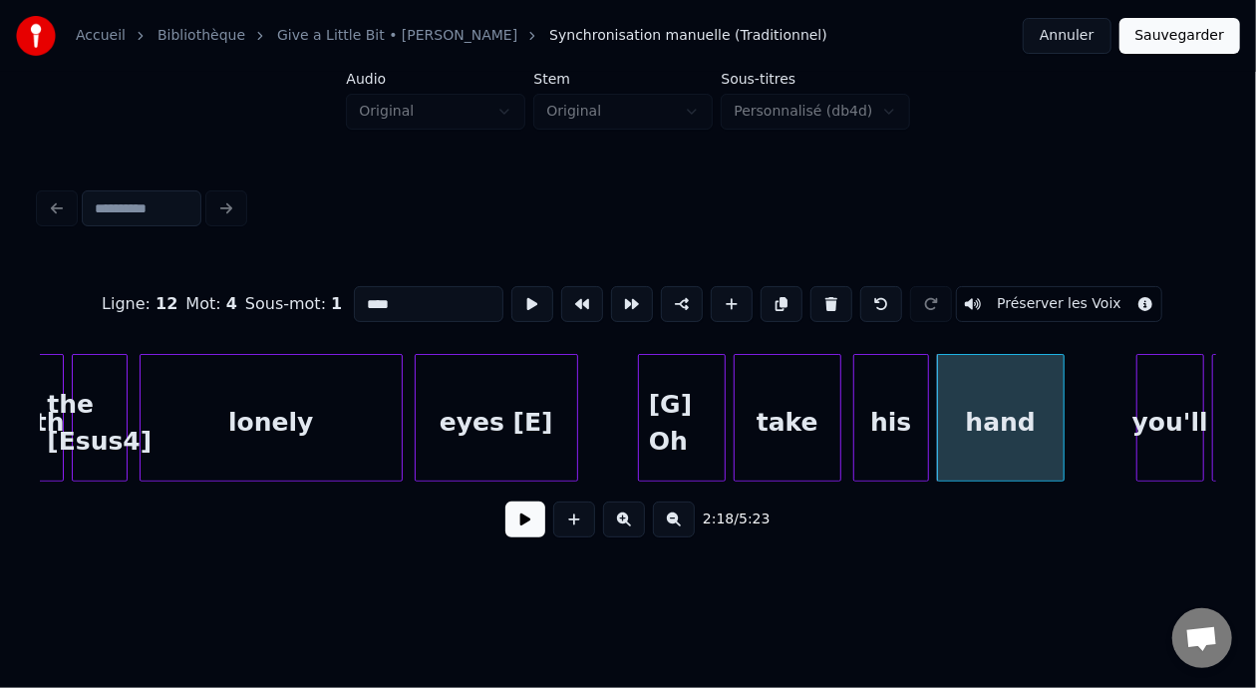
type input "****"
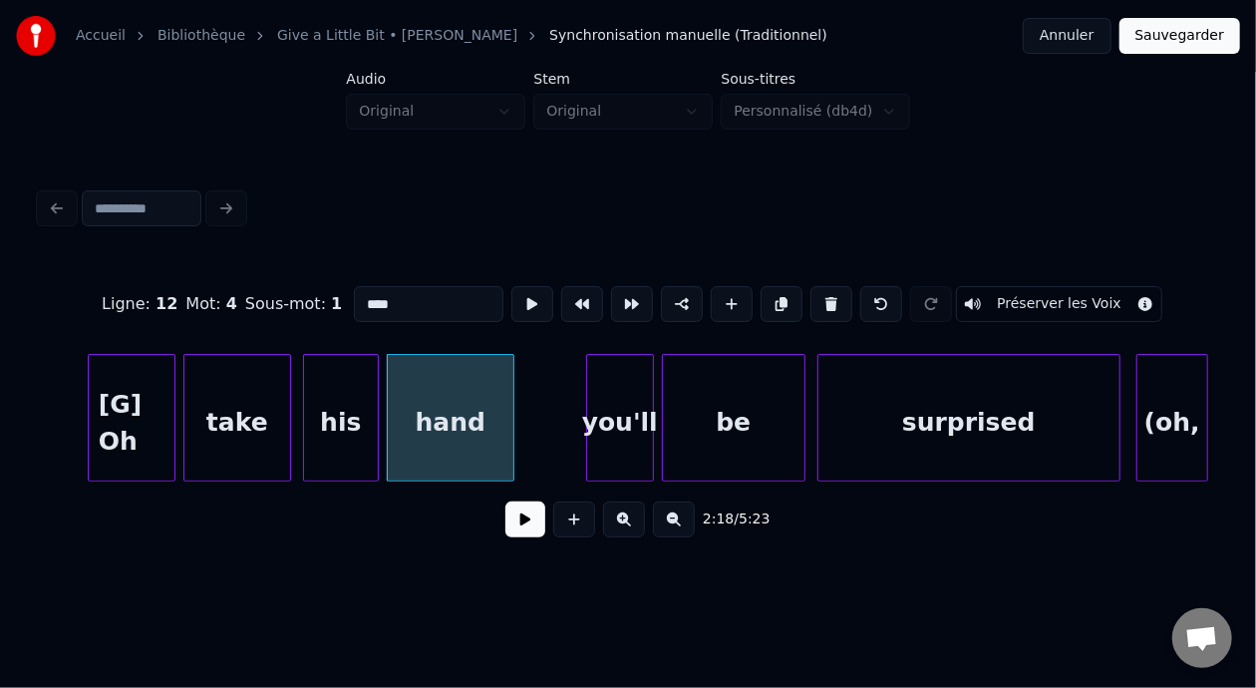
scroll to position [0, 27337]
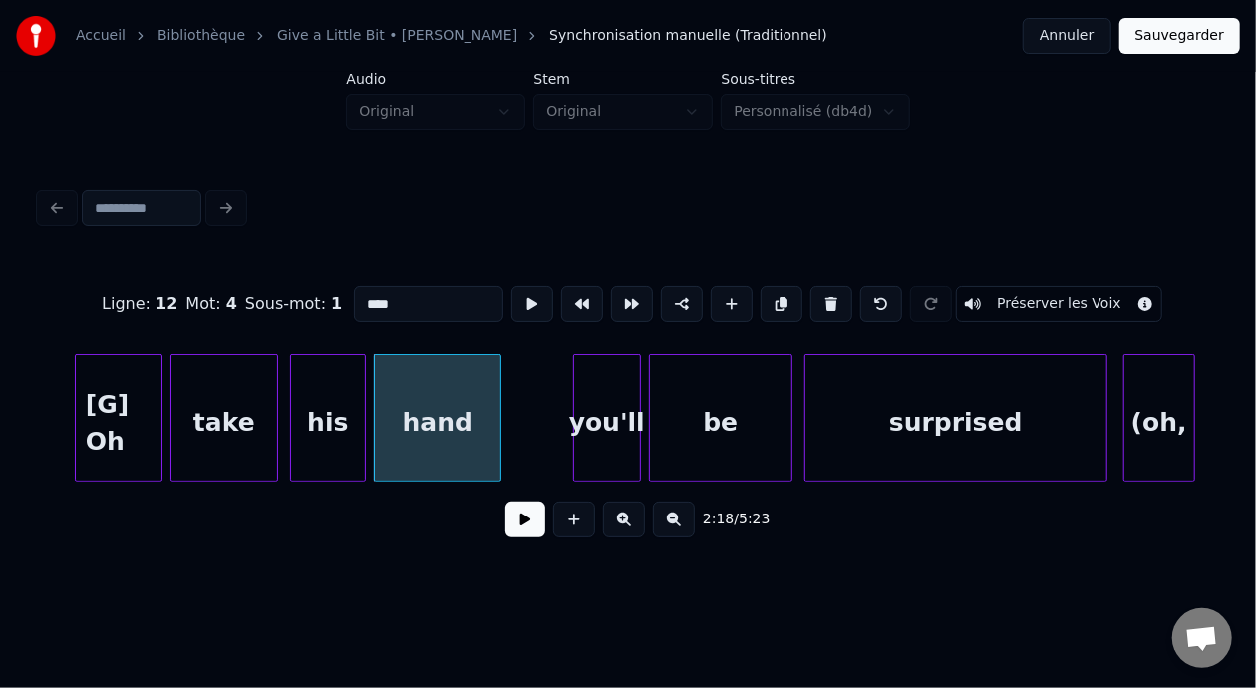
click at [505, 523] on button at bounding box center [525, 519] width 40 height 36
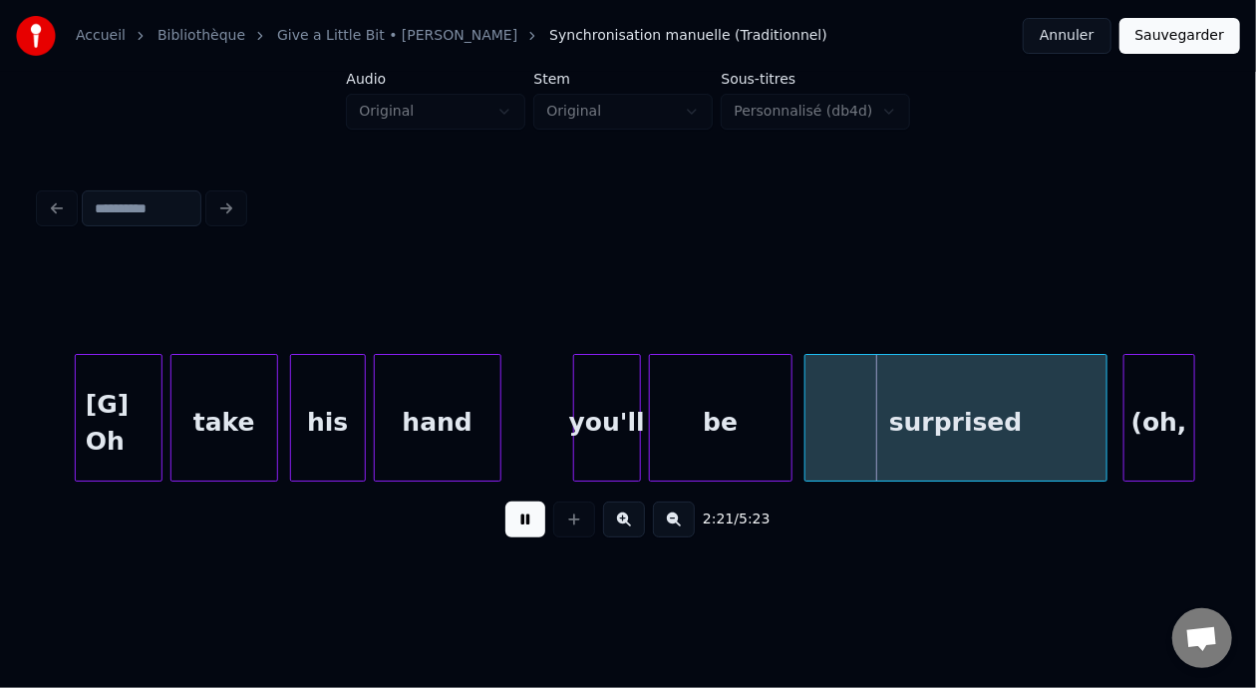
click at [505, 523] on button at bounding box center [525, 519] width 40 height 36
click at [862, 418] on div "surprised" at bounding box center [955, 423] width 301 height 136
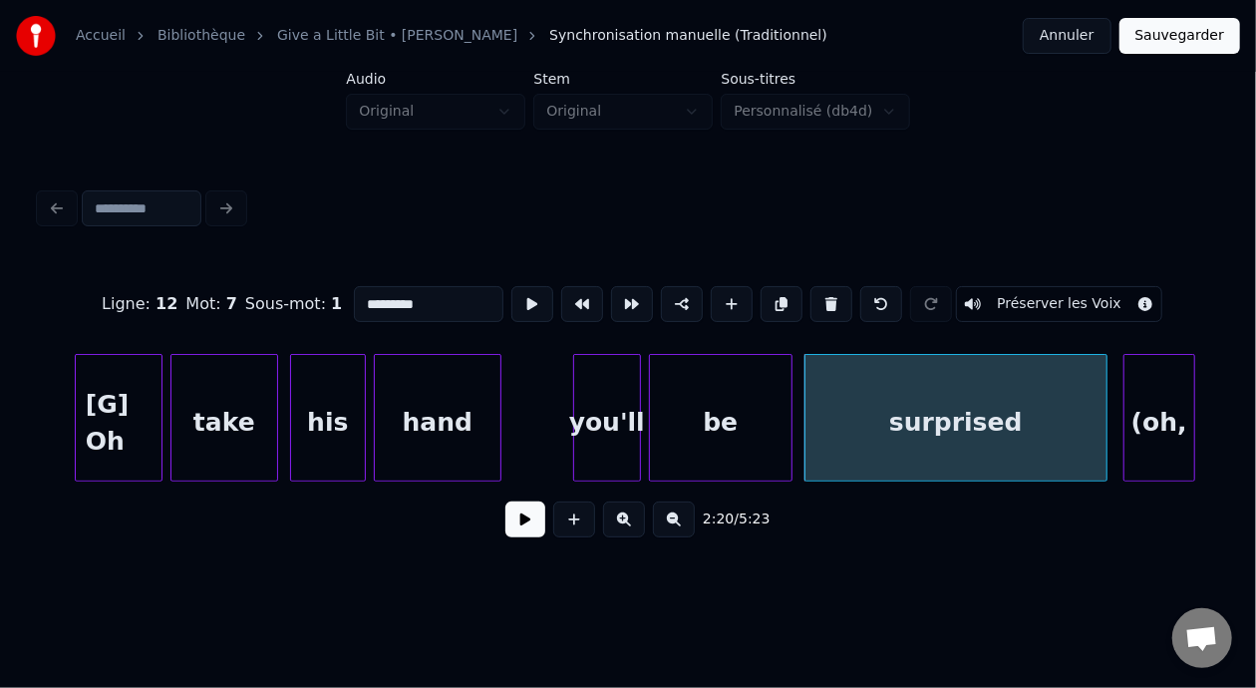
click at [354, 297] on input "*********" at bounding box center [429, 304] width 150 height 36
click at [744, 428] on div "be" at bounding box center [721, 423] width 142 height 136
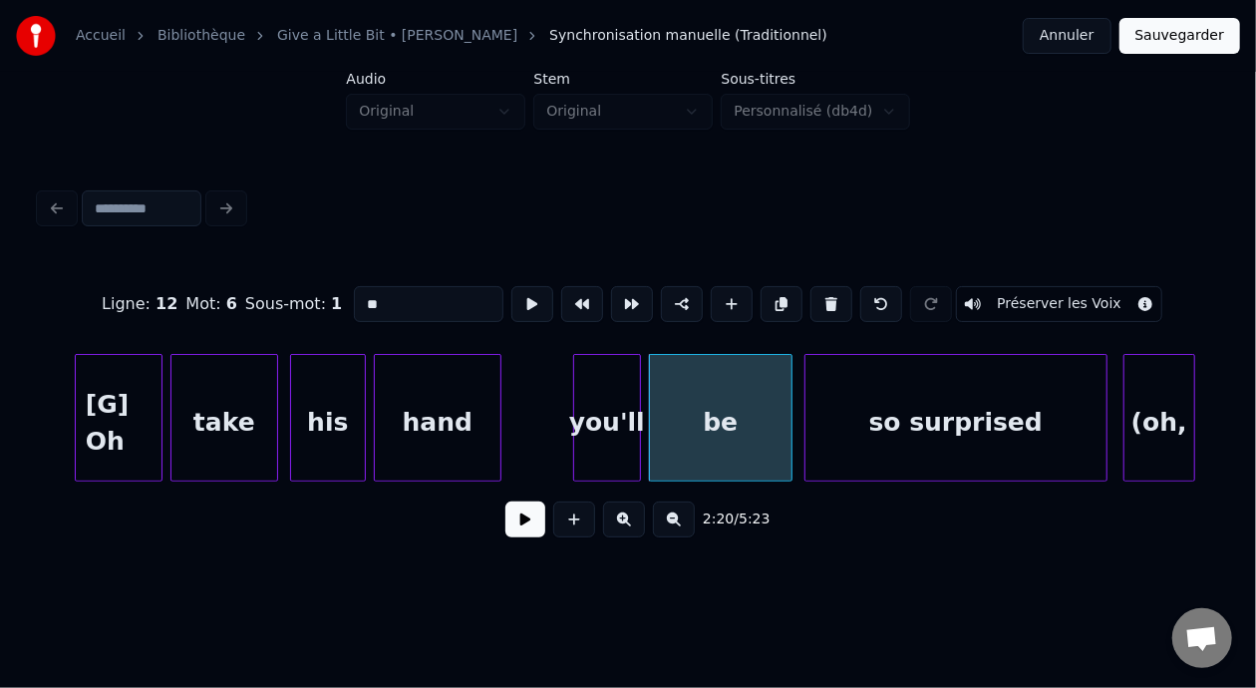
click at [725, 415] on div "be" at bounding box center [721, 423] width 142 height 136
click at [1029, 411] on div "so surprised" at bounding box center [955, 423] width 301 height 136
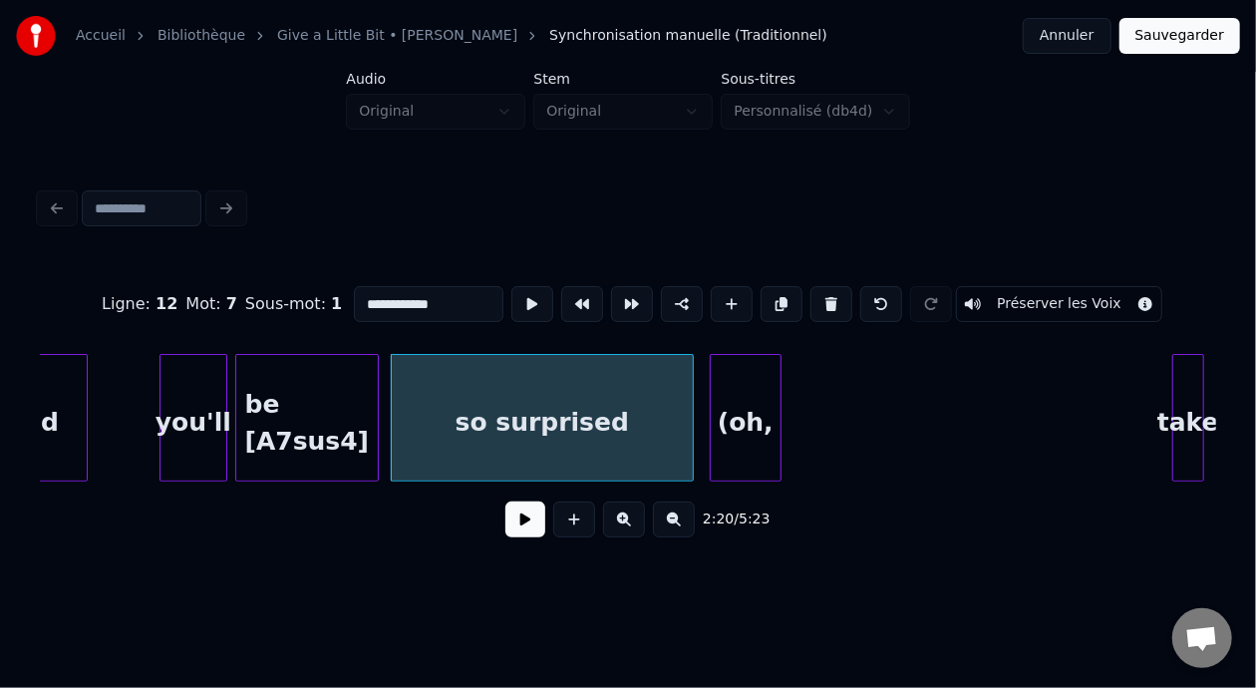
scroll to position [0, 27887]
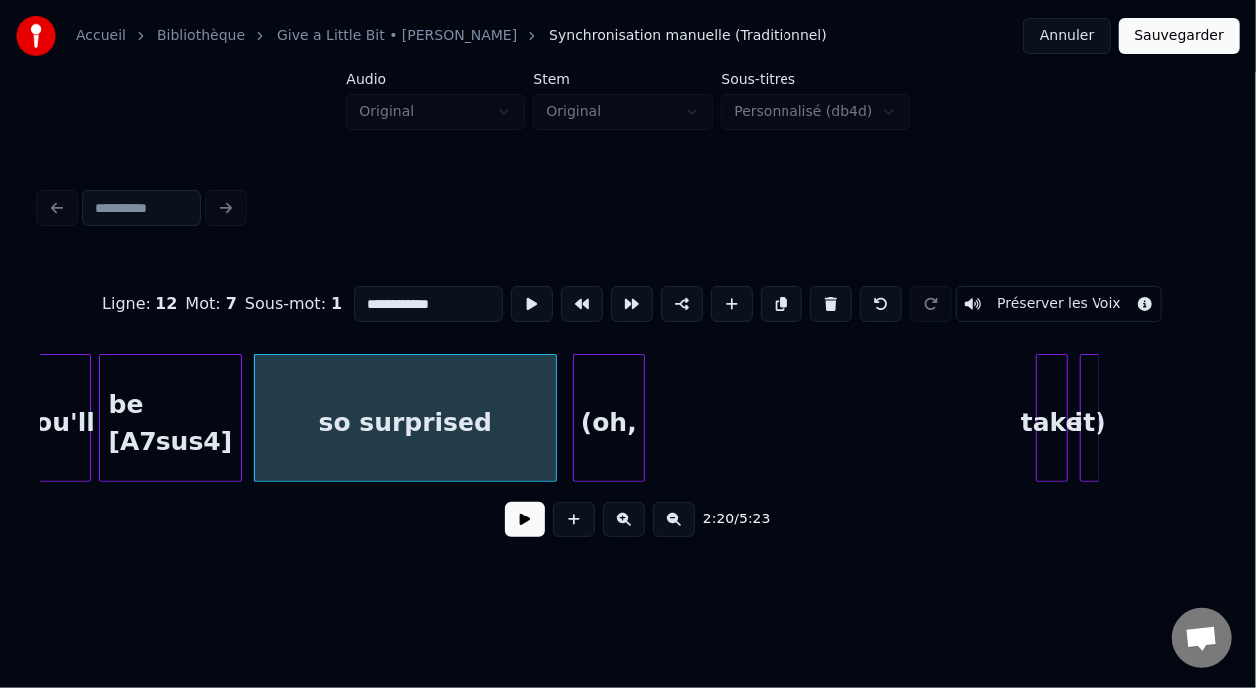
click at [615, 419] on div "(oh," at bounding box center [609, 423] width 70 height 136
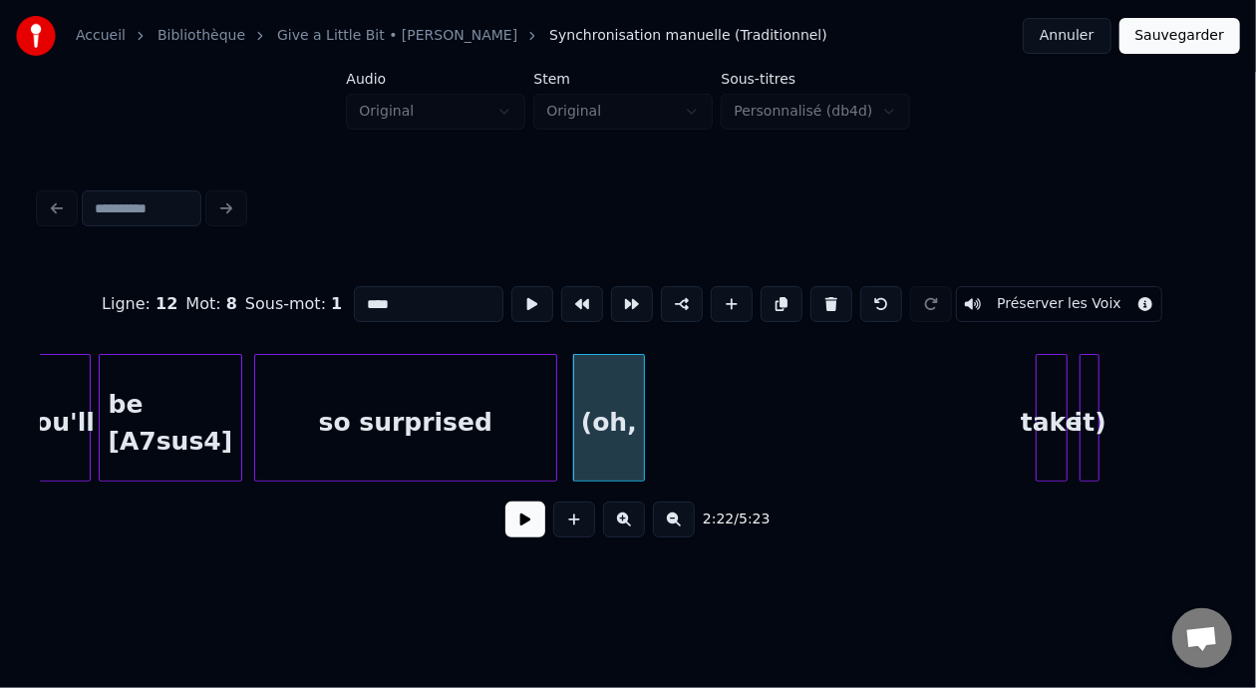
click at [343, 440] on div "so surprised" at bounding box center [405, 423] width 301 height 136
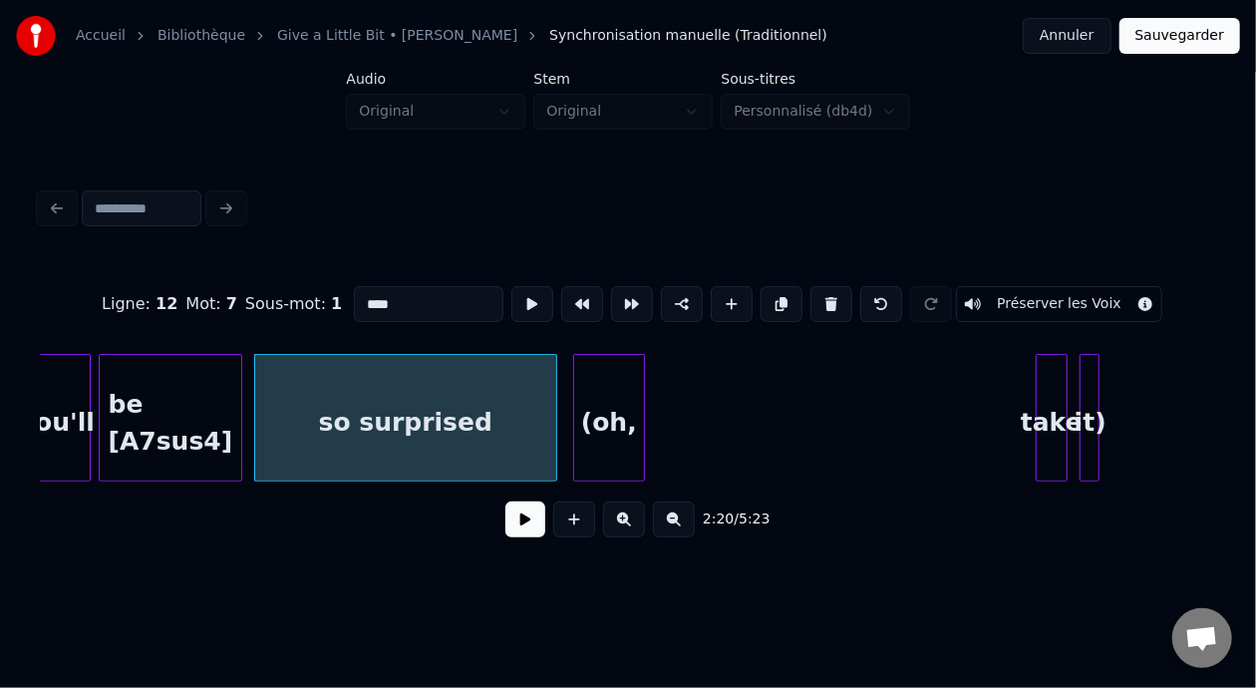
type input "**********"
click at [522, 525] on button at bounding box center [525, 519] width 40 height 36
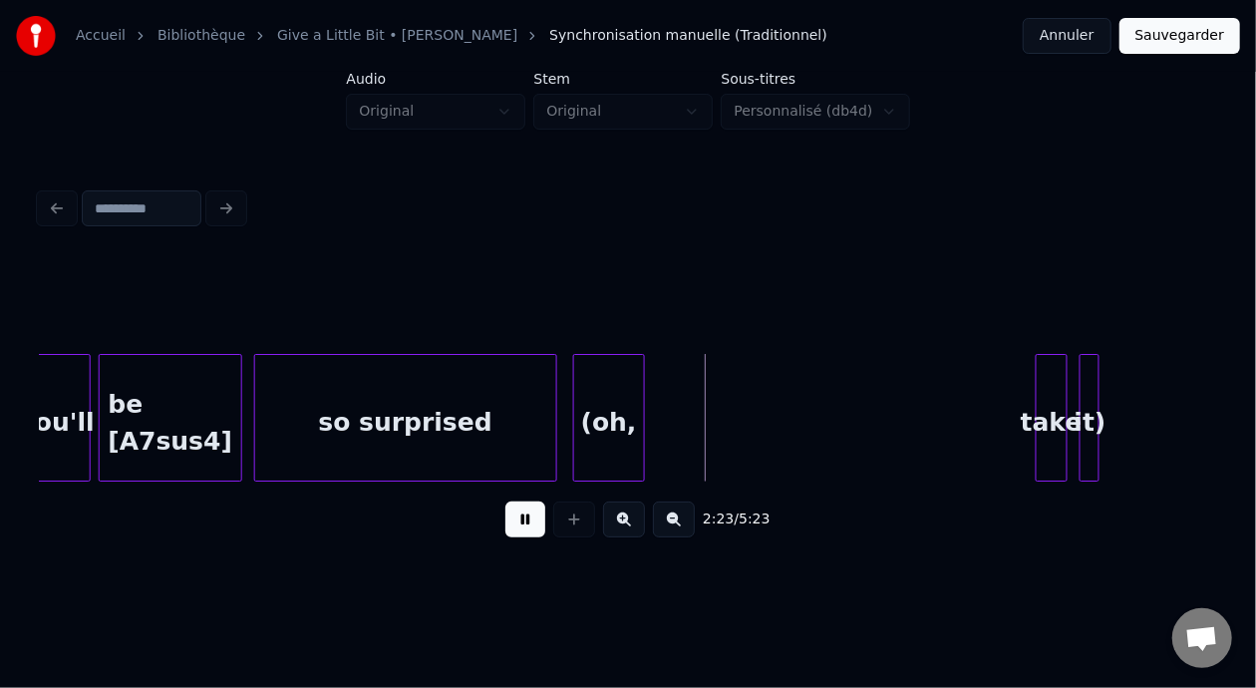
click at [523, 526] on button at bounding box center [525, 519] width 40 height 36
click at [607, 398] on div "(oh," at bounding box center [609, 423] width 70 height 136
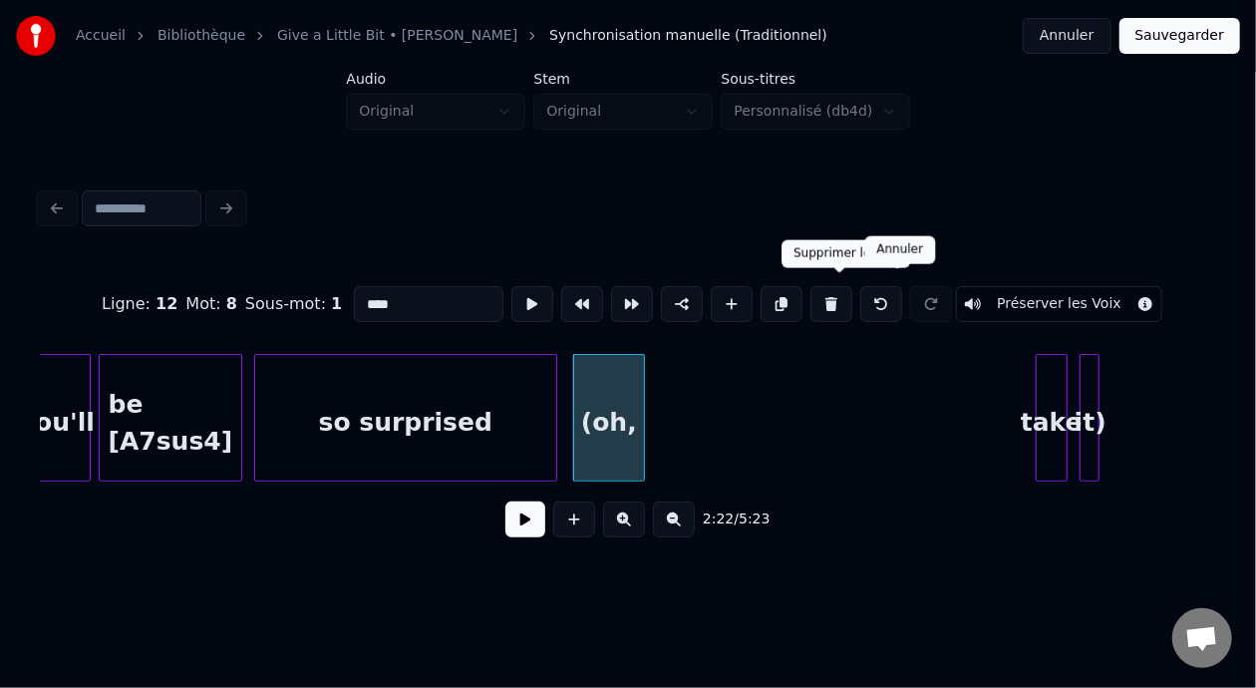
click at [842, 291] on button at bounding box center [831, 304] width 42 height 36
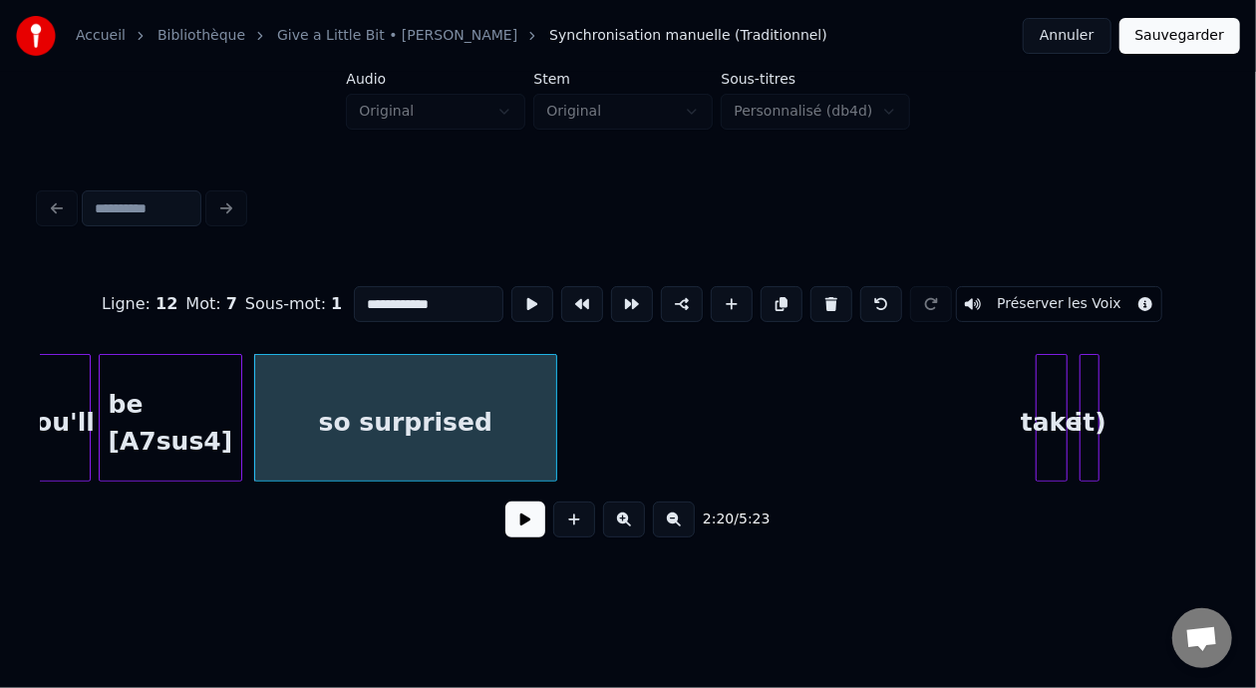
click at [1052, 419] on div "take" at bounding box center [1052, 423] width 30 height 136
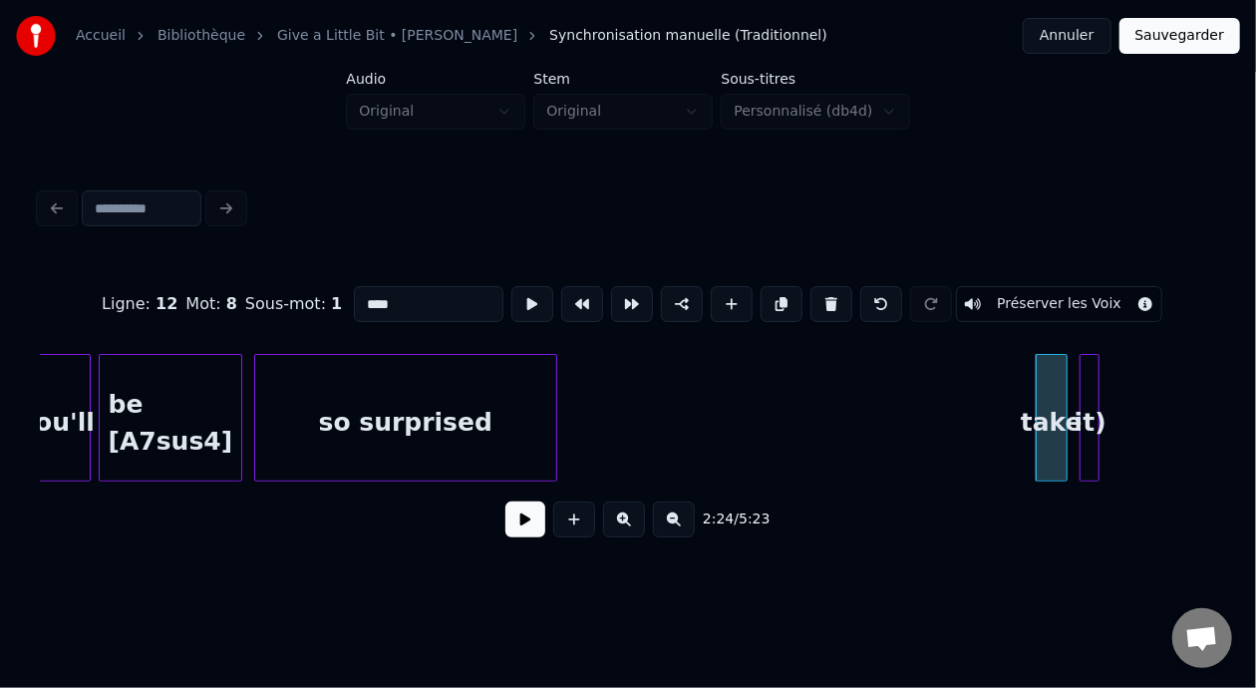
click at [842, 291] on button at bounding box center [831, 304] width 42 height 36
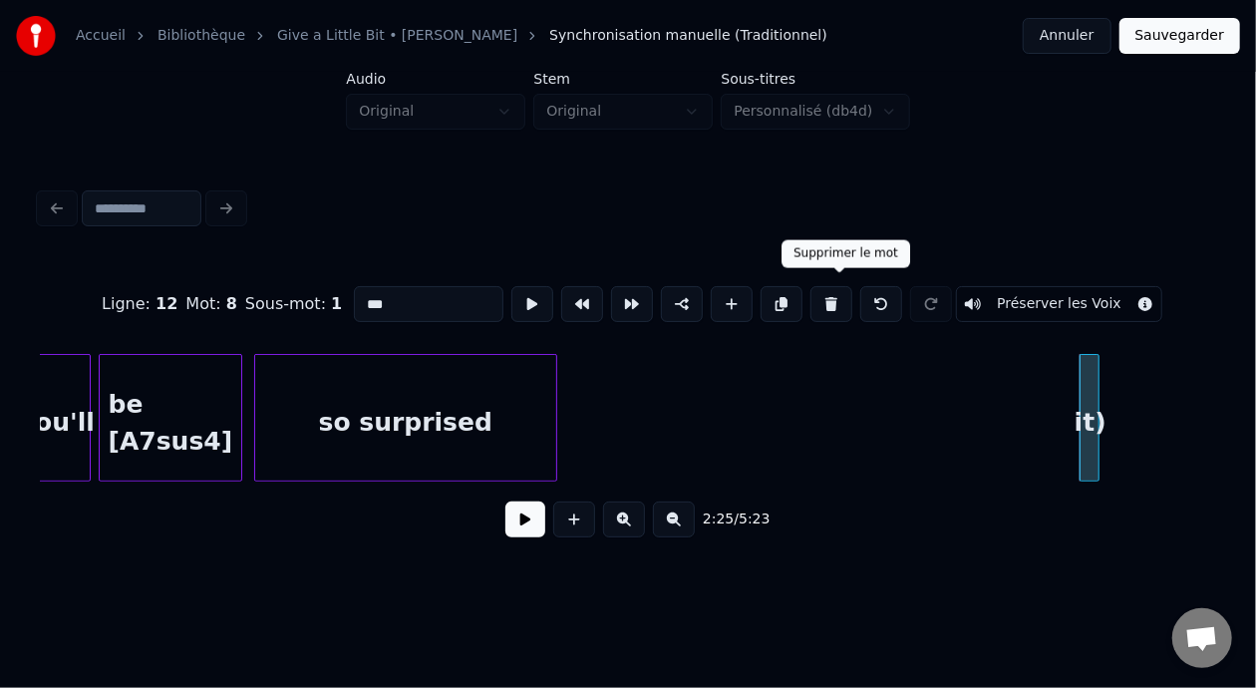
click at [836, 295] on button at bounding box center [831, 304] width 42 height 36
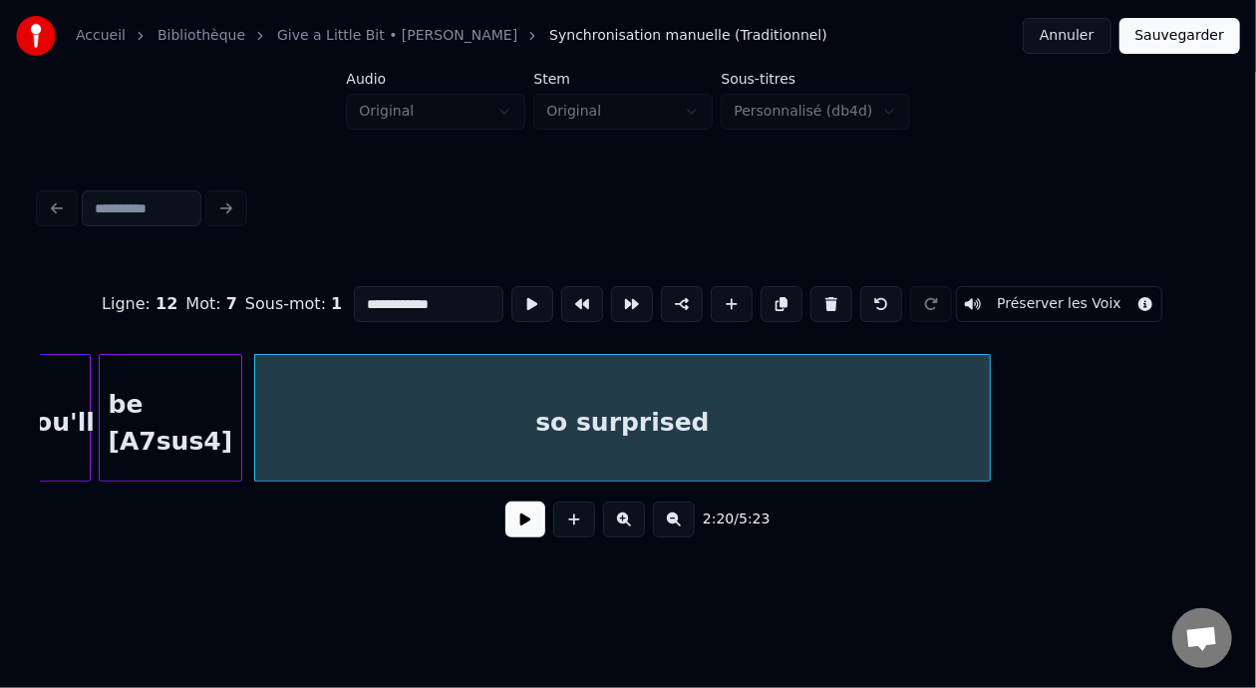
click at [989, 421] on div at bounding box center [987, 418] width 6 height 126
click at [717, 421] on div "so surprised" at bounding box center [622, 423] width 735 height 136
click at [418, 293] on input "**********" at bounding box center [429, 304] width 150 height 36
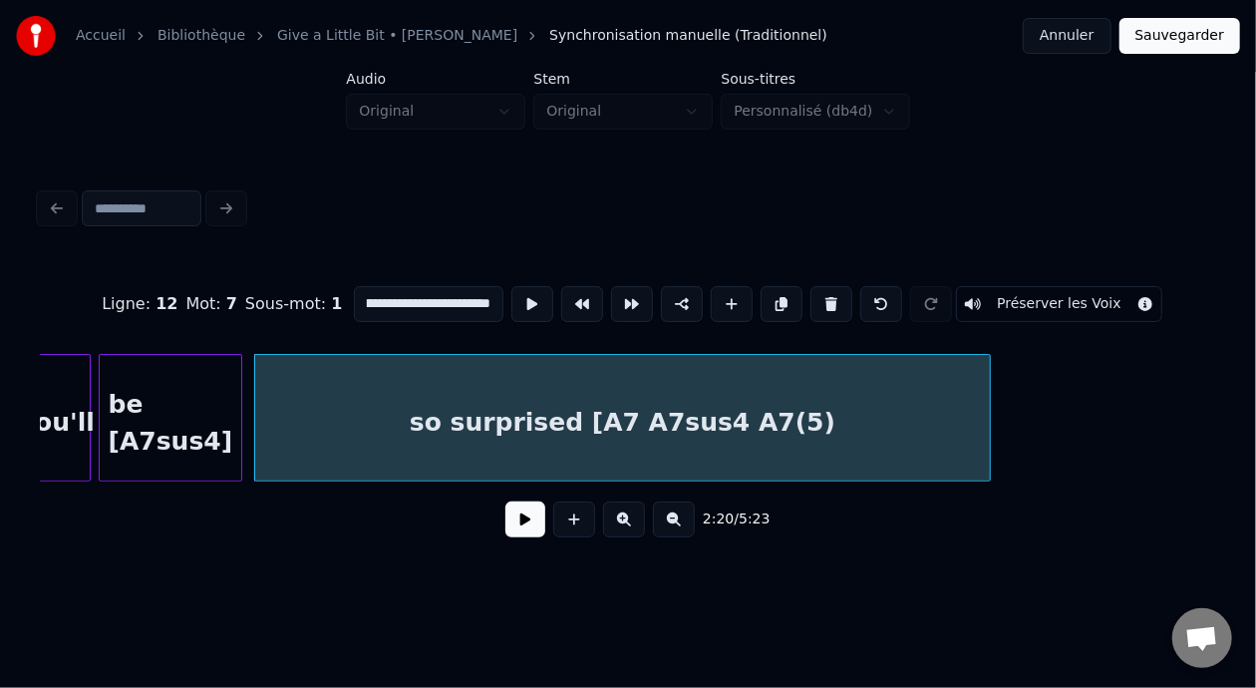
scroll to position [0, 62]
type input "**********"
click at [823, 419] on div "so surprised [A7 A7sus4 A7(5)]" at bounding box center [622, 423] width 735 height 136
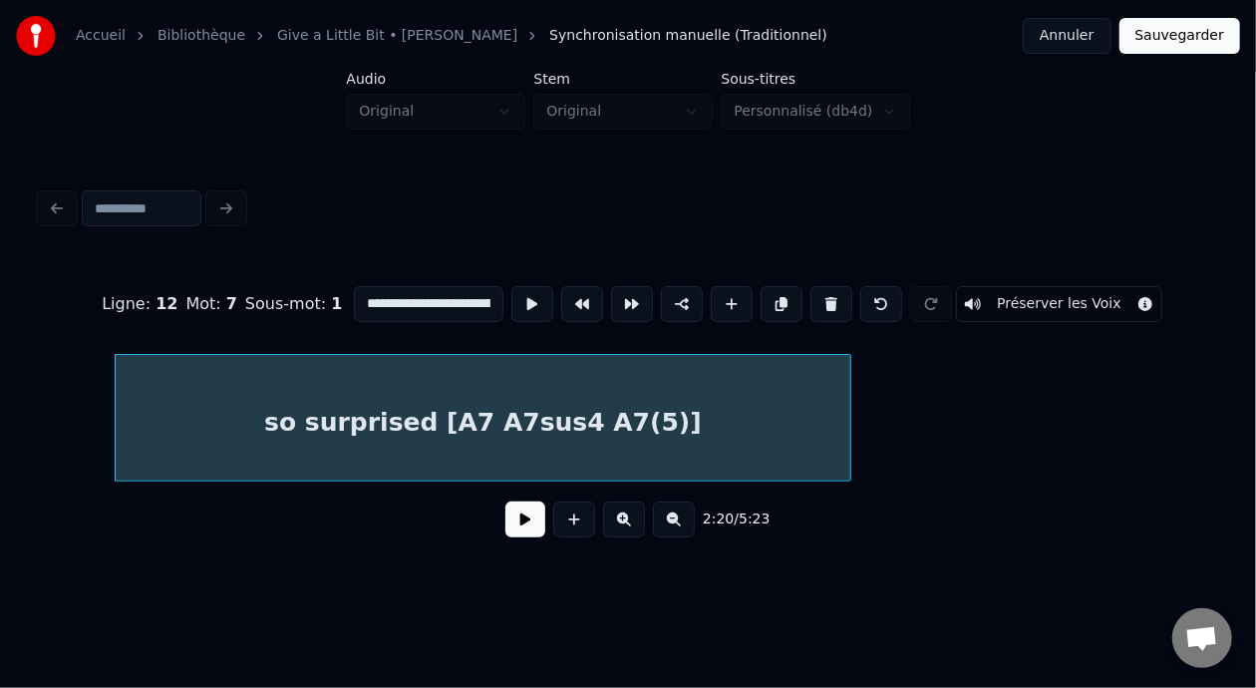
scroll to position [0, 28214]
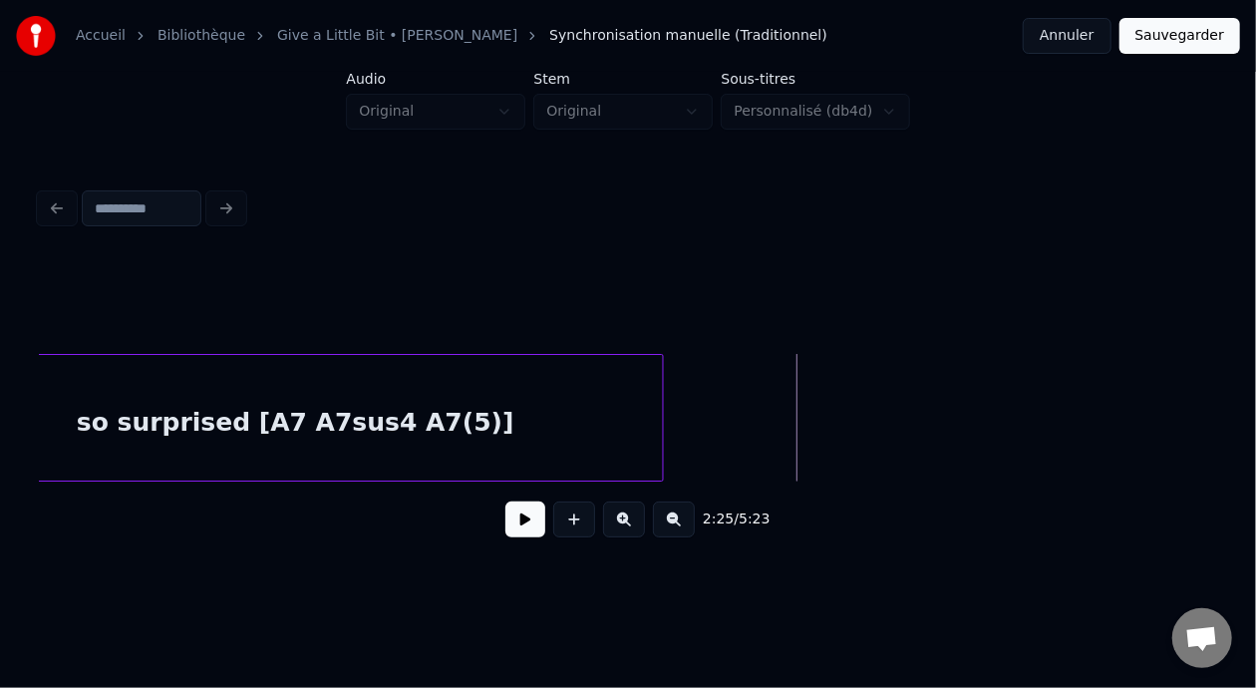
click at [468, 444] on div "so surprised [A7 A7sus4 A7(5)]" at bounding box center [295, 423] width 735 height 136
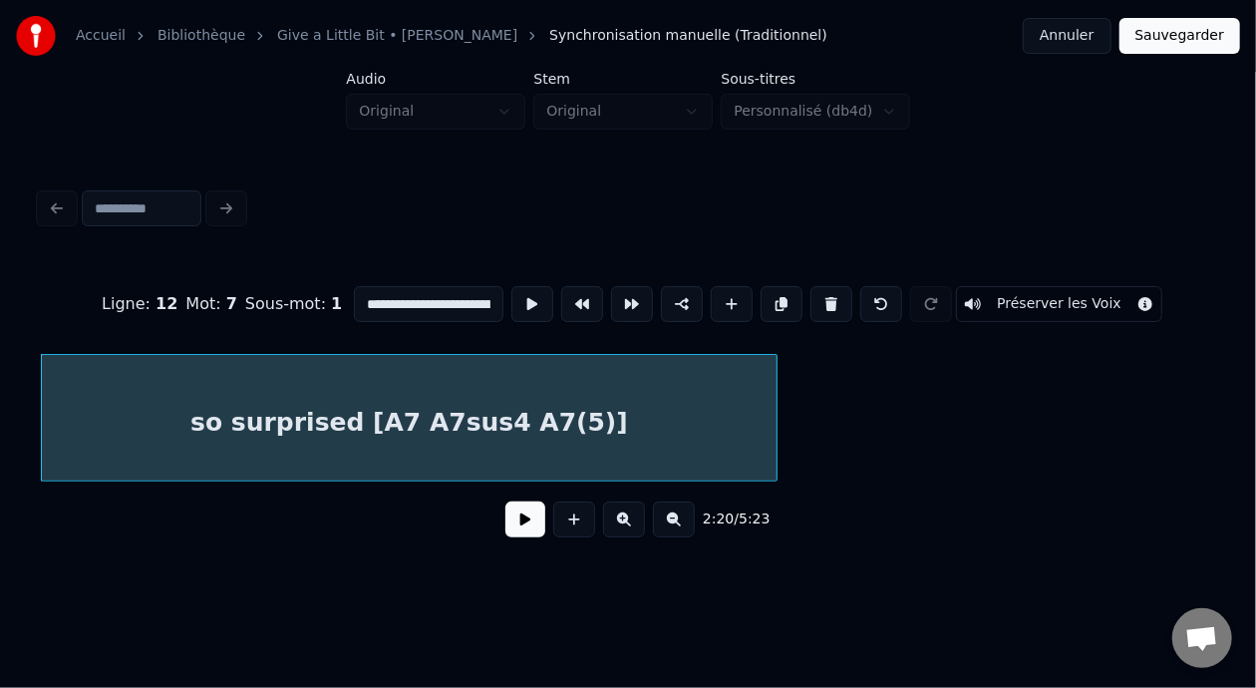
click at [512, 532] on button at bounding box center [525, 519] width 40 height 36
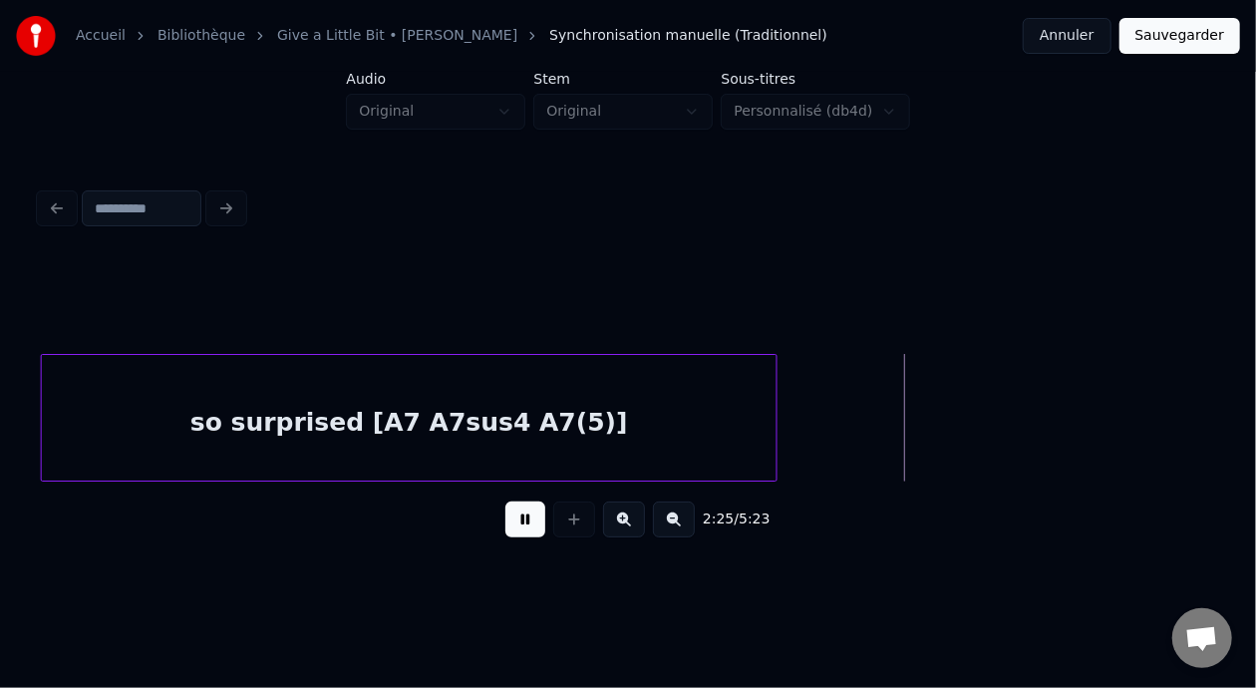
click at [521, 526] on button at bounding box center [525, 519] width 40 height 36
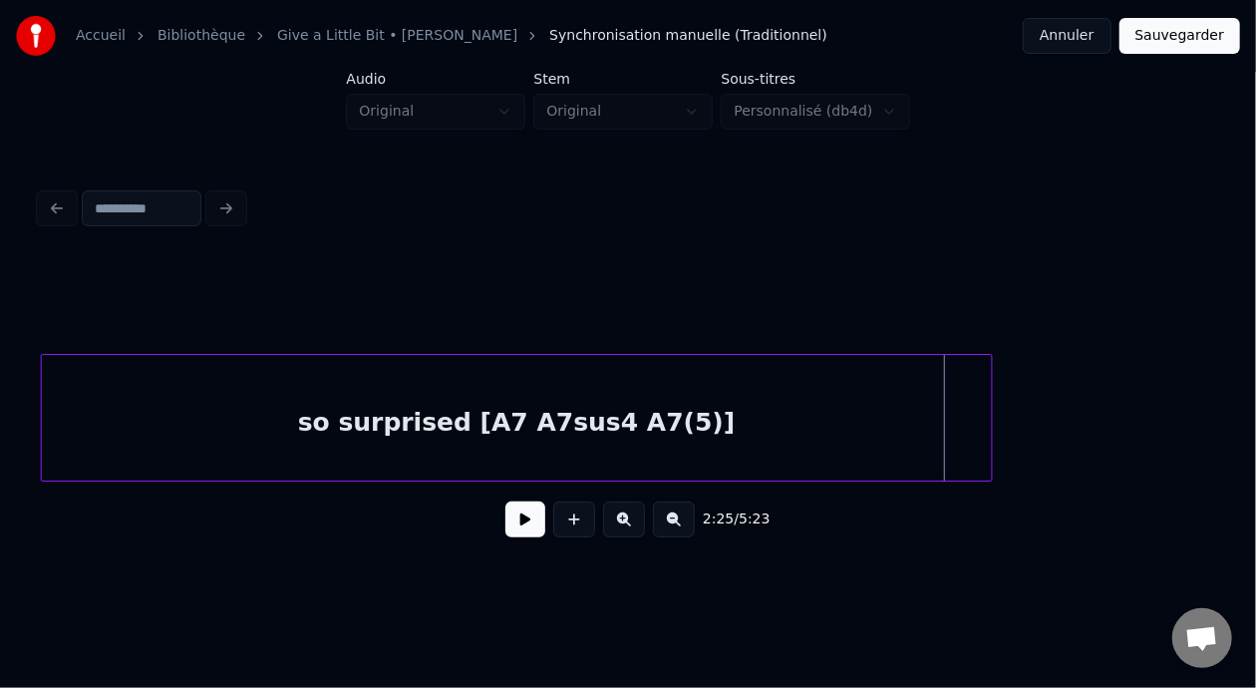
click at [988, 421] on div at bounding box center [989, 418] width 6 height 126
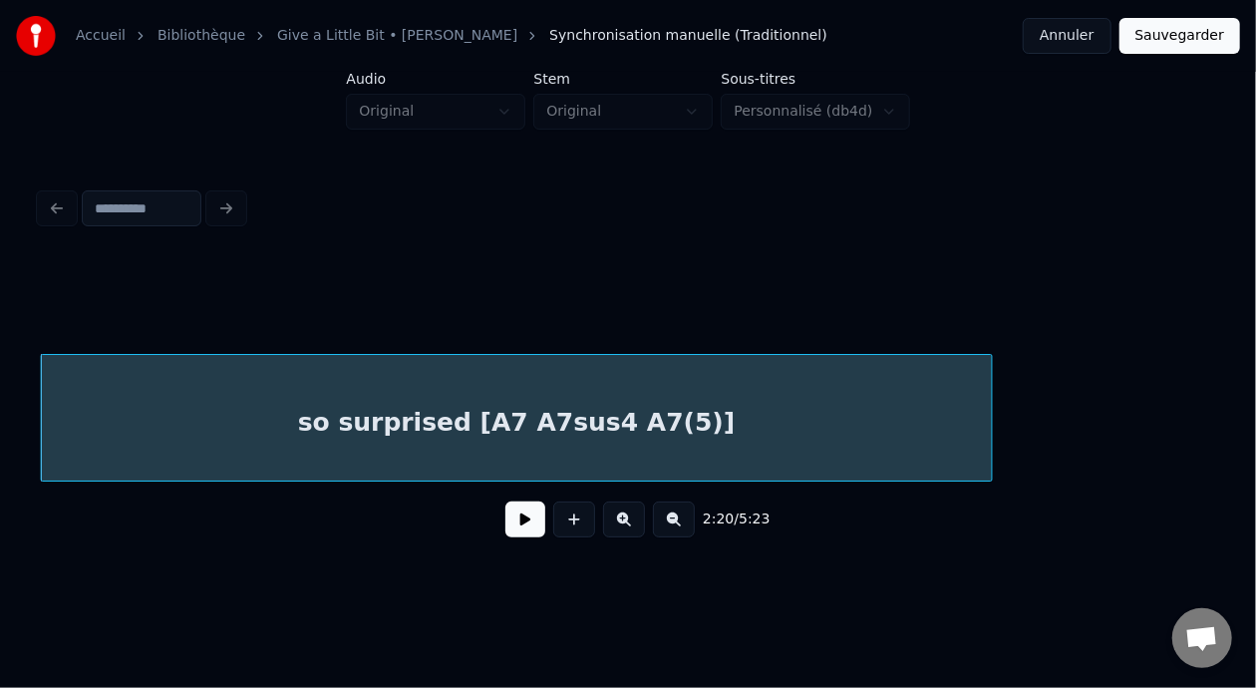
click at [519, 526] on button at bounding box center [525, 519] width 40 height 36
click at [516, 527] on button at bounding box center [525, 519] width 40 height 36
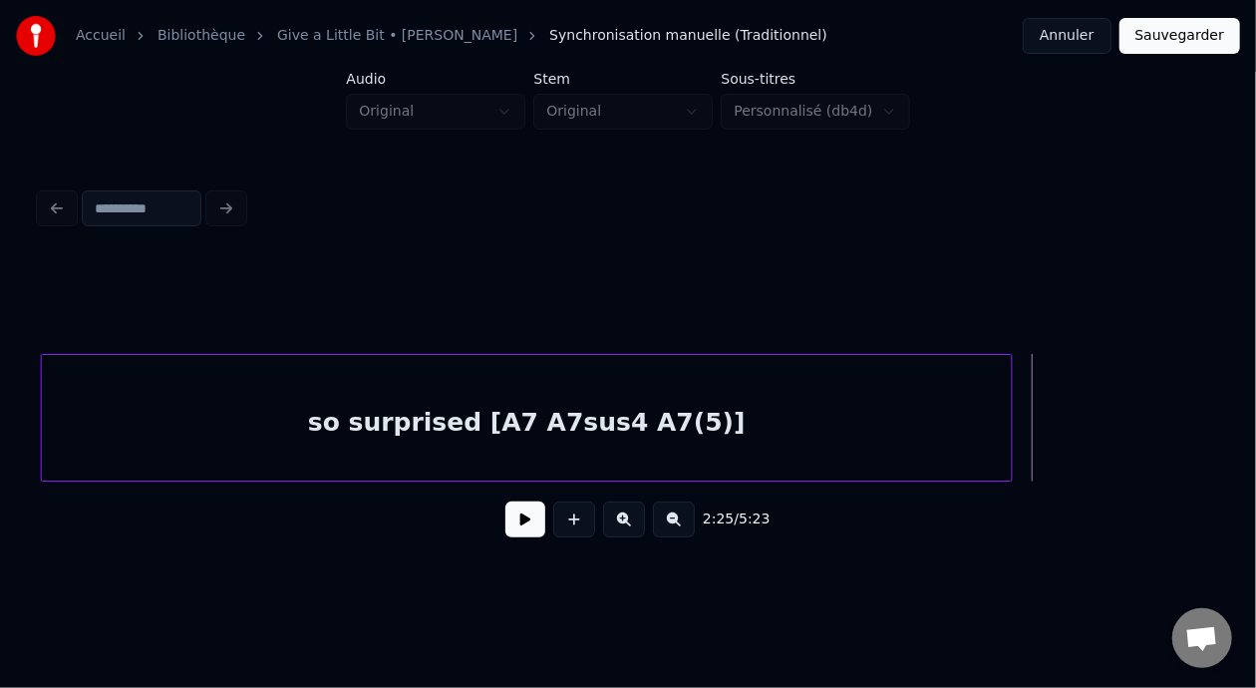
click at [1011, 413] on div at bounding box center [1009, 418] width 6 height 126
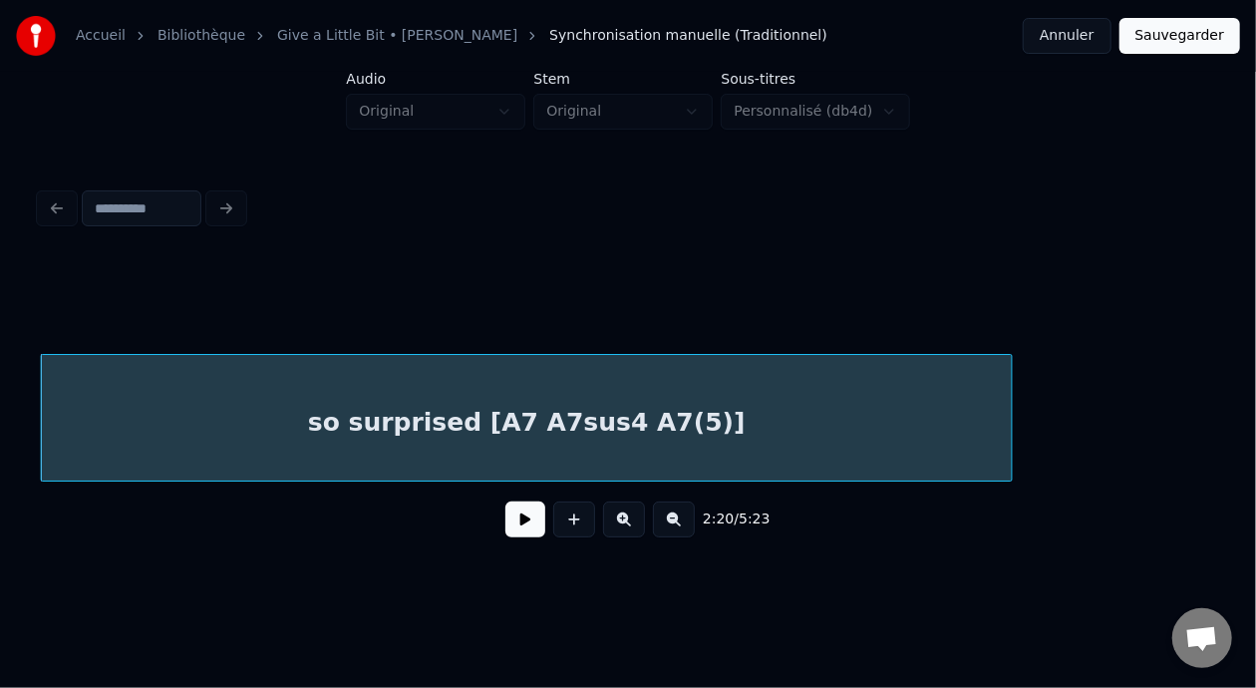
click at [740, 434] on div "so surprised [A7 A7sus4 A7(5)]" at bounding box center [527, 423] width 971 height 136
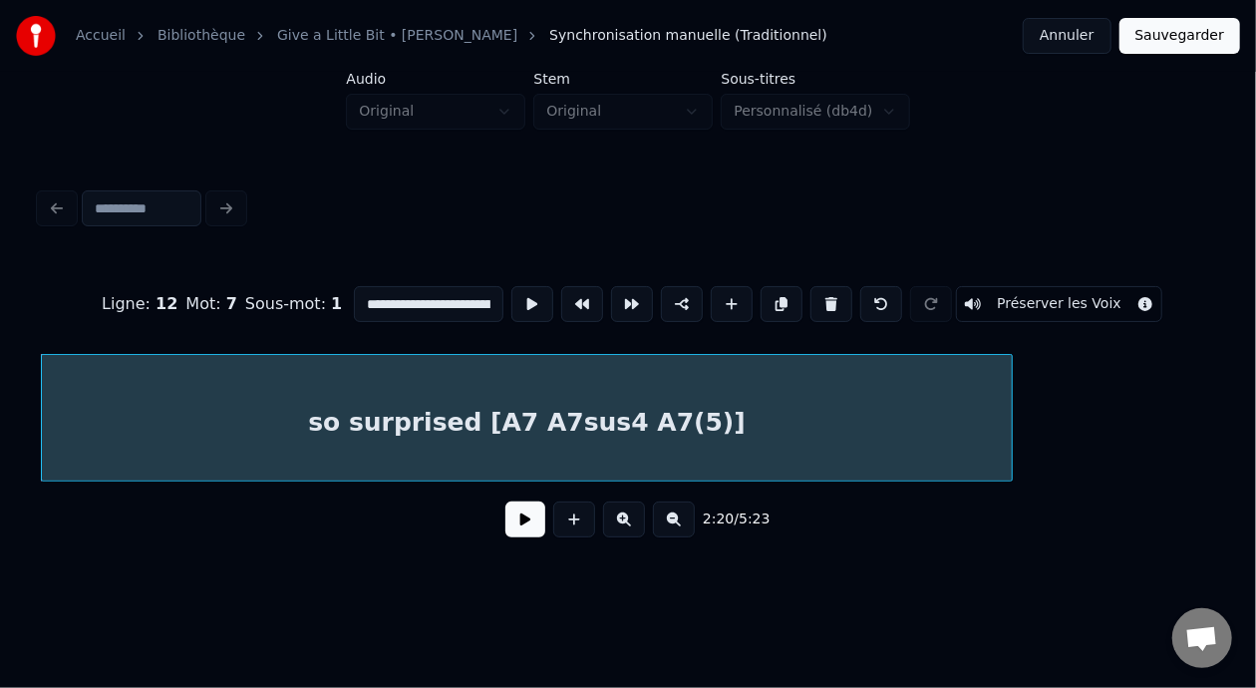
click at [455, 296] on input "**********" at bounding box center [429, 304] width 150 height 36
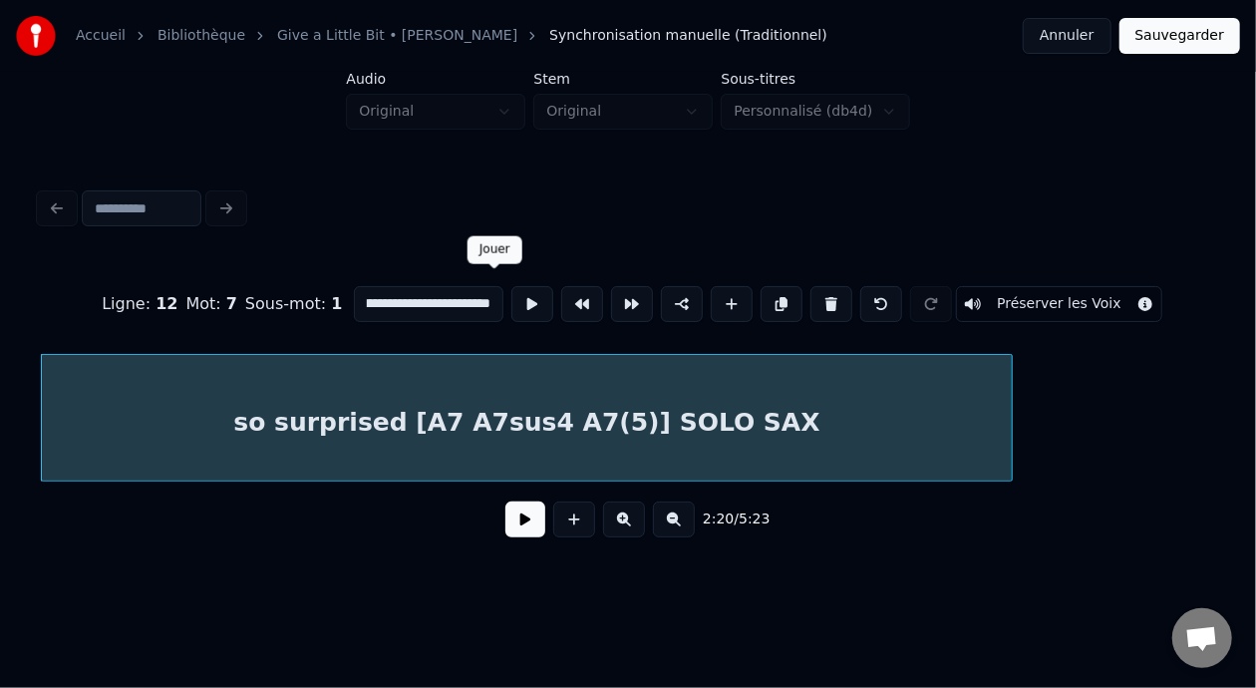
scroll to position [0, 130]
type input "**********"
click at [516, 535] on button at bounding box center [525, 519] width 40 height 36
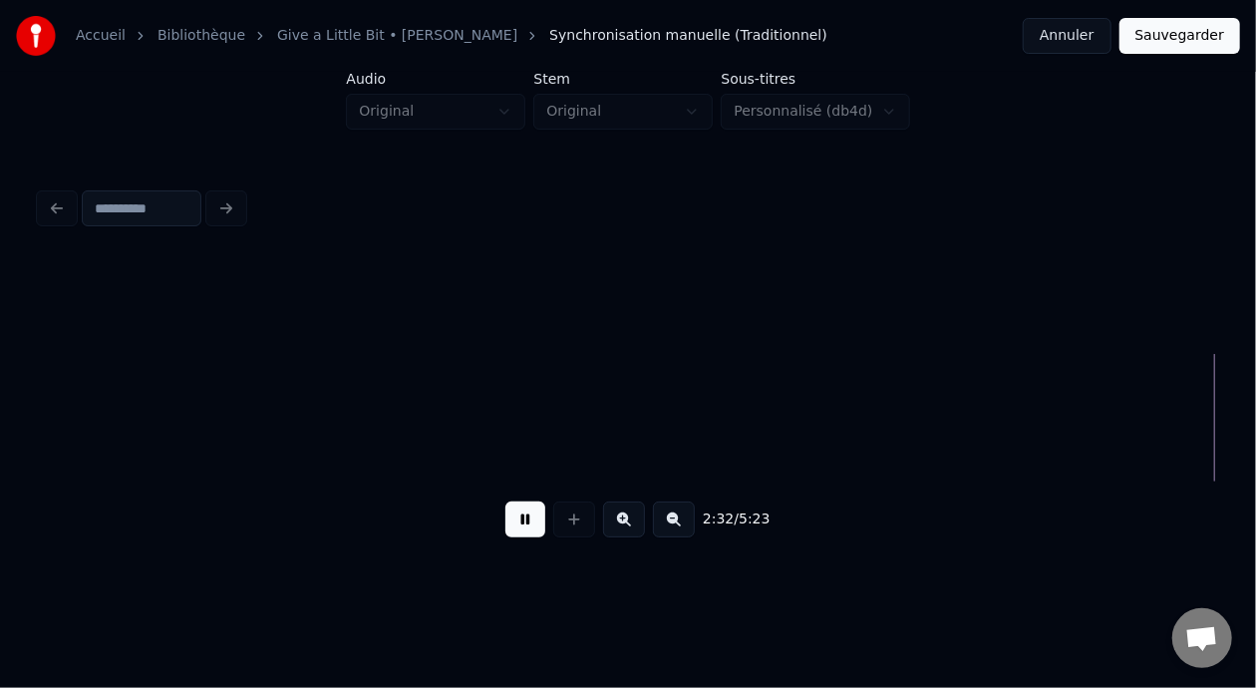
scroll to position [0, 30457]
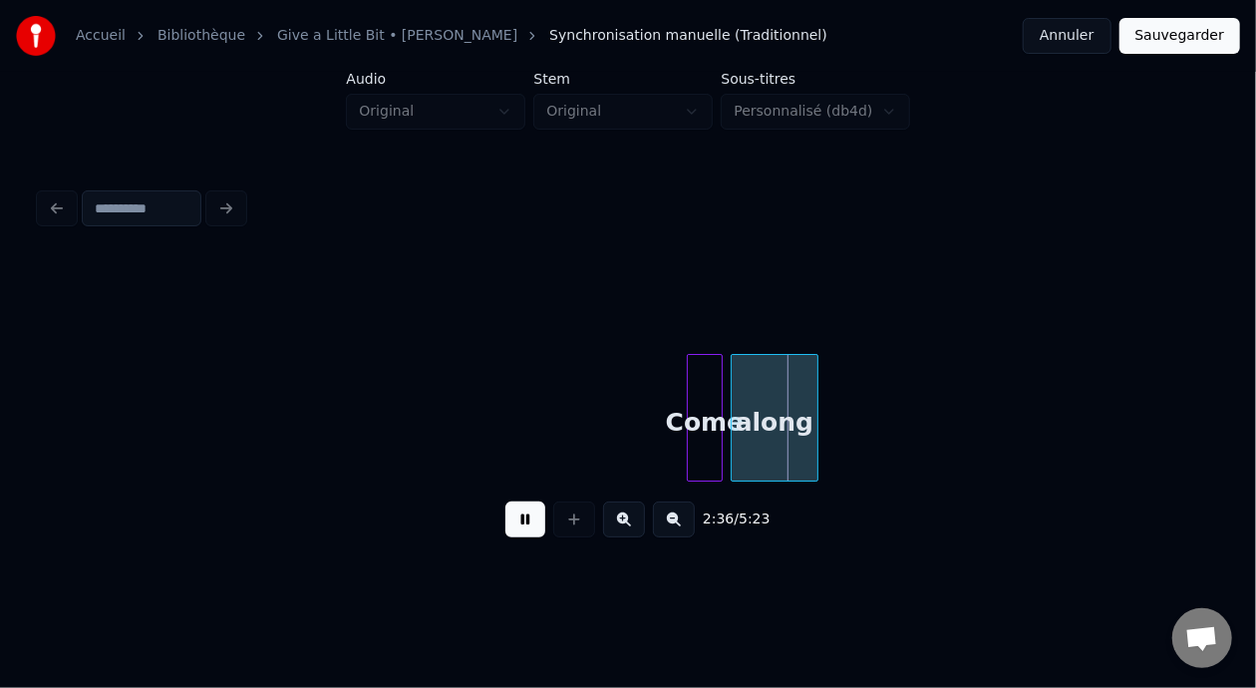
click at [522, 522] on button at bounding box center [525, 519] width 40 height 36
click at [710, 406] on div "Come" at bounding box center [705, 423] width 34 height 136
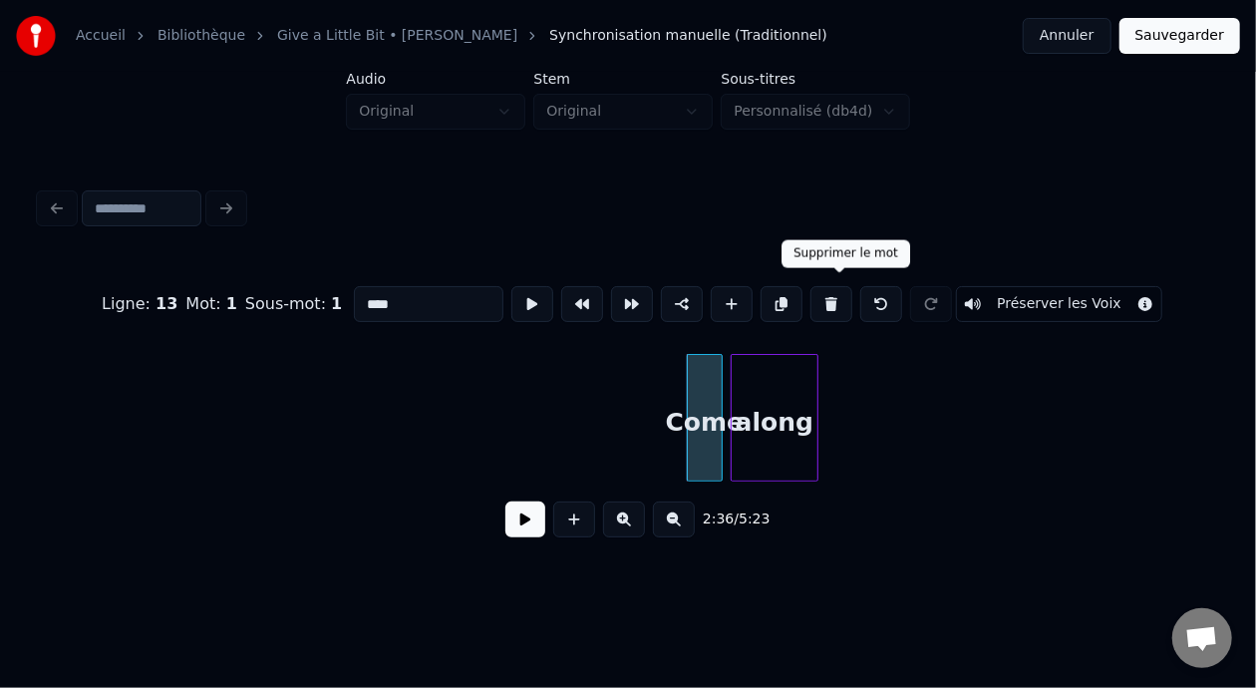
click at [834, 298] on button at bounding box center [831, 304] width 42 height 36
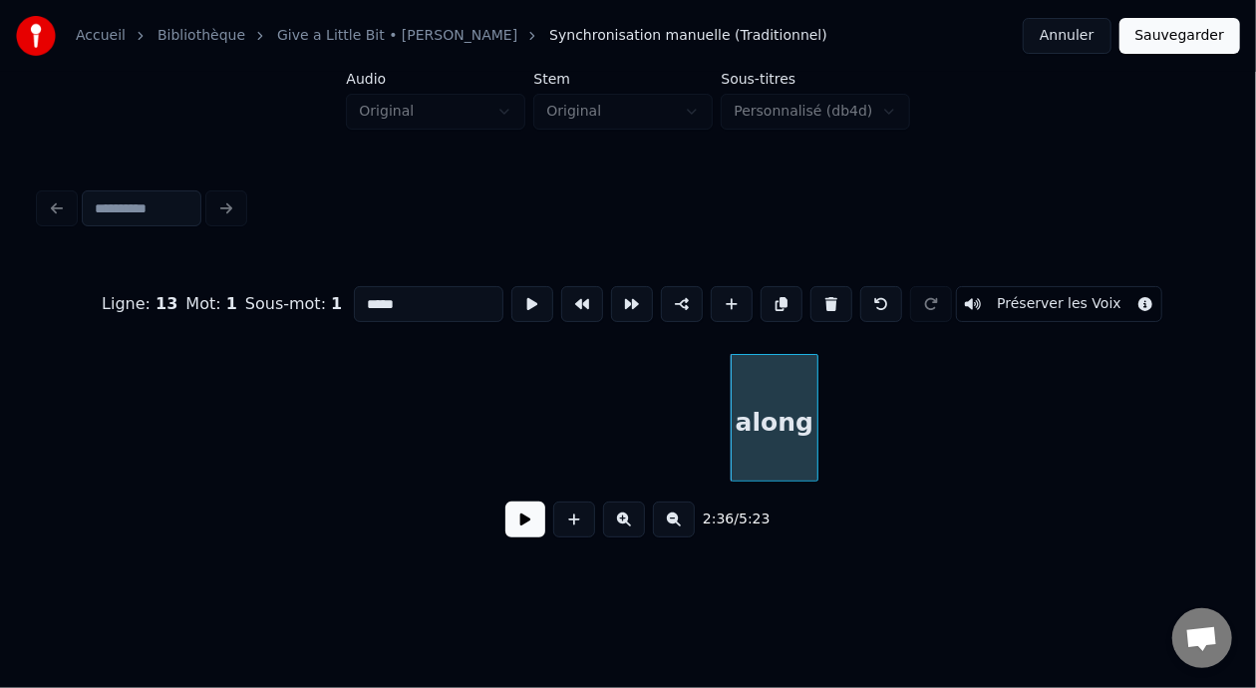
click at [777, 399] on div "along" at bounding box center [775, 423] width 86 height 136
click at [842, 304] on button at bounding box center [831, 304] width 42 height 36
type input "*****"
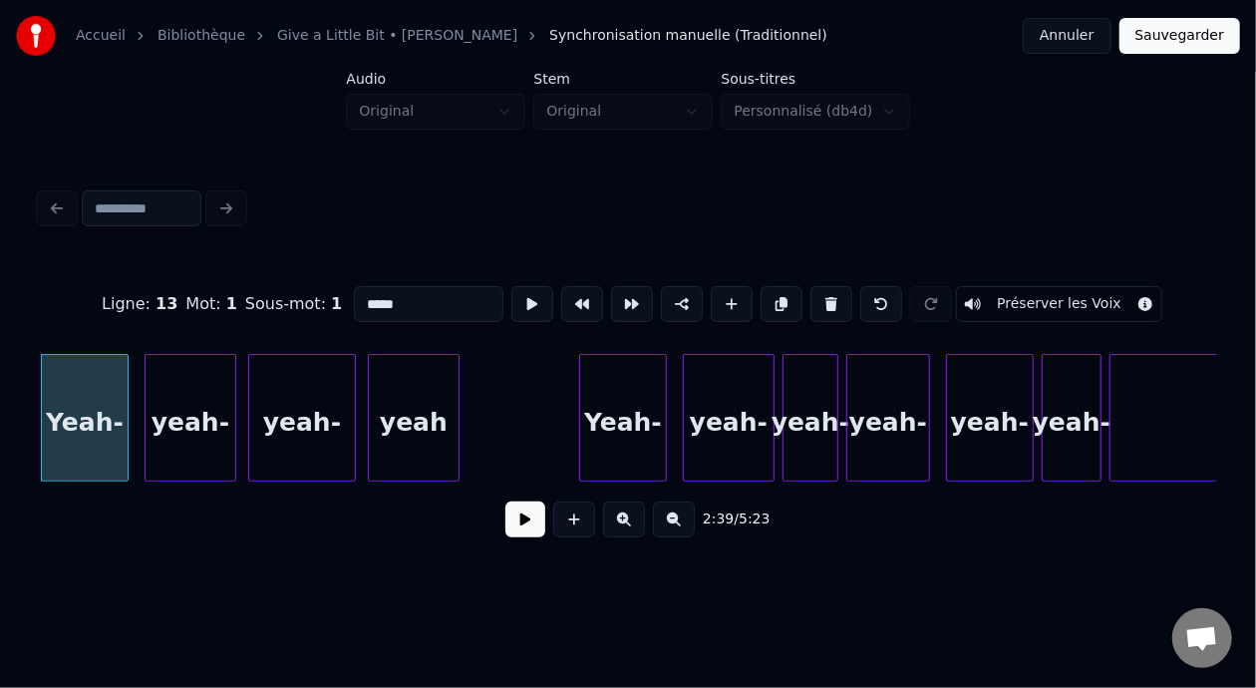
click at [525, 522] on button at bounding box center [525, 519] width 40 height 36
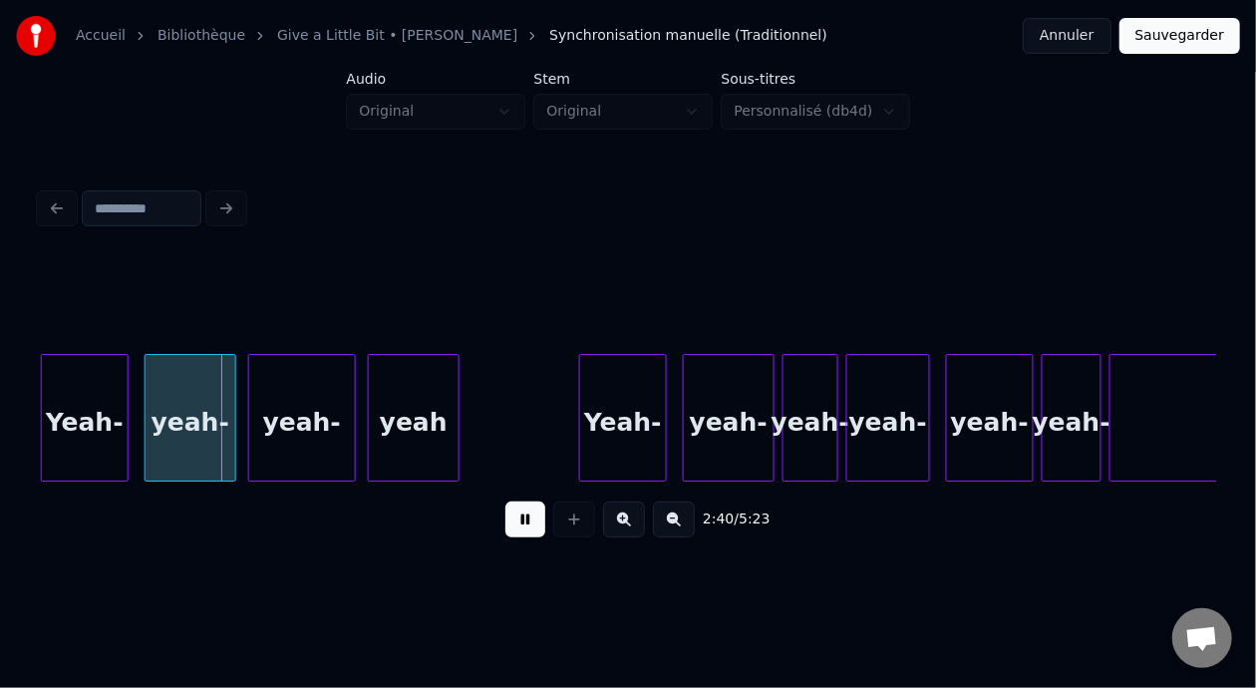
click at [525, 522] on button at bounding box center [525, 519] width 40 height 36
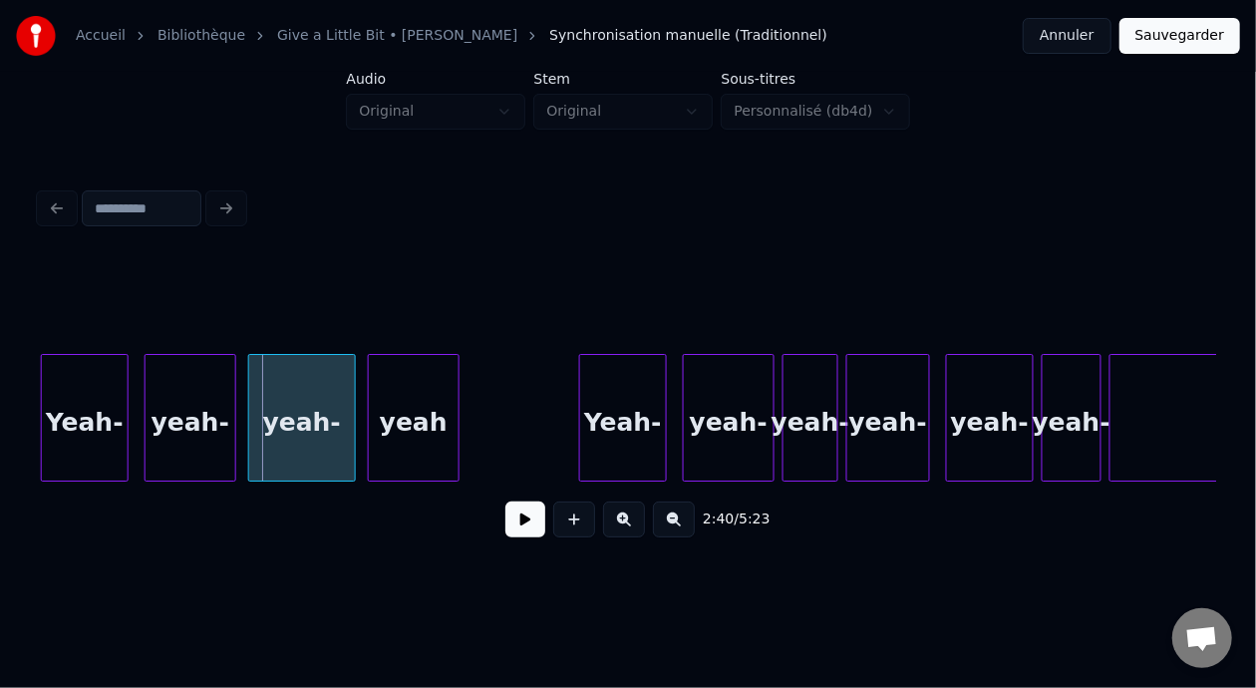
click at [70, 413] on div "Yeah-" at bounding box center [85, 423] width 86 height 136
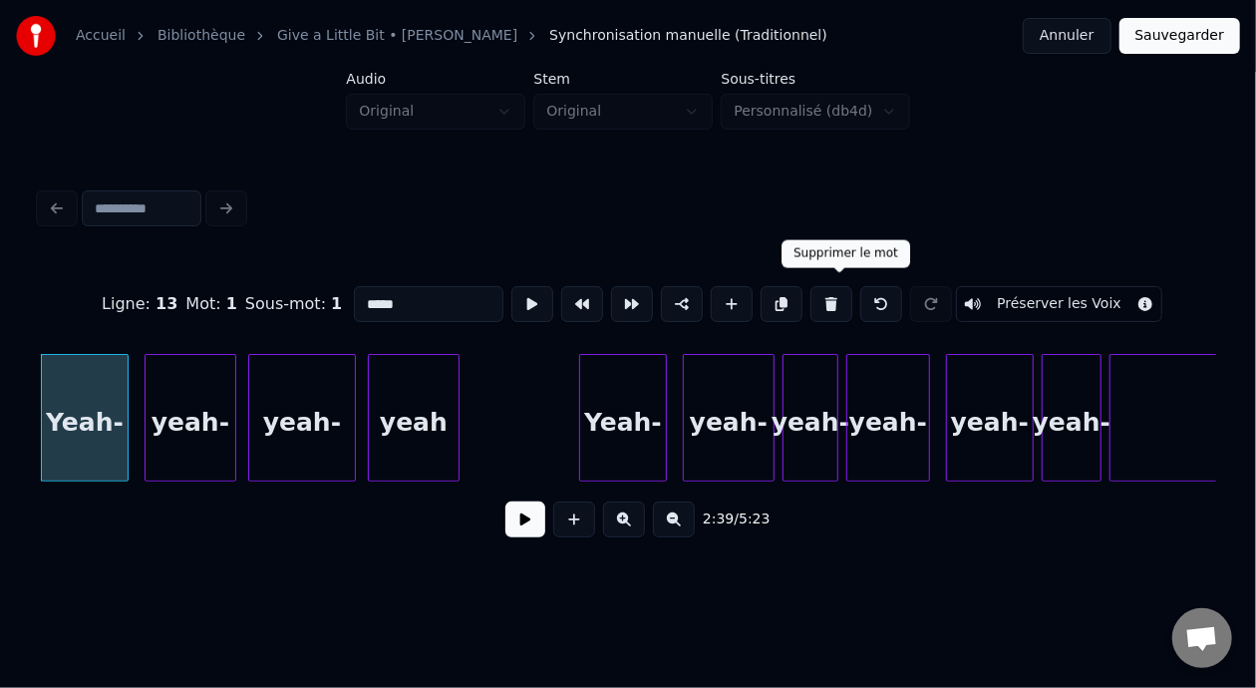
click at [838, 298] on button at bounding box center [831, 304] width 42 height 36
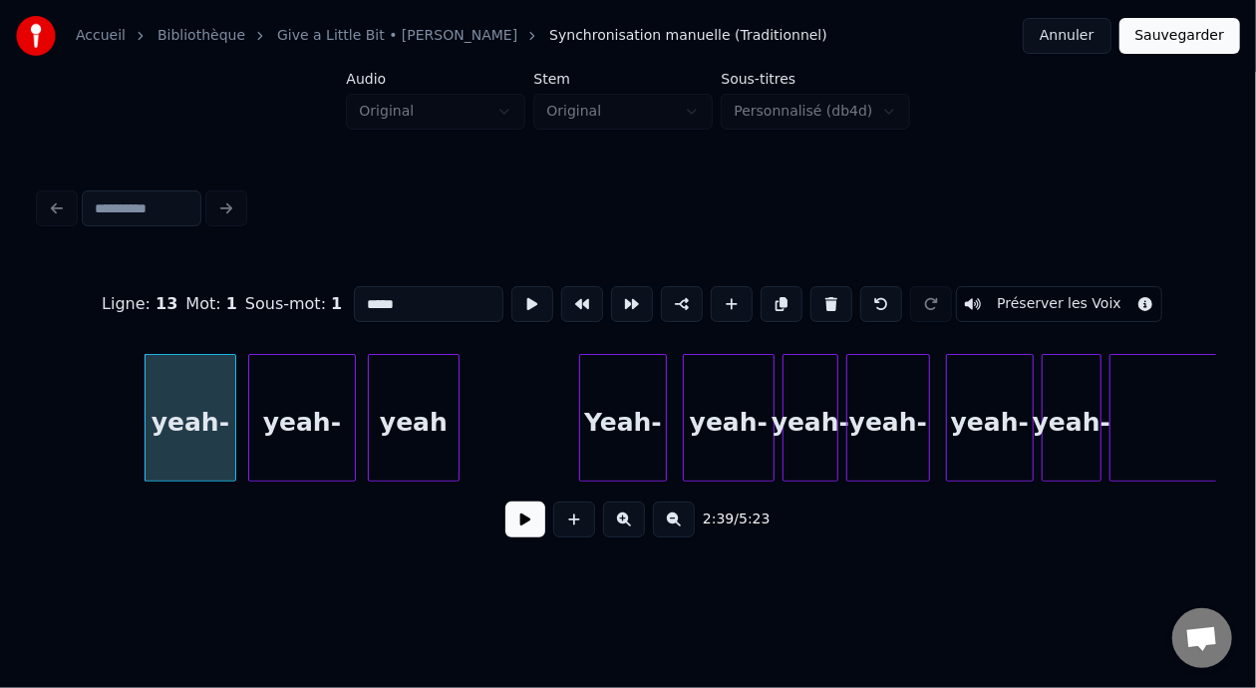
click at [844, 296] on button at bounding box center [831, 304] width 42 height 36
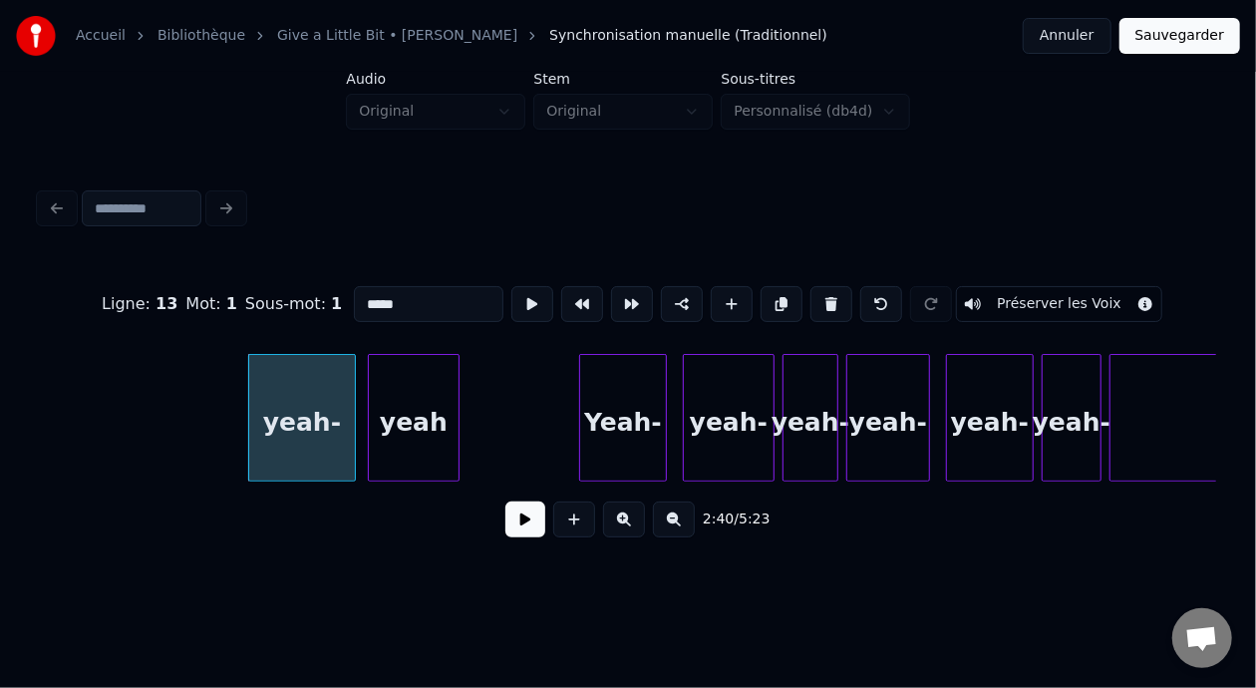
click at [850, 297] on button at bounding box center [831, 304] width 42 height 36
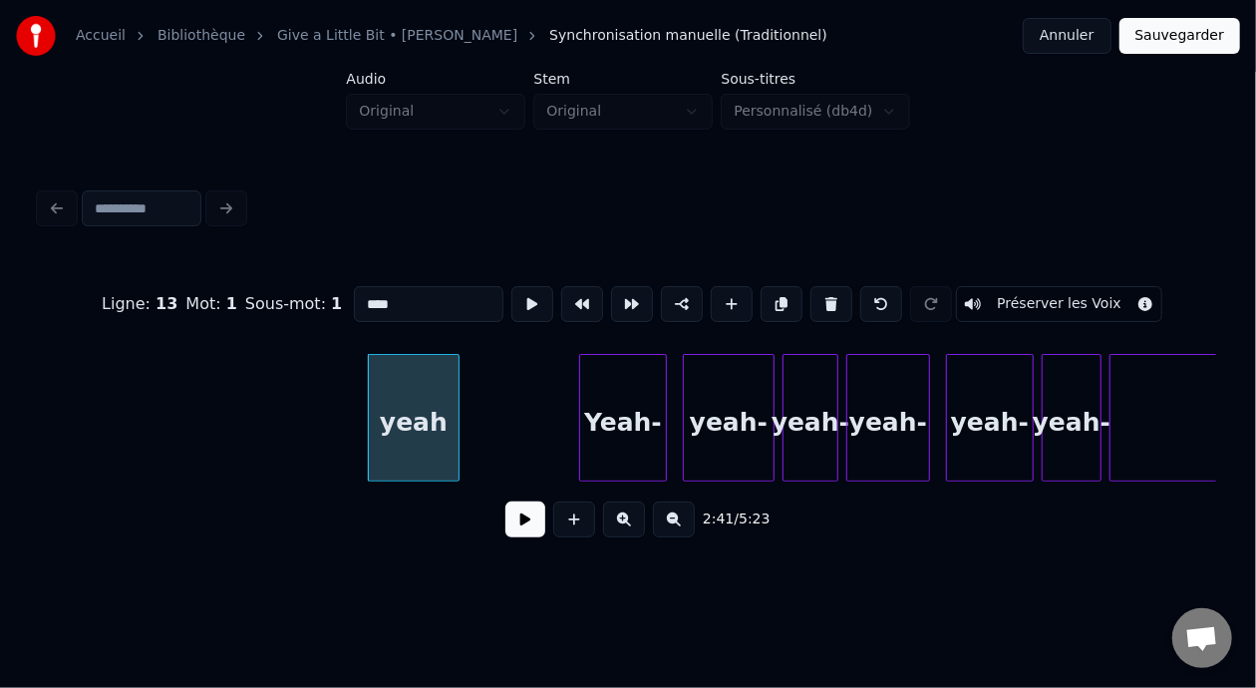
click at [850, 297] on button at bounding box center [831, 304] width 42 height 36
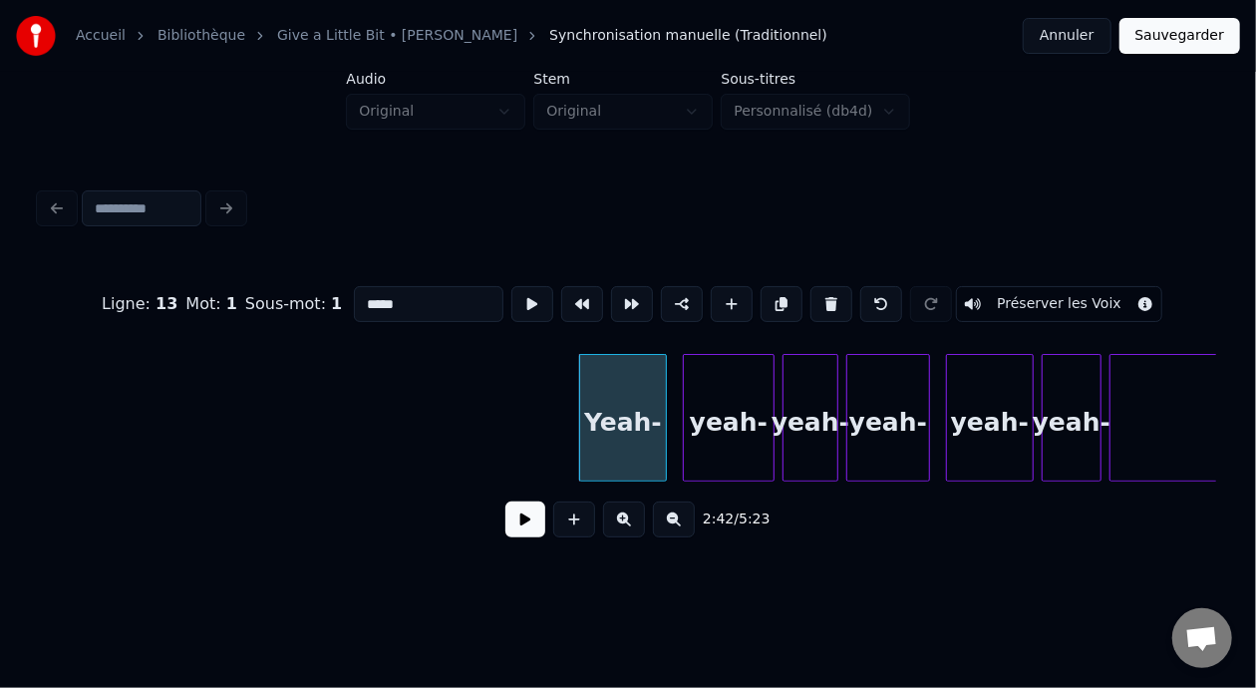
click at [850, 297] on button at bounding box center [831, 304] width 42 height 36
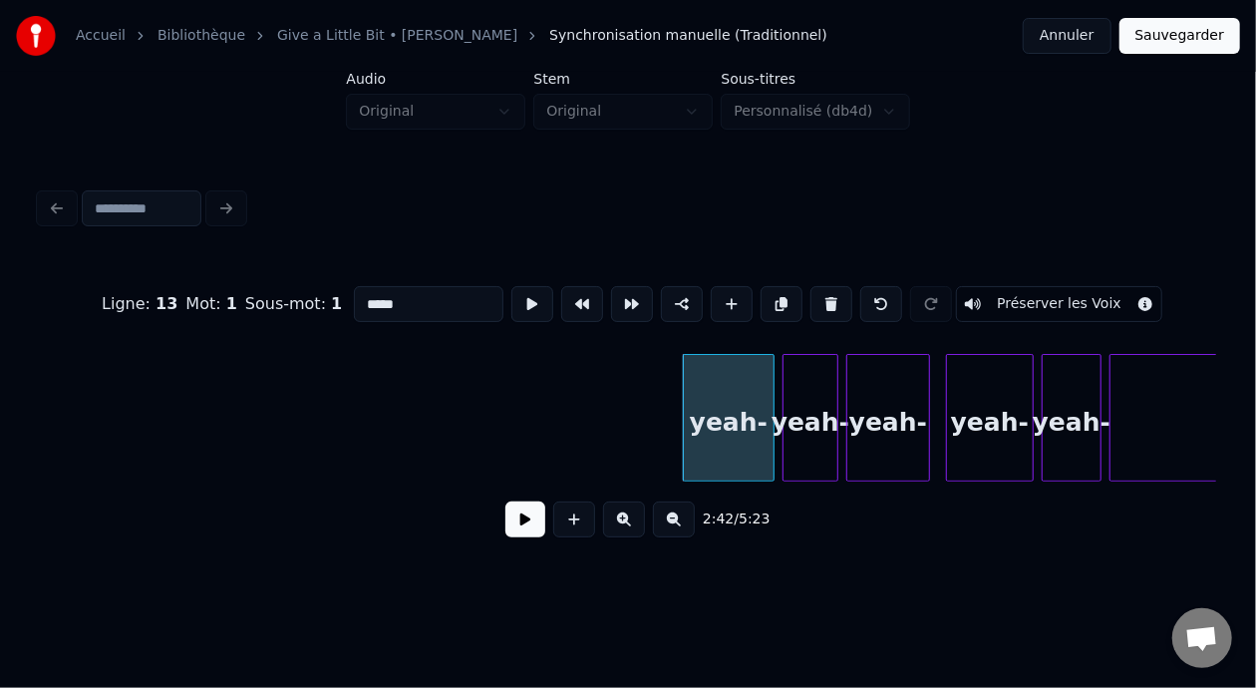
click at [852, 298] on button at bounding box center [831, 304] width 42 height 36
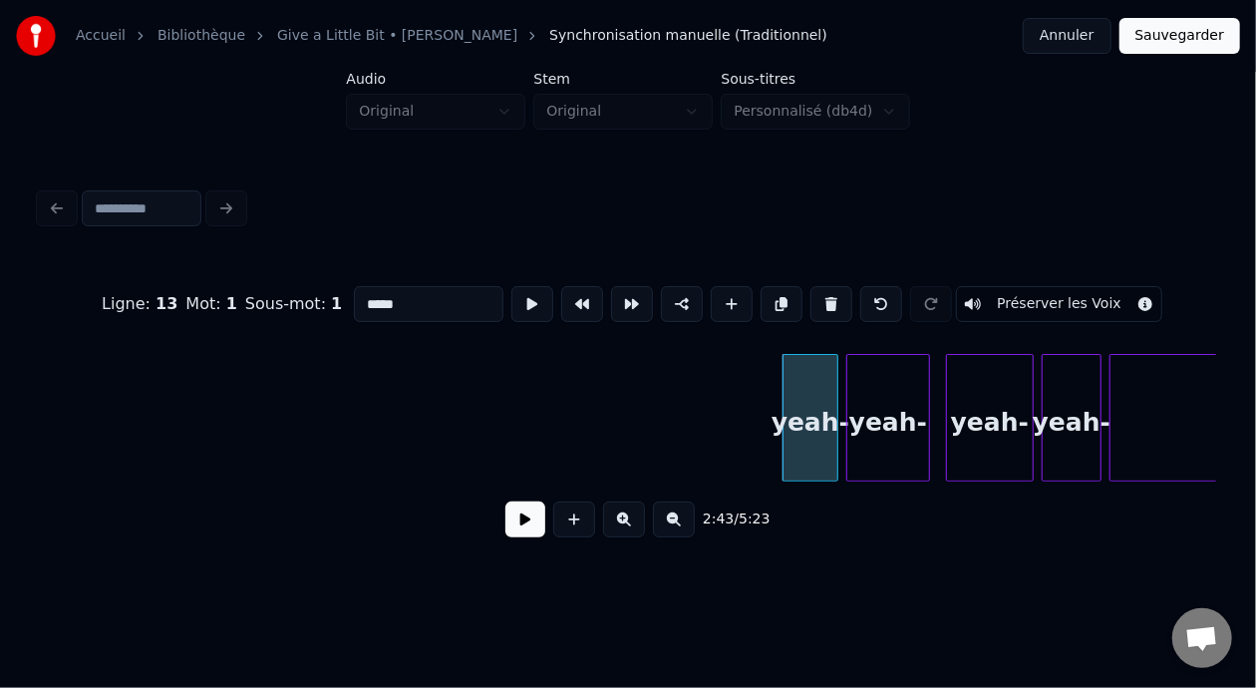
click at [852, 299] on button at bounding box center [831, 304] width 42 height 36
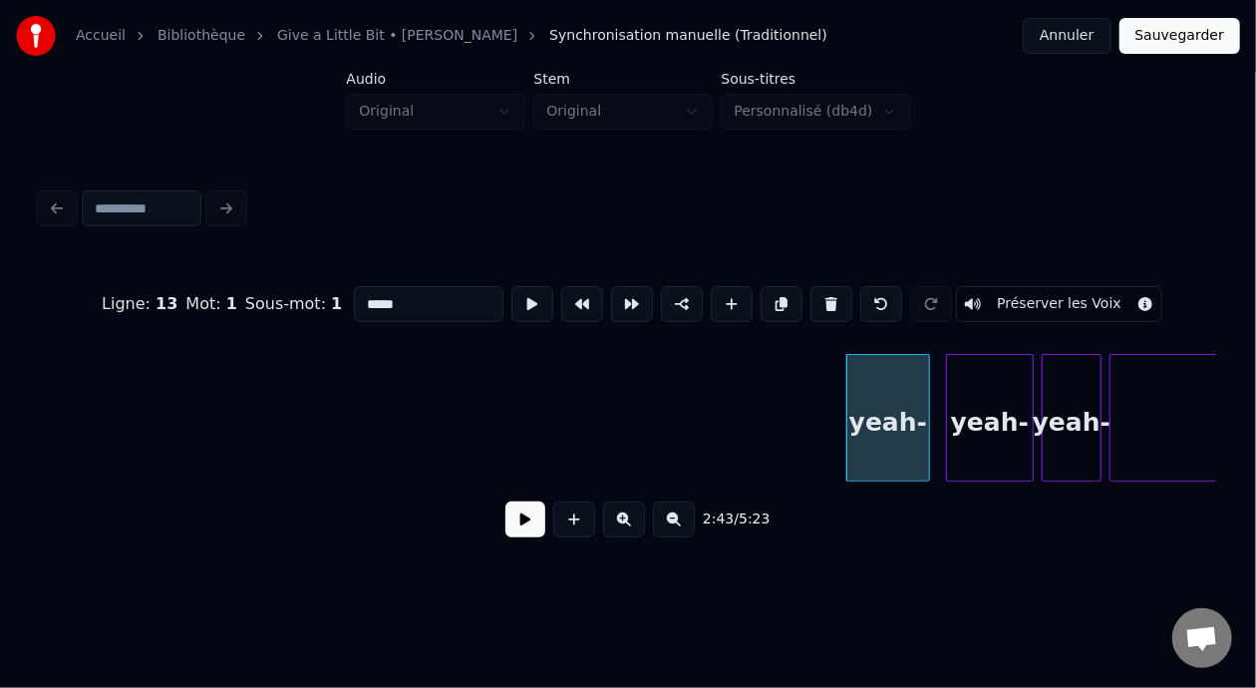
click at [852, 299] on button at bounding box center [831, 304] width 42 height 36
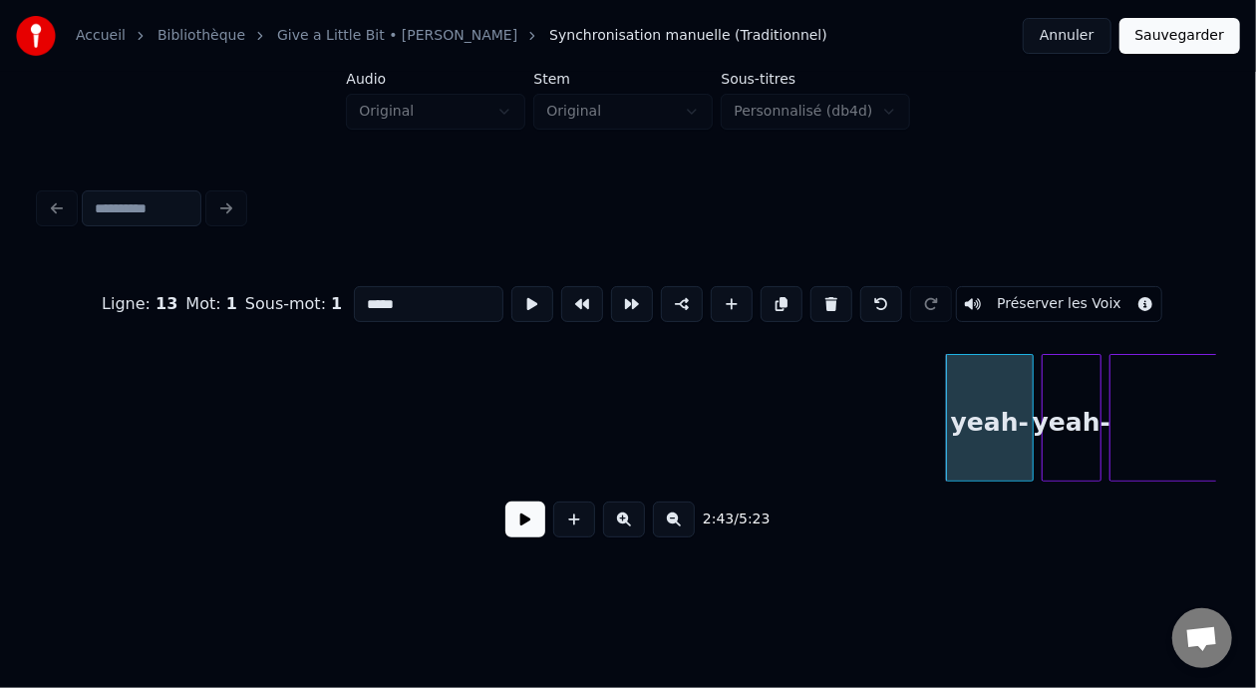
click at [846, 296] on button at bounding box center [831, 304] width 42 height 36
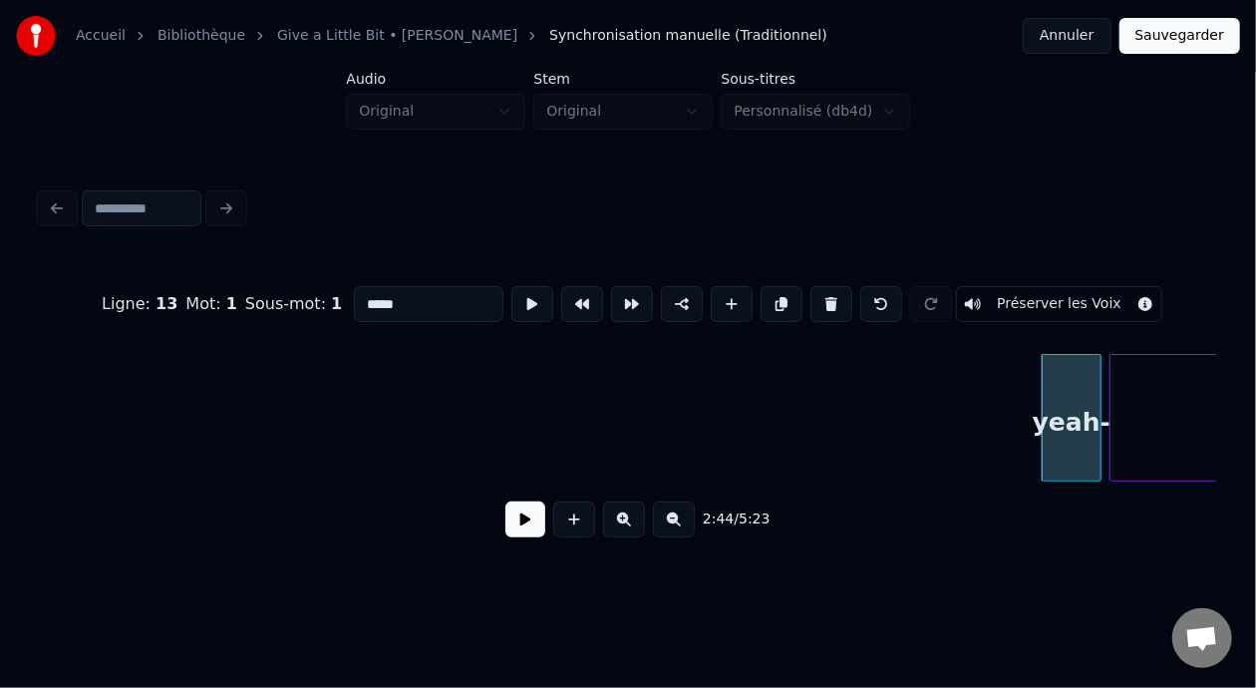
click at [846, 296] on button at bounding box center [831, 304] width 42 height 36
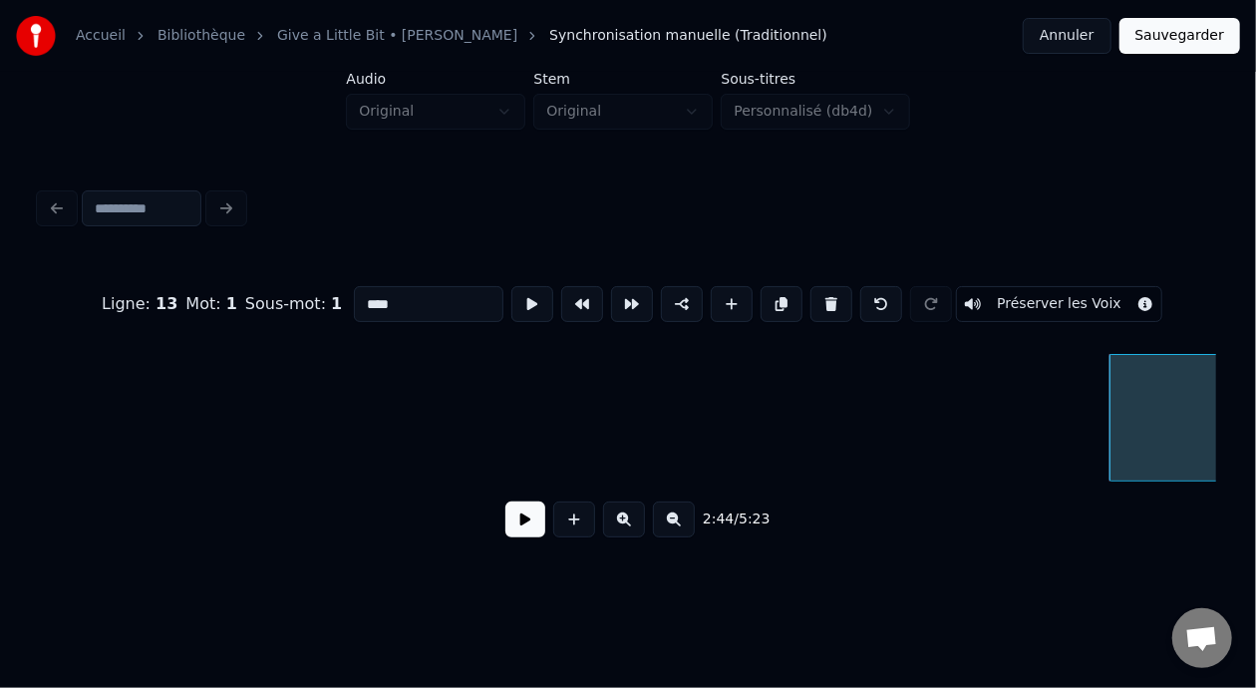
click at [846, 296] on button at bounding box center [831, 304] width 42 height 36
type input "****"
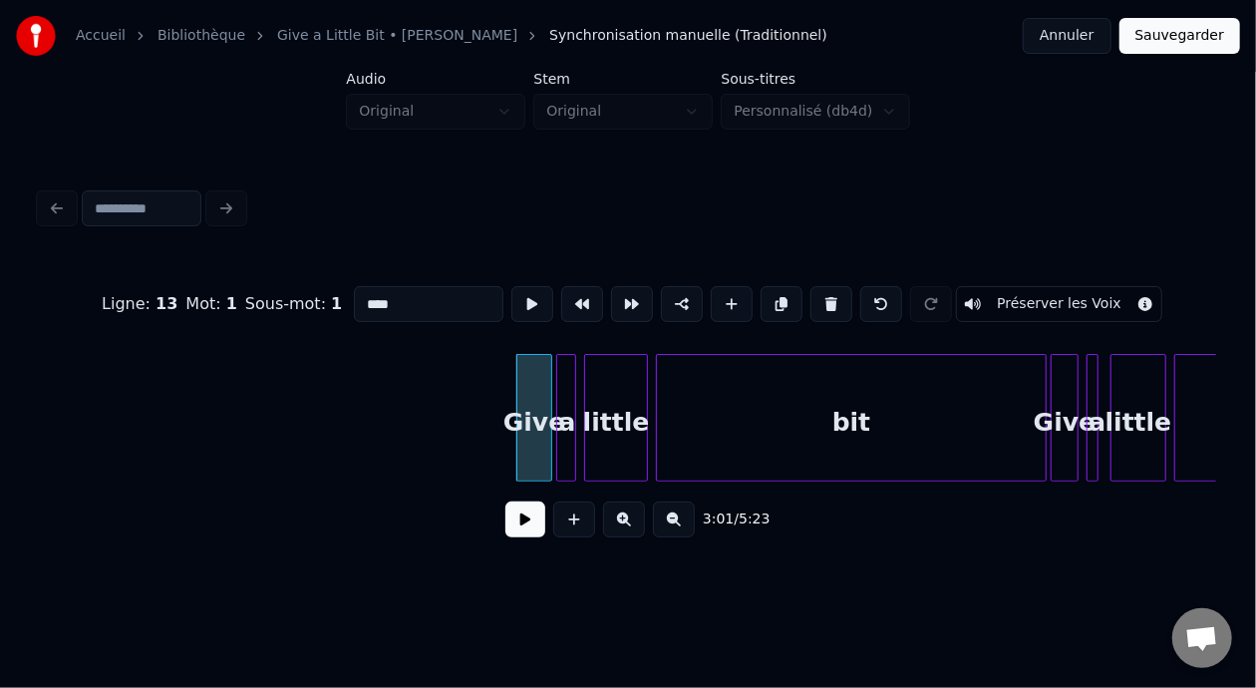
scroll to position [0, 35561]
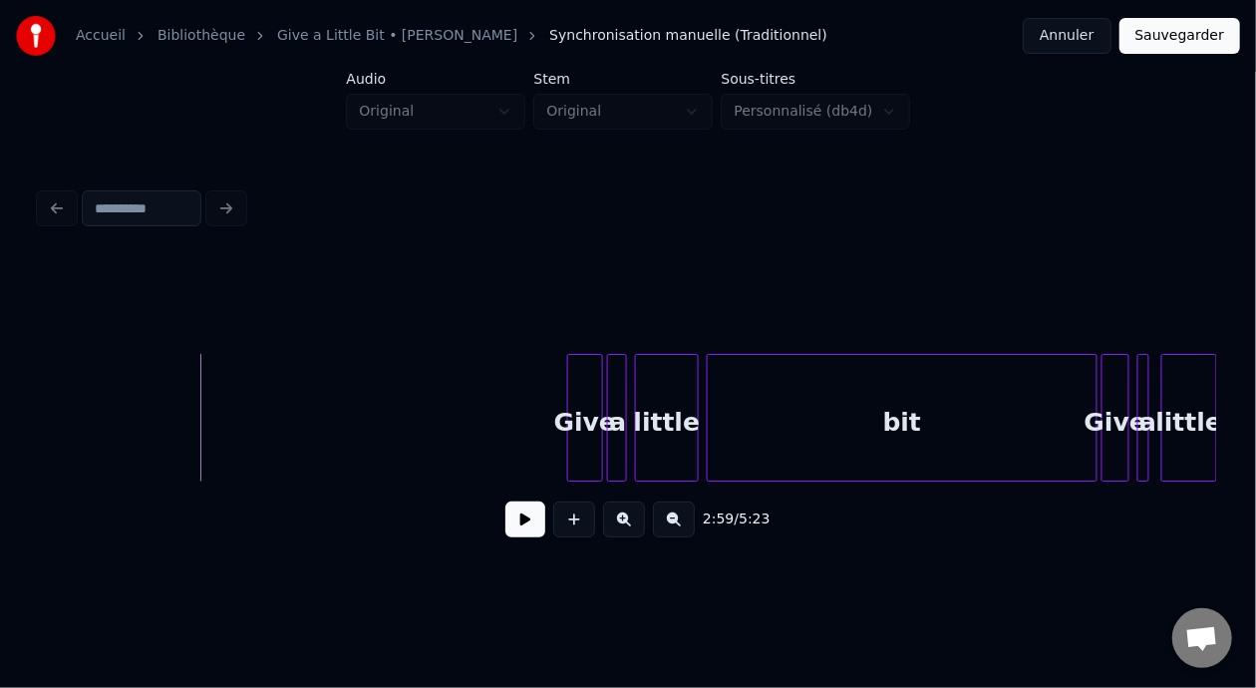
click at [512, 529] on button at bounding box center [525, 519] width 40 height 36
click at [513, 531] on button at bounding box center [525, 519] width 40 height 36
click at [513, 532] on button at bounding box center [525, 519] width 40 height 36
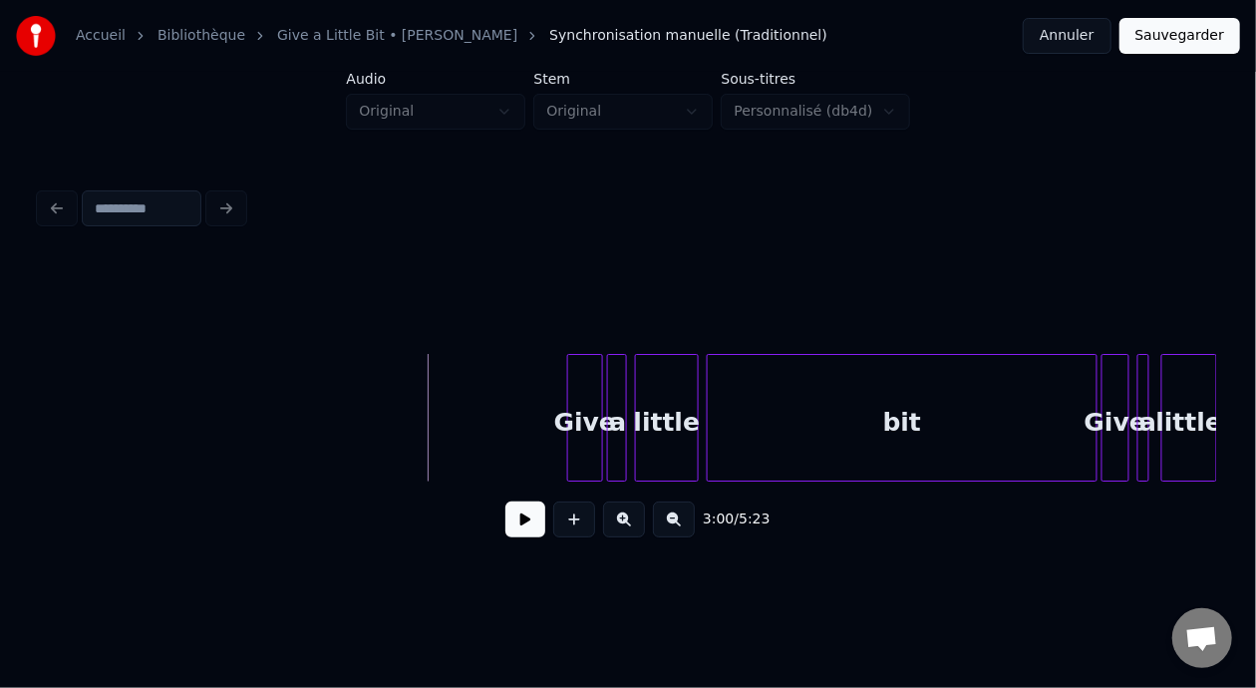
click at [521, 521] on button at bounding box center [525, 519] width 40 height 36
click at [521, 519] on button at bounding box center [525, 519] width 40 height 36
click at [531, 394] on div at bounding box center [532, 418] width 6 height 126
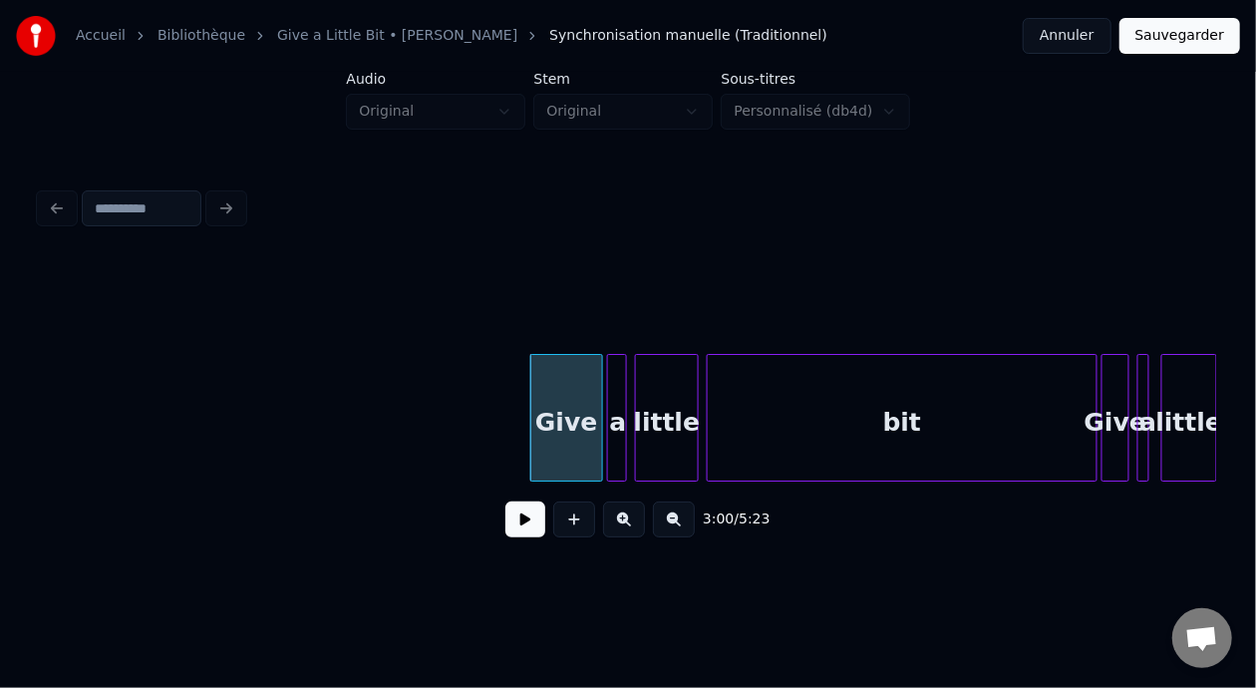
click at [558, 421] on div "Give" at bounding box center [566, 423] width 71 height 136
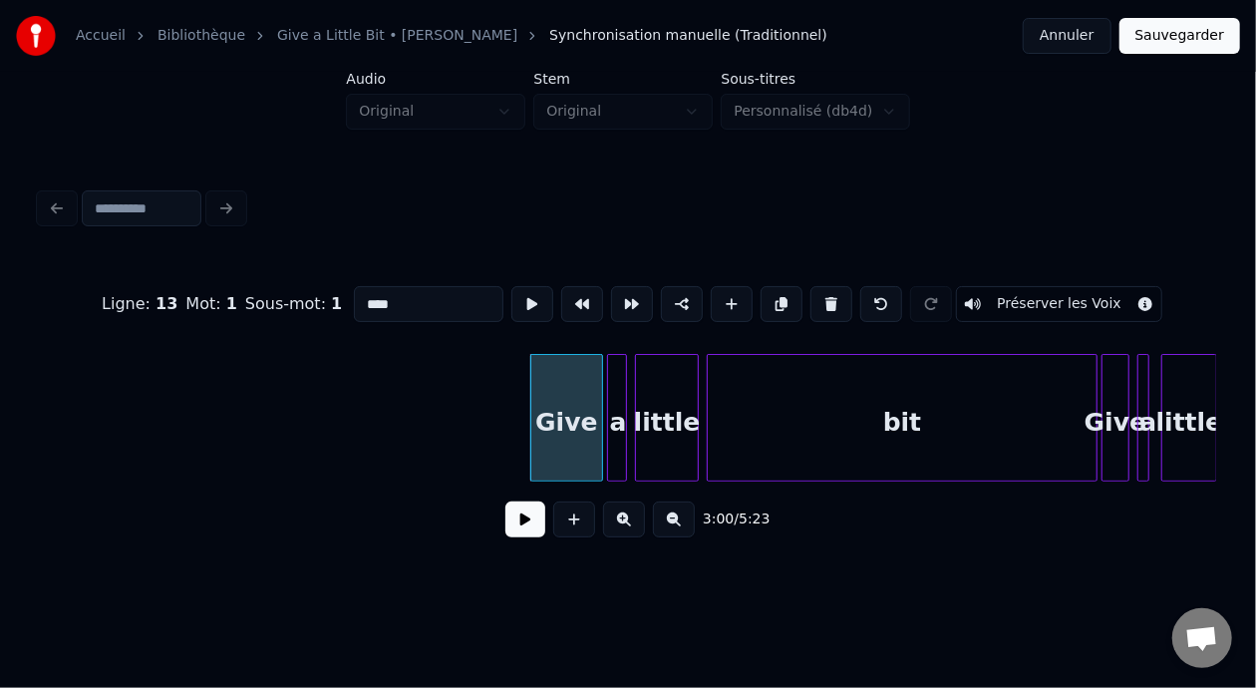
click at [541, 419] on div "Give" at bounding box center [566, 423] width 71 height 136
click at [354, 291] on input "****" at bounding box center [429, 304] width 150 height 36
click at [919, 391] on div "bit" at bounding box center [902, 423] width 389 height 136
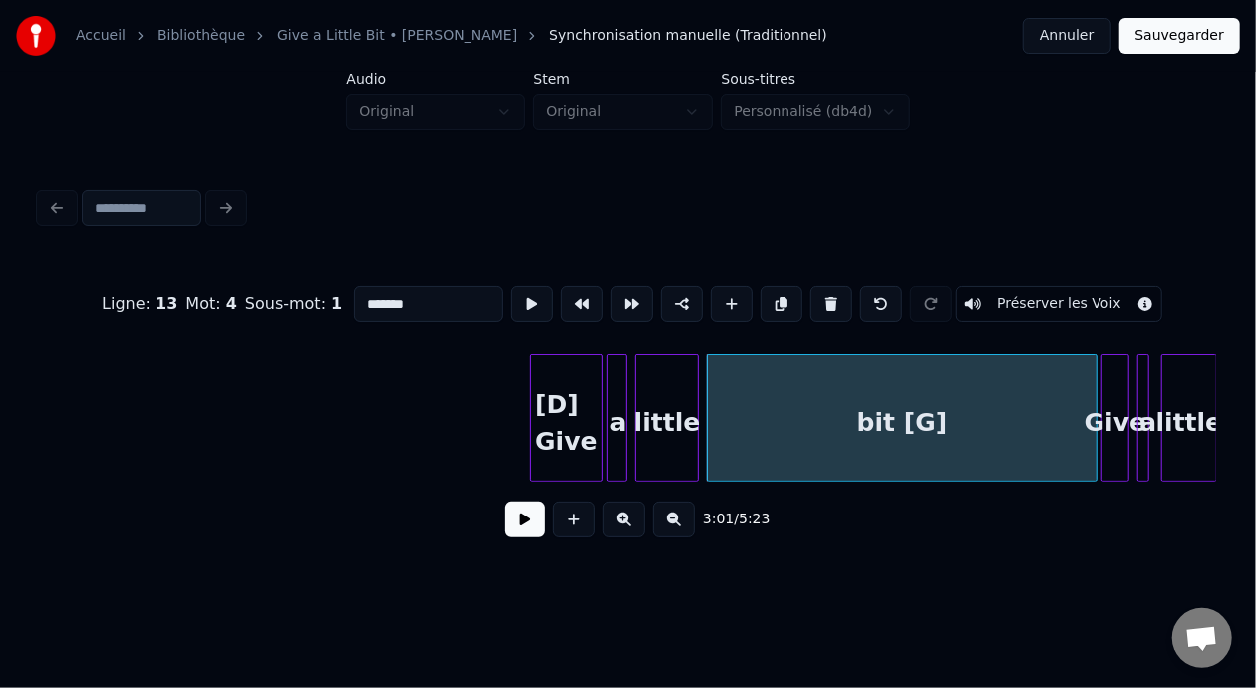
click at [545, 417] on div "[D] Give" at bounding box center [566, 423] width 71 height 136
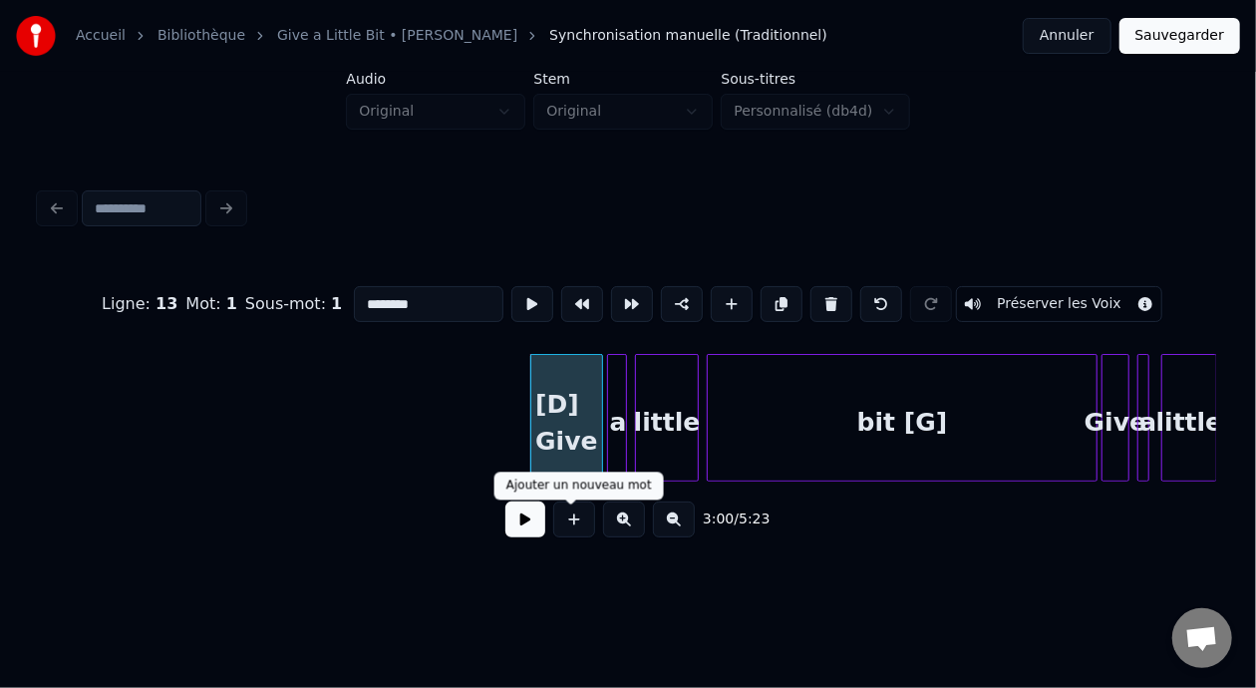
type input "********"
click at [533, 520] on button at bounding box center [525, 519] width 40 height 36
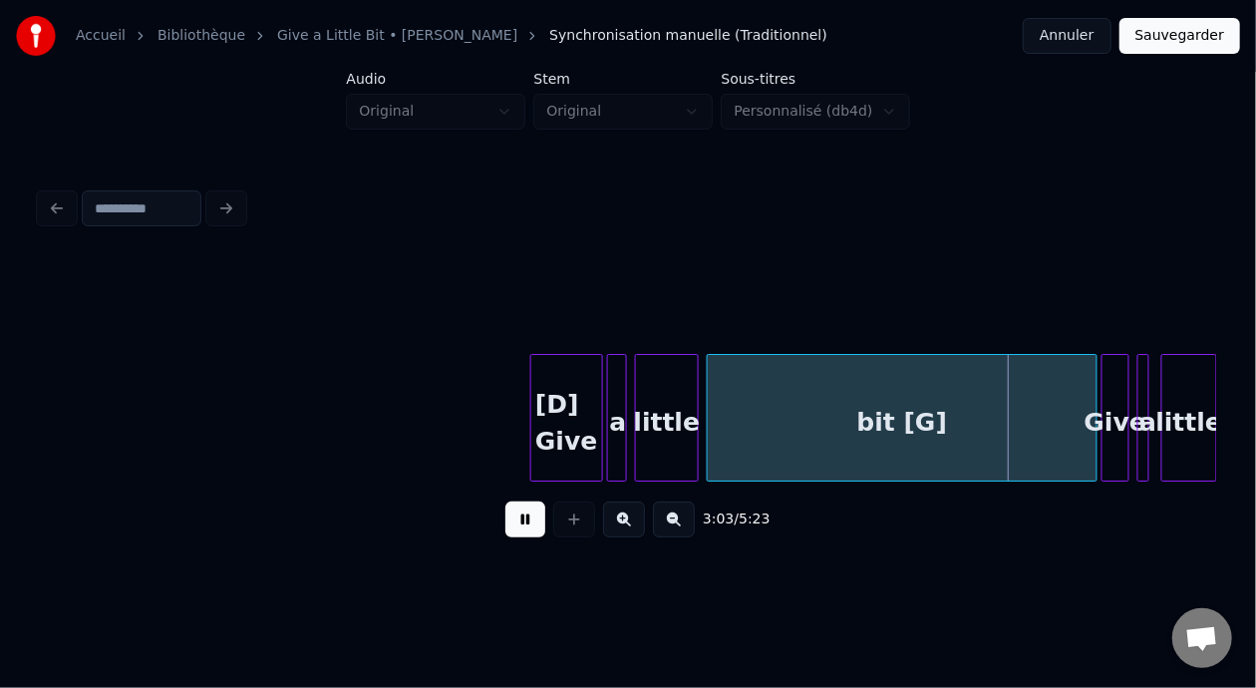
click at [534, 520] on button at bounding box center [525, 519] width 40 height 36
click at [523, 527] on button at bounding box center [525, 519] width 40 height 36
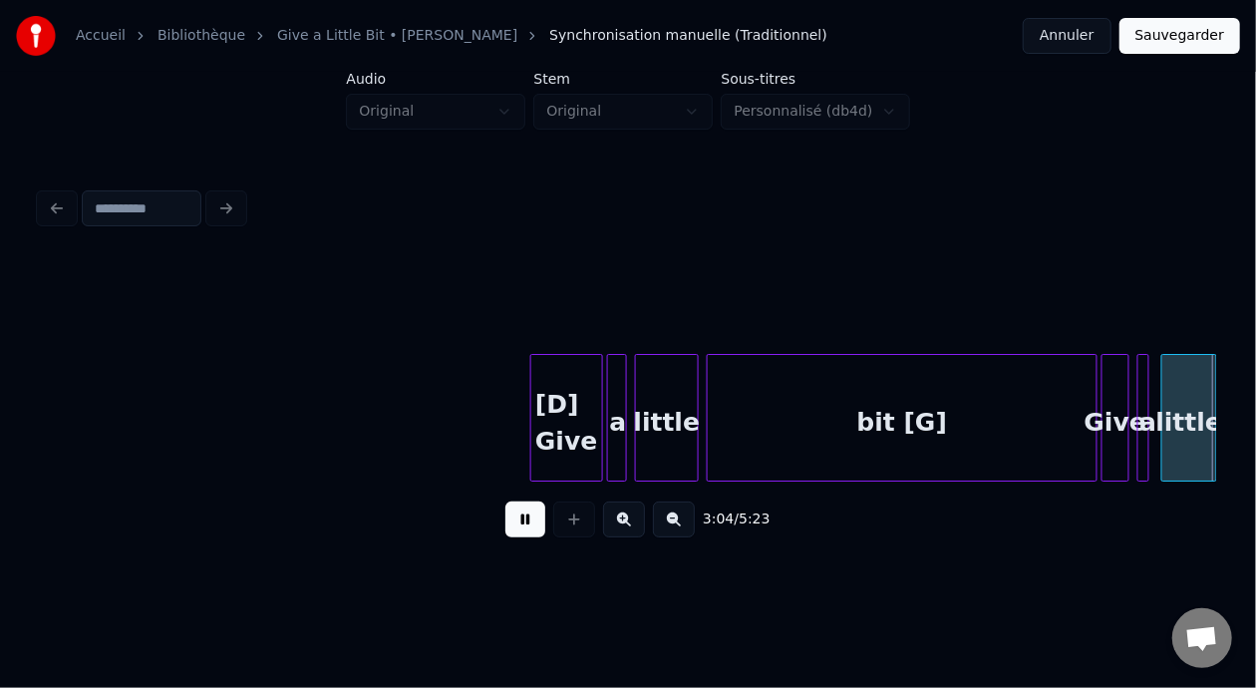
scroll to position [0, 36744]
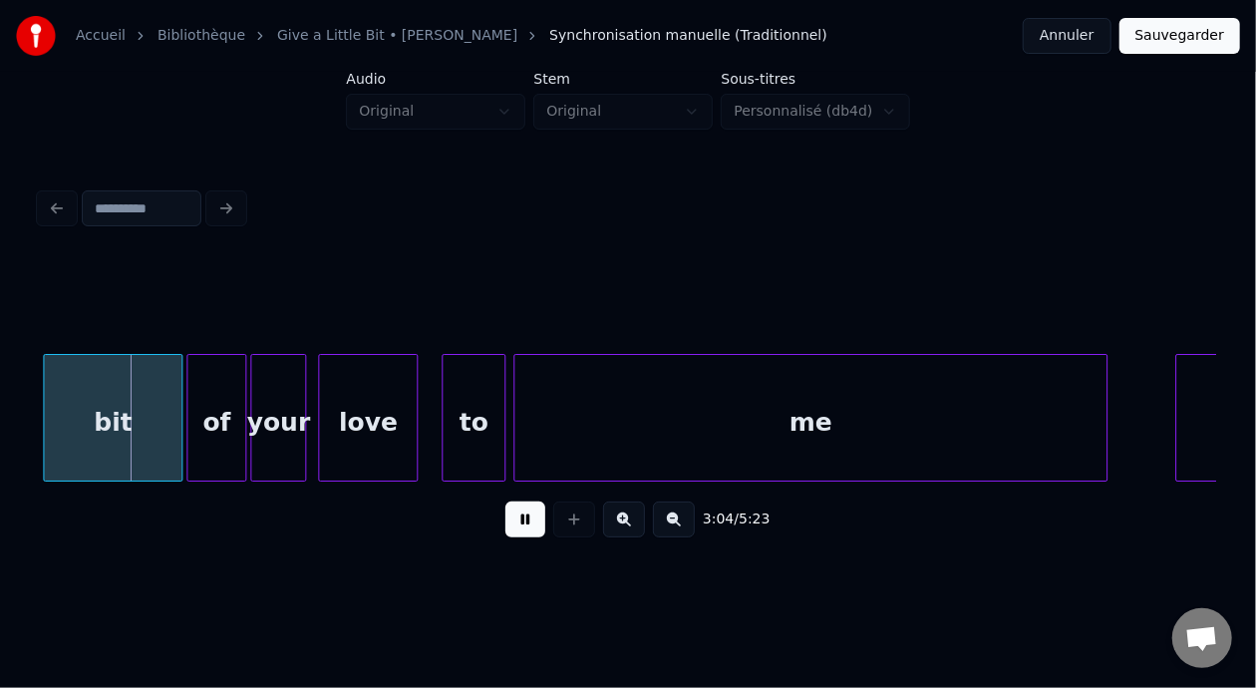
click at [523, 527] on button at bounding box center [525, 519] width 40 height 36
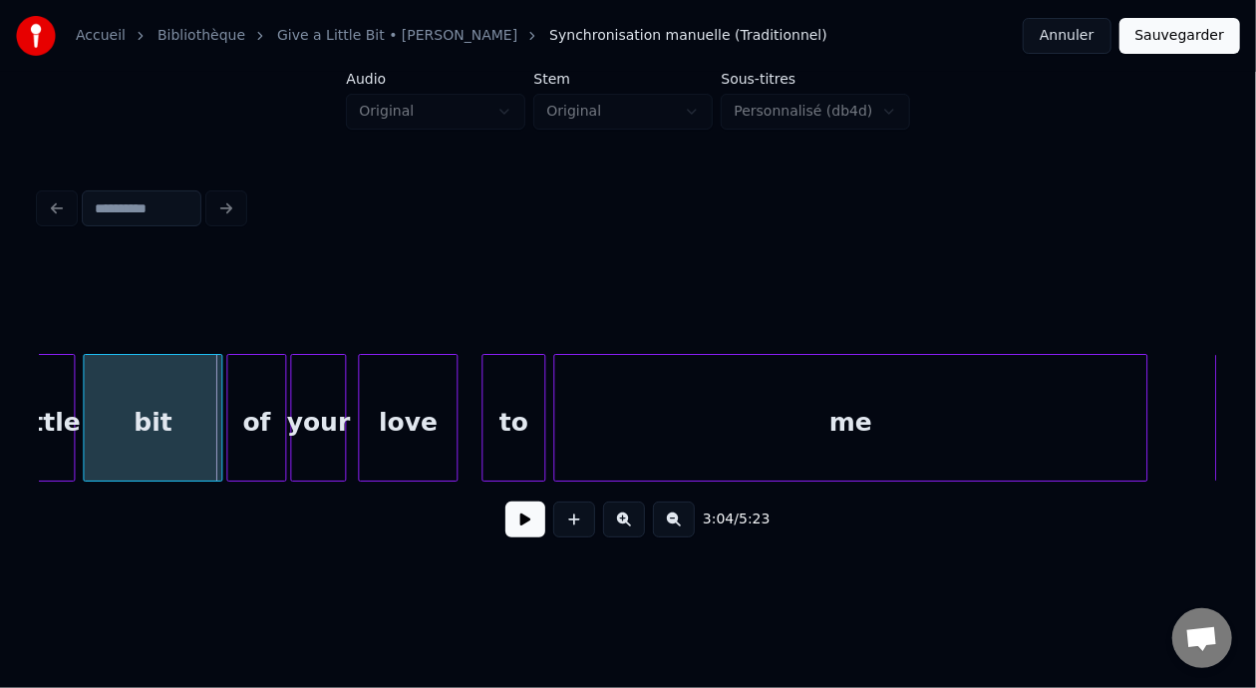
click at [691, 529] on button at bounding box center [674, 519] width 42 height 36
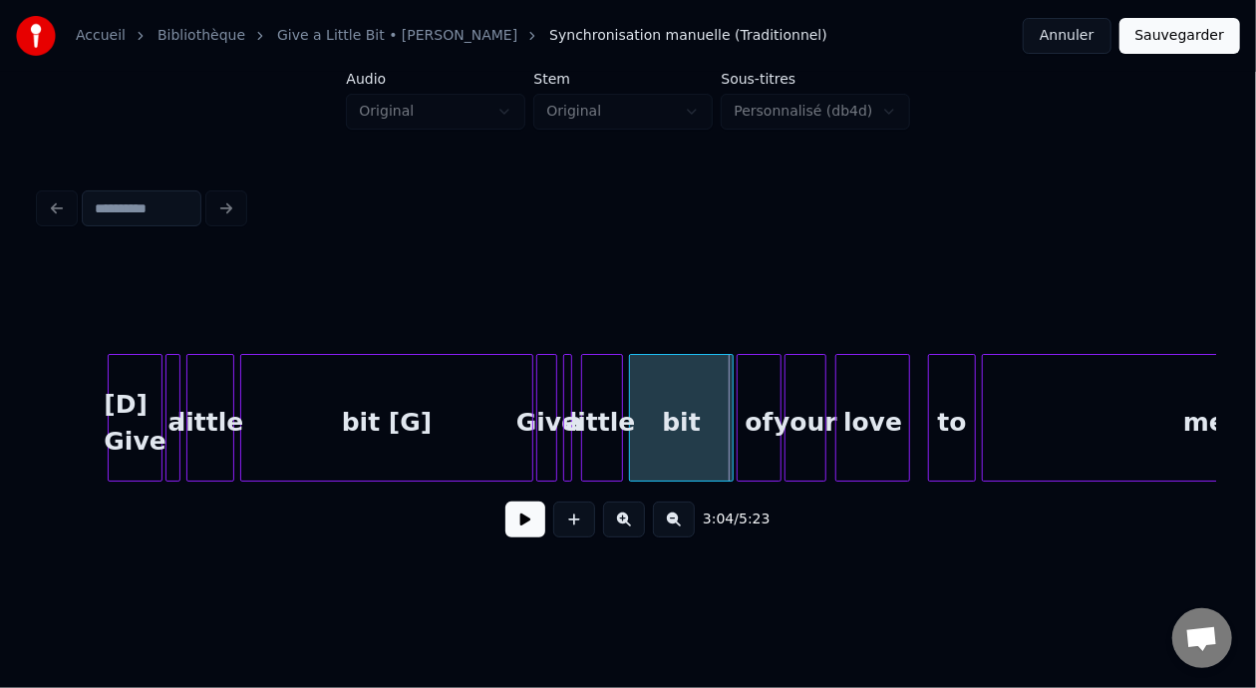
scroll to position [0, 26946]
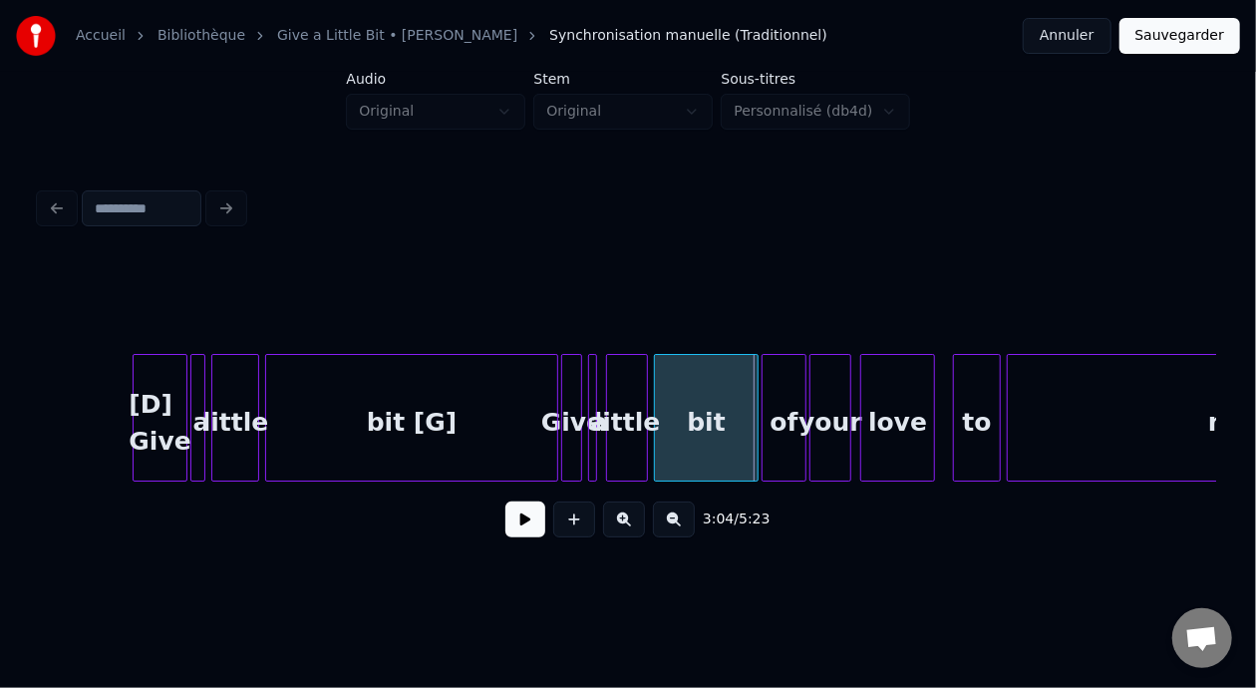
click at [622, 532] on button at bounding box center [624, 519] width 42 height 36
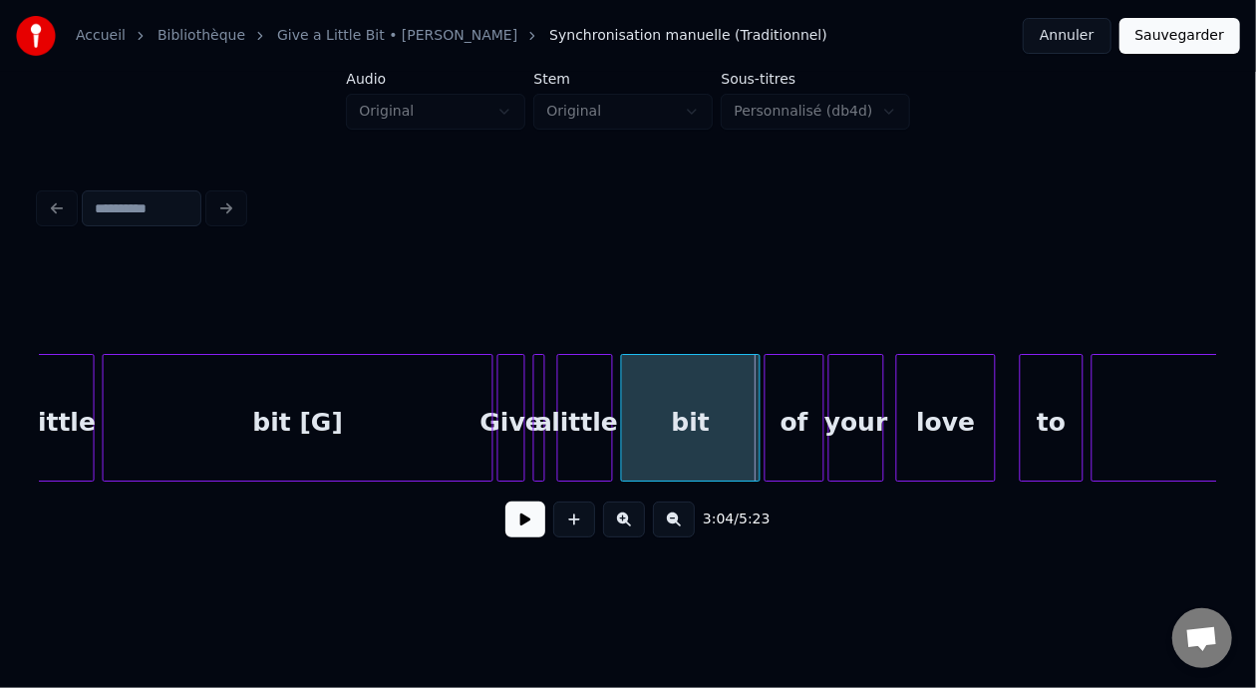
click at [515, 418] on div "Give" at bounding box center [511, 423] width 26 height 136
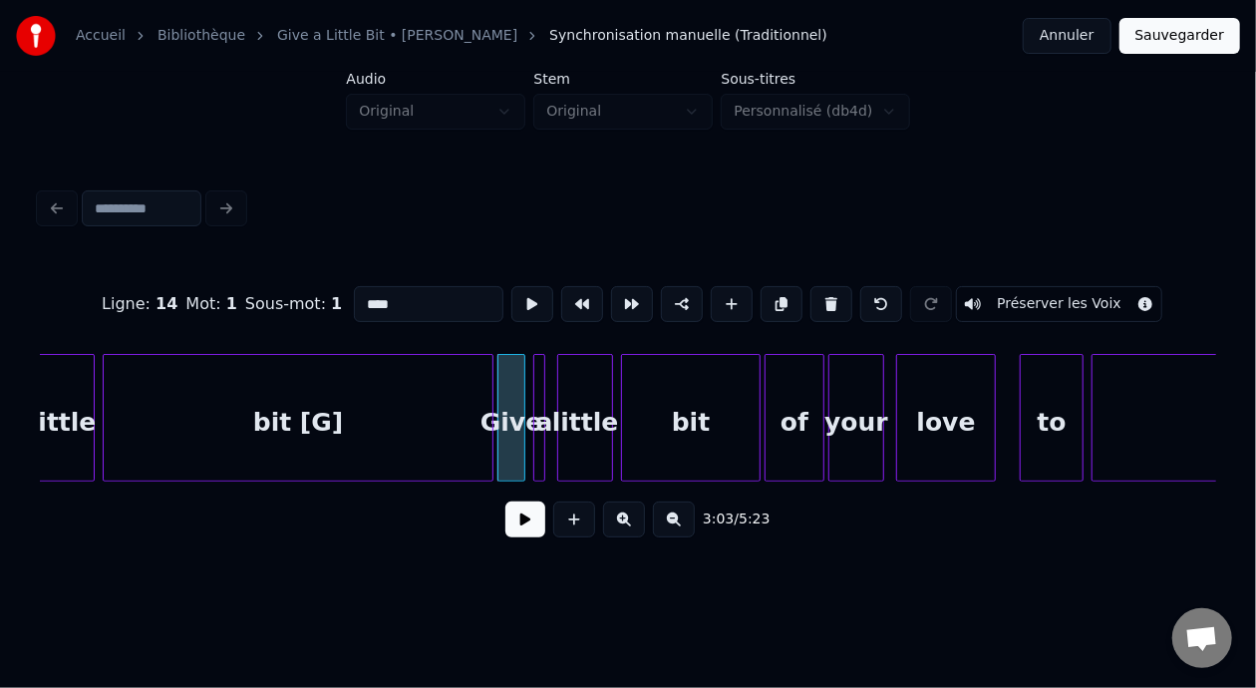
click at [354, 293] on input "****" at bounding box center [429, 304] width 150 height 36
click at [710, 407] on div "bit" at bounding box center [691, 423] width 138 height 136
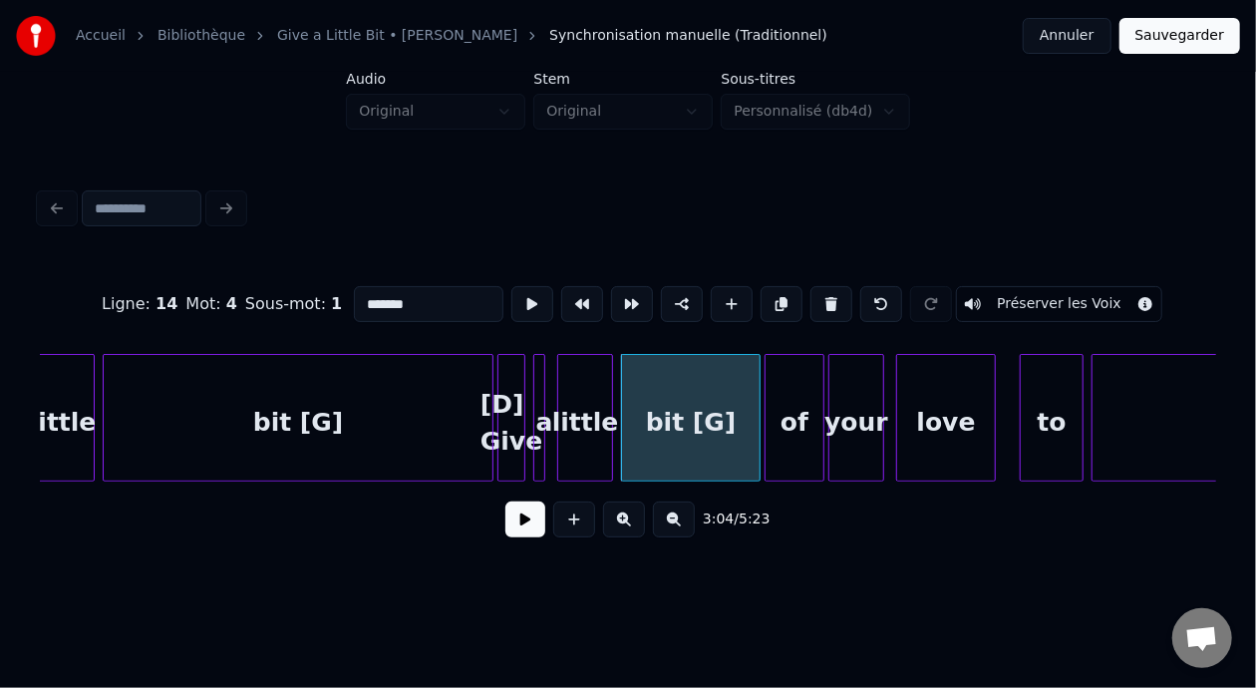
click at [859, 417] on div "your" at bounding box center [856, 423] width 54 height 136
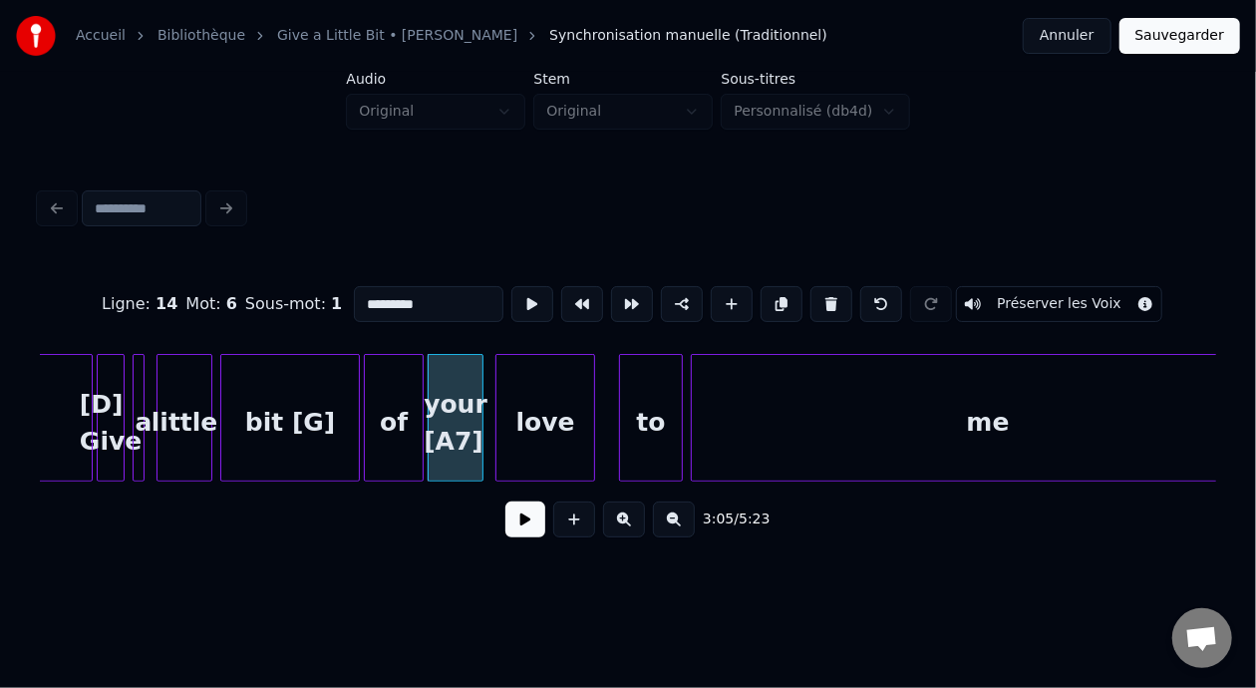
scroll to position [0, 36678]
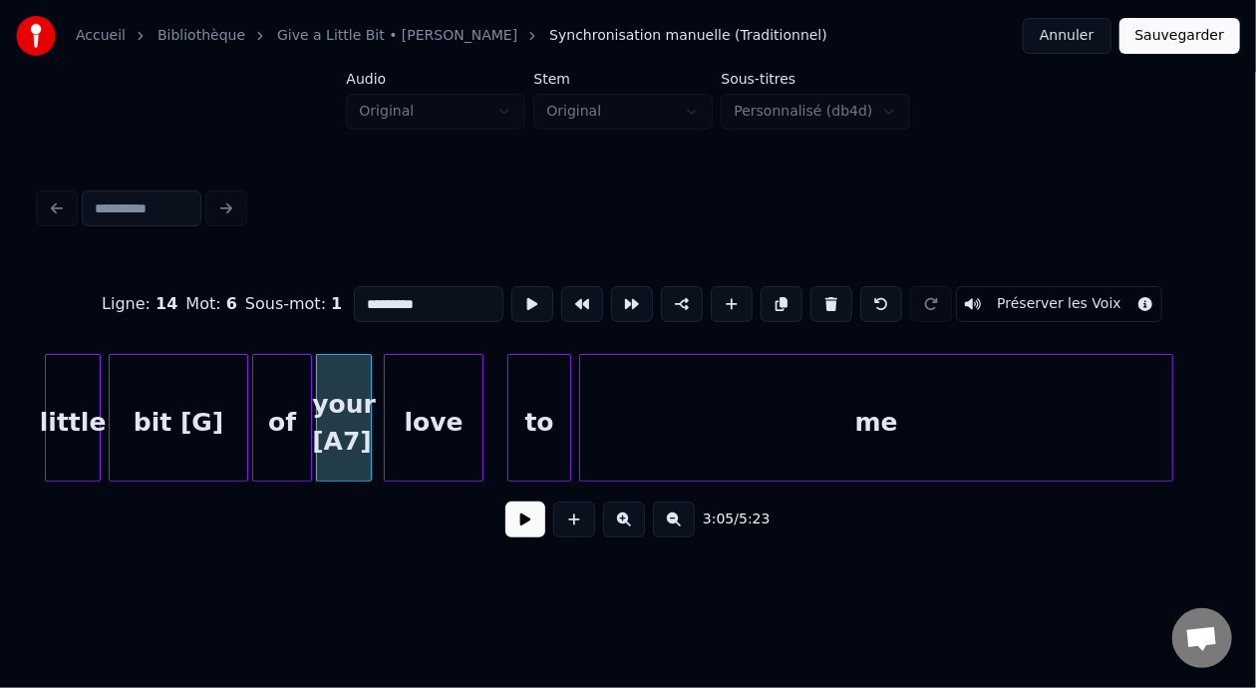
click at [550, 406] on div "to" at bounding box center [539, 423] width 62 height 136
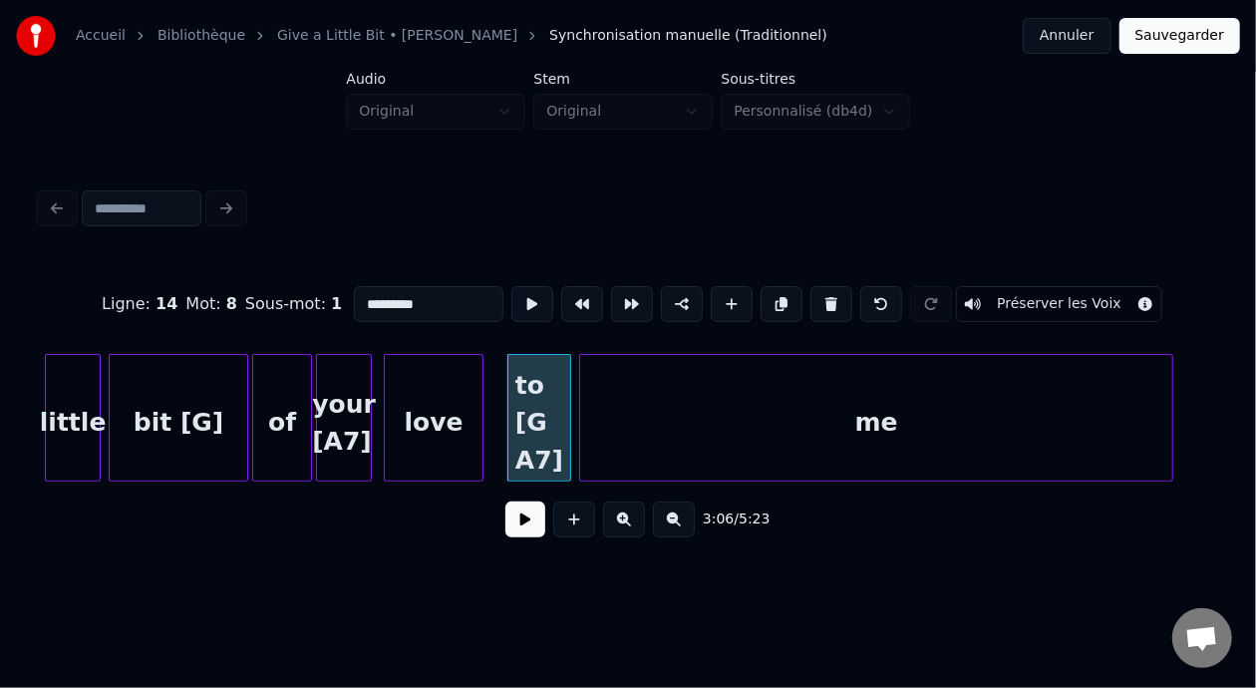
click at [917, 410] on div "me" at bounding box center [876, 423] width 592 height 136
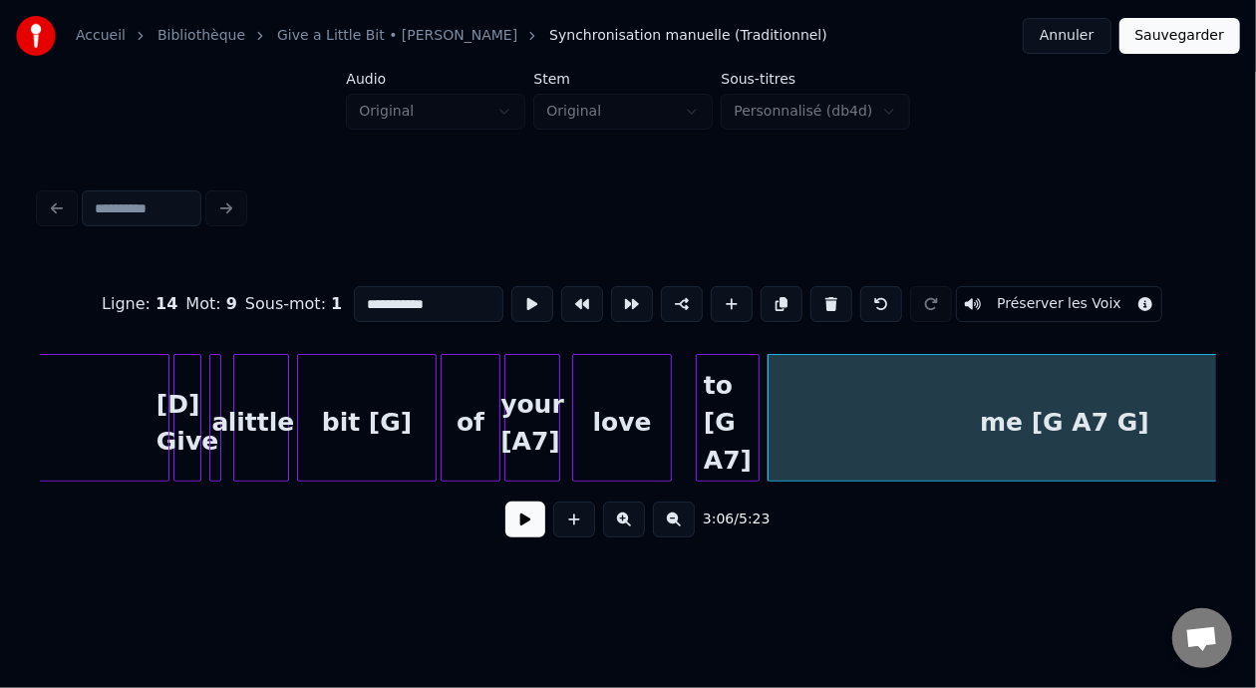
scroll to position [0, 36340]
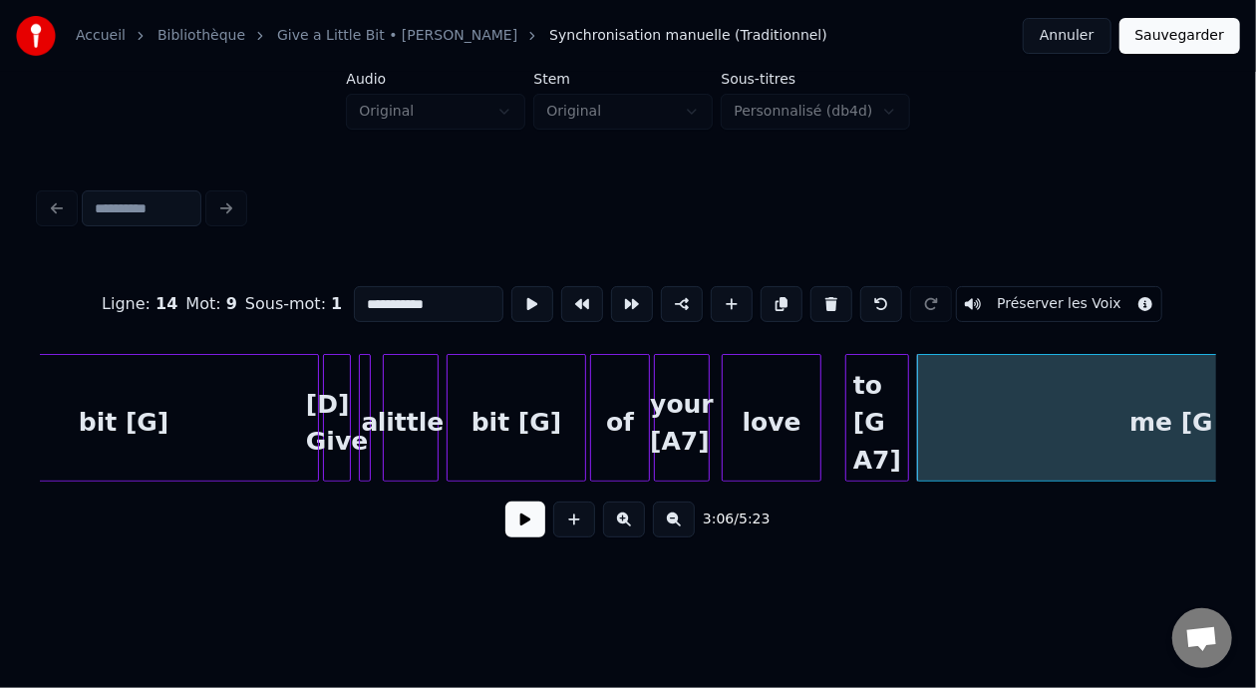
click at [338, 420] on div "[D] Give" at bounding box center [337, 423] width 26 height 136
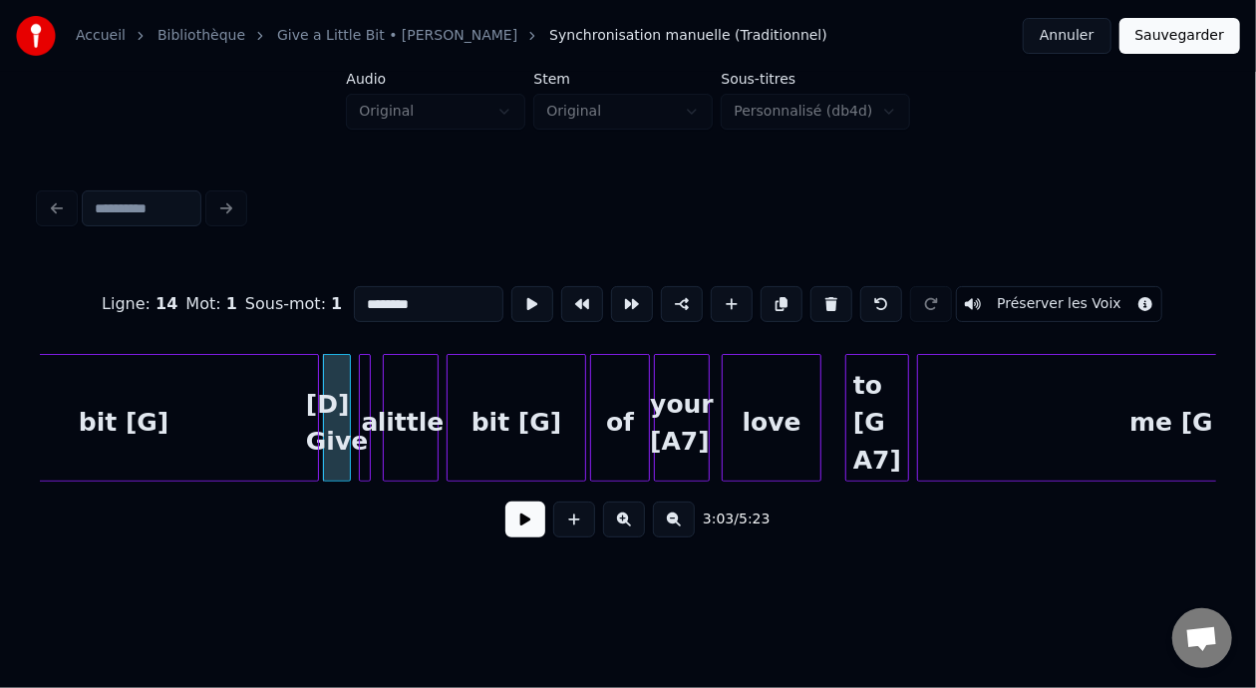
type input "********"
click at [526, 535] on button at bounding box center [525, 519] width 40 height 36
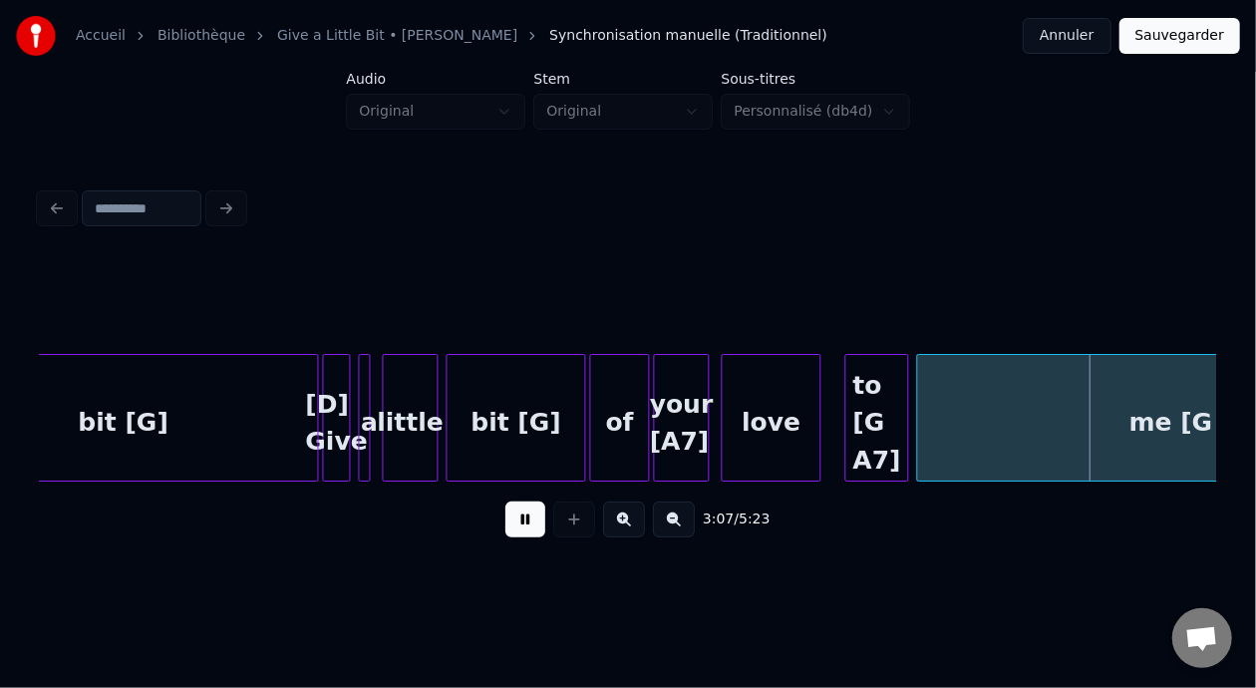
click at [529, 535] on button at bounding box center [525, 519] width 40 height 36
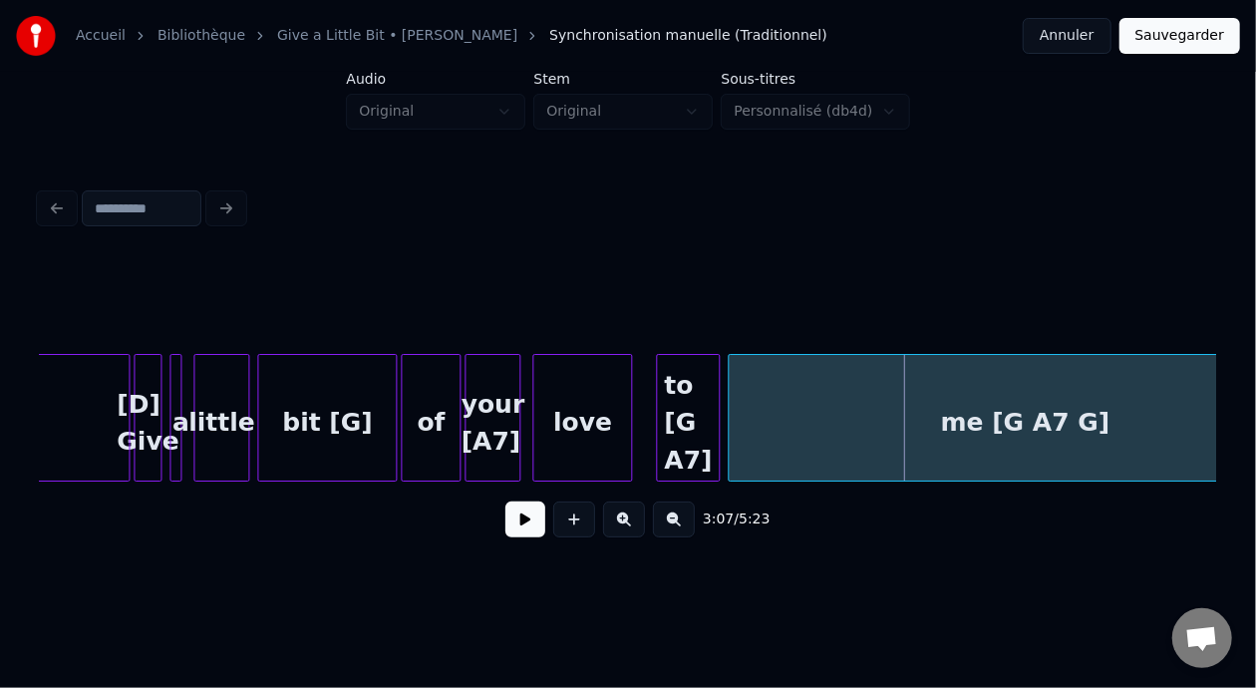
scroll to position [0, 36616]
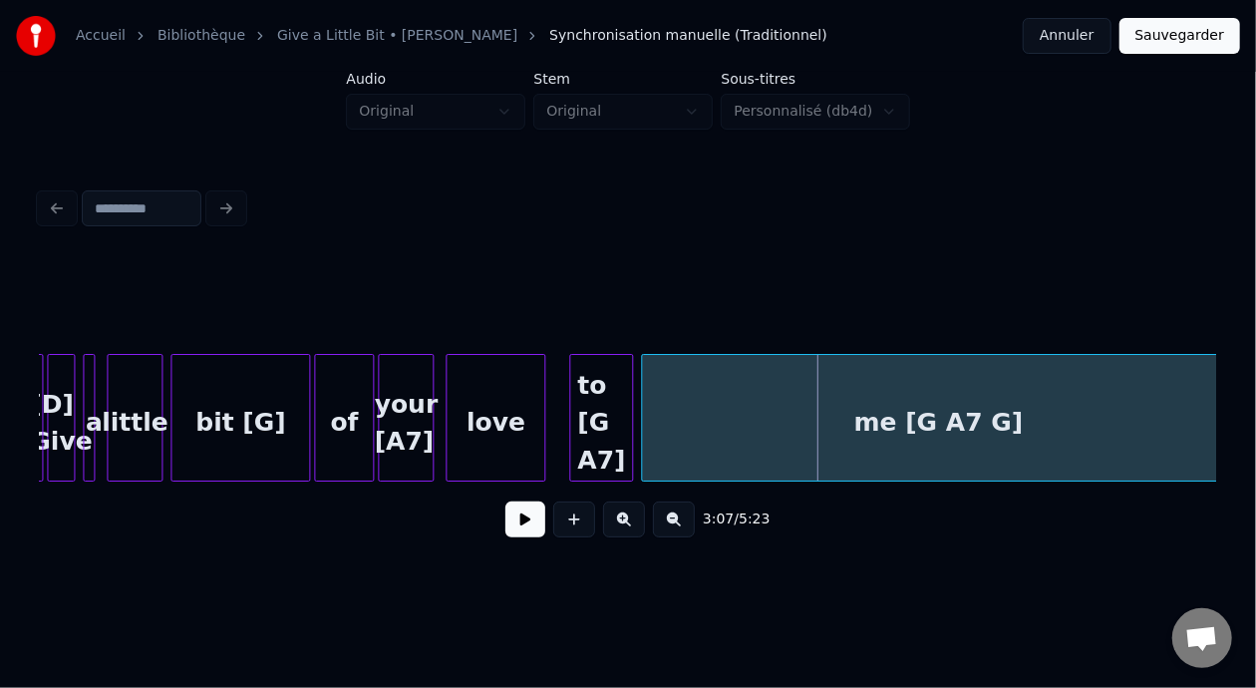
click at [606, 433] on div "to [G A7]" at bounding box center [601, 423] width 62 height 136
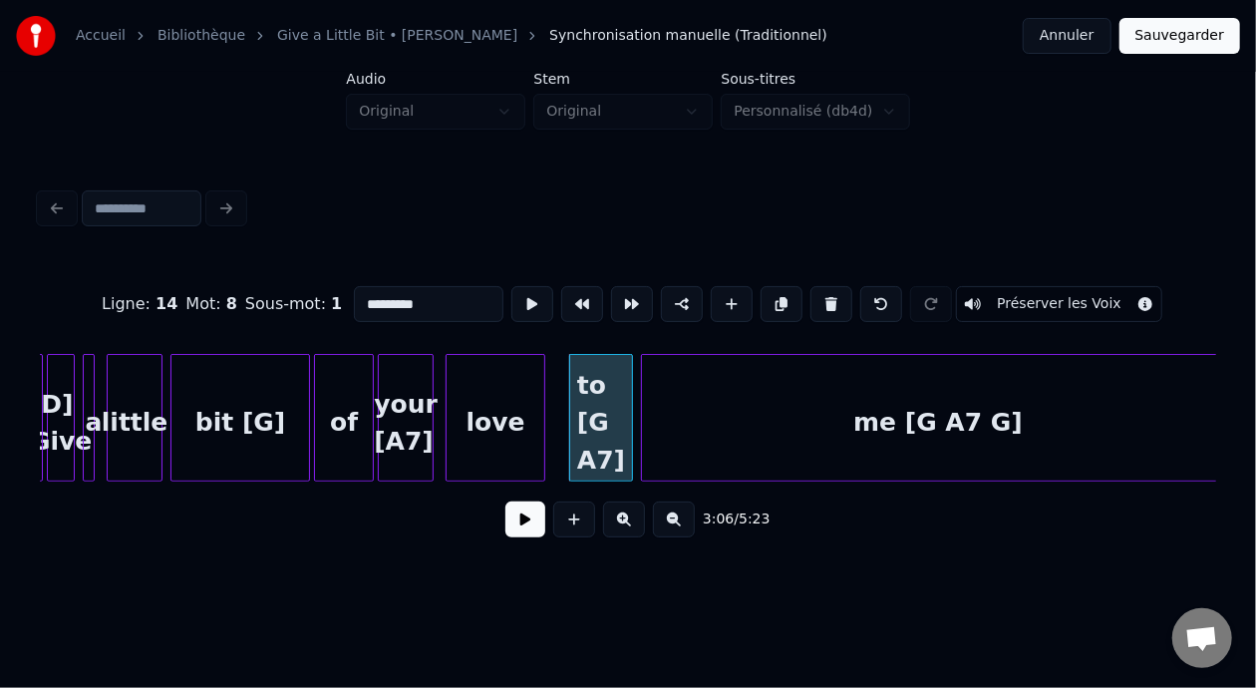
click at [387, 293] on input "*********" at bounding box center [429, 304] width 150 height 36
click at [416, 425] on div "your [A7]" at bounding box center [406, 423] width 54 height 136
type input "*********"
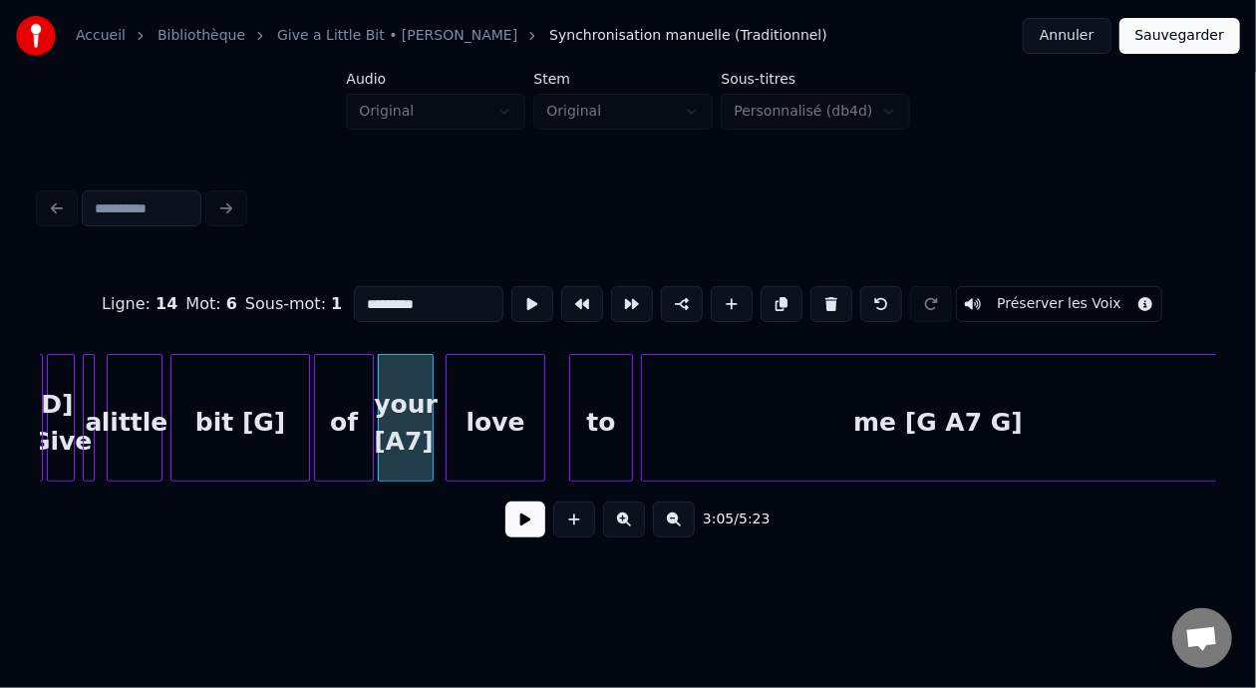
click at [518, 521] on button at bounding box center [525, 519] width 40 height 36
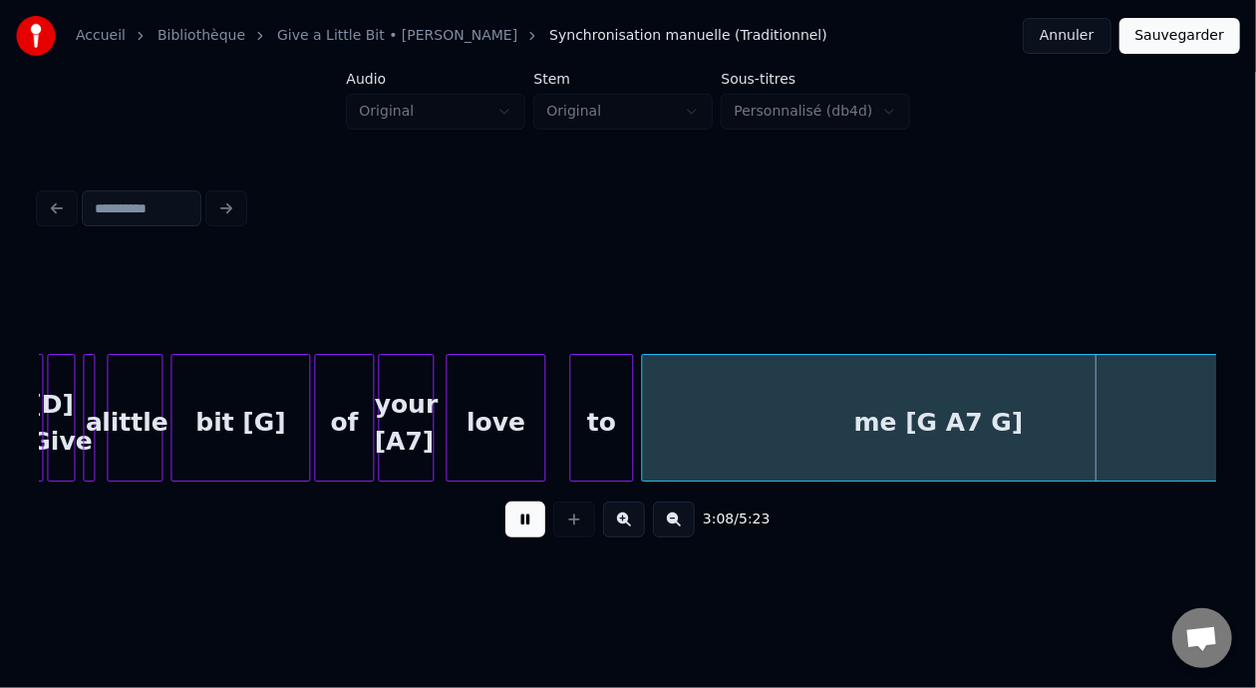
click at [519, 521] on button at bounding box center [525, 519] width 40 height 36
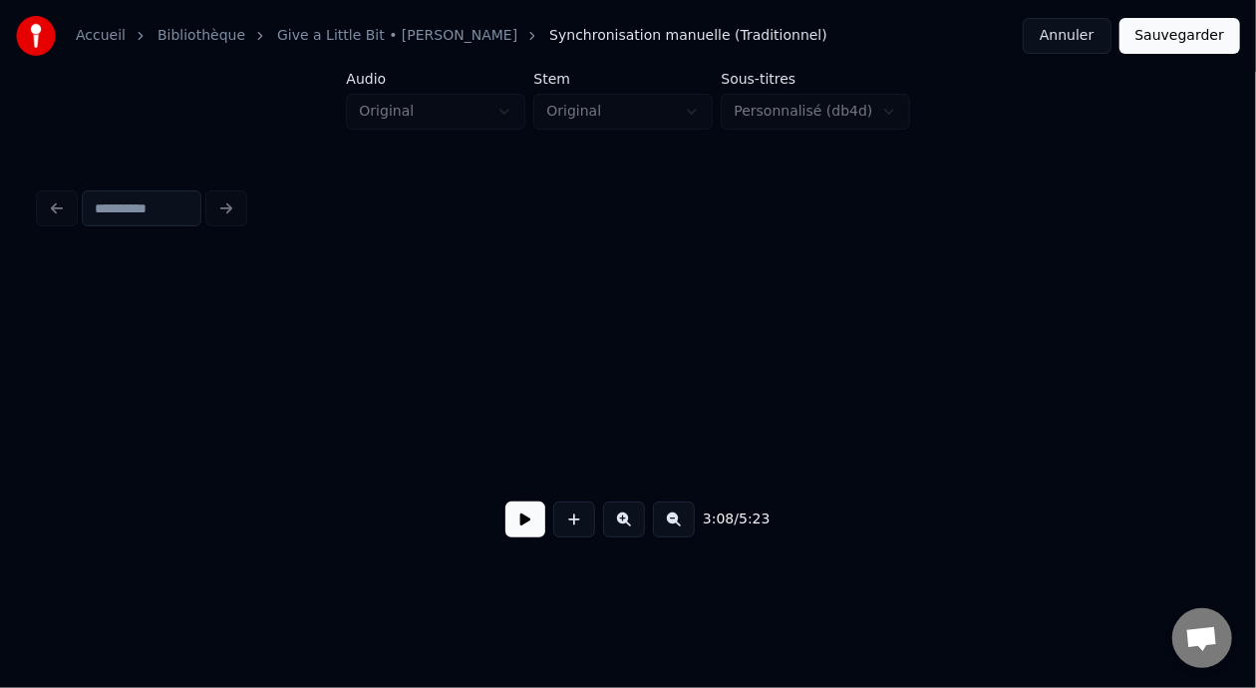
scroll to position [0, 31477]
click at [688, 533] on button at bounding box center [674, 519] width 42 height 36
click at [693, 529] on button at bounding box center [674, 519] width 42 height 36
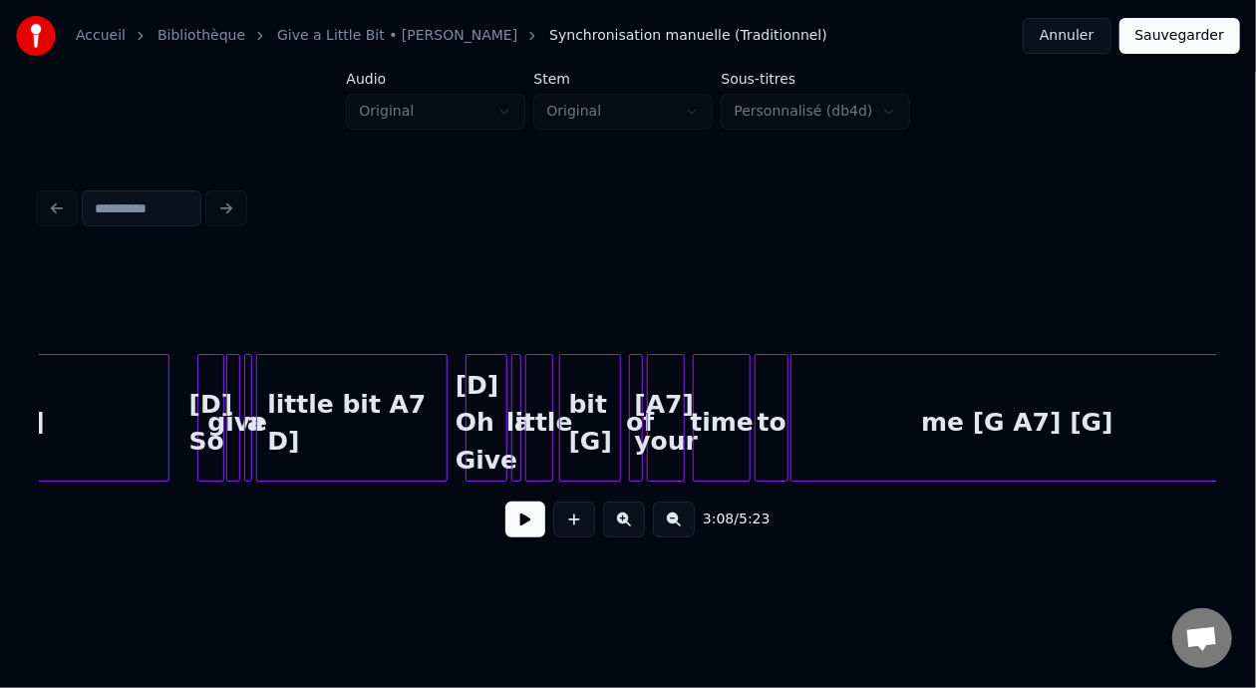
scroll to position [0, 12030]
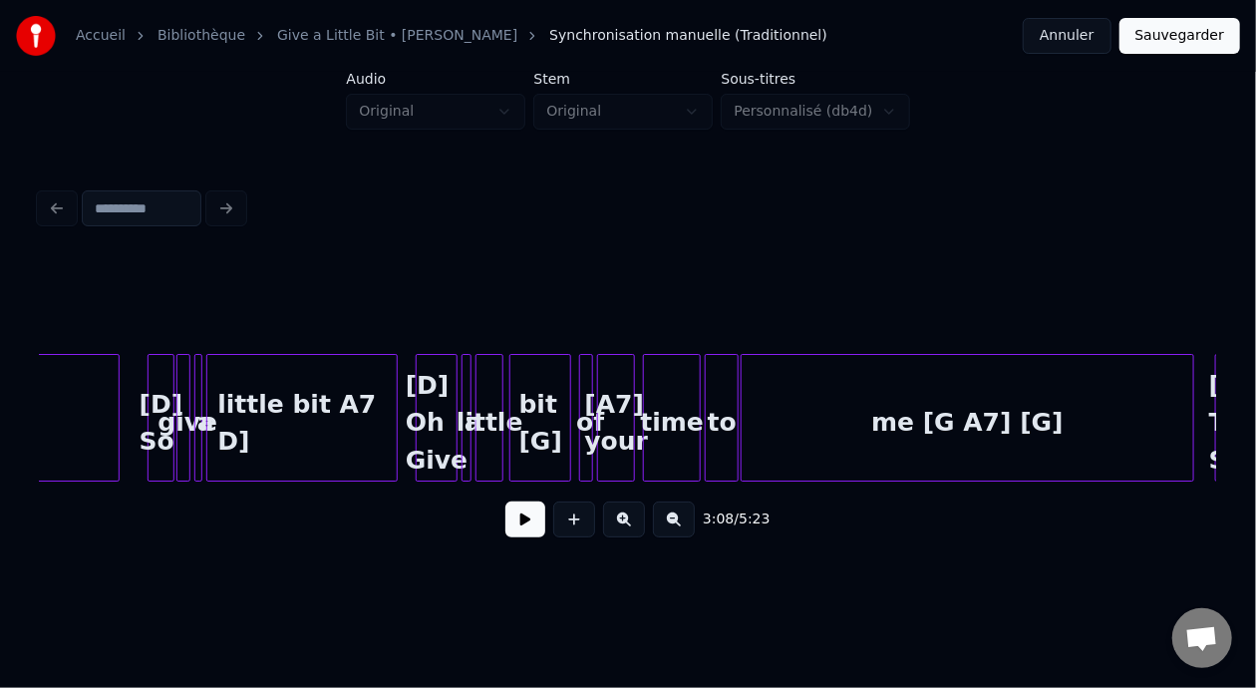
click at [695, 529] on button at bounding box center [674, 519] width 42 height 36
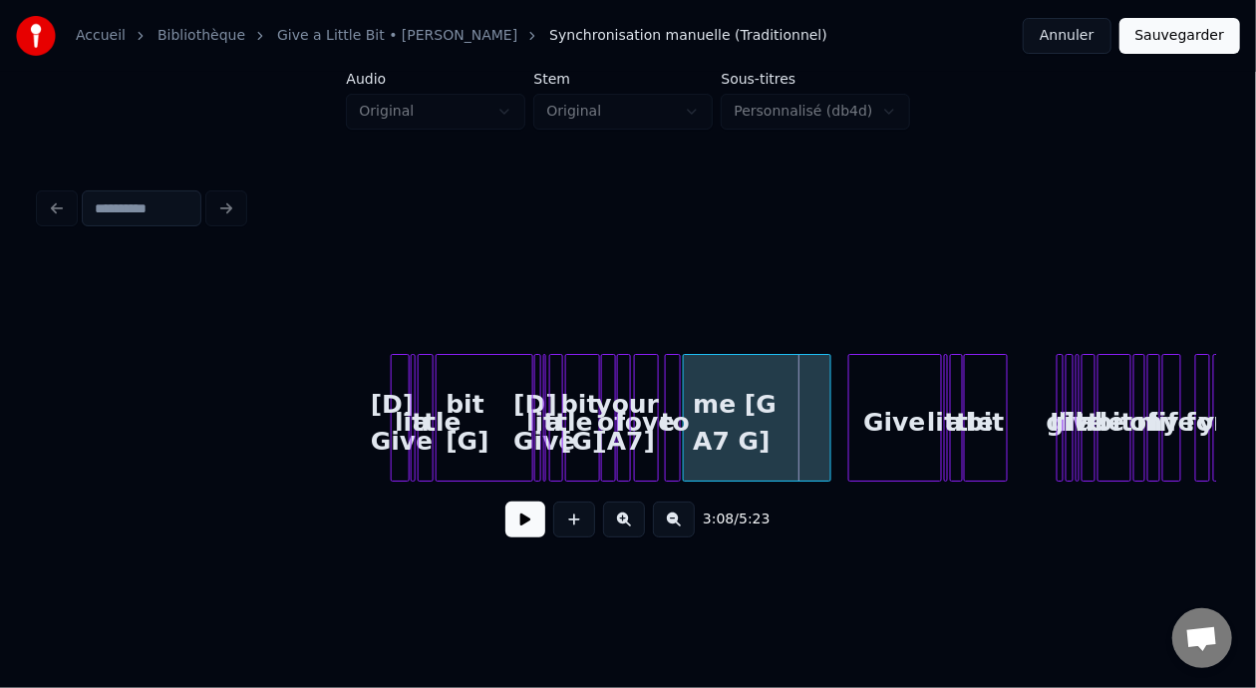
scroll to position [0, 8855]
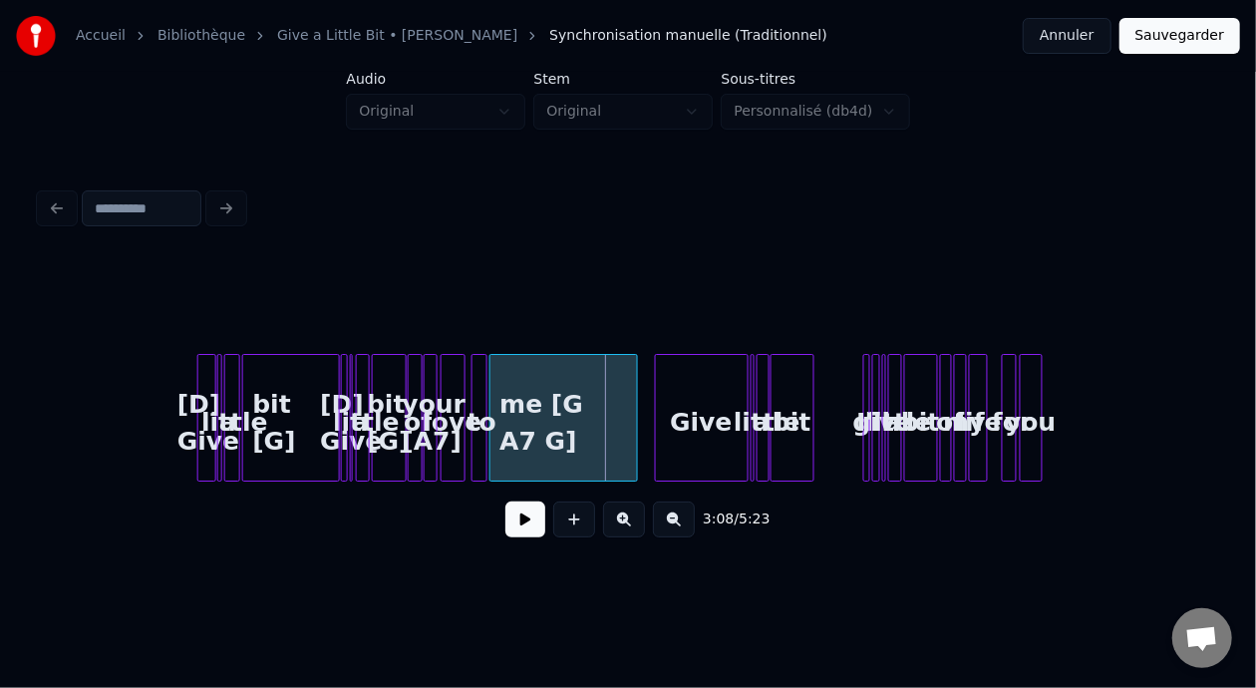
click at [490, 406] on div at bounding box center [493, 418] width 6 height 126
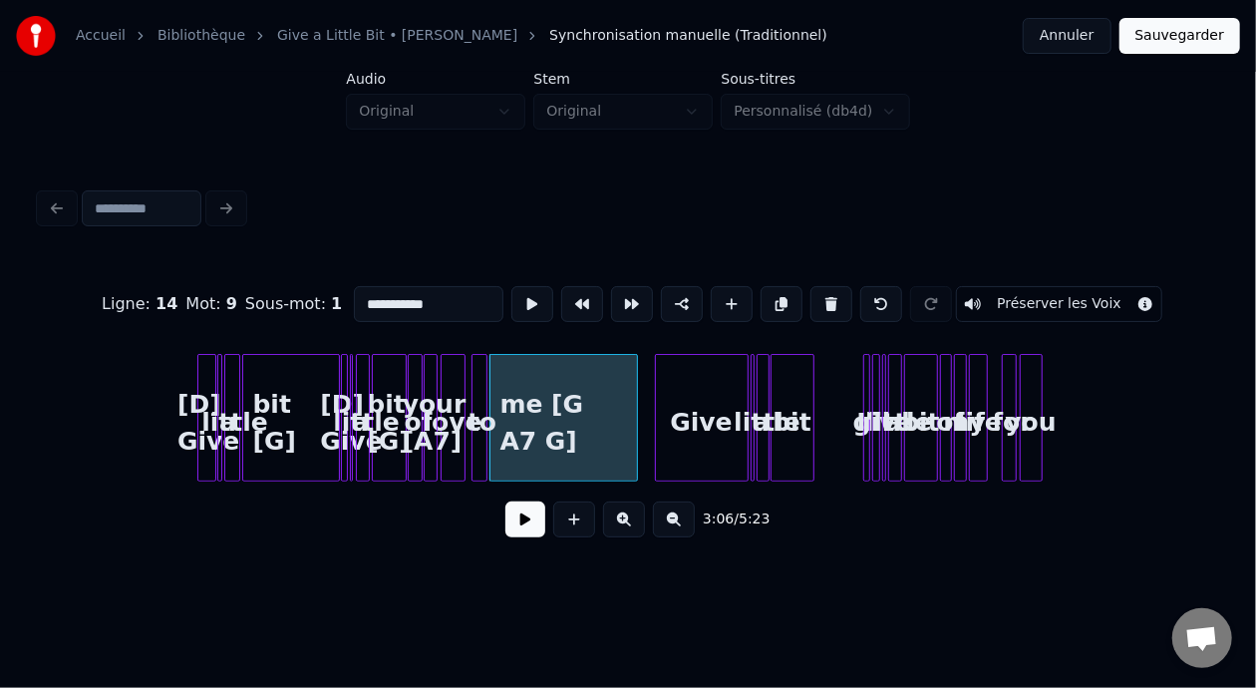
click at [635, 519] on button at bounding box center [624, 519] width 42 height 36
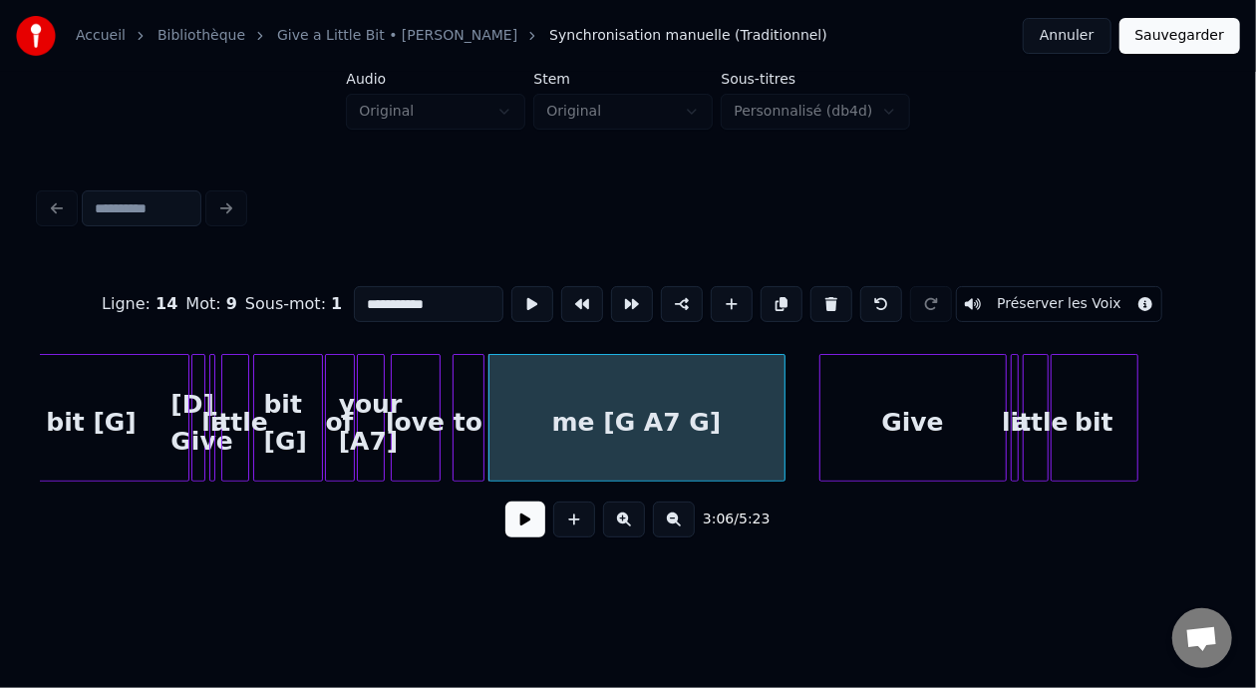
click at [636, 519] on button at bounding box center [624, 519] width 42 height 36
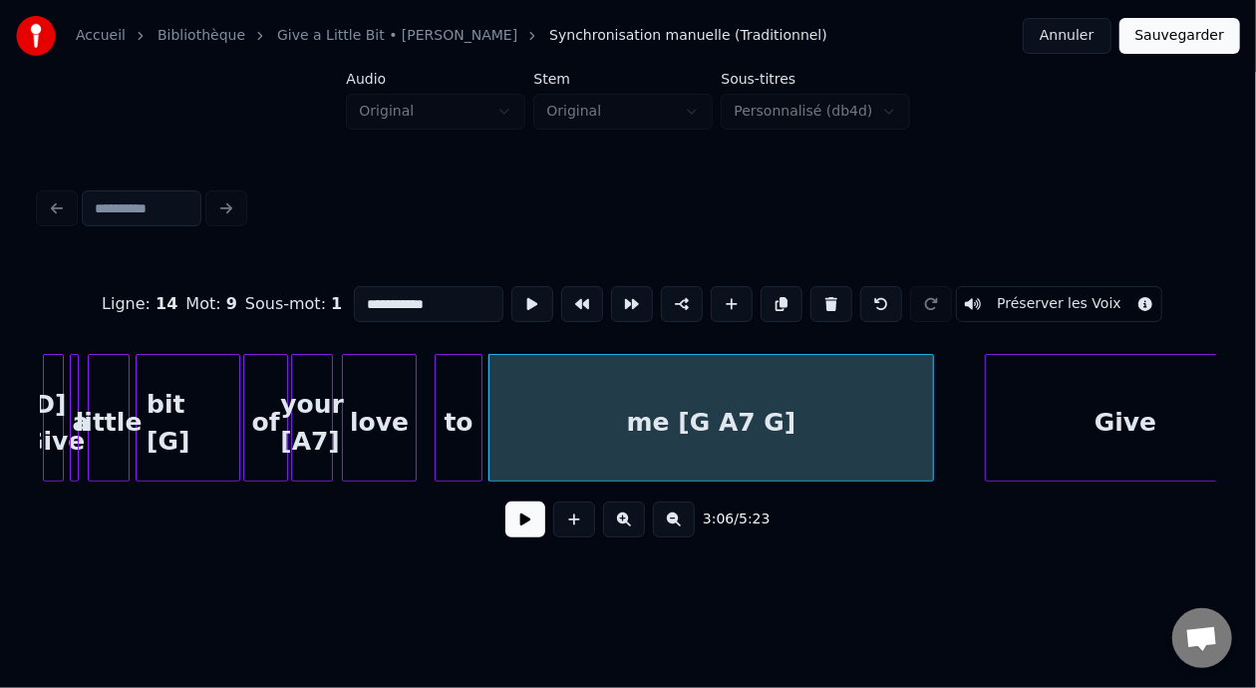
click at [636, 519] on button at bounding box center [624, 519] width 42 height 36
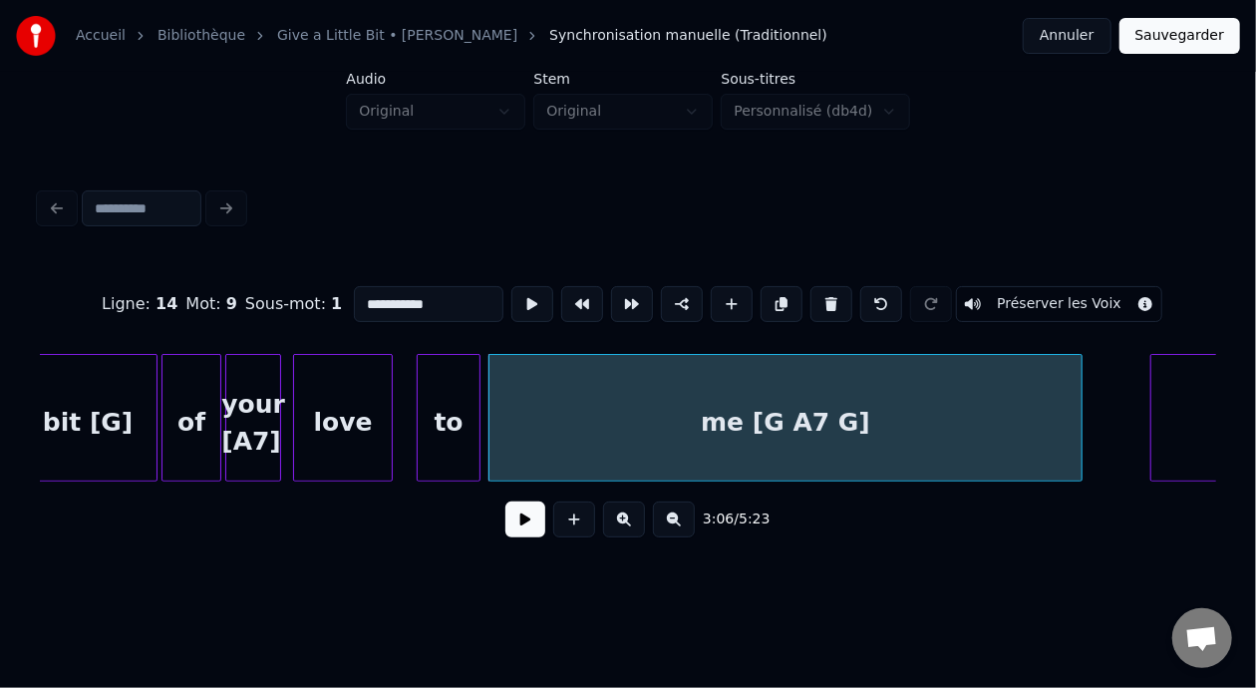
click at [521, 522] on button at bounding box center [525, 519] width 40 height 36
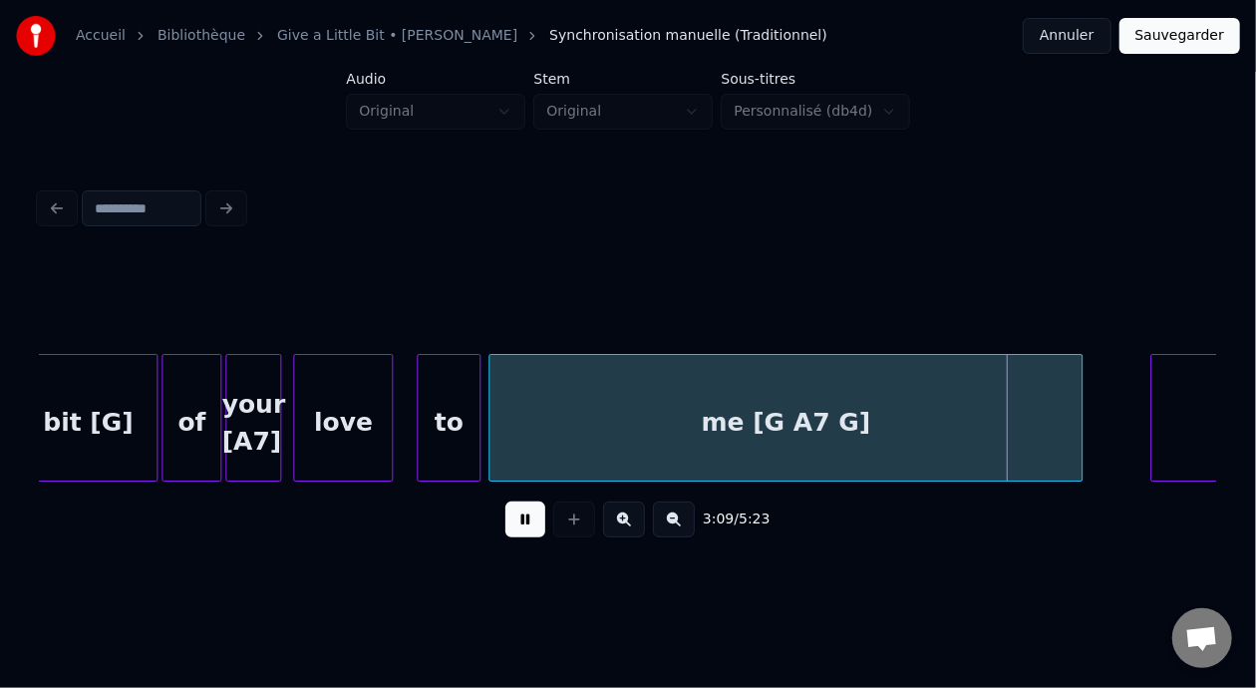
click at [507, 529] on button at bounding box center [525, 519] width 40 height 36
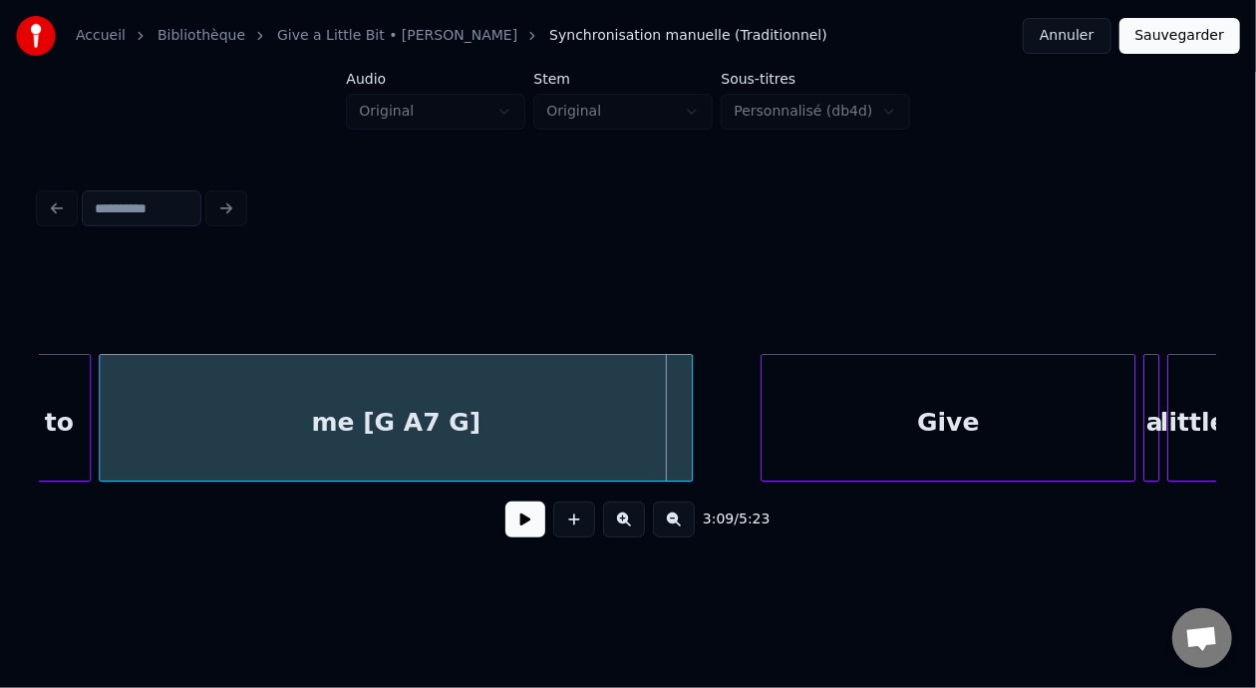
scroll to position [0, 37308]
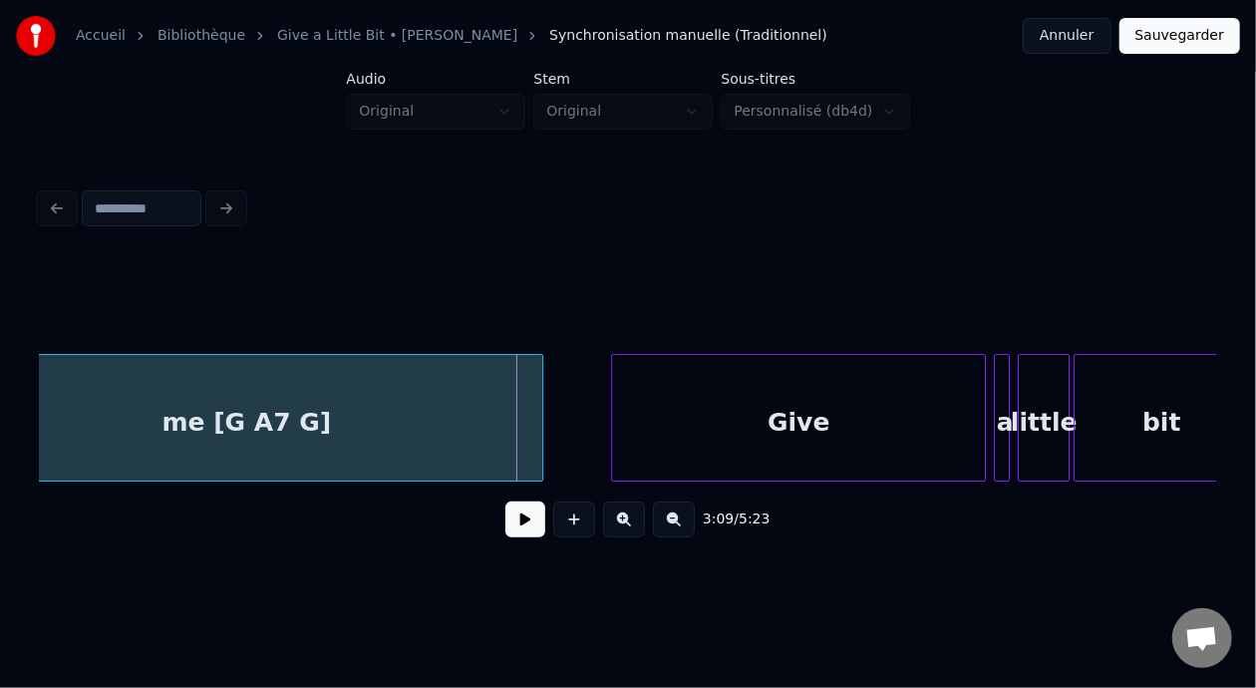
click at [516, 530] on button at bounding box center [525, 519] width 40 height 36
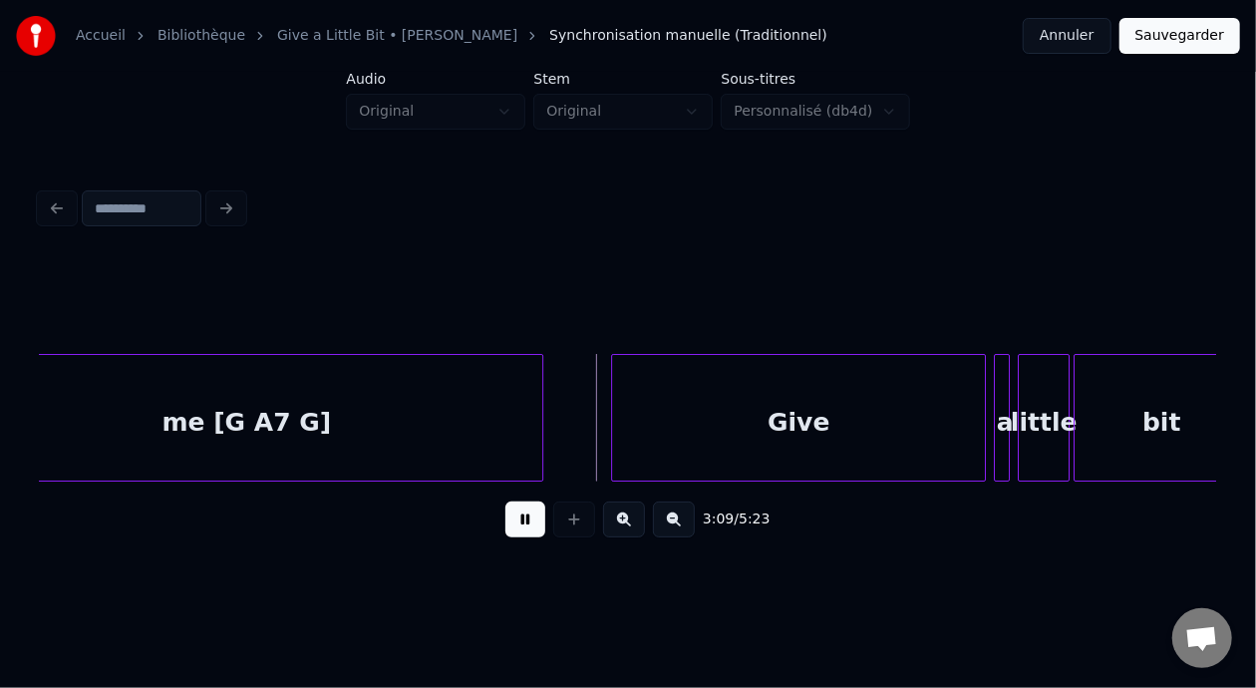
click at [516, 529] on button at bounding box center [525, 519] width 40 height 36
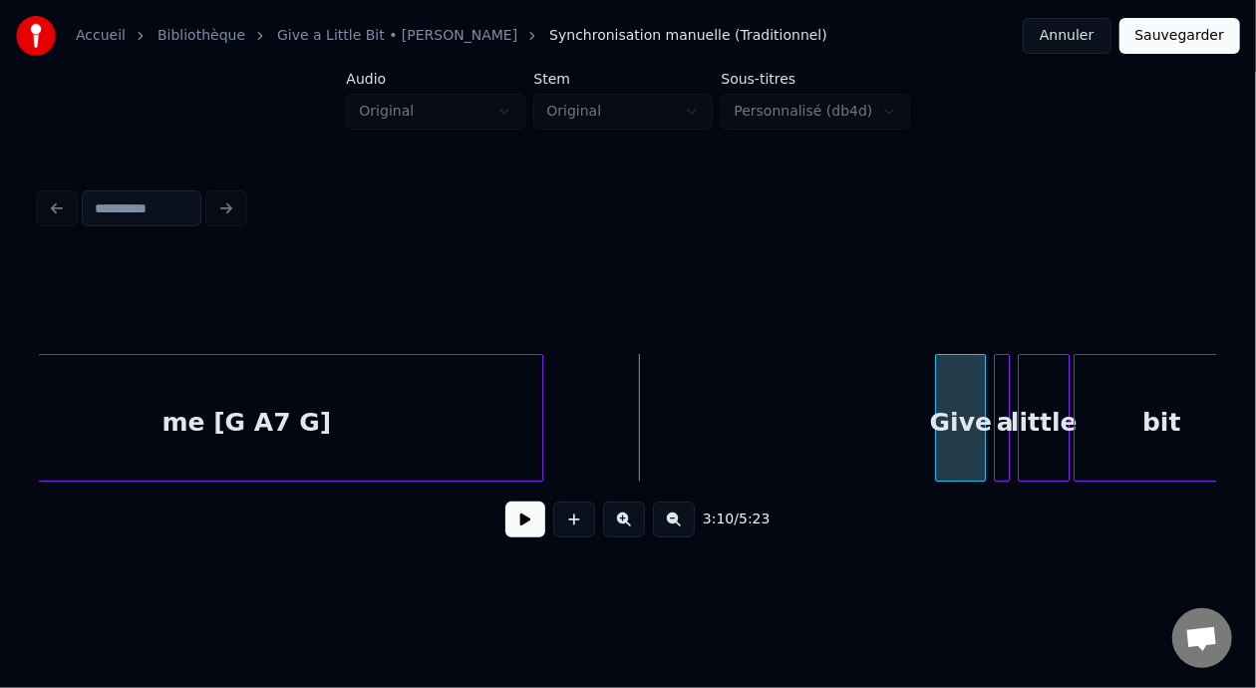
click at [938, 419] on div at bounding box center [939, 418] width 6 height 126
click at [511, 529] on button at bounding box center [525, 519] width 40 height 36
click at [512, 528] on button at bounding box center [525, 519] width 40 height 36
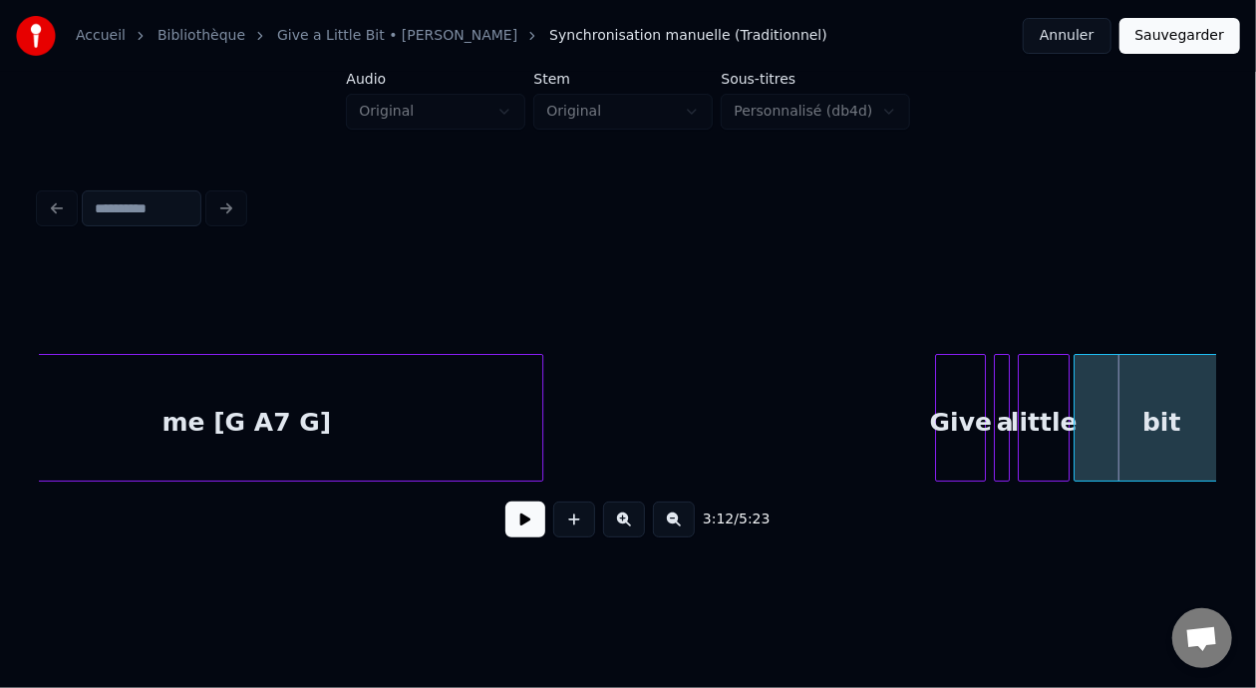
click at [450, 409] on div "me [G A7 G]" at bounding box center [246, 423] width 592 height 136
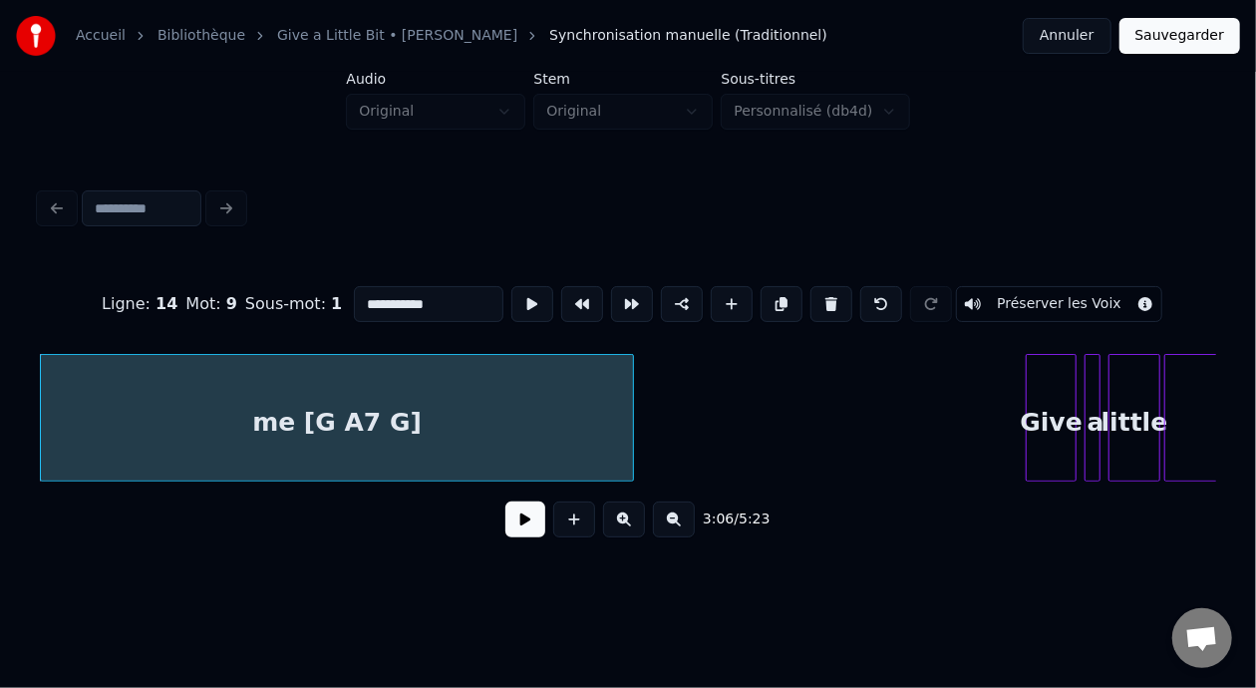
click at [514, 537] on button at bounding box center [525, 519] width 40 height 36
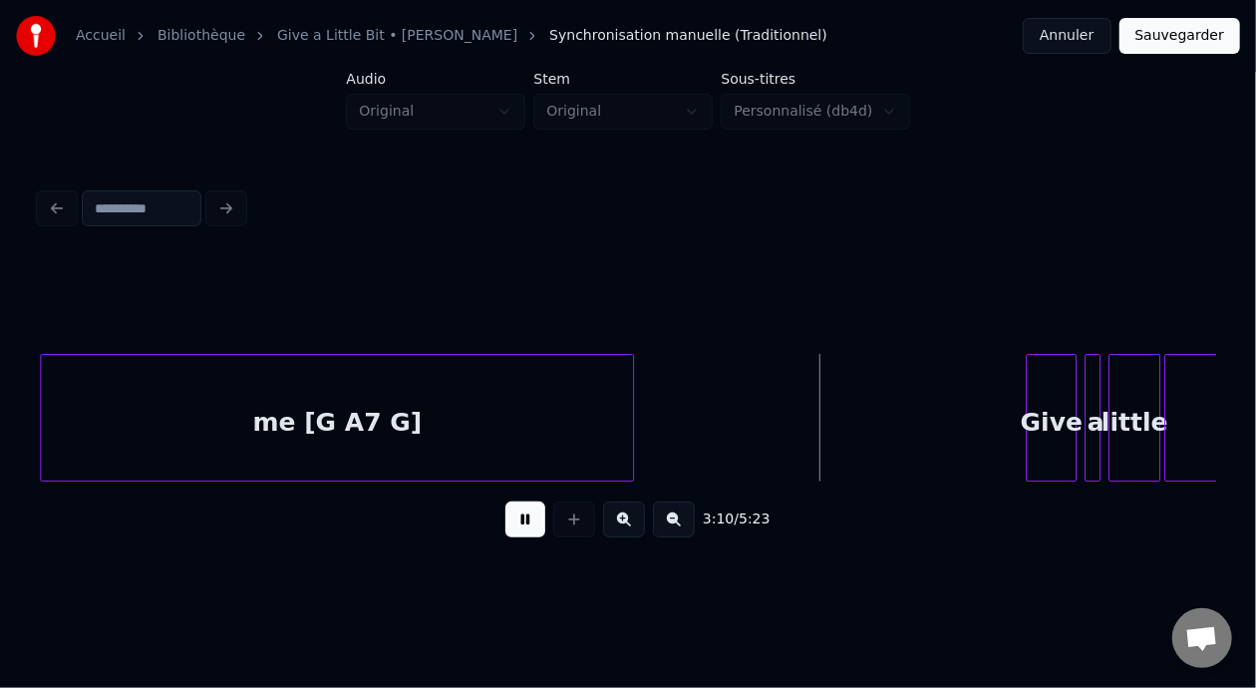
click at [516, 530] on button at bounding box center [525, 519] width 40 height 36
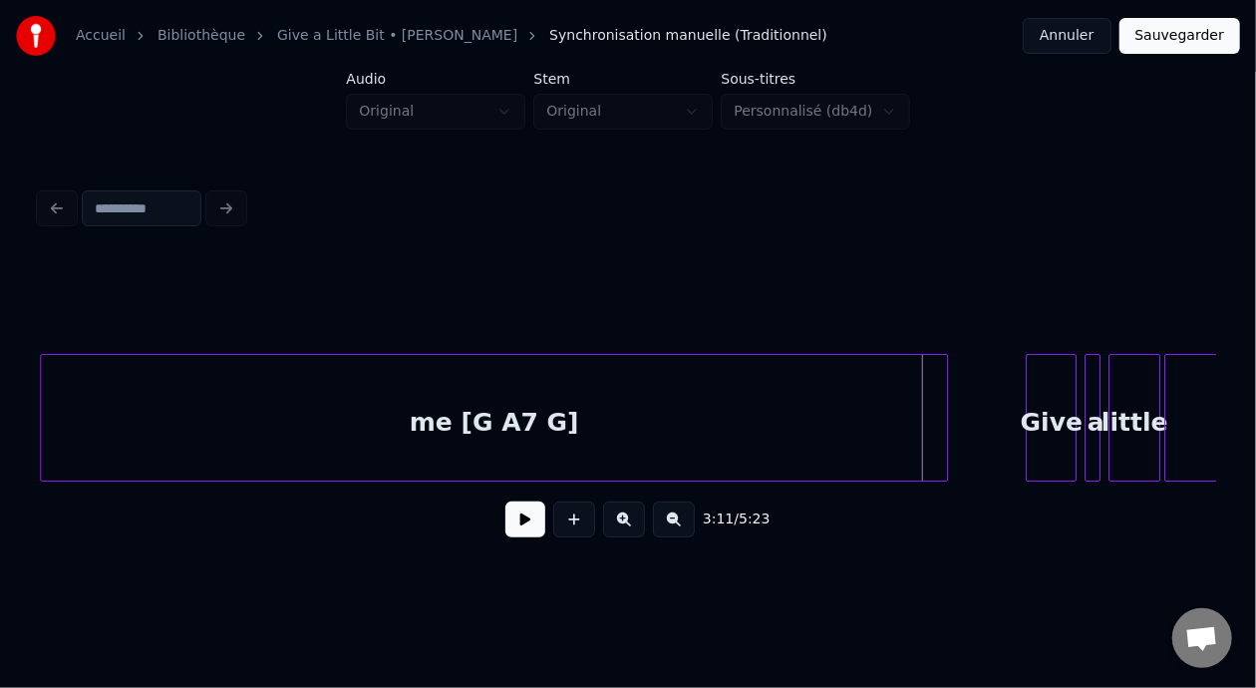
click at [943, 421] on div at bounding box center [944, 418] width 6 height 126
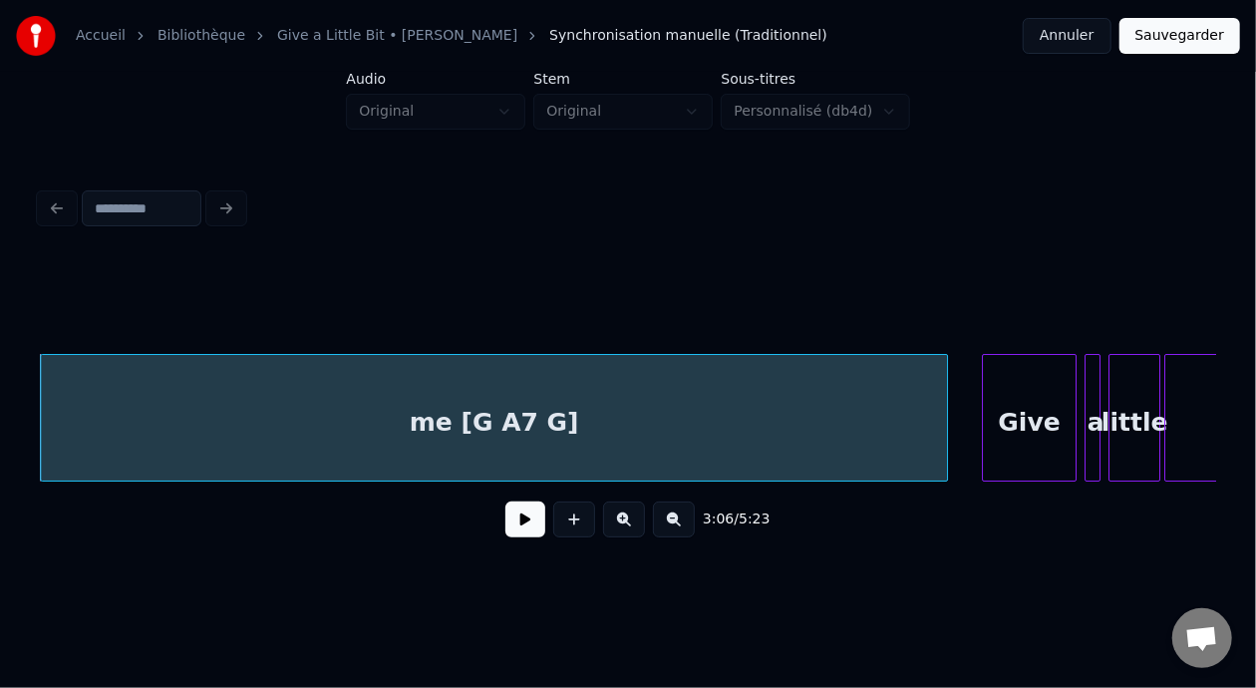
click at [983, 419] on div at bounding box center [986, 418] width 6 height 126
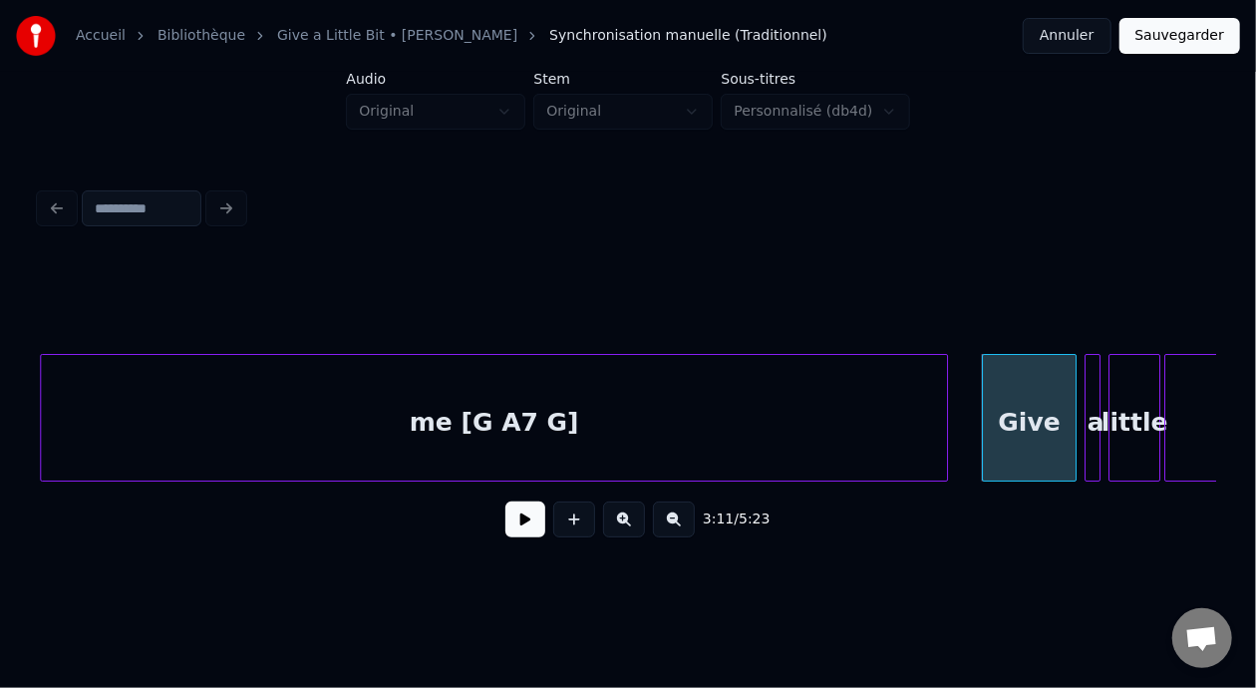
click at [1006, 418] on div "Give" at bounding box center [1029, 423] width 93 height 136
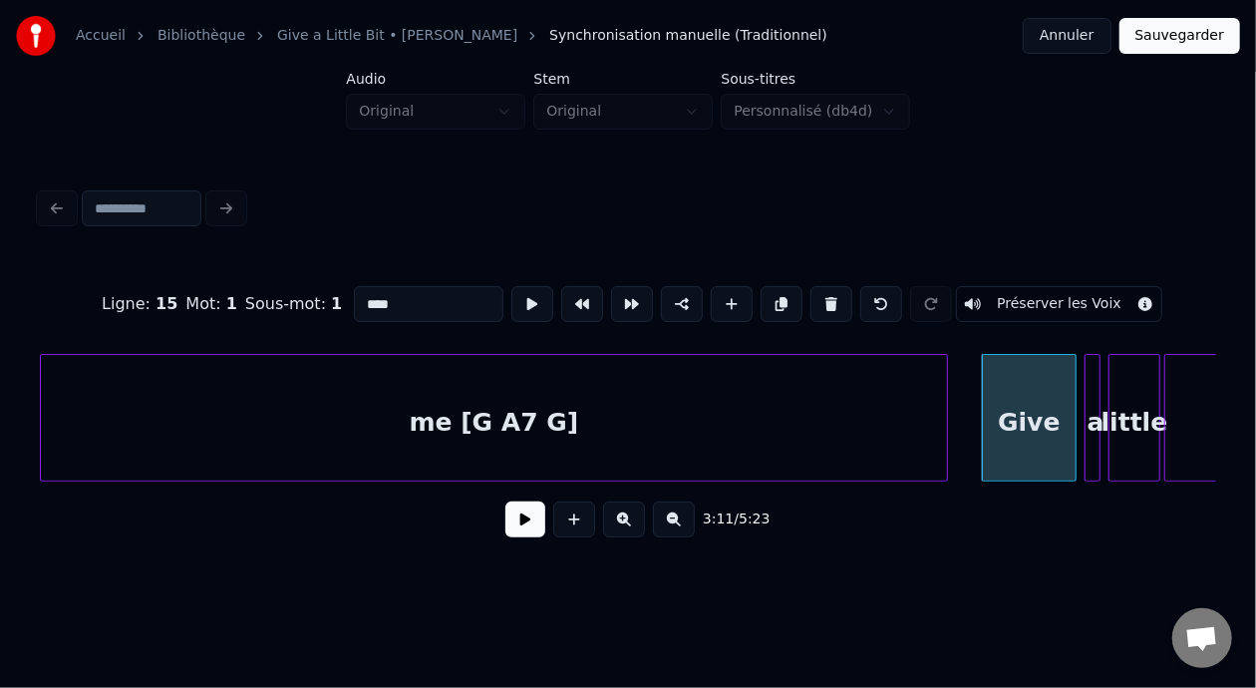
click at [354, 299] on input "****" at bounding box center [429, 304] width 150 height 36
type input "********"
click at [529, 530] on button at bounding box center [525, 519] width 40 height 36
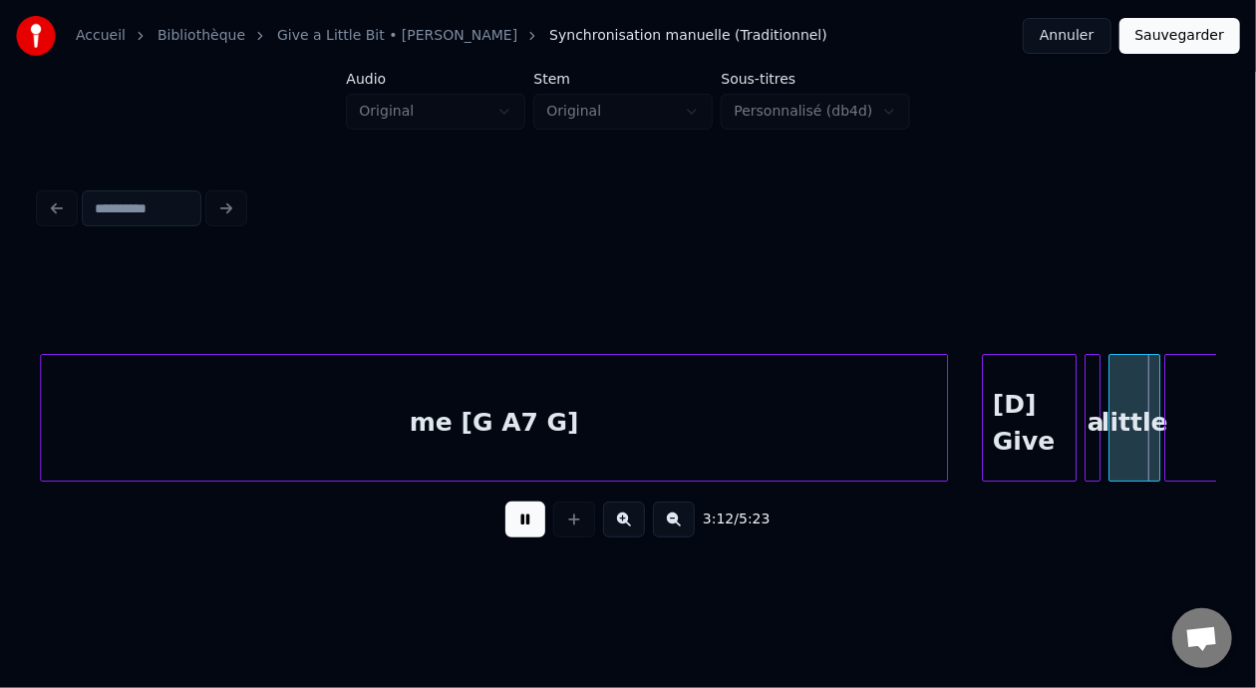
click at [531, 529] on button at bounding box center [525, 519] width 40 height 36
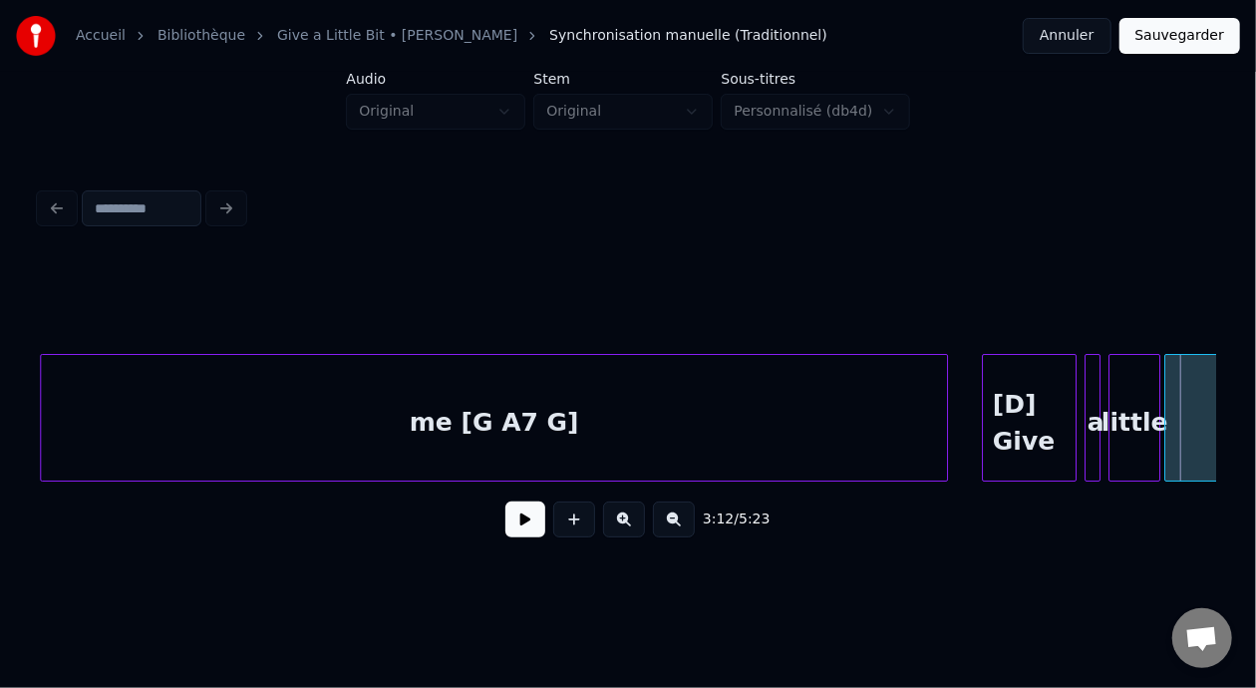
click at [1011, 412] on div "[D] Give" at bounding box center [1029, 423] width 93 height 136
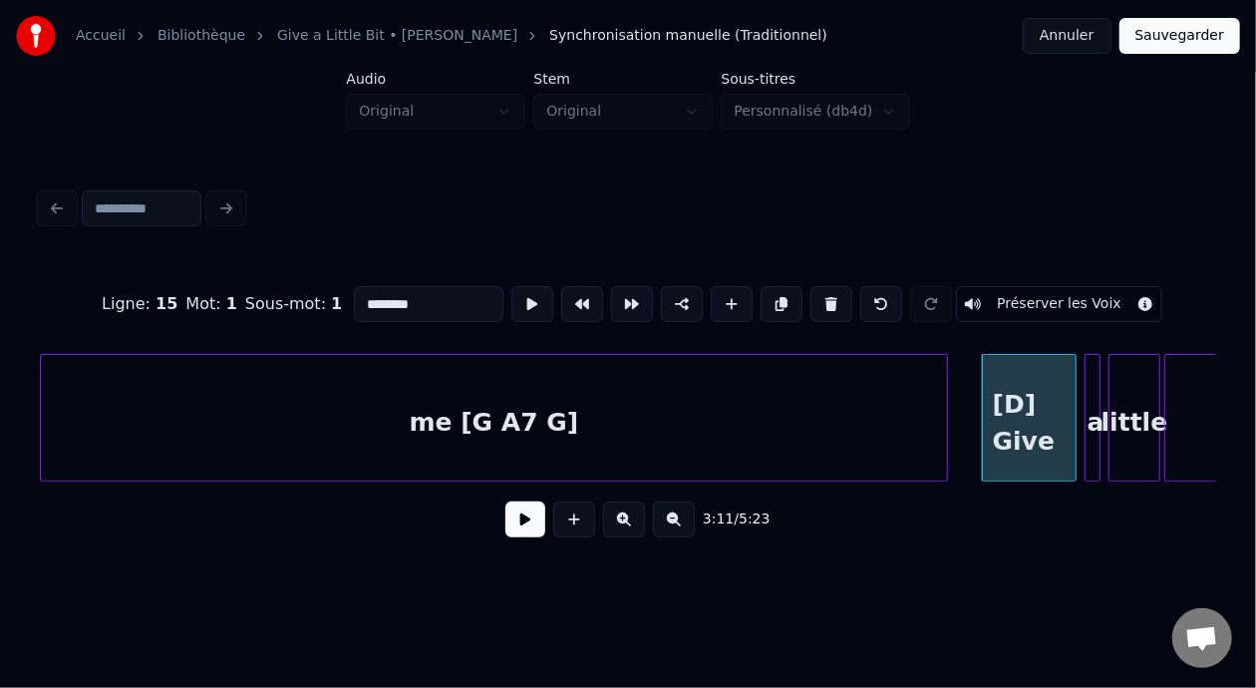
click at [873, 408] on div "me [G A7 G]" at bounding box center [494, 423] width 906 height 136
type input "**********"
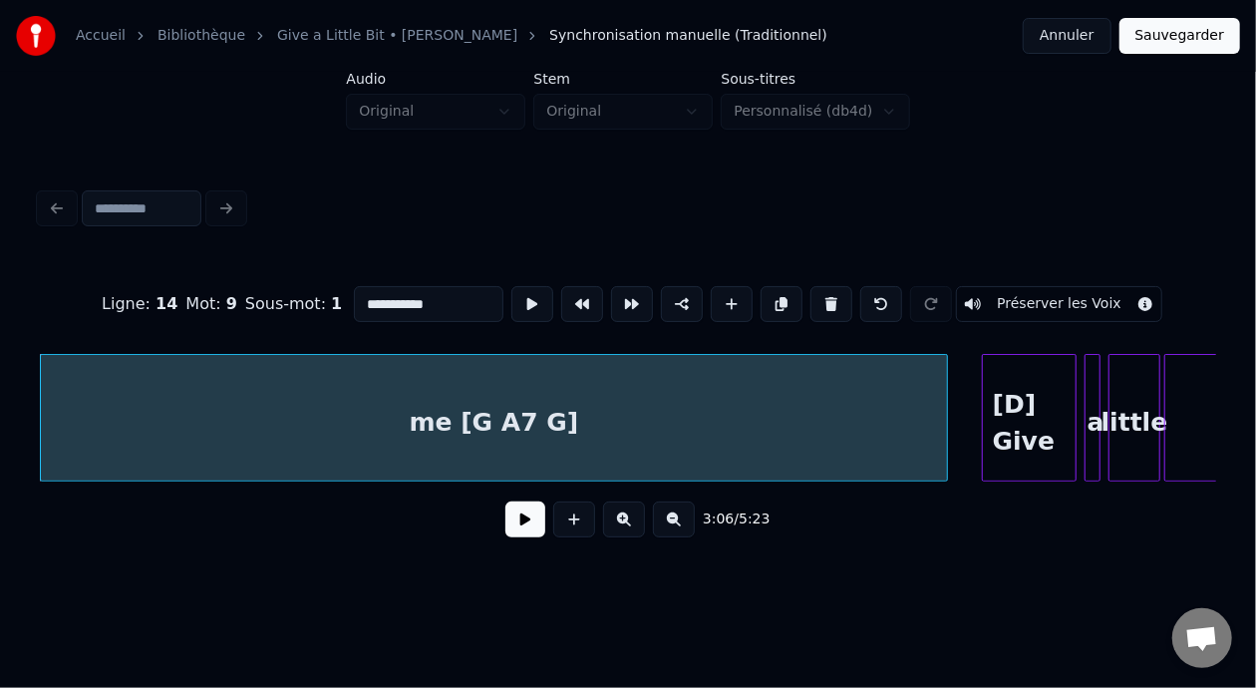
click at [505, 532] on button at bounding box center [525, 519] width 40 height 36
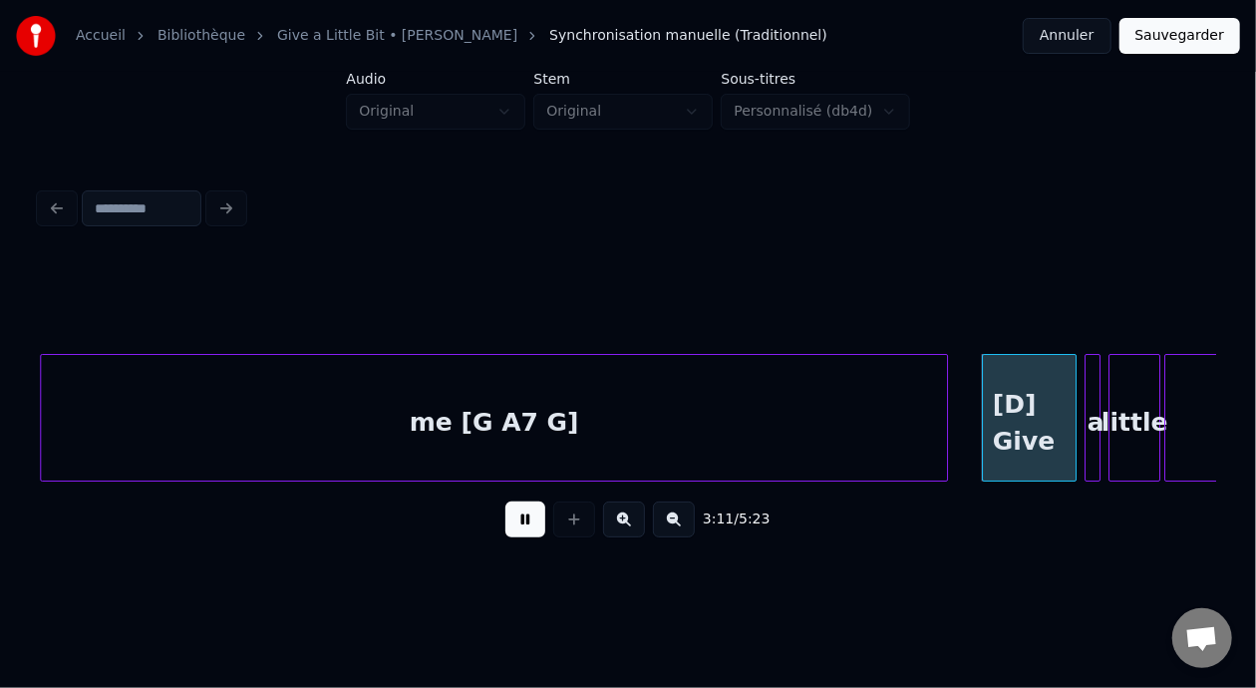
click at [505, 532] on button at bounding box center [525, 519] width 40 height 36
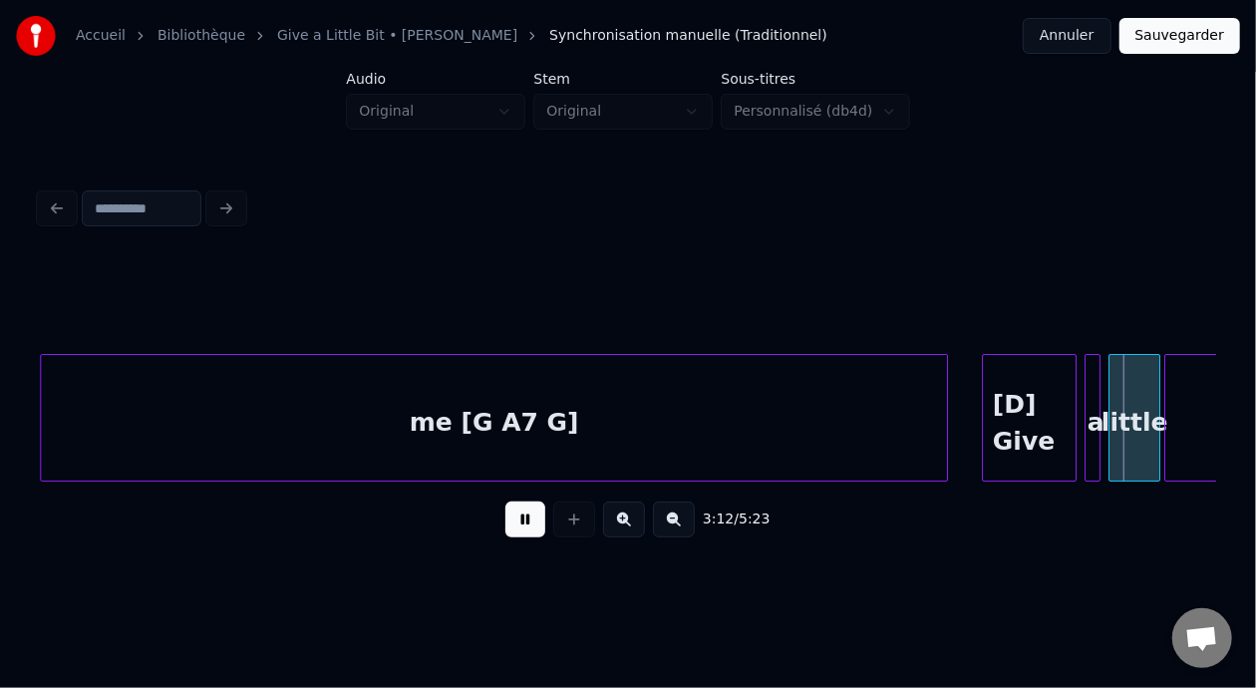
click at [505, 532] on button at bounding box center [525, 519] width 40 height 36
click at [1211, 479] on div "[D] Give me [G A7 G] a little bit" at bounding box center [628, 418] width 1176 height 128
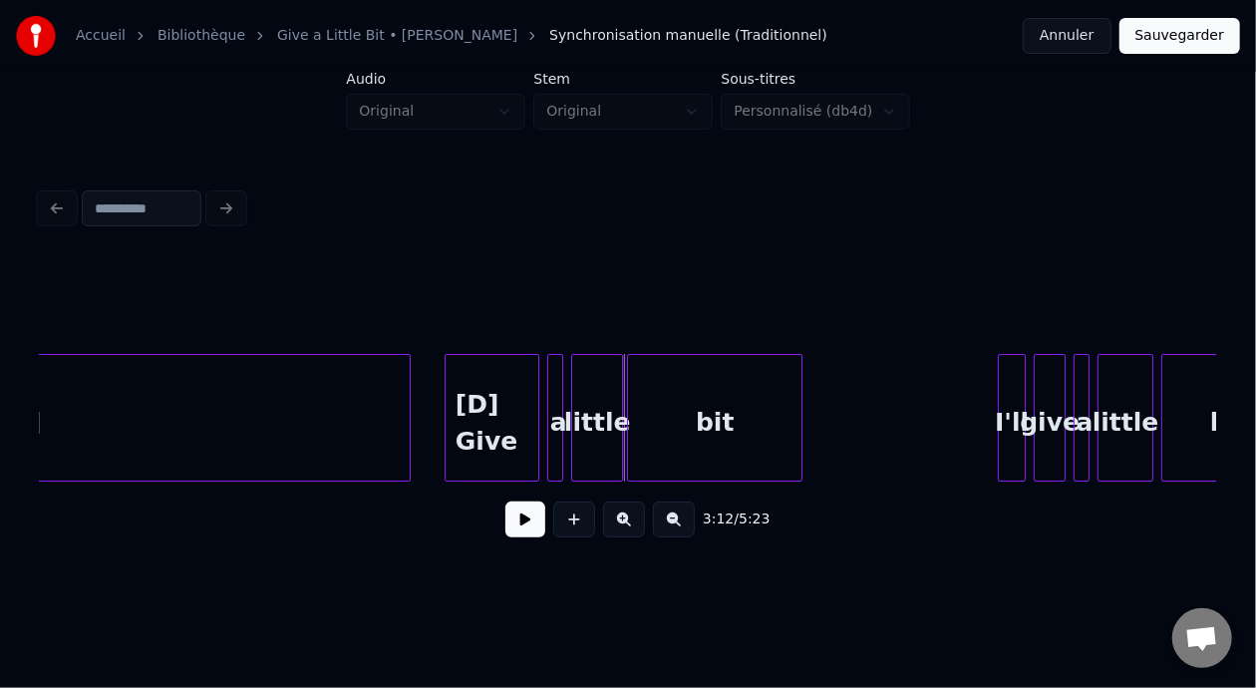
scroll to position [0, 37767]
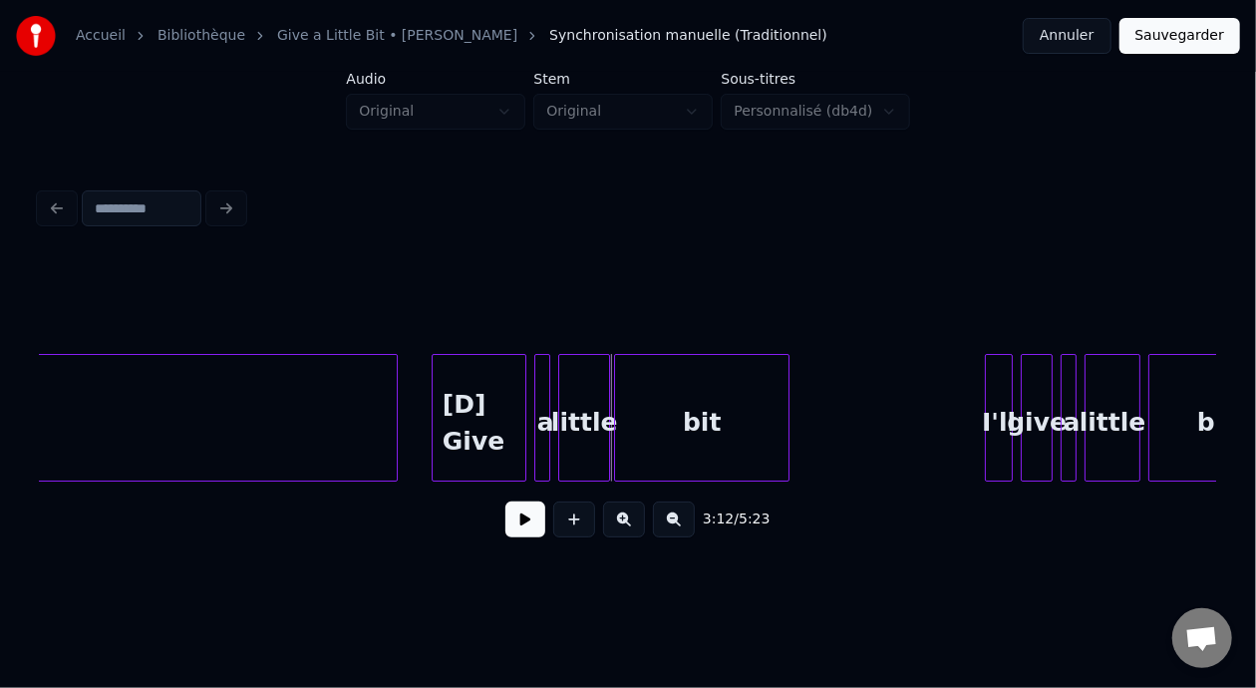
click at [998, 421] on div "I'll" at bounding box center [999, 423] width 26 height 136
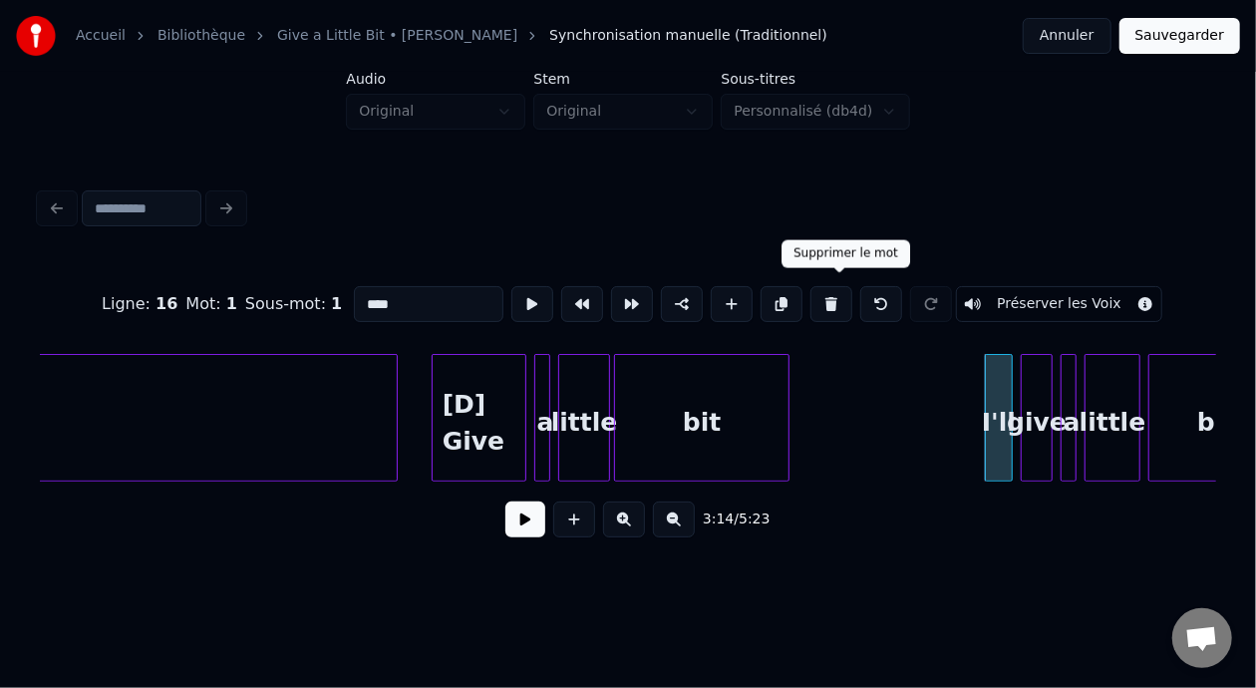
drag, startPoint x: 835, startPoint y: 295, endPoint x: 868, endPoint y: 299, distance: 33.1
click at [835, 294] on button at bounding box center [831, 304] width 42 height 36
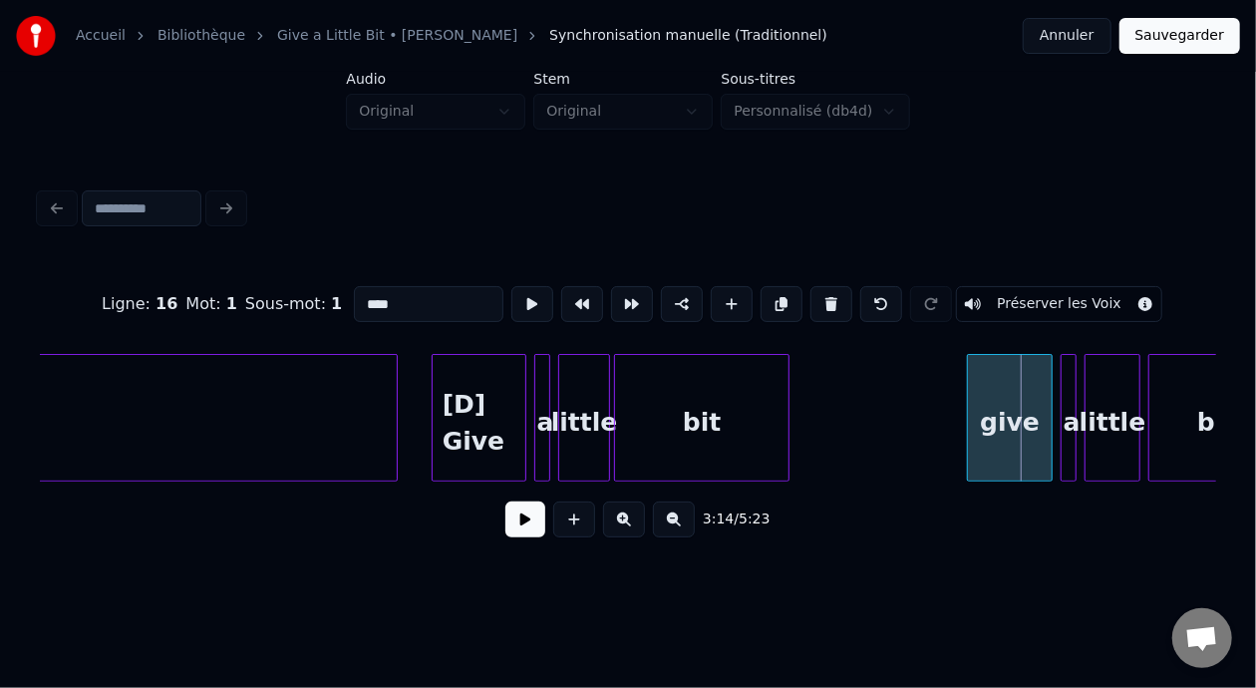
click at [968, 408] on div at bounding box center [971, 418] width 6 height 126
click at [998, 425] on div "give" at bounding box center [1010, 423] width 84 height 136
click at [354, 295] on input "****" at bounding box center [429, 304] width 150 height 36
type input "********"
click at [485, 411] on div "[D] Give" at bounding box center [479, 423] width 93 height 136
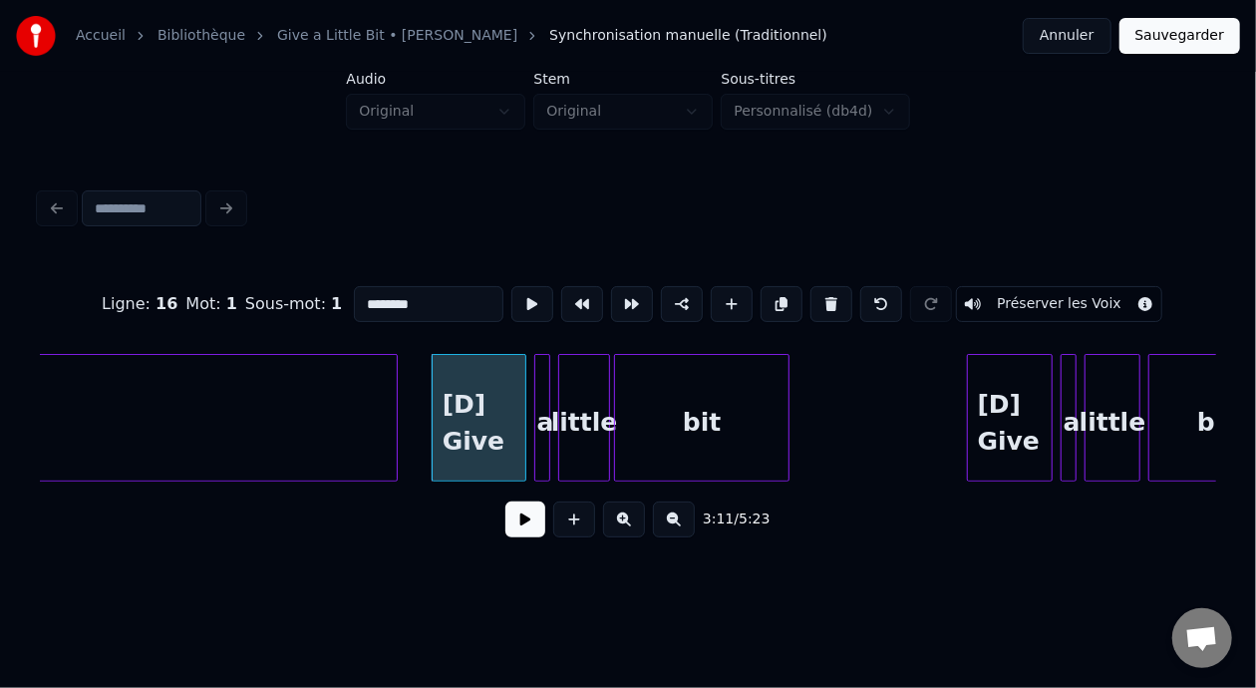
click at [512, 534] on button at bounding box center [525, 519] width 40 height 36
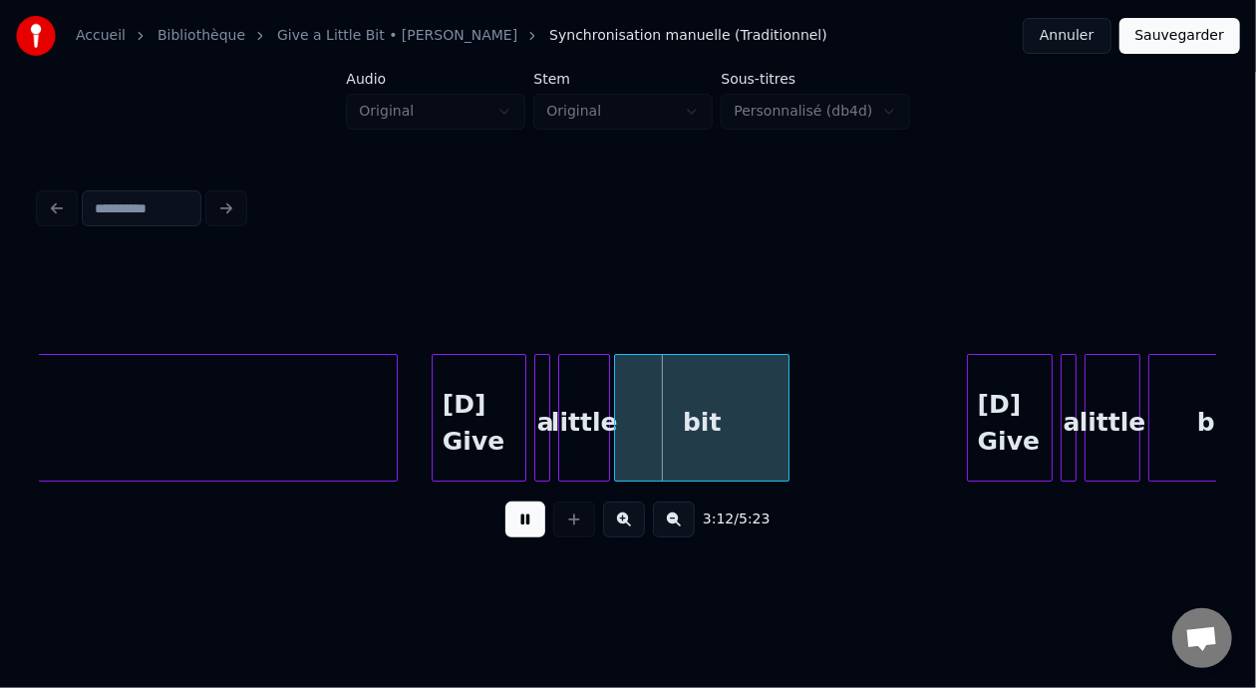
click at [513, 534] on button at bounding box center [525, 519] width 40 height 36
click at [510, 535] on button at bounding box center [525, 519] width 40 height 36
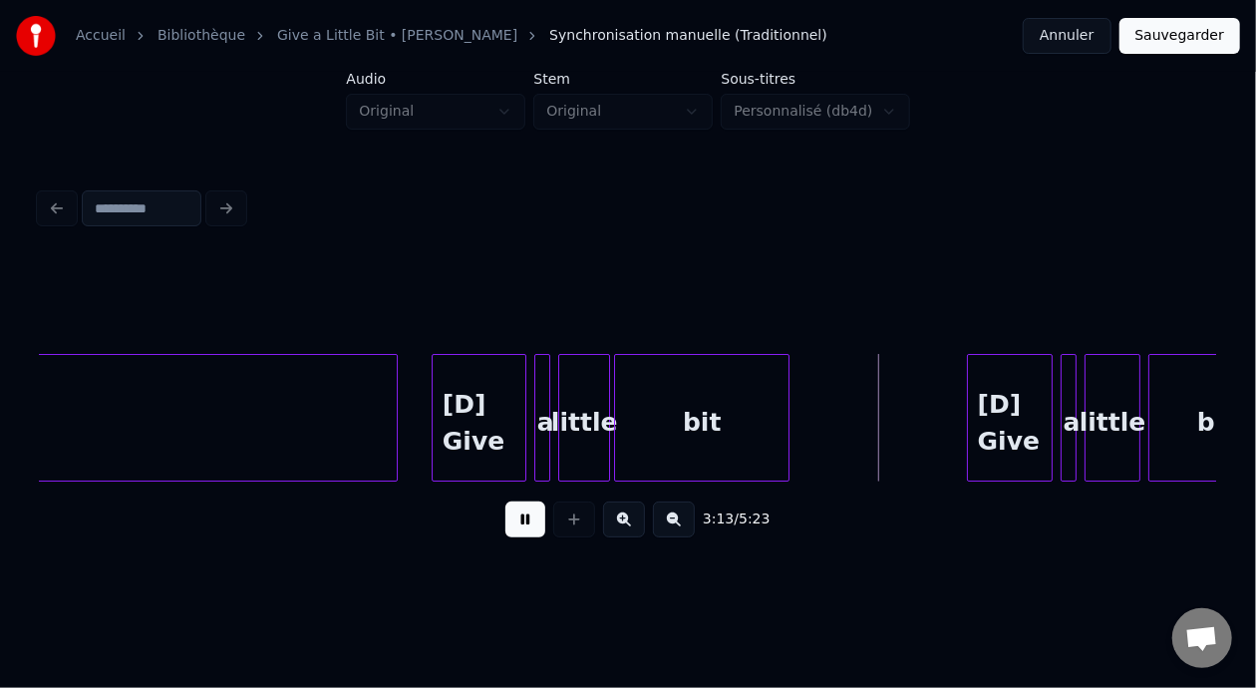
click at [510, 534] on button at bounding box center [525, 519] width 40 height 36
click at [932, 420] on div at bounding box center [930, 418] width 6 height 126
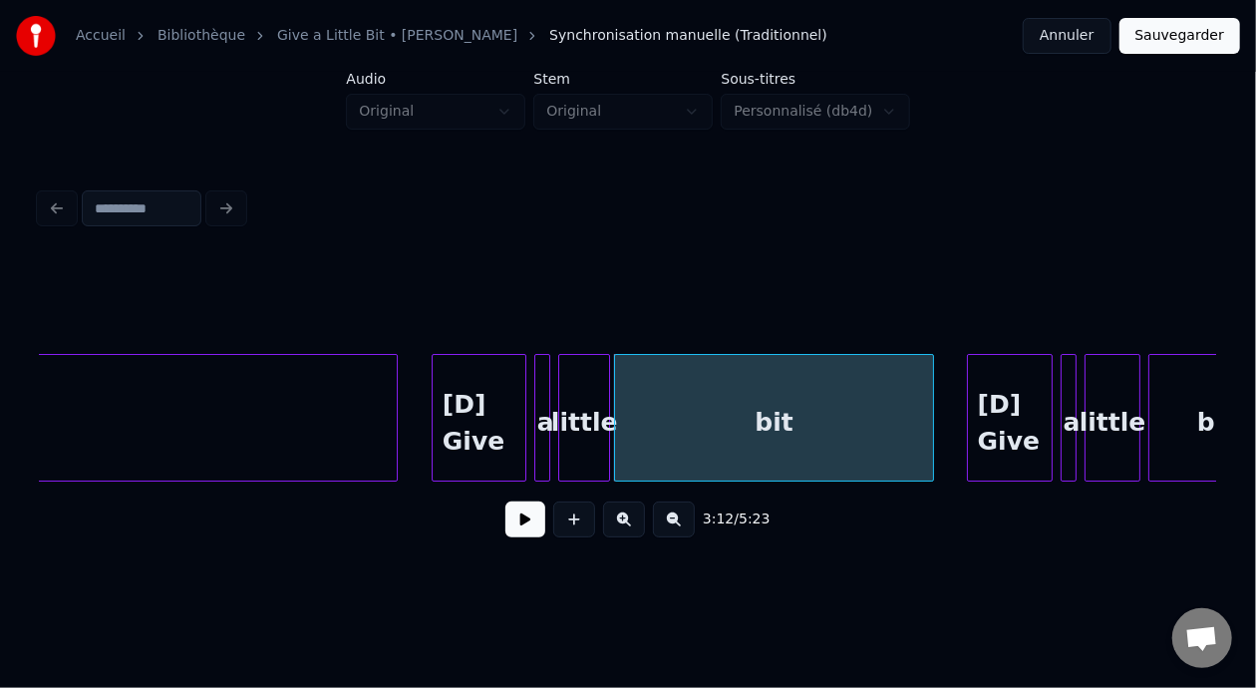
click at [801, 429] on div "bit" at bounding box center [774, 423] width 318 height 136
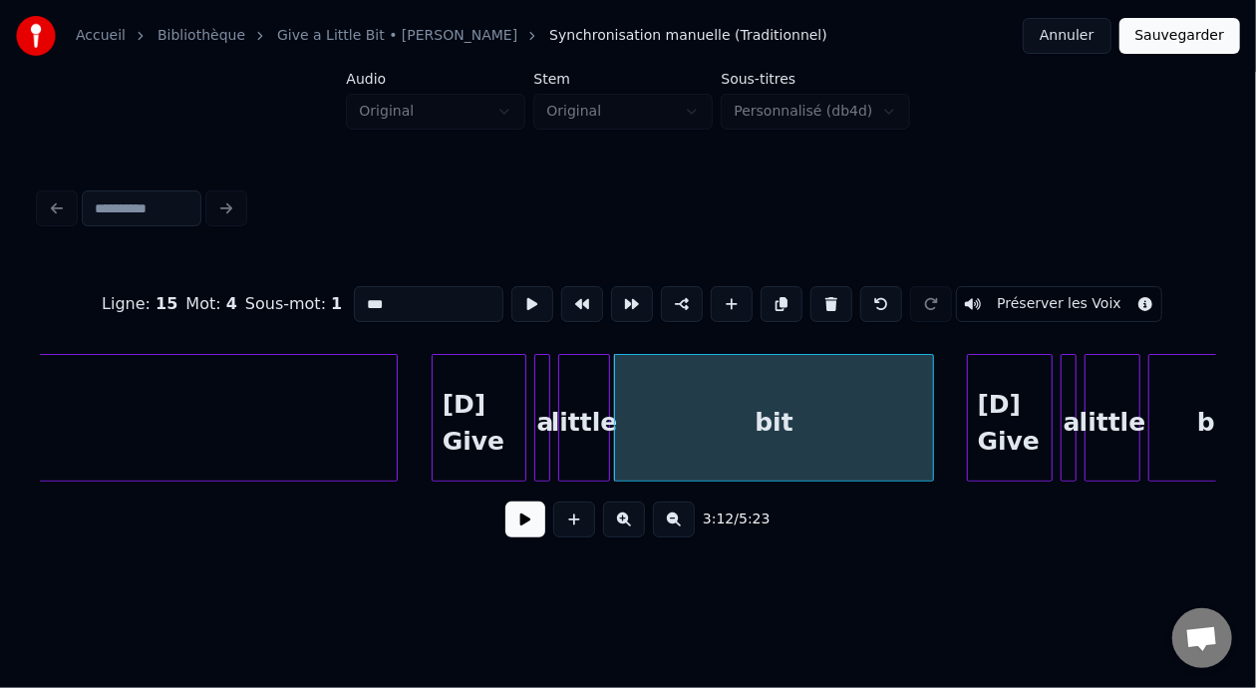
click at [381, 286] on input "***" at bounding box center [429, 304] width 150 height 36
type input "**********"
click at [519, 523] on button at bounding box center [525, 519] width 40 height 36
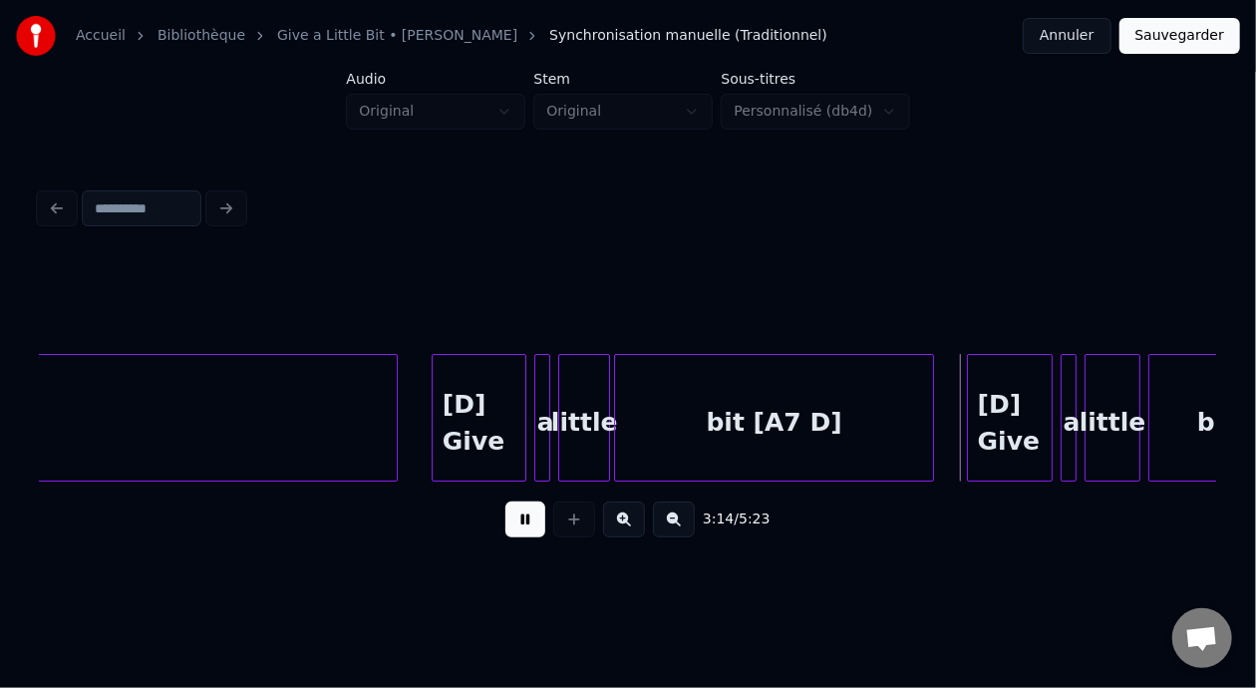
click at [519, 522] on button at bounding box center [525, 519] width 40 height 36
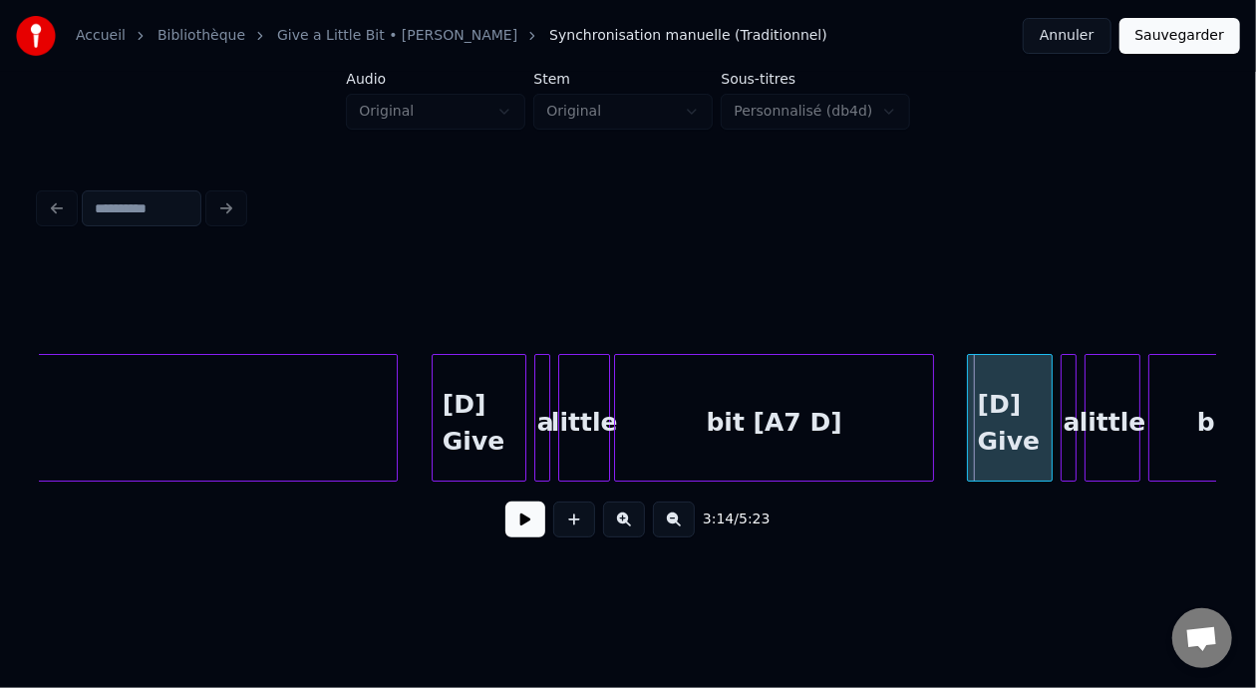
click at [1216, 478] on div "[D] Give me [G A7 G] a little bit [A7 D] [D] Give a little bit" at bounding box center [628, 418] width 1176 height 128
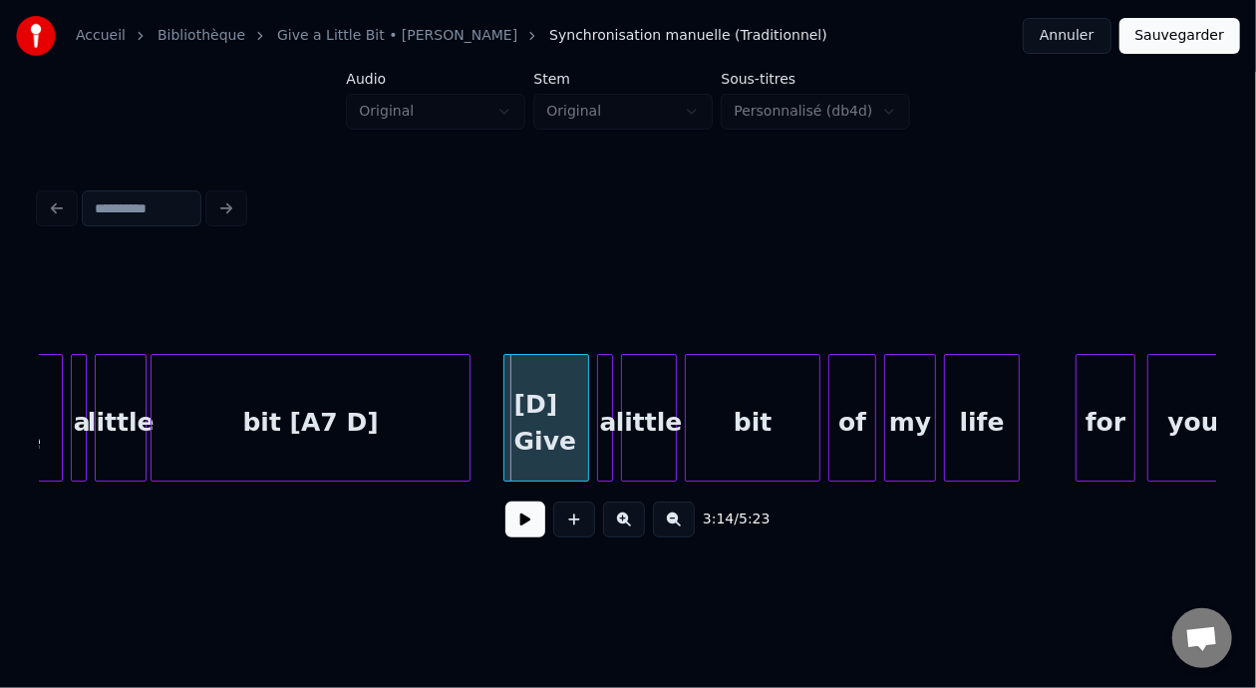
scroll to position [0, 38281]
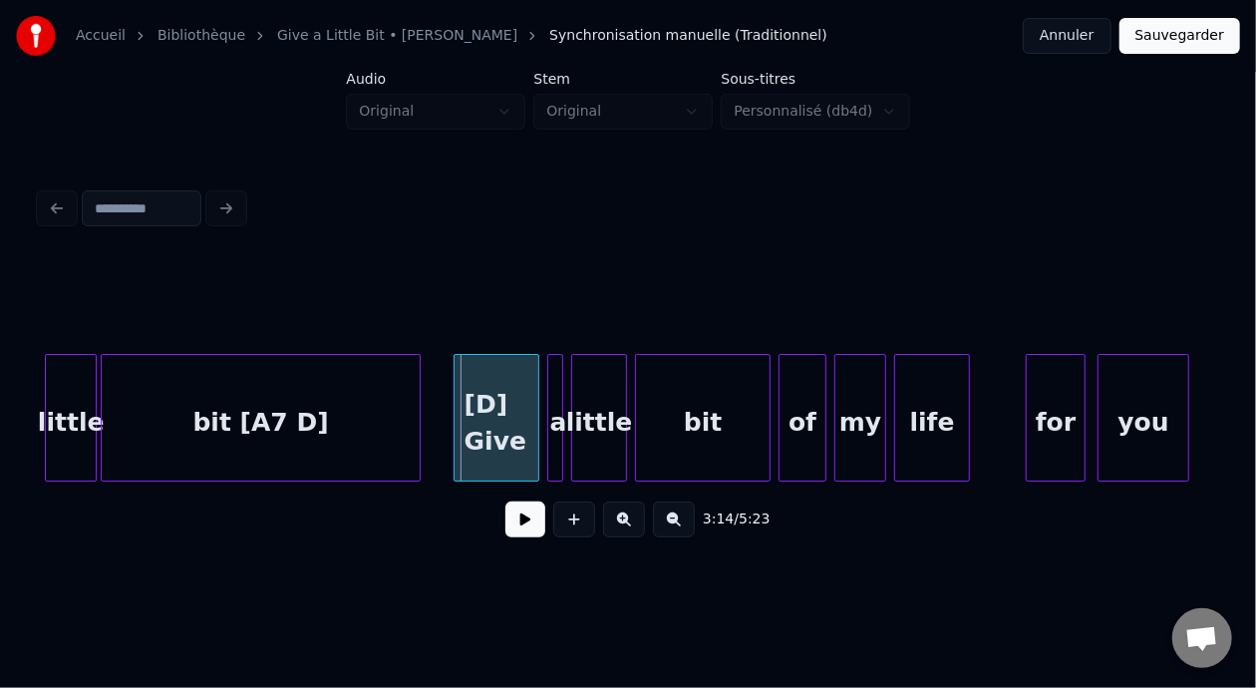
click at [717, 422] on div "bit" at bounding box center [703, 423] width 134 height 136
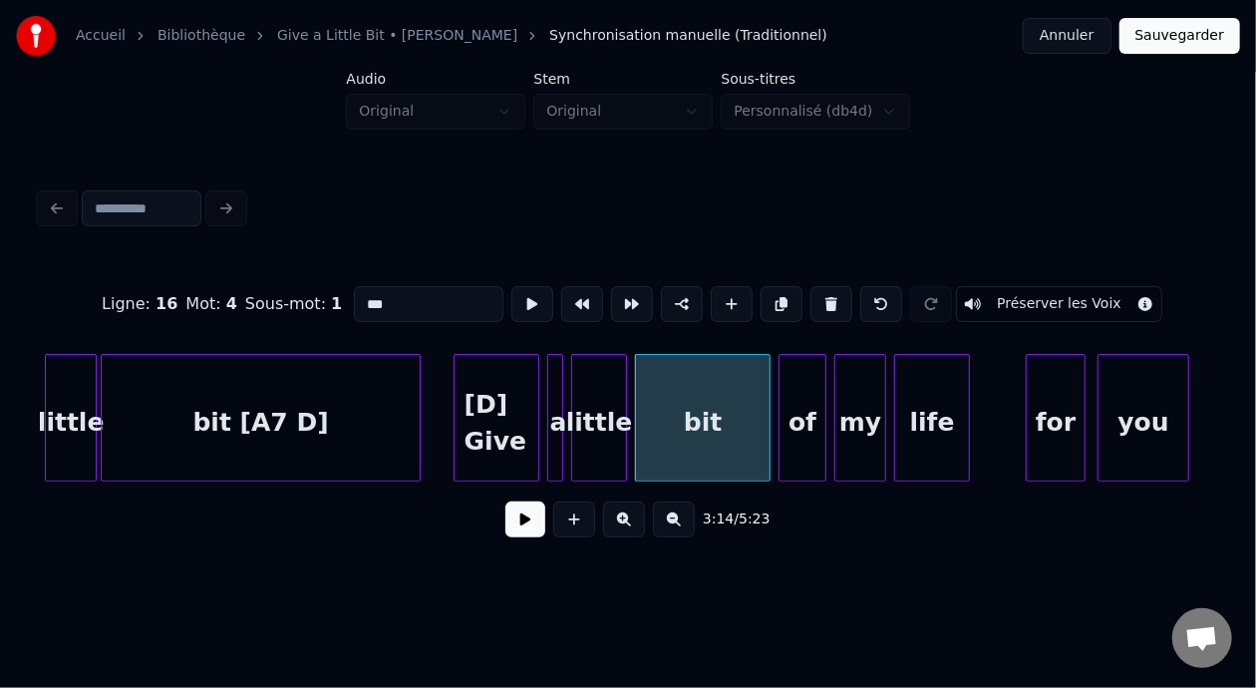
click at [374, 288] on input "***" at bounding box center [429, 304] width 150 height 36
click at [518, 399] on div "[D] Give" at bounding box center [497, 423] width 84 height 136
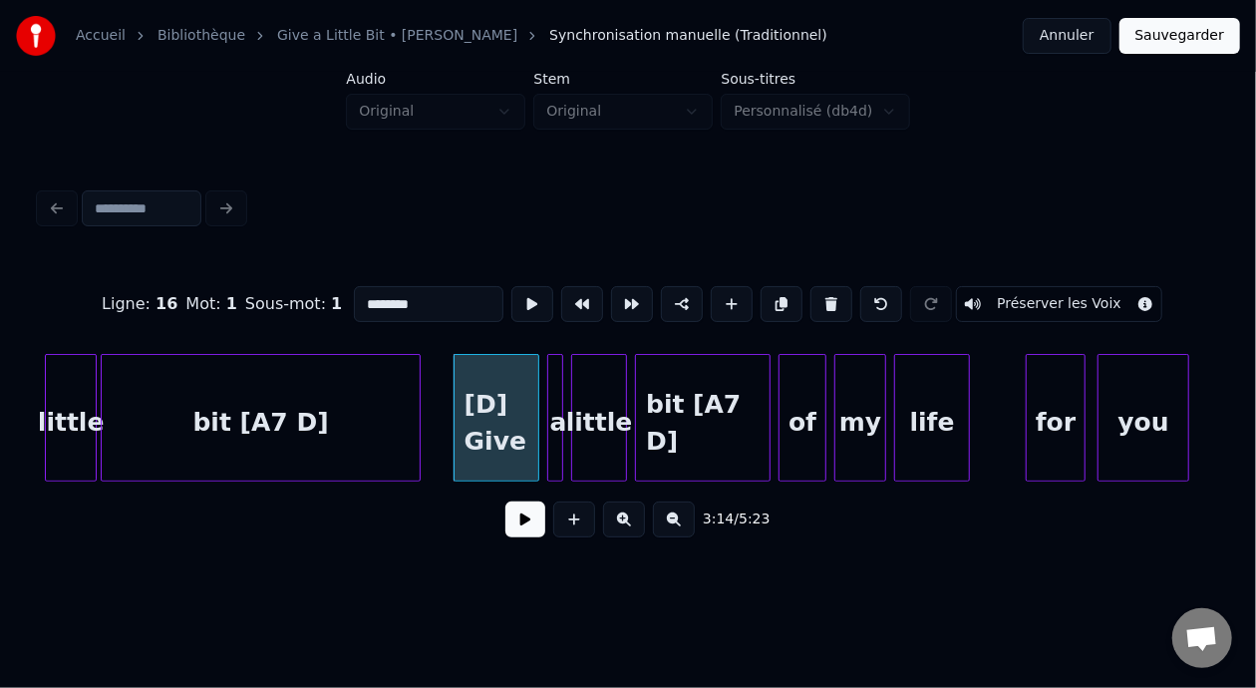
type input "********"
click at [508, 531] on button at bounding box center [525, 519] width 40 height 36
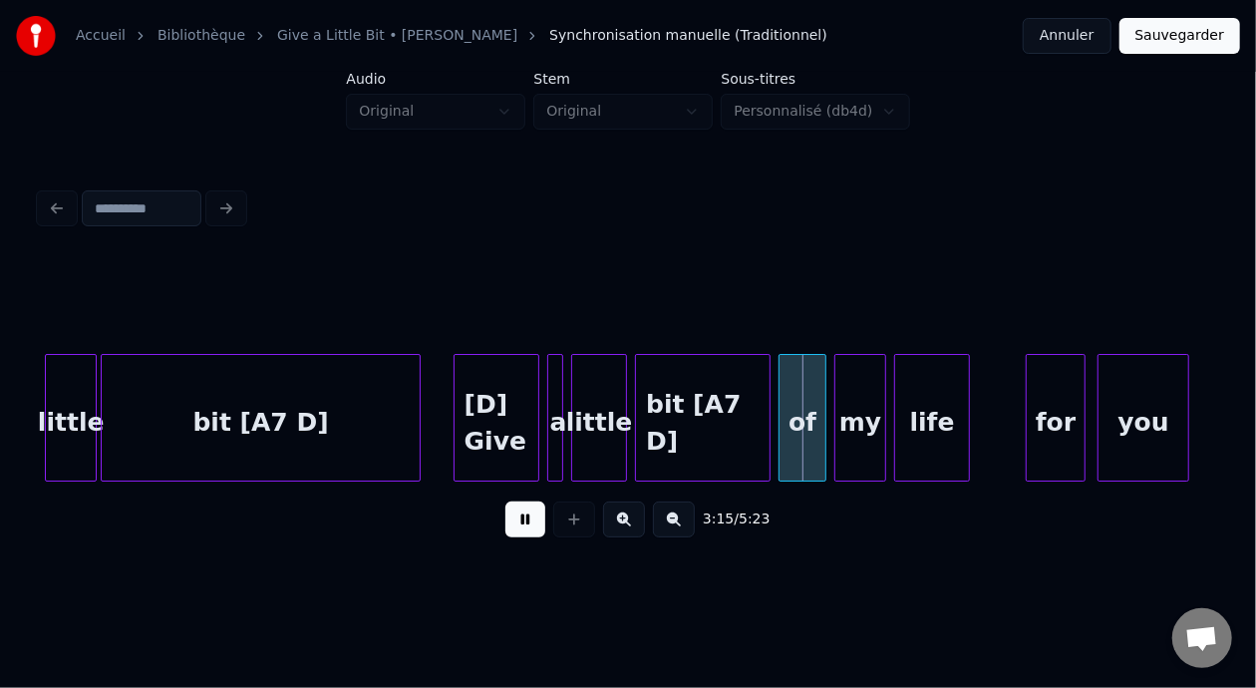
click at [508, 531] on button at bounding box center [525, 519] width 40 height 36
click at [871, 423] on div "my" at bounding box center [860, 423] width 50 height 136
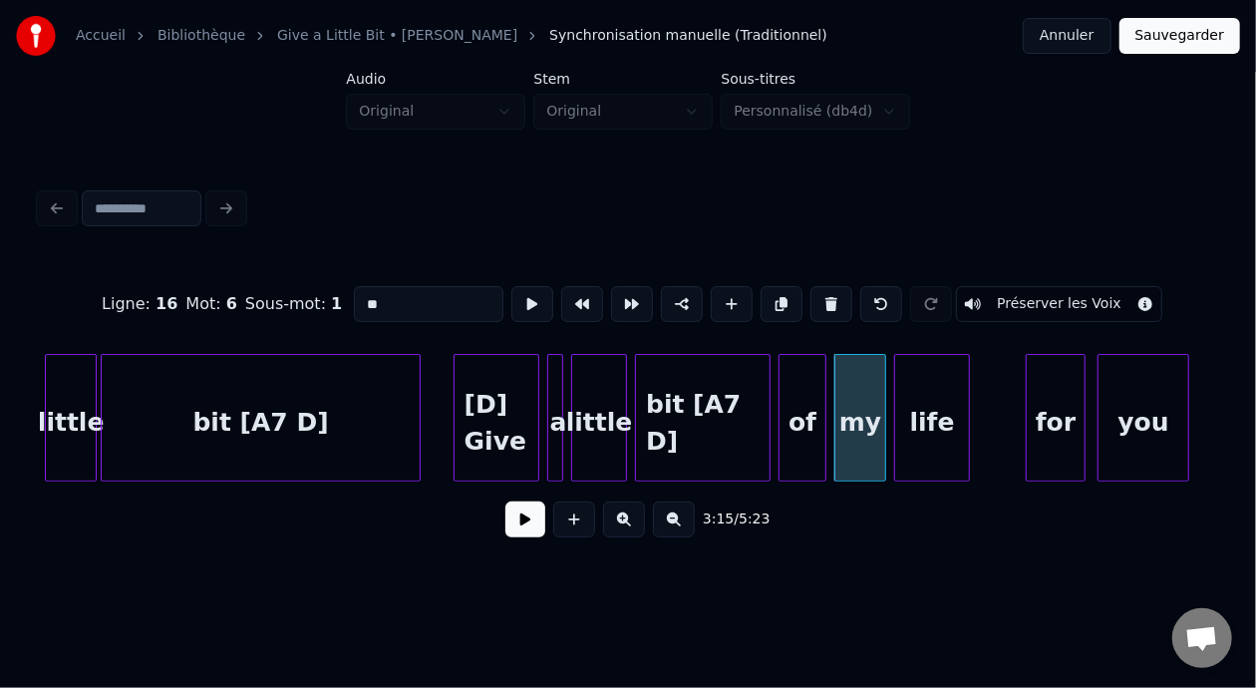
click at [370, 300] on input "**" at bounding box center [429, 304] width 150 height 36
click at [305, 419] on div "bit [A7 D]" at bounding box center [261, 423] width 318 height 136
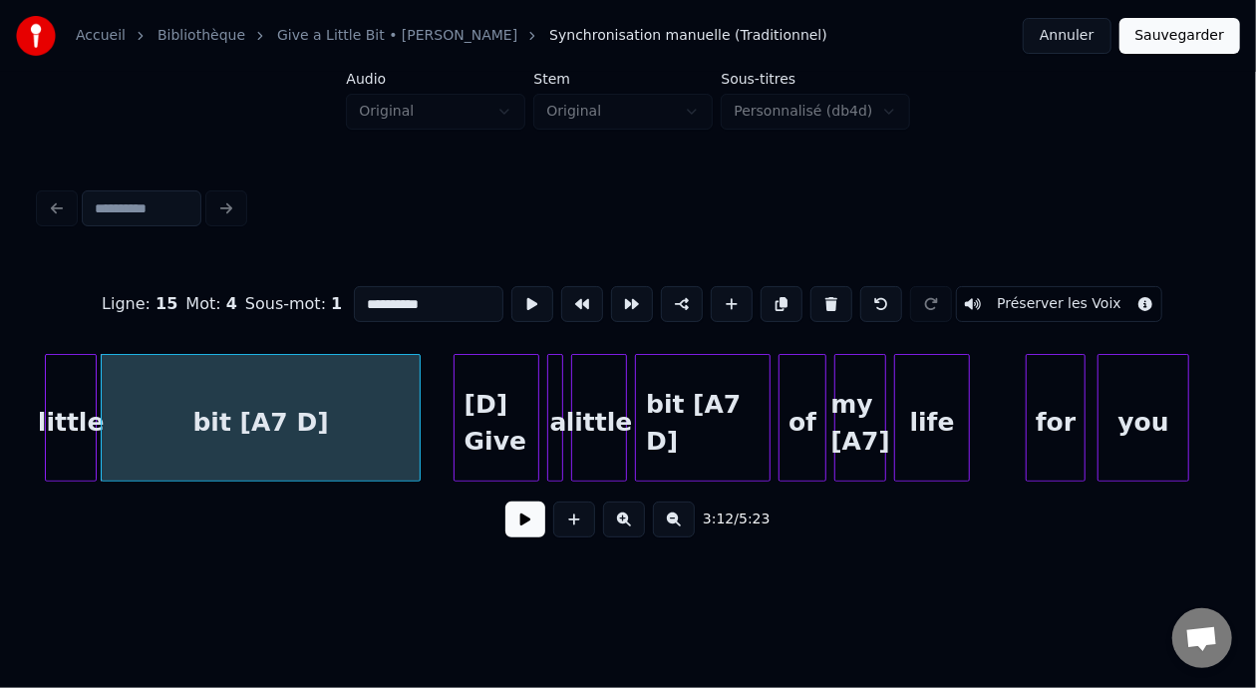
click at [376, 295] on input "**********" at bounding box center [429, 304] width 150 height 36
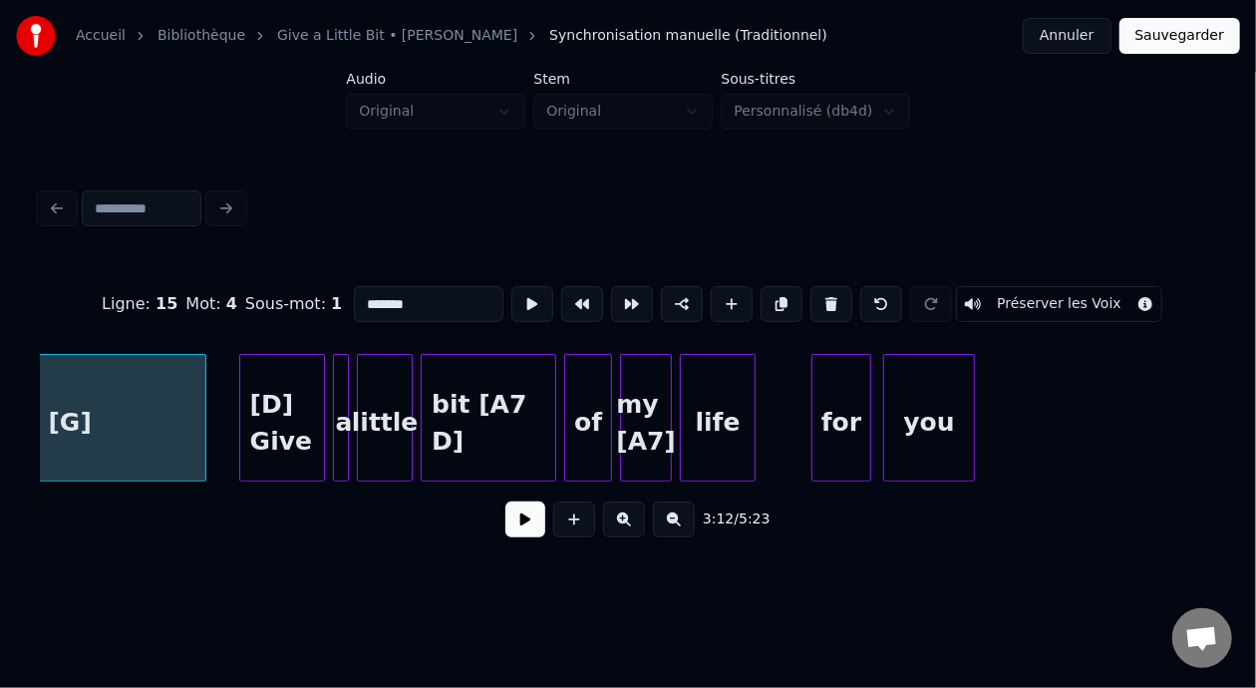
scroll to position [0, 38620]
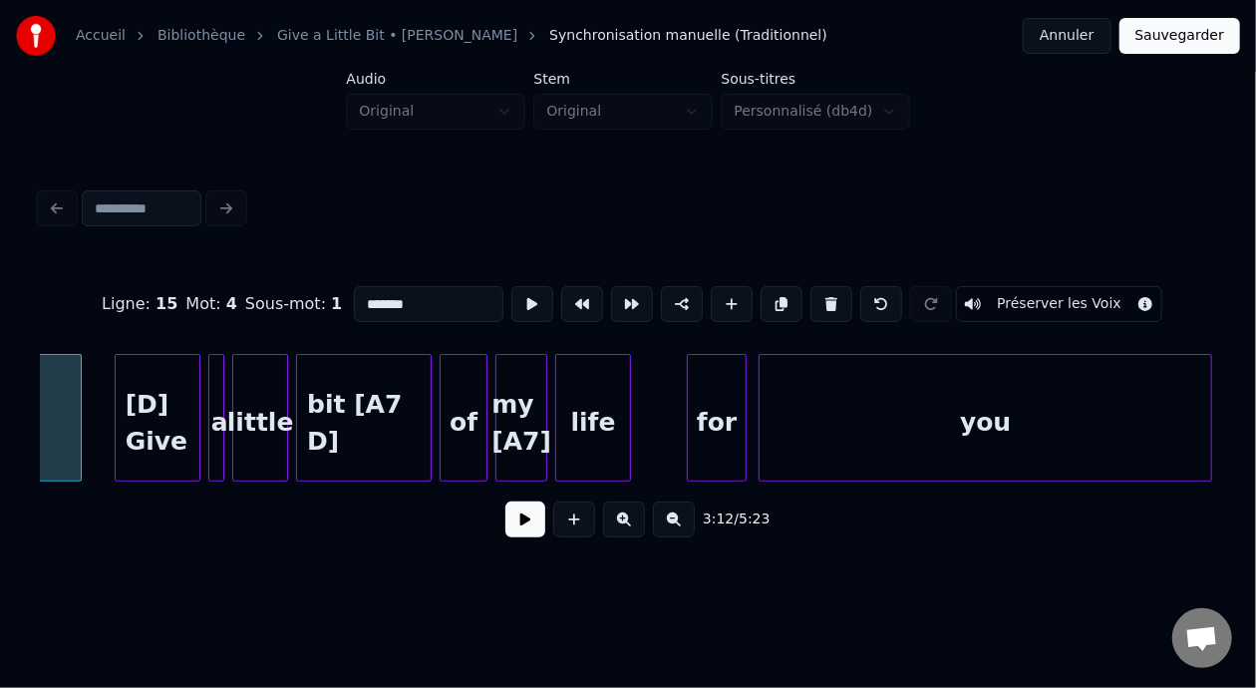
click at [1211, 437] on div at bounding box center [1208, 418] width 6 height 126
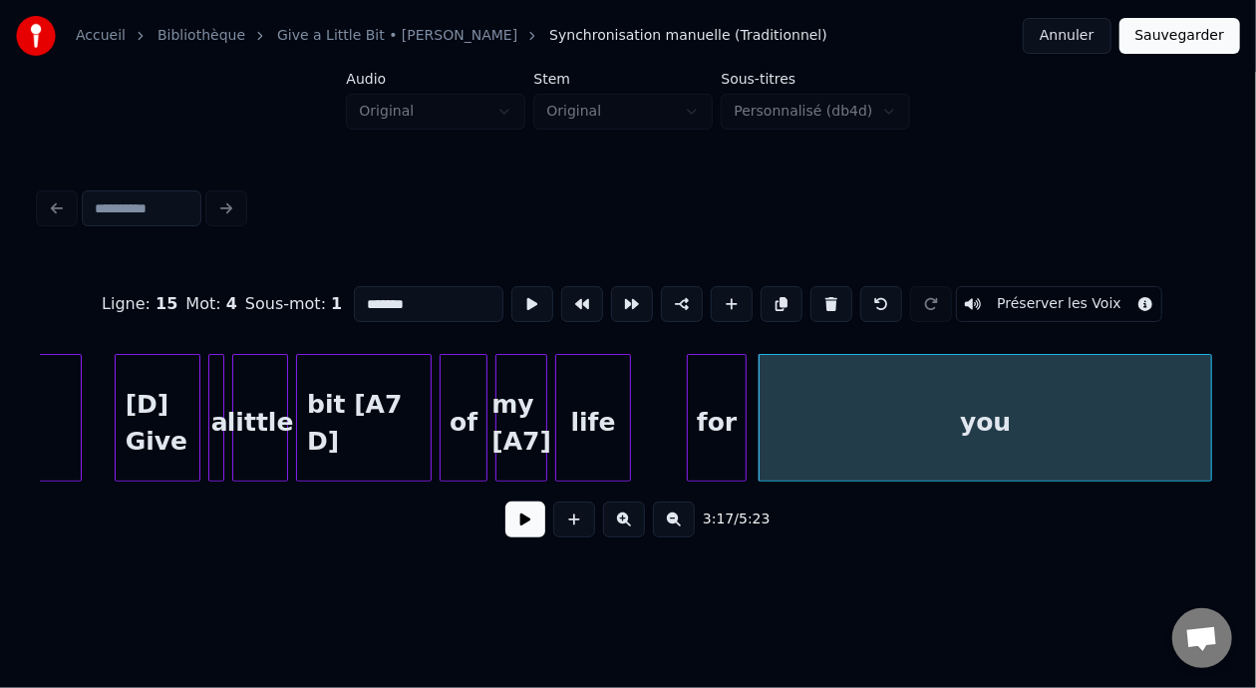
click at [1058, 418] on div "you" at bounding box center [986, 423] width 452 height 136
click at [162, 414] on div "[D] Give" at bounding box center [158, 423] width 84 height 136
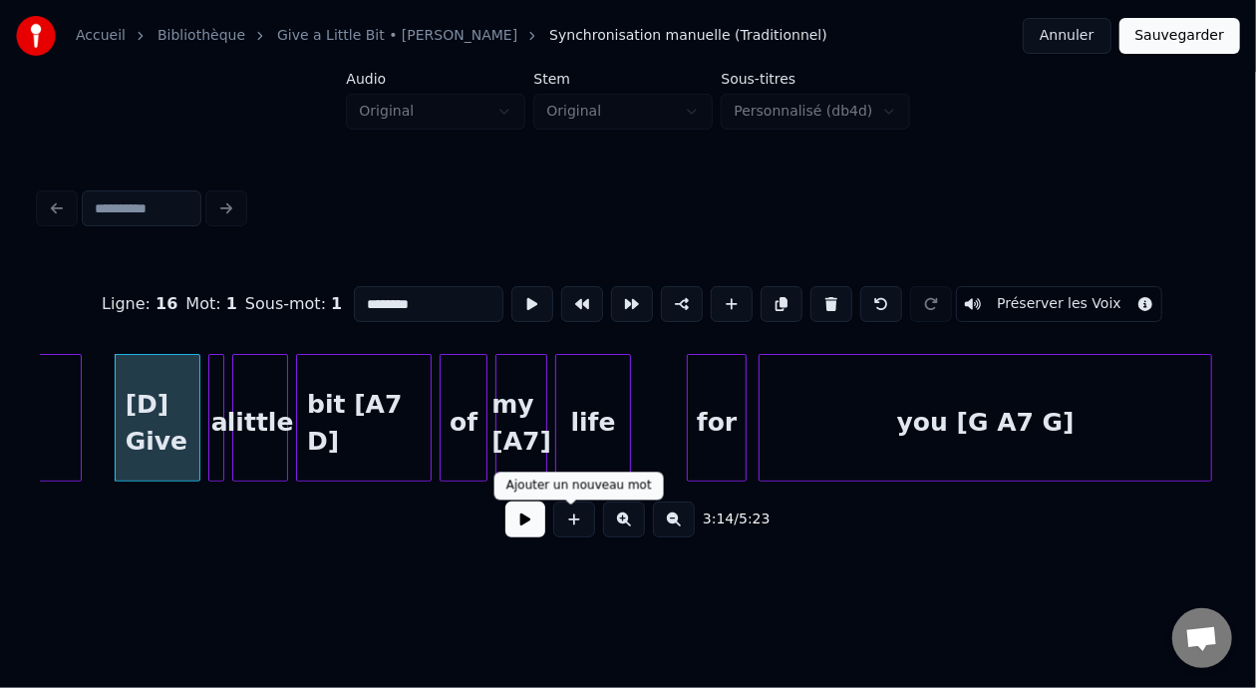
type input "********"
click at [527, 528] on button at bounding box center [525, 519] width 40 height 36
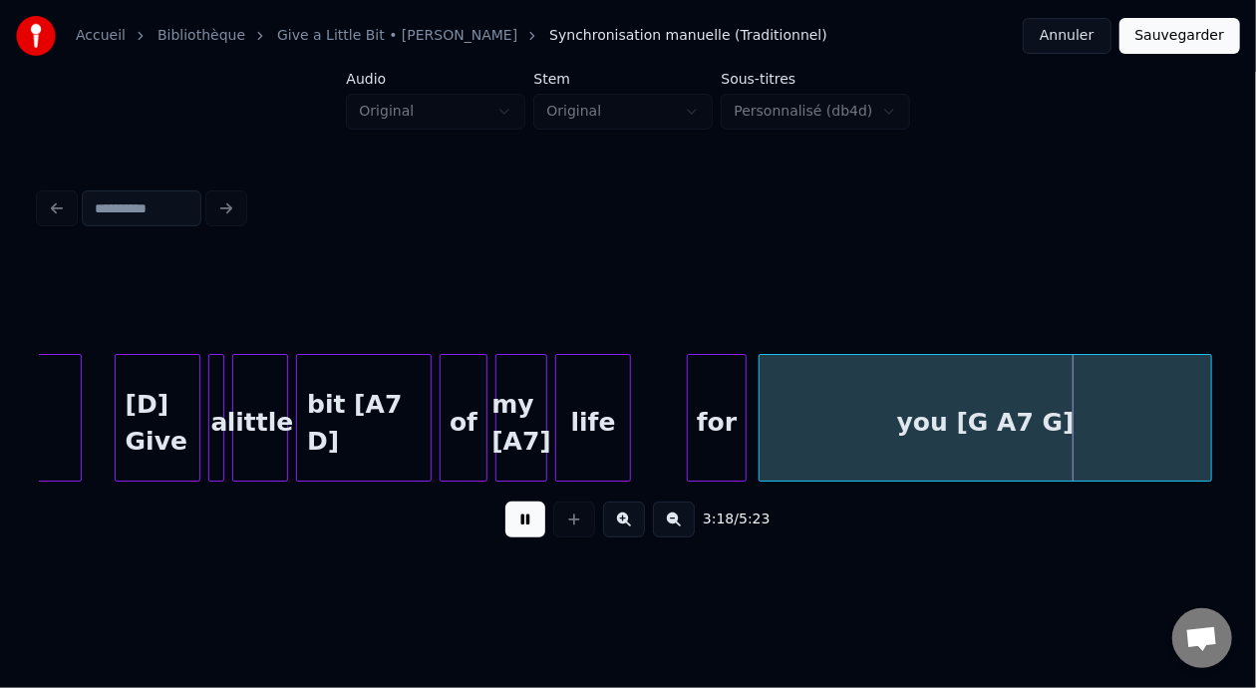
click at [514, 521] on button at bounding box center [525, 519] width 40 height 36
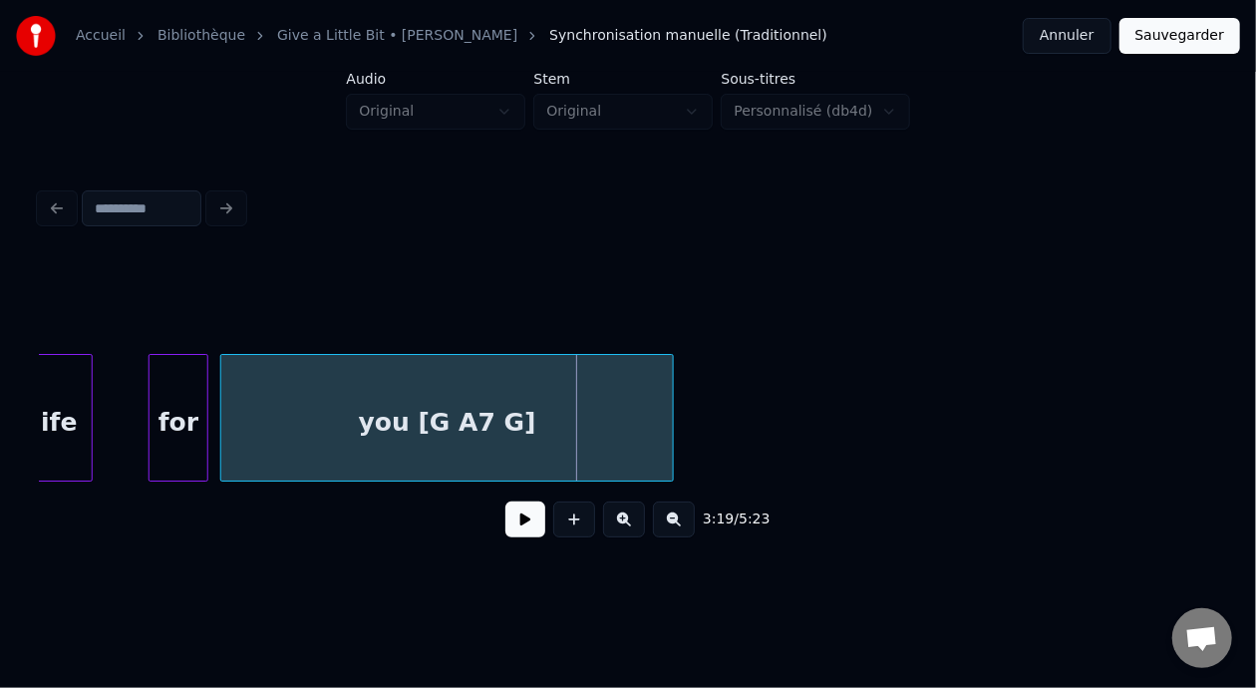
scroll to position [0, 39171]
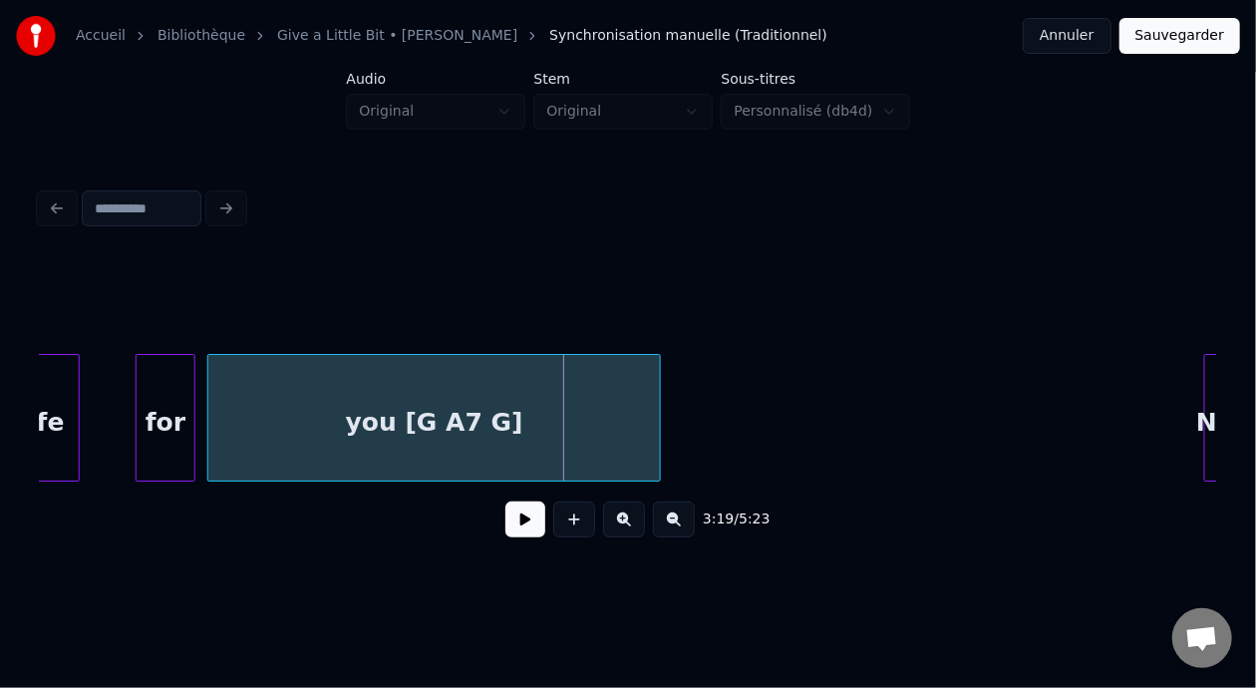
click at [506, 407] on div "you [G A7 G]" at bounding box center [434, 423] width 452 height 136
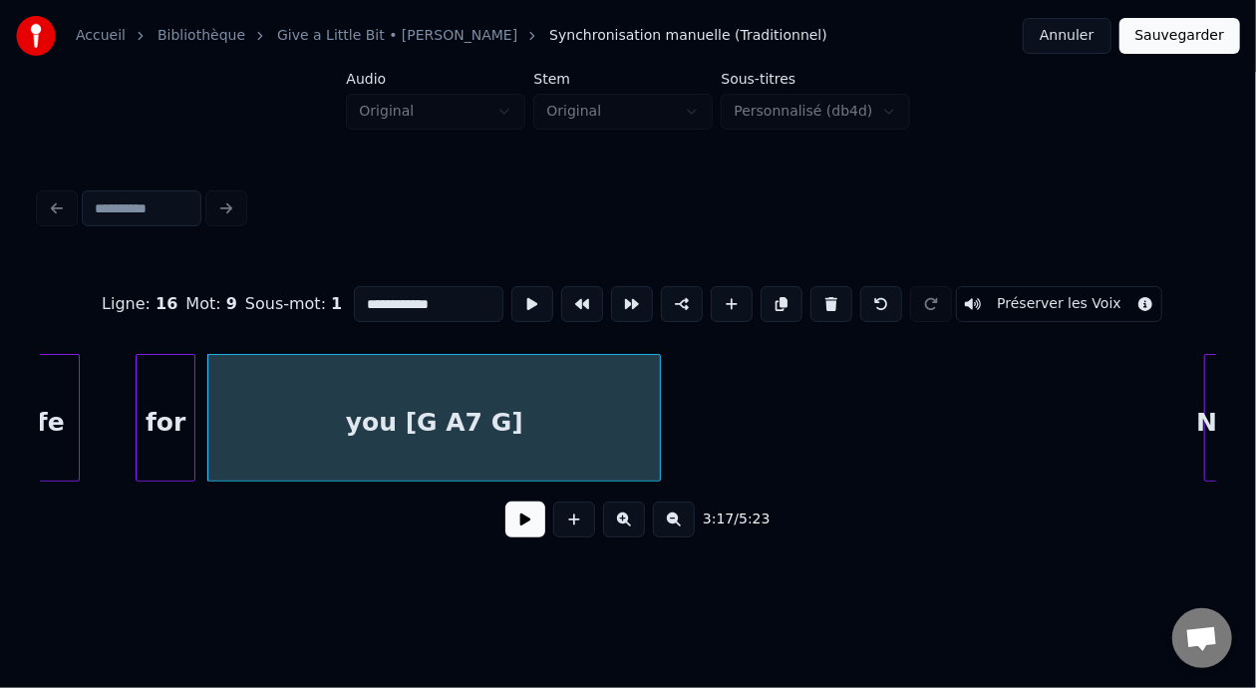
click at [512, 519] on button at bounding box center [525, 519] width 40 height 36
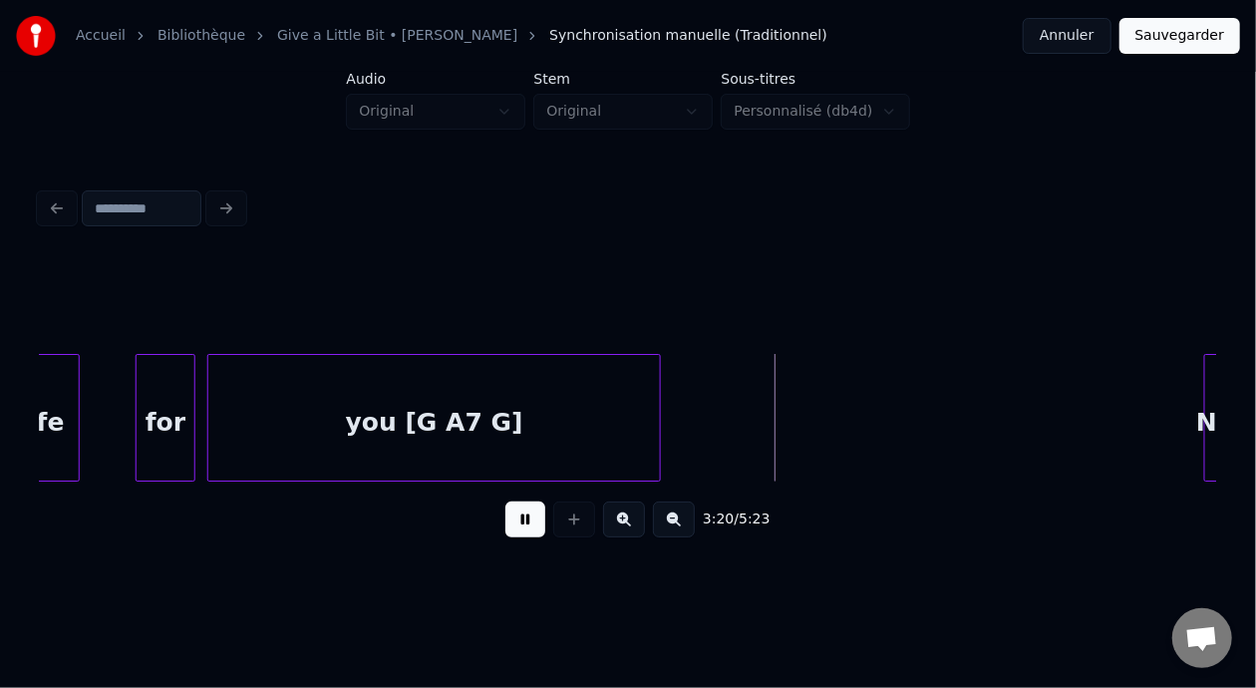
click at [512, 521] on button at bounding box center [525, 519] width 40 height 36
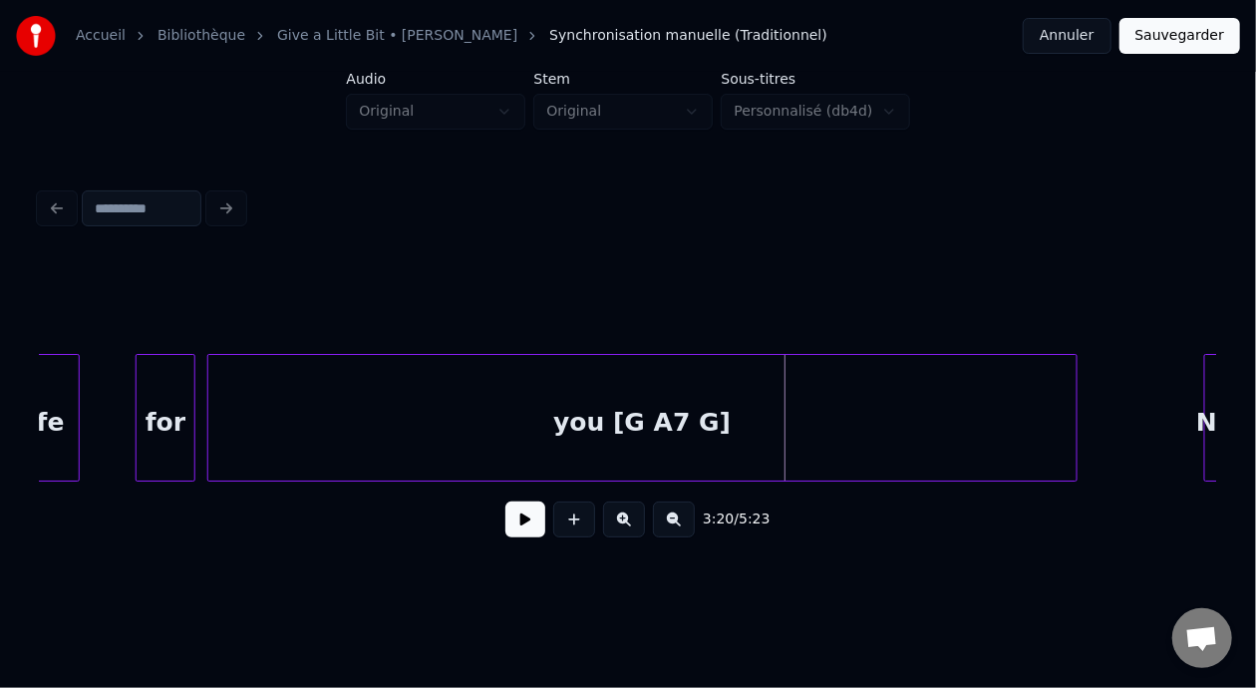
click at [1071, 431] on div at bounding box center [1074, 418] width 6 height 126
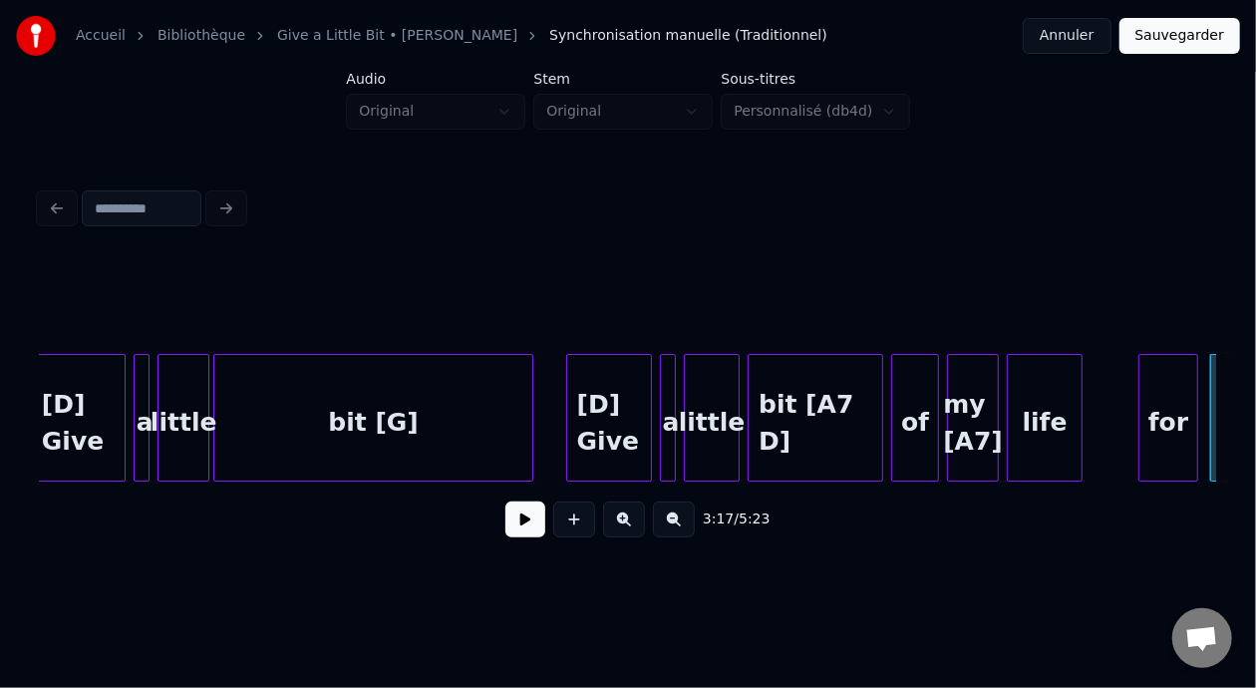
scroll to position [0, 38007]
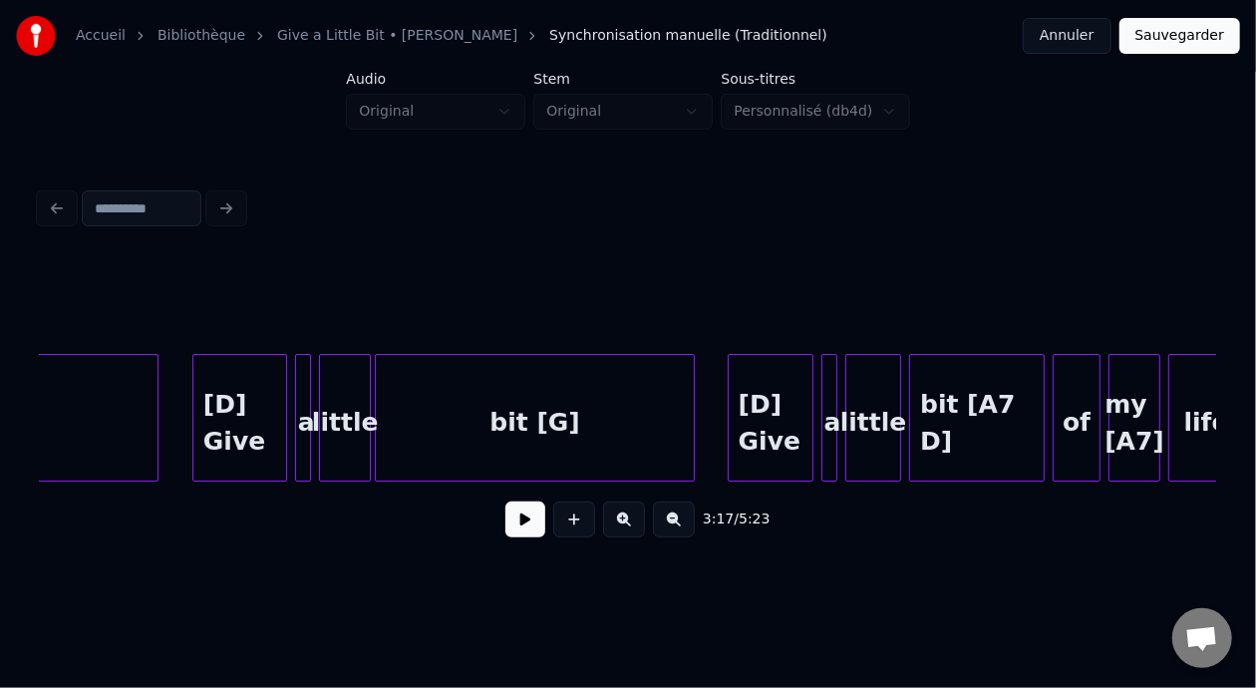
click at [958, 440] on div "bit [A7 D]" at bounding box center [977, 423] width 134 height 136
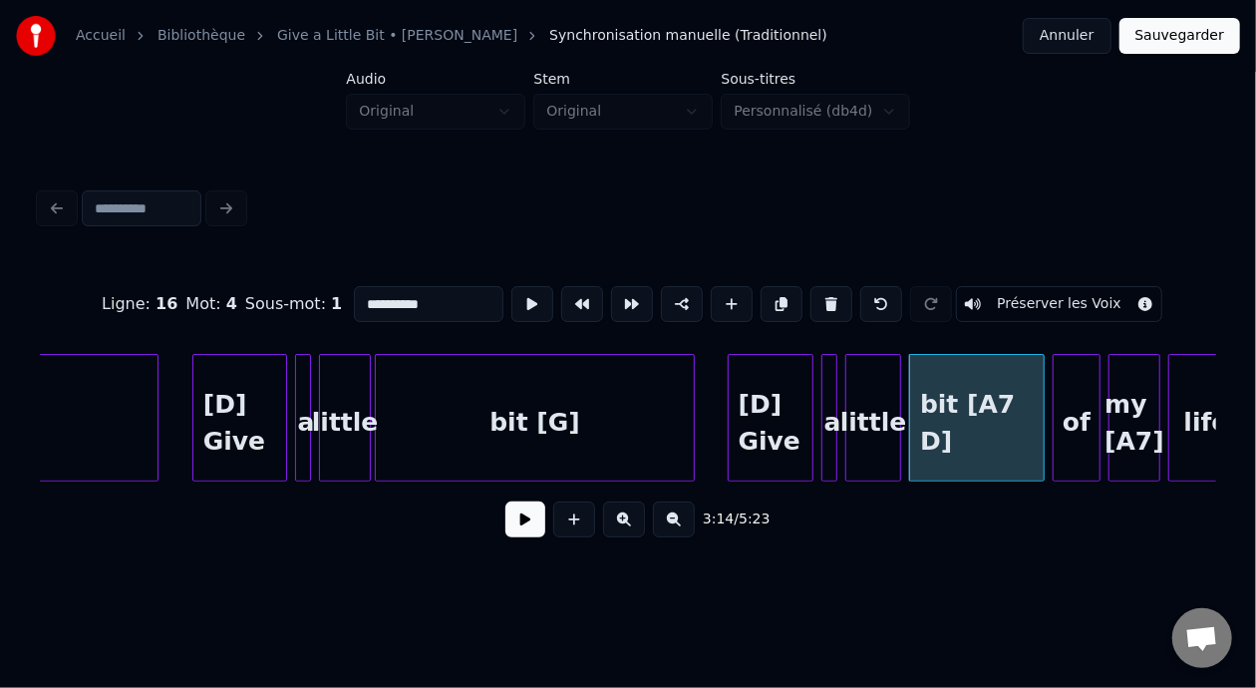
click at [374, 294] on input "**********" at bounding box center [429, 304] width 150 height 36
type input "*******"
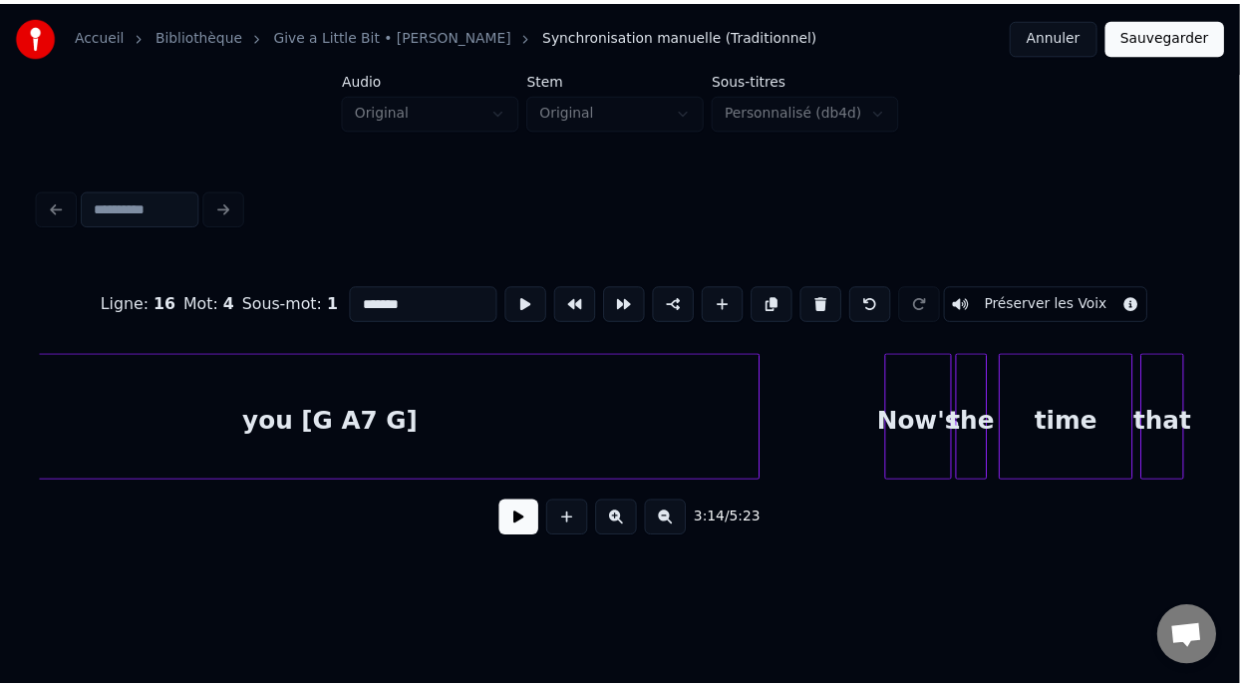
scroll to position [0, 39629]
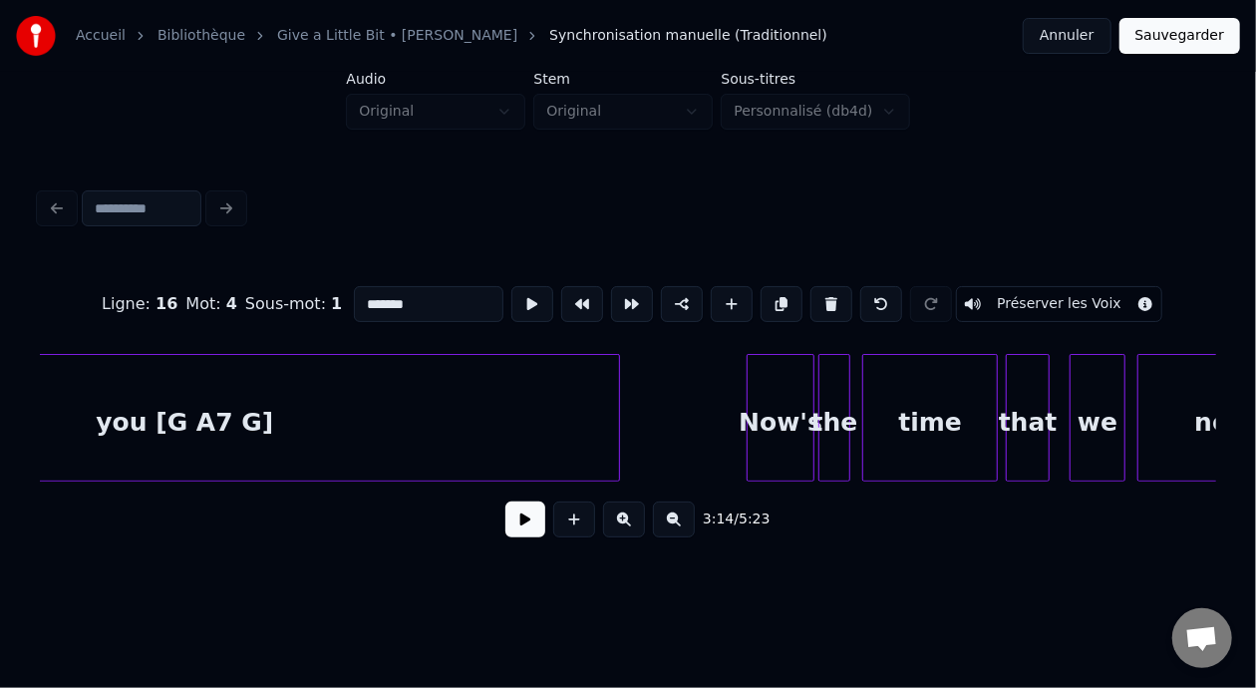
click at [1195, 41] on button "Sauvegarder" at bounding box center [1180, 36] width 121 height 36
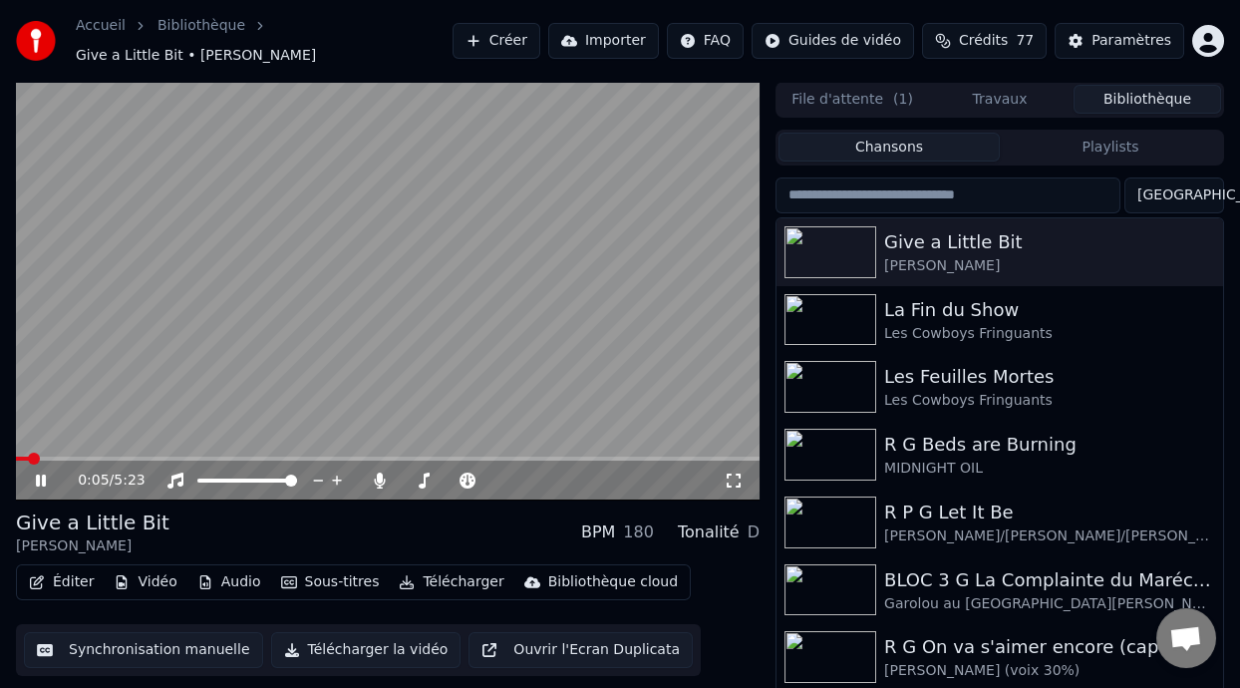
click at [44, 481] on icon at bounding box center [41, 481] width 10 height 12
click at [38, 480] on icon at bounding box center [41, 481] width 12 height 14
click at [22, 458] on span at bounding box center [104, 459] width 176 height 4
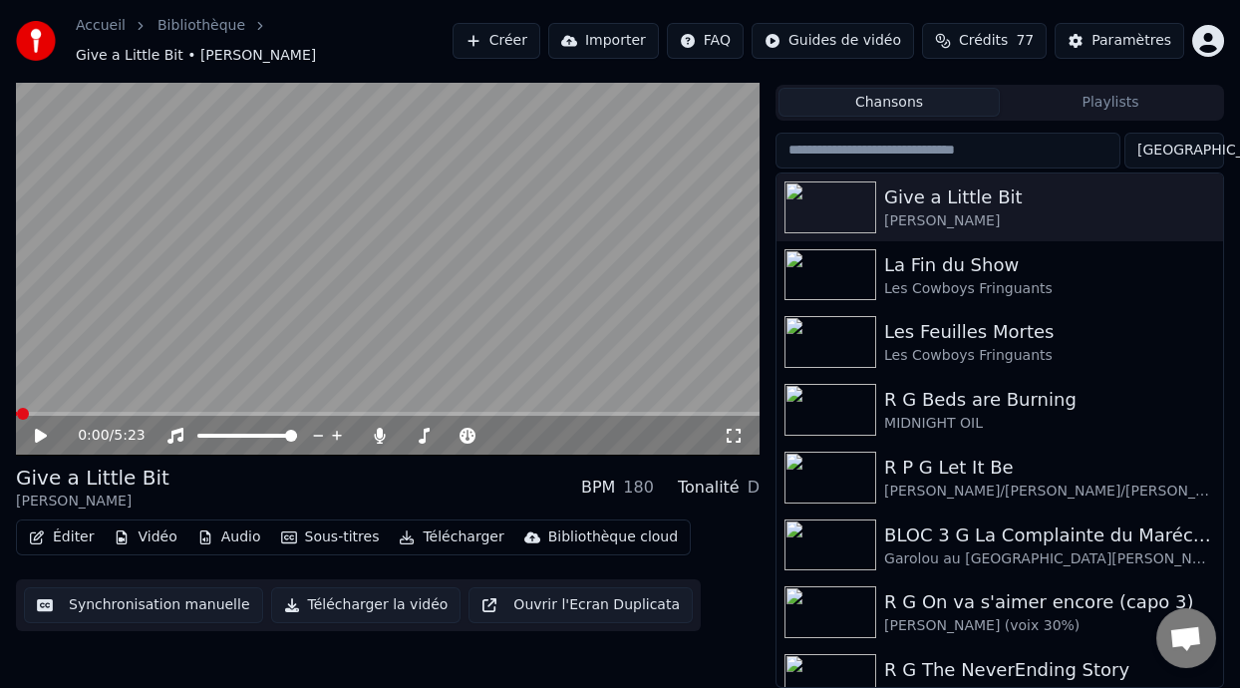
click at [34, 435] on icon at bounding box center [55, 436] width 46 height 16
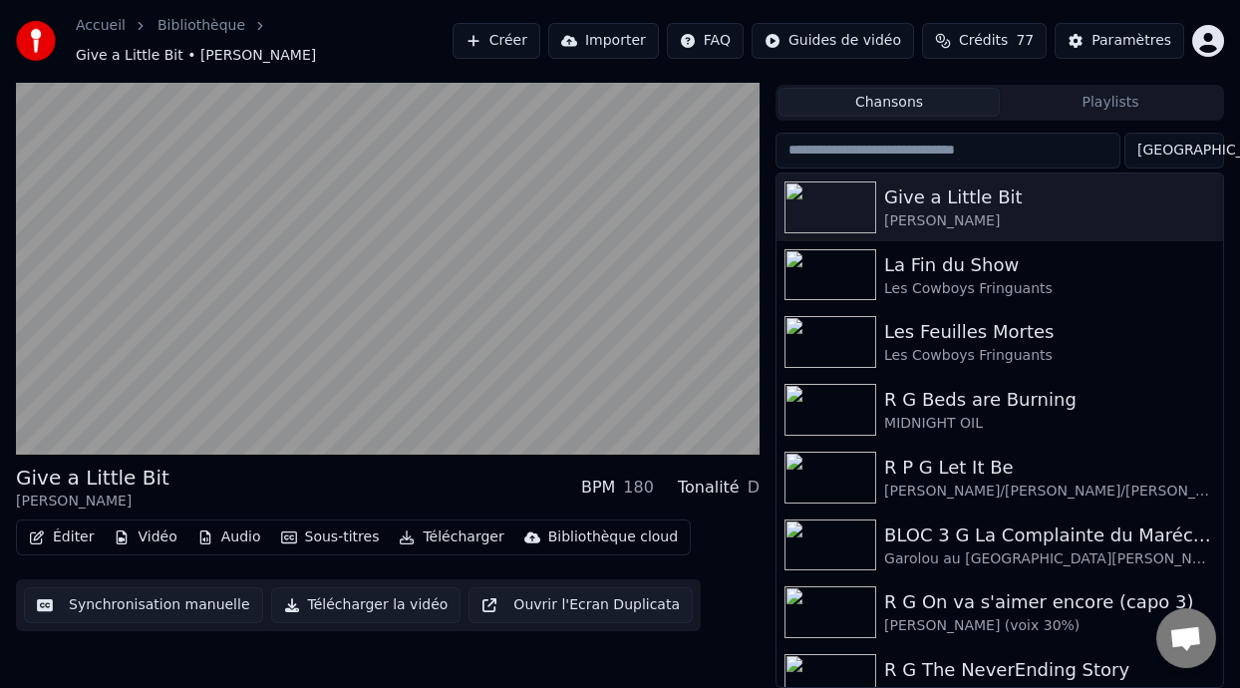
scroll to position [0, 0]
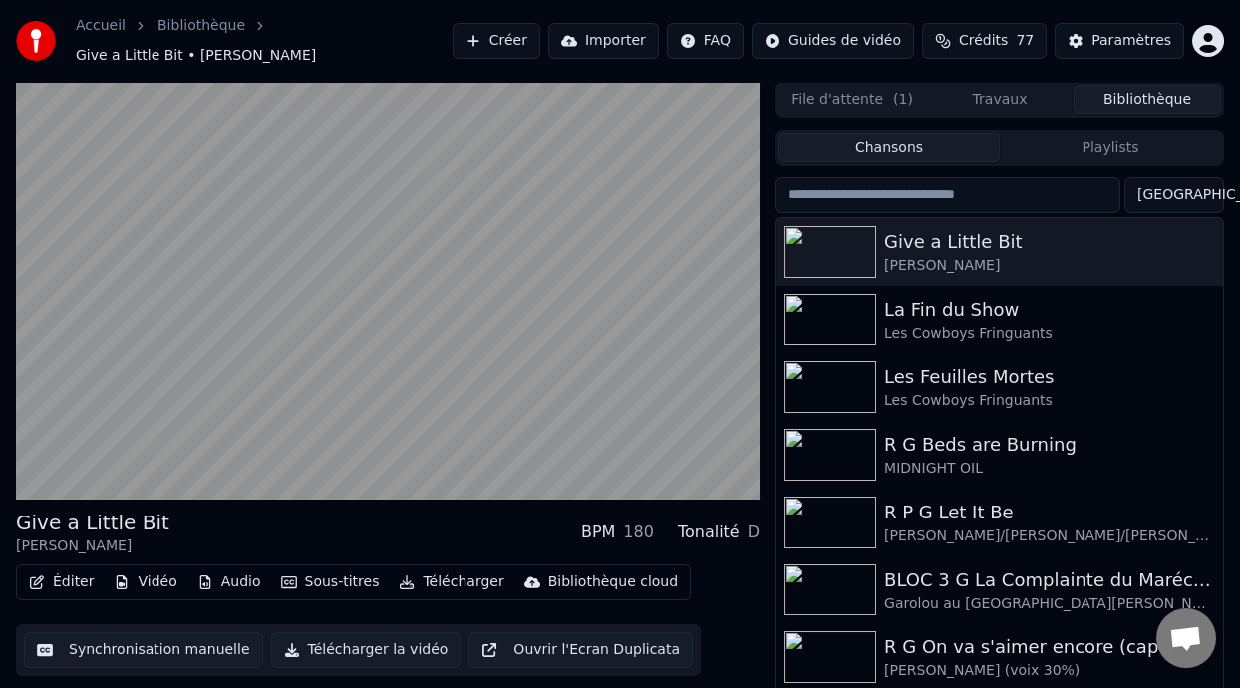
click at [694, 645] on div "Éditer Vidéo Audio Sous-titres Télécharger Bibliothèque cloud Synchronisation m…" at bounding box center [388, 620] width 744 height 112
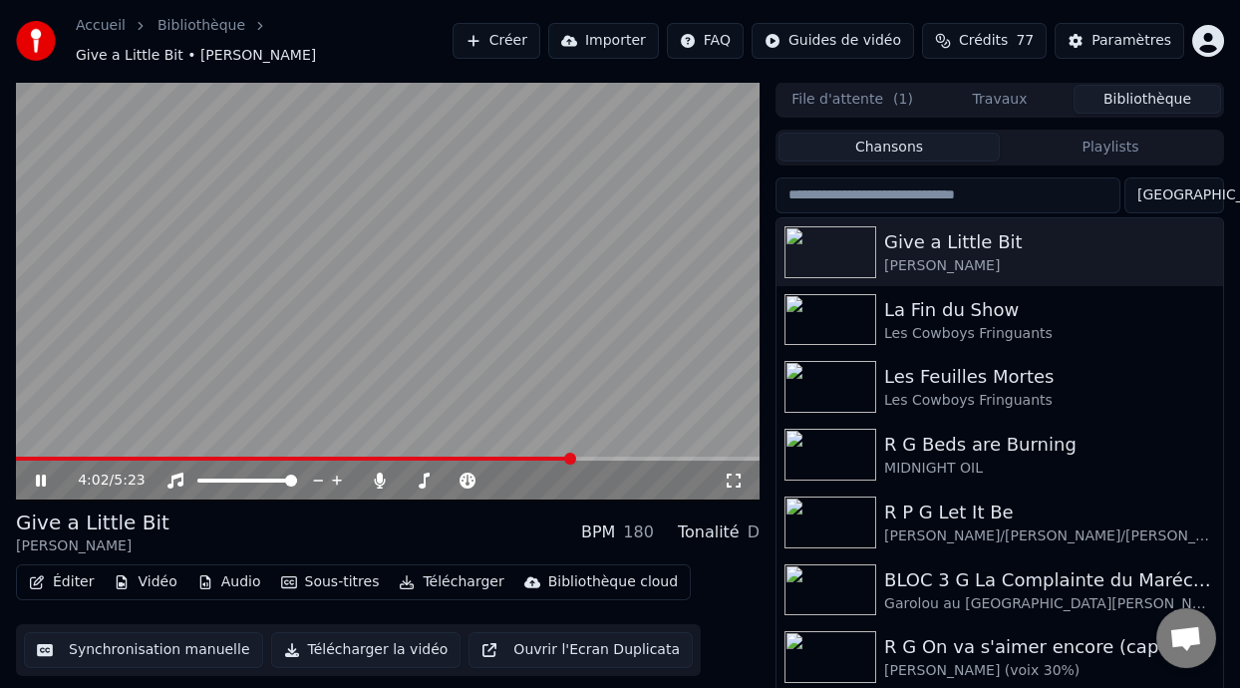
click at [39, 471] on div "4:02 / 5:23" at bounding box center [388, 481] width 728 height 20
click at [41, 478] on icon at bounding box center [55, 481] width 46 height 16
click at [20, 453] on video at bounding box center [388, 291] width 744 height 419
click at [20, 461] on div "4:05 / 5:23" at bounding box center [388, 481] width 744 height 40
click at [22, 458] on span at bounding box center [298, 459] width 565 height 4
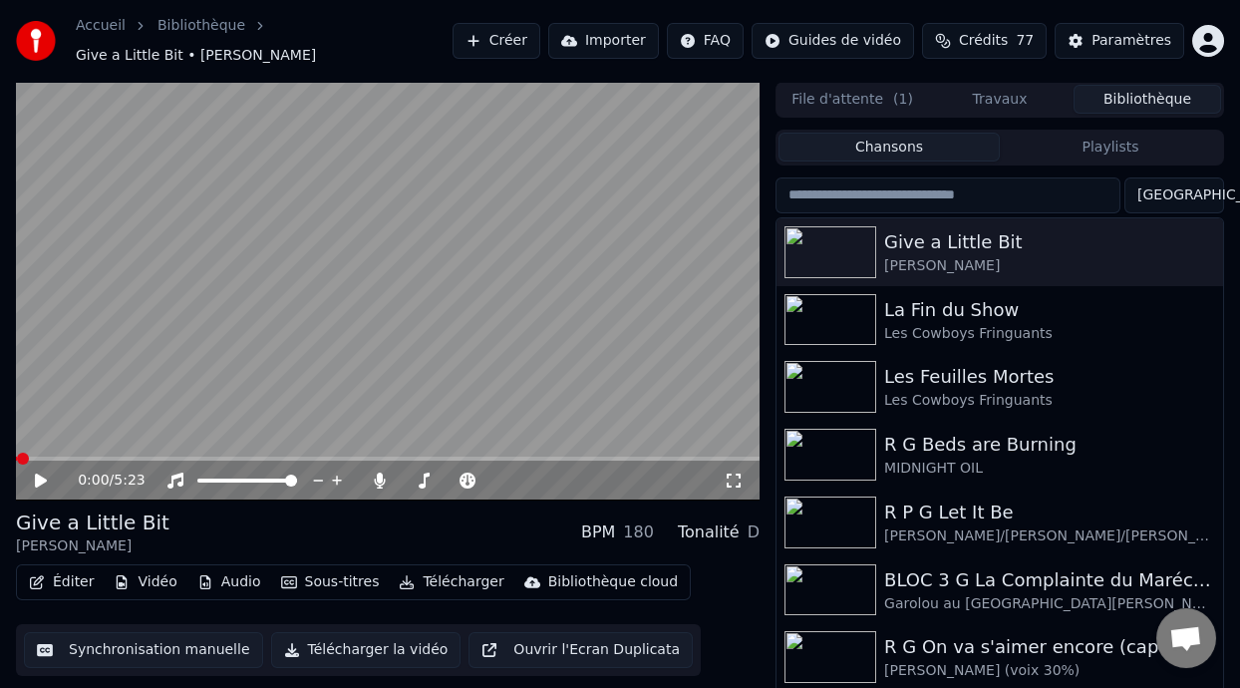
scroll to position [45, 0]
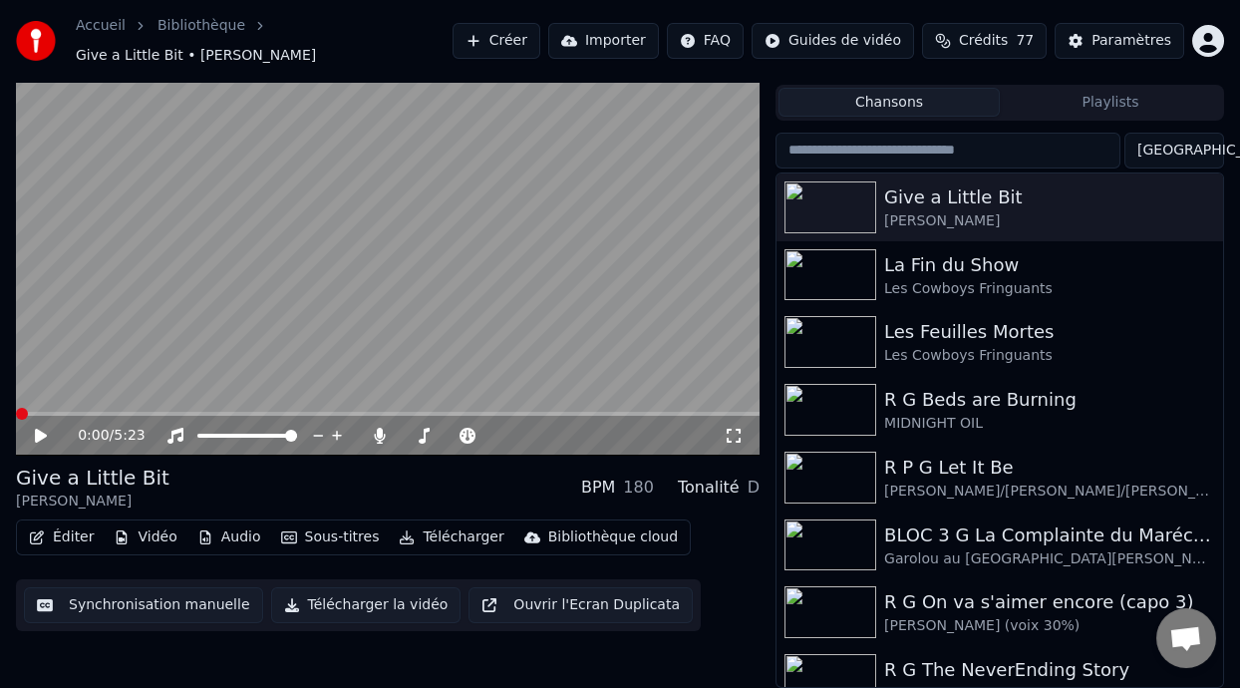
click at [42, 435] on icon at bounding box center [41, 436] width 12 height 14
click at [40, 431] on icon at bounding box center [55, 436] width 46 height 16
click at [41, 428] on icon at bounding box center [55, 436] width 46 height 16
click at [38, 433] on icon at bounding box center [41, 436] width 10 height 12
